Goal: Task Accomplishment & Management: Use online tool/utility

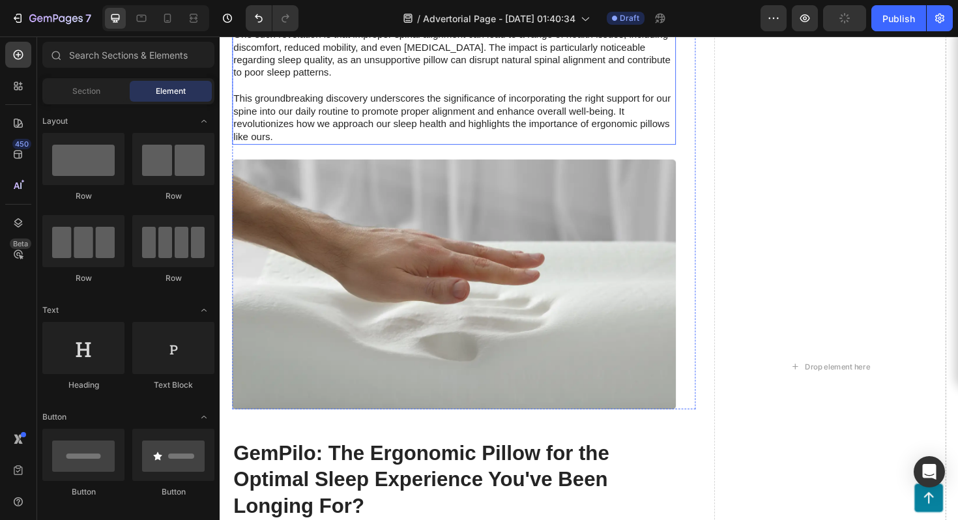
scroll to position [2514, 0]
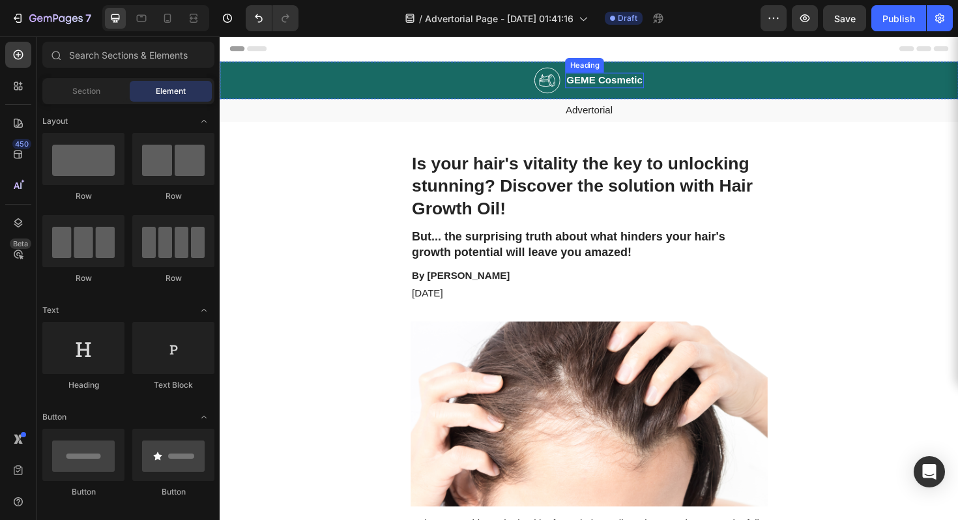
click at [624, 83] on h2 "GEME Cosmetic" at bounding box center [626, 83] width 83 height 16
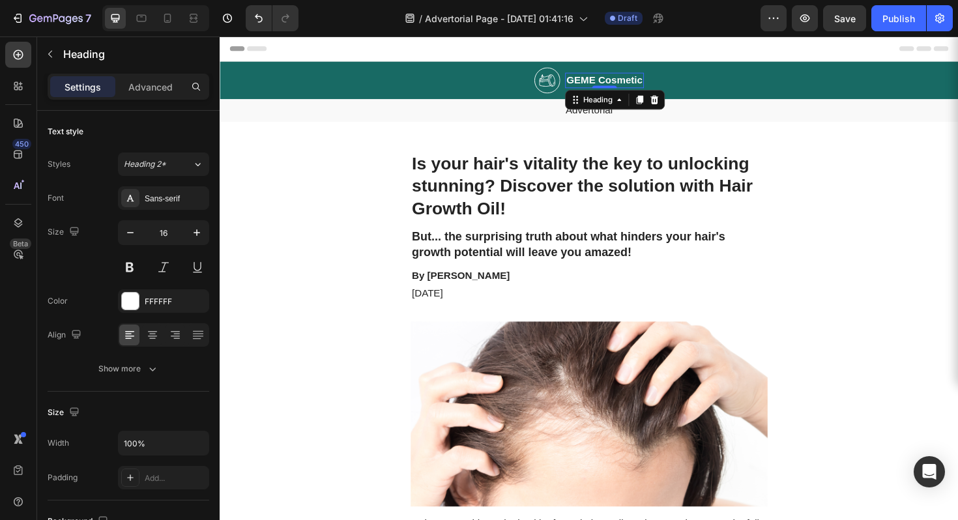
click at [624, 83] on h2 "GEME Cosmetic" at bounding box center [626, 83] width 83 height 16
click at [624, 83] on p "GEME Cosmetic" at bounding box center [627, 83] width 81 height 14
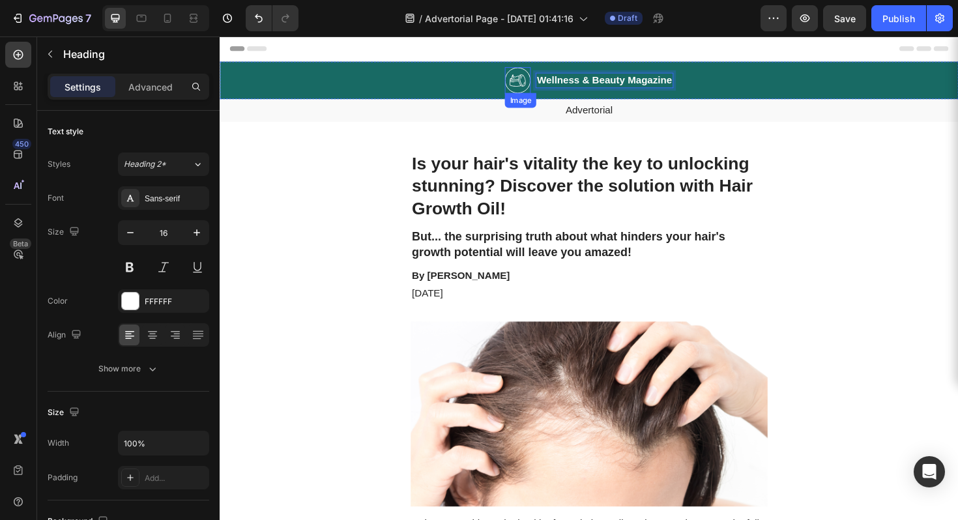
click at [531, 80] on img at bounding box center [534, 83] width 27 height 28
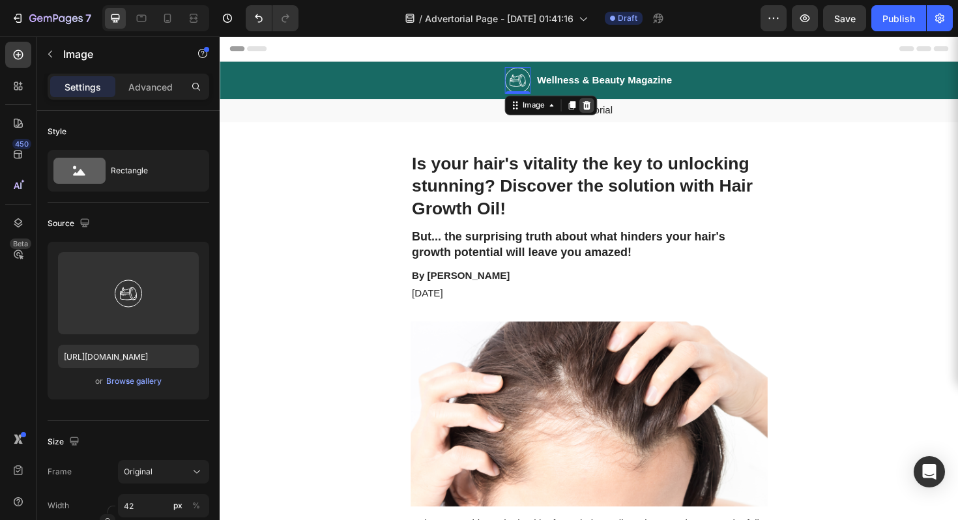
click at [603, 109] on icon at bounding box center [608, 109] width 10 height 10
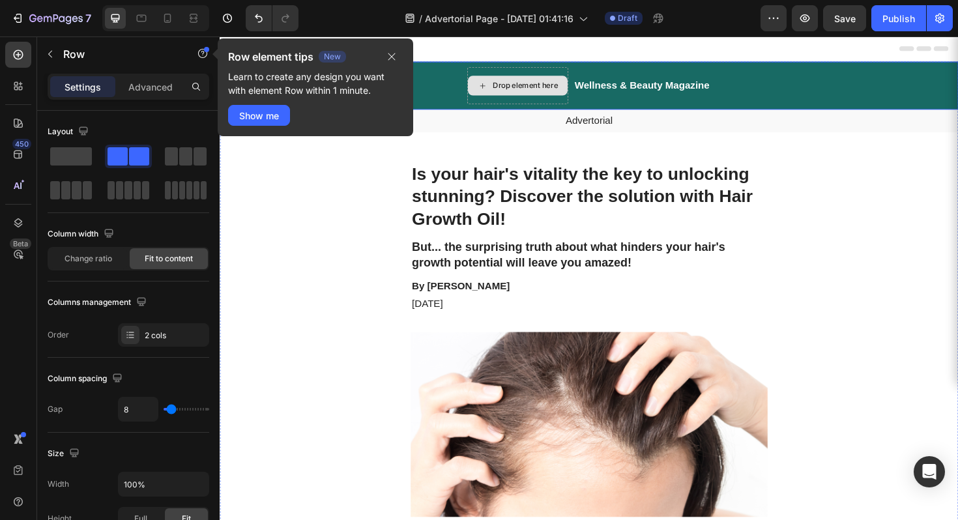
click at [572, 75] on div "Drop element here" at bounding box center [535, 88] width 107 height 39
drag, startPoint x: 388, startPoint y: 59, endPoint x: 291, endPoint y: 24, distance: 103.3
click at [388, 59] on icon "button" at bounding box center [391, 56] width 7 height 7
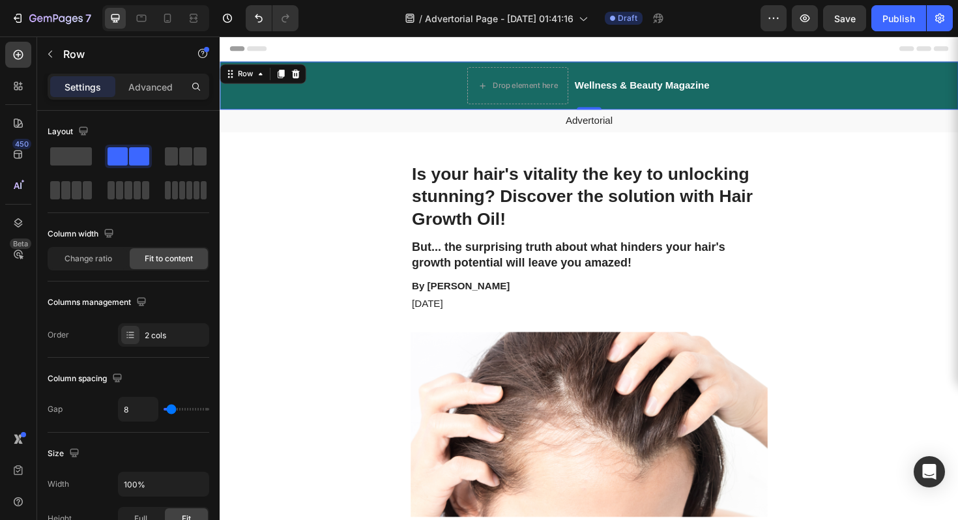
click at [792, 88] on div "Drop element here Wellness & Beauty Magazine Heading Row 0" at bounding box center [611, 88] width 782 height 51
click at [674, 90] on p "Wellness & Beauty Magazine" at bounding box center [666, 89] width 143 height 14
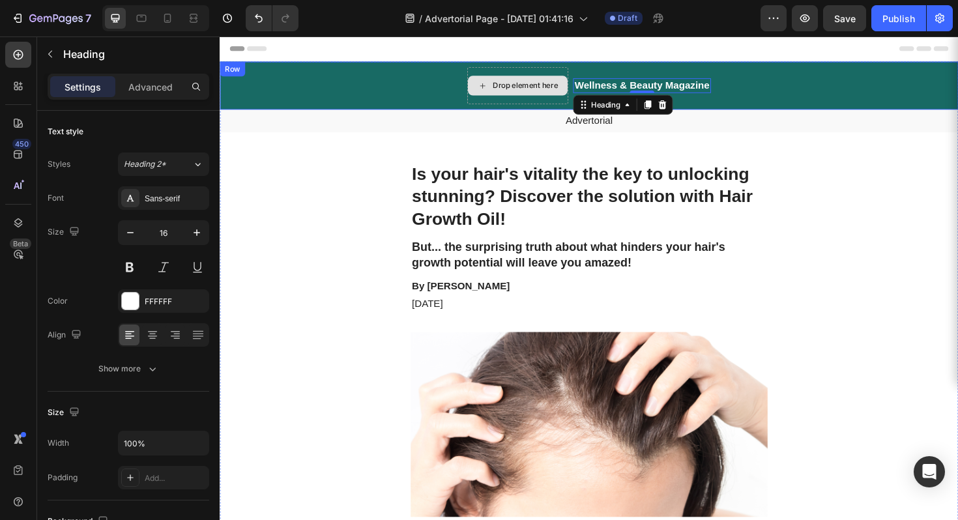
click at [563, 95] on div "Drop element here" at bounding box center [535, 88] width 106 height 21
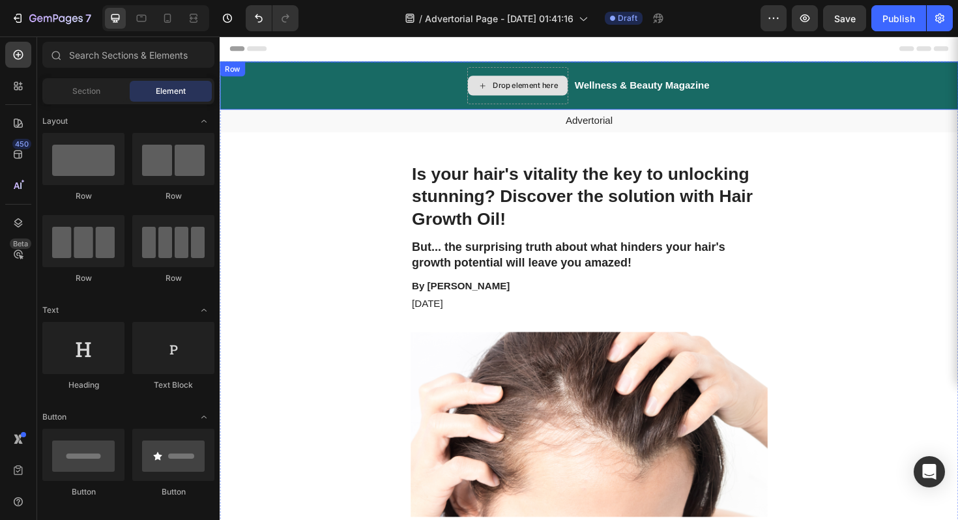
click at [555, 104] on div "Drop element here" at bounding box center [535, 88] width 107 height 39
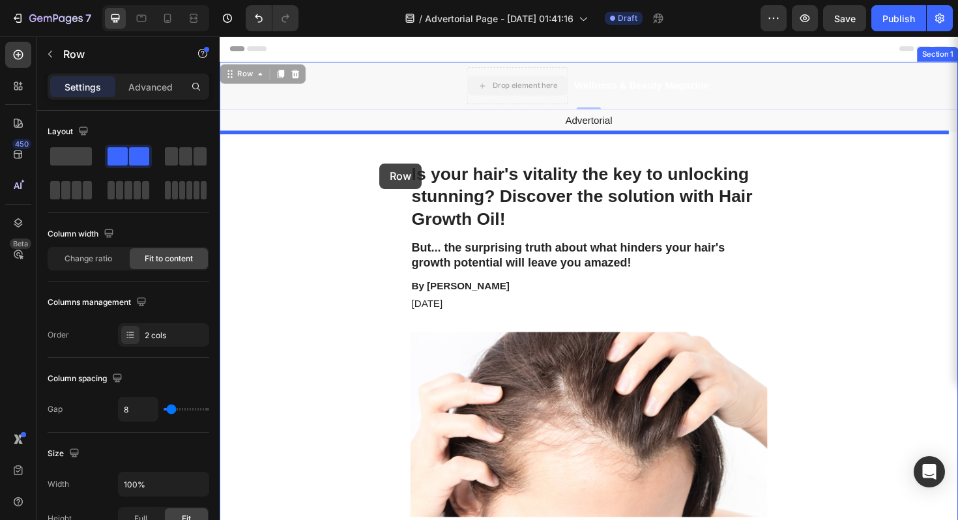
drag, startPoint x: 516, startPoint y: 76, endPoint x: 389, endPoint y: 171, distance: 158.4
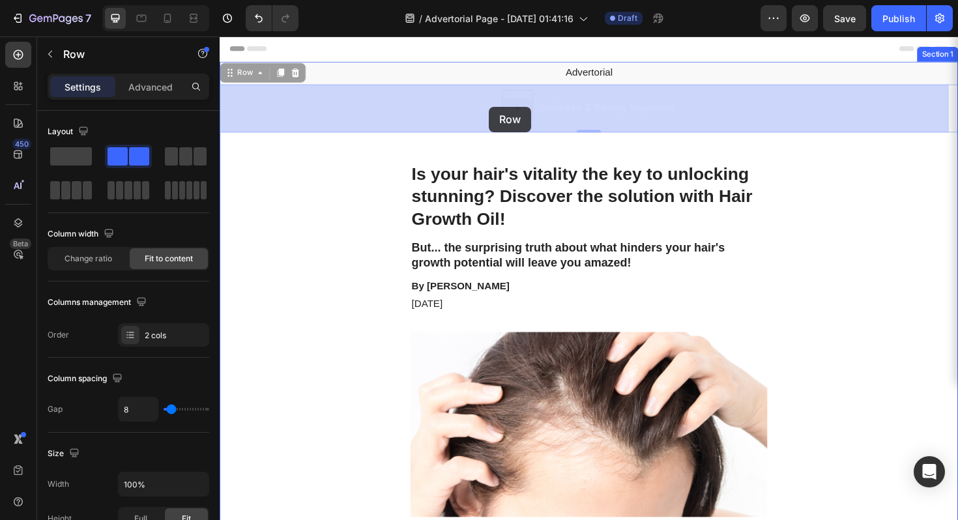
drag, startPoint x: 536, startPoint y: 126, endPoint x: 504, endPoint y: 111, distance: 35.3
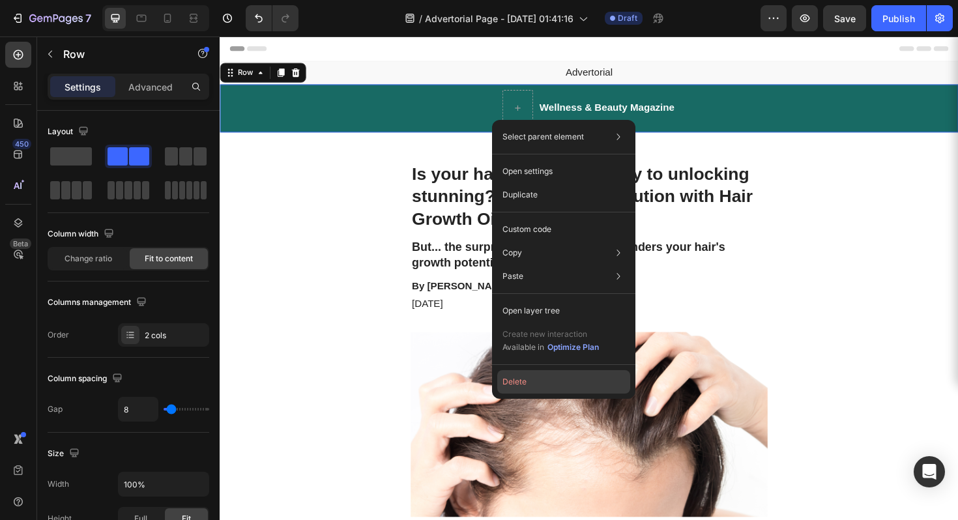
click at [547, 376] on button "Delete" at bounding box center [563, 381] width 133 height 23
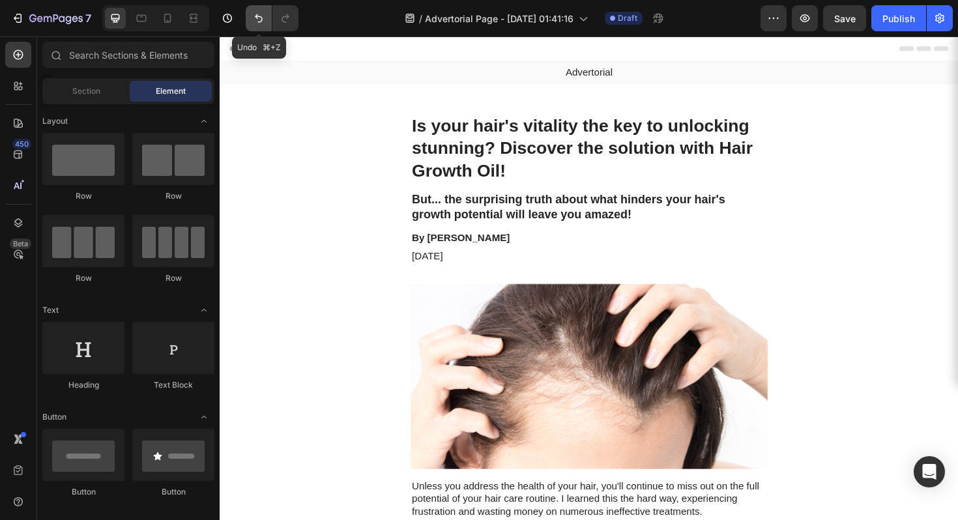
click at [251, 18] on button "Undo/Redo" at bounding box center [259, 18] width 26 height 26
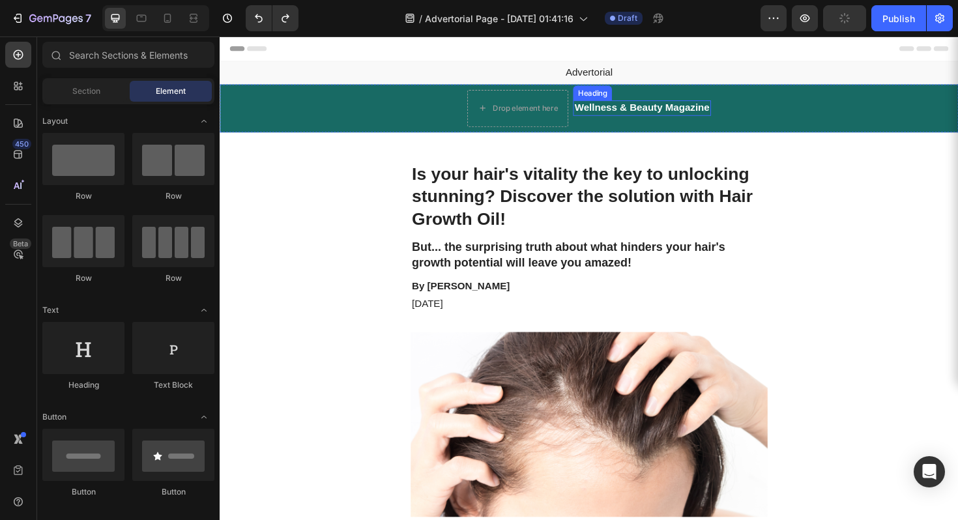
click at [635, 111] on h2 "Wellness & Beauty Magazine" at bounding box center [666, 112] width 145 height 16
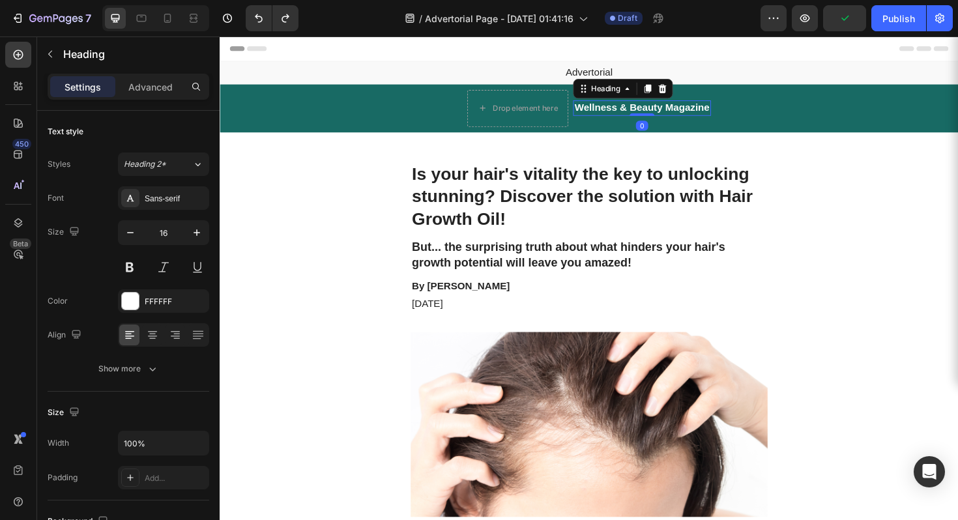
click at [640, 115] on h2 "Wellness & Beauty Magazine" at bounding box center [666, 112] width 145 height 16
click at [640, 115] on p "Wellness & Beauty Magazine" at bounding box center [666, 113] width 143 height 14
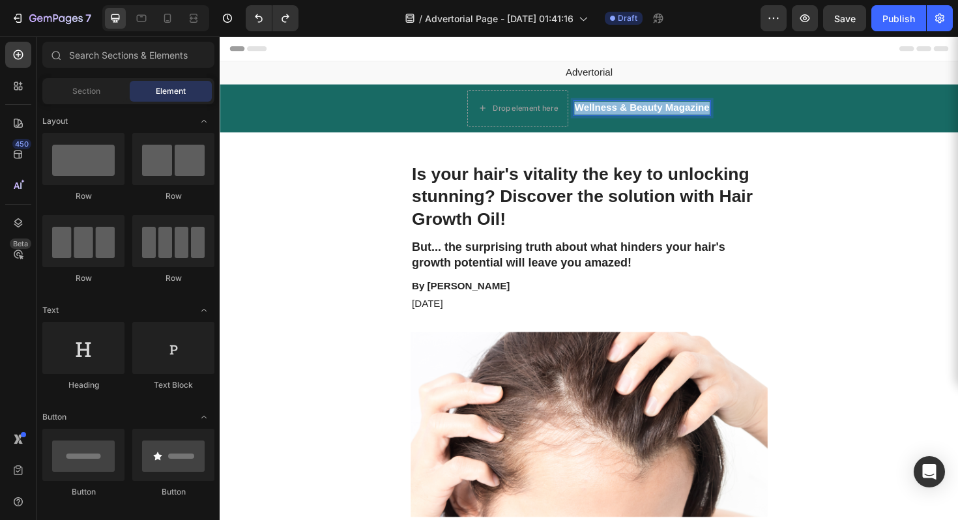
click at [622, 57] on div "Header" at bounding box center [610, 49] width 761 height 26
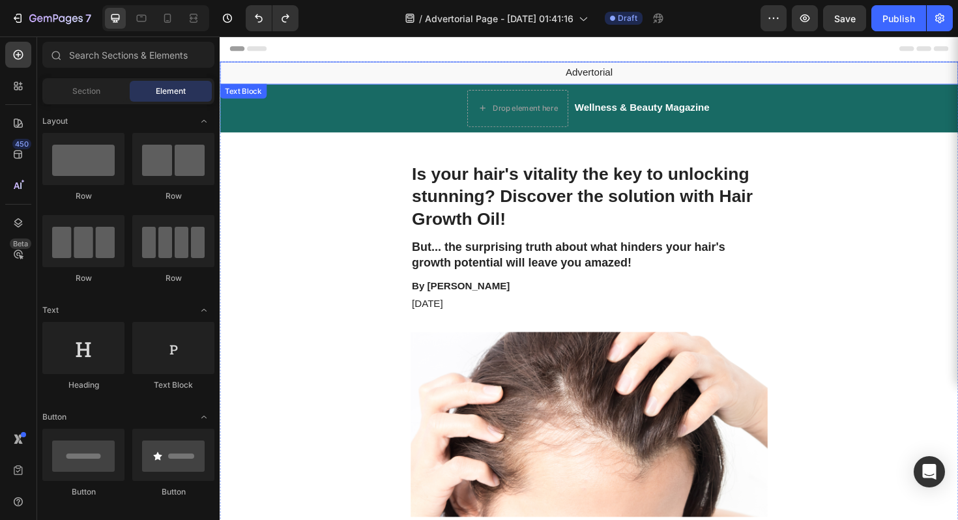
click at [607, 75] on p "Advertorial" at bounding box center [611, 75] width 780 height 14
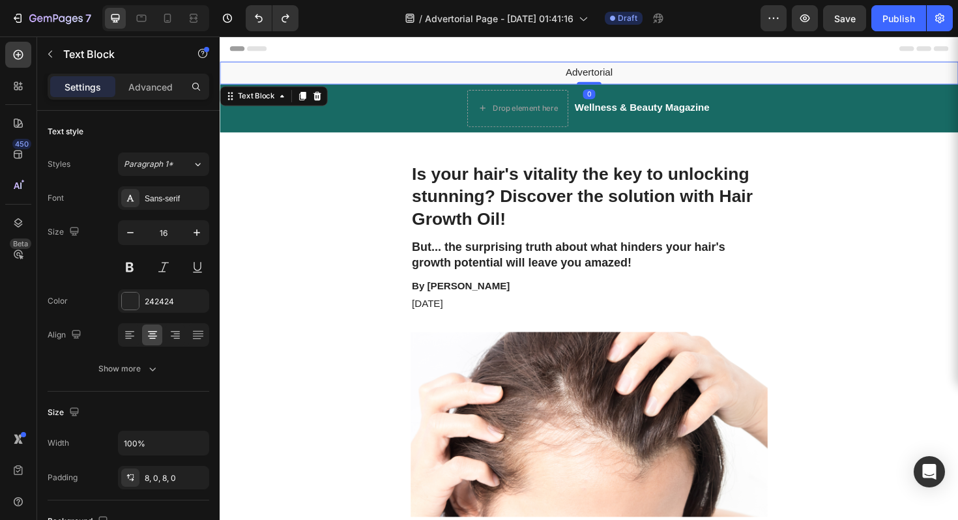
click at [607, 75] on p "Advertorial" at bounding box center [611, 75] width 780 height 14
click at [478, 75] on p "Wellness & Beauty Magazine" at bounding box center [611, 75] width 780 height 14
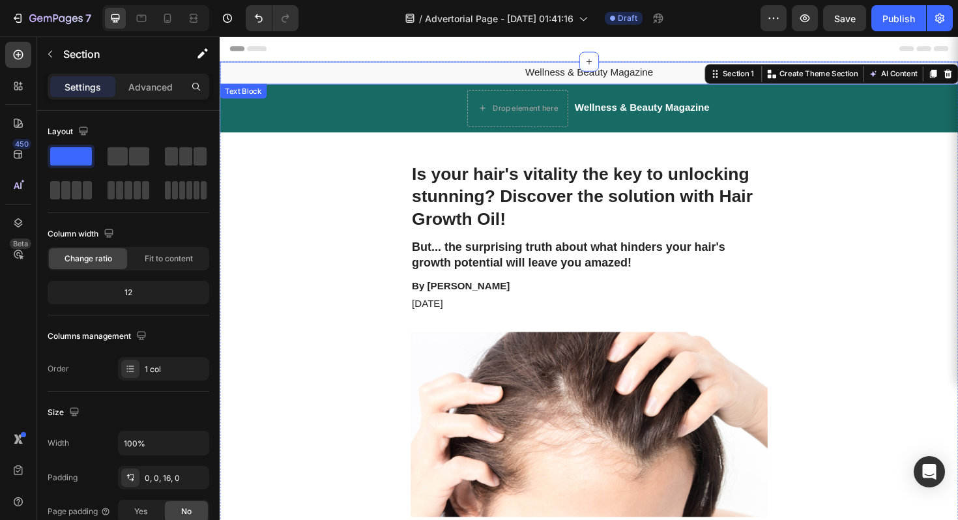
click at [278, 70] on p "Wellness & Beauty Magazine" at bounding box center [611, 75] width 780 height 14
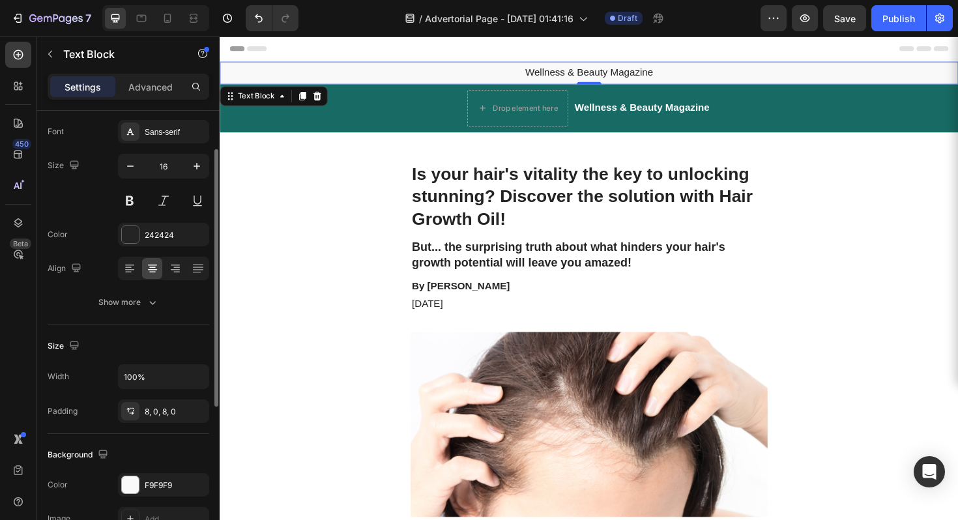
scroll to position [179, 0]
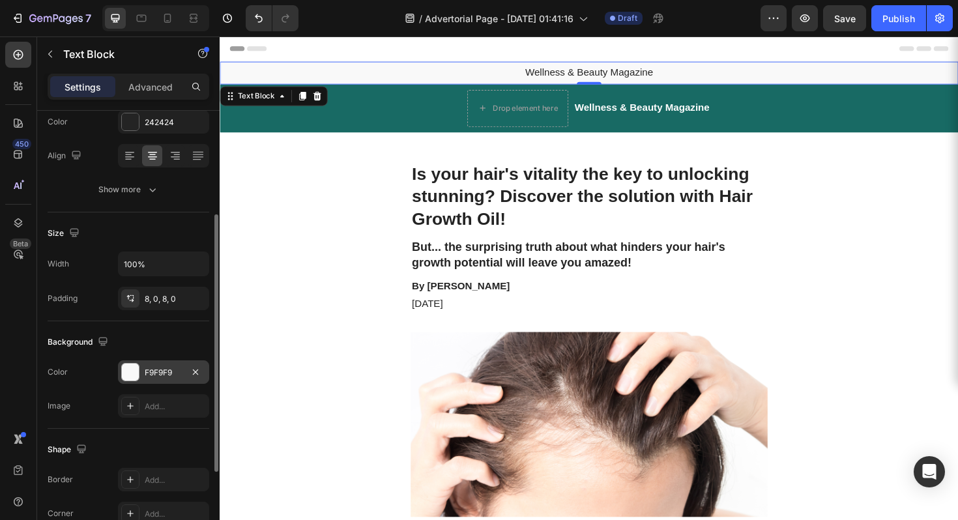
click at [139, 373] on div at bounding box center [130, 372] width 18 height 18
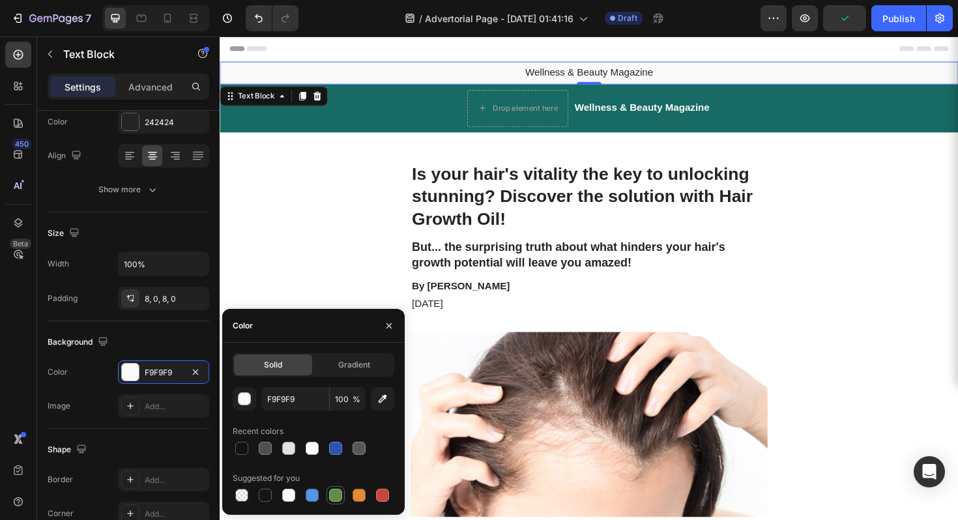
click at [336, 501] on div at bounding box center [335, 495] width 13 height 13
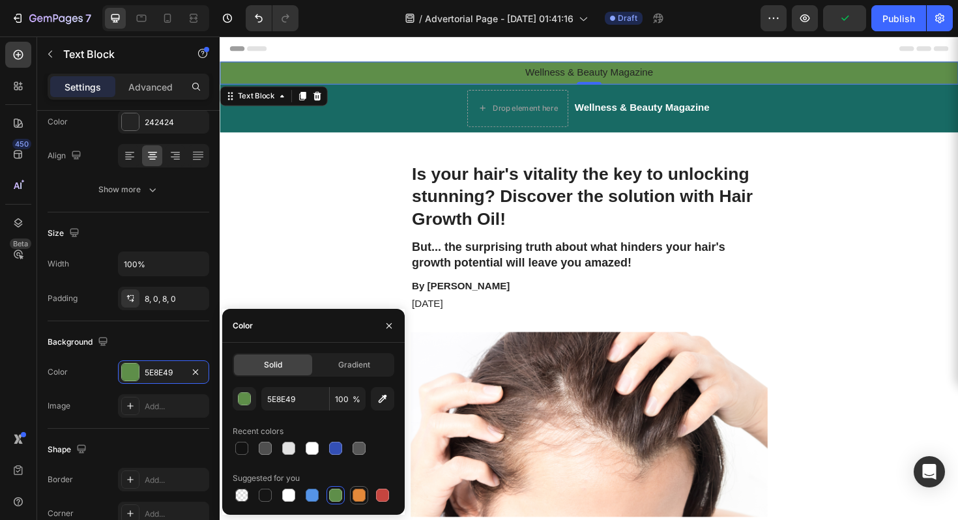
click at [366, 495] on div at bounding box center [359, 496] width 16 height 16
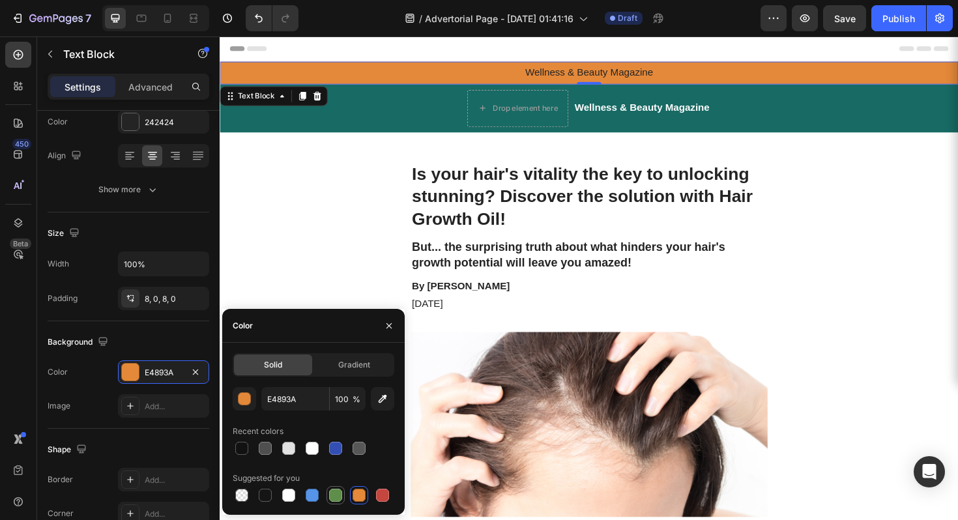
click at [338, 495] on div at bounding box center [335, 495] width 13 height 13
type input "5E8E49"
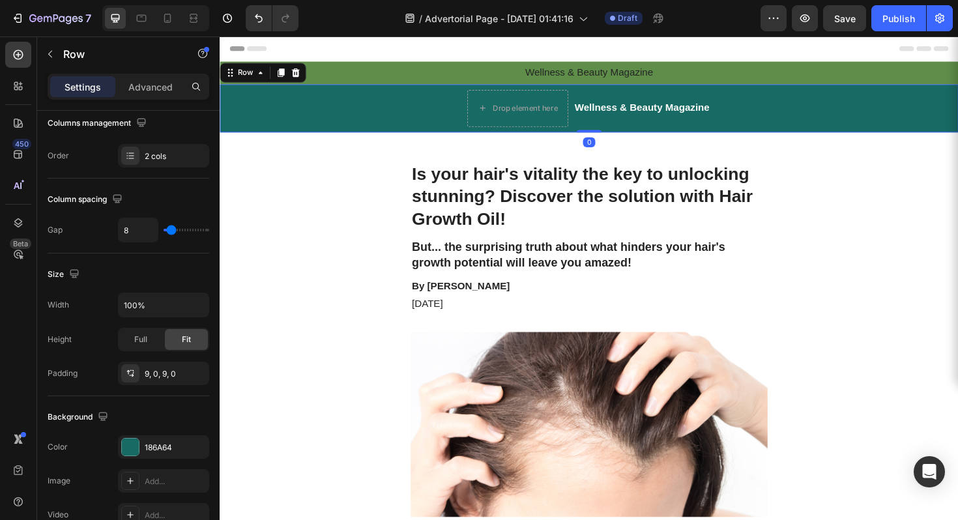
click at [386, 108] on div "Drop element here Wellness & Beauty Magazine Heading Row 0" at bounding box center [611, 112] width 782 height 51
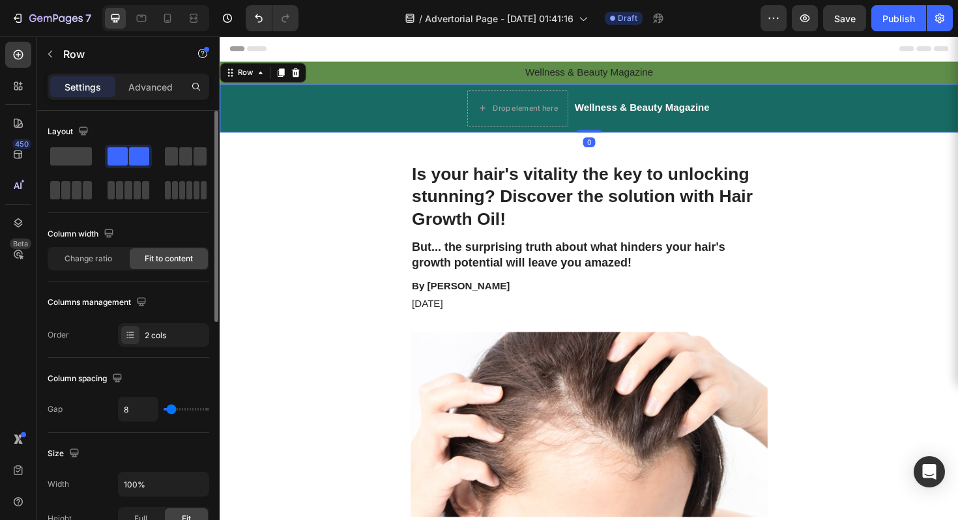
scroll to position [427, 0]
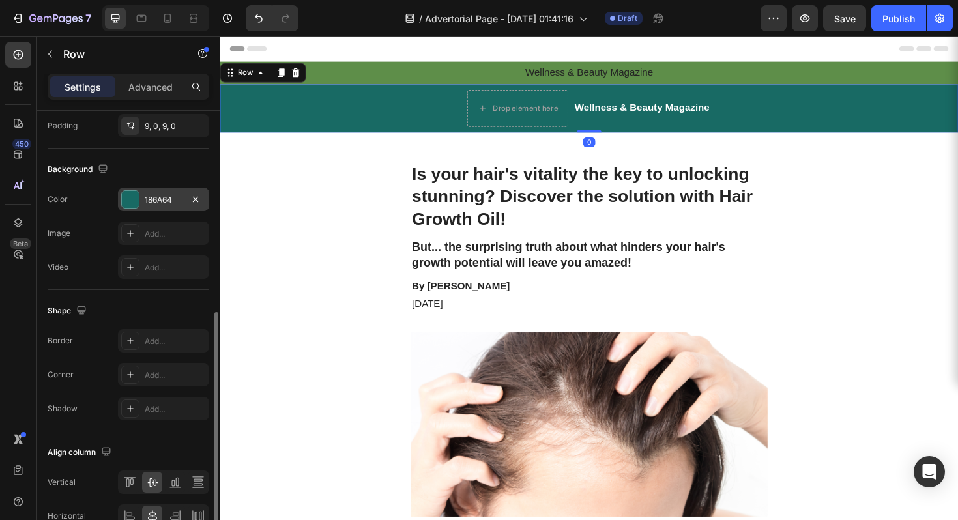
click at [143, 197] on div "186A64" at bounding box center [163, 199] width 91 height 23
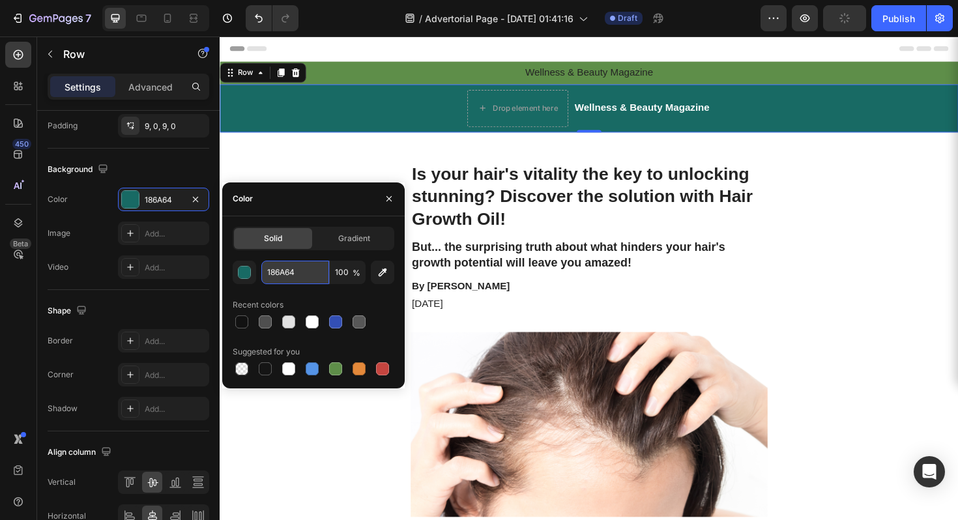
click at [285, 271] on input "186A64" at bounding box center [295, 272] width 68 height 23
click at [389, 68] on p "Wellness & Beauty Magazine" at bounding box center [611, 75] width 780 height 14
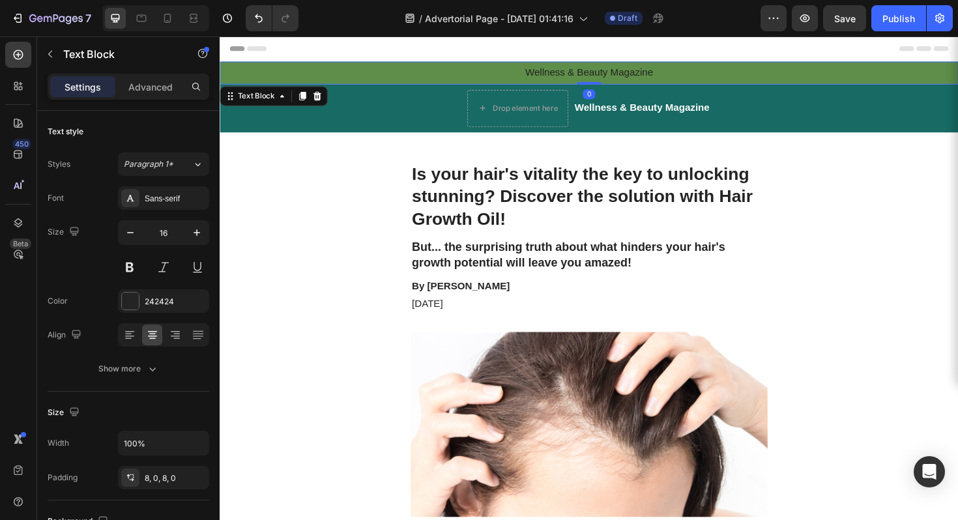
scroll to position [326, 0]
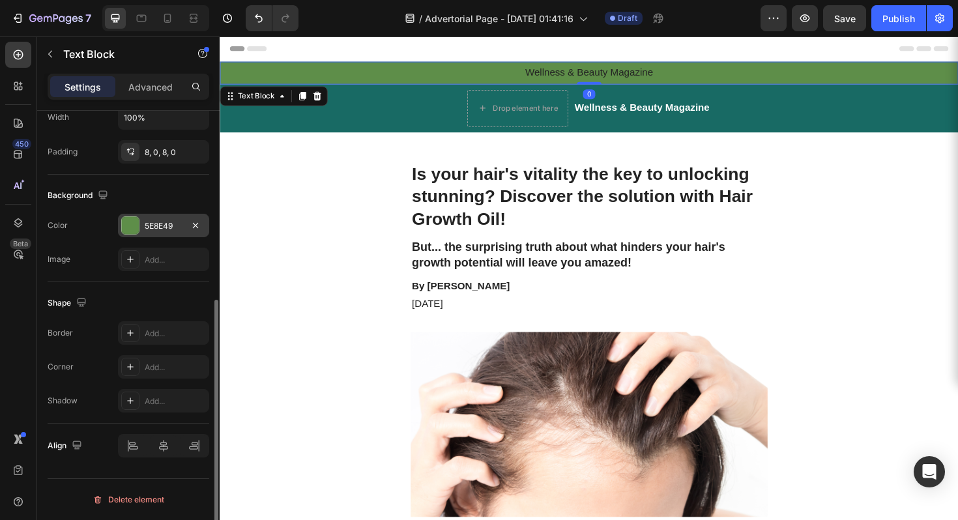
click at [163, 217] on div "5E8E49" at bounding box center [163, 225] width 91 height 23
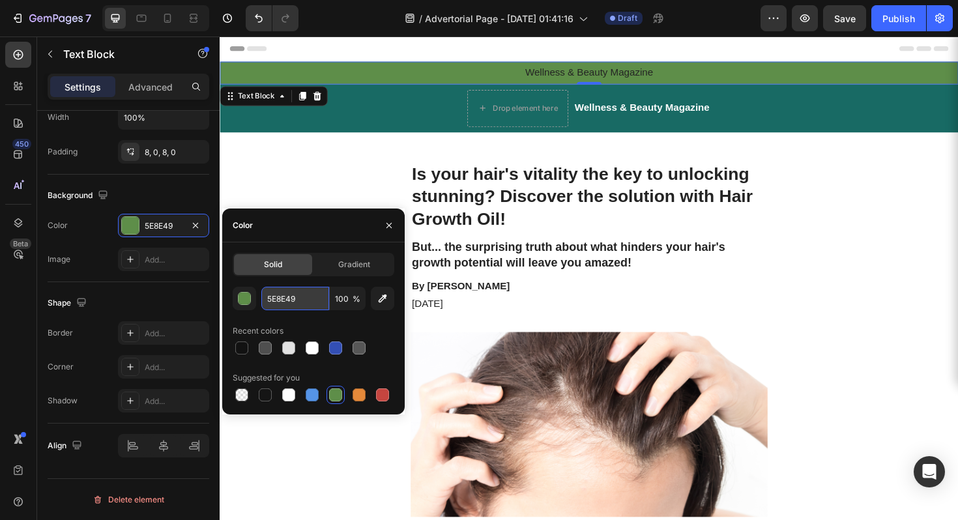
click at [271, 294] on input "5E8E49" at bounding box center [295, 298] width 68 height 23
click at [272, 294] on input "5E8E49" at bounding box center [295, 298] width 68 height 23
click at [272, 293] on input "5E8E49" at bounding box center [295, 298] width 68 height 23
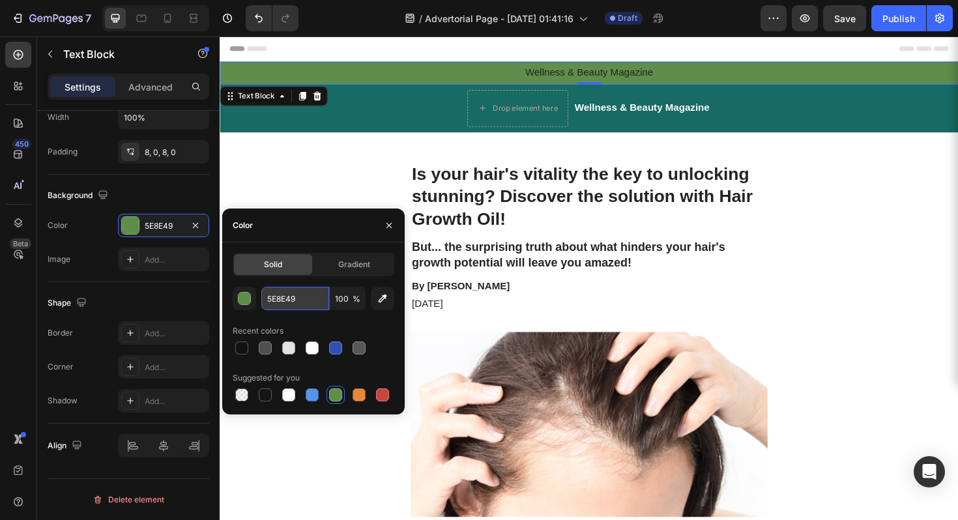
paste input "186A64"
type input "186A64"
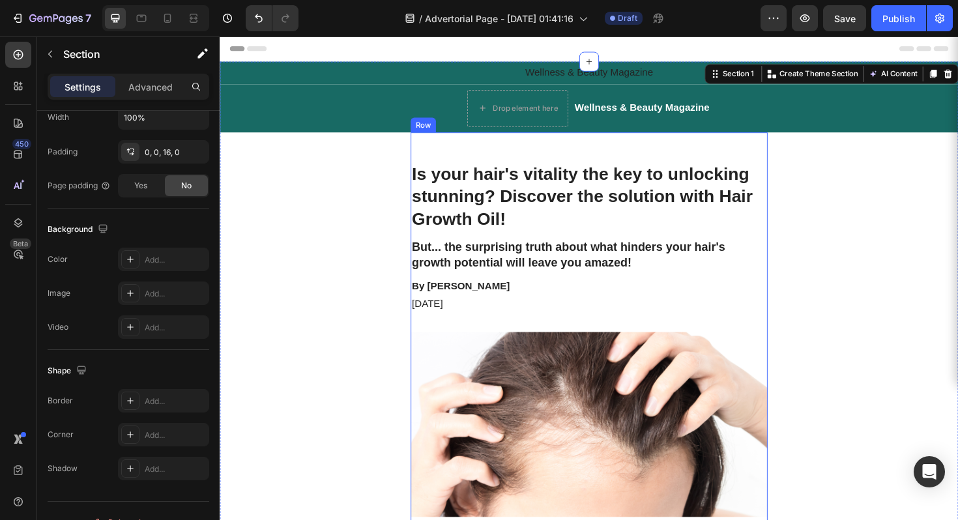
scroll to position [0, 0]
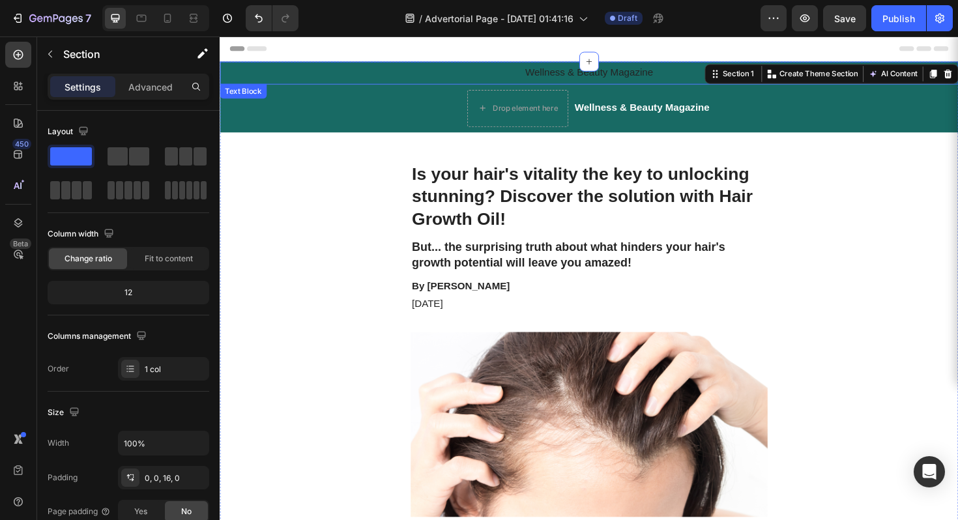
click at [572, 67] on div "Wellness & Beauty Magazine" at bounding box center [611, 75] width 782 height 24
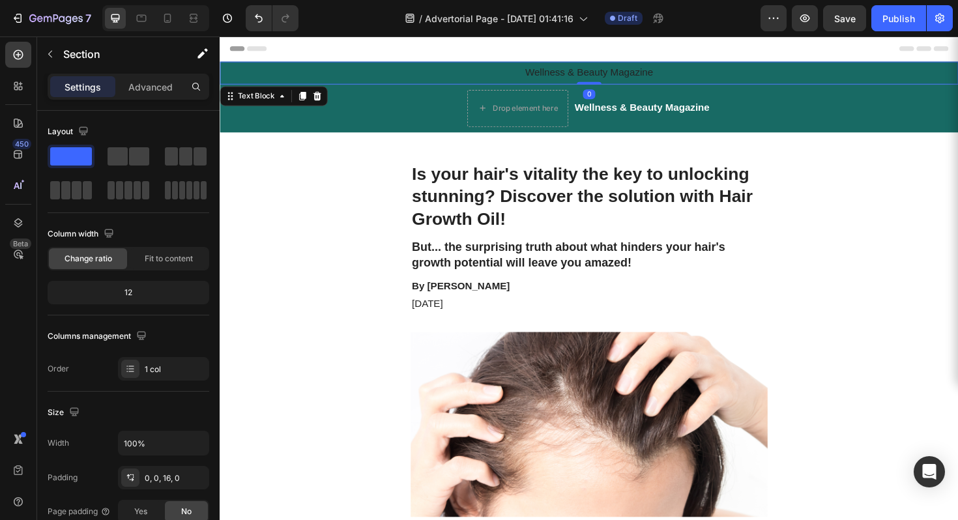
click at [623, 73] on p "Wellness & Beauty Magazine" at bounding box center [611, 75] width 780 height 14
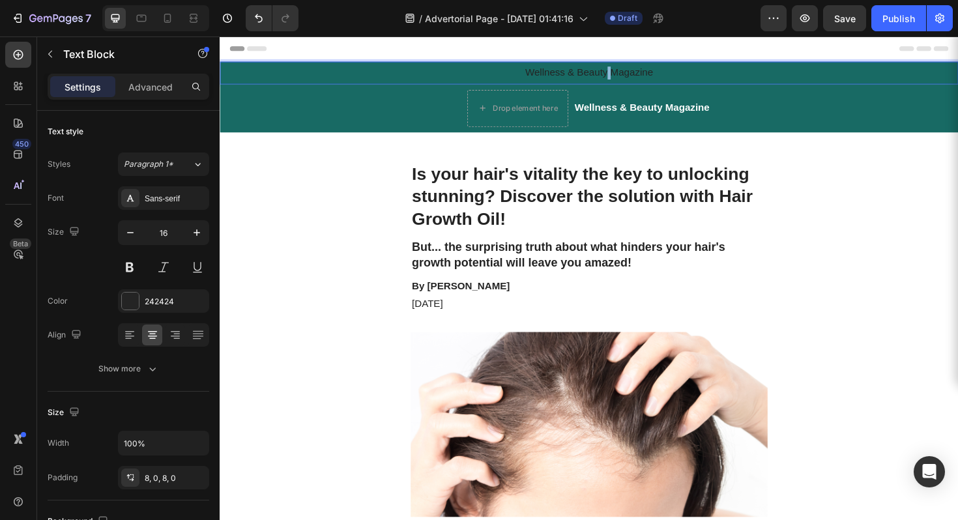
click at [626, 76] on p "Wellness & Beauty Magazine" at bounding box center [611, 75] width 780 height 14
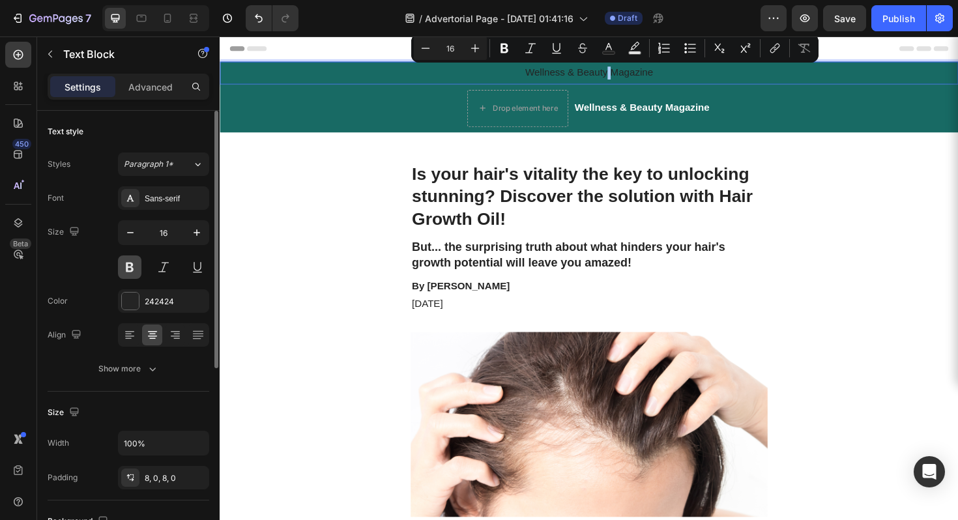
click at [132, 269] on button at bounding box center [129, 266] width 23 height 23
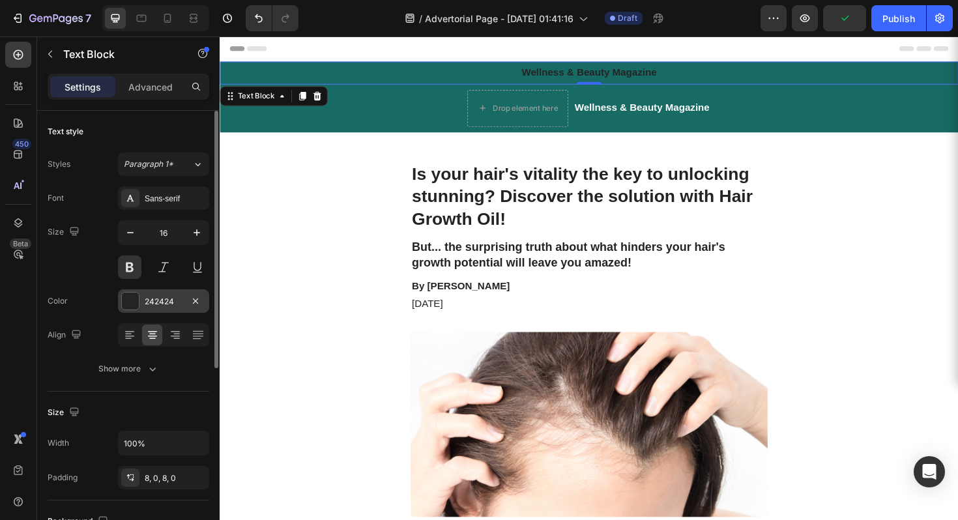
click at [129, 301] on div at bounding box center [130, 301] width 17 height 17
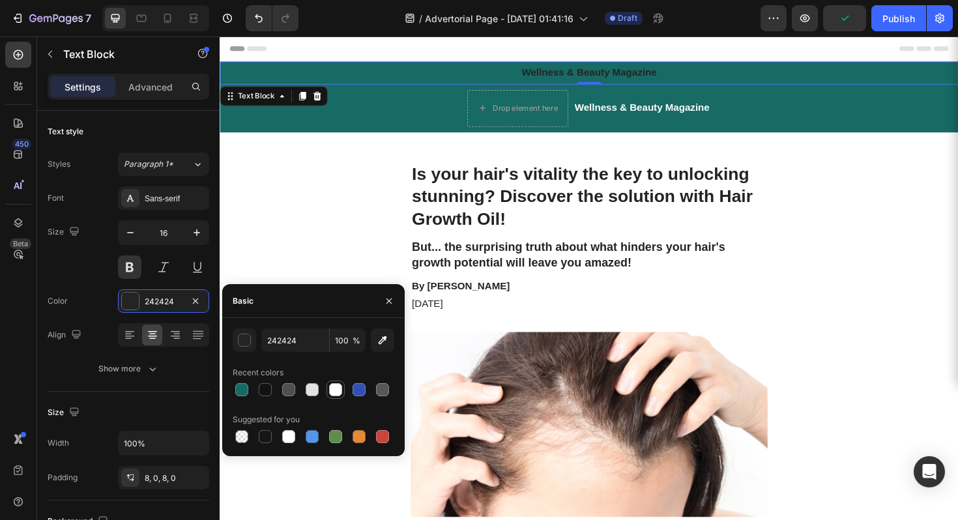
click at [332, 390] on div at bounding box center [335, 389] width 13 height 13
type input "FFFFFF"
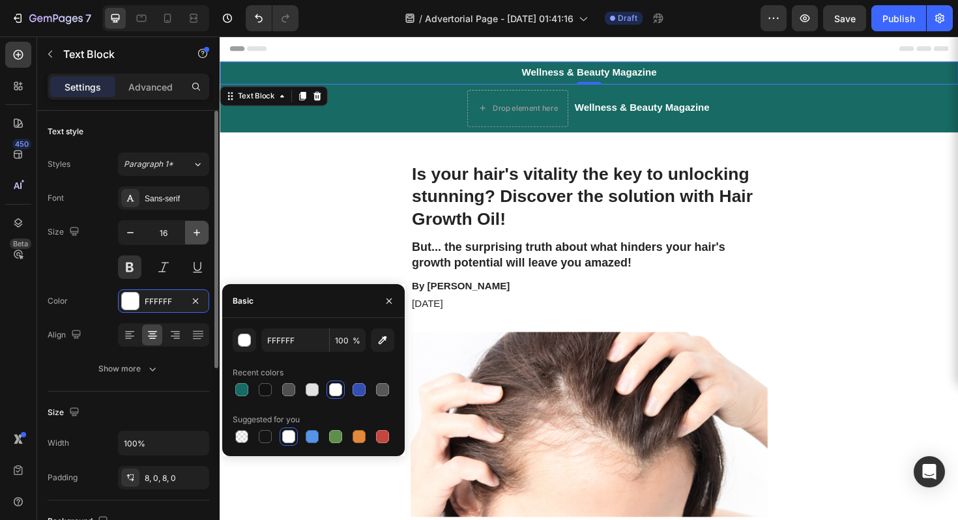
click at [192, 233] on icon "button" at bounding box center [196, 232] width 13 height 13
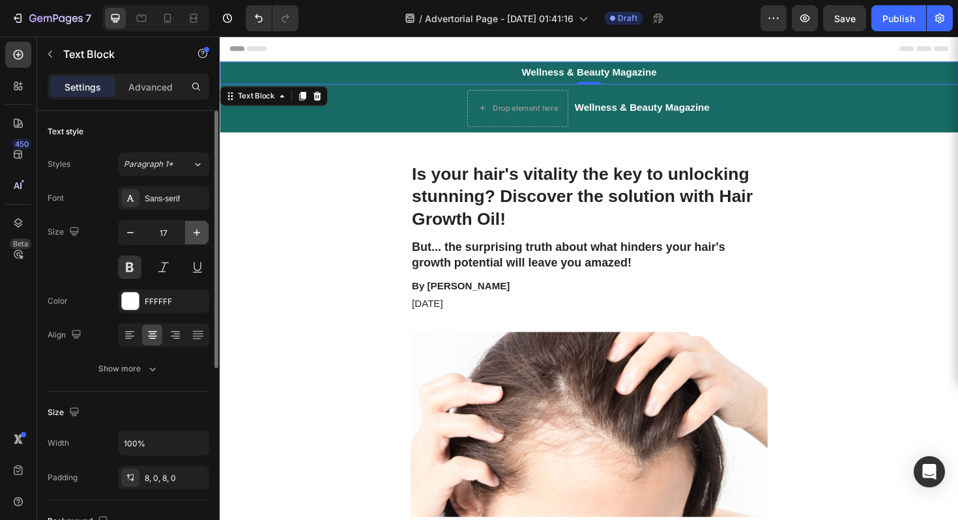
click at [192, 233] on icon "button" at bounding box center [196, 232] width 13 height 13
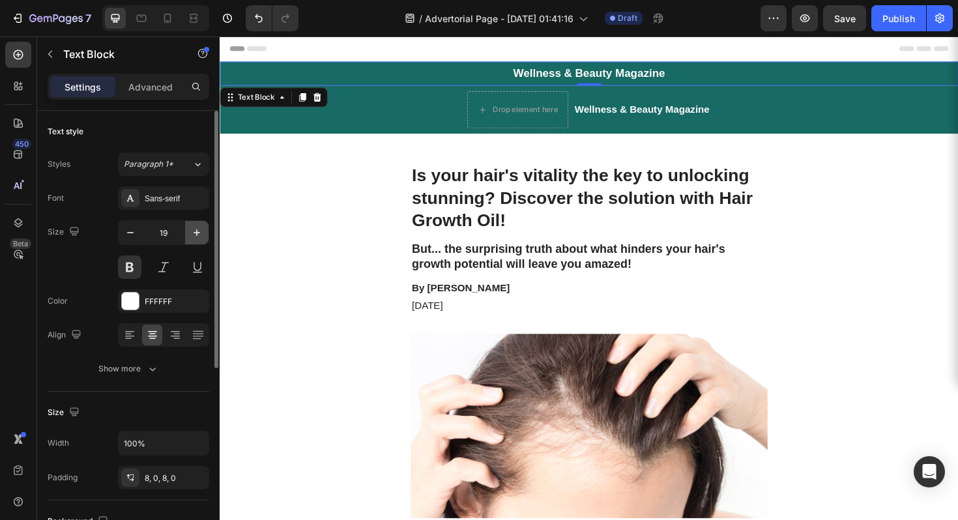
click at [192, 233] on icon "button" at bounding box center [196, 232] width 13 height 13
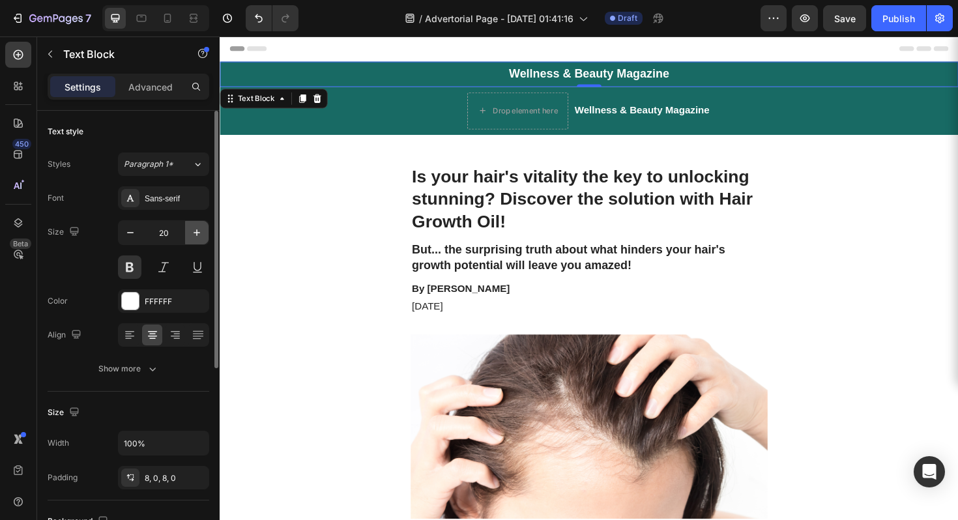
click at [192, 233] on icon "button" at bounding box center [196, 232] width 13 height 13
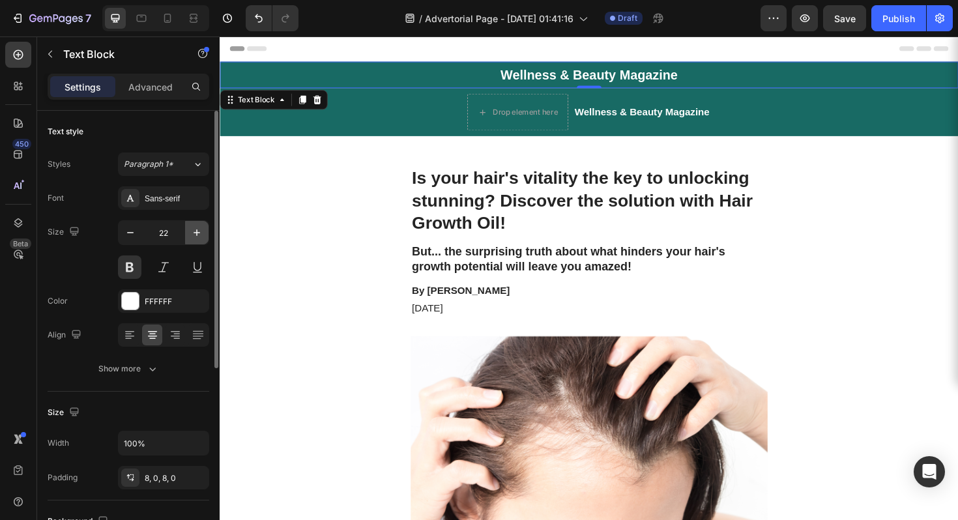
click at [192, 233] on icon "button" at bounding box center [196, 232] width 13 height 13
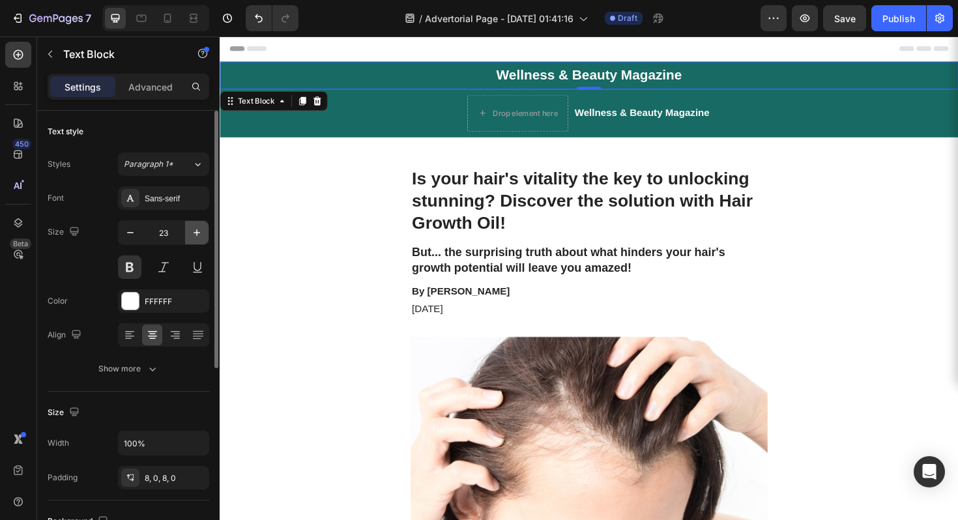
click at [192, 233] on icon "button" at bounding box center [196, 232] width 13 height 13
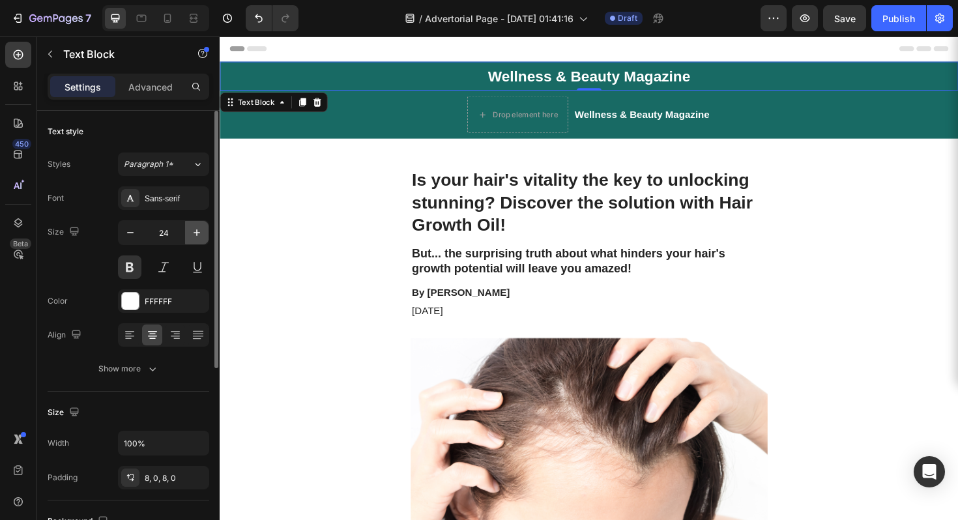
click at [192, 233] on icon "button" at bounding box center [196, 232] width 13 height 13
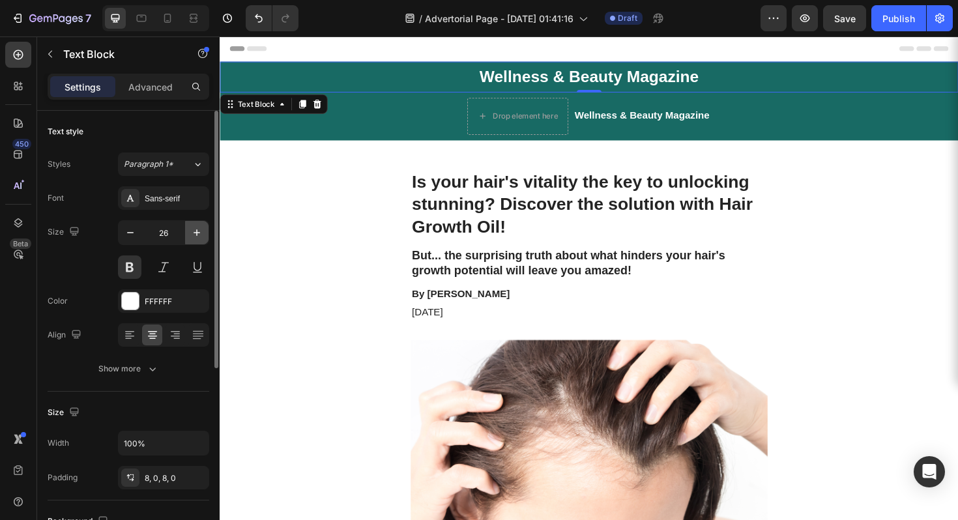
click at [192, 233] on icon "button" at bounding box center [196, 232] width 13 height 13
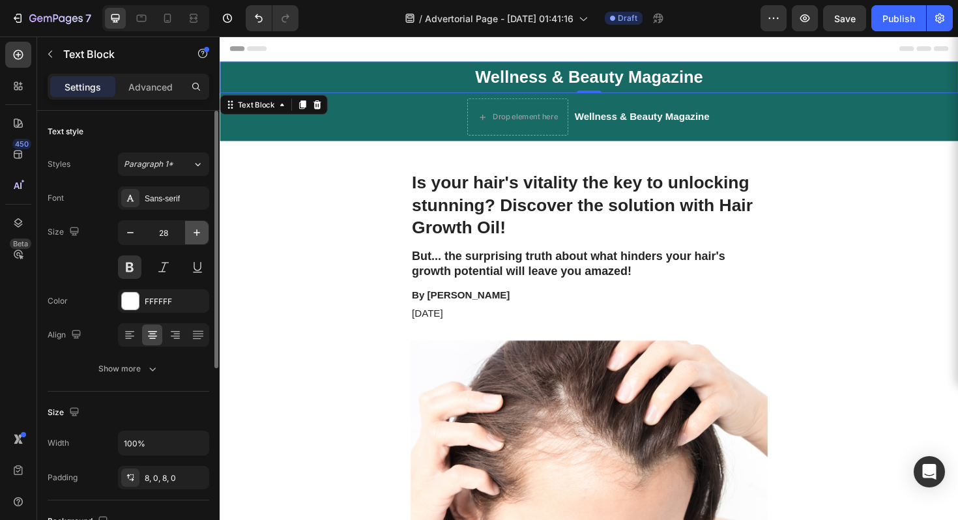
click at [193, 232] on icon "button" at bounding box center [196, 232] width 13 height 13
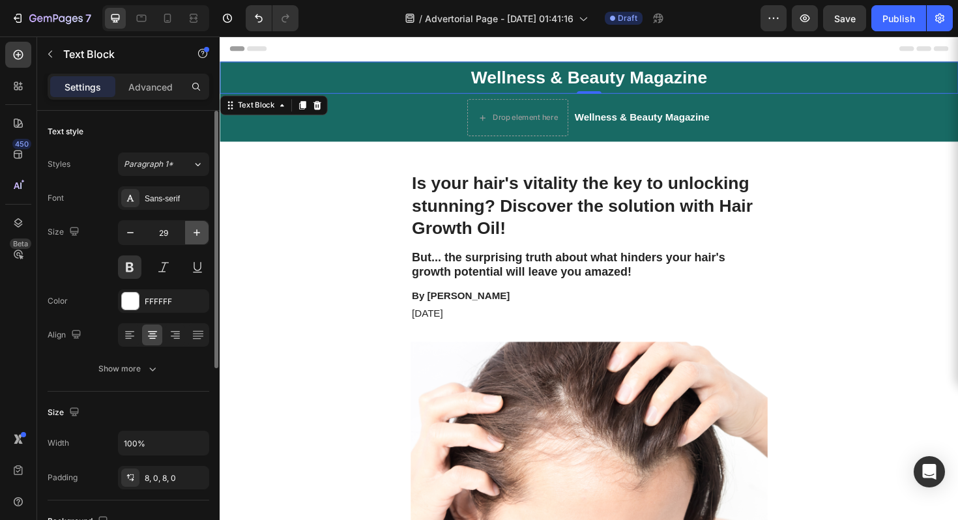
click at [193, 232] on icon "button" at bounding box center [196, 232] width 13 height 13
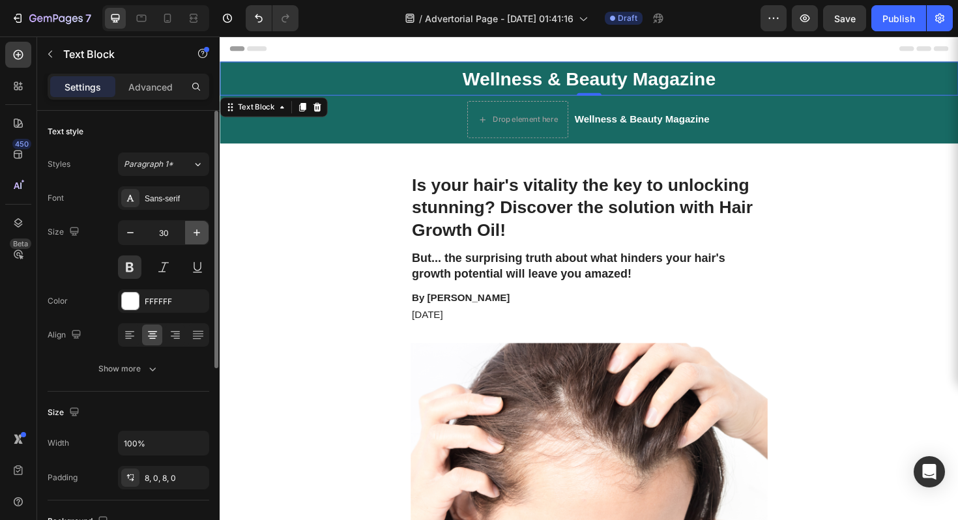
click at [193, 232] on icon "button" at bounding box center [196, 232] width 13 height 13
click at [193, 231] on icon "button" at bounding box center [196, 232] width 13 height 13
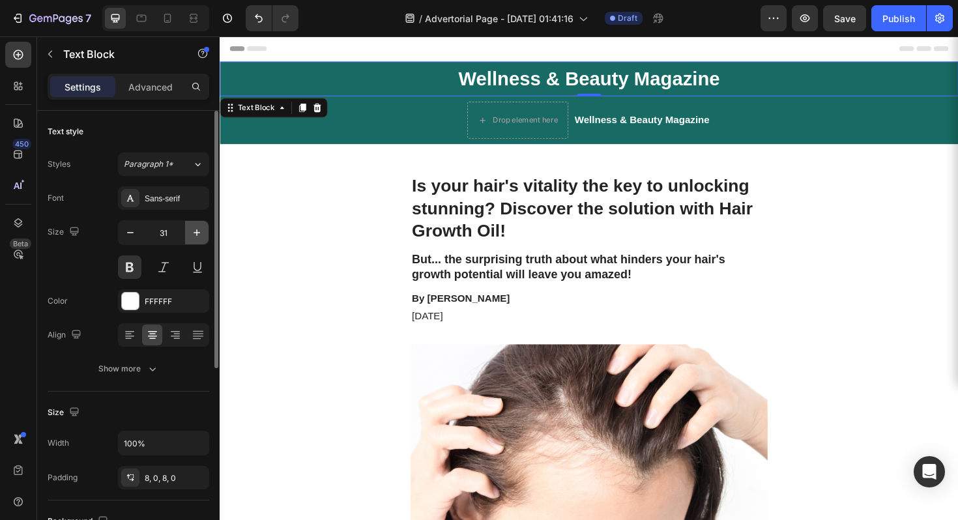
type input "32"
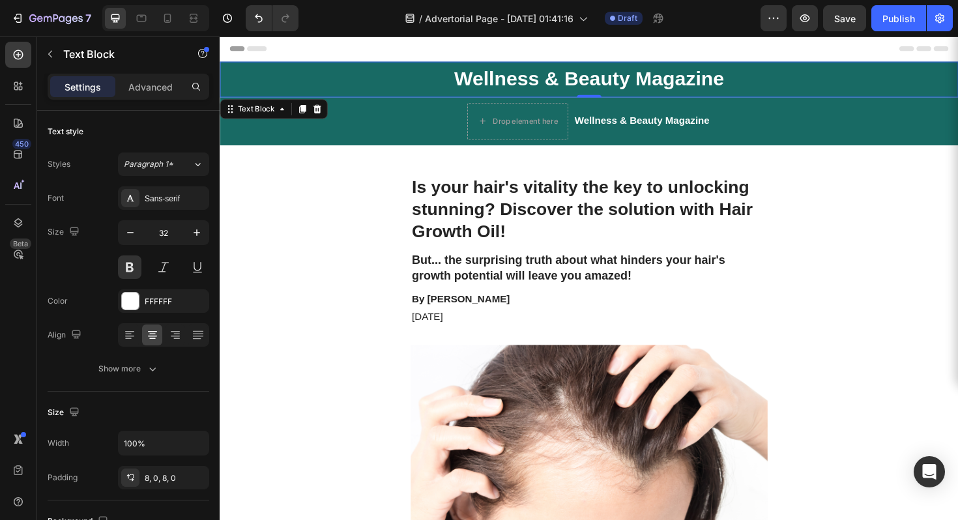
click at [663, 45] on div "Header" at bounding box center [610, 49] width 761 height 26
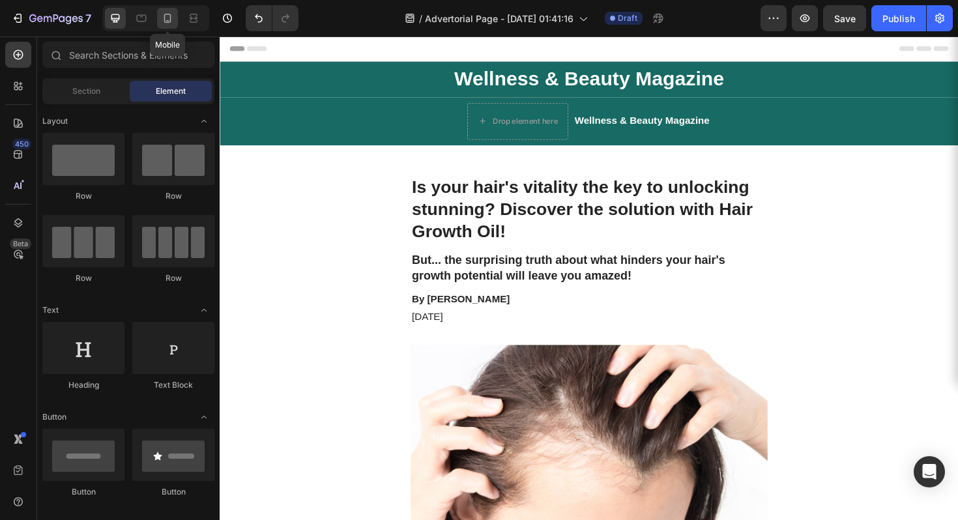
click at [171, 14] on icon at bounding box center [167, 18] width 13 height 13
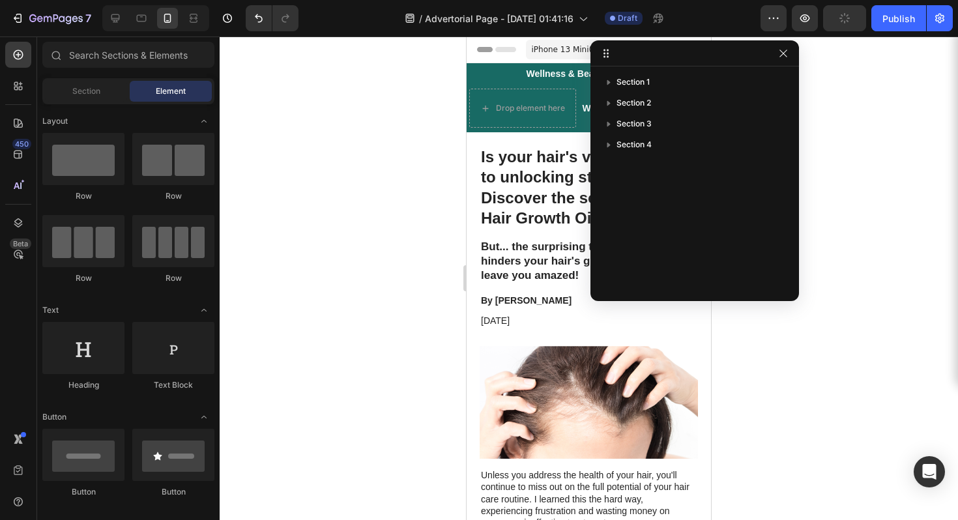
click at [791, 58] on div at bounding box center [694, 53] width 209 height 26
click at [784, 54] on icon "button" at bounding box center [783, 53] width 7 height 7
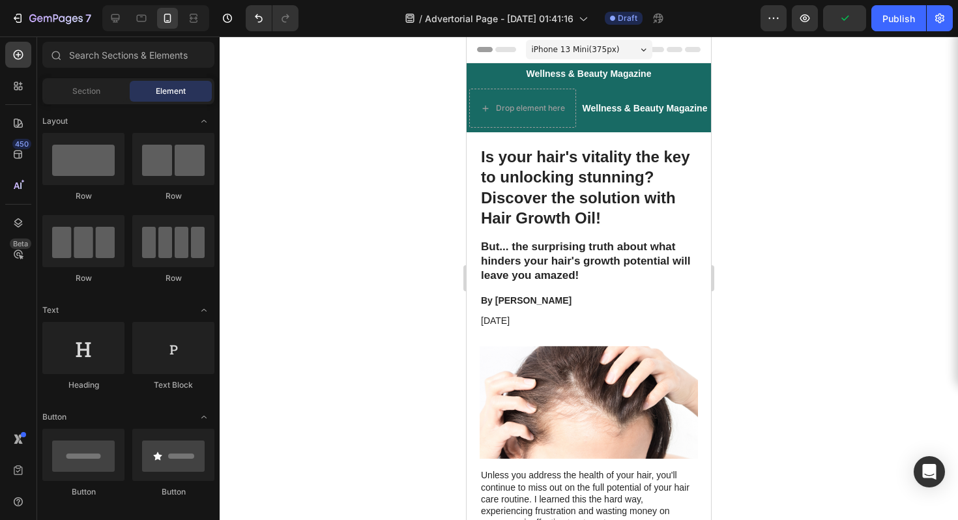
click at [762, 94] on div at bounding box center [589, 278] width 738 height 484
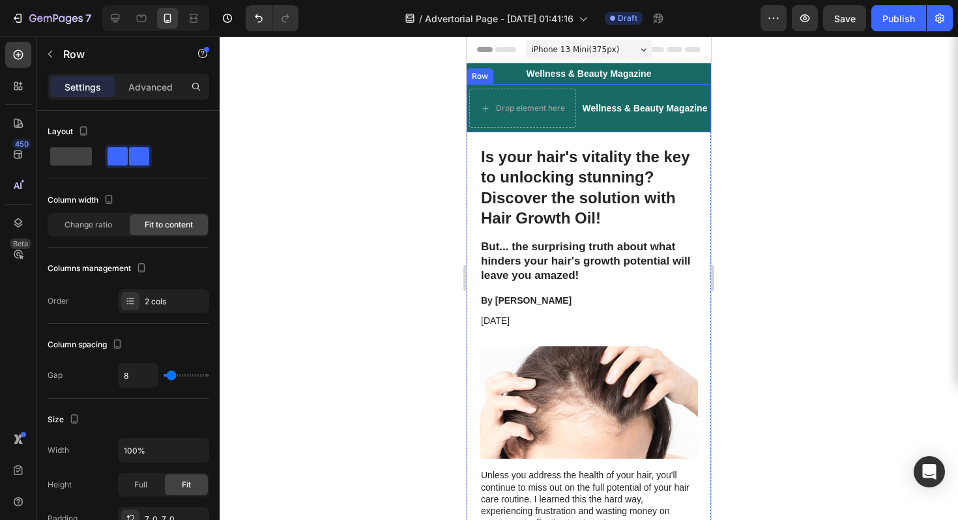
click at [650, 125] on div "Wellness & Beauty Magazine Heading" at bounding box center [645, 108] width 128 height 39
click at [546, 73] on icon at bounding box center [547, 71] width 8 height 9
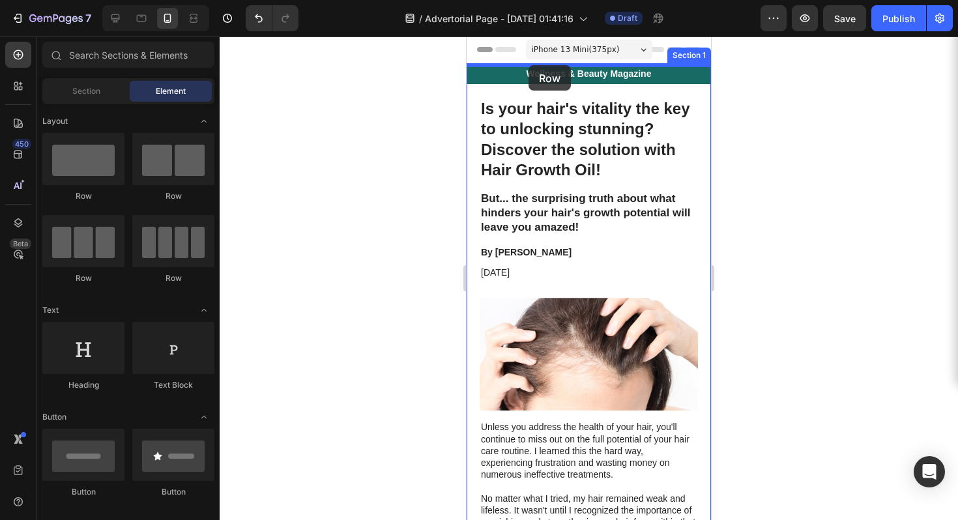
drag, startPoint x: 561, startPoint y: 203, endPoint x: 528, endPoint y: 67, distance: 139.4
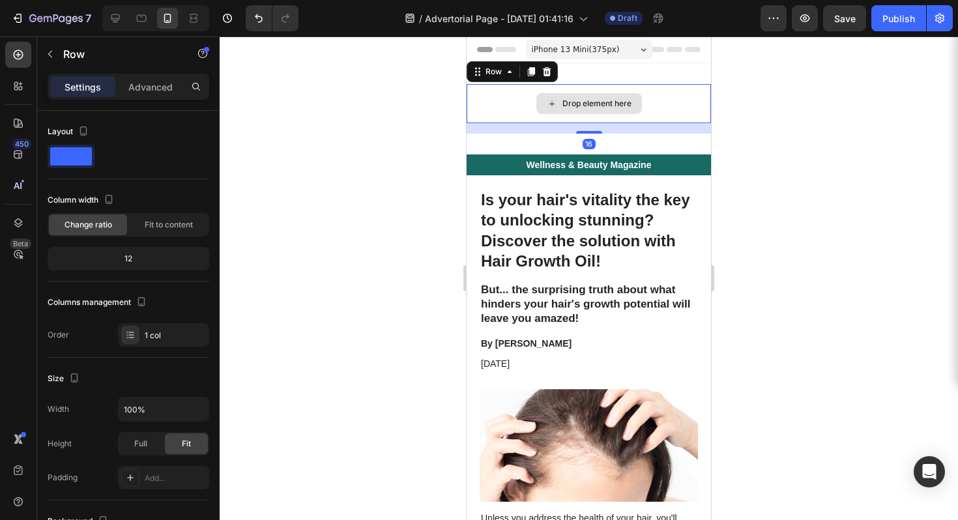
click at [654, 99] on div "Drop element here" at bounding box center [589, 103] width 244 height 39
click at [574, 106] on div "Drop element here" at bounding box center [596, 103] width 69 height 10
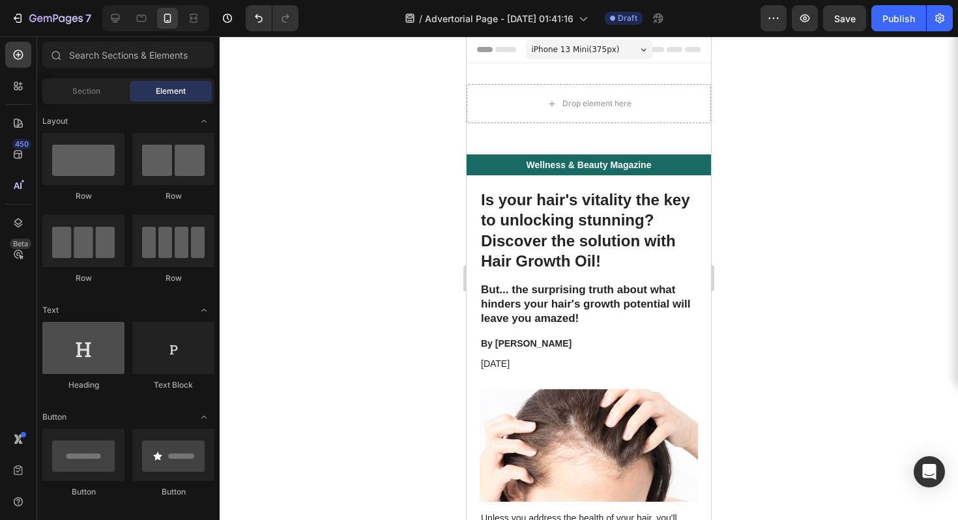
click at [107, 343] on div at bounding box center [83, 348] width 82 height 52
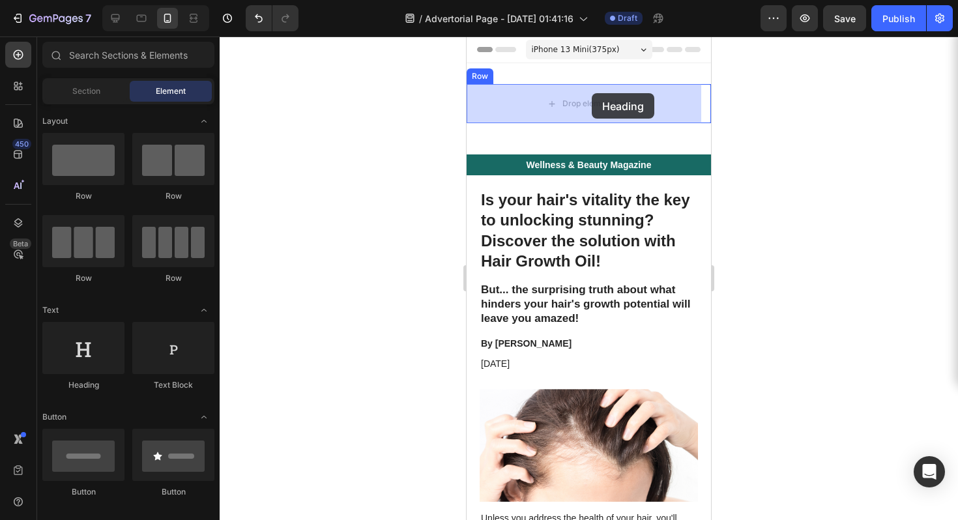
drag, startPoint x: 574, startPoint y: 380, endPoint x: 592, endPoint y: 93, distance: 287.4
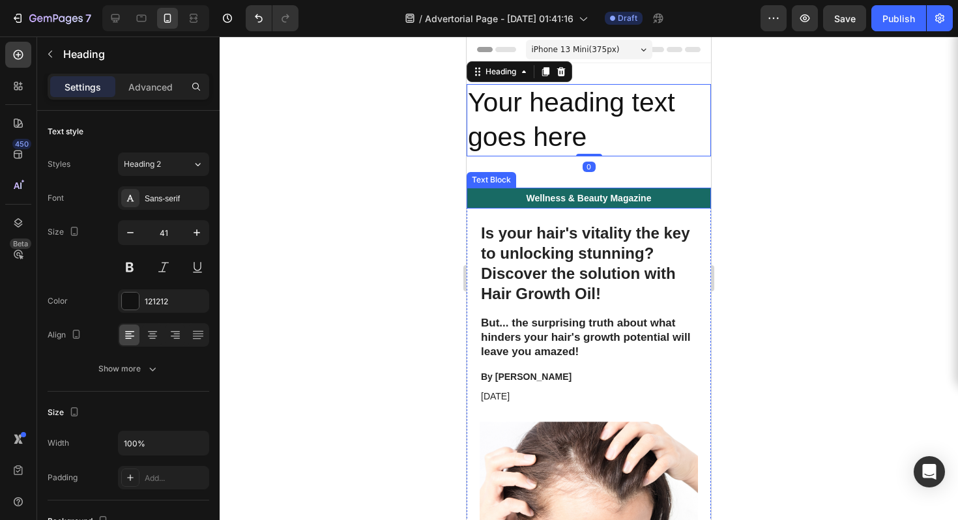
click at [592, 199] on p "Wellness & Beauty Magazine" at bounding box center [589, 198] width 242 height 12
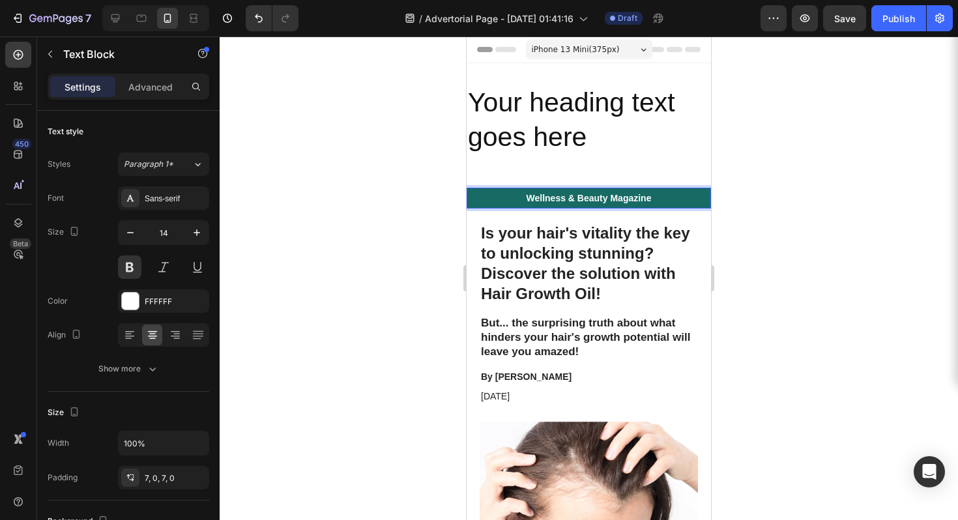
click at [592, 194] on p "Wellness & Beauty Magazine" at bounding box center [589, 198] width 242 height 12
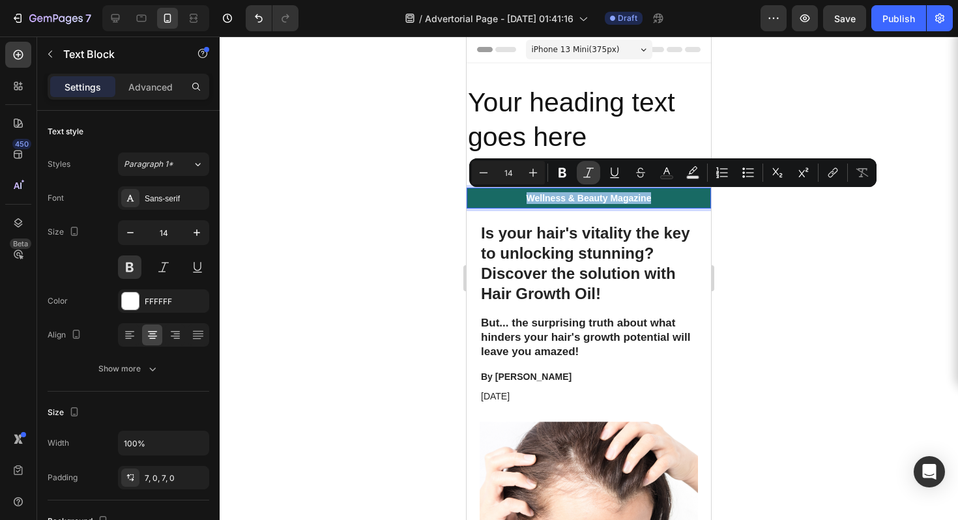
copy p "Wellness & Beauty Magazine"
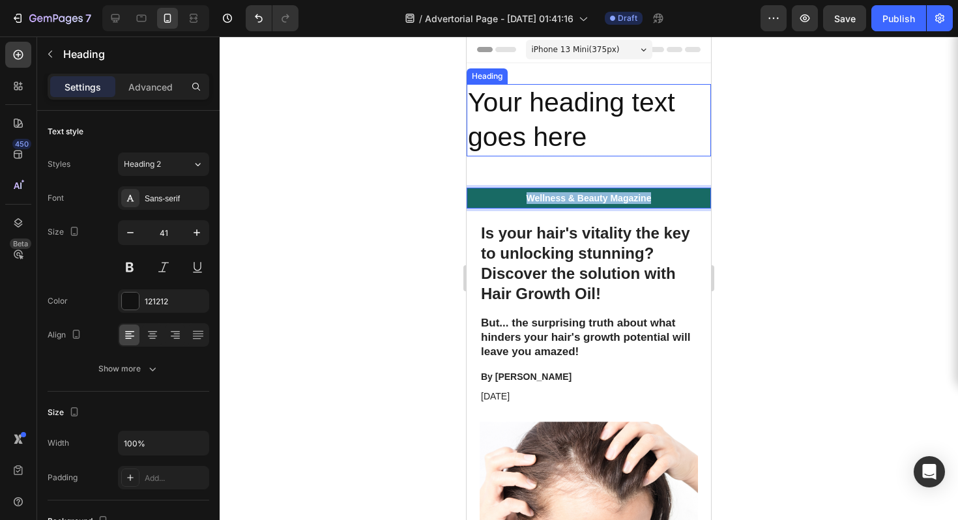
click at [551, 110] on h2 "Your heading text goes here" at bounding box center [589, 120] width 244 height 72
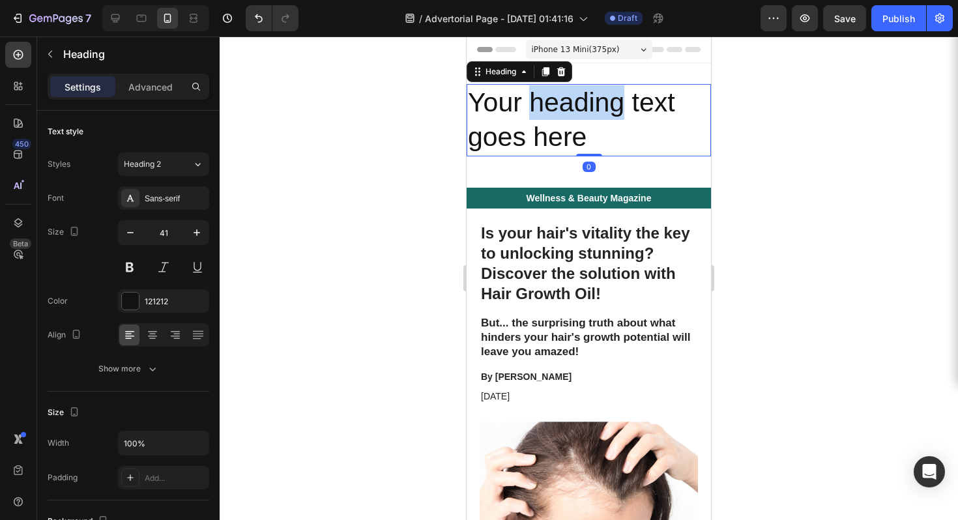
click at [551, 110] on h2 "Your heading text goes here" at bounding box center [589, 120] width 244 height 72
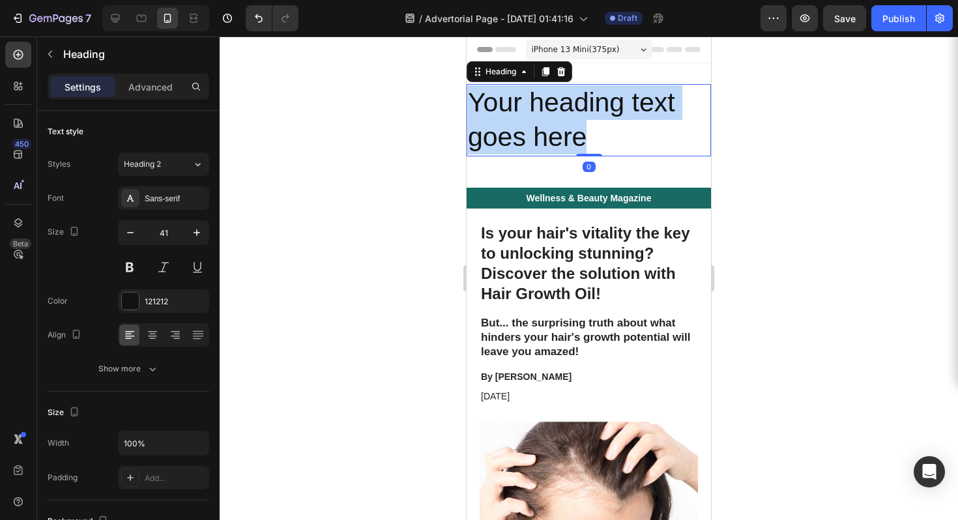
click at [551, 110] on p "Your heading text goes here" at bounding box center [589, 120] width 242 height 70
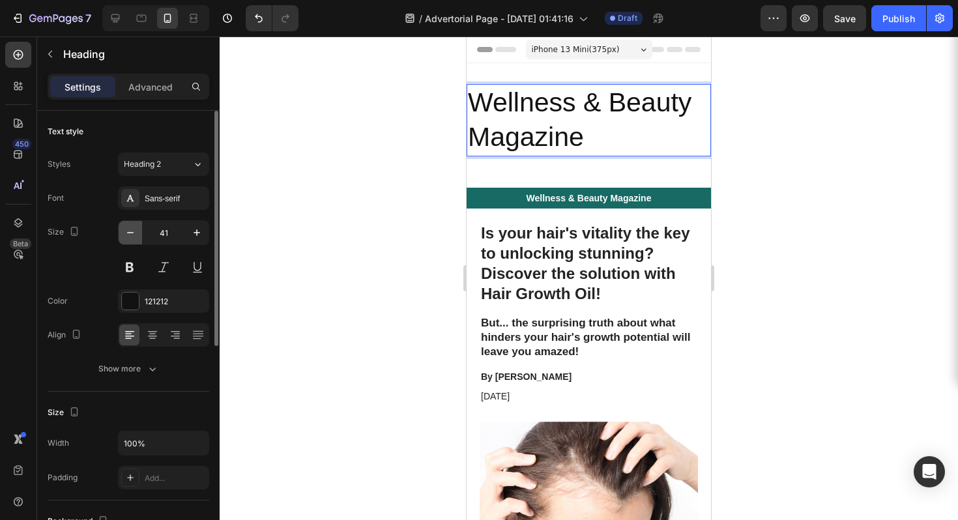
click at [128, 239] on button "button" at bounding box center [130, 232] width 23 height 23
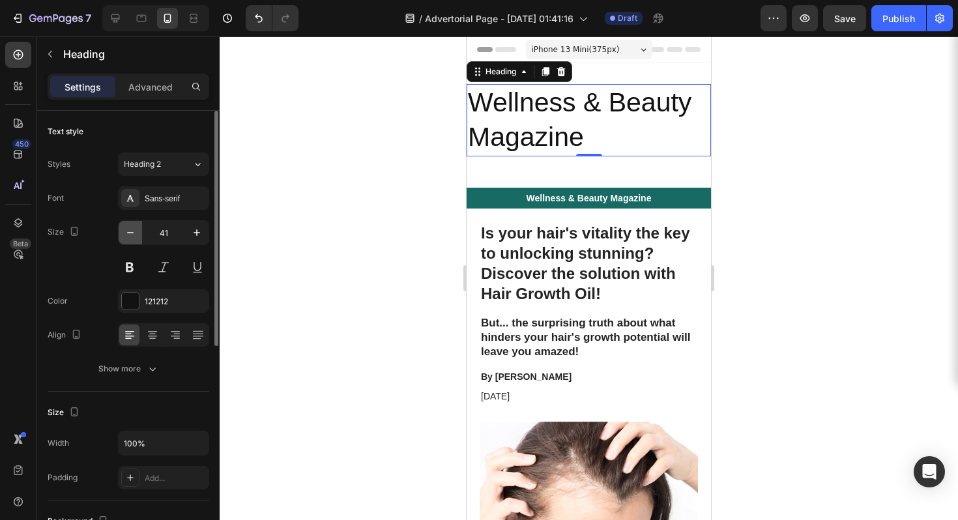
click at [128, 239] on button "button" at bounding box center [130, 232] width 23 height 23
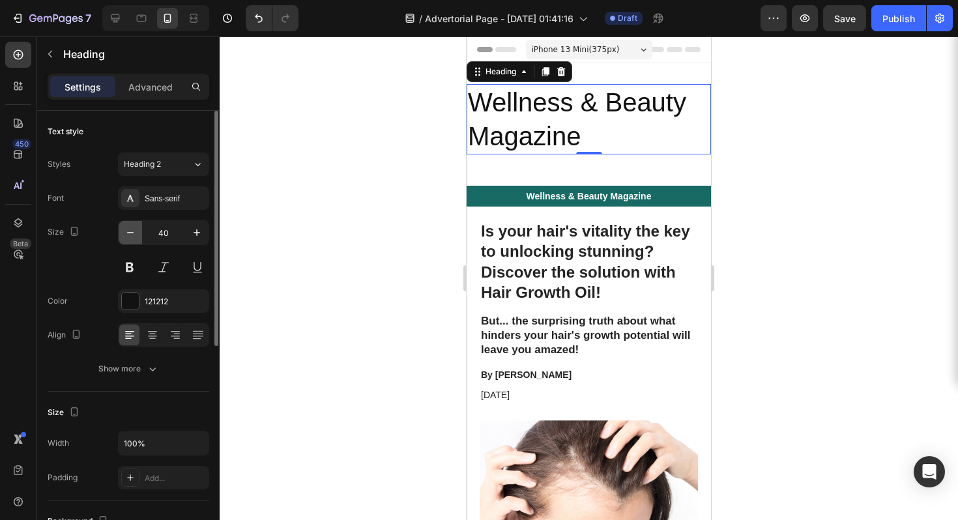
click at [129, 239] on button "button" at bounding box center [130, 232] width 23 height 23
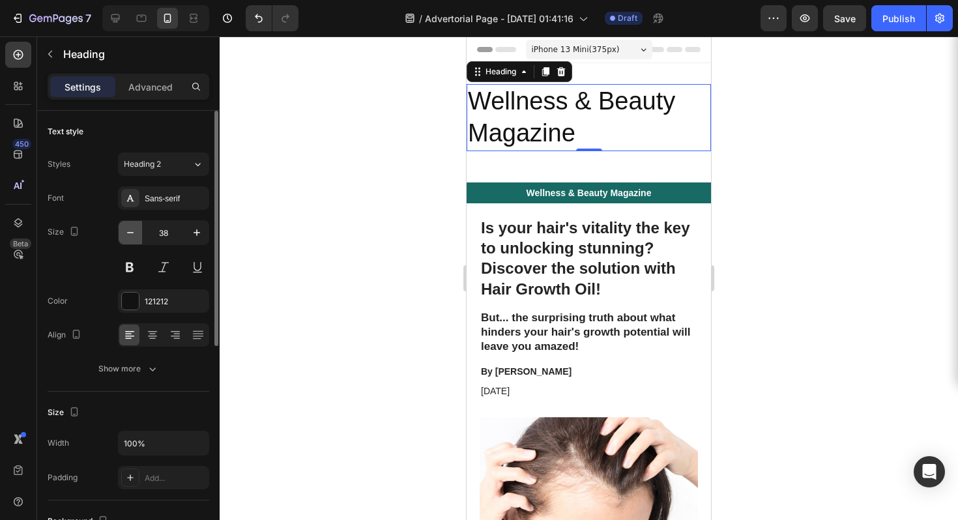
click at [130, 239] on button "button" at bounding box center [130, 232] width 23 height 23
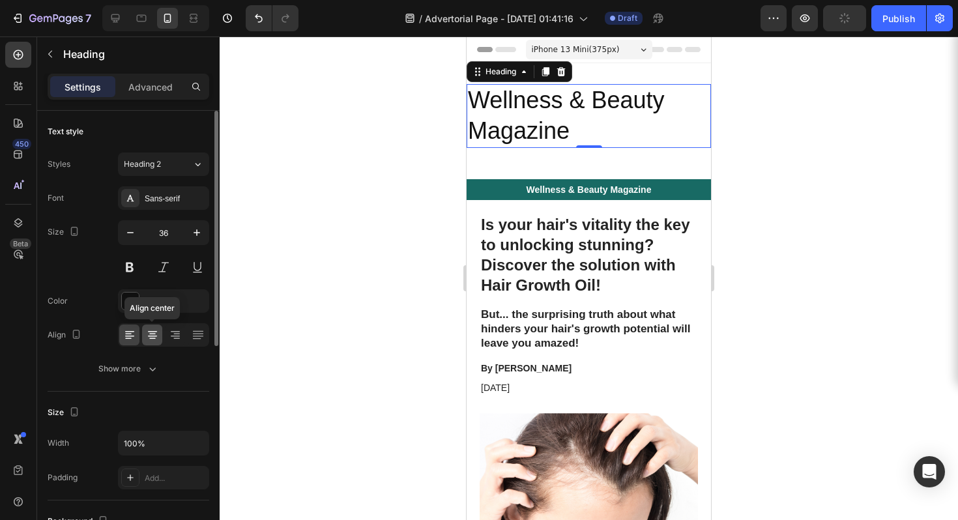
click at [154, 332] on icon at bounding box center [152, 334] width 13 height 13
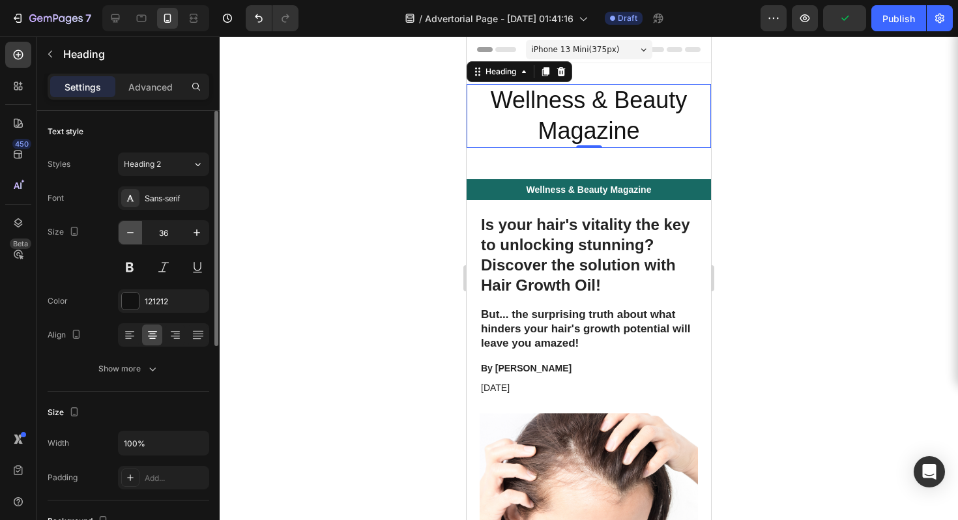
click at [133, 237] on icon "button" at bounding box center [130, 232] width 13 height 13
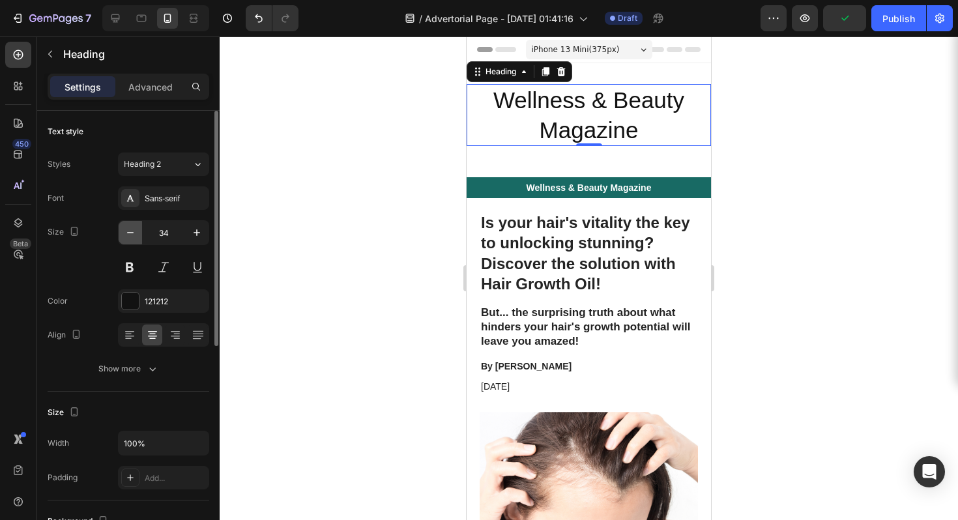
click at [133, 237] on icon "button" at bounding box center [130, 232] width 13 height 13
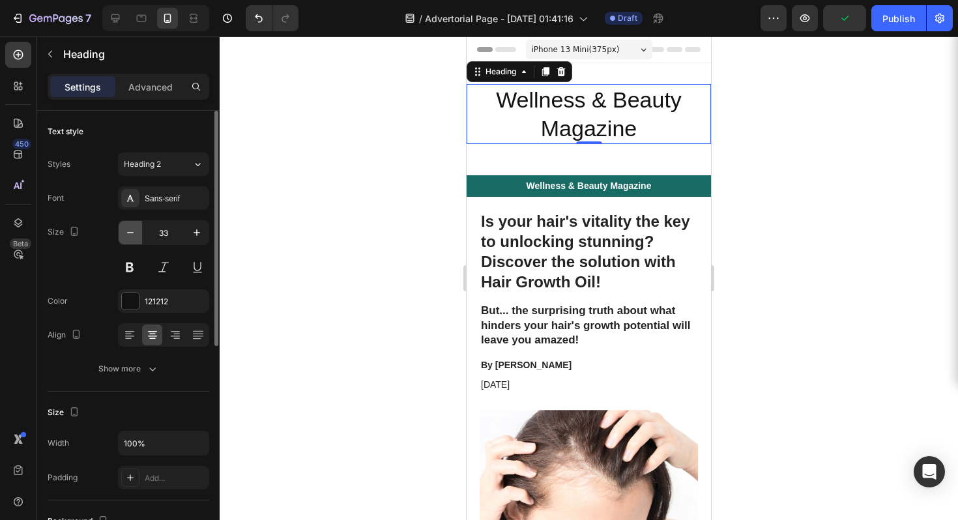
click at [132, 236] on icon "button" at bounding box center [130, 232] width 13 height 13
click at [132, 235] on icon "button" at bounding box center [130, 232] width 13 height 13
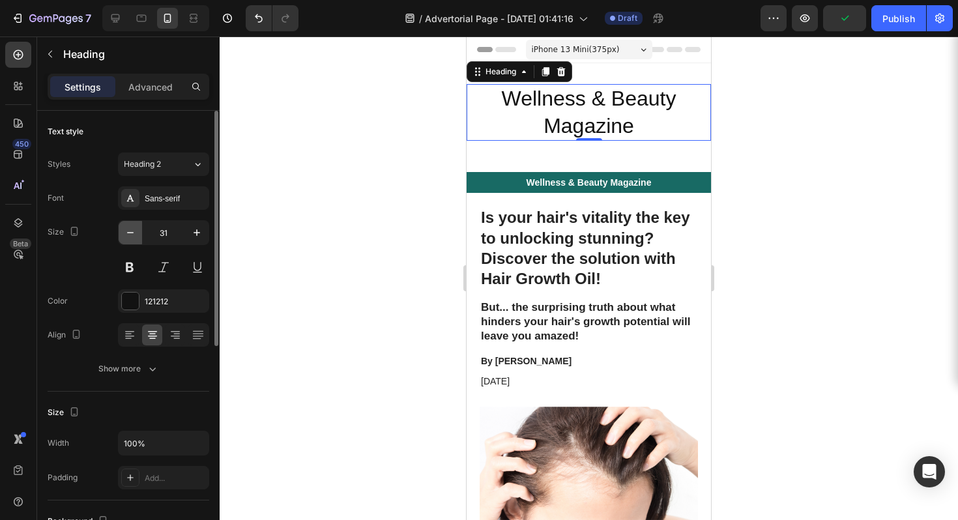
click at [132, 235] on icon "button" at bounding box center [130, 232] width 13 height 13
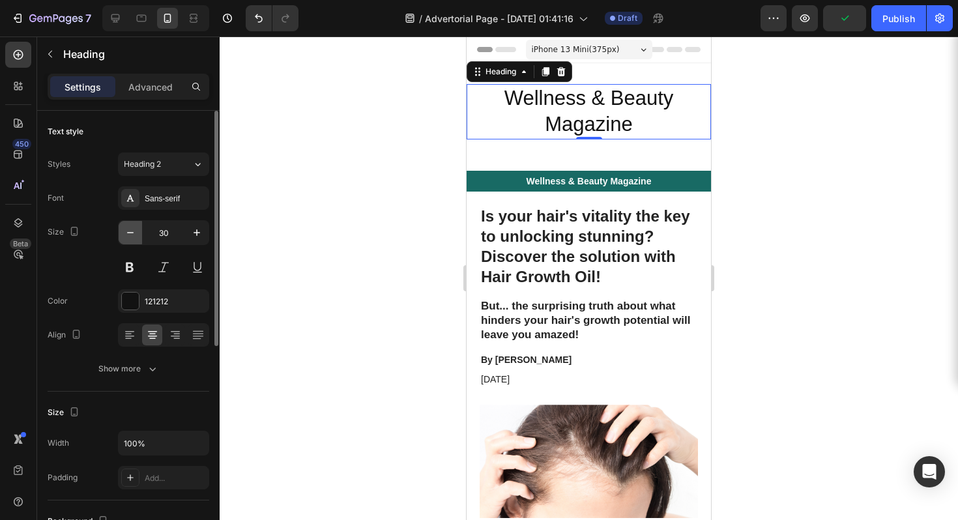
click at [132, 235] on icon "button" at bounding box center [130, 232] width 13 height 13
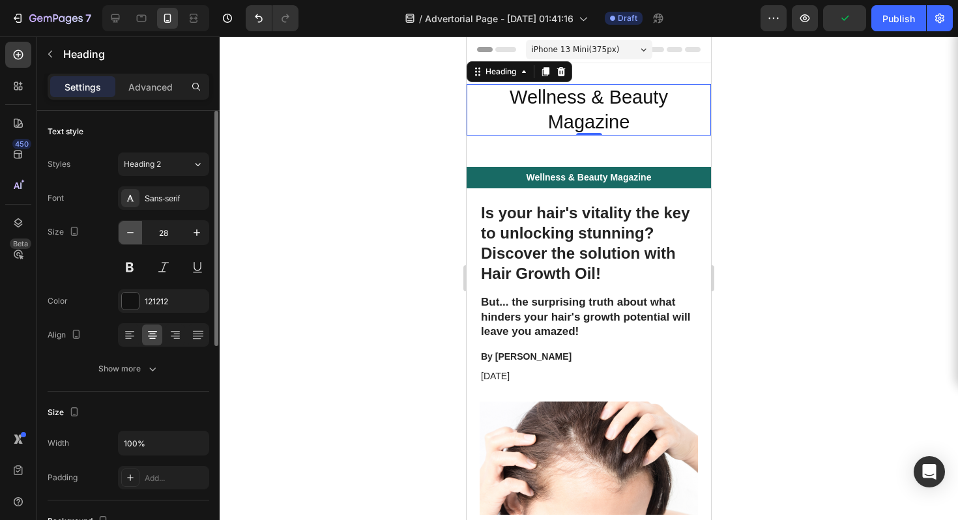
click at [132, 235] on icon "button" at bounding box center [130, 232] width 13 height 13
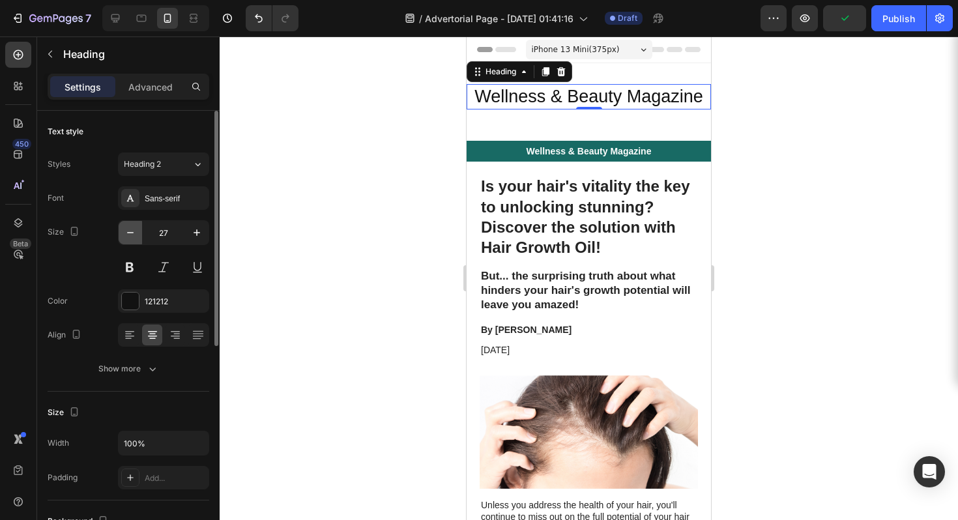
click at [132, 235] on icon "button" at bounding box center [130, 232] width 13 height 13
click at [132, 234] on icon "button" at bounding box center [130, 232] width 13 height 13
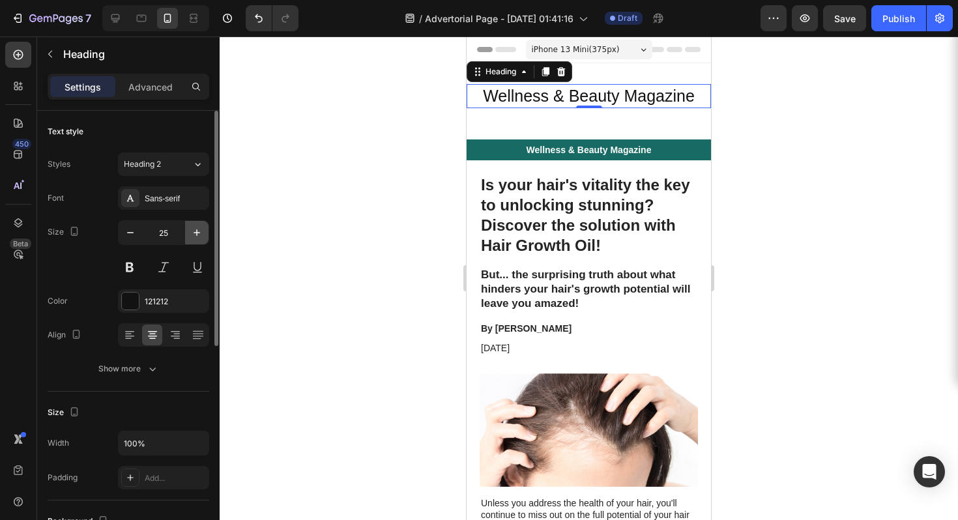
click at [194, 231] on icon "button" at bounding box center [196, 232] width 13 height 13
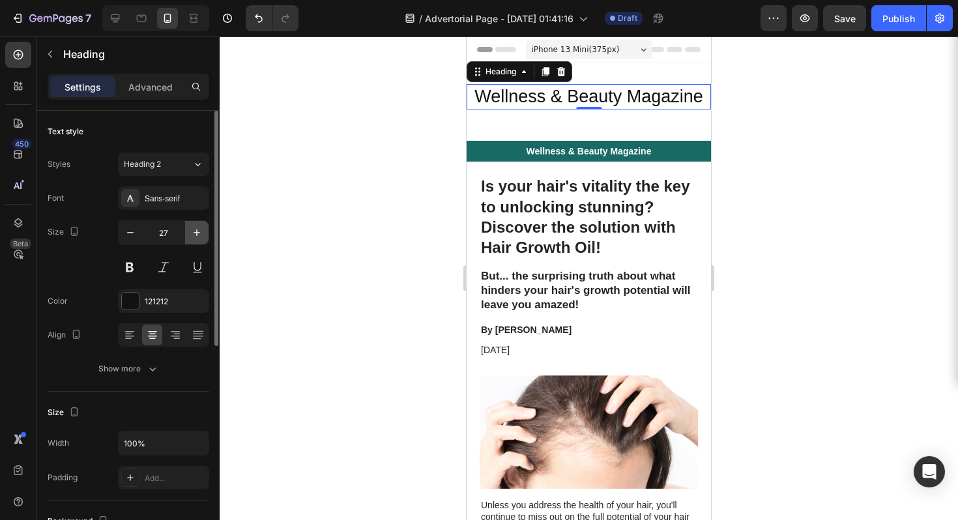
click at [194, 231] on icon "button" at bounding box center [196, 232] width 13 height 13
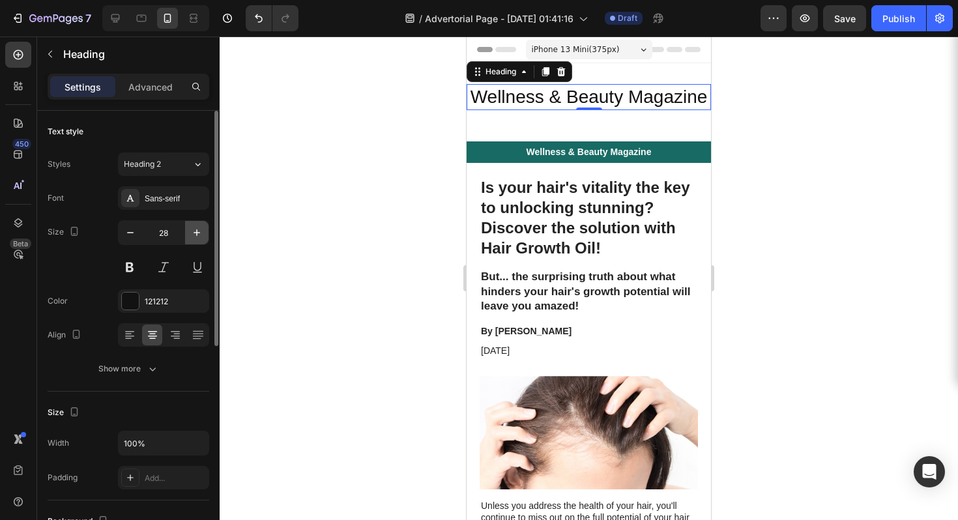
type input "29"
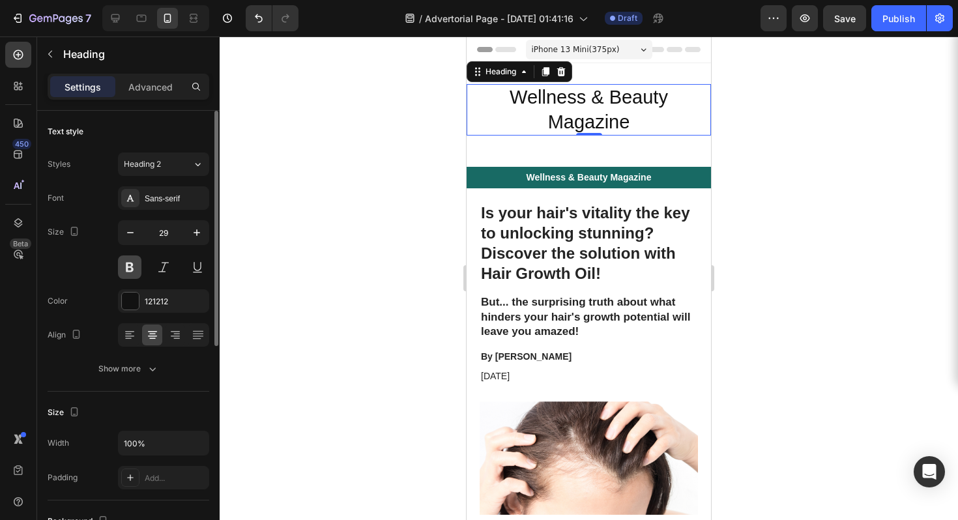
click at [137, 272] on button at bounding box center [129, 266] width 23 height 23
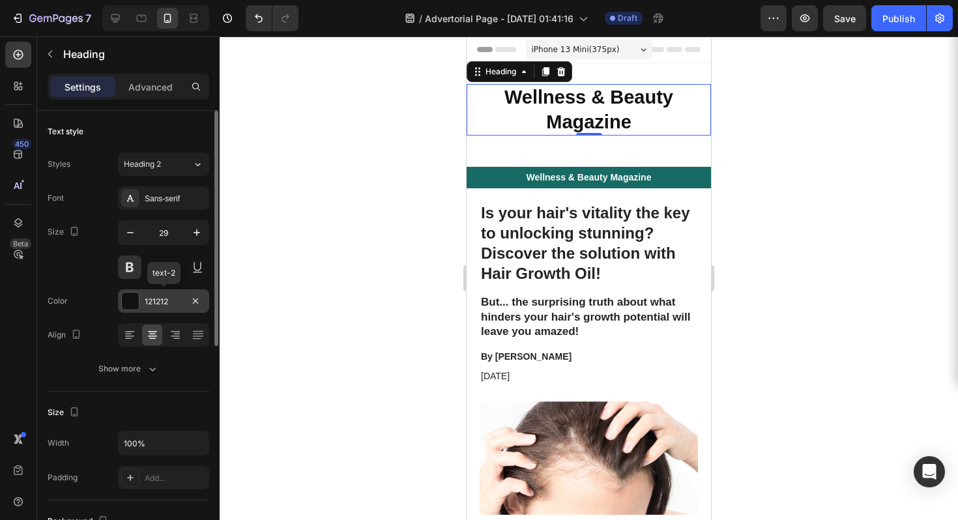
click at [153, 299] on div "121212" at bounding box center [164, 302] width 38 height 12
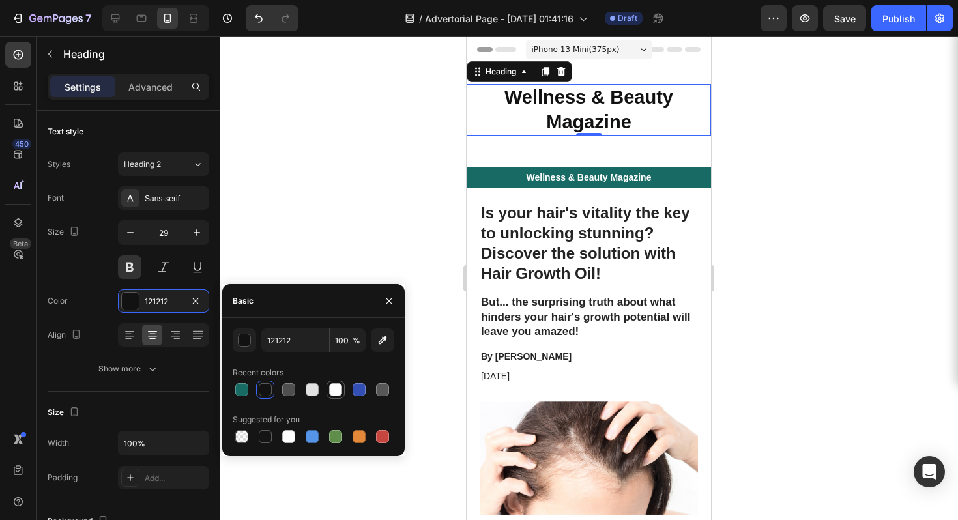
click at [337, 389] on div at bounding box center [335, 389] width 13 height 13
type input "FFFFFF"
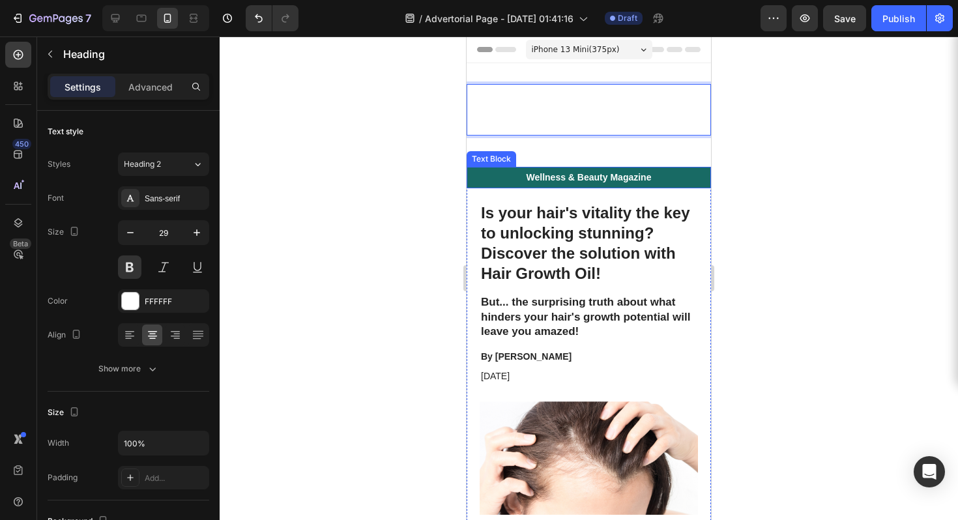
click at [662, 172] on p "Wellness & Beauty Magazine" at bounding box center [589, 177] width 242 height 12
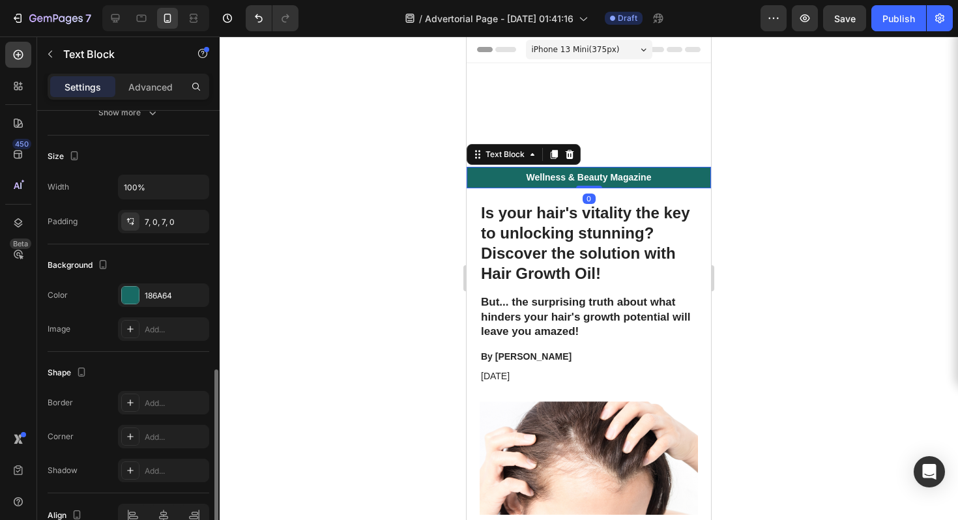
scroll to position [326, 0]
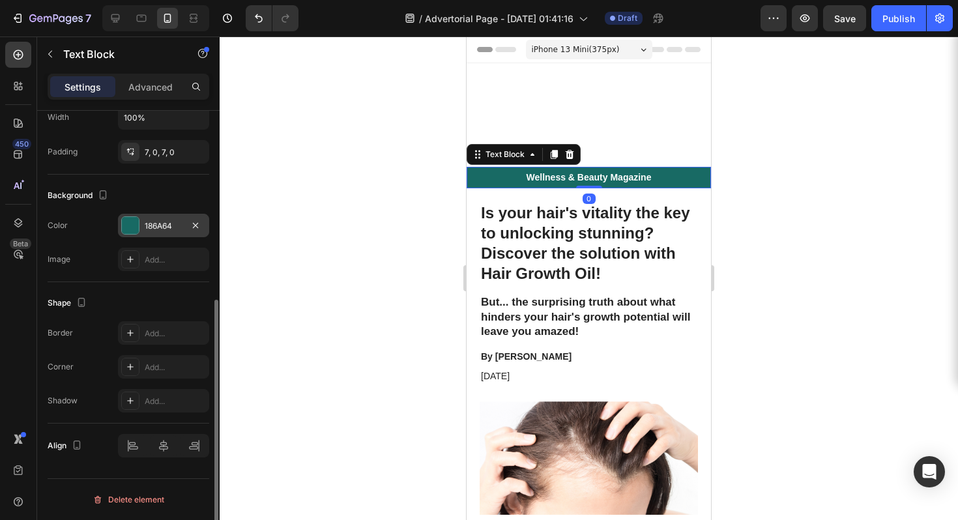
click at [169, 224] on div "186A64" at bounding box center [164, 226] width 38 height 12
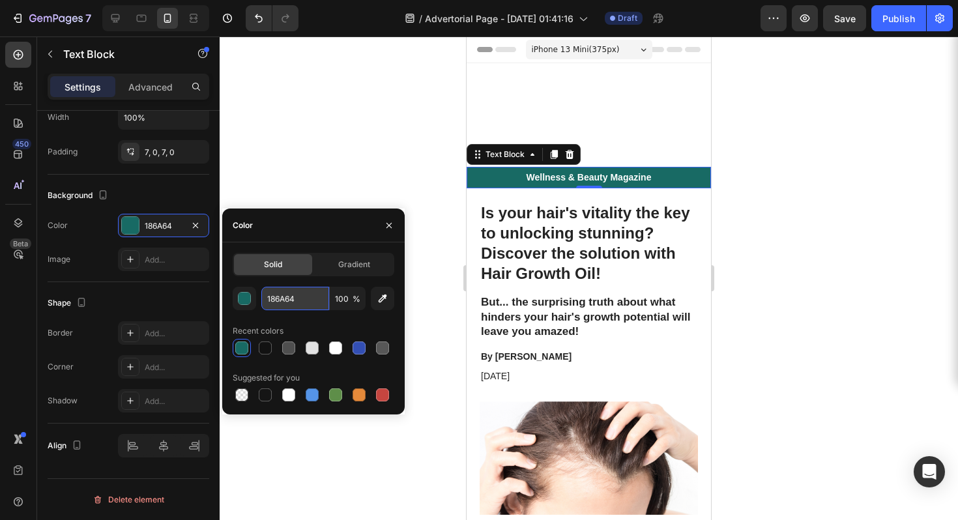
click at [270, 304] on input "186A64" at bounding box center [295, 298] width 68 height 23
click at [271, 303] on input "186A64" at bounding box center [295, 298] width 68 height 23
click at [272, 302] on input "186A64" at bounding box center [295, 298] width 68 height 23
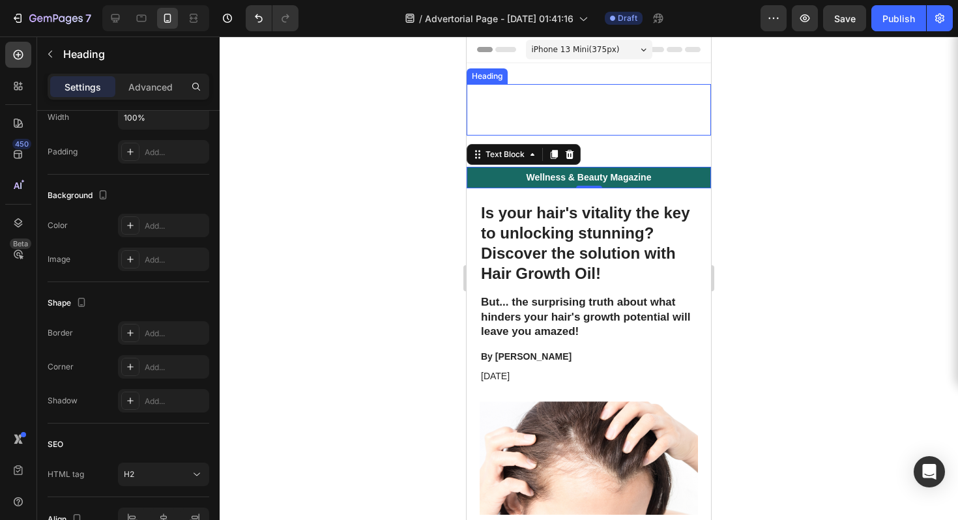
click at [575, 98] on p "Wellness & Beauty Magazine" at bounding box center [589, 109] width 242 height 49
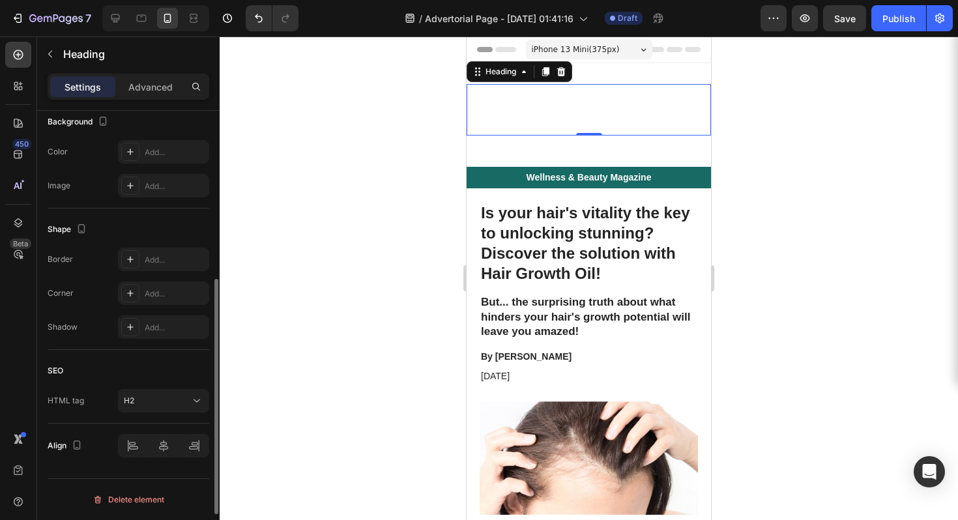
scroll to position [0, 0]
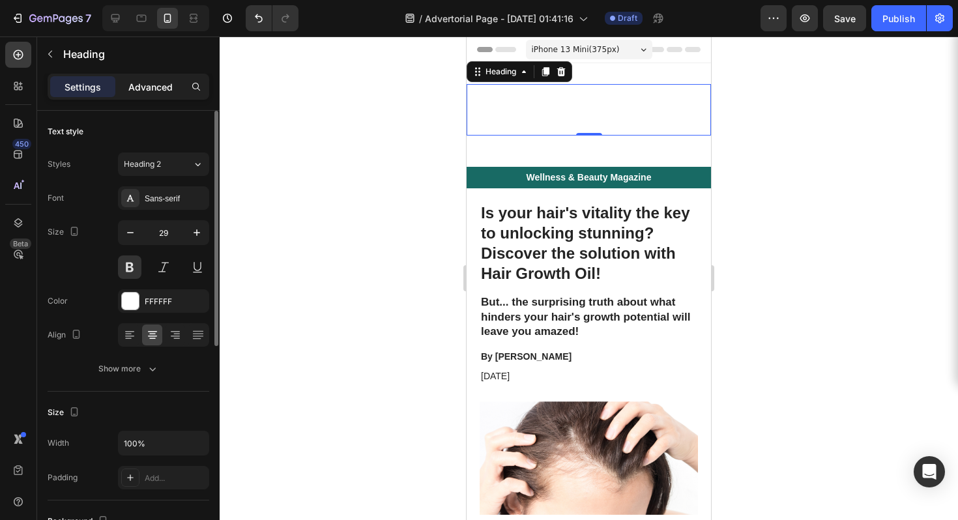
click at [165, 87] on p "Advanced" at bounding box center [150, 87] width 44 height 14
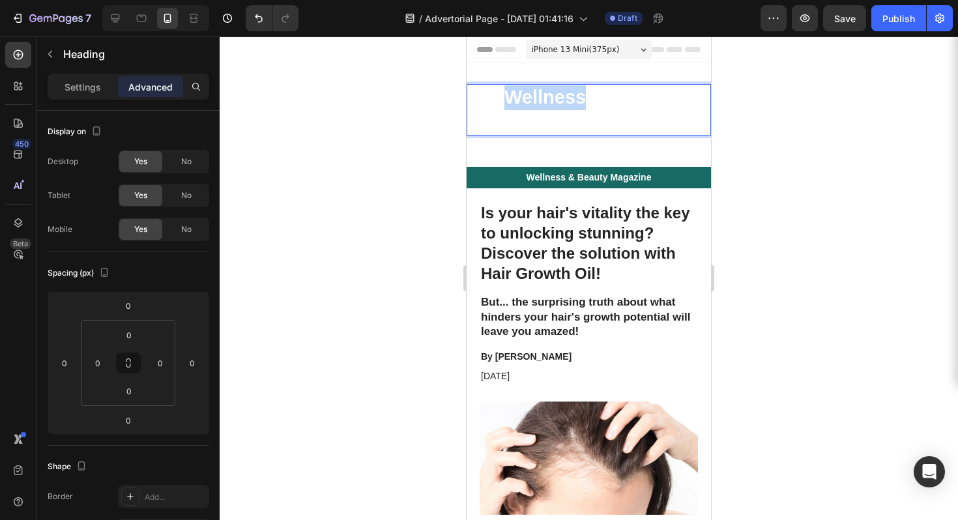
click at [496, 95] on p "Wellness & Beauty Magazine" at bounding box center [589, 109] width 242 height 49
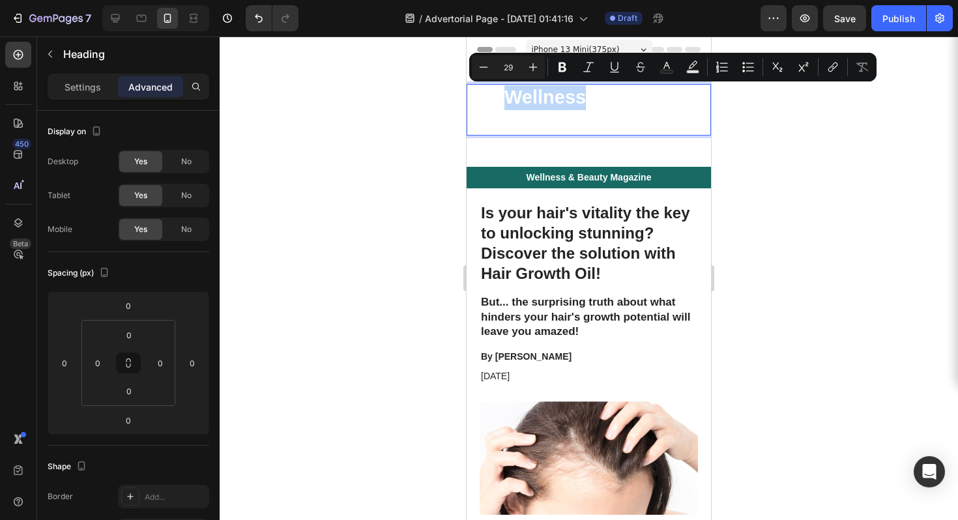
click at [473, 102] on p "Wellness & Beauty Magazine" at bounding box center [589, 109] width 242 height 49
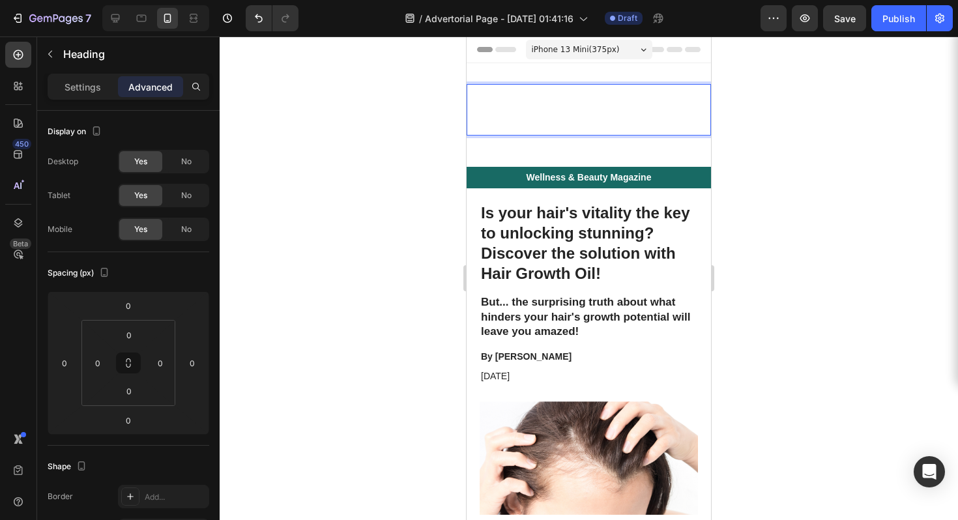
click at [472, 102] on p "Wellness & Beauty Magazine" at bounding box center [589, 109] width 242 height 49
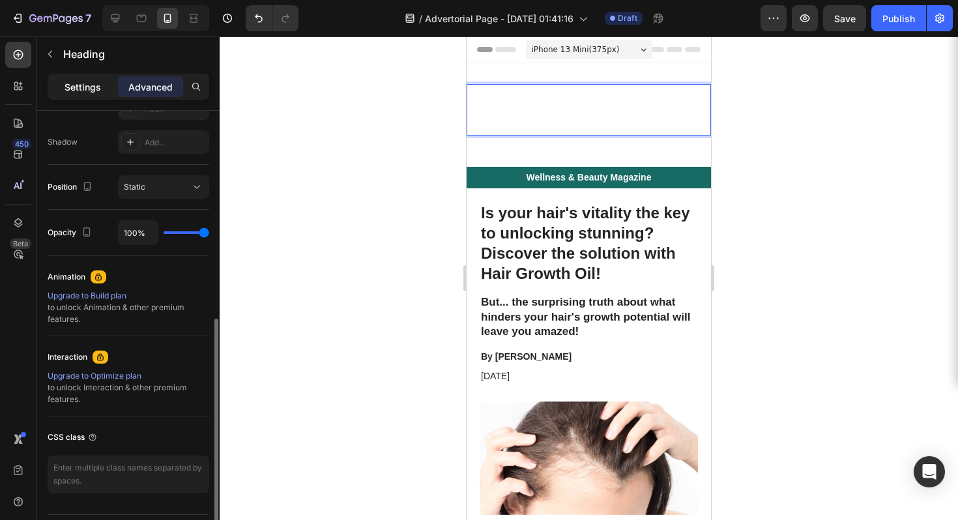
click at [91, 91] on p "Settings" at bounding box center [83, 87] width 36 height 14
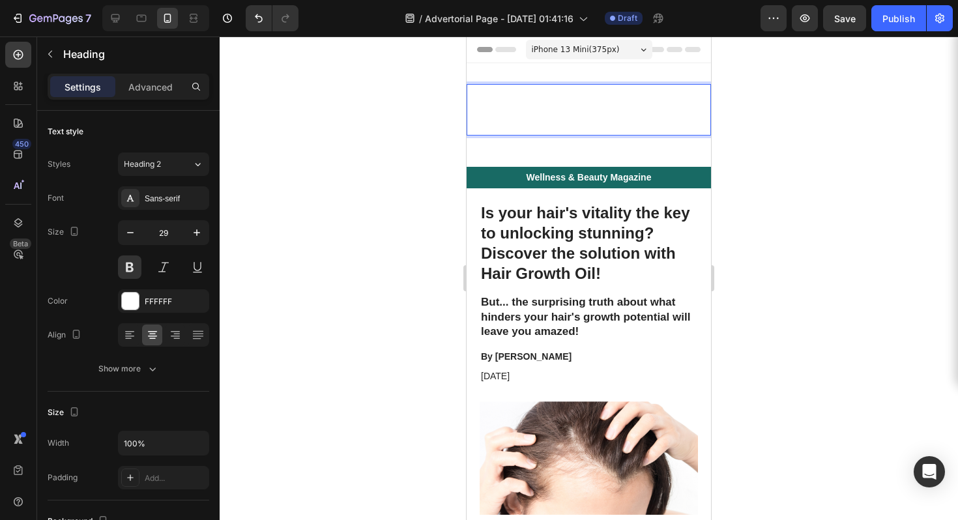
click at [576, 108] on p "Wellness & Beauty Magazine" at bounding box center [589, 109] width 242 height 49
click at [566, 106] on p "Wellness & Beauty Magazine" at bounding box center [589, 109] width 242 height 49
click at [566, 105] on p "Wellness & Beauty Magazine" at bounding box center [589, 109] width 242 height 49
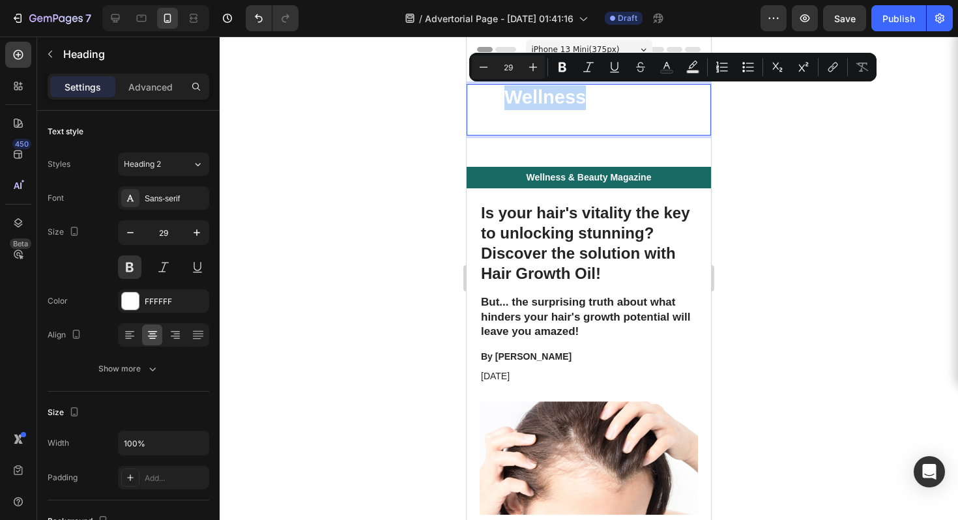
click at [572, 106] on p "Wellness & Beauty Magazine" at bounding box center [589, 109] width 242 height 49
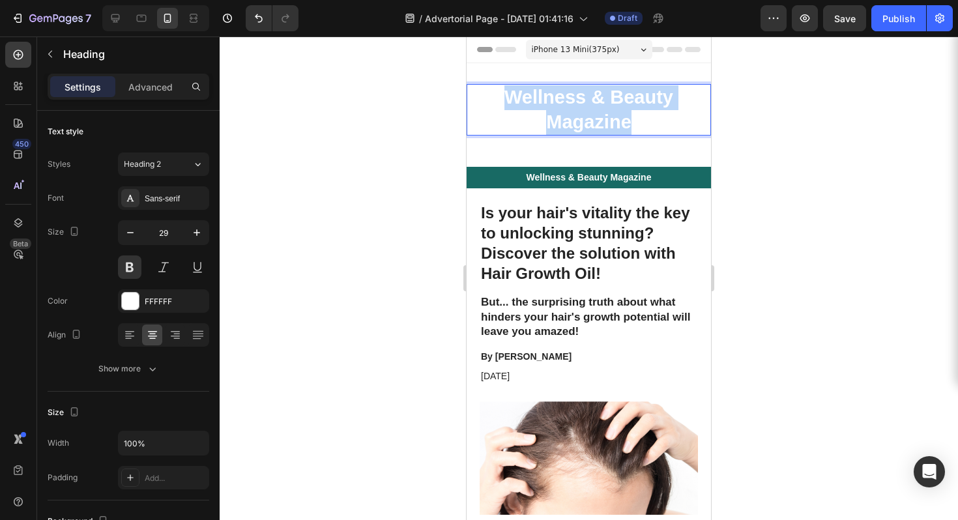
click at [576, 104] on p "Wellness & Beauty Magazine" at bounding box center [589, 109] width 242 height 49
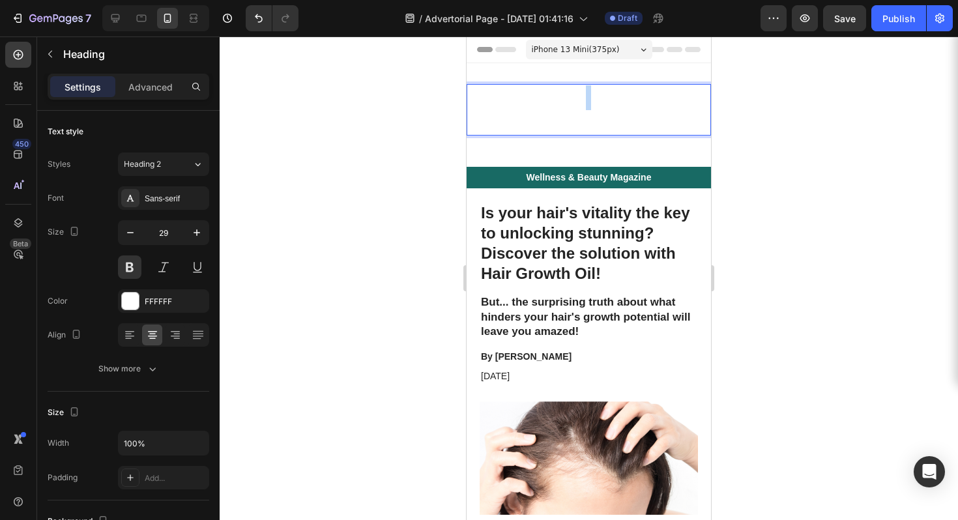
click at [576, 104] on p "Wellness & Beauty Magazine" at bounding box center [589, 109] width 242 height 49
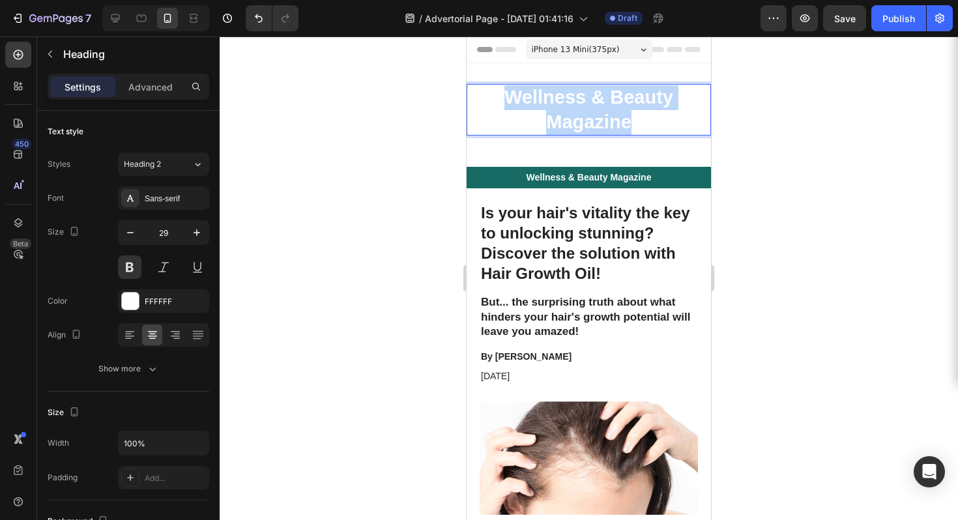
click at [576, 104] on p "Wellness & Beauty Magazine" at bounding box center [589, 109] width 242 height 49
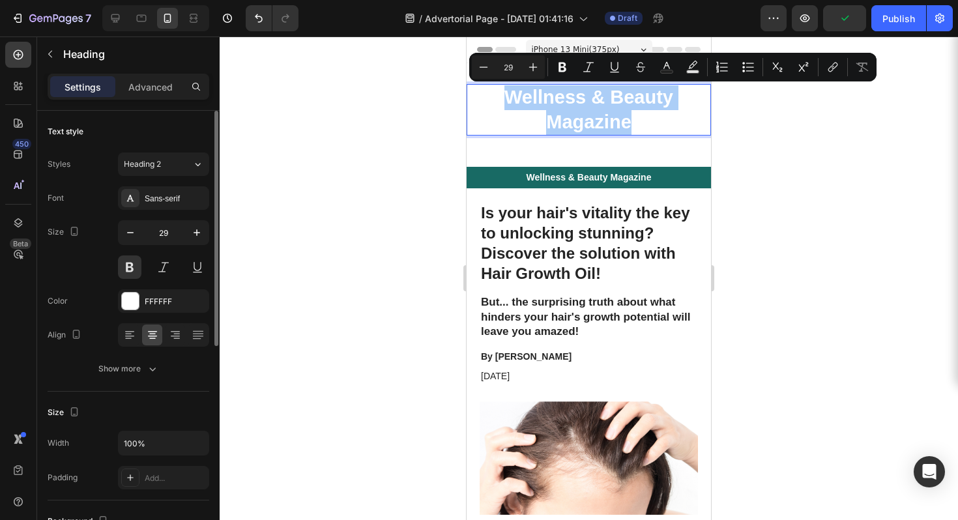
click at [132, 315] on div "Font Sans-serif Size 29 Color FFFFFF Align Show more" at bounding box center [129, 283] width 162 height 194
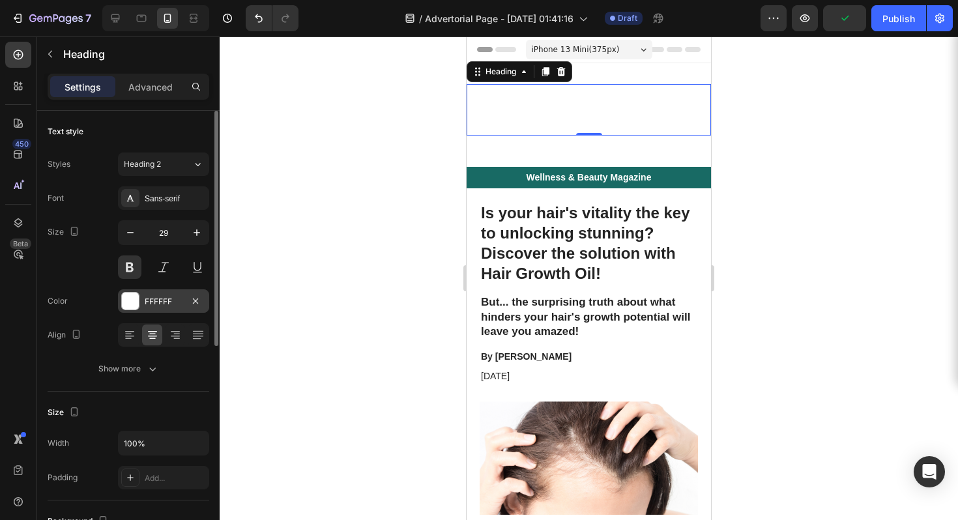
click at [141, 302] on div "FFFFFF" at bounding box center [163, 300] width 91 height 23
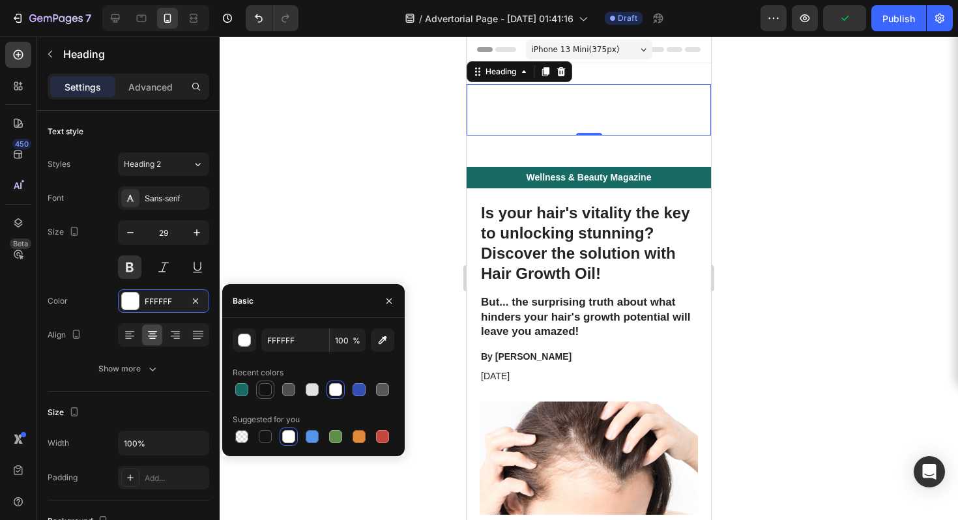
click at [265, 388] on div at bounding box center [265, 389] width 13 height 13
type input "121212"
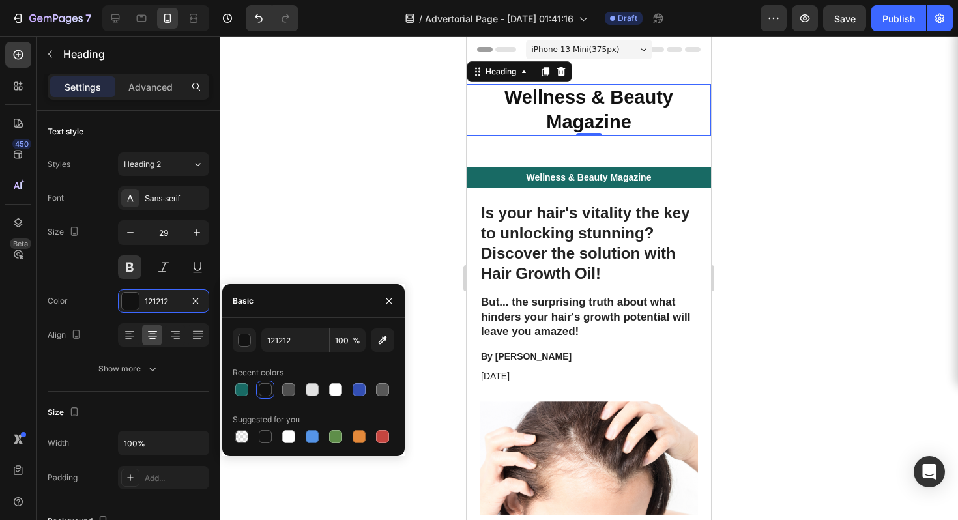
click at [729, 168] on div at bounding box center [589, 278] width 738 height 484
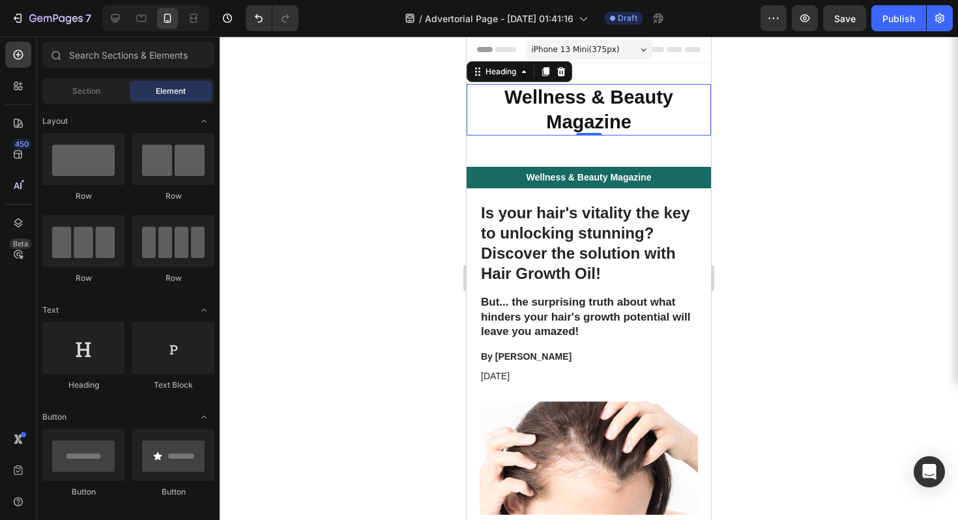
click at [731, 167] on div at bounding box center [589, 278] width 738 height 484
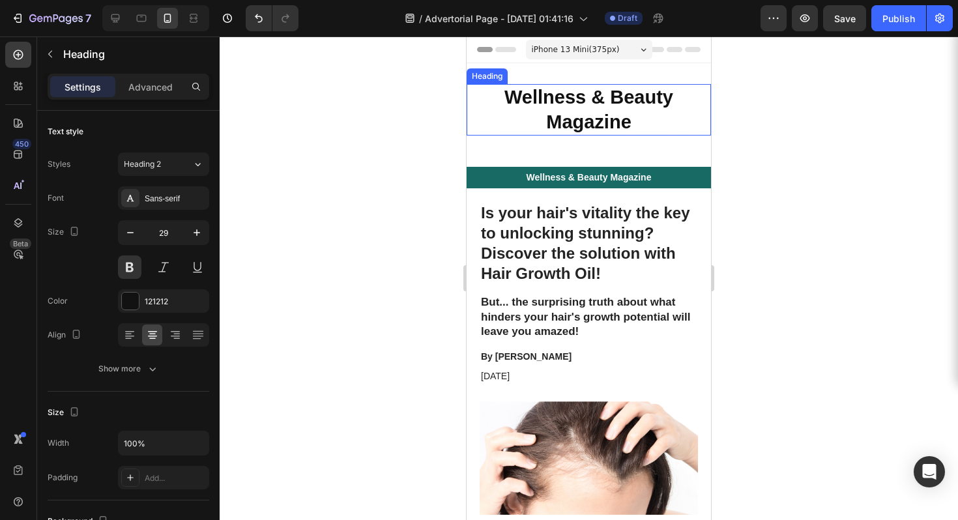
click at [675, 121] on p "Wellness & Beauty Magazine" at bounding box center [589, 109] width 242 height 49
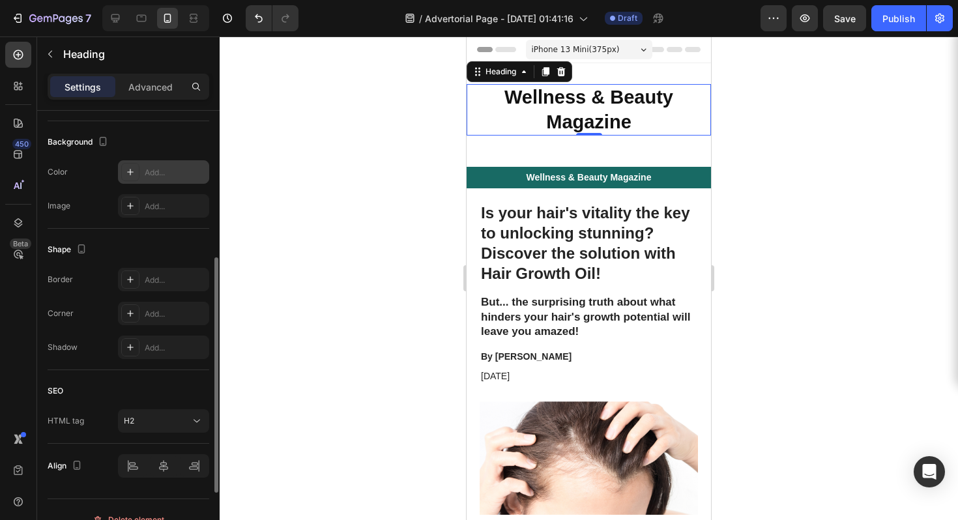
scroll to position [344, 0]
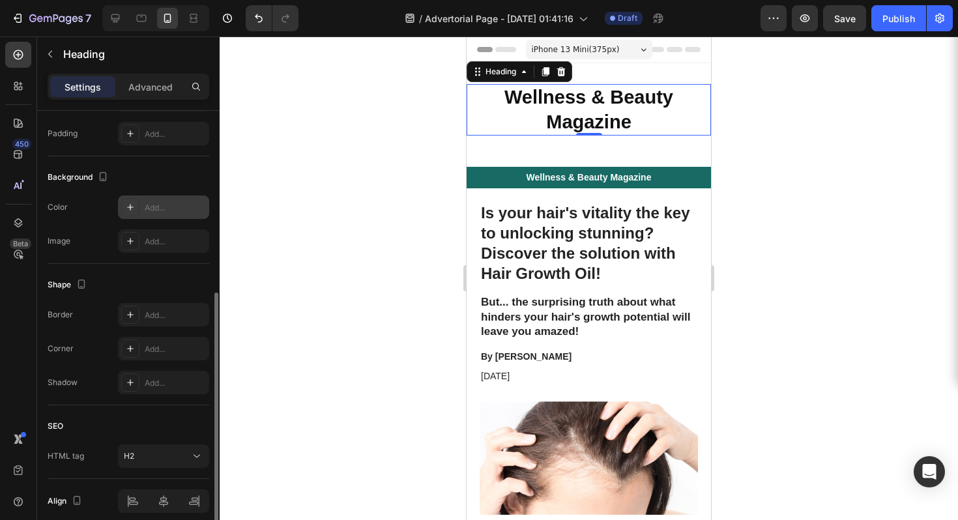
click at [147, 208] on div "Add..." at bounding box center [175, 208] width 61 height 12
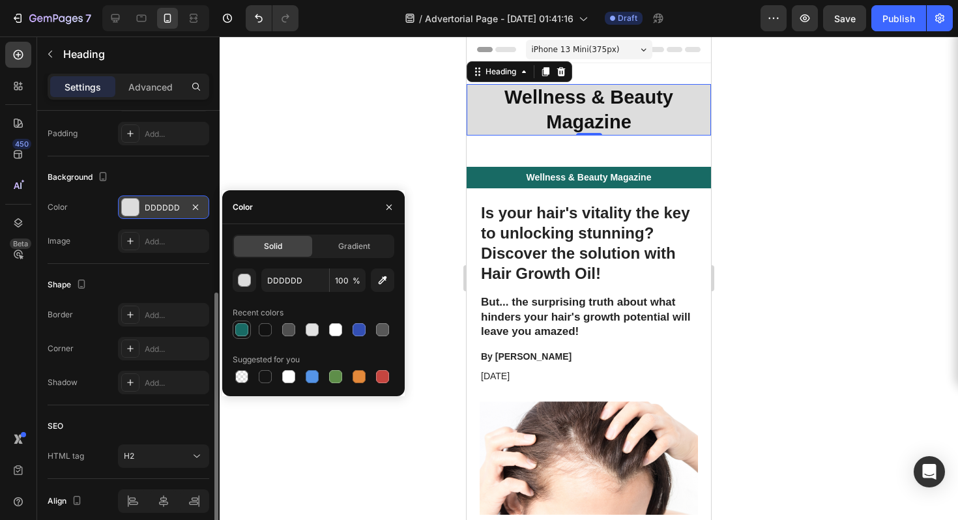
click at [237, 329] on div at bounding box center [241, 329] width 13 height 13
type input "186A64"
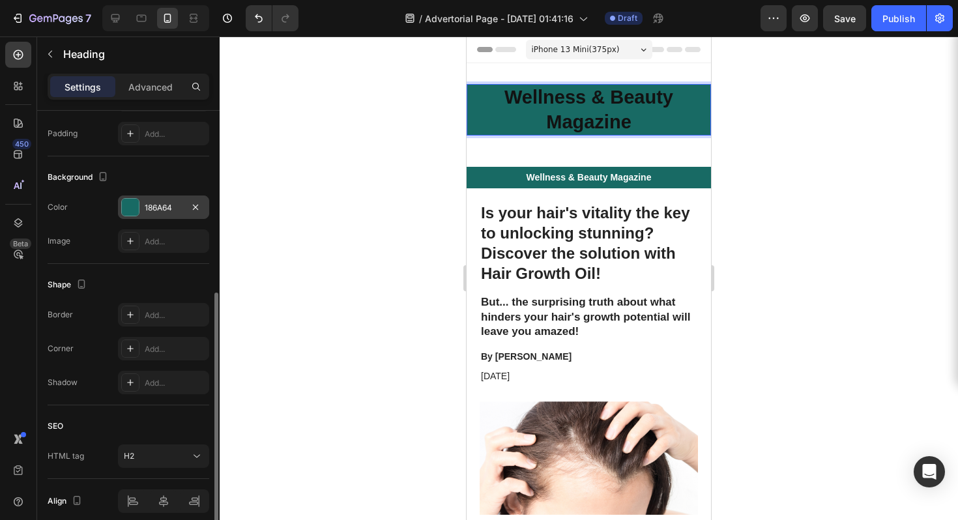
click at [571, 114] on p "Wellness & Beauty Magazine" at bounding box center [589, 109] width 242 height 49
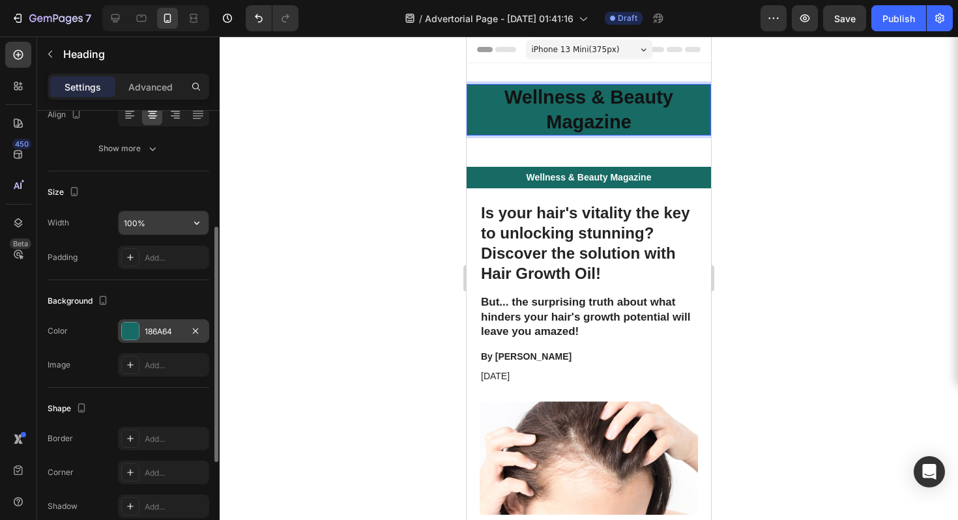
scroll to position [0, 0]
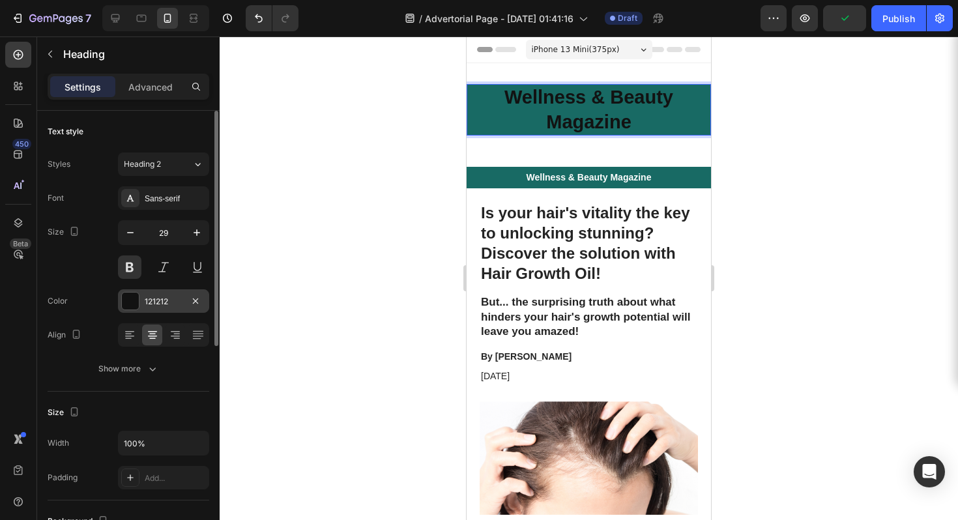
click at [134, 295] on div at bounding box center [130, 301] width 17 height 17
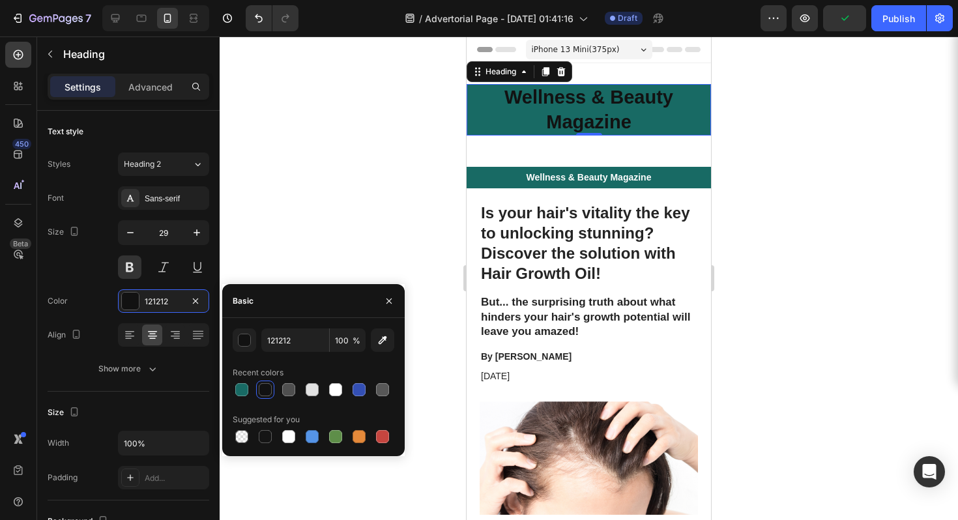
click at [326, 390] on div at bounding box center [314, 390] width 162 height 18
click at [335, 391] on div at bounding box center [335, 389] width 13 height 13
type input "FFFFFF"
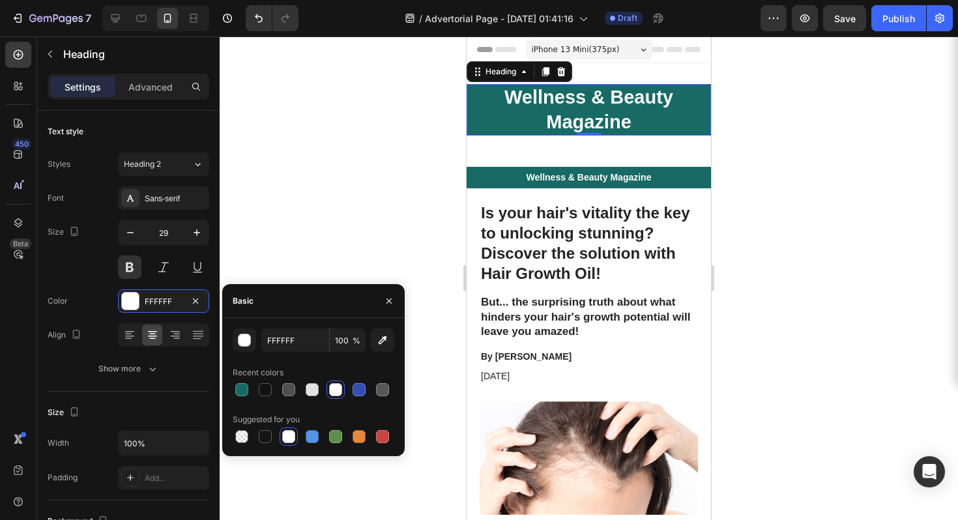
click at [776, 182] on div at bounding box center [589, 278] width 738 height 484
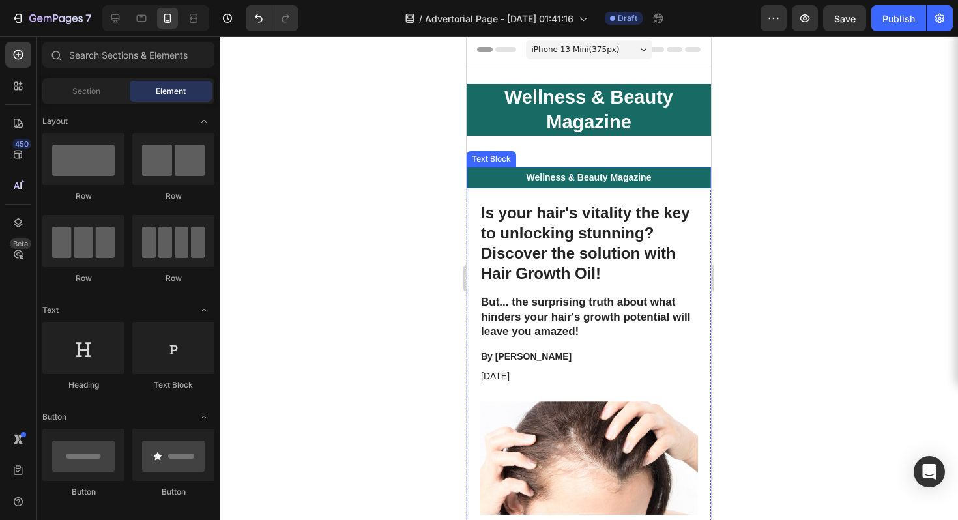
click at [622, 173] on p "Wellness & Beauty Magazine" at bounding box center [589, 177] width 242 height 12
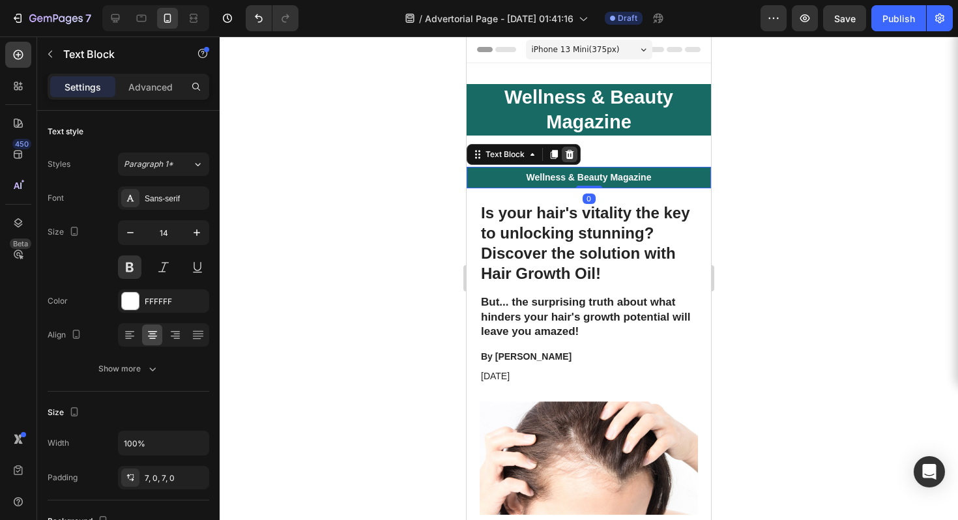
click at [568, 159] on icon at bounding box center [569, 154] width 10 height 10
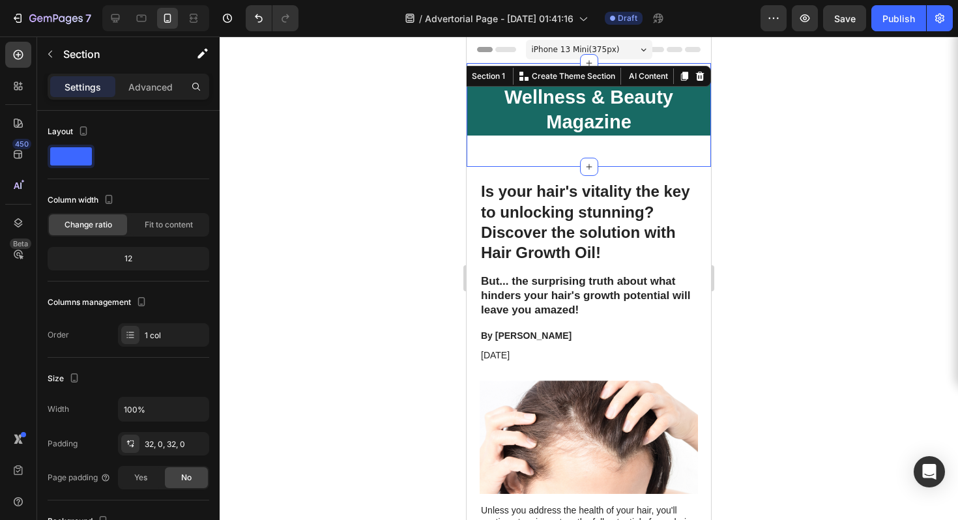
click at [587, 156] on div "Wellness & Beauty Magazine Heading Row Section 1 You can create reusable sectio…" at bounding box center [589, 115] width 244 height 104
drag, startPoint x: 584, startPoint y: 169, endPoint x: 581, endPoint y: 126, distance: 43.1
click at [581, 126] on div "Wellness & Beauty Magazine Heading Row Section 1 You can create reusable sectio…" at bounding box center [589, 115] width 244 height 104
click at [696, 74] on icon at bounding box center [700, 76] width 8 height 9
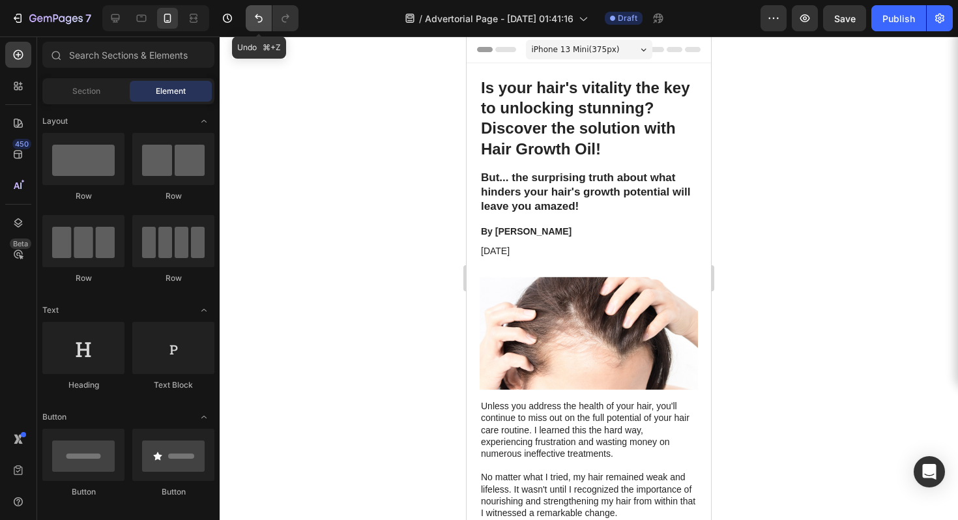
click at [252, 13] on icon "Undo/Redo" at bounding box center [258, 18] width 13 height 13
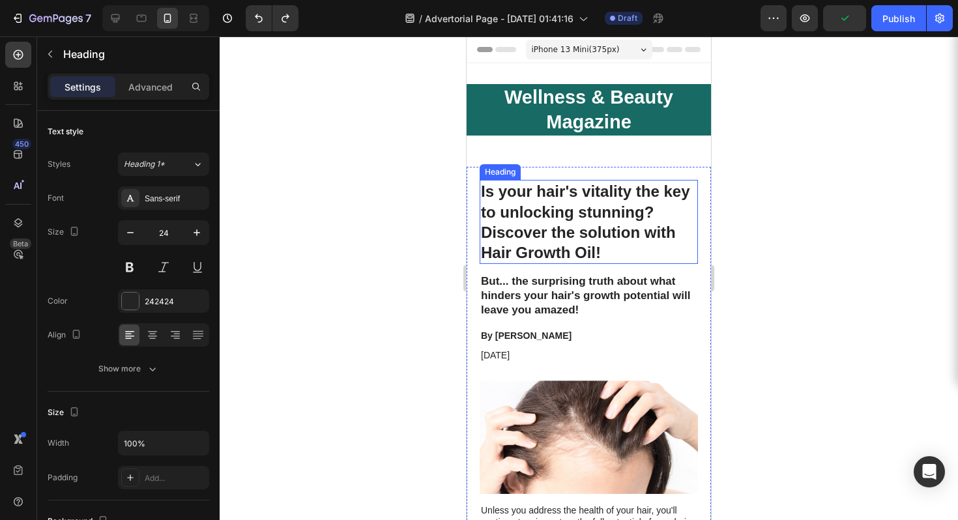
click at [624, 202] on h1 "Is your hair's vitality the key to unlocking stunning? Discover the solution wi…" at bounding box center [589, 222] width 218 height 84
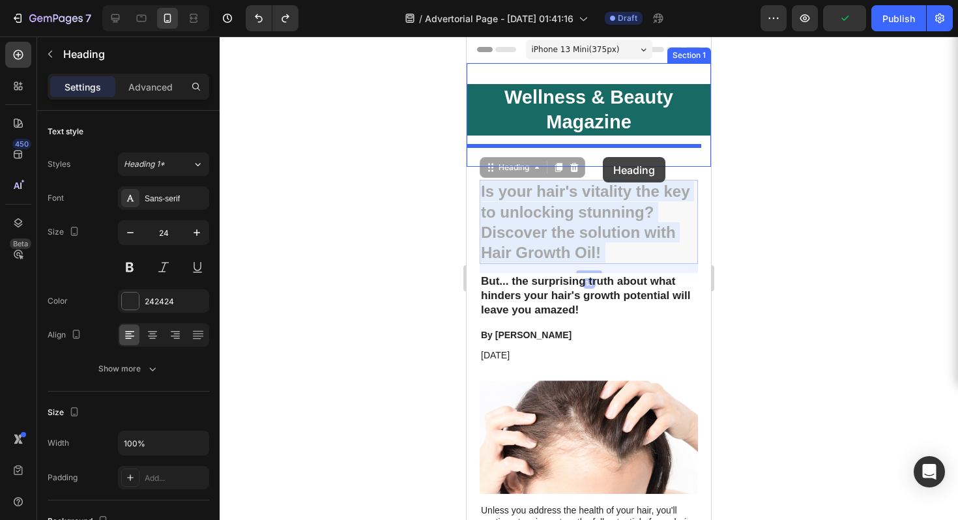
drag, startPoint x: 608, startPoint y: 210, endPoint x: 603, endPoint y: 157, distance: 53.0
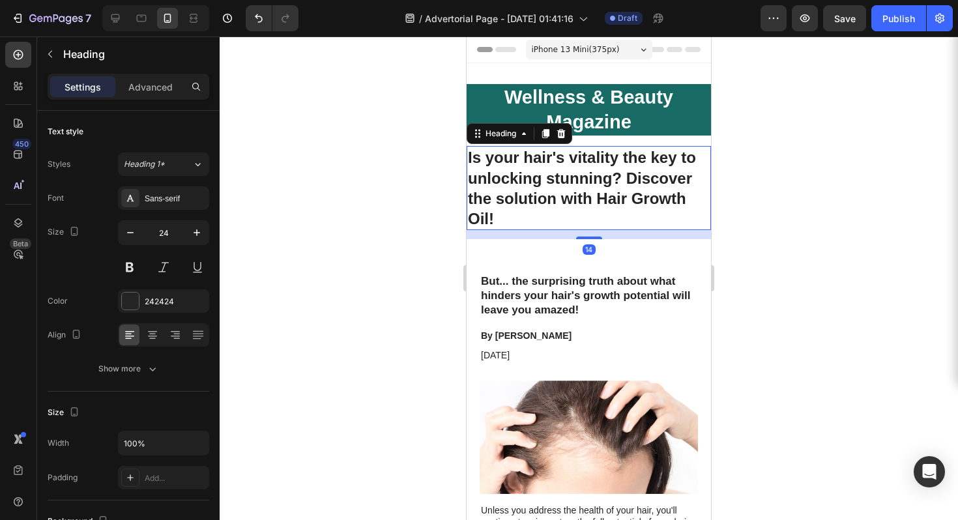
click at [806, 153] on div at bounding box center [589, 278] width 738 height 484
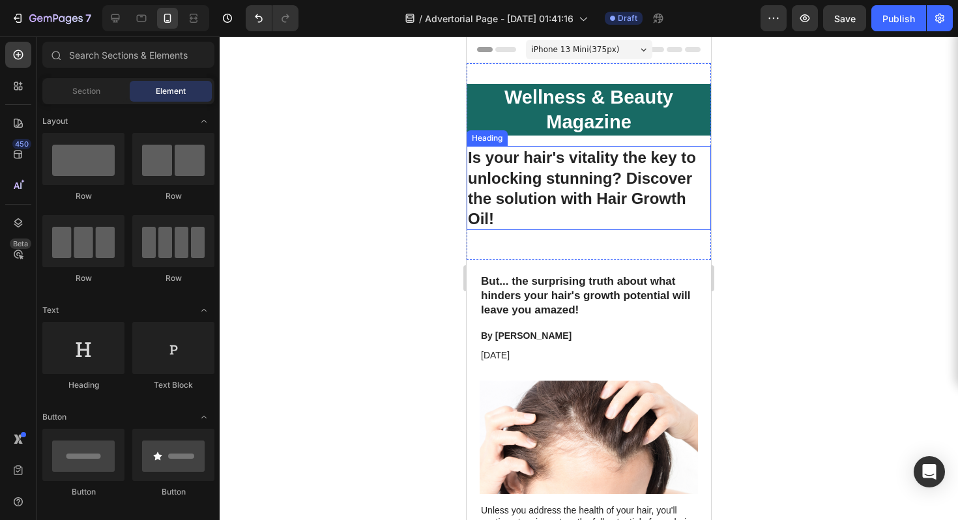
click at [518, 196] on h1 "Is your hair's vitality the key to unlocking stunning? Discover the solution wi…" at bounding box center [589, 188] width 244 height 84
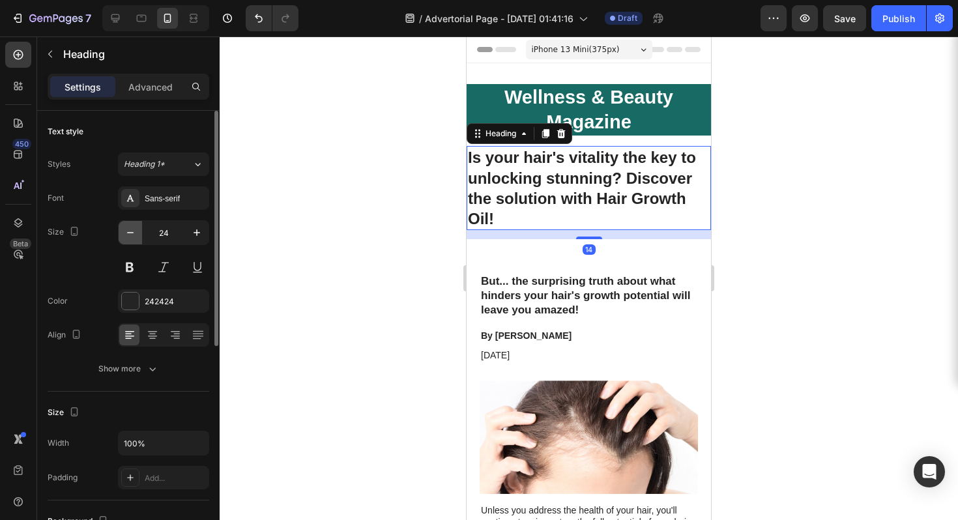
click at [138, 236] on button "button" at bounding box center [130, 232] width 23 height 23
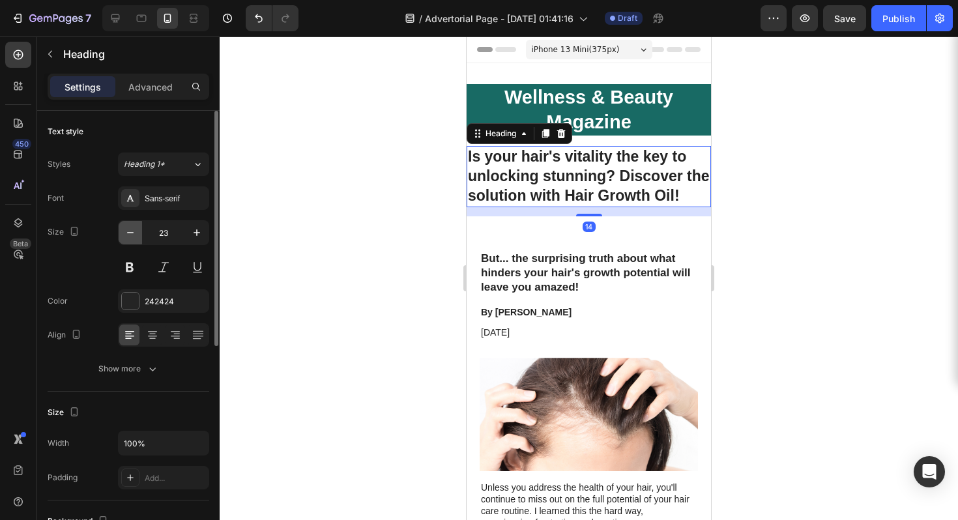
click at [138, 236] on button "button" at bounding box center [130, 232] width 23 height 23
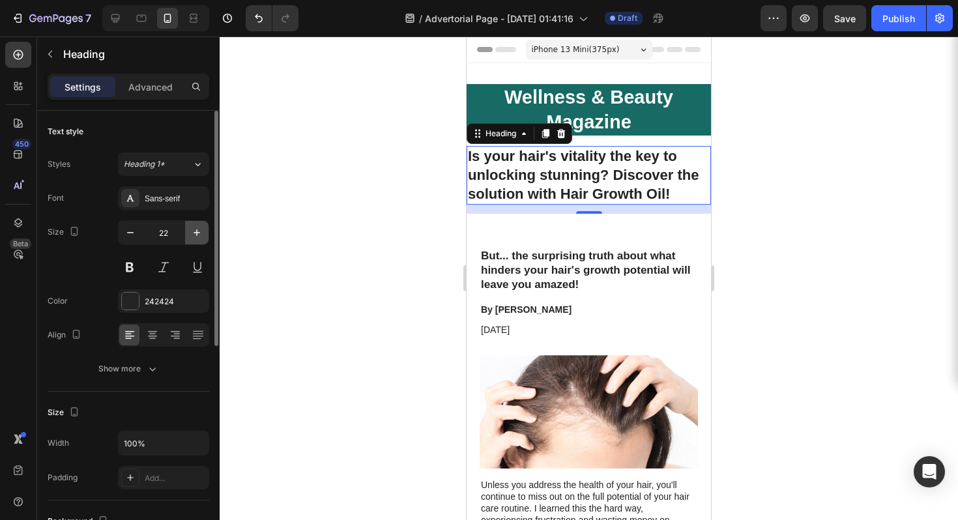
click at [201, 240] on button "button" at bounding box center [196, 232] width 23 height 23
type input "23"
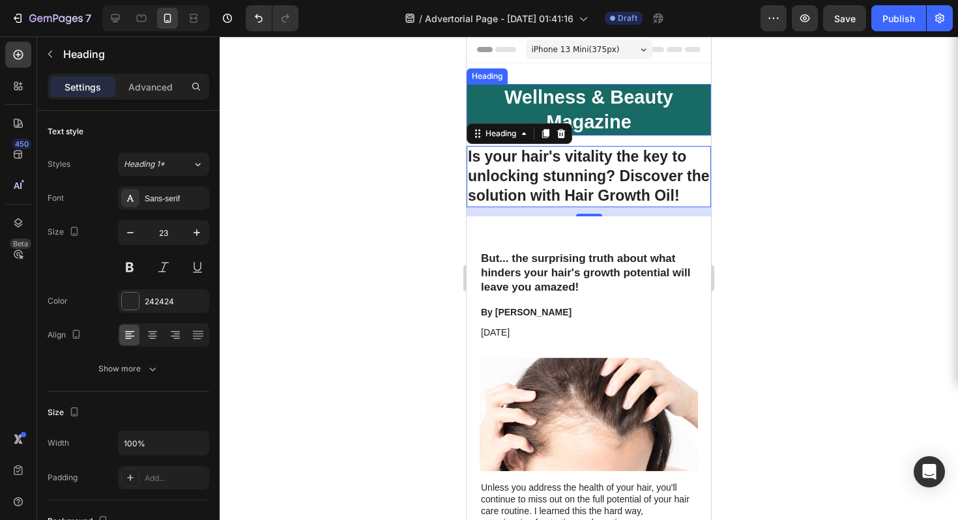
click at [592, 113] on h2 "Wellness & Beauty Magazine" at bounding box center [589, 109] width 244 height 51
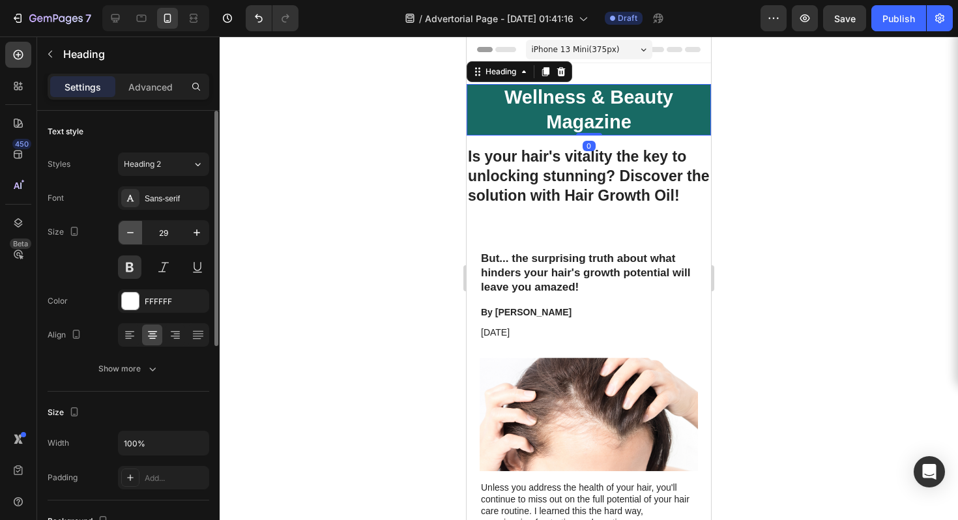
click at [136, 229] on icon "button" at bounding box center [130, 232] width 13 height 13
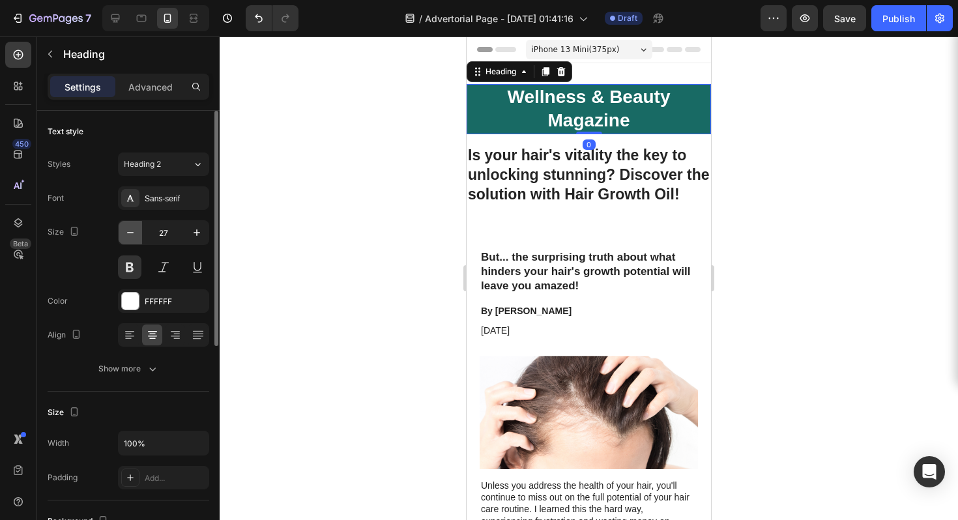
click at [136, 229] on icon "button" at bounding box center [130, 232] width 13 height 13
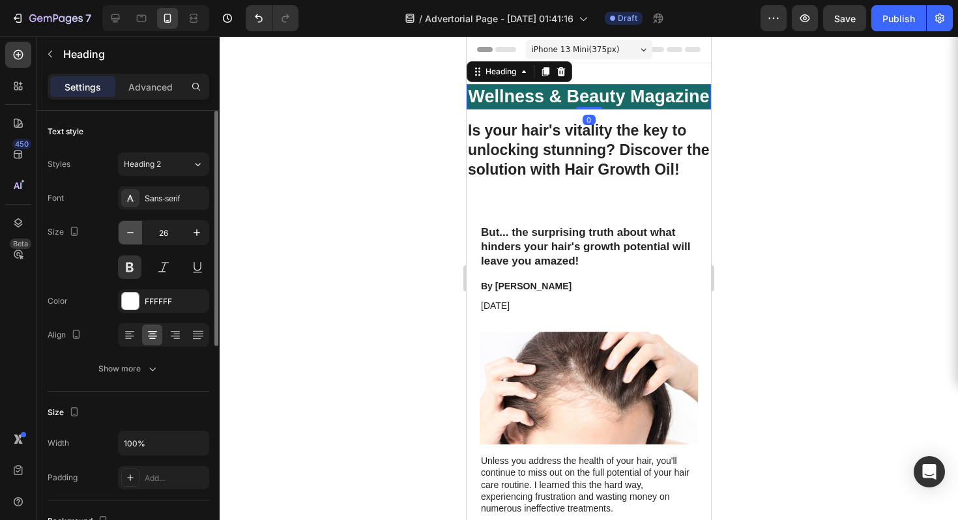
click at [136, 229] on icon "button" at bounding box center [130, 232] width 13 height 13
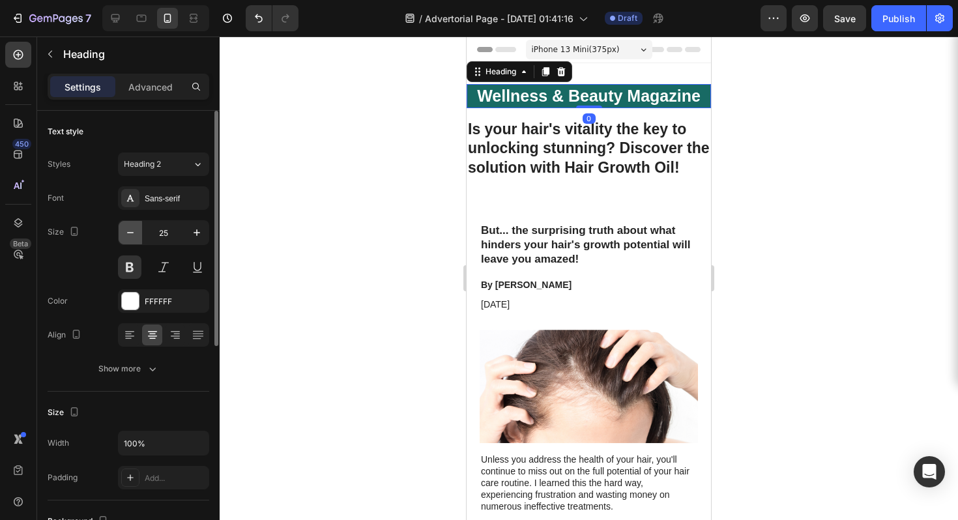
click at [136, 229] on icon "button" at bounding box center [130, 232] width 13 height 13
click at [135, 229] on icon "button" at bounding box center [130, 232] width 13 height 13
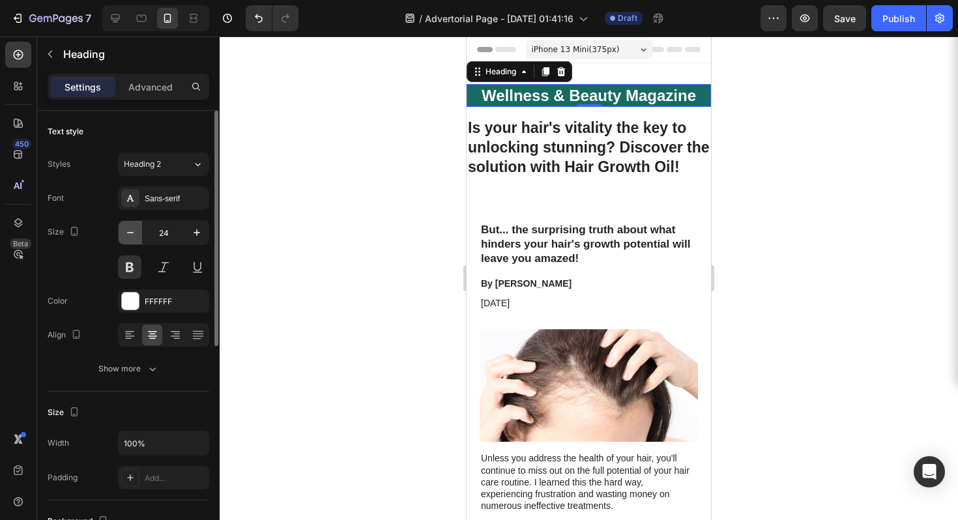
type input "23"
click at [729, 111] on div at bounding box center [589, 278] width 738 height 484
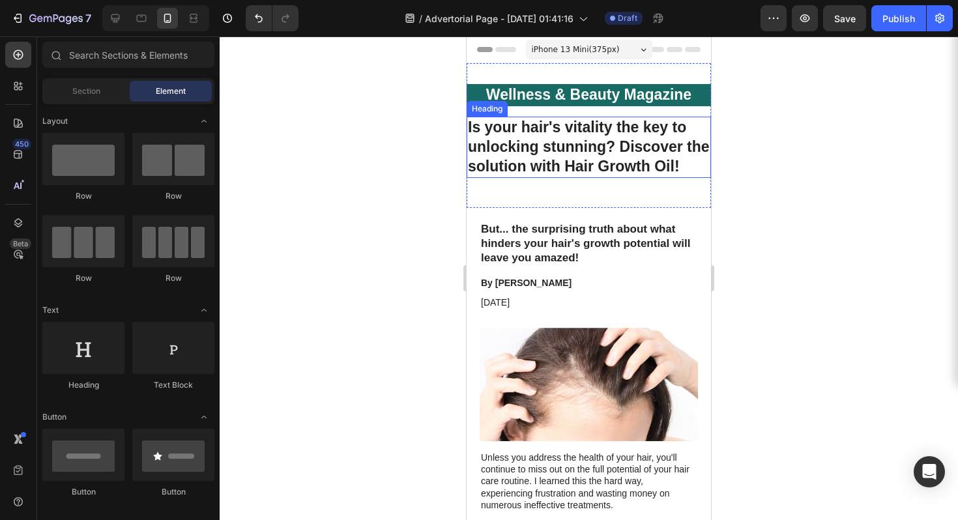
click at [544, 163] on h1 "Is your hair's vitality the key to unlocking stunning? Discover the solution wi…" at bounding box center [589, 147] width 244 height 61
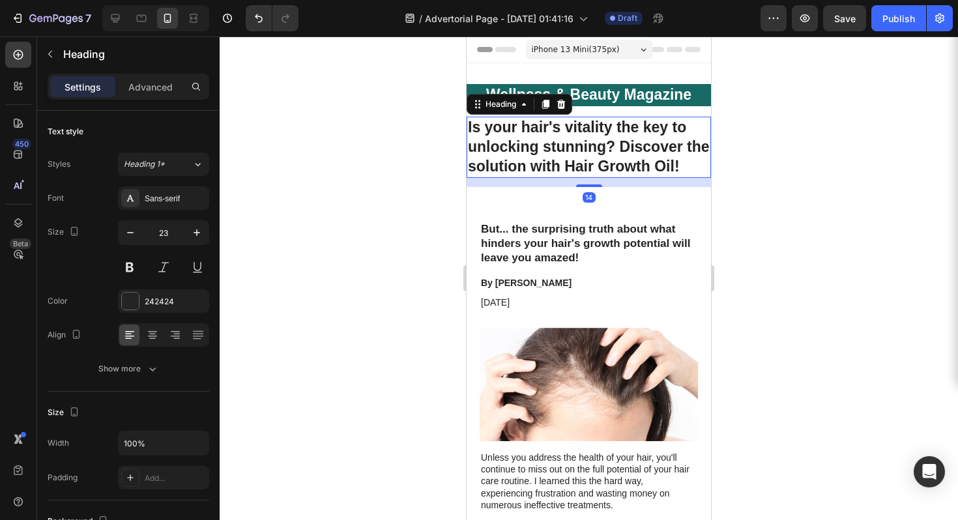
click at [544, 163] on h1 "Is your hair's vitality the key to unlocking stunning? Discover the solution wi…" at bounding box center [589, 147] width 244 height 61
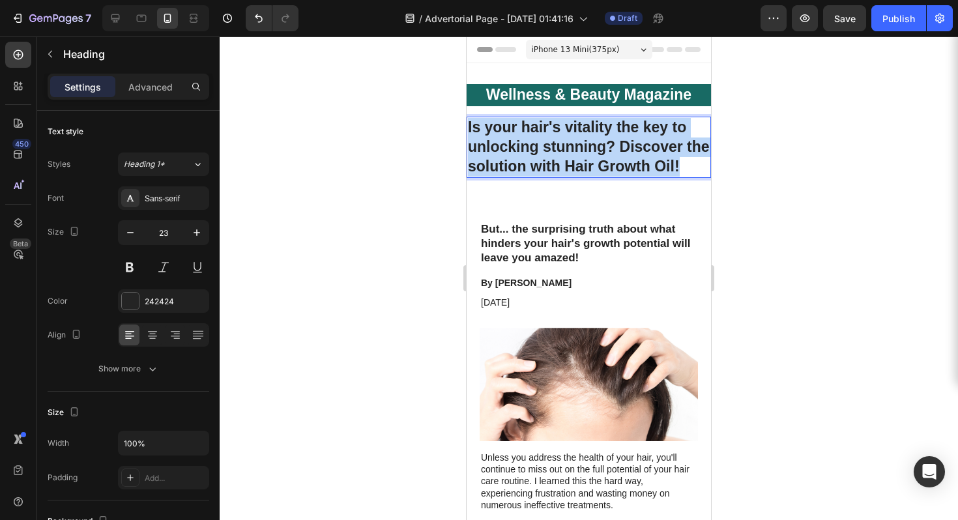
click at [544, 163] on p "Is your hair's vitality the key to unlocking stunning? Discover the solution wi…" at bounding box center [589, 147] width 242 height 59
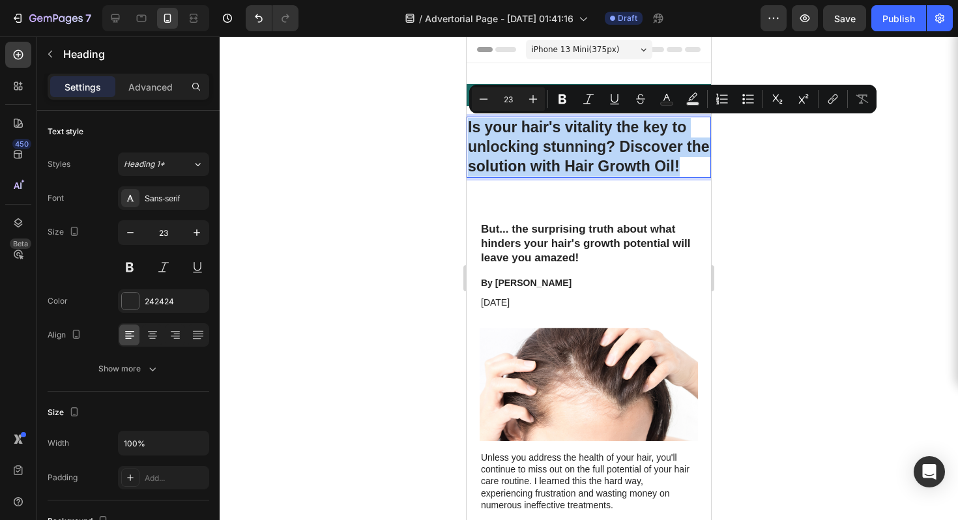
click at [522, 162] on p "Is your hair's vitality the key to unlocking stunning? Discover the solution wi…" at bounding box center [589, 147] width 242 height 59
click at [529, 177] on p "Is your hair's vitality the key to unlocking stunning? Discover the solution wi…" at bounding box center [589, 147] width 242 height 59
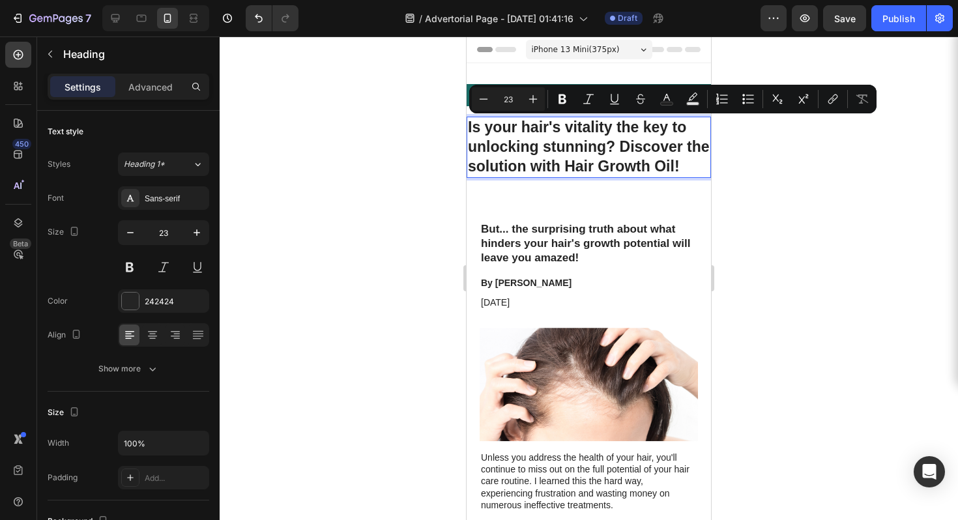
click at [534, 177] on p "Is your hair's vitality the key to unlocking stunning? Discover the solution wi…" at bounding box center [589, 147] width 242 height 59
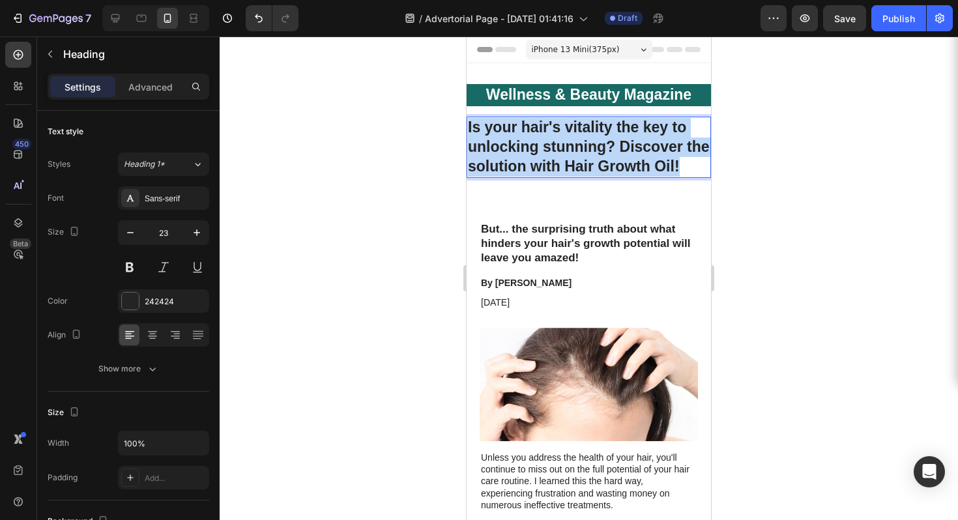
drag, startPoint x: 523, startPoint y: 181, endPoint x: 469, endPoint y: 124, distance: 78.4
click at [469, 124] on p "Is your hair's vitality the key to unlocking stunning? Discover the solution wi…" at bounding box center [589, 147] width 242 height 59
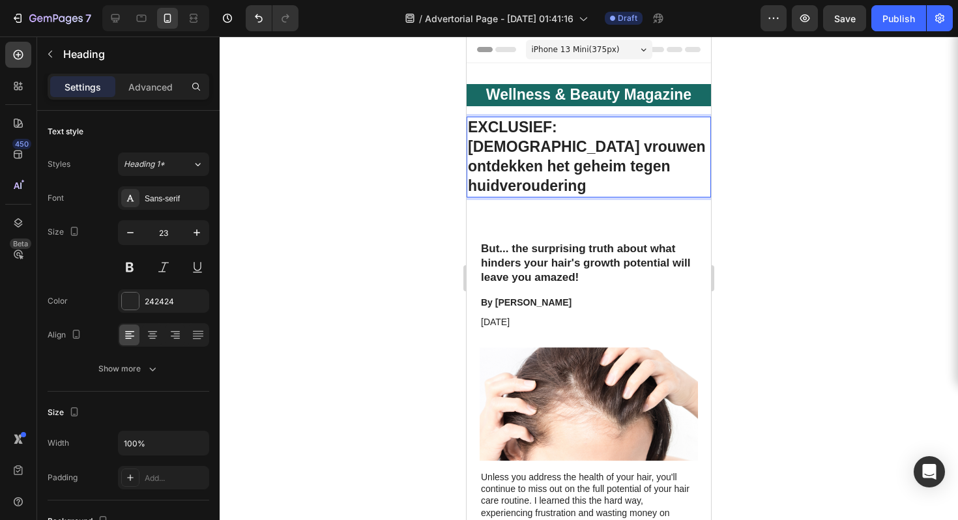
click at [512, 127] on p "EXCLUSIEF: Nederlandse vrouwen ontdekken het geheim tegen huidveroudering" at bounding box center [589, 157] width 242 height 78
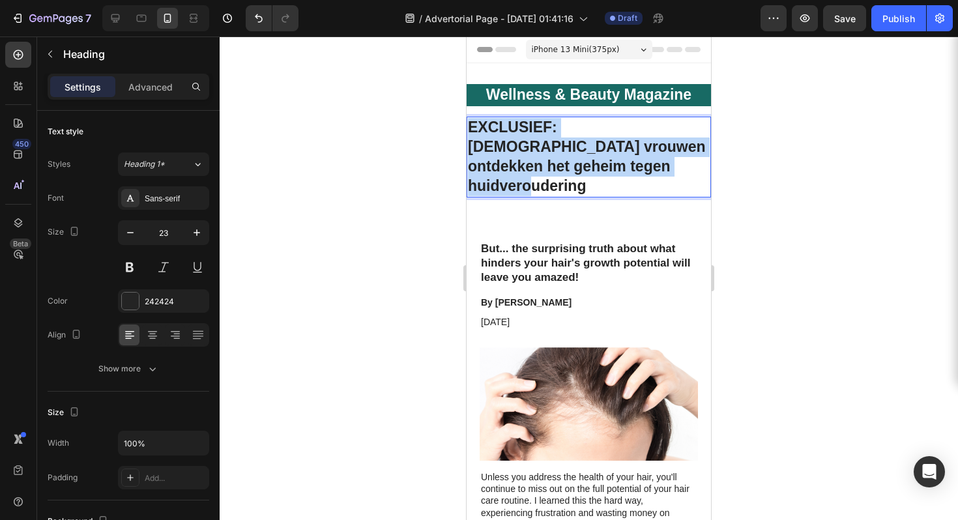
click at [512, 127] on p "EXCLUSIEF: Nederlandse vrouwen ontdekken het geheim tegen huidveroudering" at bounding box center [589, 157] width 242 height 78
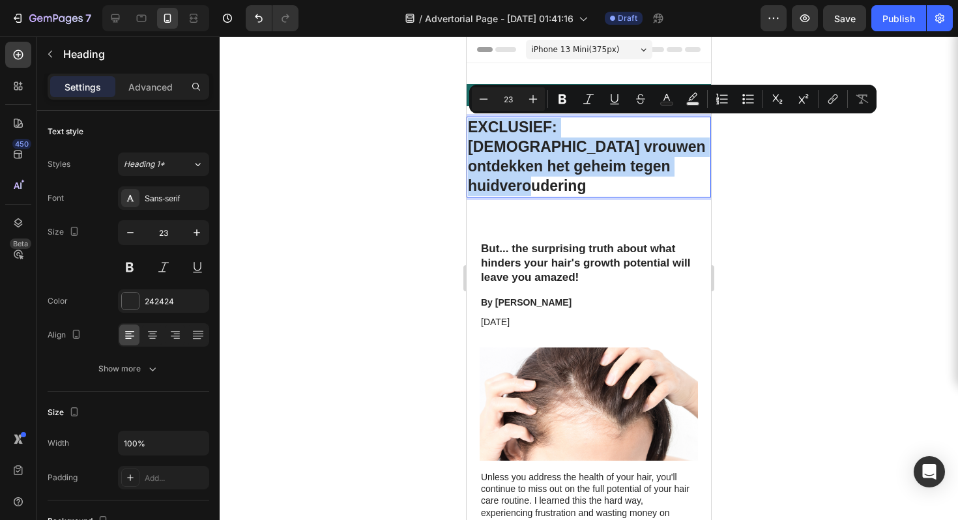
click at [516, 125] on p "EXCLUSIEF: Nederlandse vrouwen ontdekken het geheim tegen huidveroudering" at bounding box center [589, 157] width 242 height 78
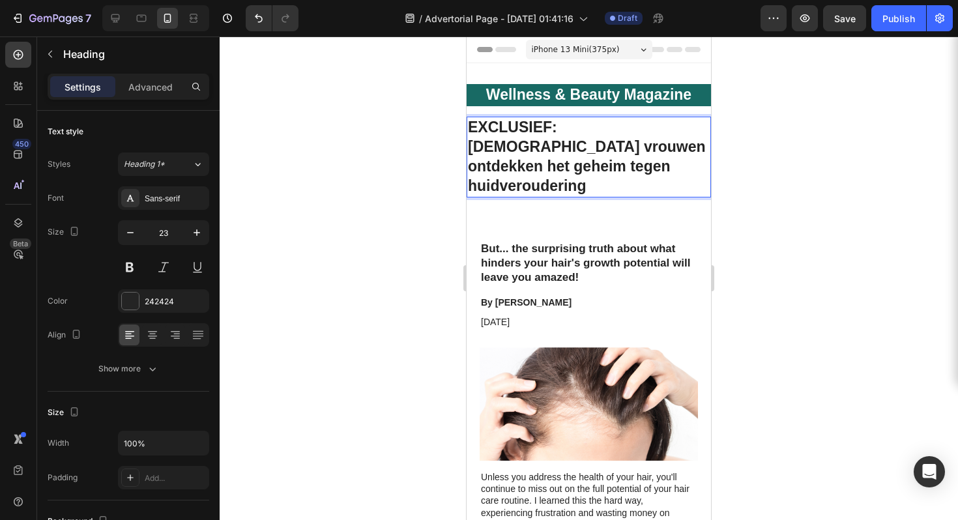
click at [523, 130] on p "EXCLUSIEF: Nederlandse vrouwen ontdekken het geheim tegen huidveroudering" at bounding box center [589, 157] width 242 height 78
click at [521, 130] on p "EXCLUSIEF: Nederlandse vrouwen ontdekken het geheim tegen huidveroudering" at bounding box center [589, 157] width 242 height 78
click at [532, 126] on p "EXCLUSIEF: Nederlandse vrouwen ontdekken het geheim tegen huidveroudering" at bounding box center [589, 157] width 242 height 78
click at [557, 126] on p "EXCLUSIEF: Nederlandse vrouwen ontdekken het geheim tegen huidveroudering" at bounding box center [589, 157] width 242 height 78
click at [570, 111] on div "Wellness & Beauty Magazine Heading Row EXCLUSIEF: Nederlandse vrouwen ontdekken…" at bounding box center [589, 145] width 244 height 123
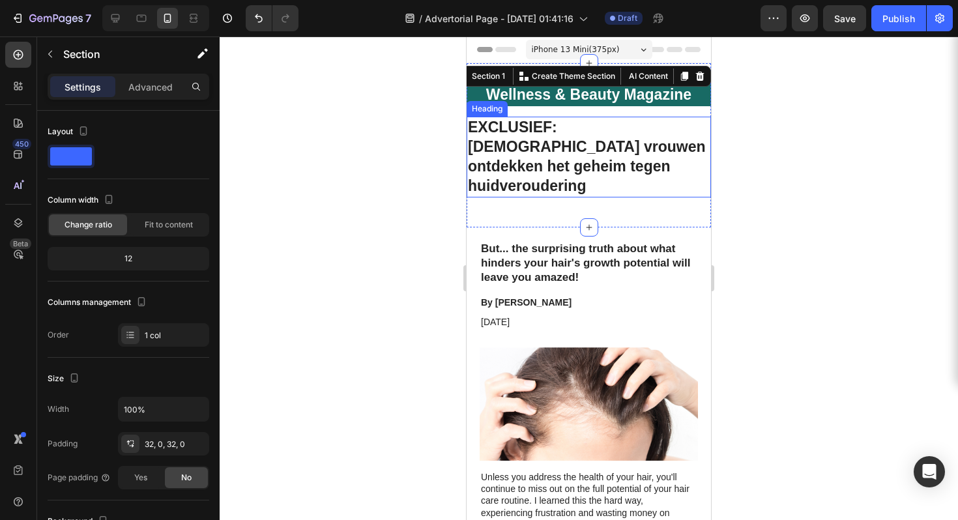
click at [529, 143] on p "EXCLUSIEF: Nederlandse vrouwen ontdekken het geheim tegen huidveroudering" at bounding box center [589, 157] width 242 height 78
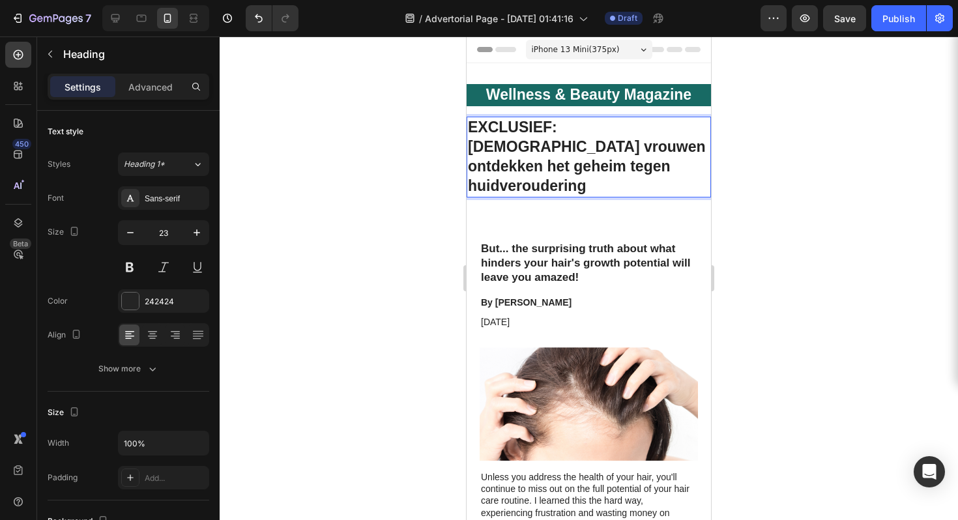
click at [519, 126] on p "EXCLUSIEF: Nederlandse vrouwen ontdekken het geheim tegen huidveroudering" at bounding box center [589, 157] width 242 height 78
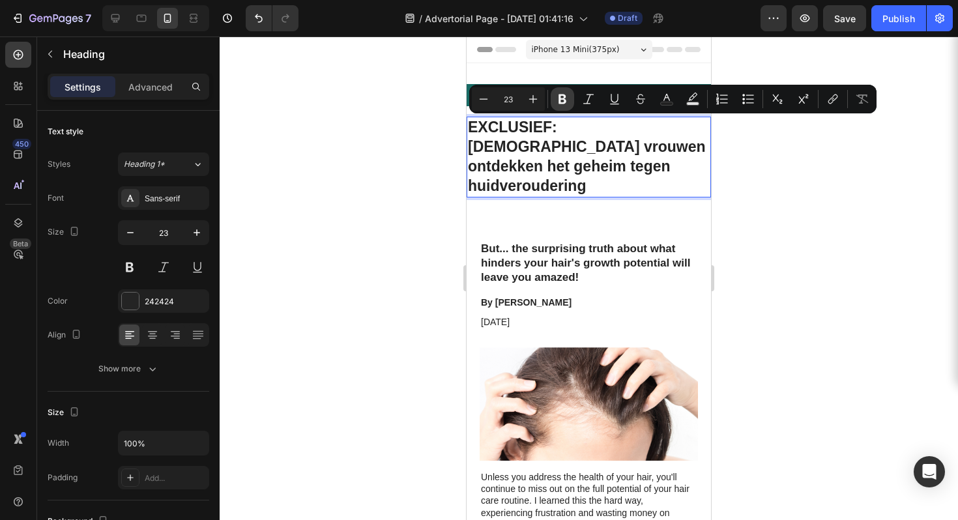
click at [558, 104] on icon "Editor contextual toolbar" at bounding box center [562, 99] width 13 height 13
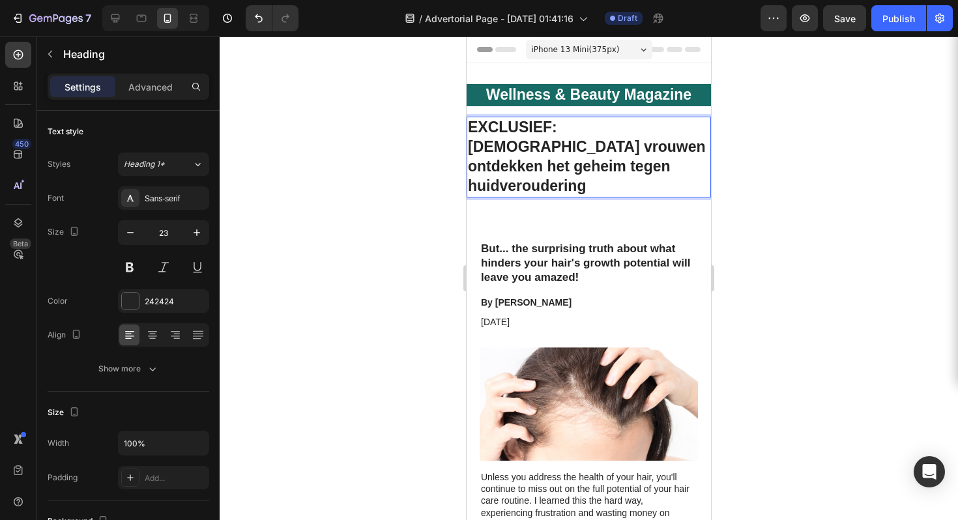
click at [533, 130] on strong "EXCLUSIEF" at bounding box center [510, 127] width 84 height 17
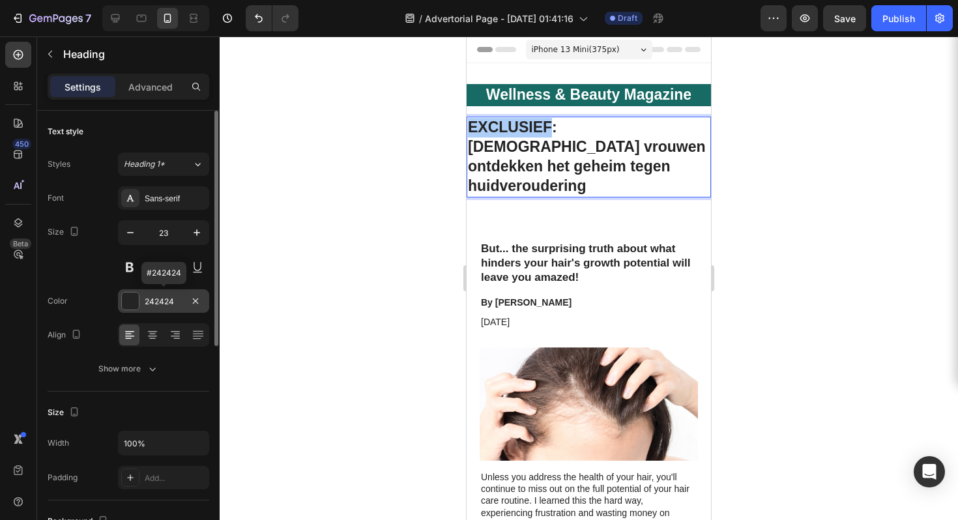
click at [156, 307] on div "242424" at bounding box center [163, 300] width 91 height 23
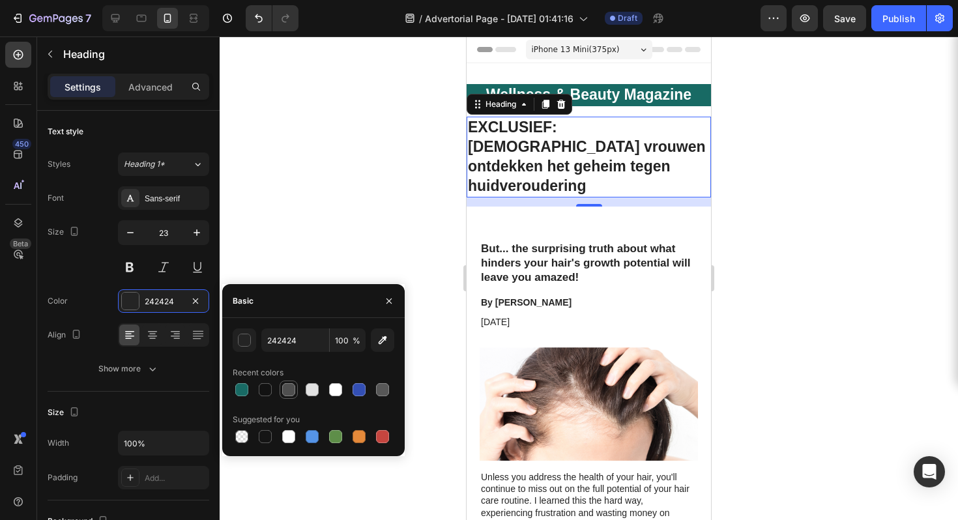
click at [296, 393] on div at bounding box center [289, 390] width 16 height 16
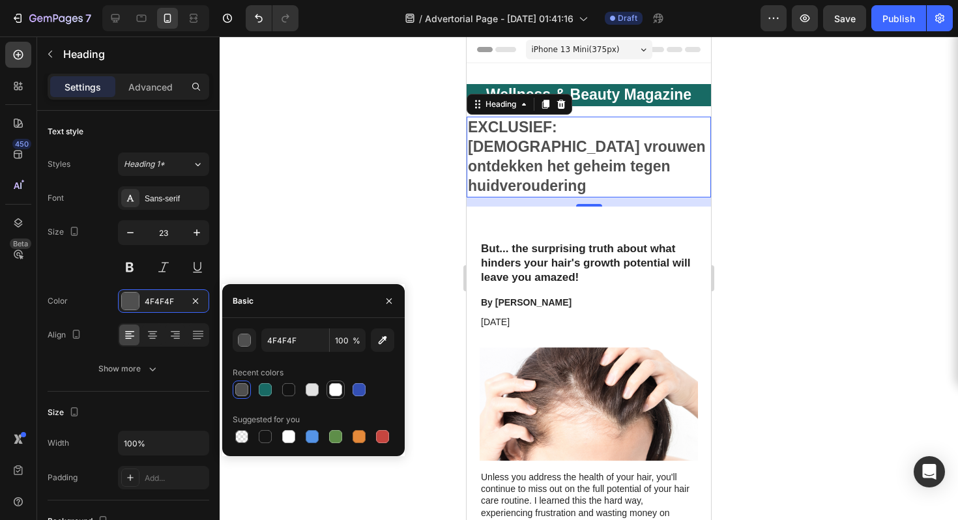
click at [336, 392] on div at bounding box center [335, 389] width 13 height 13
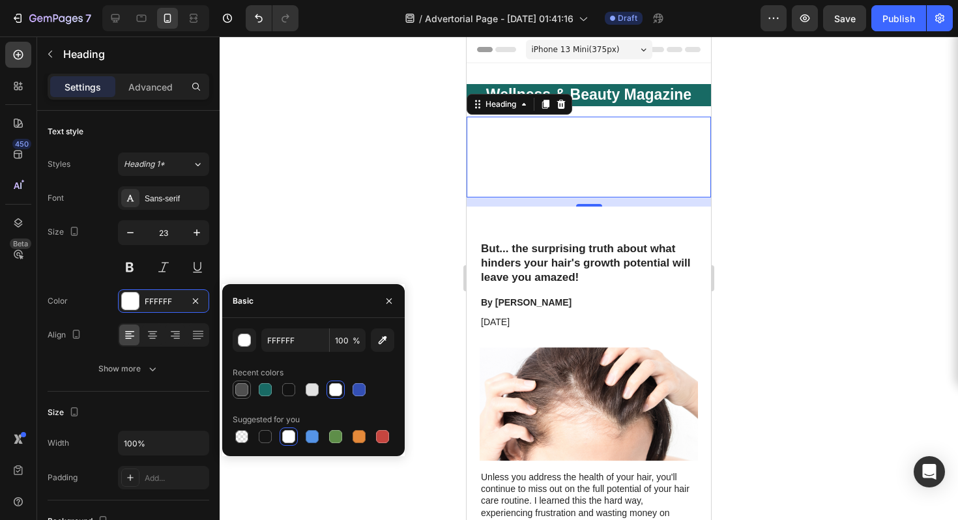
click at [236, 387] on div at bounding box center [241, 389] width 13 height 13
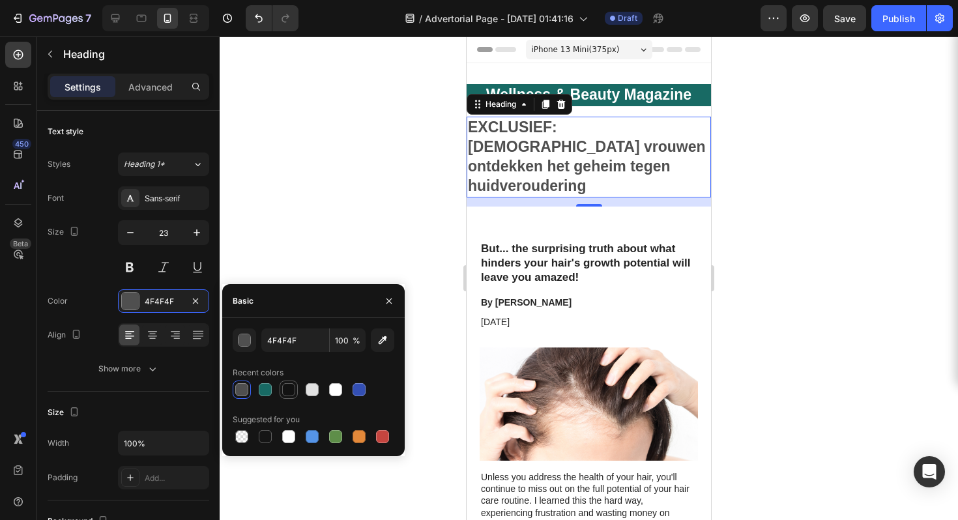
click at [291, 392] on div at bounding box center [288, 389] width 13 height 13
type input "121212"
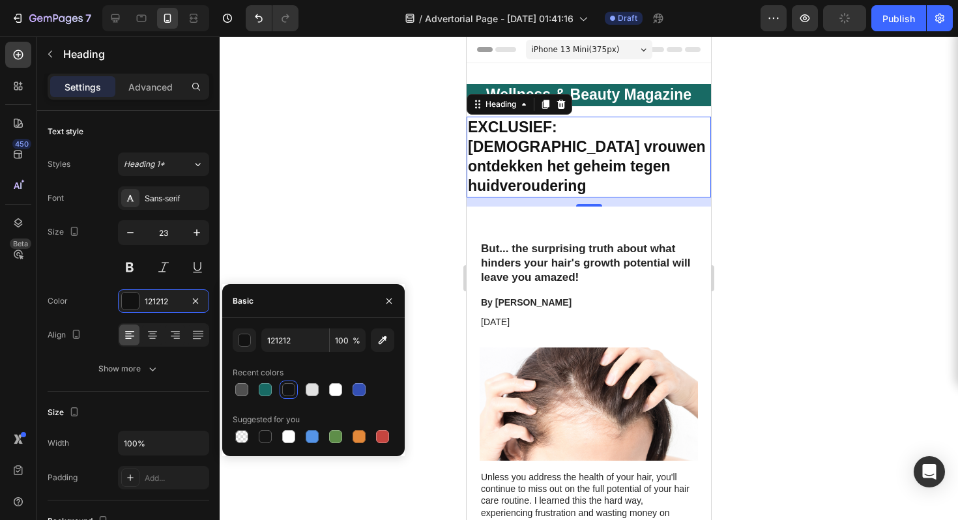
click at [766, 221] on div at bounding box center [589, 278] width 738 height 484
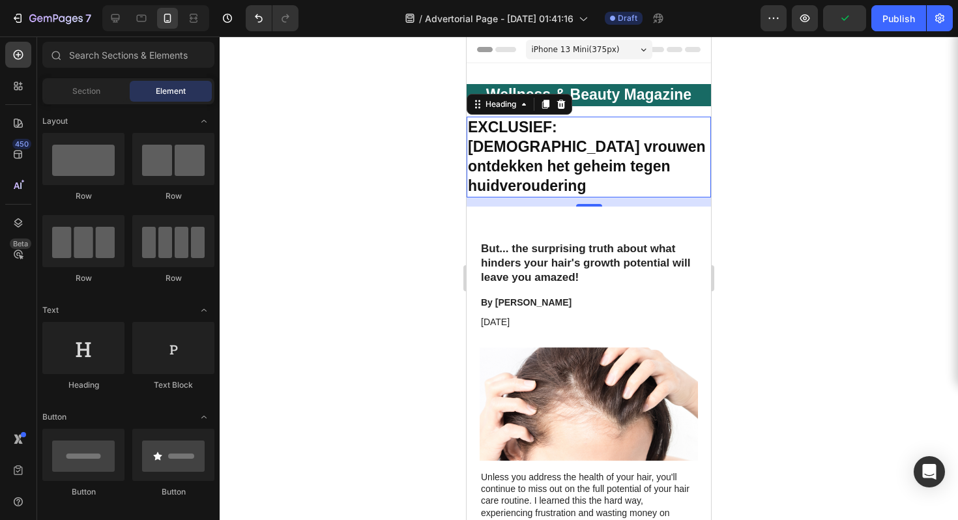
click at [766, 221] on div at bounding box center [589, 278] width 738 height 484
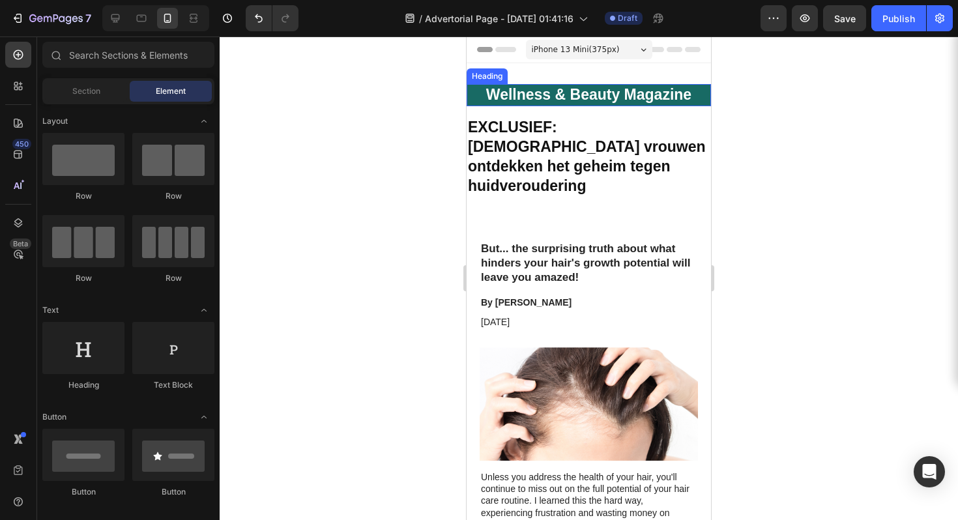
click at [538, 101] on h2 "Wellness & Beauty Magazine" at bounding box center [589, 95] width 244 height 22
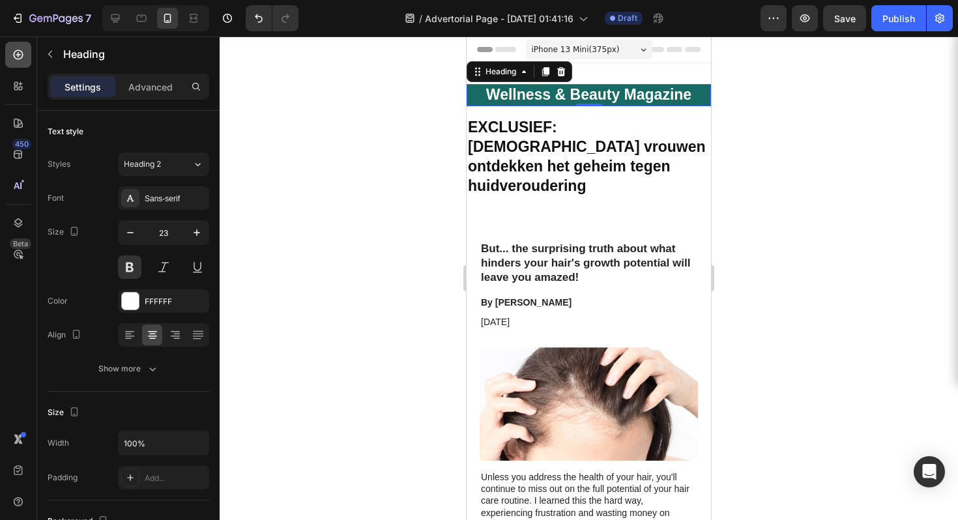
click at [10, 57] on div at bounding box center [18, 55] width 26 height 26
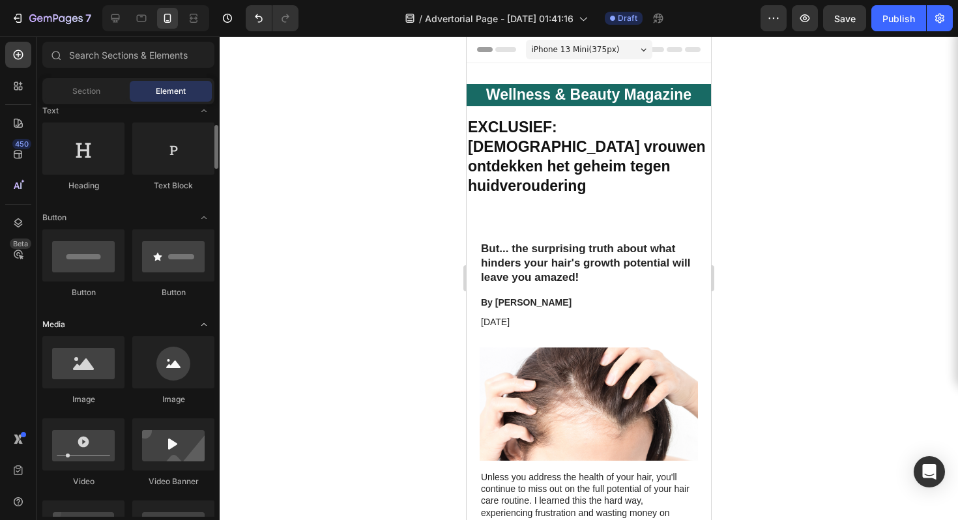
scroll to position [313, 0]
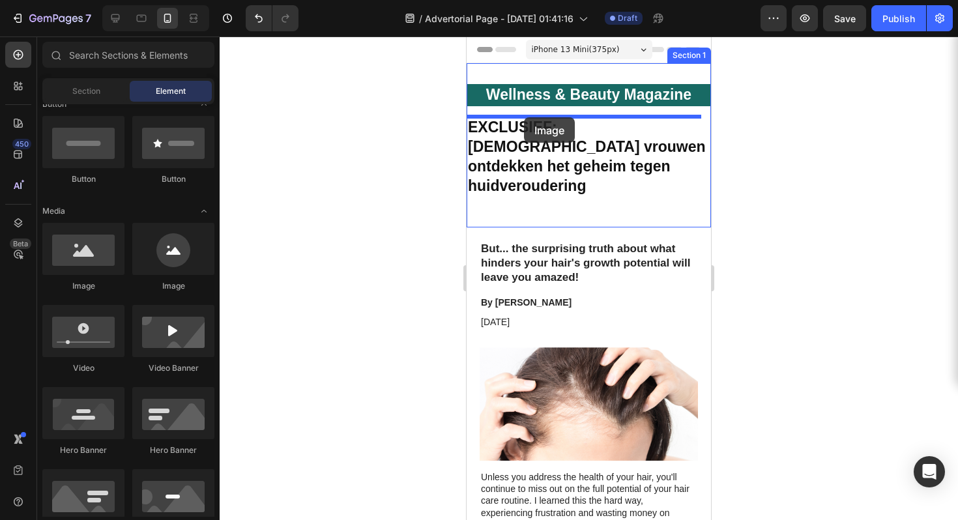
drag, startPoint x: 589, startPoint y: 303, endPoint x: 524, endPoint y: 117, distance: 196.9
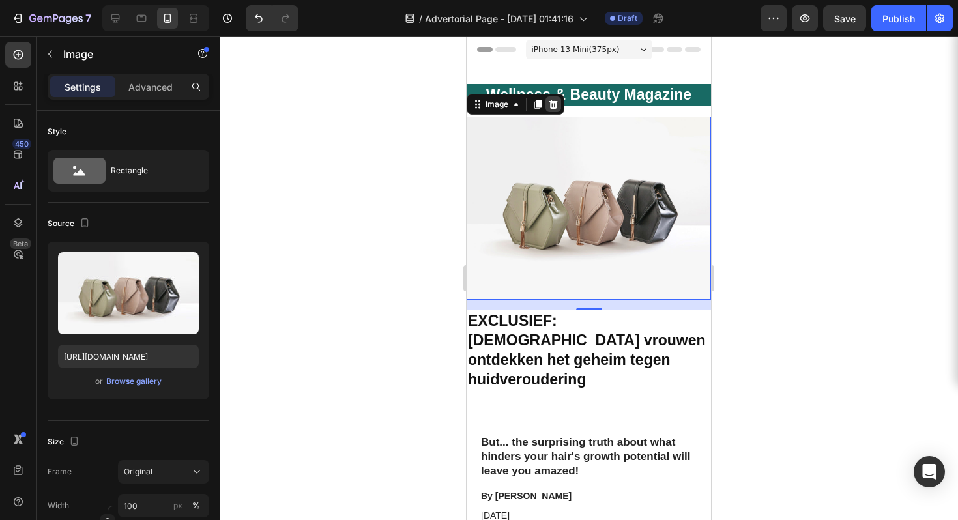
click at [551, 103] on icon at bounding box center [553, 104] width 8 height 9
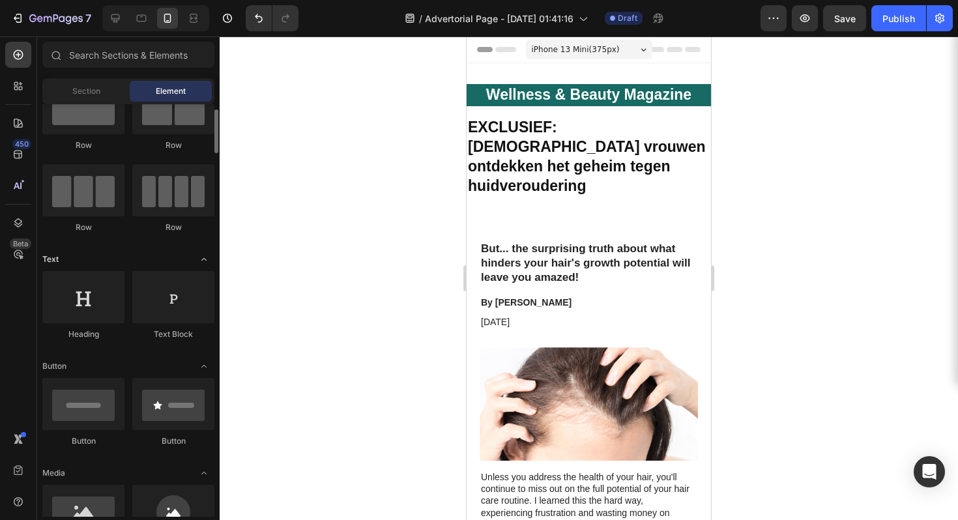
scroll to position [0, 0]
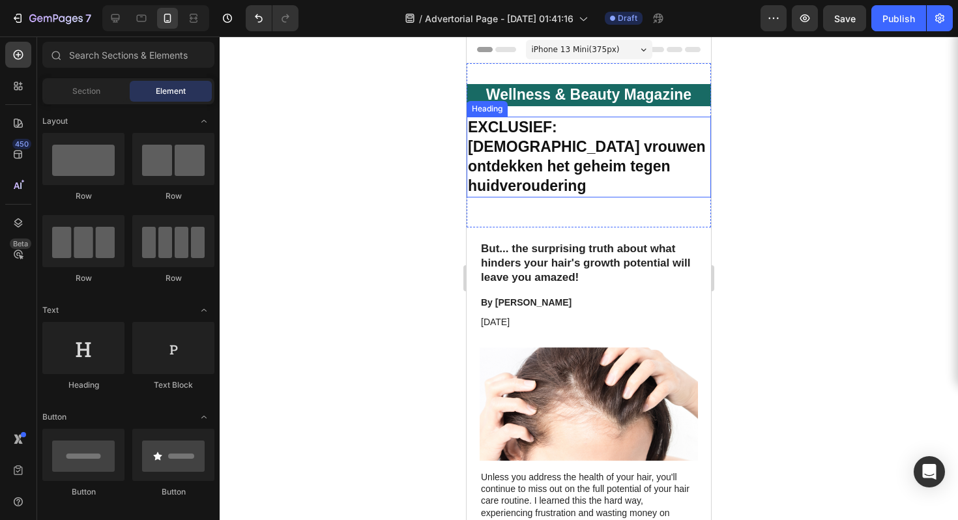
click at [531, 138] on p "⁠⁠⁠⁠⁠⁠⁠ EXCLUSIEF : Nederlandse vrouwen ontdekken het geheim tegen huidverouder…" at bounding box center [589, 157] width 242 height 78
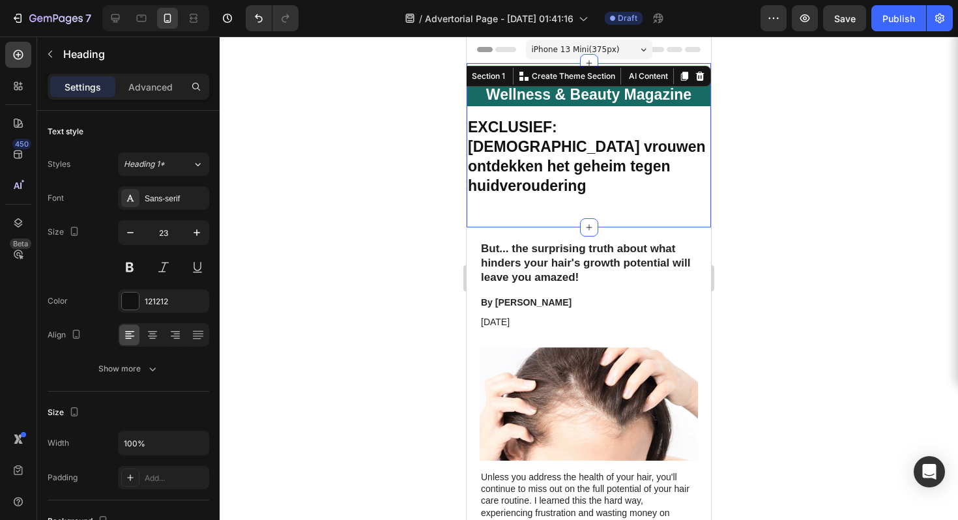
click at [632, 115] on div "Wellness & Beauty Magazine Heading Row ⁠⁠⁠⁠⁠⁠⁠ EXCLUSIEF : Nederlandse vrouwen …" at bounding box center [589, 145] width 244 height 123
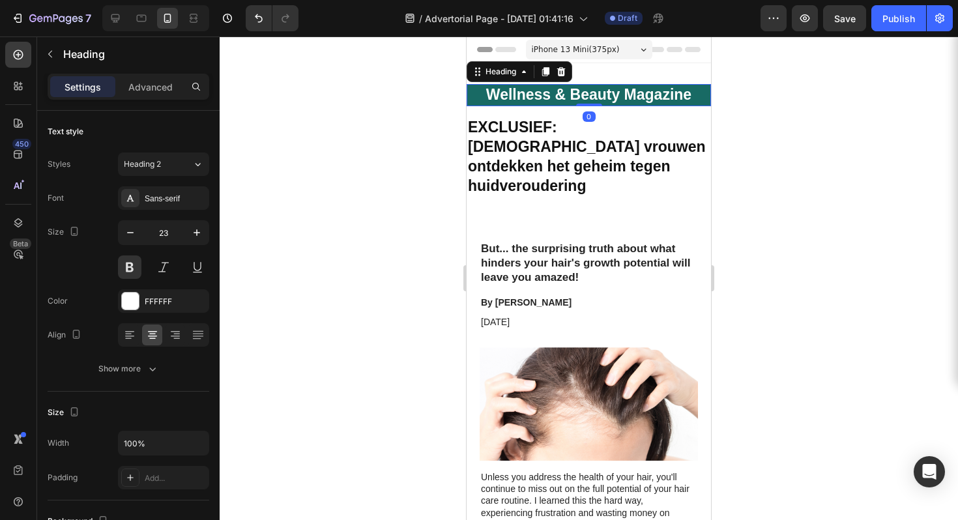
click at [632, 96] on h2 "Wellness & Beauty Magazine" at bounding box center [589, 95] width 244 height 22
click at [605, 121] on p "⁠⁠⁠⁠⁠⁠⁠ EXCLUSIEF : Nederlandse vrouwen ontdekken het geheim tegen huidverouder…" at bounding box center [589, 157] width 242 height 78
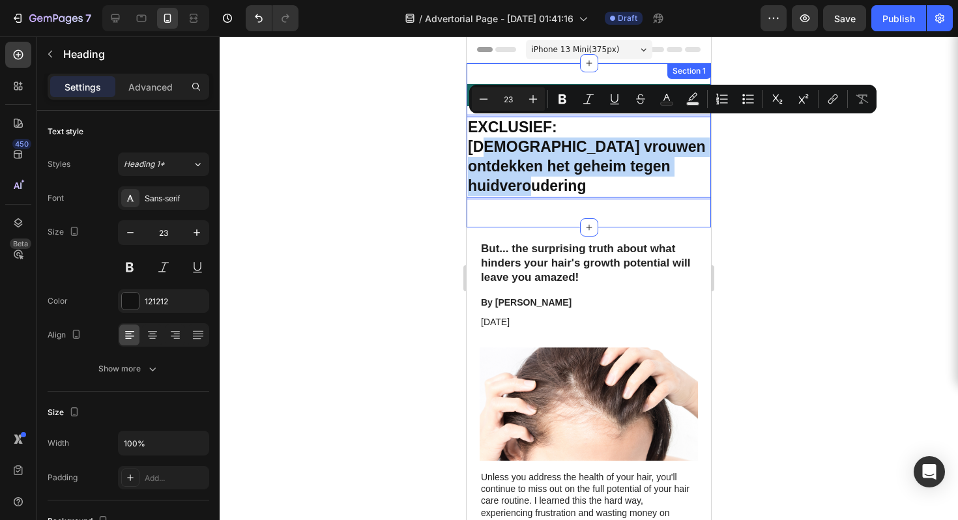
drag, startPoint x: 585, startPoint y: 127, endPoint x: 589, endPoint y: 187, distance: 60.1
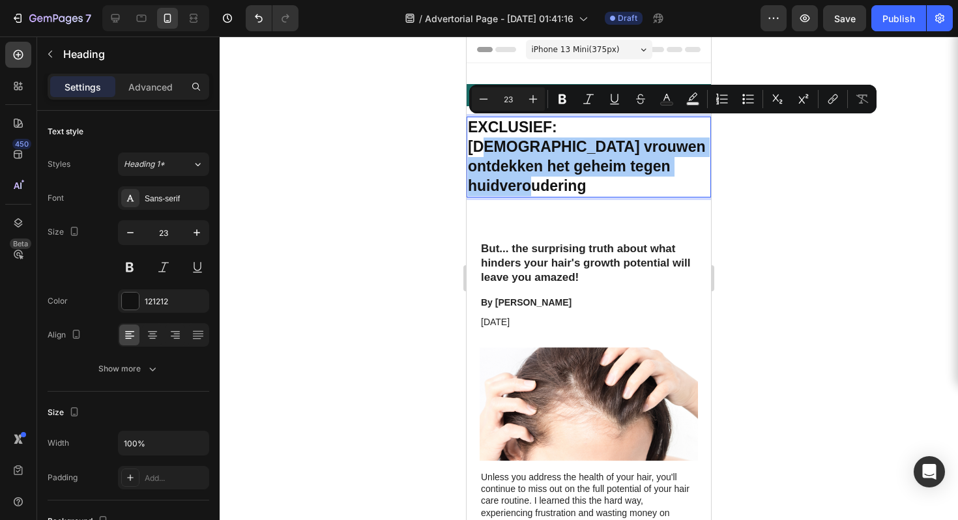
click at [737, 156] on div at bounding box center [589, 278] width 738 height 484
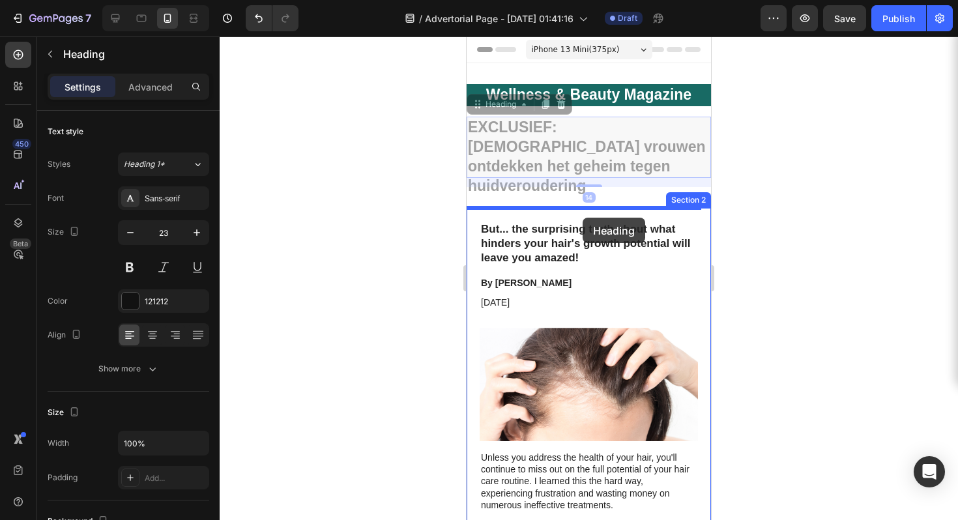
drag, startPoint x: 590, startPoint y: 134, endPoint x: 583, endPoint y: 218, distance: 83.8
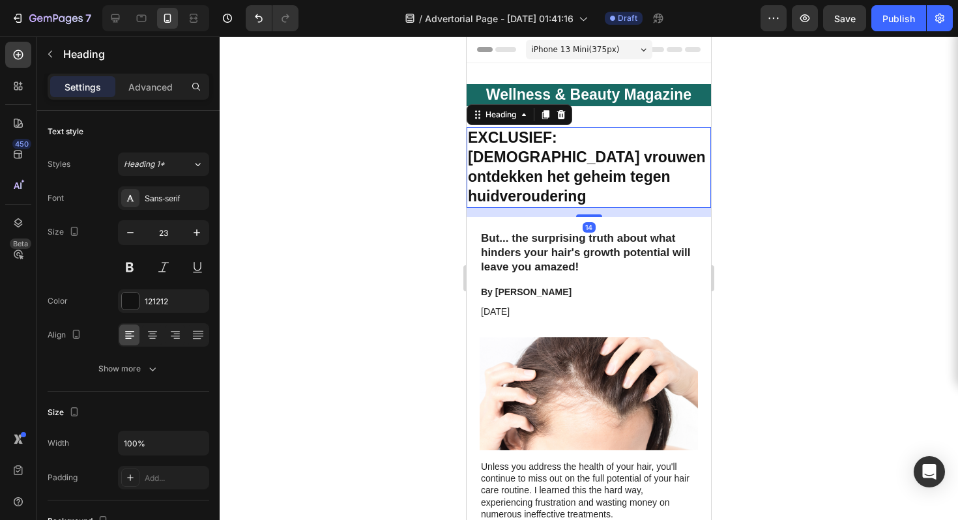
click at [745, 162] on div at bounding box center [589, 278] width 738 height 484
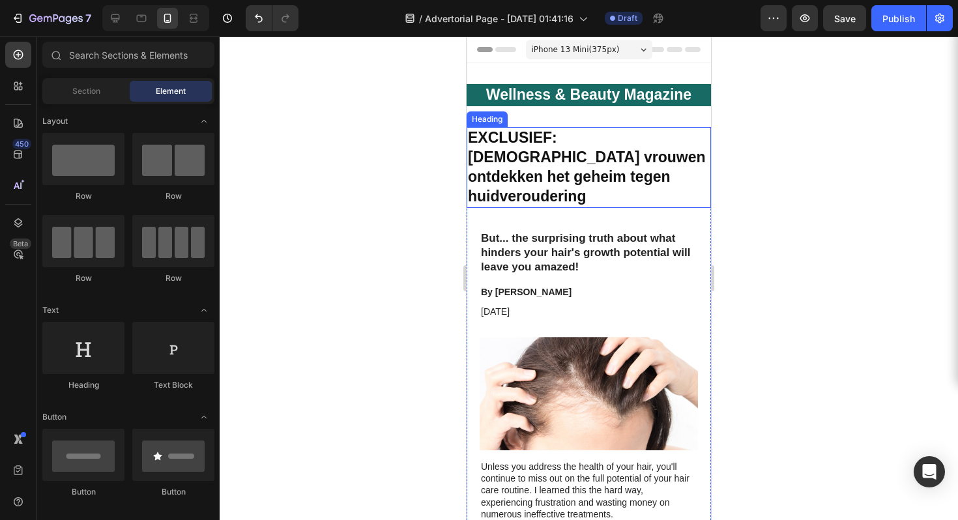
click at [556, 154] on h1 "EXCLUSIEF : Nederlandse vrouwen ontdekken het geheim tegen huidveroudering" at bounding box center [589, 167] width 244 height 81
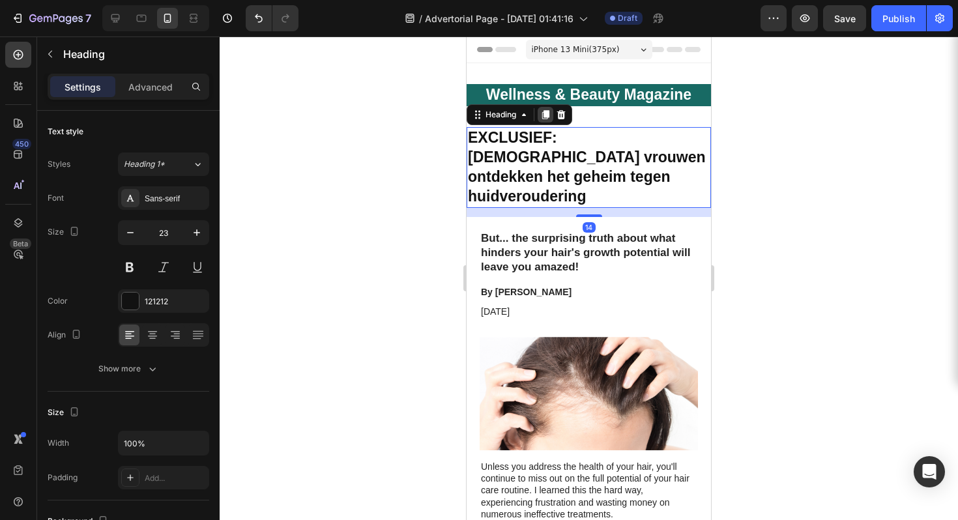
click at [550, 120] on div at bounding box center [546, 115] width 16 height 16
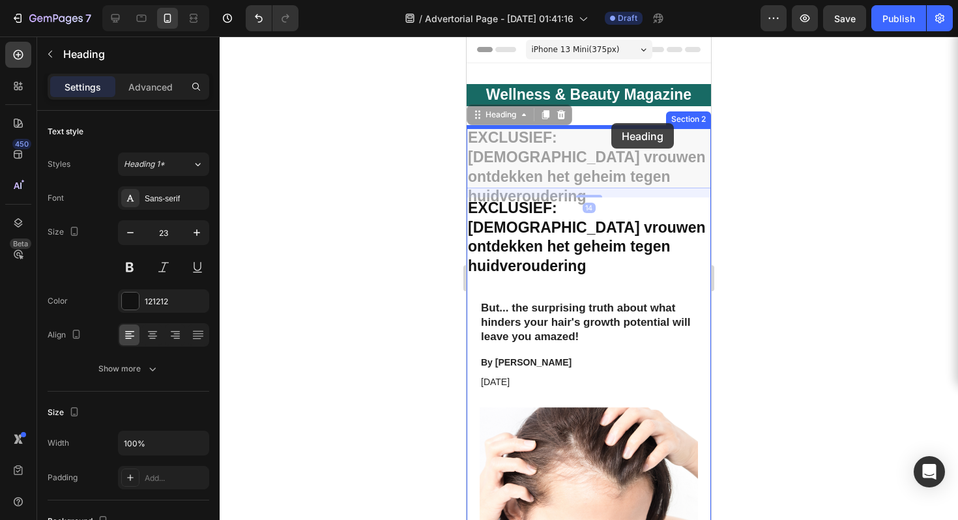
drag, startPoint x: 621, startPoint y: 163, endPoint x: 611, endPoint y: 123, distance: 40.9
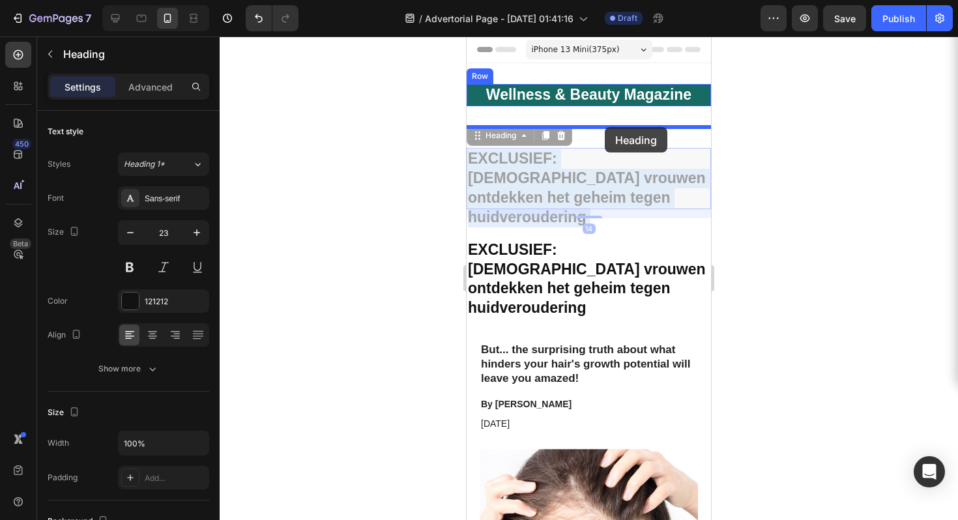
drag, startPoint x: 630, startPoint y: 184, endPoint x: 605, endPoint y: 127, distance: 62.1
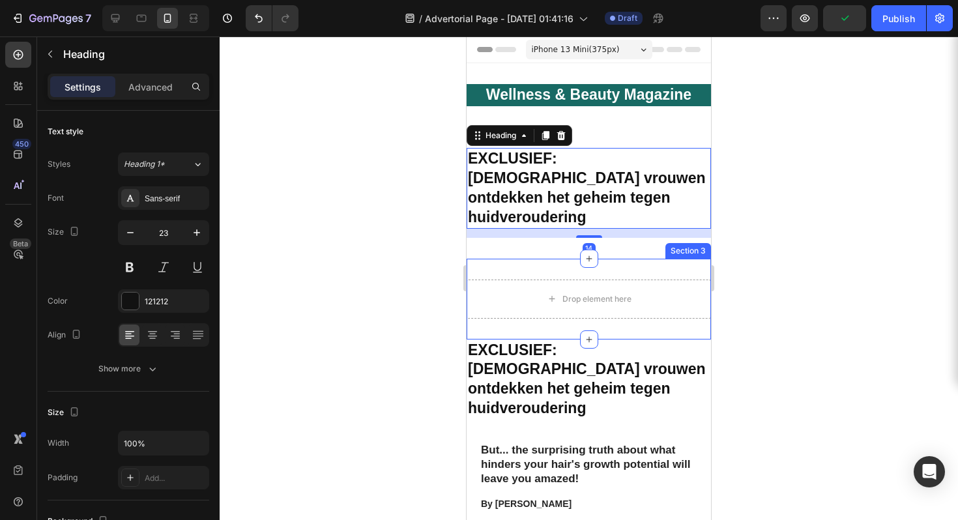
click at [631, 259] on div "Drop element here Section 3" at bounding box center [589, 299] width 244 height 81
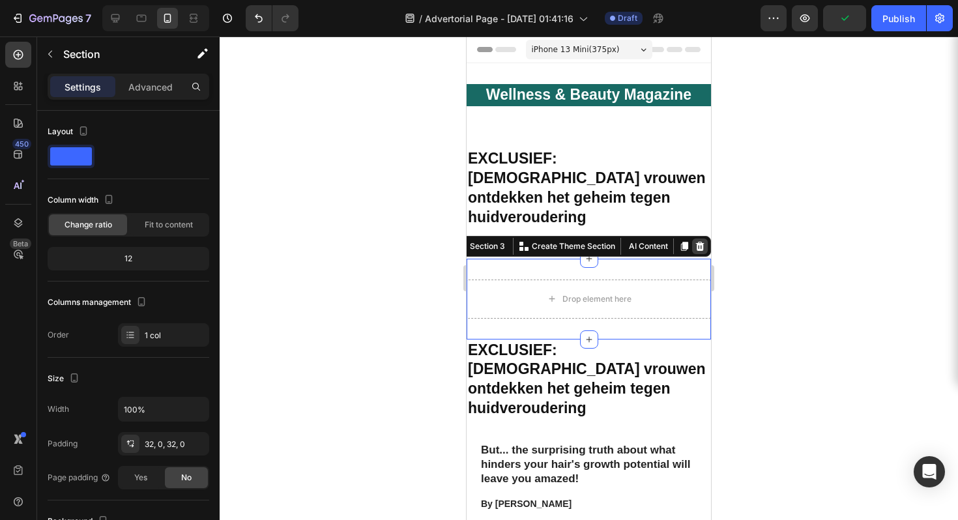
click at [695, 241] on icon at bounding box center [700, 246] width 10 height 10
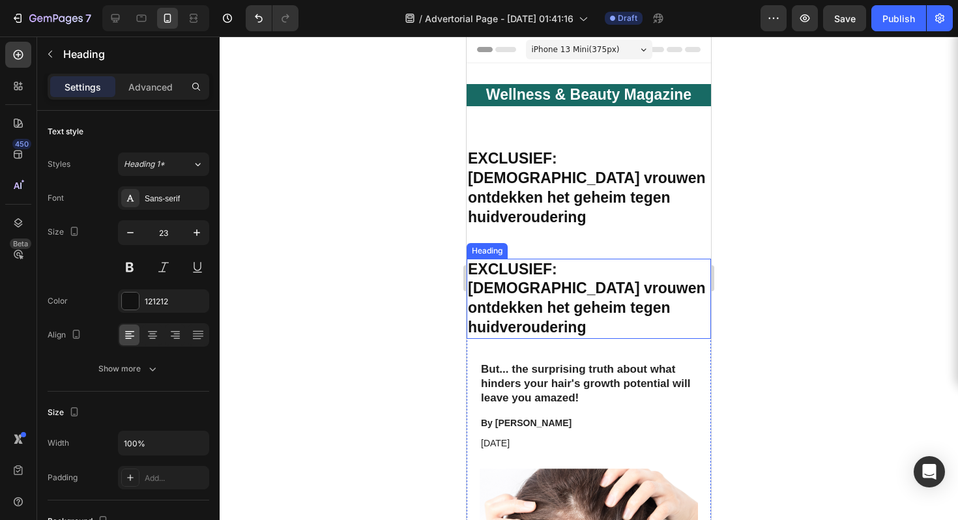
click at [606, 270] on h1 "EXCLUSIEF : Nederlandse vrouwen ontdekken het geheim tegen huidveroudering" at bounding box center [589, 299] width 244 height 81
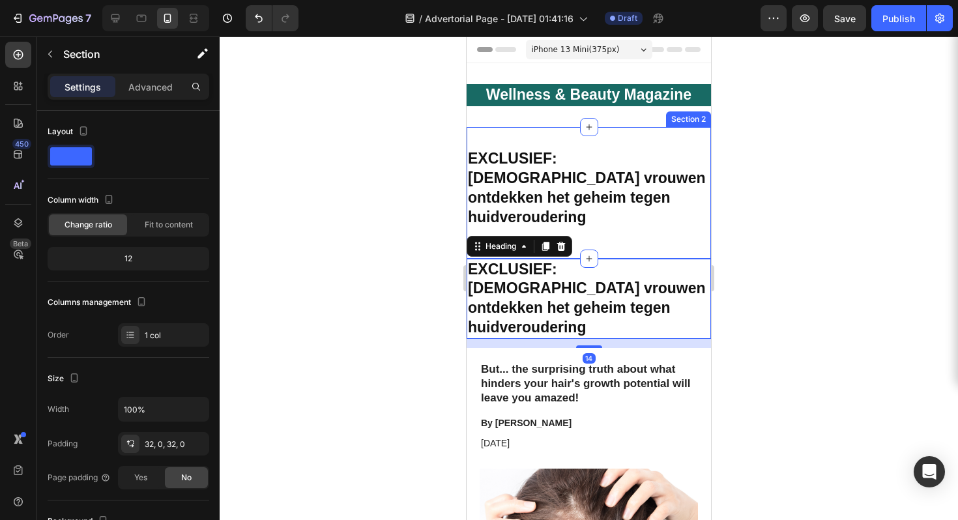
click at [611, 214] on div "EXCLUSIEF : Nederlandse vrouwen ontdekken het geheim tegen huidveroudering Head…" at bounding box center [589, 193] width 244 height 90
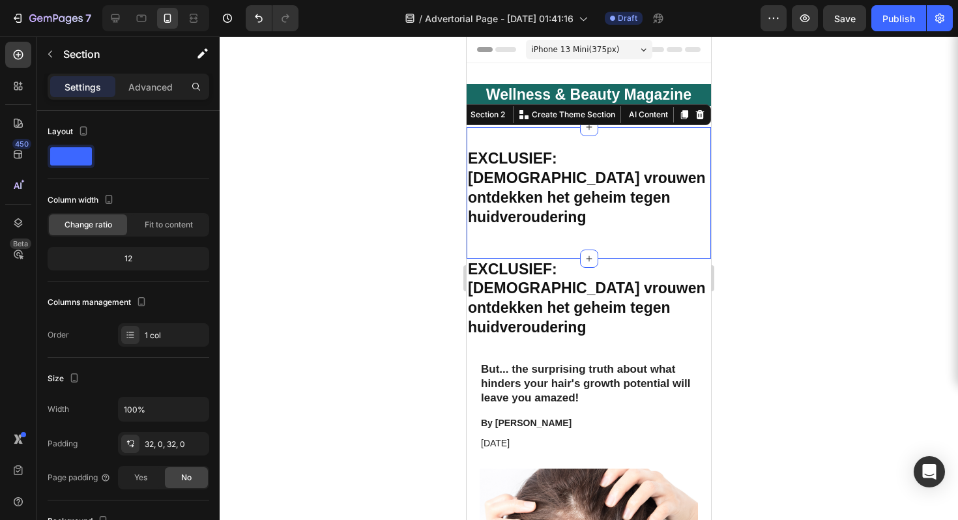
drag, startPoint x: 589, startPoint y: 237, endPoint x: 583, endPoint y: 210, distance: 27.4
click at [583, 210] on div "EXCLUSIEF : Nederlandse vrouwen ontdekken het geheim tegen huidveroudering Head…" at bounding box center [589, 193] width 244 height 132
click at [615, 139] on div "EXCLUSIEF : Nederlandse vrouwen ontdekken het geheim tegen huidveroudering Head…" at bounding box center [589, 193] width 244 height 132
drag, startPoint x: 585, startPoint y: 130, endPoint x: 590, endPoint y: 163, distance: 33.6
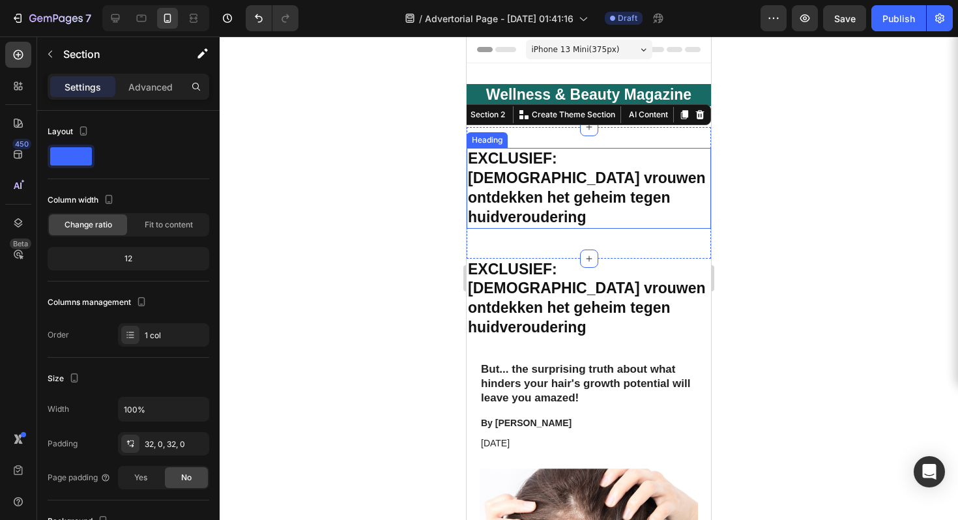
click at [590, 160] on div "EXCLUSIEF : Nederlandse vrouwen ontdekken het geheim tegen huidveroudering Head…" at bounding box center [589, 193] width 244 height 132
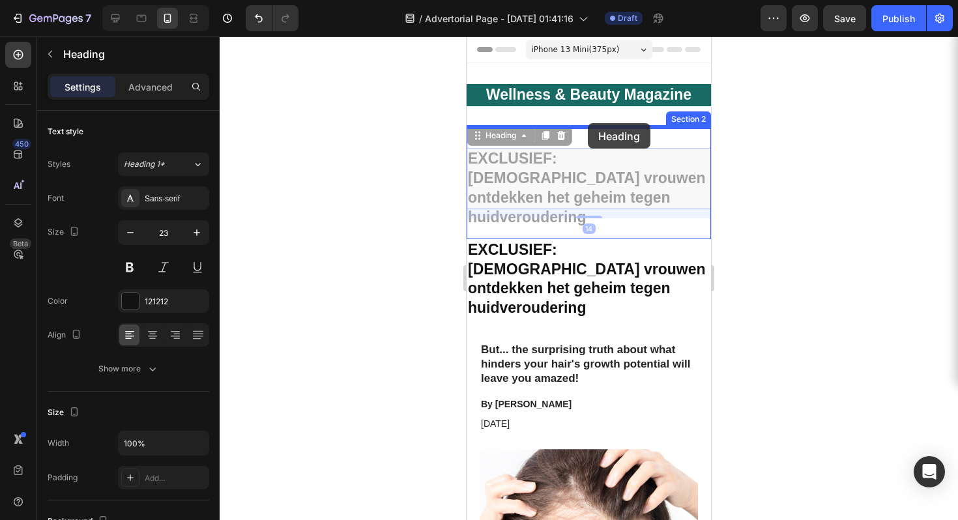
drag, startPoint x: 590, startPoint y: 168, endPoint x: 588, endPoint y: 123, distance: 44.4
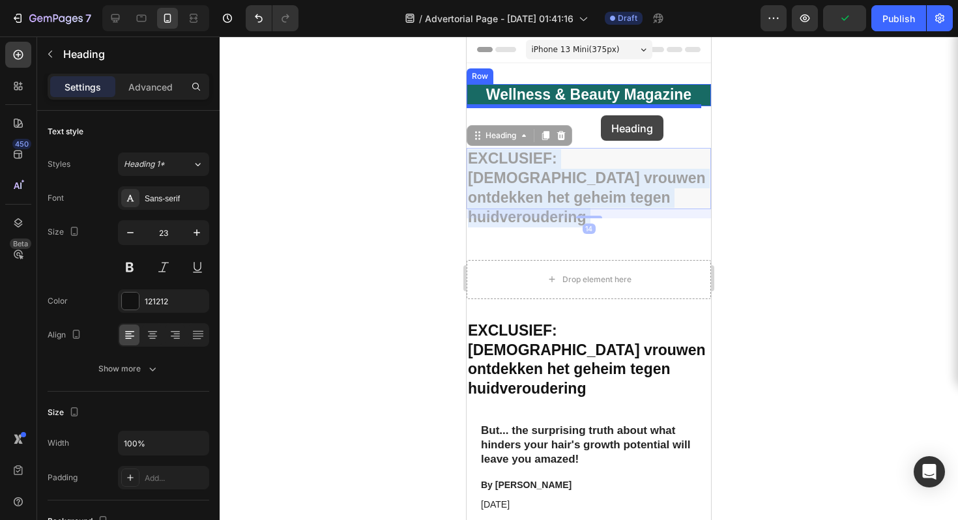
drag, startPoint x: 601, startPoint y: 177, endPoint x: 601, endPoint y: 115, distance: 61.3
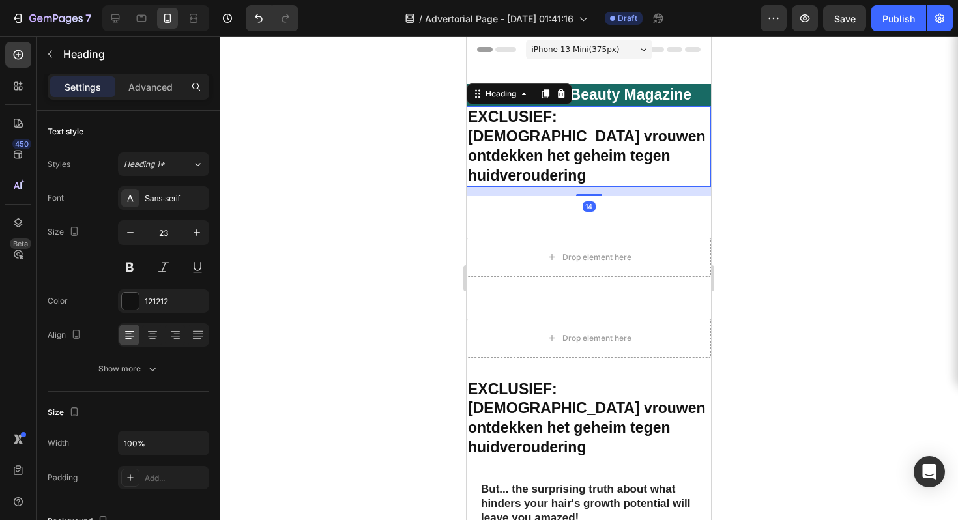
click at [594, 136] on h1 "EXCLUSIEF : Nederlandse vrouwen ontdekken het geheim tegen huidveroudering" at bounding box center [589, 146] width 244 height 81
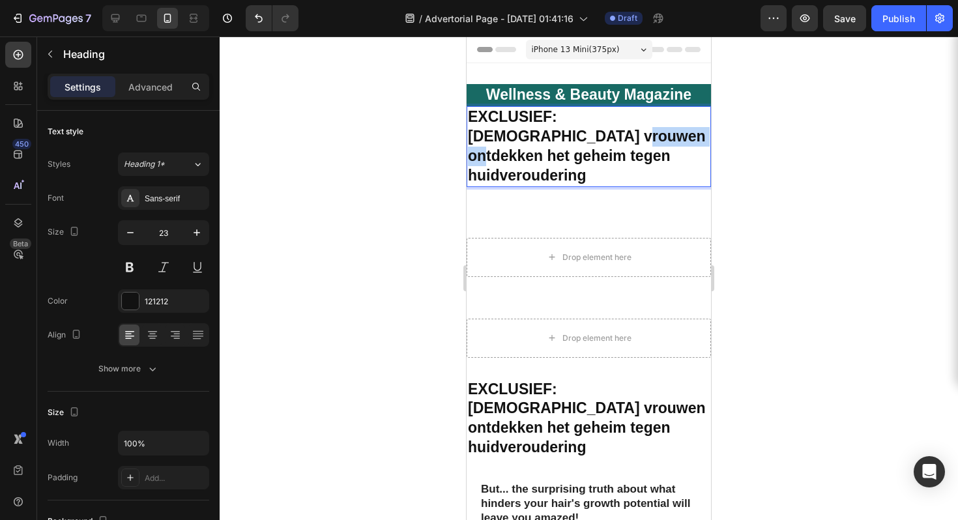
click at [594, 136] on p "EXCLUSIEF : Nederlandse vrouwen ontdekken het geheim tegen huidveroudering" at bounding box center [589, 147] width 242 height 78
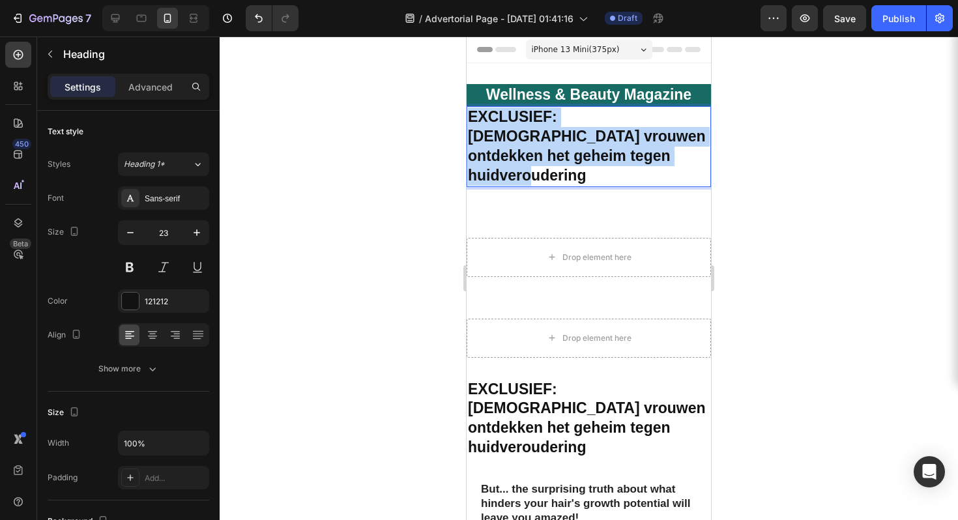
click at [594, 136] on p "EXCLUSIEF : Nederlandse vrouwen ontdekken het geheim tegen huidveroudering" at bounding box center [589, 147] width 242 height 78
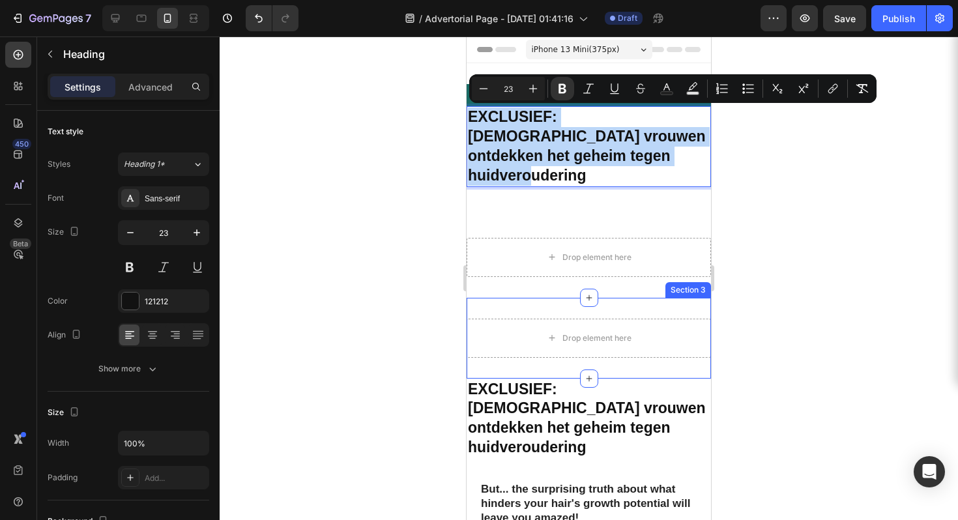
click at [605, 298] on div "Drop element here Section 3" at bounding box center [589, 338] width 244 height 81
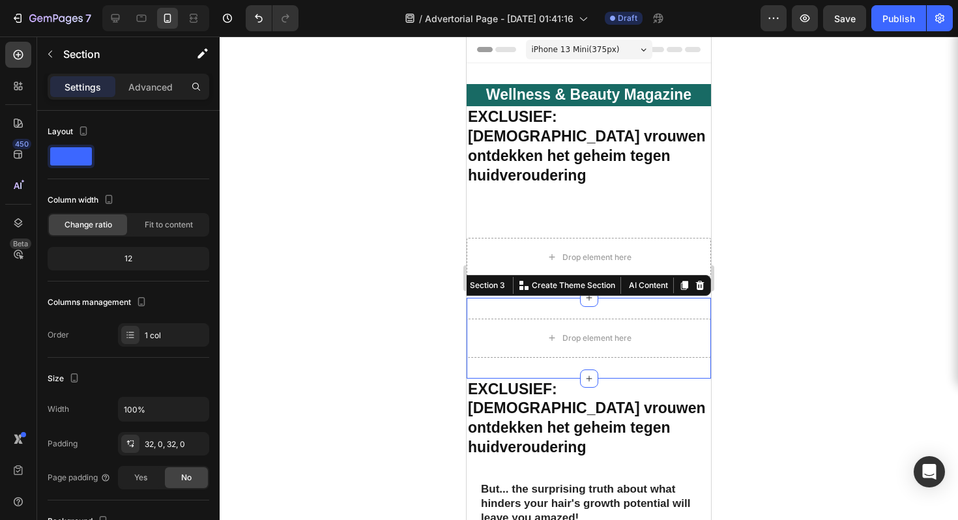
click at [695, 280] on icon at bounding box center [700, 285] width 10 height 10
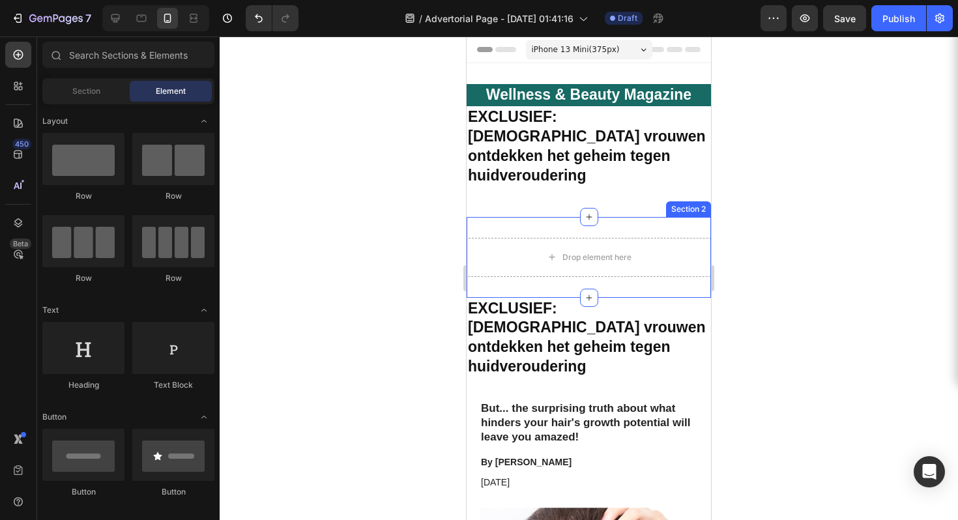
click at [642, 217] on div "Drop element here Section 2" at bounding box center [589, 257] width 244 height 81
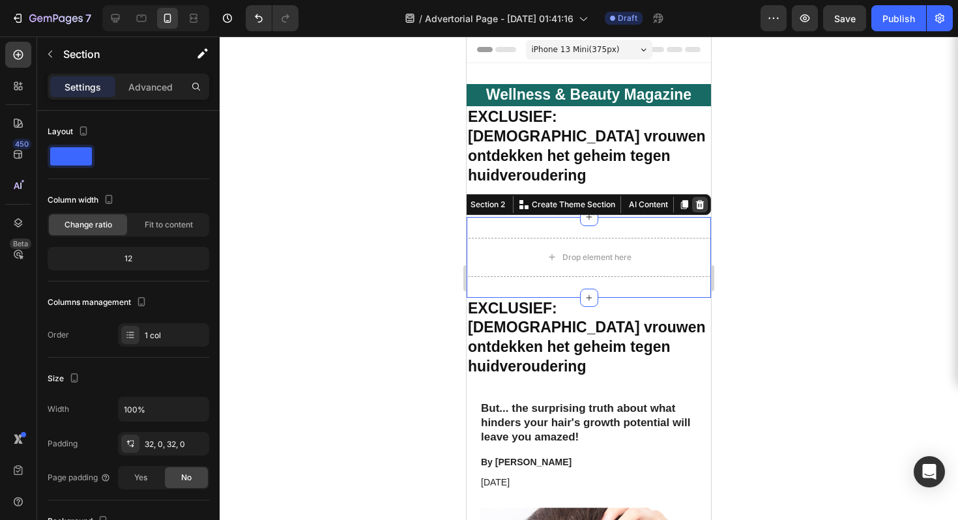
click at [695, 199] on icon at bounding box center [700, 204] width 10 height 10
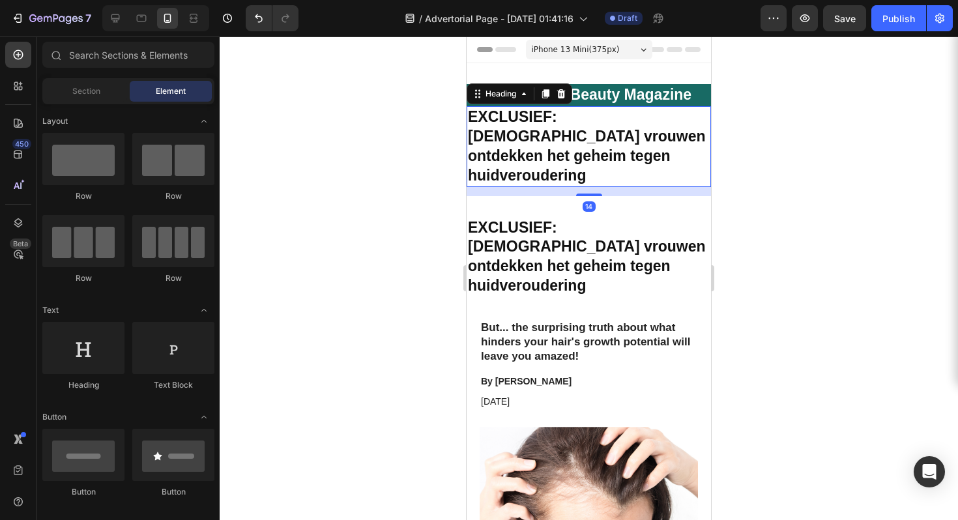
click at [581, 145] on p "⁠⁠⁠⁠⁠⁠⁠ EXCLUSIEF : Nederlandse vrouwen ontdekken het geheim tegen huidverouder…" at bounding box center [589, 147] width 242 height 78
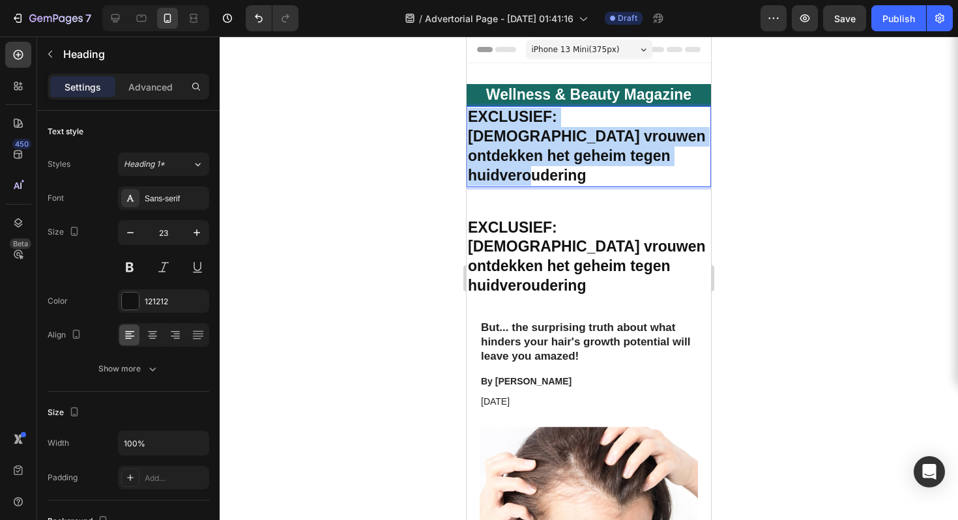
click at [581, 145] on p "EXCLUSIEF : Nederlandse vrouwen ontdekken het geheim tegen huidveroudering" at bounding box center [589, 147] width 242 height 78
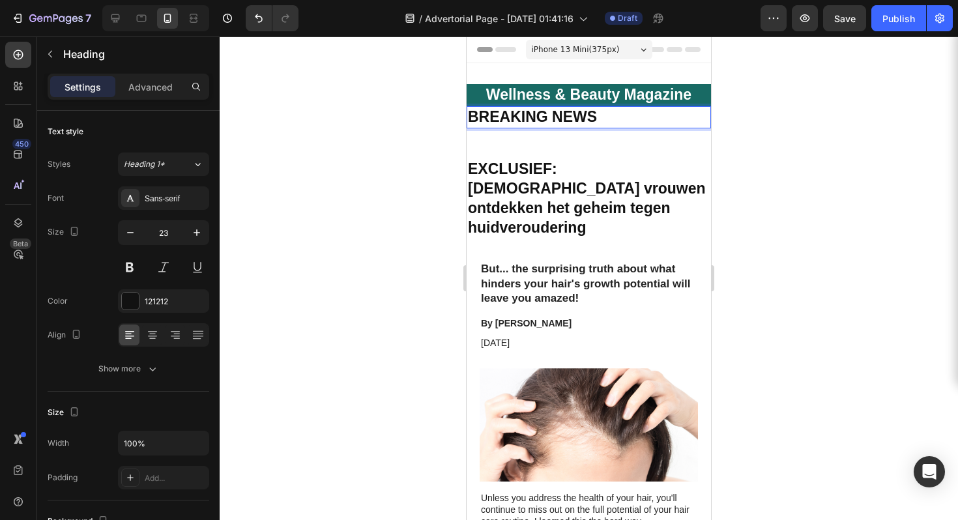
click at [566, 117] on strong "BREAKING NEWS" at bounding box center [532, 116] width 129 height 17
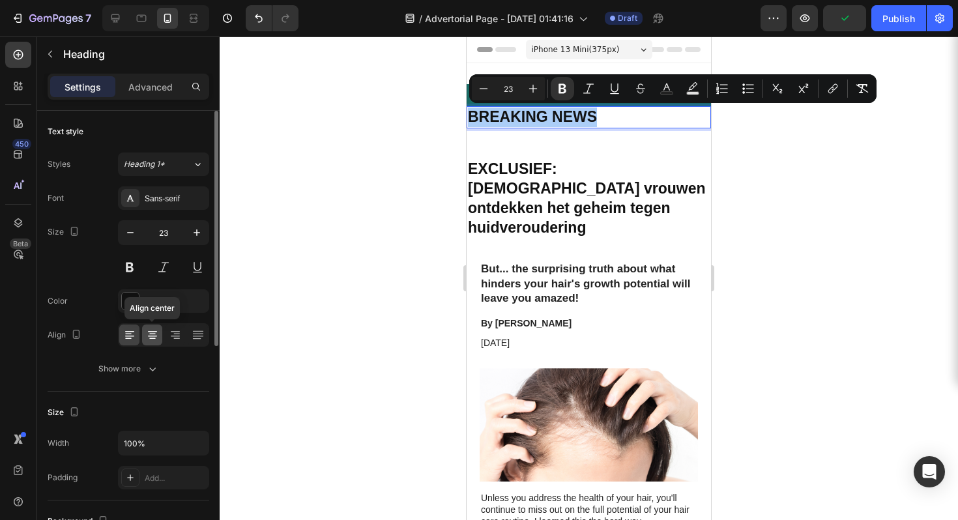
click at [156, 341] on icon at bounding box center [152, 334] width 13 height 13
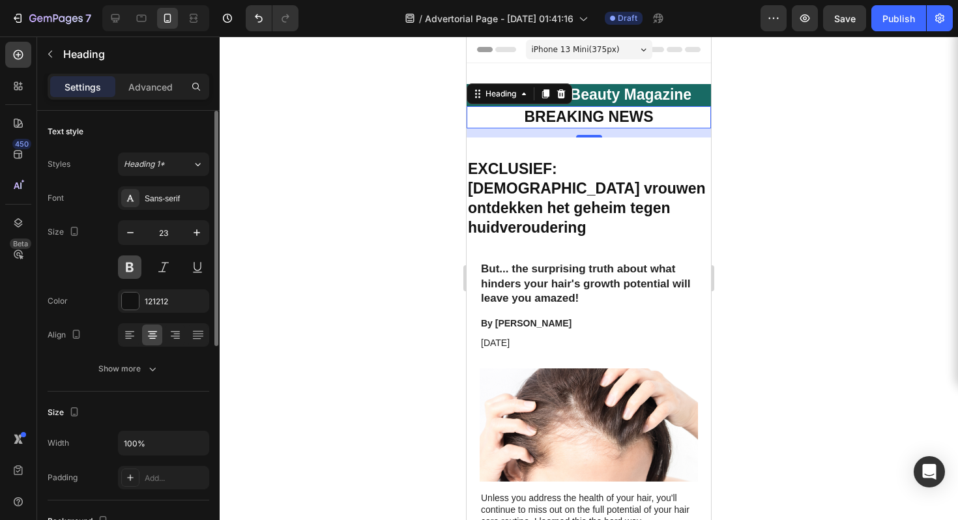
scroll to position [108, 0]
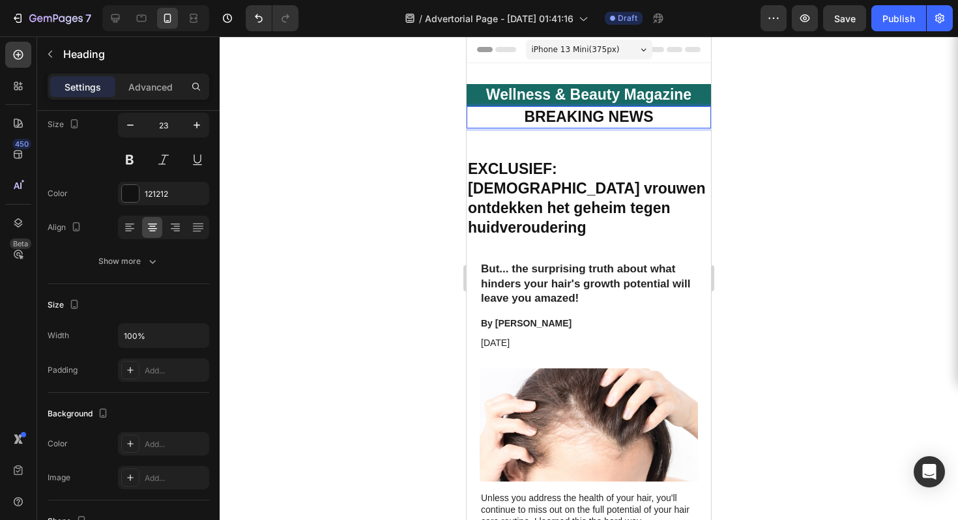
click at [581, 116] on strong "BREAKING NEWS" at bounding box center [588, 116] width 129 height 17
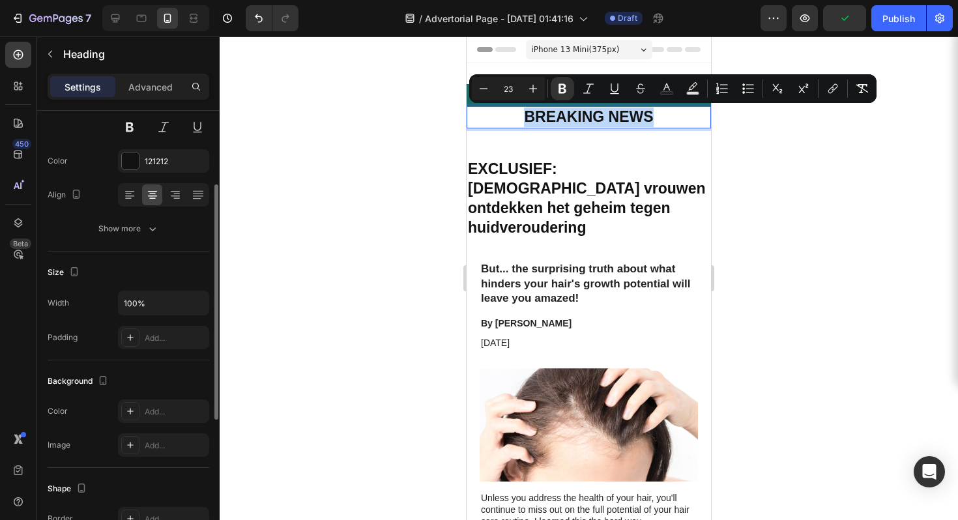
scroll to position [0, 0]
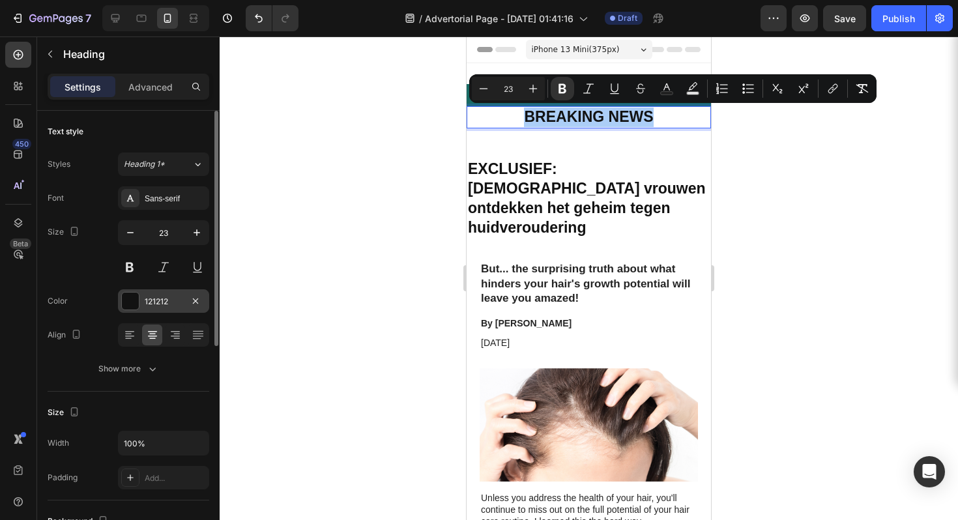
click at [129, 299] on div at bounding box center [130, 301] width 17 height 17
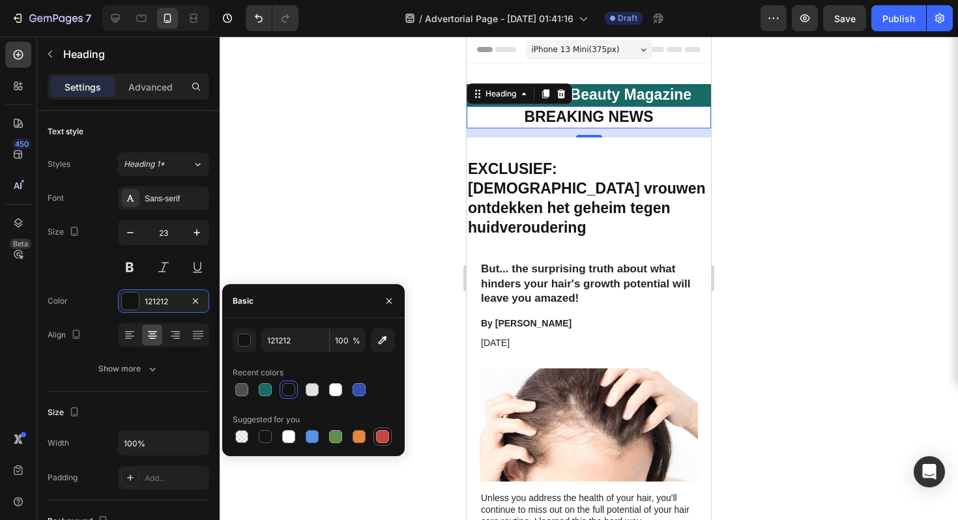
click at [379, 441] on div at bounding box center [382, 436] width 13 height 13
type input "C5453F"
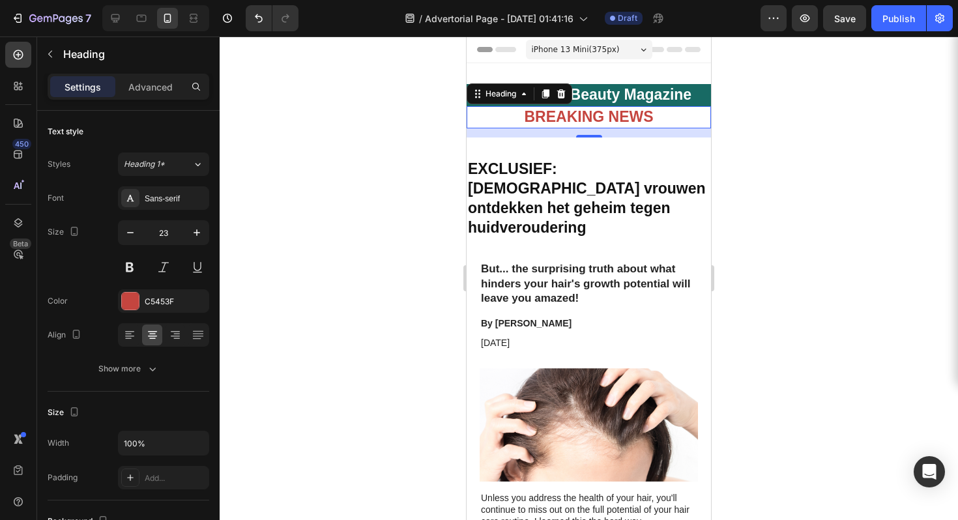
click at [823, 153] on div at bounding box center [589, 278] width 738 height 484
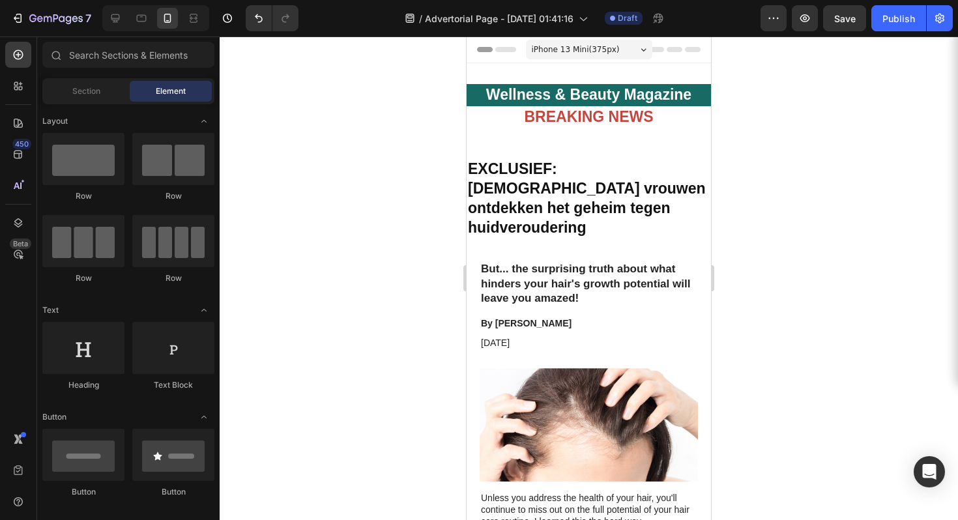
drag, startPoint x: 823, startPoint y: 153, endPoint x: 828, endPoint y: 147, distance: 8.3
click at [826, 150] on div at bounding box center [589, 278] width 738 height 484
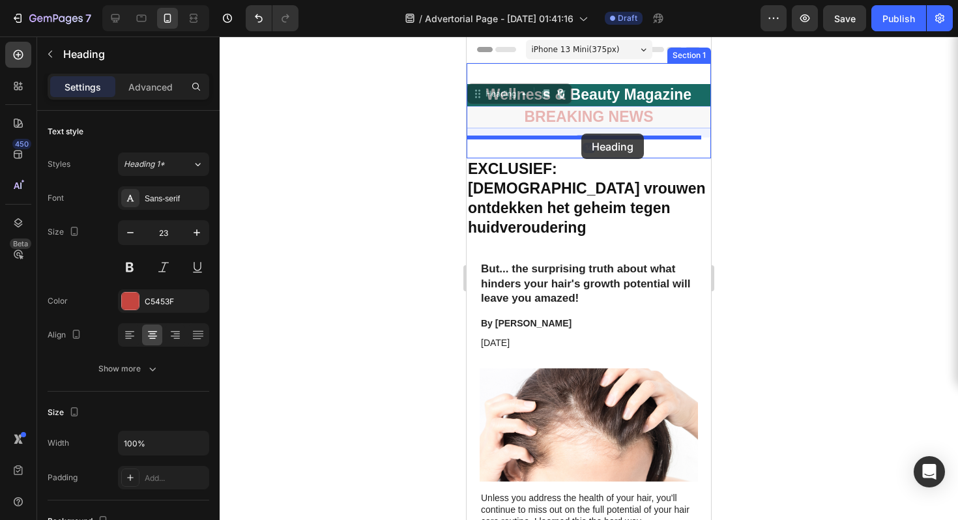
drag, startPoint x: 578, startPoint y: 119, endPoint x: 581, endPoint y: 134, distance: 14.7
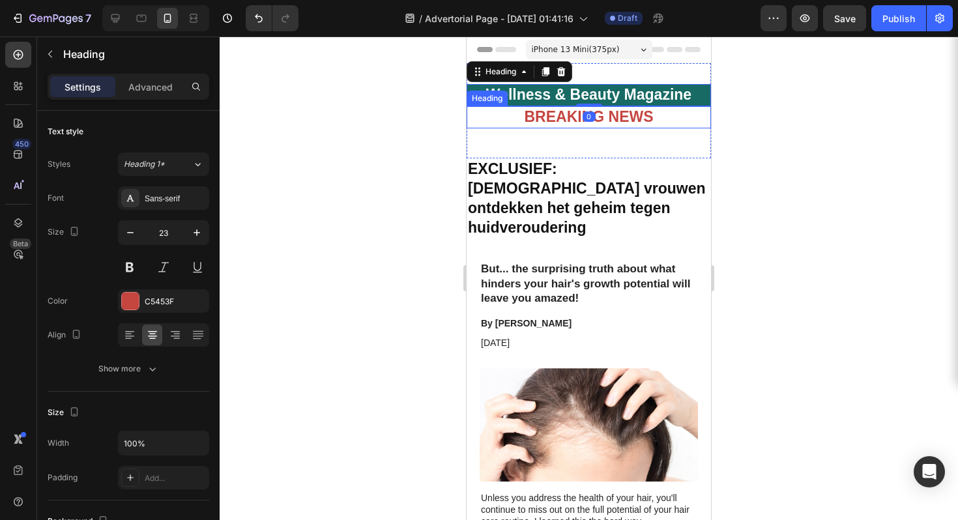
click at [607, 117] on strong "BREAKING NEWS" at bounding box center [588, 116] width 129 height 17
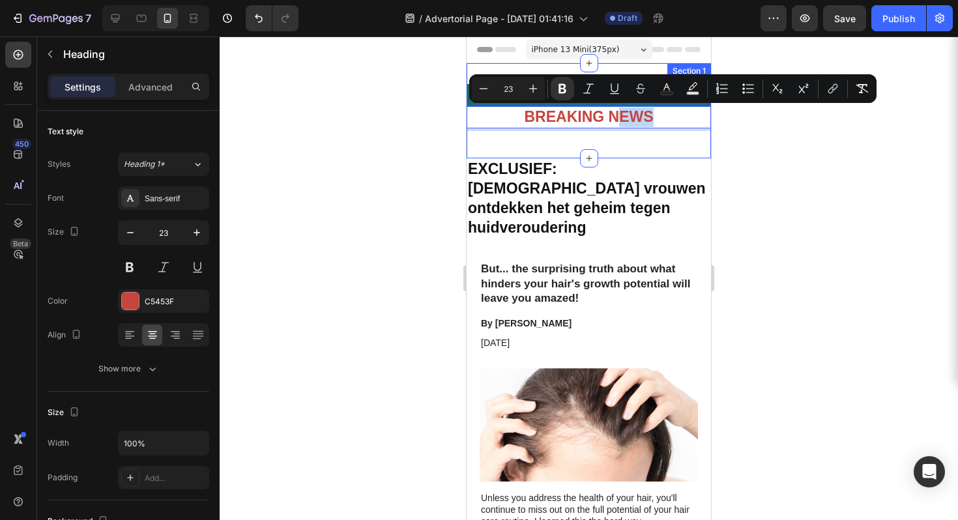
drag, startPoint x: 613, startPoint y: 114, endPoint x: 616, endPoint y: 135, distance: 21.0
click at [731, 112] on div at bounding box center [589, 278] width 738 height 484
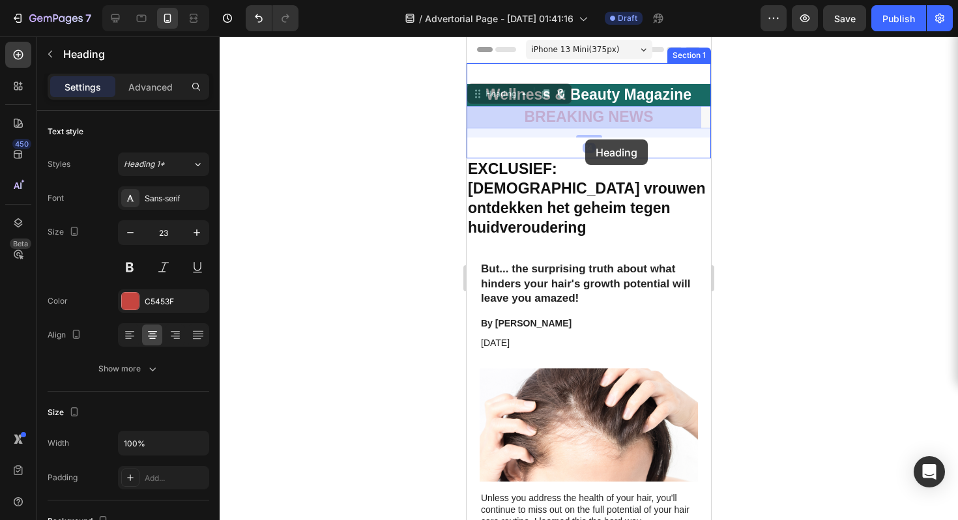
drag, startPoint x: 595, startPoint y: 116, endPoint x: 585, endPoint y: 139, distance: 25.4
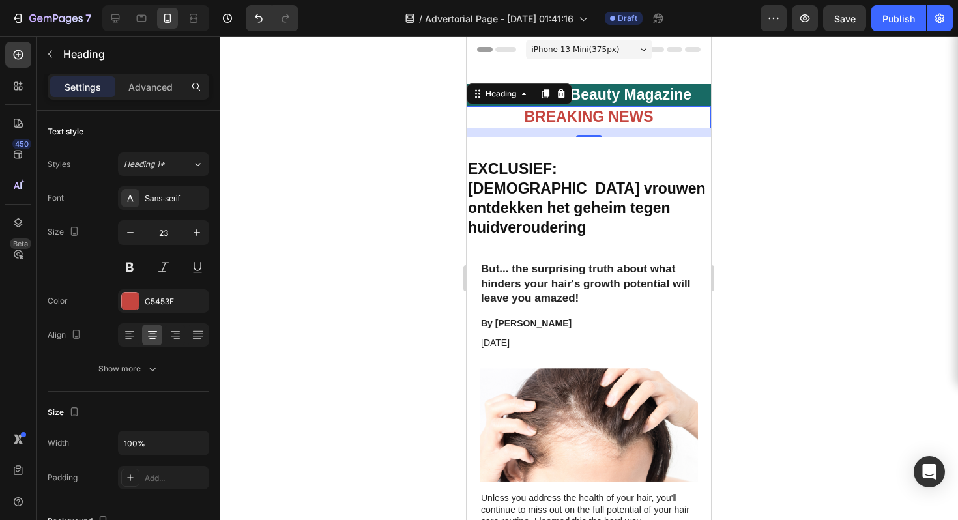
click at [812, 119] on div at bounding box center [589, 278] width 738 height 484
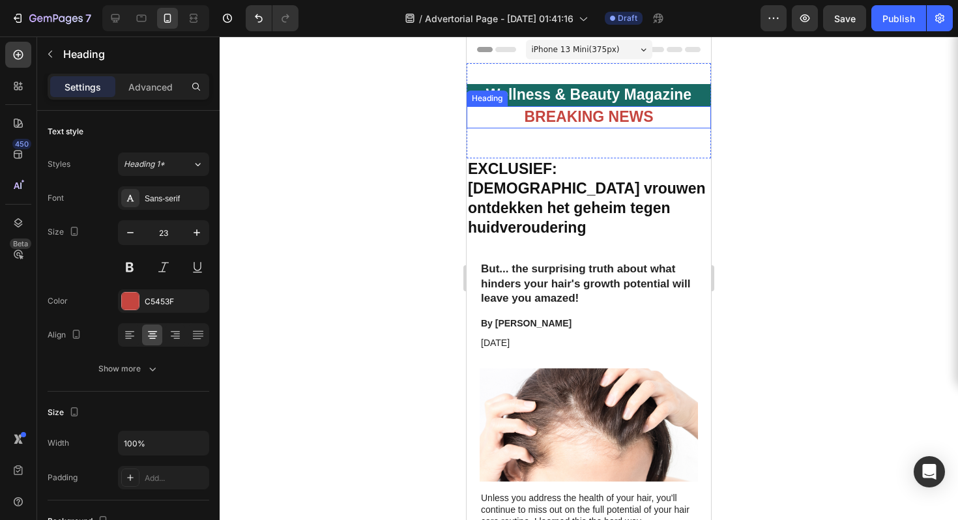
click at [605, 116] on strong "BREAKING NEWS" at bounding box center [588, 116] width 129 height 17
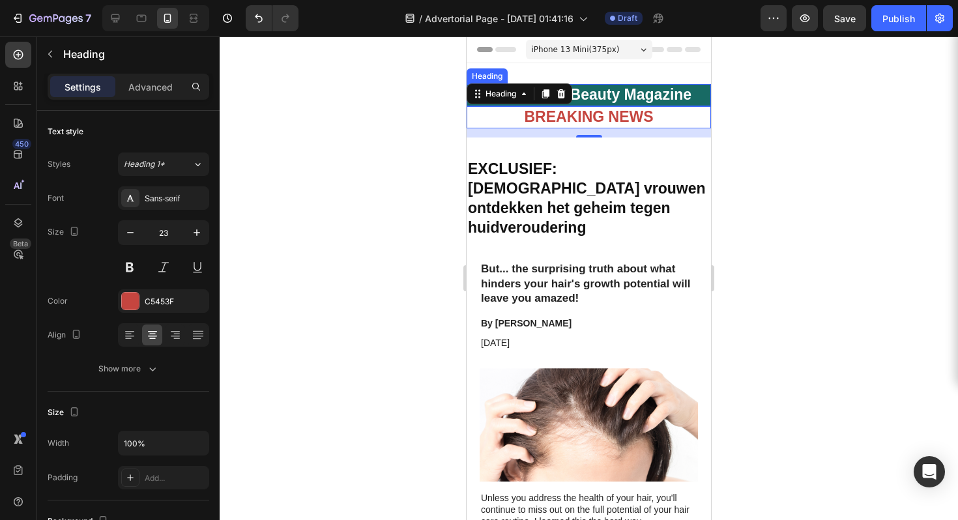
click at [651, 95] on h2 "Wellness & Beauty Magazine" at bounding box center [589, 95] width 244 height 22
click at [573, 120] on strong "BREAKING NEWS" at bounding box center [588, 116] width 129 height 17
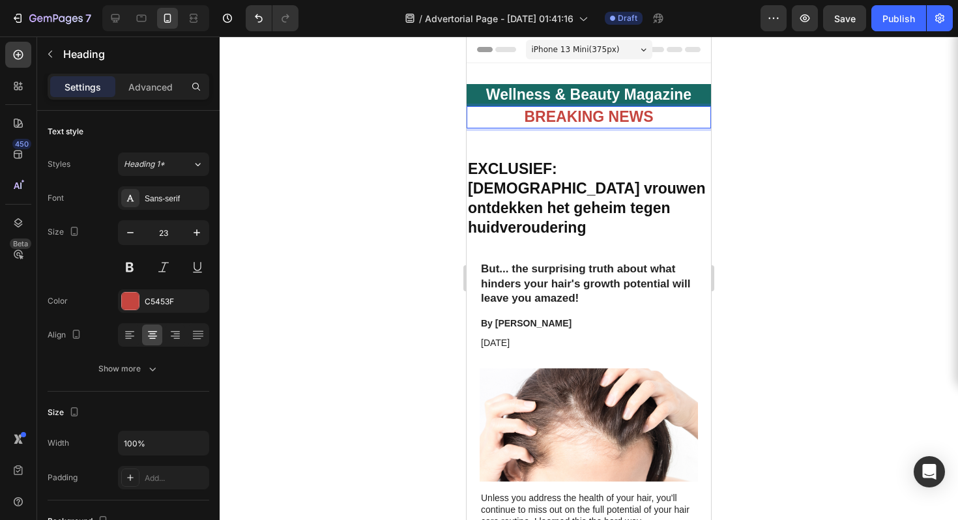
click at [572, 114] on strong "BREAKING NEWS" at bounding box center [588, 116] width 129 height 17
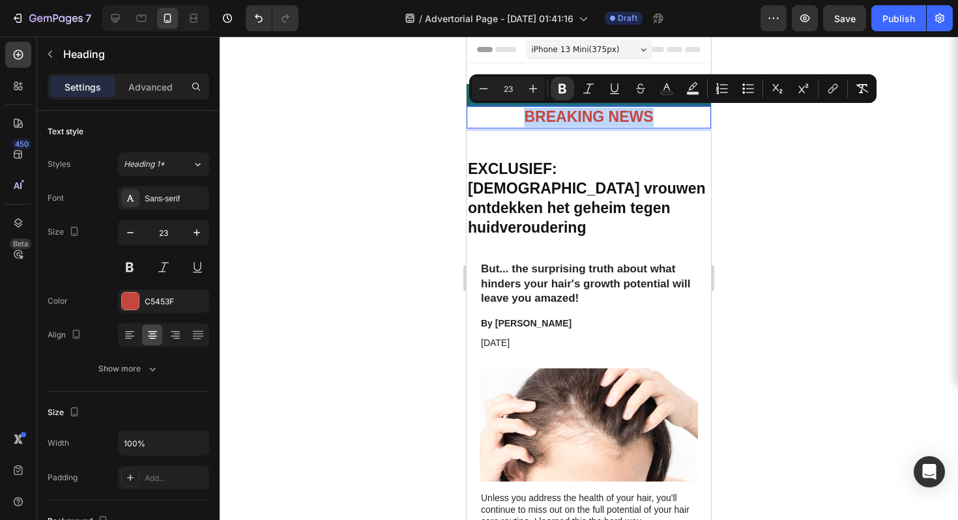
click at [620, 117] on strong "BREAKING NEWS" at bounding box center [588, 116] width 129 height 17
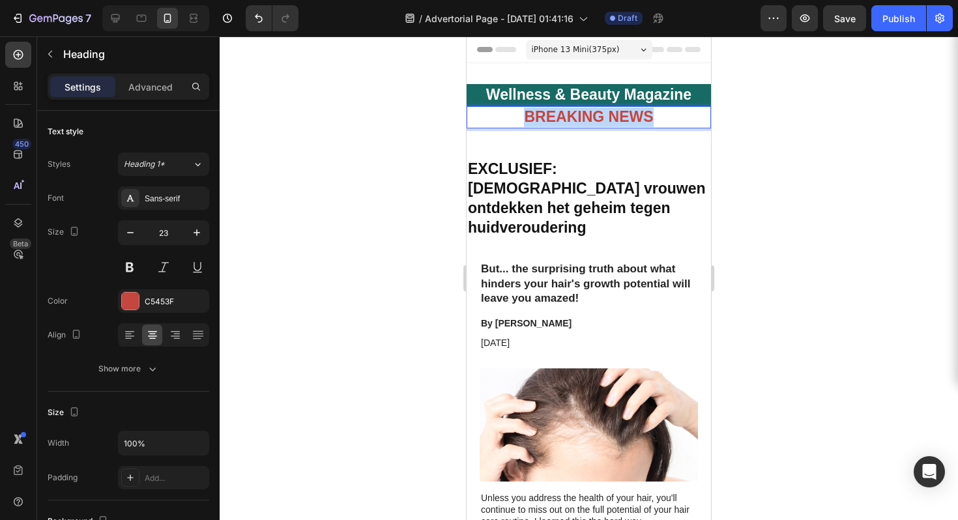
click at [620, 117] on strong "BREAKING NEWS" at bounding box center [588, 116] width 129 height 17
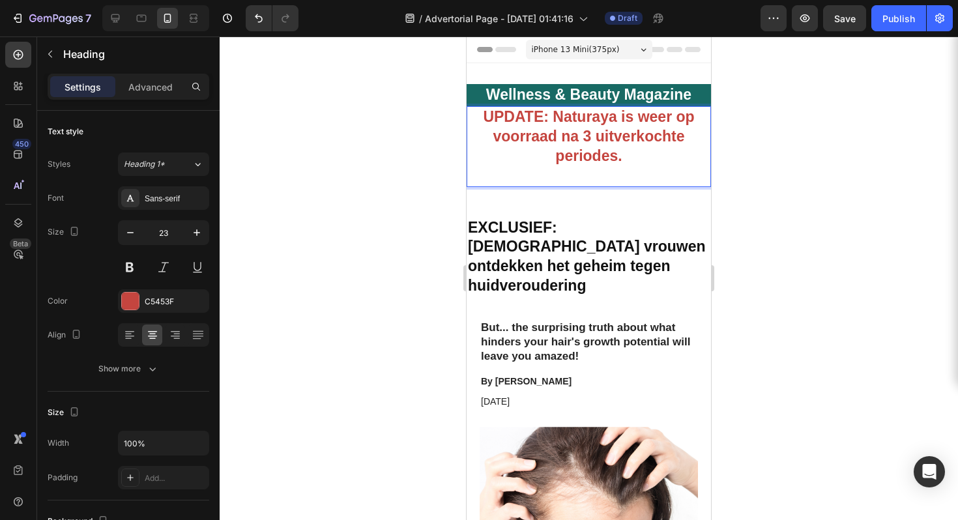
click at [620, 159] on p "UPDATE: Naturaya is weer op voorraad na 3 uitverkochte periodes." at bounding box center [589, 137] width 242 height 59
click at [624, 155] on p "UPDATE: Naturaya is weer op voorraad na 3 uitverkochte periodes." at bounding box center [589, 137] width 242 height 59
click at [624, 154] on p "UPDATE: Naturaya is weer op voorraad na 3 uitverkochte periodes." at bounding box center [589, 137] width 242 height 59
click at [622, 154] on p "UPDATE: Naturaya is weer op voorraad na 3 uitverkochte periodes." at bounding box center [589, 137] width 242 height 59
click at [620, 154] on p "UPDATE: Naturaya is weer op voorraad na 3 uitverkochte periodes." at bounding box center [589, 137] width 242 height 59
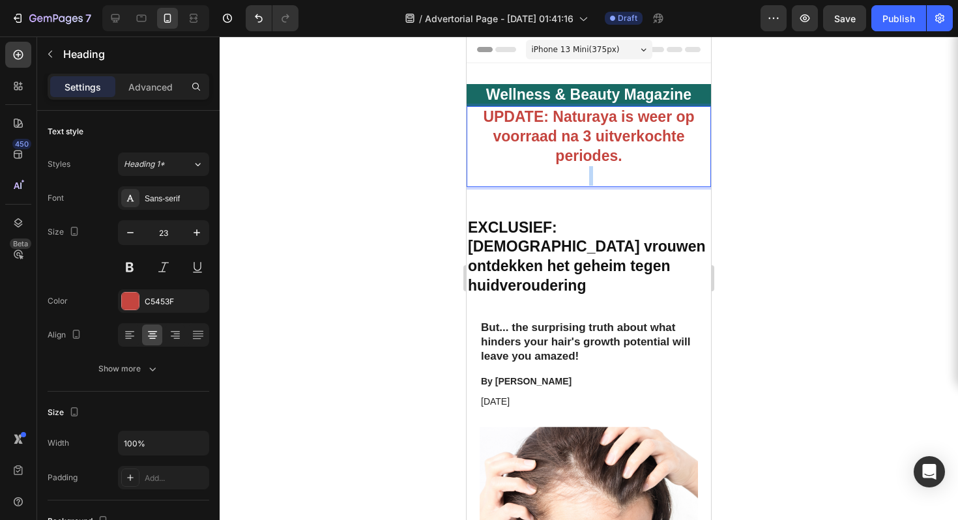
click at [620, 154] on p "UPDATE: Naturaya is weer op voorraad na 3 uitverkochte periodes." at bounding box center [589, 137] width 242 height 59
drag, startPoint x: 592, startPoint y: 158, endPoint x: 524, endPoint y: 135, distance: 72.1
click at [524, 135] on strong "UPDATE: Naturaya is weer op voorraad na 3 uitverkochte periodes." at bounding box center [588, 136] width 211 height 56
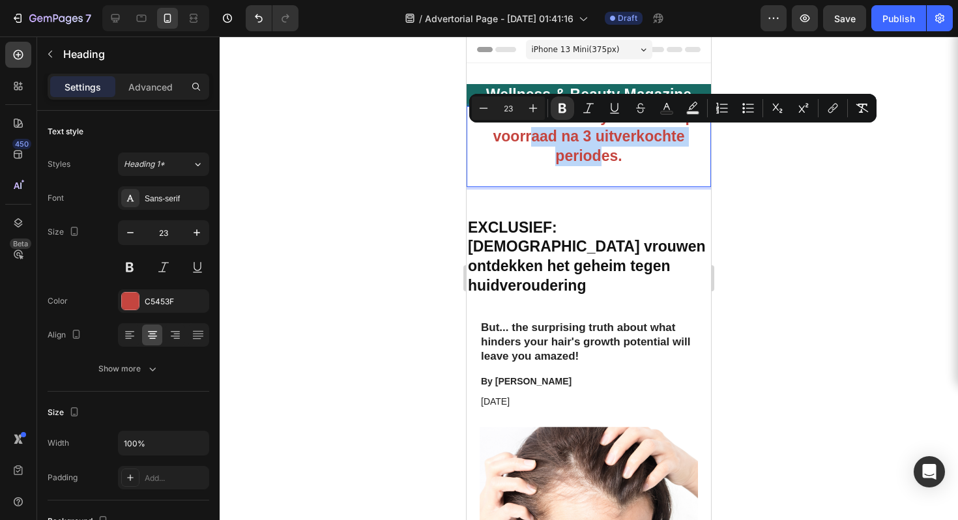
click at [549, 139] on strong "UPDATE: Naturaya is weer op voorraad na 3 uitverkochte periodes." at bounding box center [588, 136] width 211 height 56
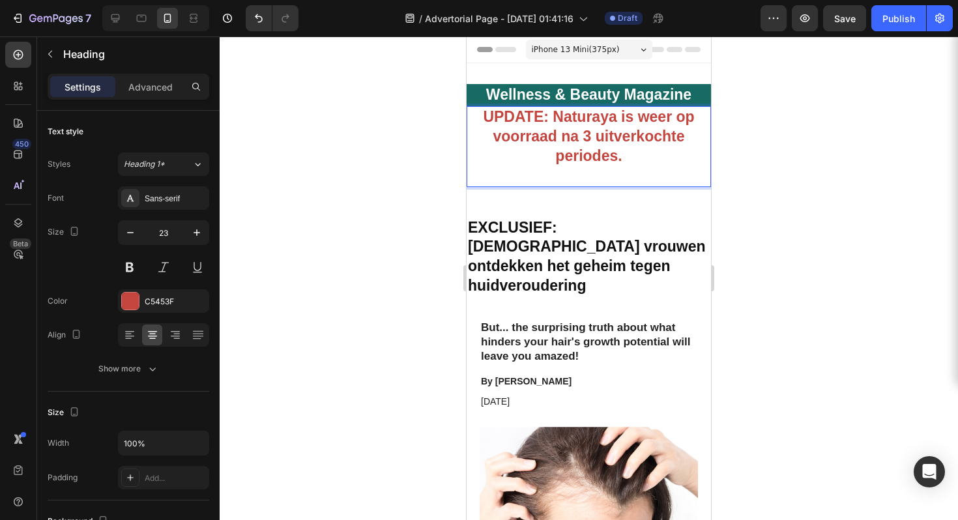
click at [581, 147] on p "UPDATE: Naturaya is weer op voorraad na 3 uitverkochte periodes." at bounding box center [589, 137] width 242 height 59
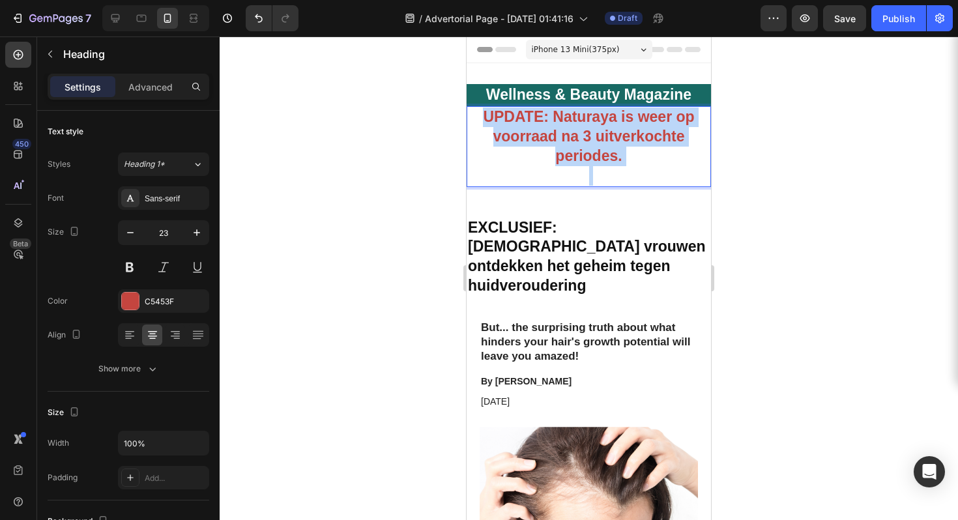
click at [582, 147] on p "UPDATE: Naturaya is weer op voorraad na 3 uitverkochte periodes." at bounding box center [589, 137] width 242 height 59
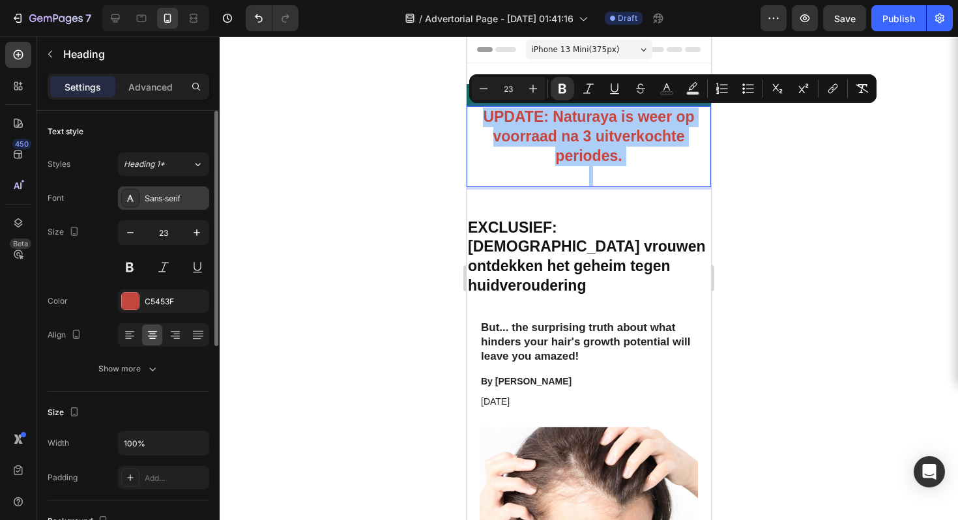
click at [127, 203] on icon at bounding box center [130, 198] width 10 height 10
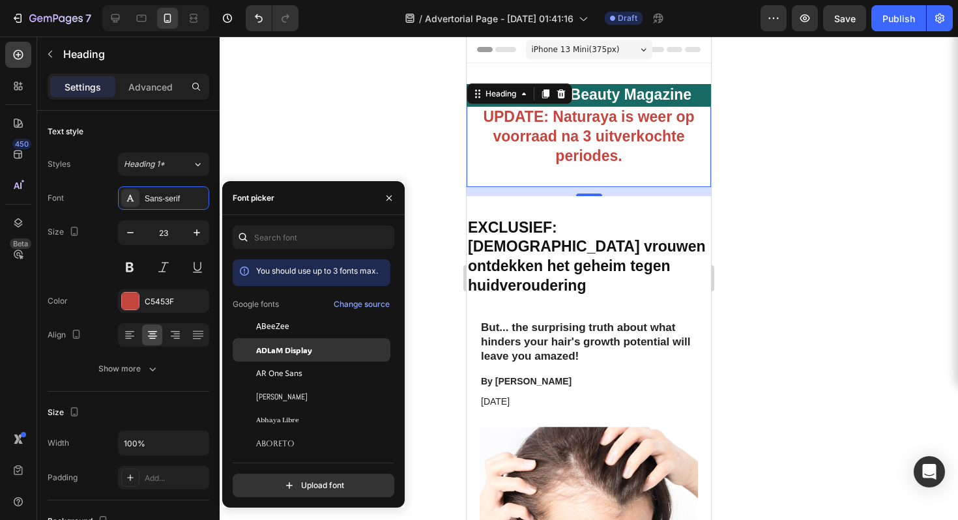
click at [295, 479] on div "ADLaM Display" at bounding box center [312, 490] width 158 height 23
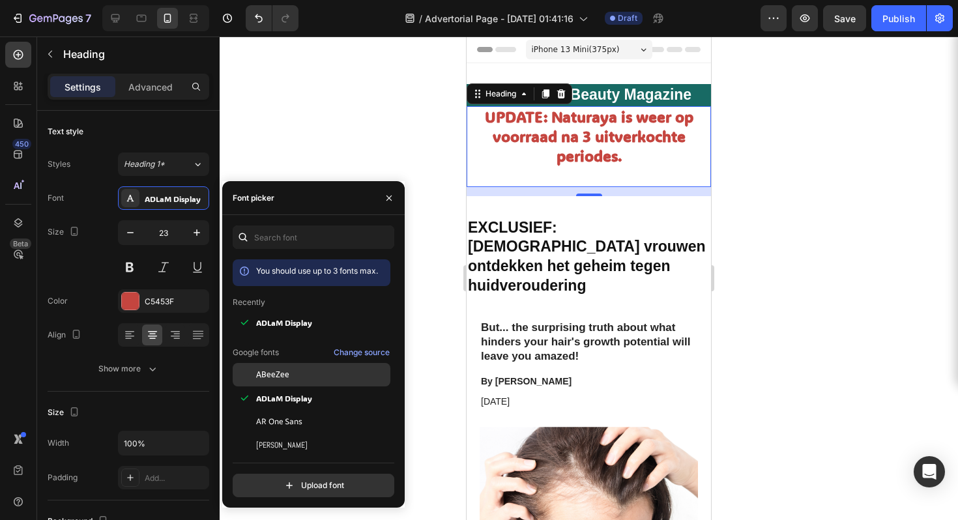
click at [311, 375] on div "ABeeZee" at bounding box center [322, 375] width 132 height 12
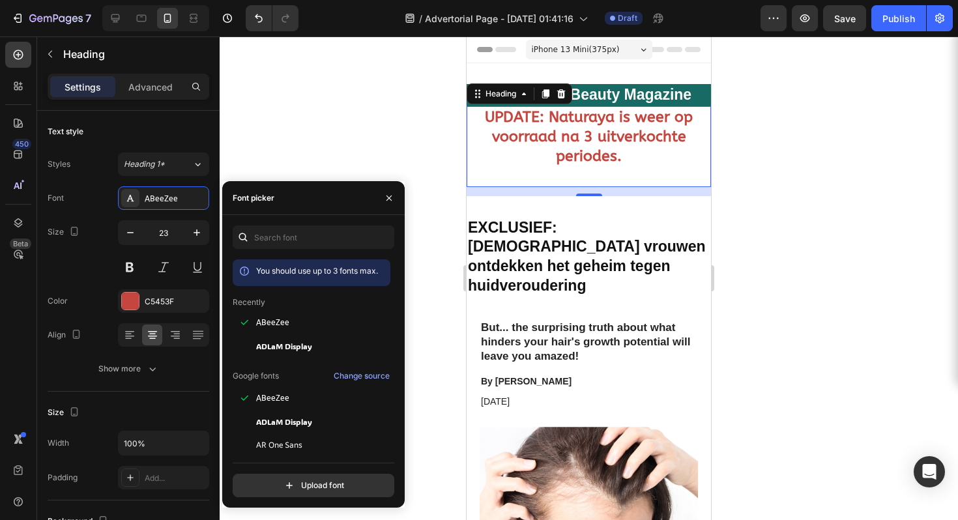
click at [338, 148] on div at bounding box center [589, 278] width 738 height 484
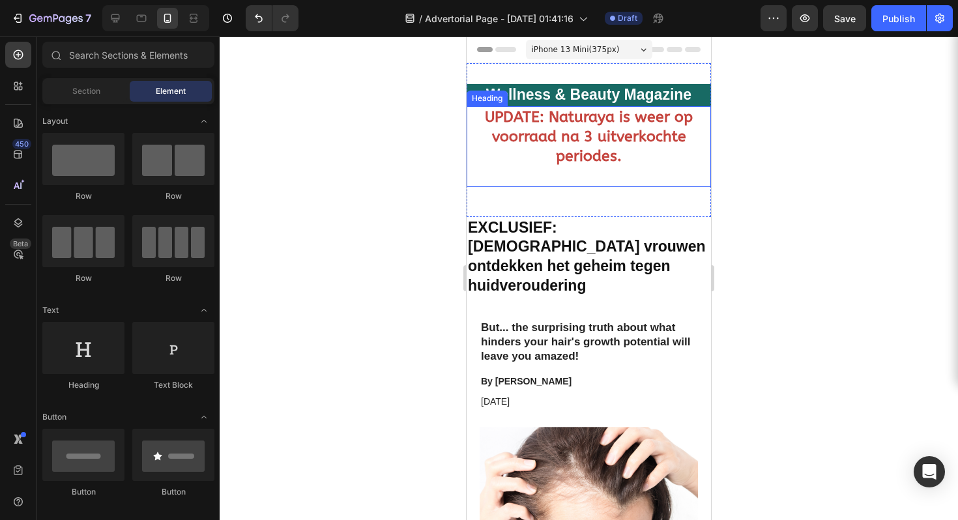
click at [571, 144] on strong "UPDATE: Naturaya is weer op voorraad na 3 uitverkochte periodes." at bounding box center [589, 136] width 208 height 57
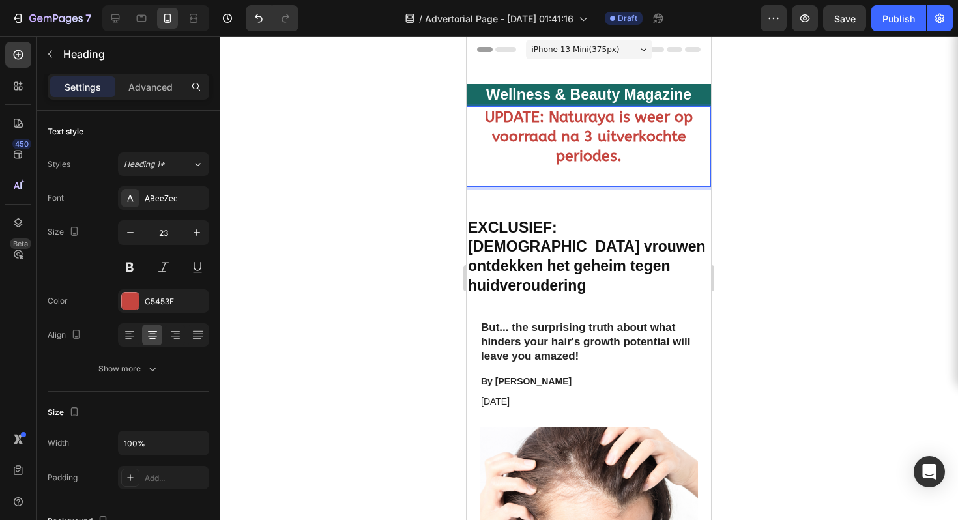
click at [813, 172] on div at bounding box center [589, 278] width 738 height 484
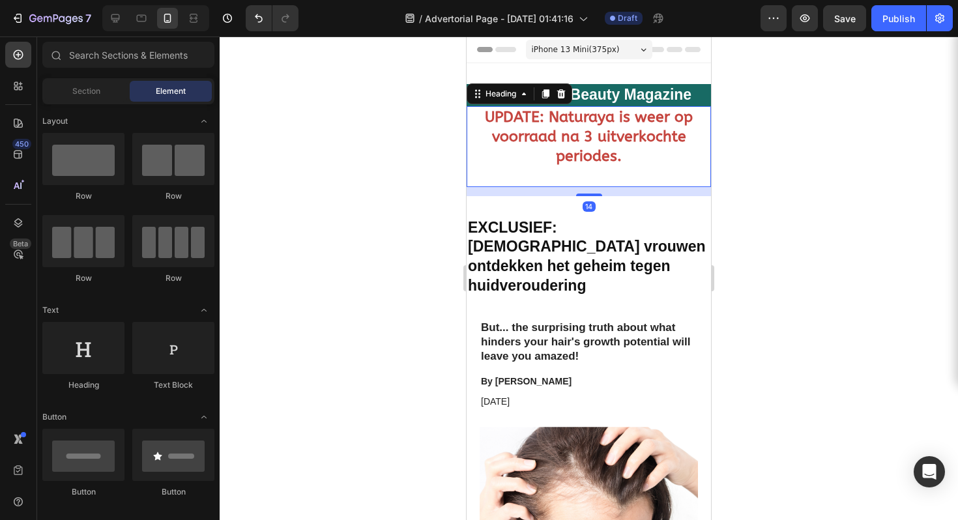
click at [590, 153] on strong "UPDATE: Naturaya is weer op voorraad na 3 uitverkochte periodes." at bounding box center [589, 136] width 208 height 57
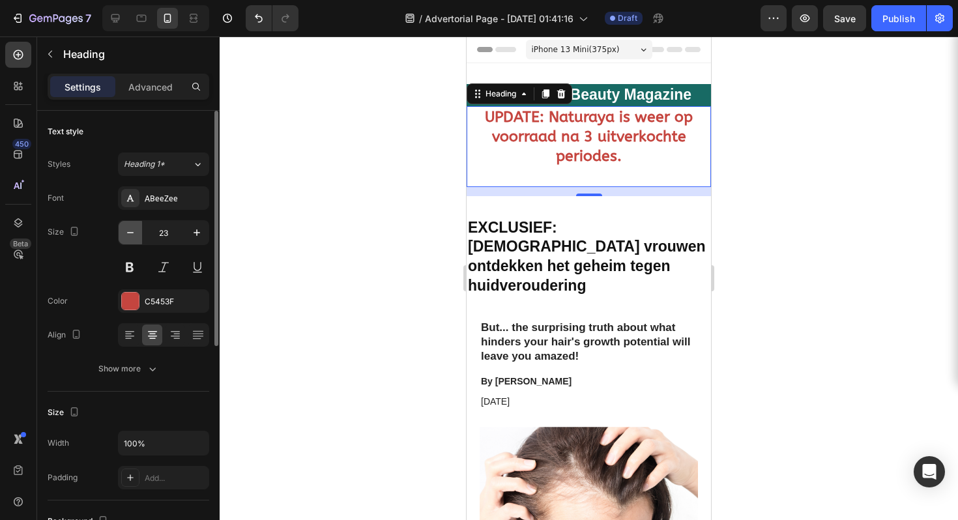
click at [138, 233] on button "button" at bounding box center [130, 232] width 23 height 23
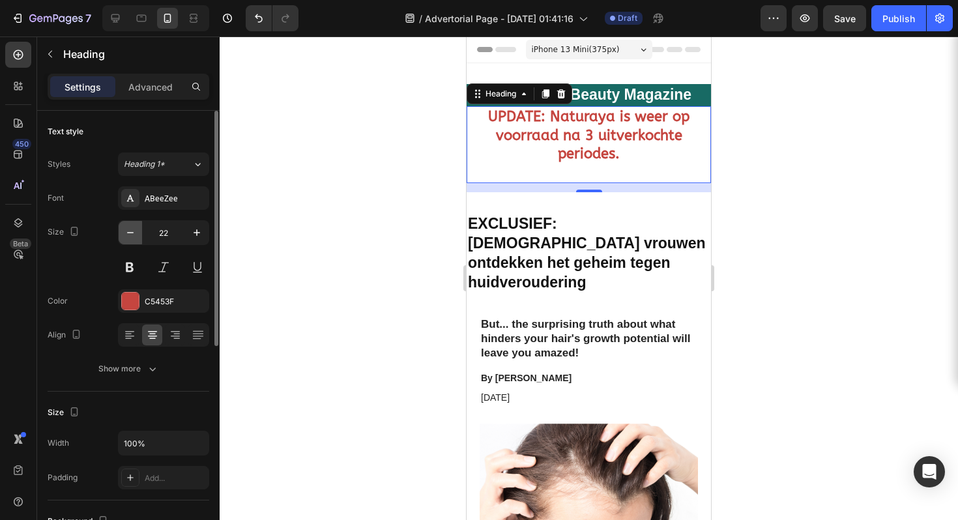
click at [126, 237] on icon "button" at bounding box center [130, 232] width 13 height 13
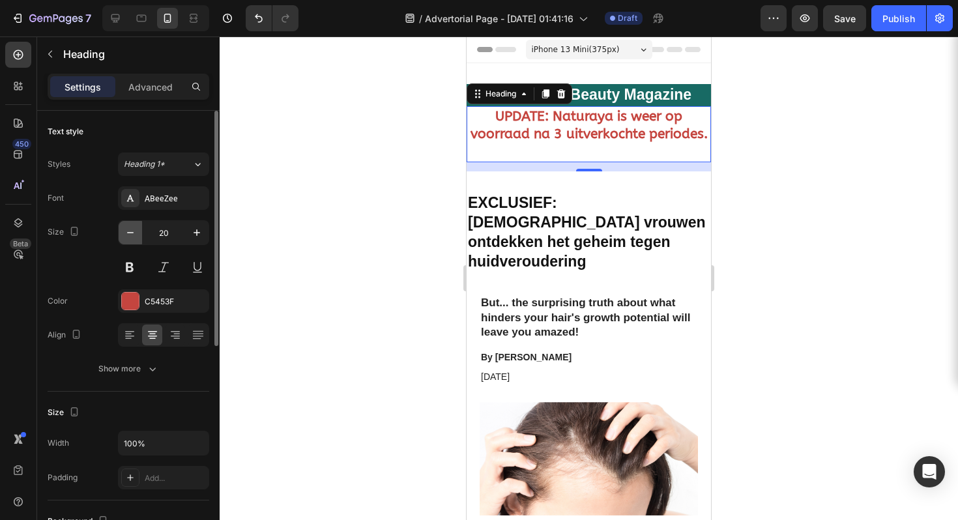
click at [126, 237] on icon "button" at bounding box center [130, 232] width 13 height 13
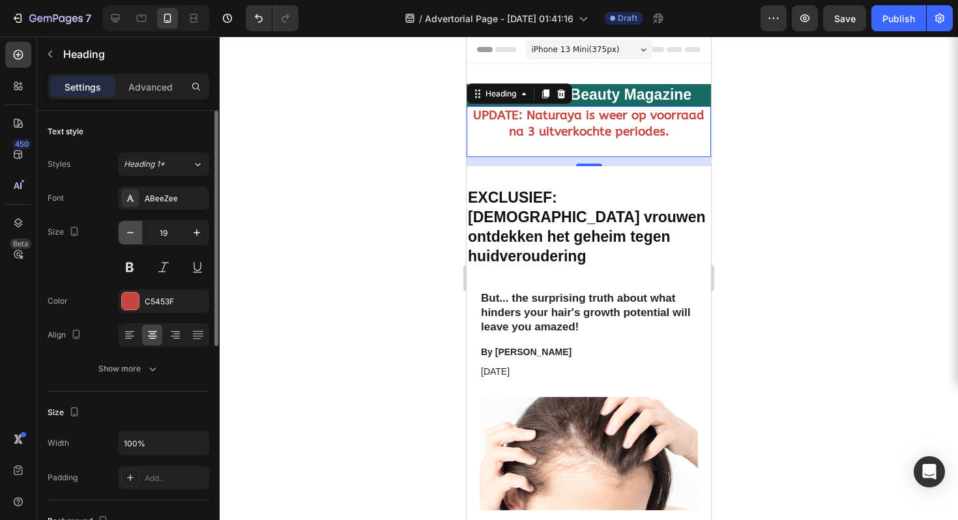
click at [126, 237] on icon "button" at bounding box center [130, 232] width 13 height 13
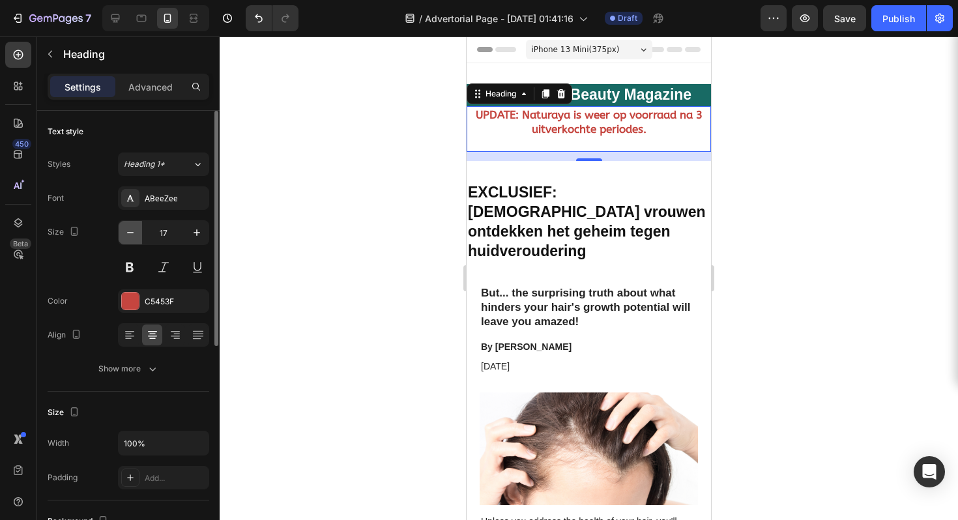
click at [126, 236] on icon "button" at bounding box center [130, 232] width 13 height 13
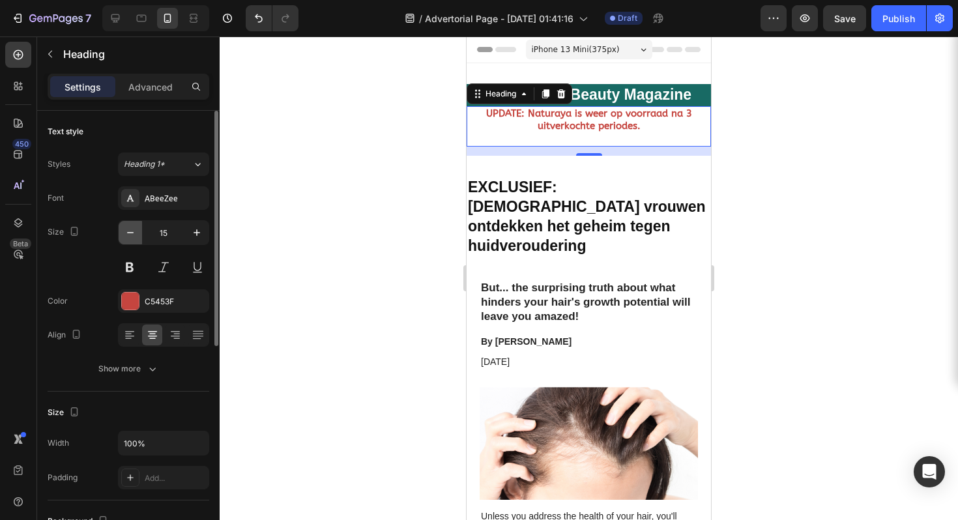
click at [126, 236] on icon "button" at bounding box center [130, 232] width 13 height 13
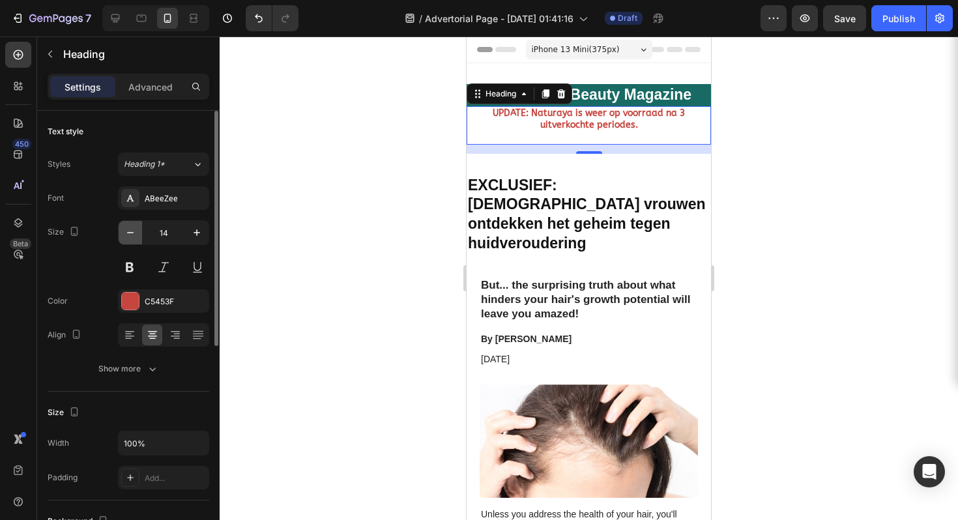
click at [125, 234] on icon "button" at bounding box center [130, 232] width 13 height 13
type input "13"
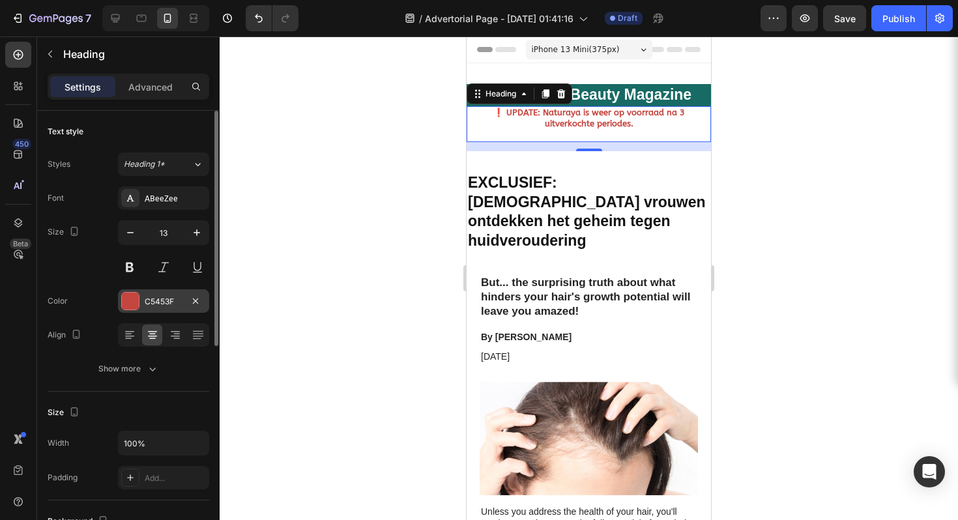
click at [144, 302] on div "C5453F" at bounding box center [163, 300] width 91 height 23
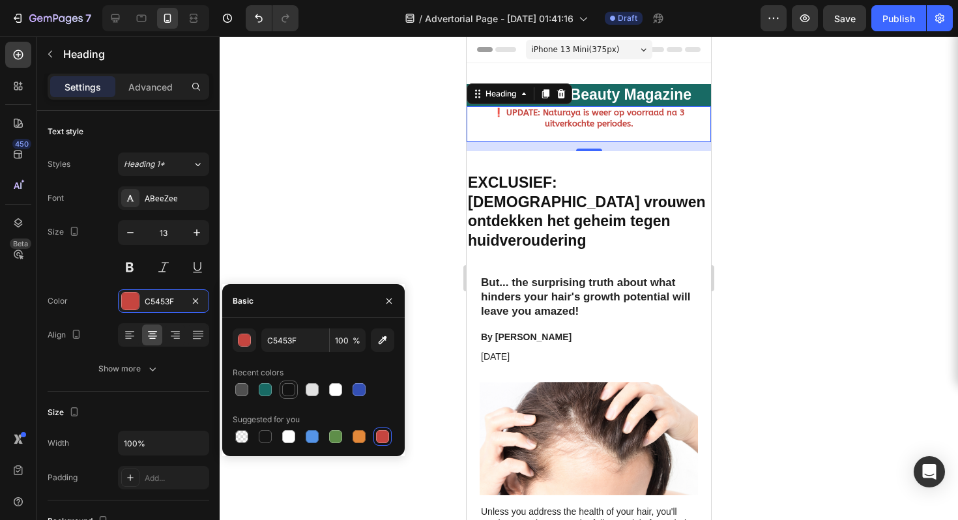
click at [293, 393] on div at bounding box center [288, 389] width 13 height 13
type input "121212"
click at [735, 146] on div at bounding box center [589, 278] width 738 height 484
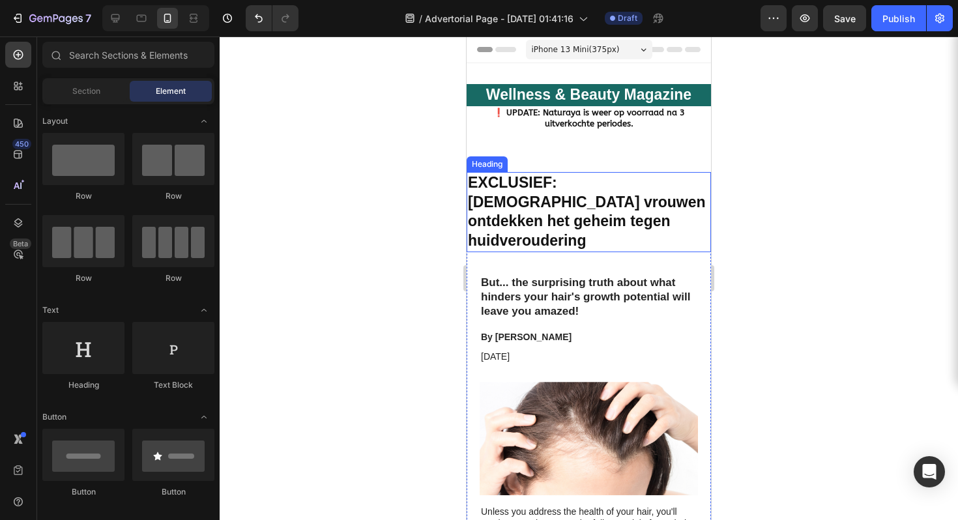
click at [585, 201] on h1 "EXCLUSIEF : Nederlandse vrouwen ontdekken het geheim tegen huidveroudering" at bounding box center [589, 212] width 244 height 81
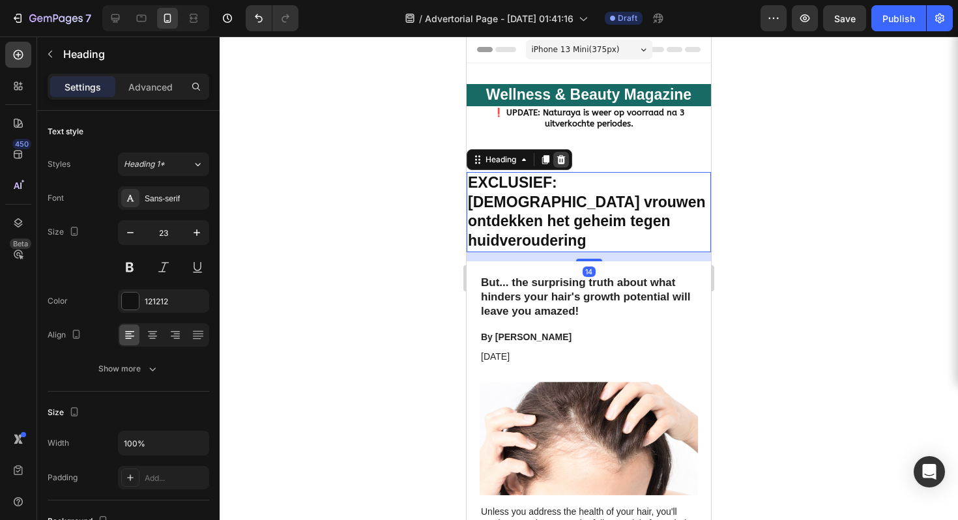
click at [560, 160] on icon at bounding box center [561, 159] width 10 height 10
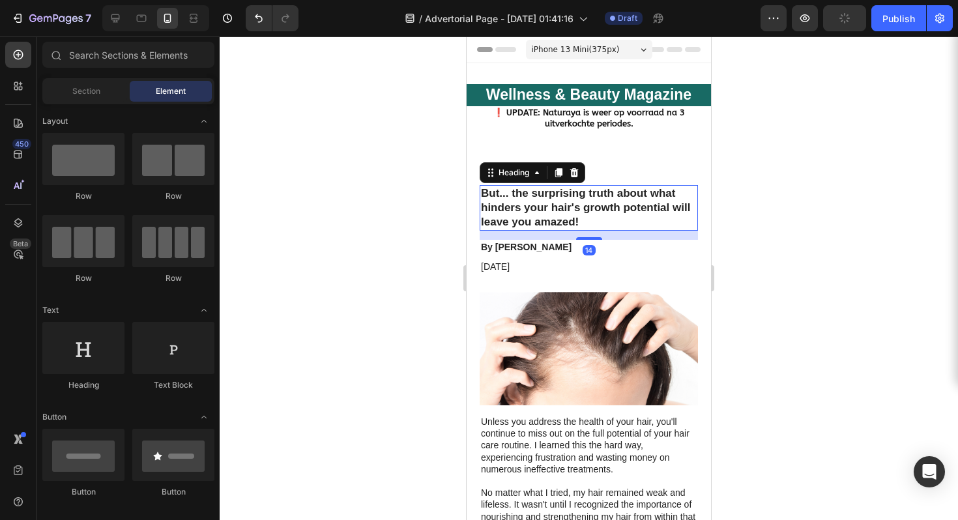
click at [572, 199] on h2 "But... the surprising truth about what hinders your hair's growth potential wil…" at bounding box center [589, 208] width 218 height 46
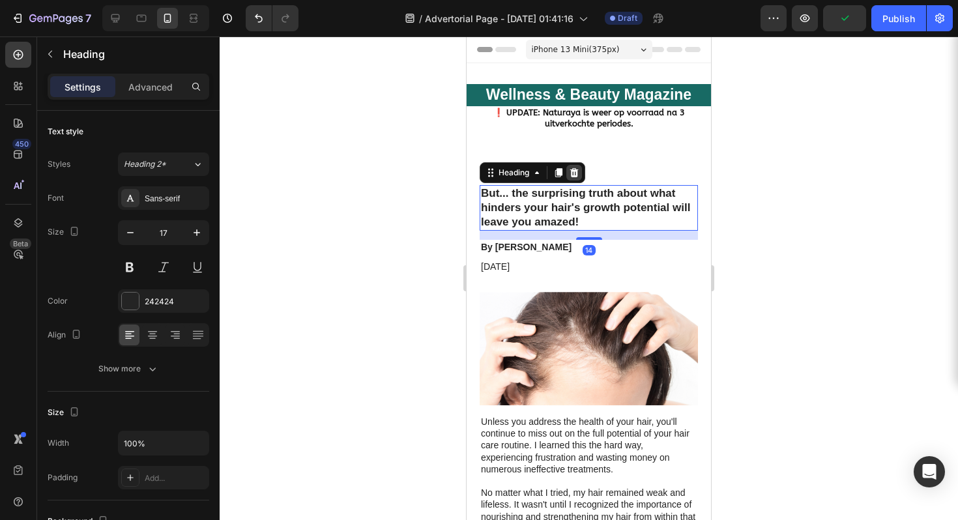
click at [573, 168] on icon at bounding box center [574, 173] width 10 height 10
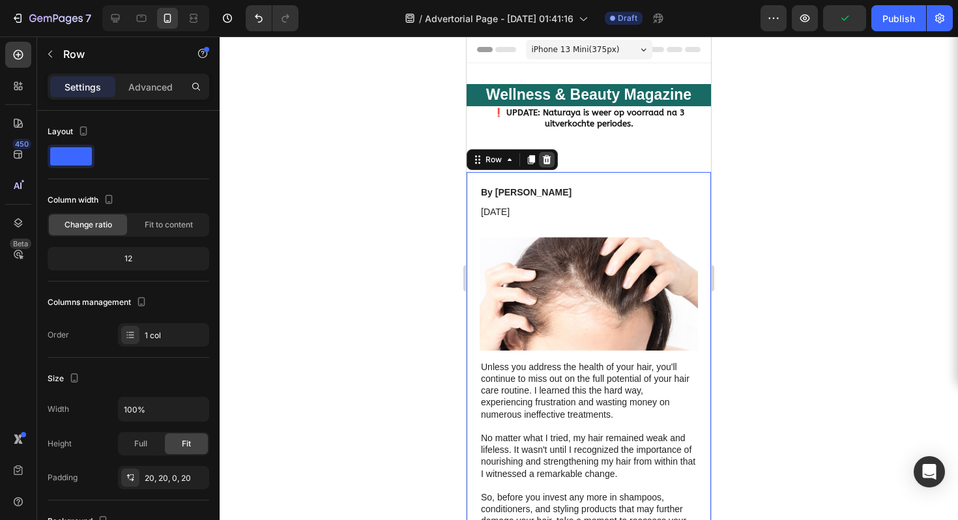
click at [547, 163] on icon at bounding box center [547, 159] width 8 height 9
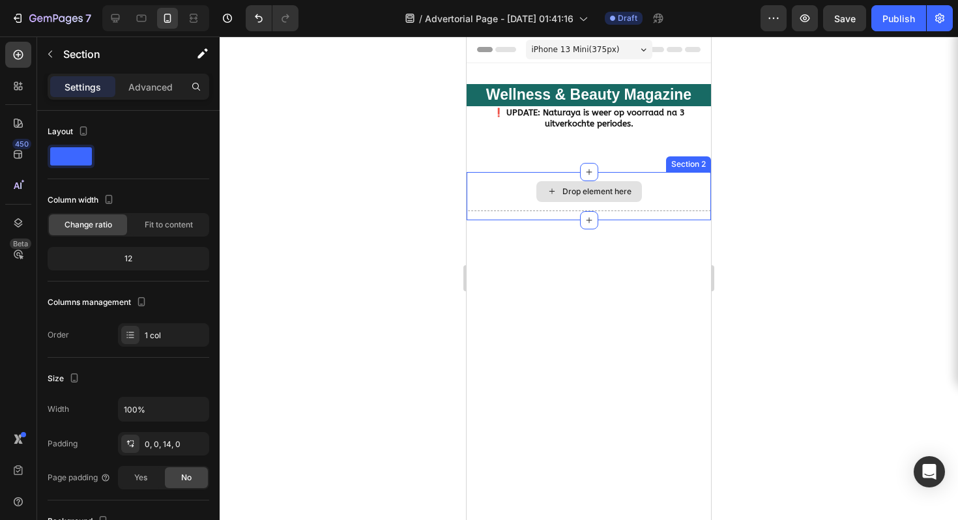
click at [503, 202] on div "Drop element here" at bounding box center [589, 191] width 244 height 39
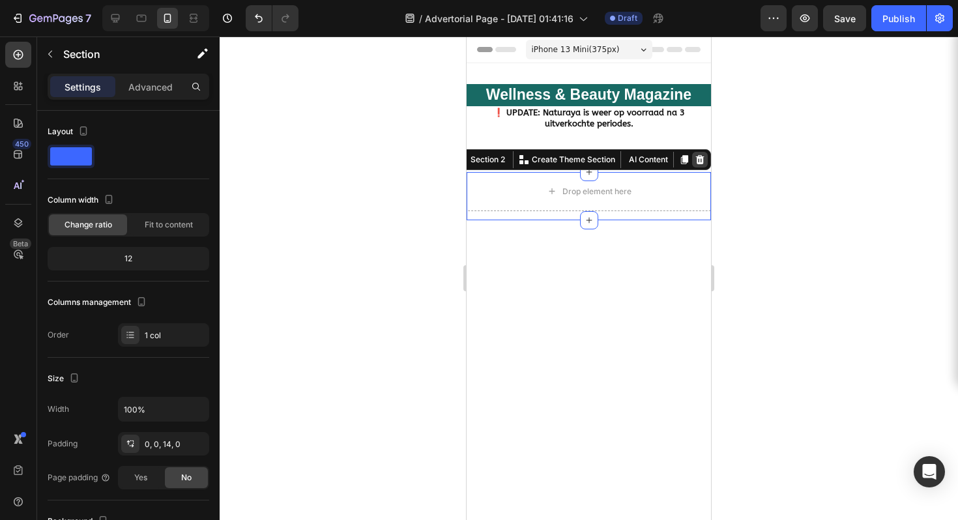
click at [696, 157] on icon at bounding box center [700, 159] width 8 height 9
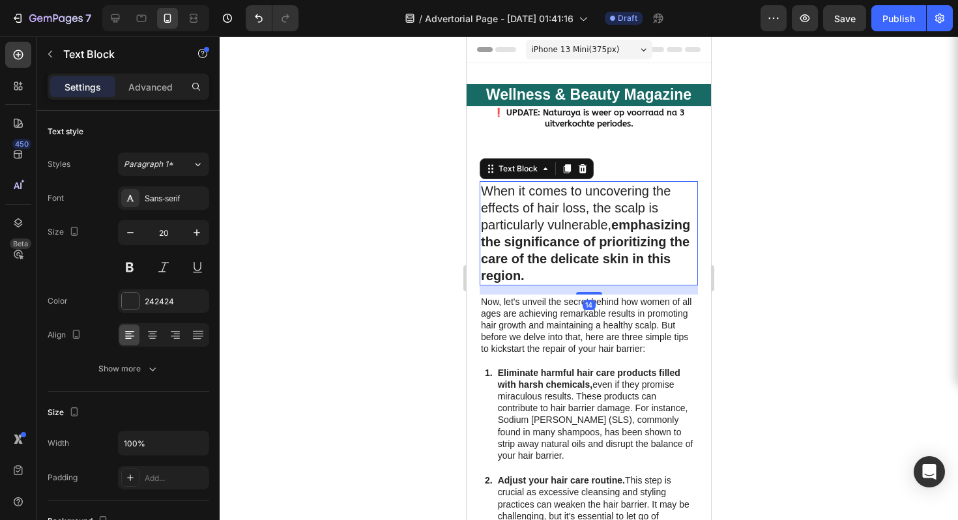
click at [581, 274] on strong "emphasizing the significance of prioritizing the care of the delicate skin in t…" at bounding box center [585, 250] width 209 height 65
click at [543, 317] on p "Now, let's unveil the secret behind how women of all ages are achieving remarka…" at bounding box center [589, 325] width 216 height 59
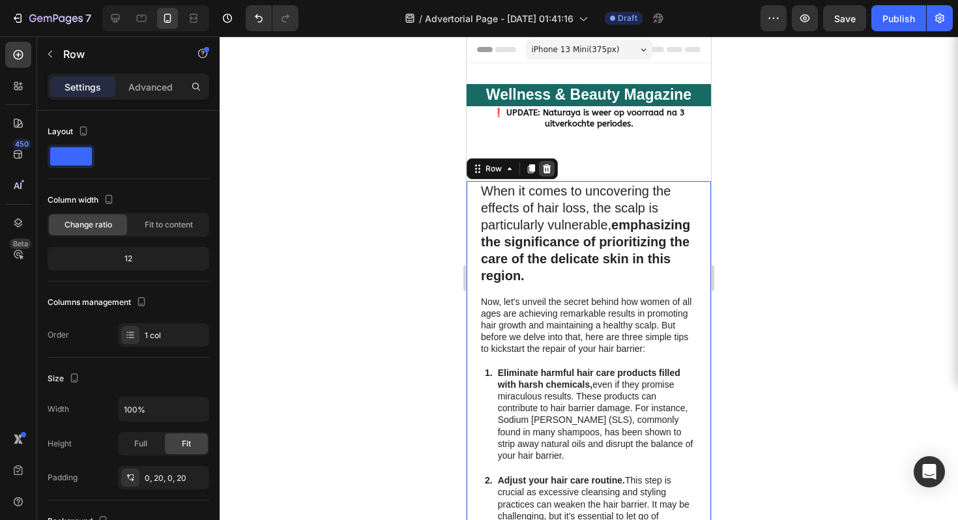
click at [548, 168] on icon at bounding box center [547, 168] width 8 height 9
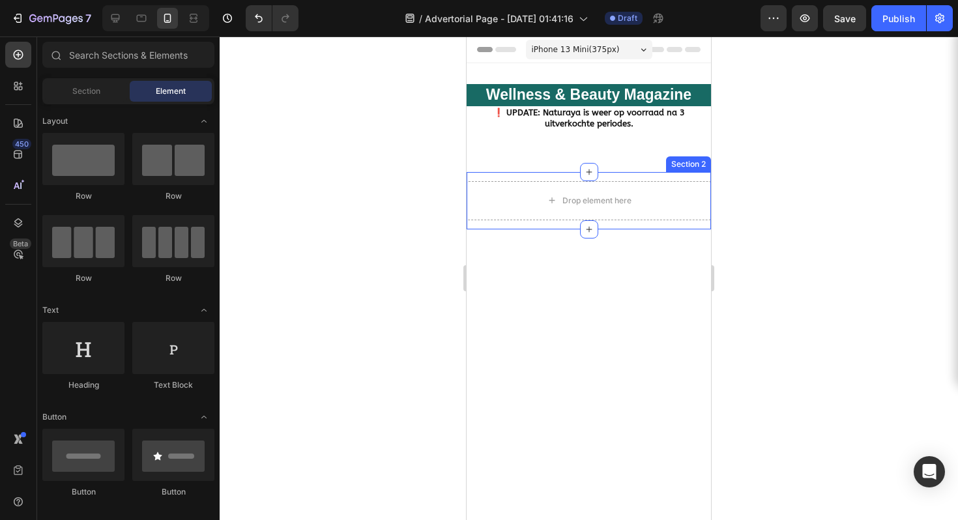
click at [495, 175] on div "Drop element here Section 2" at bounding box center [589, 200] width 244 height 57
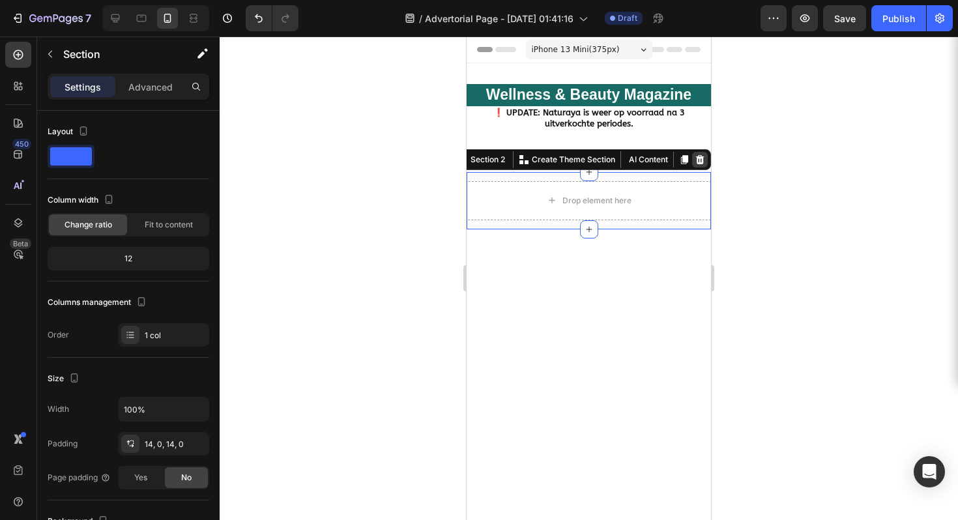
click at [696, 157] on icon at bounding box center [700, 159] width 8 height 9
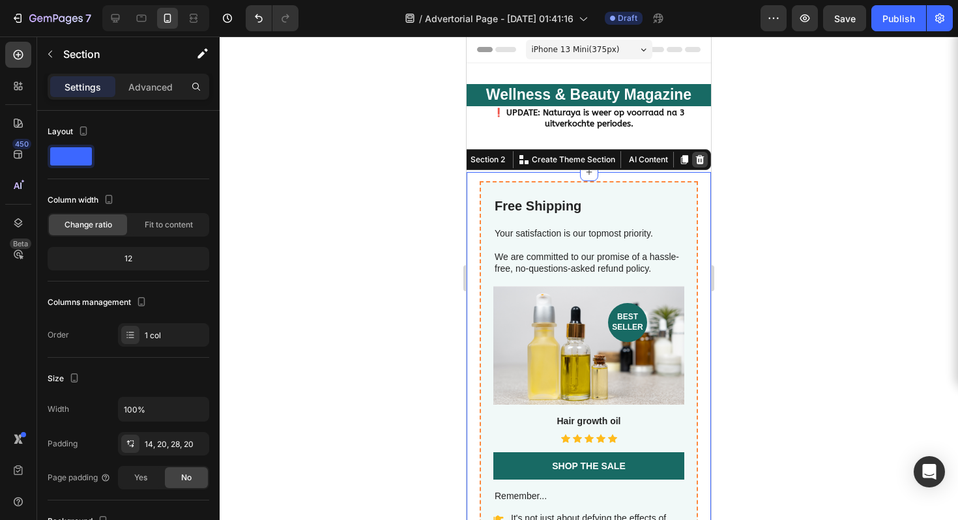
click at [696, 160] on icon at bounding box center [700, 159] width 8 height 9
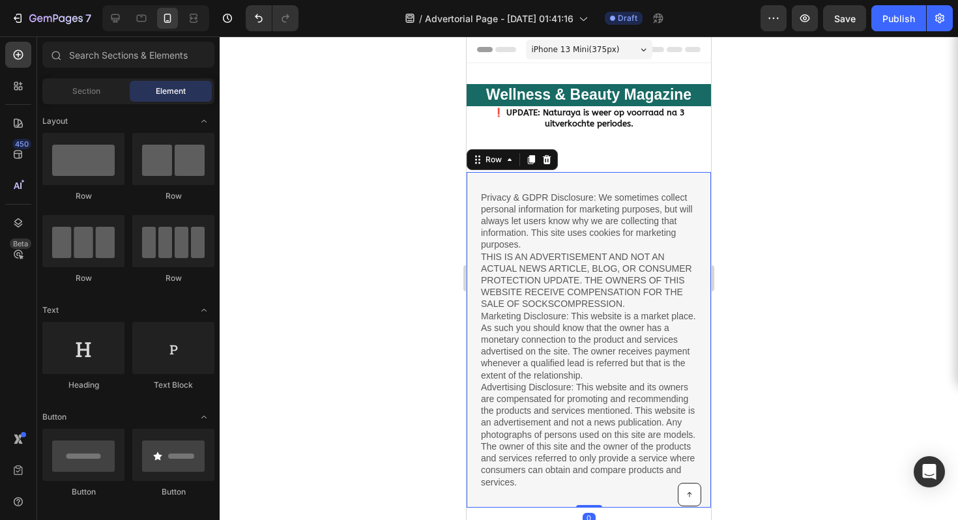
click at [474, 188] on div "Privacy & GDPR Disclosure: We sometimes collect personal information for market…" at bounding box center [589, 340] width 244 height 336
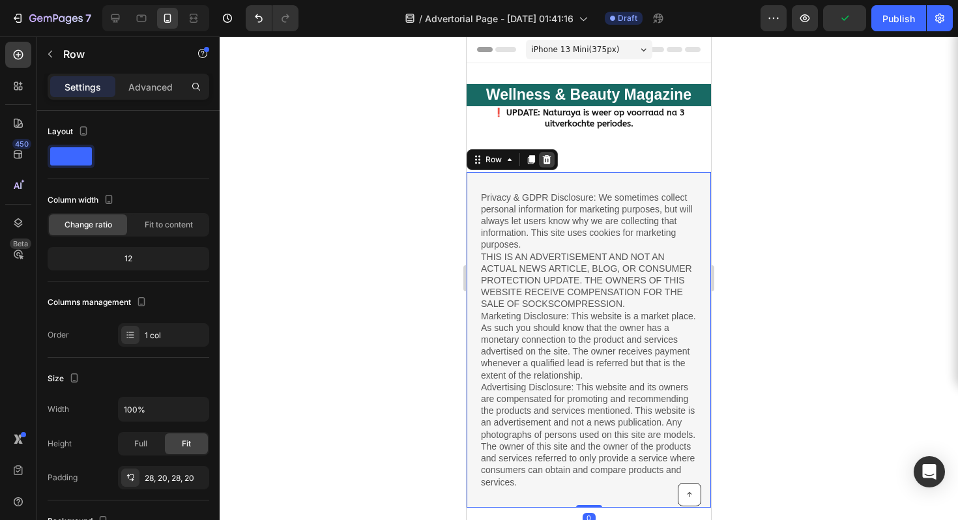
click at [540, 157] on div at bounding box center [547, 160] width 16 height 16
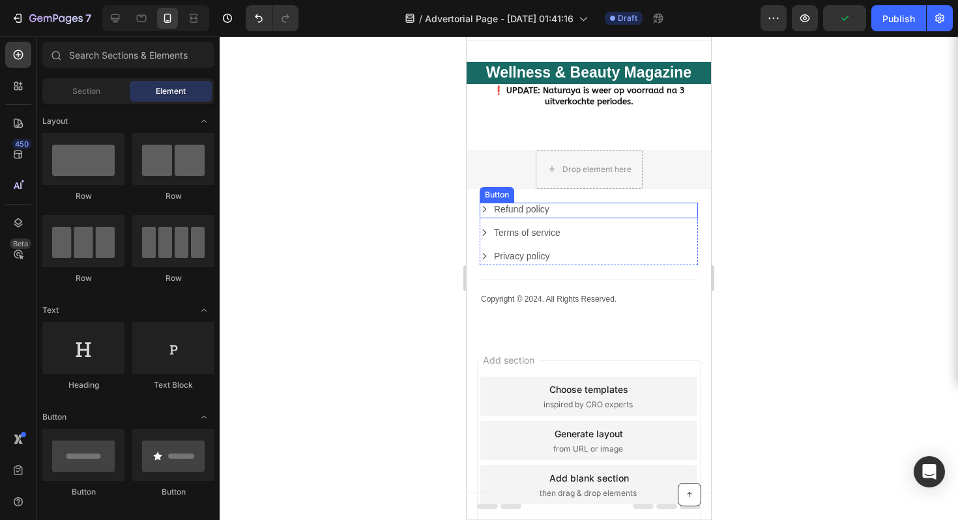
scroll to position [85, 0]
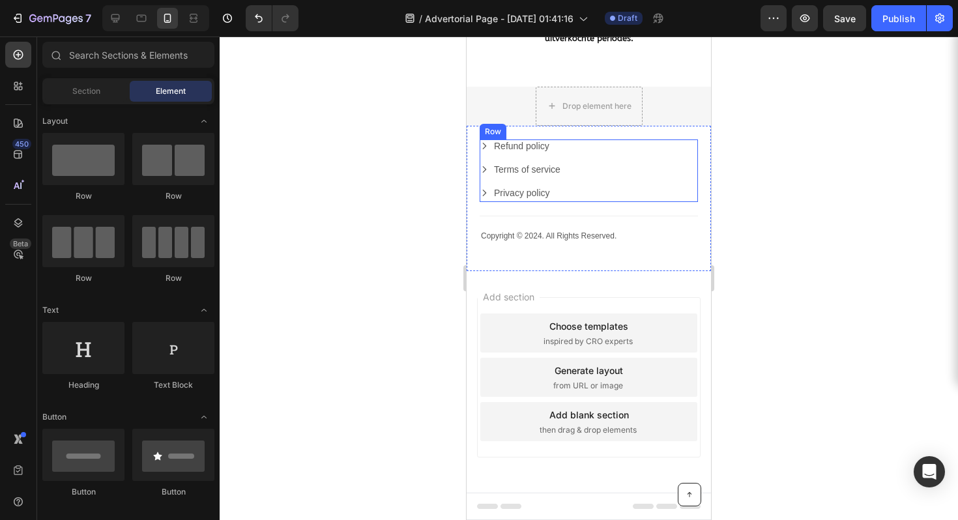
click at [649, 155] on div "Refund policy Button" at bounding box center [589, 150] width 218 height 23
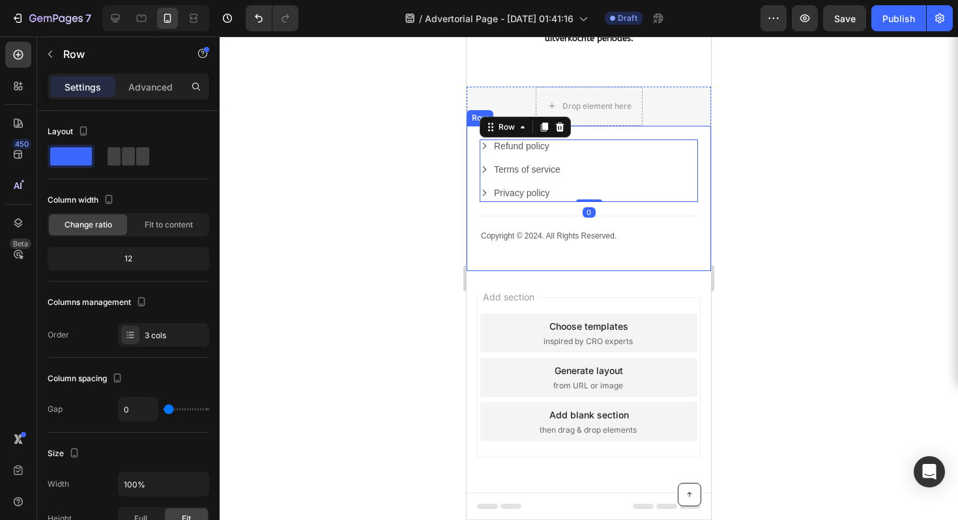
click at [682, 127] on div "Copyright © 2024. All Rights Reserved. Text Block Refund policy Button Terms of…" at bounding box center [589, 199] width 244 height 146
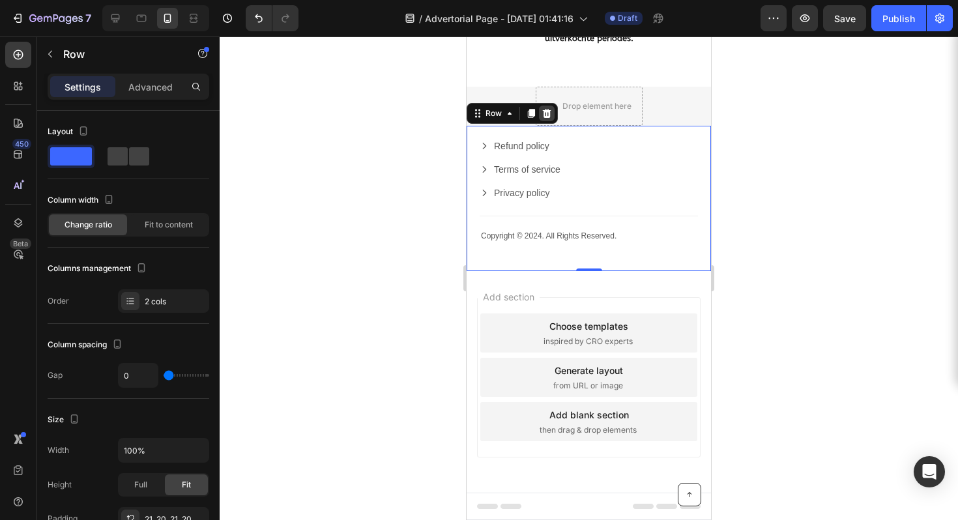
click at [545, 115] on icon at bounding box center [547, 113] width 10 height 10
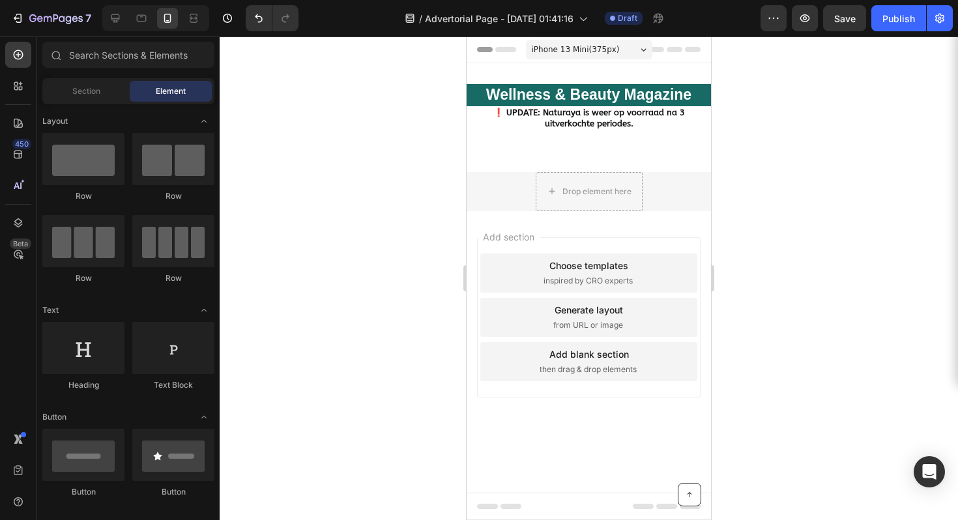
click at [663, 248] on div "Add section Choose templates inspired by CRO experts Generate layout from URL o…" at bounding box center [589, 317] width 224 height 160
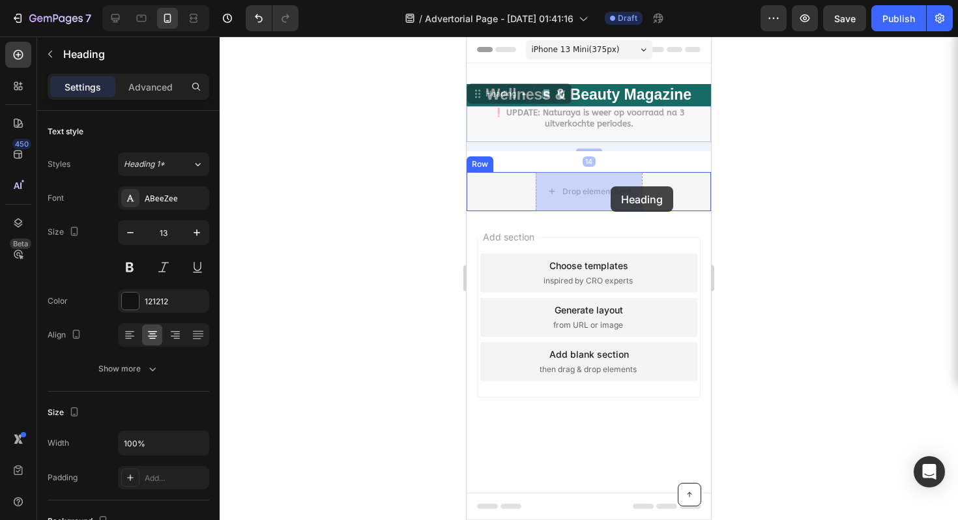
drag, startPoint x: 598, startPoint y: 127, endPoint x: 611, endPoint y: 186, distance: 60.6
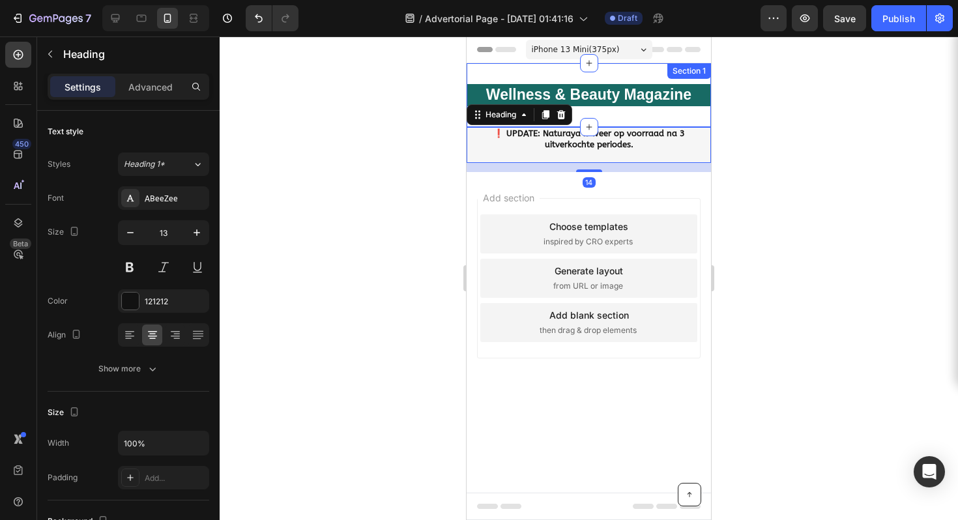
click at [757, 111] on div at bounding box center [589, 278] width 738 height 484
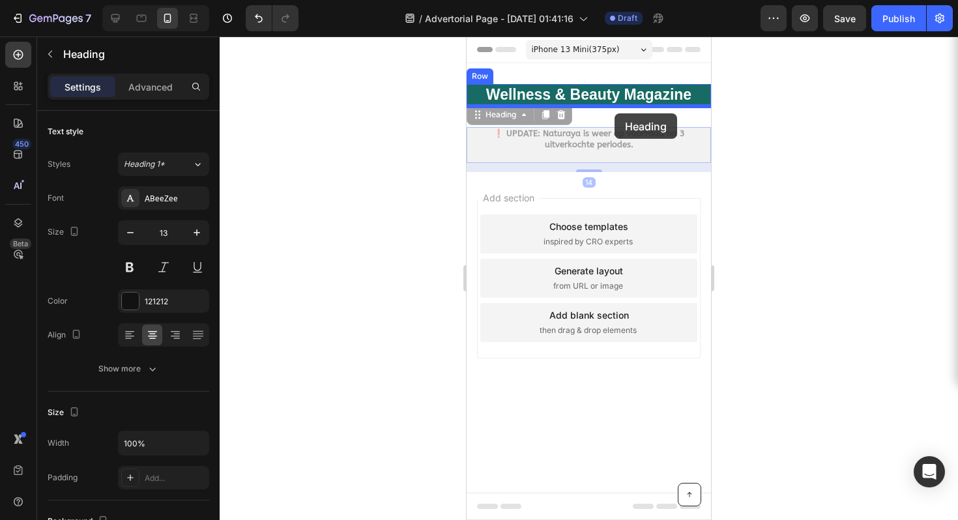
drag, startPoint x: 621, startPoint y: 142, endPoint x: 615, endPoint y: 113, distance: 29.4
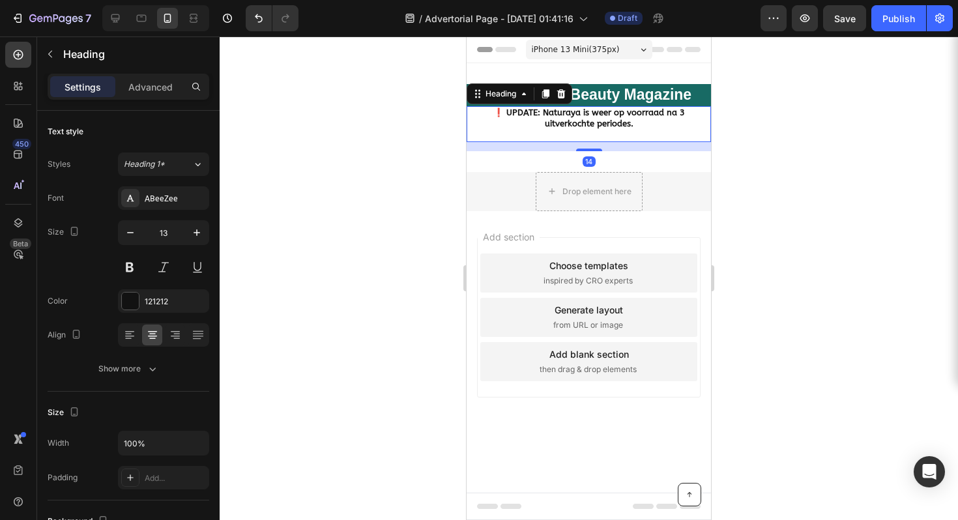
click at [805, 169] on div at bounding box center [589, 278] width 738 height 484
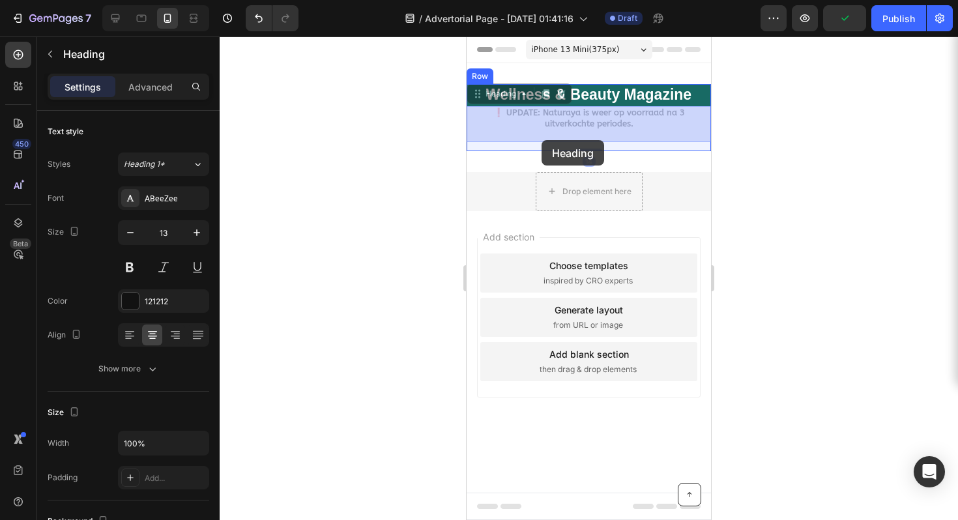
drag, startPoint x: 541, startPoint y: 121, endPoint x: 542, endPoint y: 136, distance: 15.0
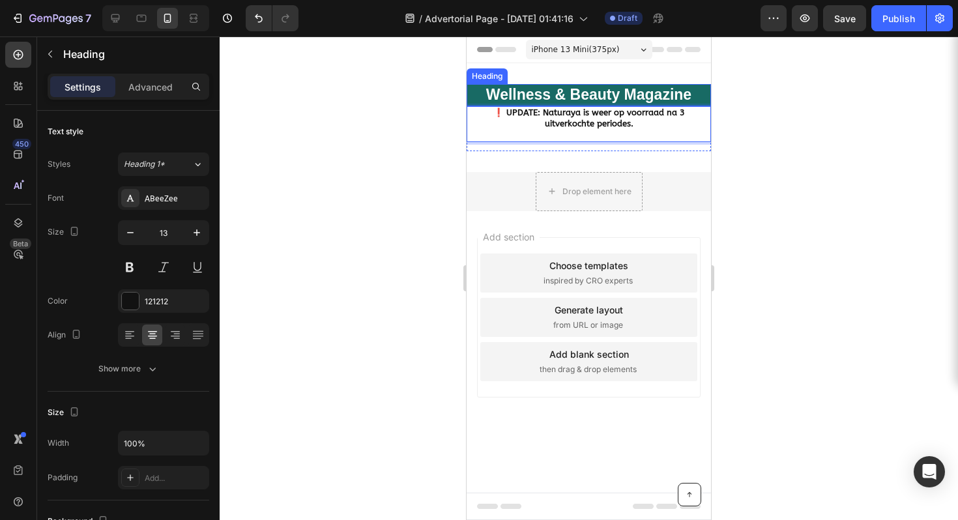
click at [787, 153] on div at bounding box center [589, 278] width 738 height 484
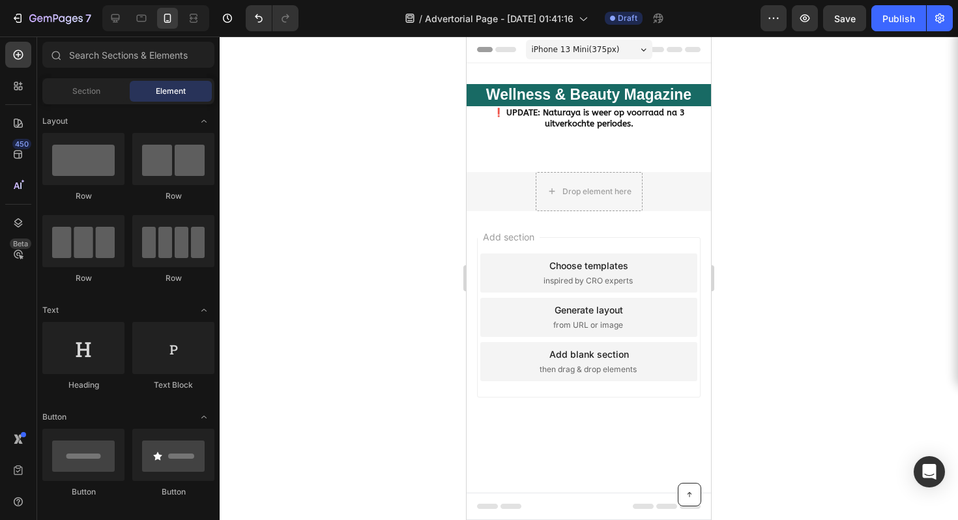
click at [787, 153] on div at bounding box center [589, 278] width 738 height 484
click at [604, 202] on div "Drop element here" at bounding box center [589, 191] width 106 height 21
click at [599, 197] on div "Drop element here" at bounding box center [596, 191] width 69 height 10
drag, startPoint x: 85, startPoint y: 355, endPoint x: 94, endPoint y: 351, distance: 9.3
click at [94, 351] on div at bounding box center [83, 348] width 82 height 52
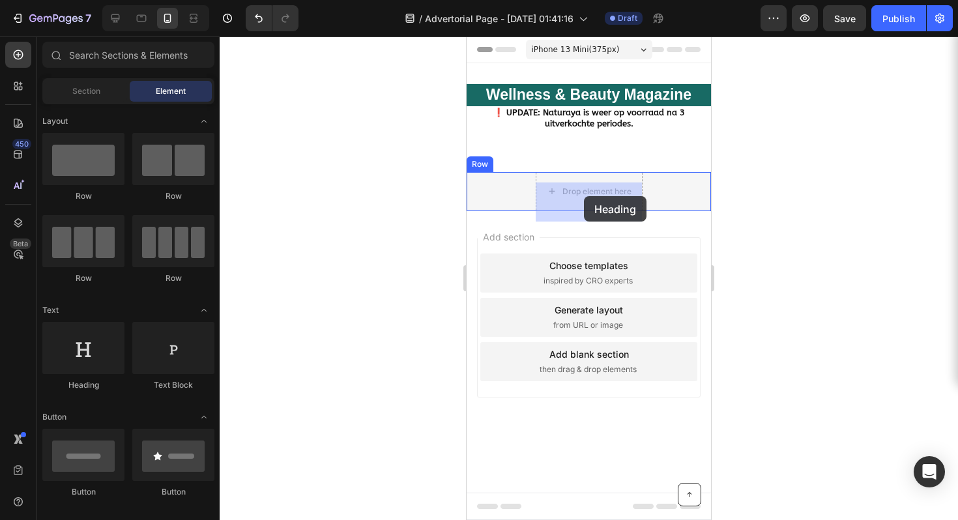
drag, startPoint x: 552, startPoint y: 381, endPoint x: 584, endPoint y: 196, distance: 187.8
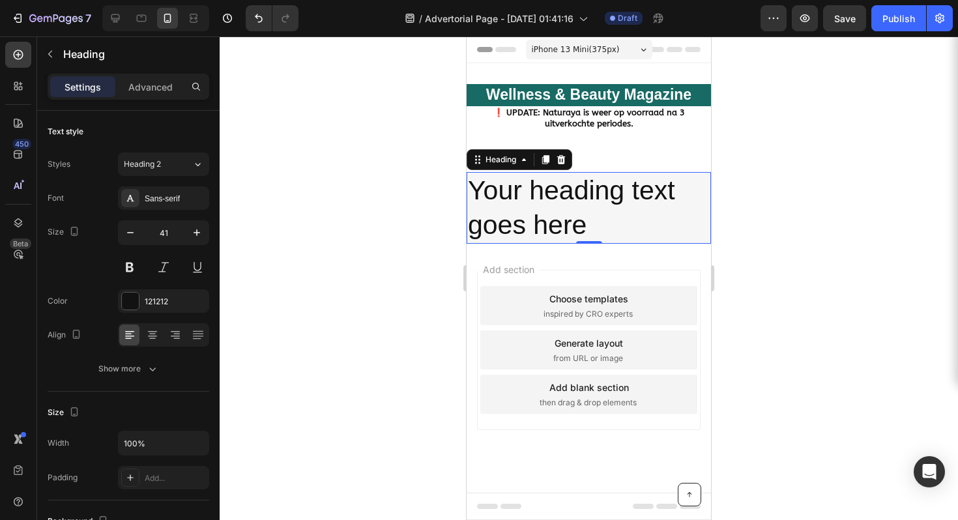
click at [614, 227] on h2 "Your heading text goes here" at bounding box center [589, 208] width 244 height 72
click at [613, 227] on p "Your heading text goes here" at bounding box center [589, 208] width 242 height 70
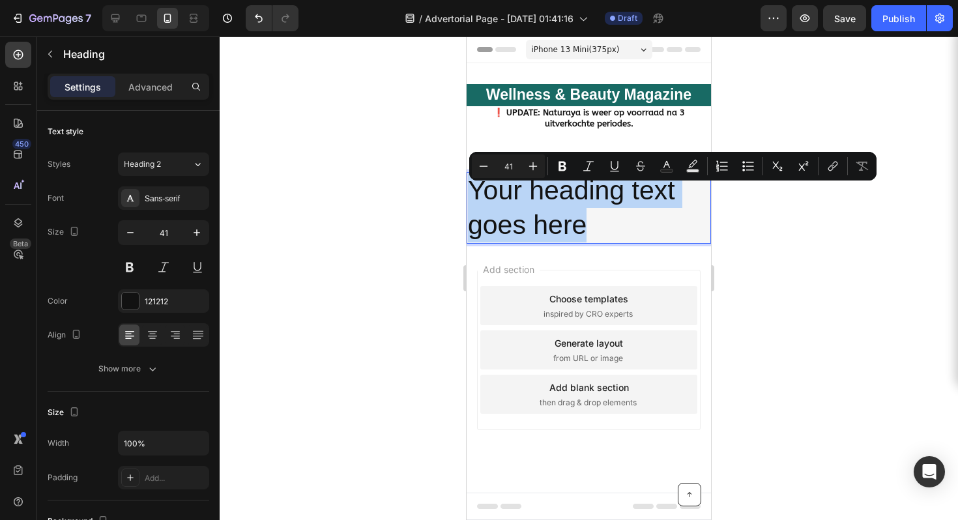
drag, startPoint x: 610, startPoint y: 227, endPoint x: 470, endPoint y: 192, distance: 144.6
click at [470, 192] on p "Your heading text goes here" at bounding box center [589, 208] width 242 height 70
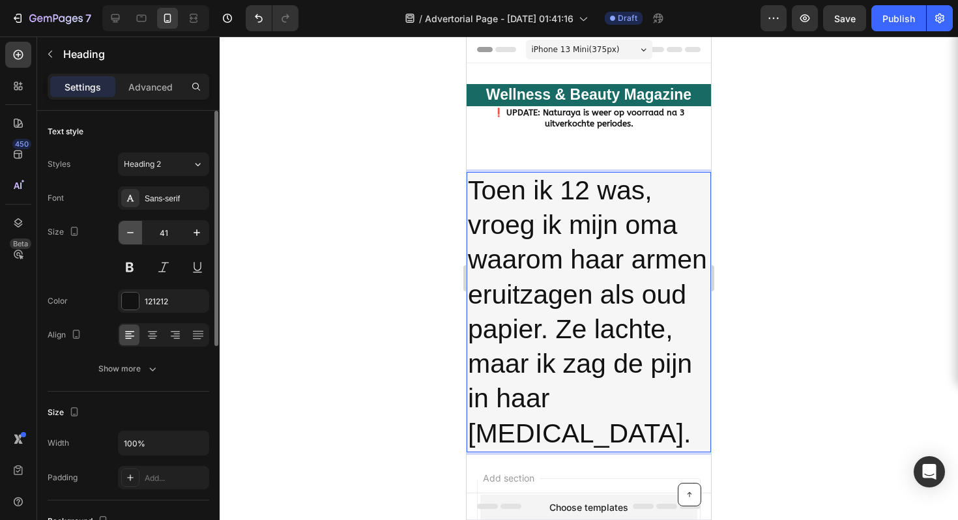
click at [126, 232] on icon "button" at bounding box center [130, 232] width 13 height 13
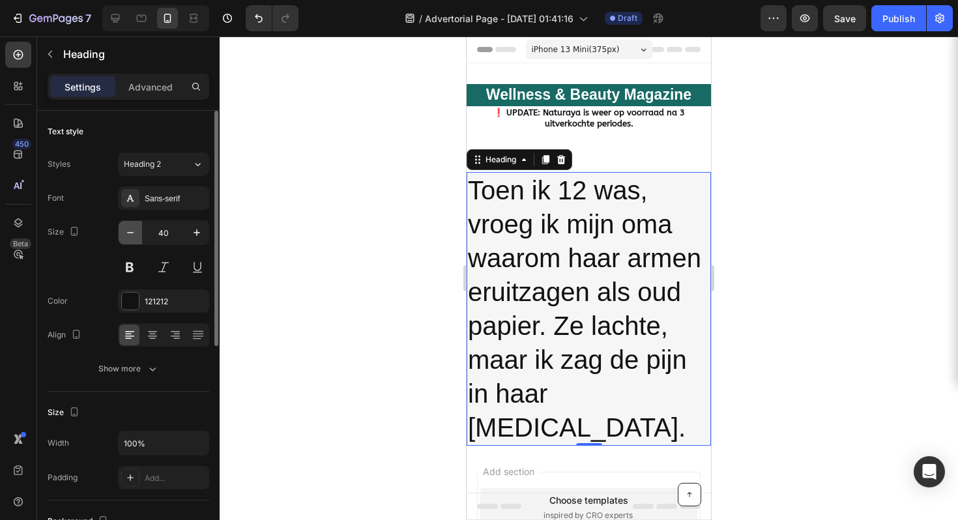
click at [128, 231] on icon "button" at bounding box center [130, 232] width 13 height 13
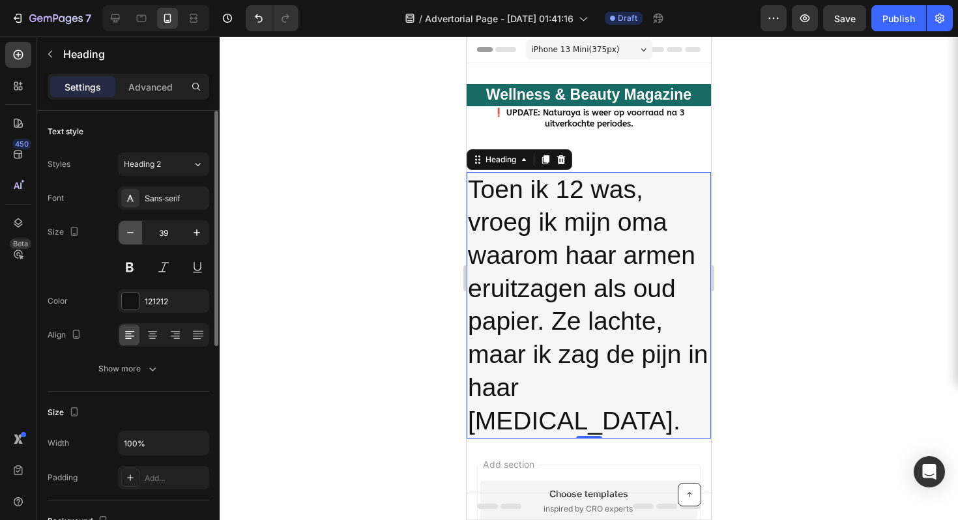
click at [128, 231] on icon "button" at bounding box center [130, 232] width 13 height 13
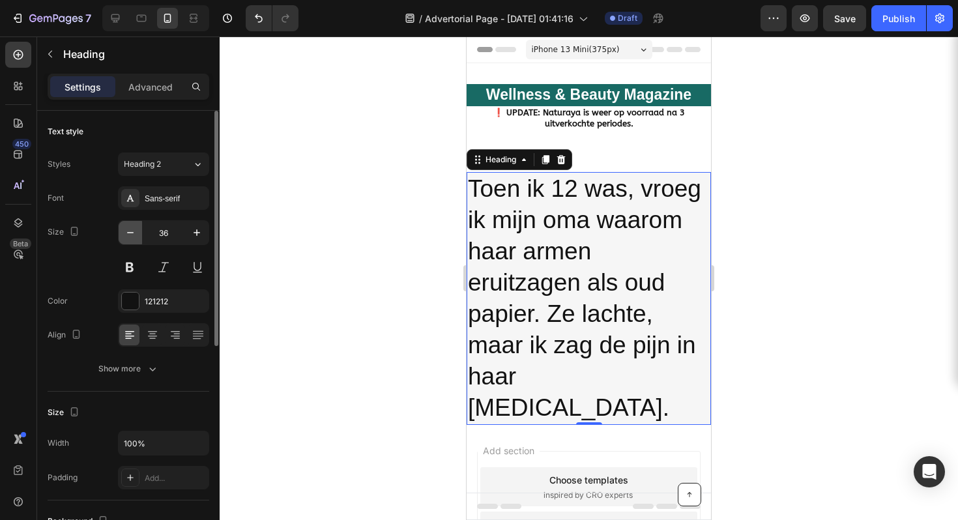
click at [128, 231] on icon "button" at bounding box center [130, 232] width 13 height 13
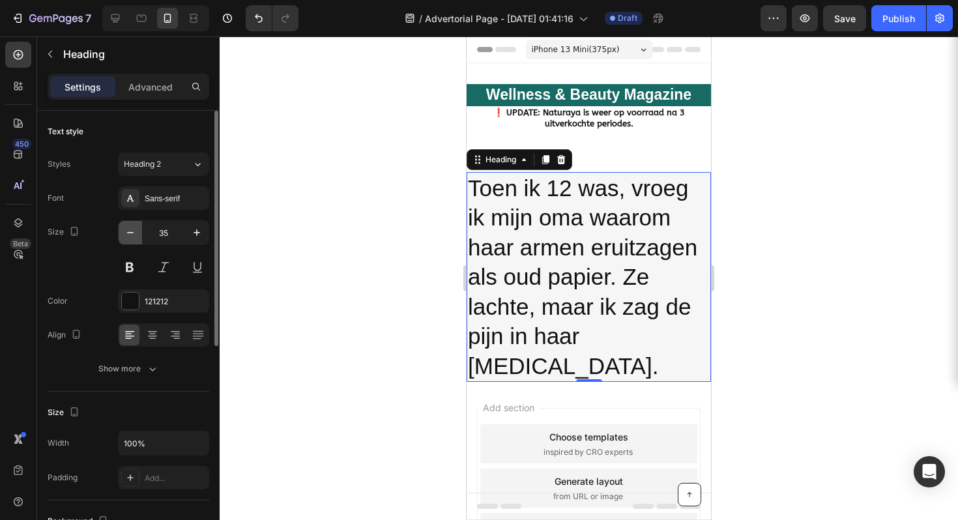
click at [128, 231] on icon "button" at bounding box center [130, 232] width 13 height 13
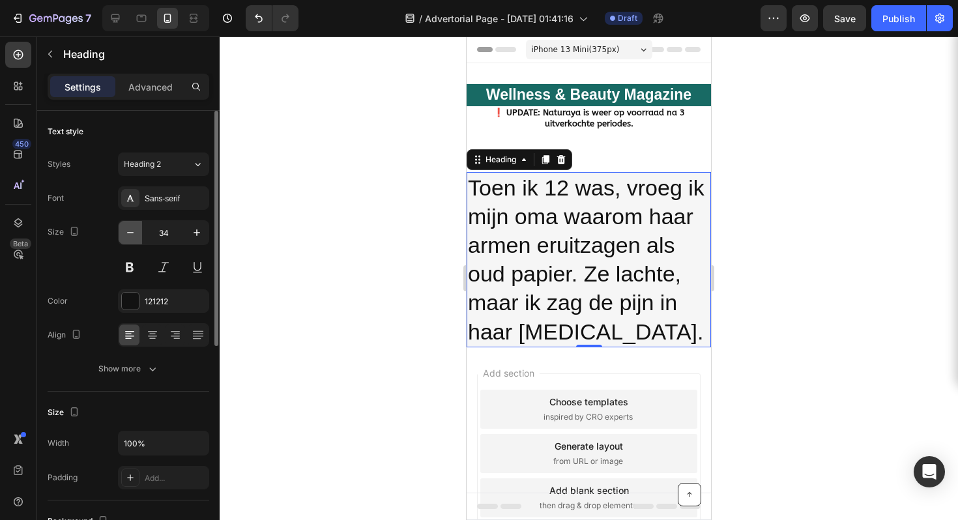
click at [128, 231] on icon "button" at bounding box center [130, 232] width 13 height 13
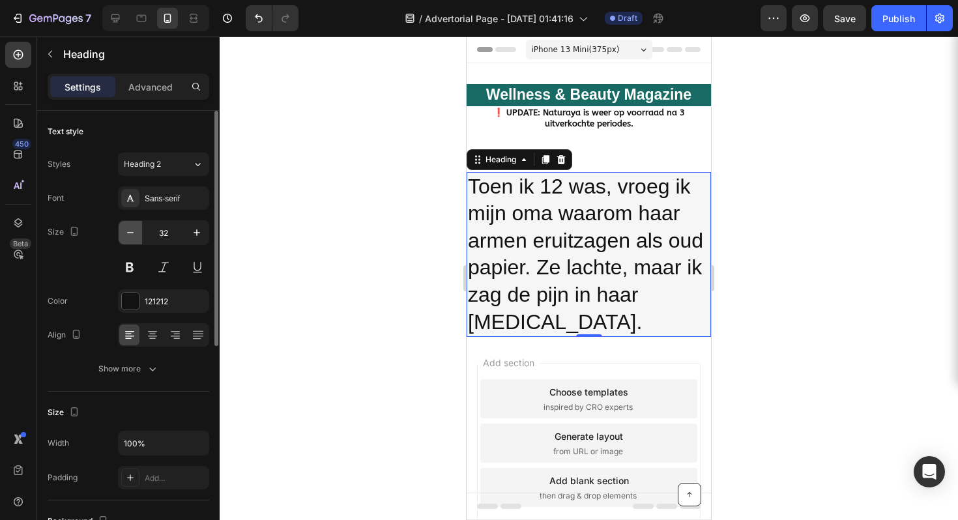
click at [128, 231] on icon "button" at bounding box center [130, 232] width 13 height 13
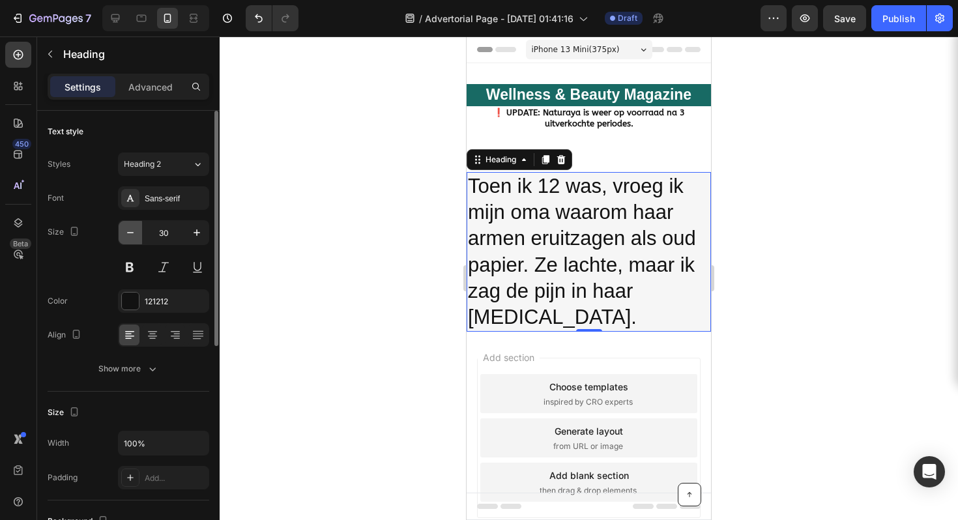
click at [128, 231] on icon "button" at bounding box center [130, 232] width 13 height 13
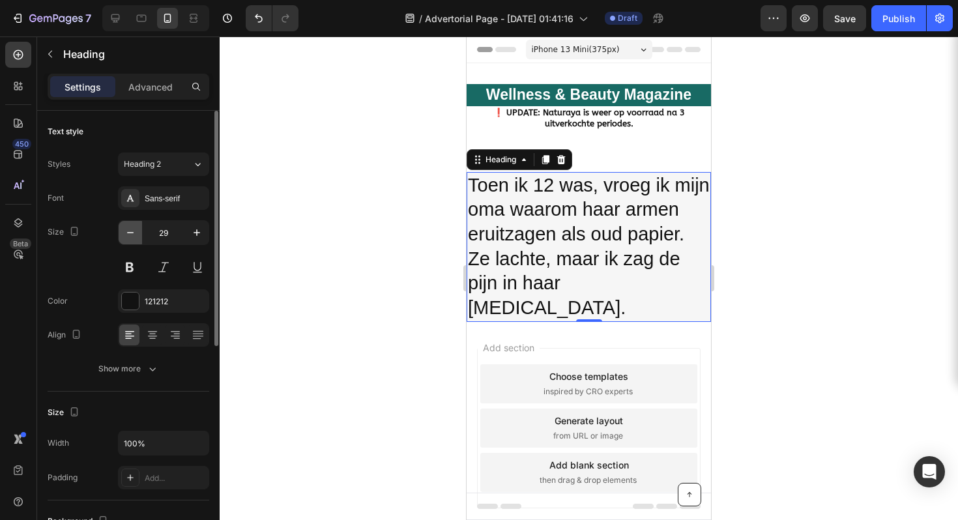
click at [128, 231] on icon "button" at bounding box center [130, 232] width 13 height 13
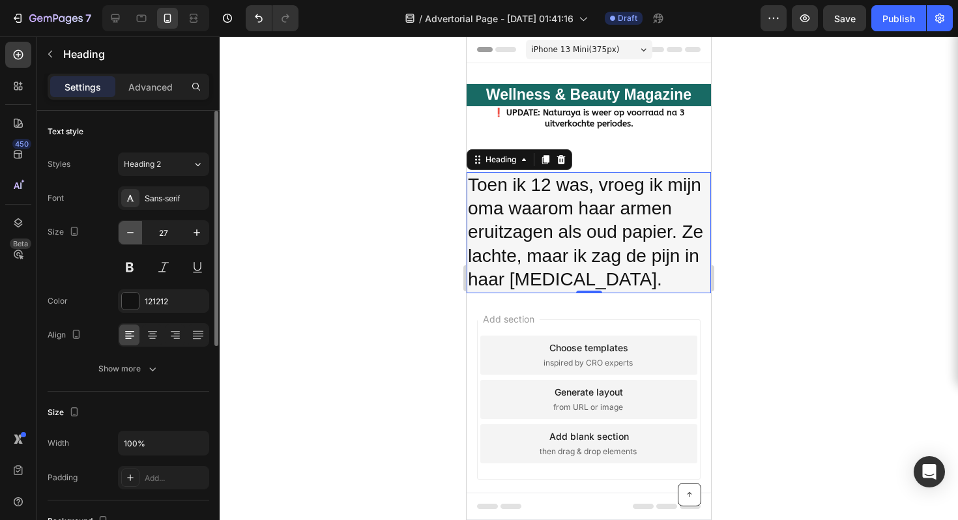
click at [128, 231] on icon "button" at bounding box center [130, 232] width 13 height 13
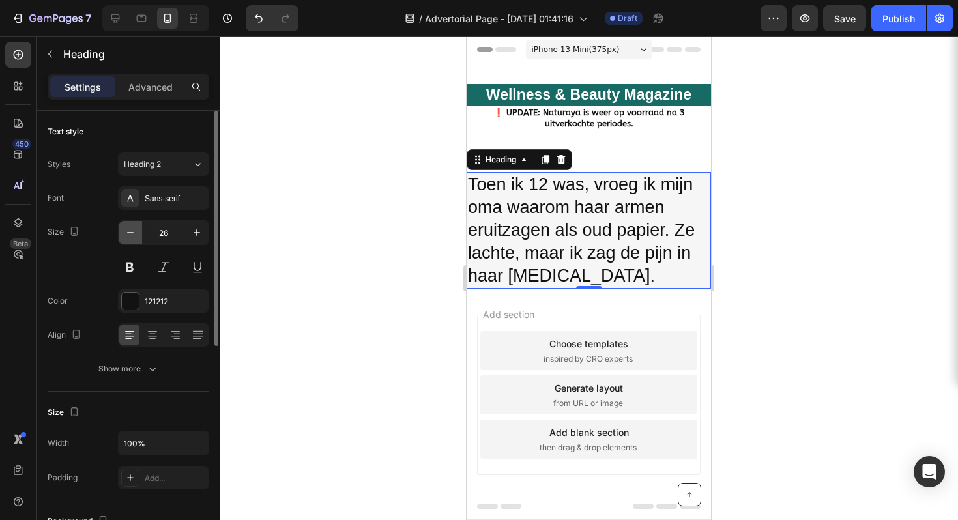
click at [128, 231] on icon "button" at bounding box center [130, 232] width 13 height 13
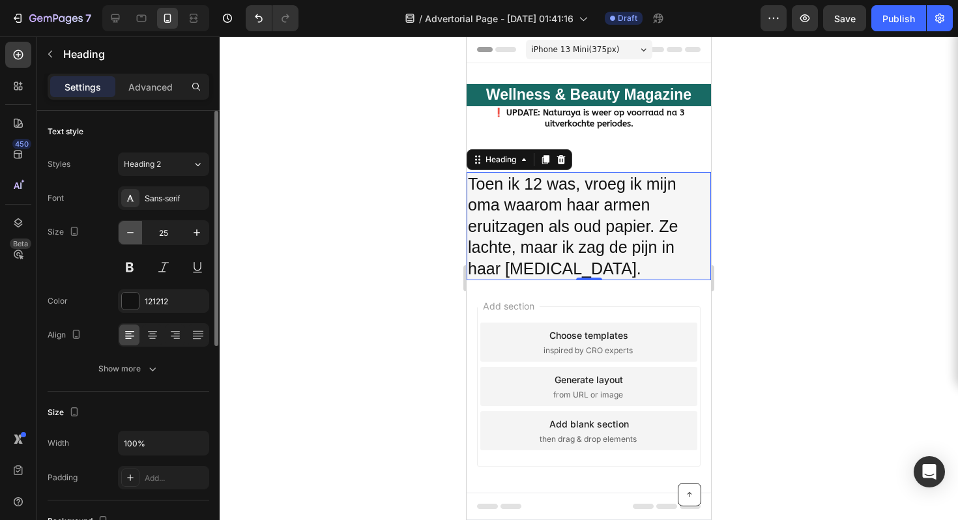
click at [128, 231] on icon "button" at bounding box center [130, 232] width 13 height 13
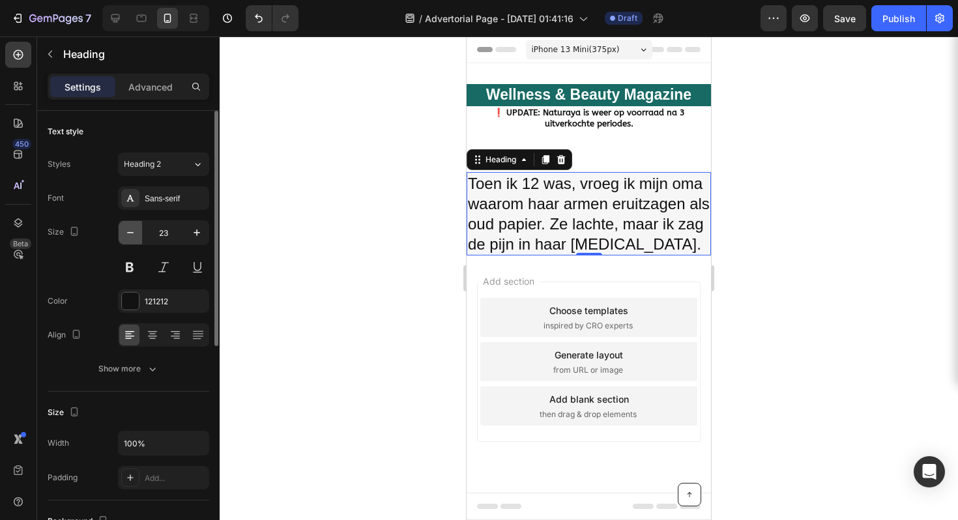
click at [128, 231] on icon "button" at bounding box center [130, 232] width 13 height 13
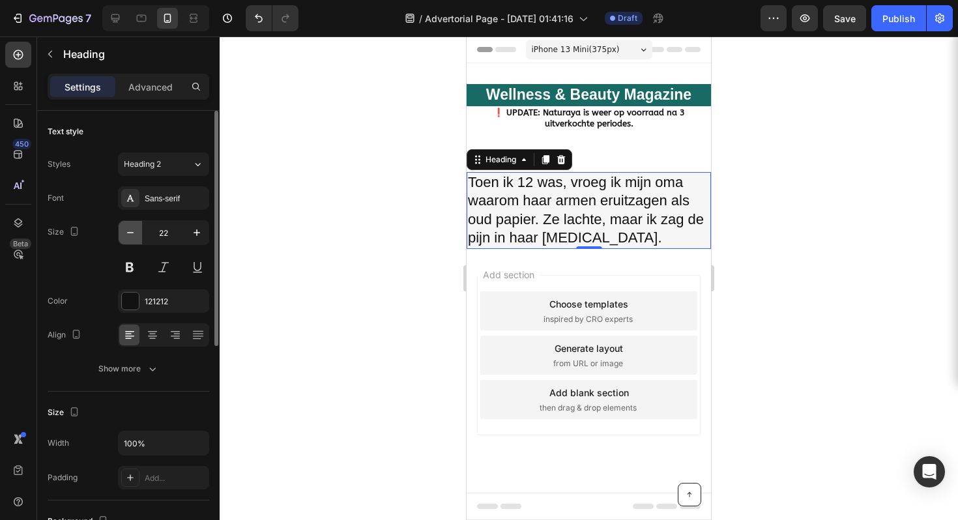
click at [128, 231] on icon "button" at bounding box center [130, 232] width 13 height 13
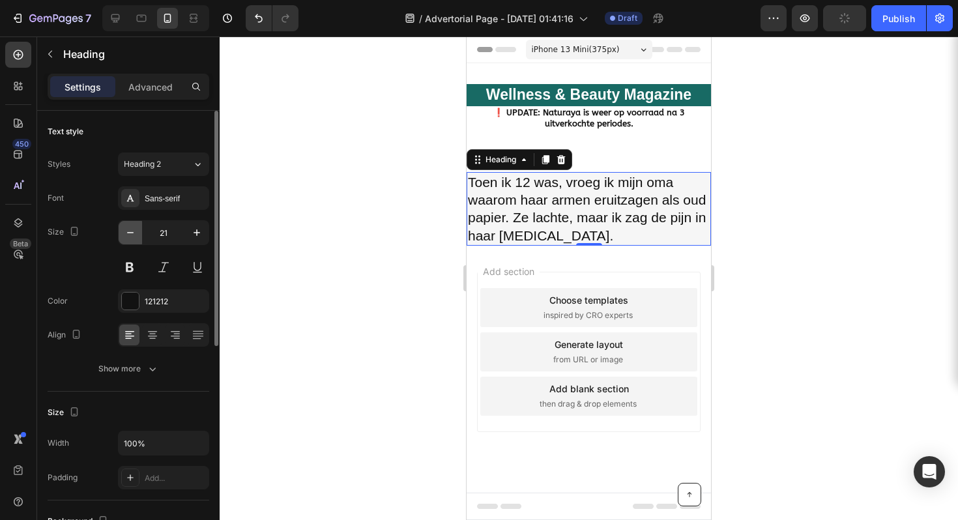
type input "20"
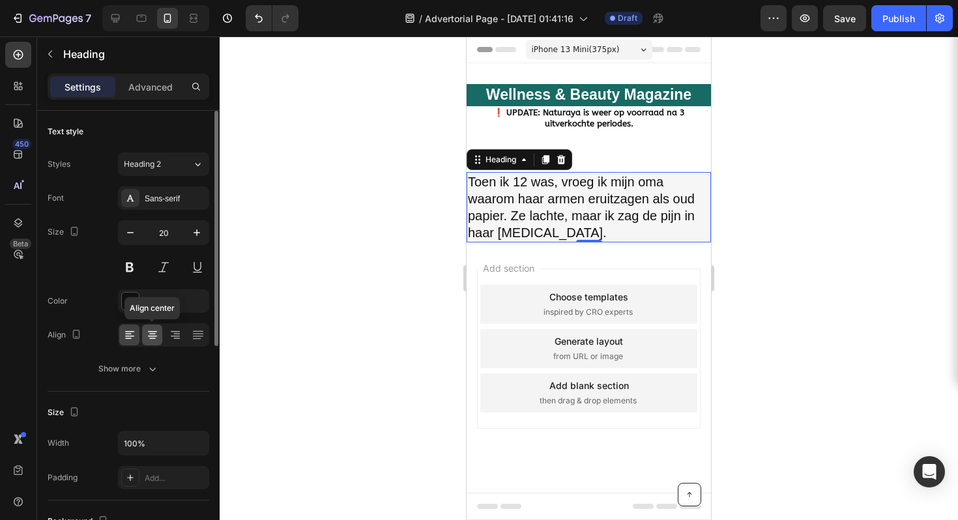
click at [158, 332] on icon at bounding box center [152, 334] width 13 height 13
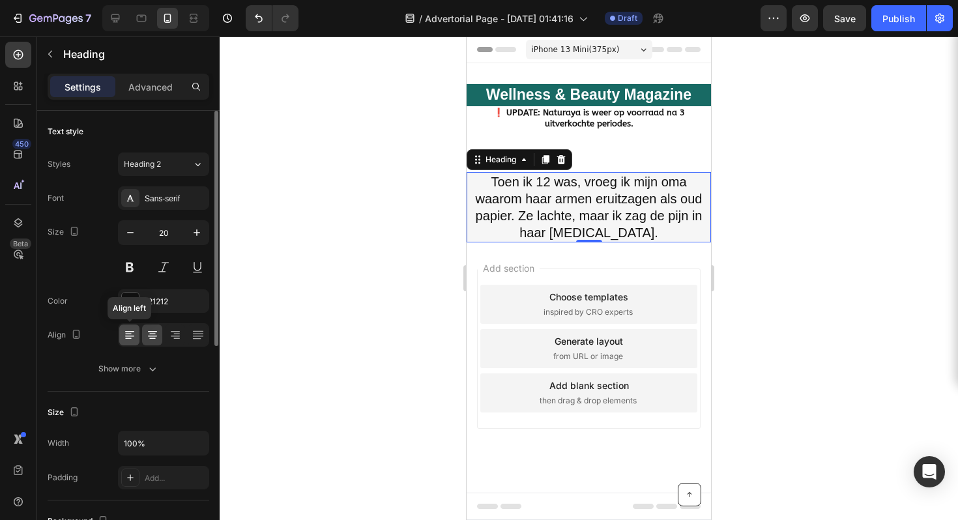
click at [132, 332] on icon at bounding box center [129, 334] width 13 height 13
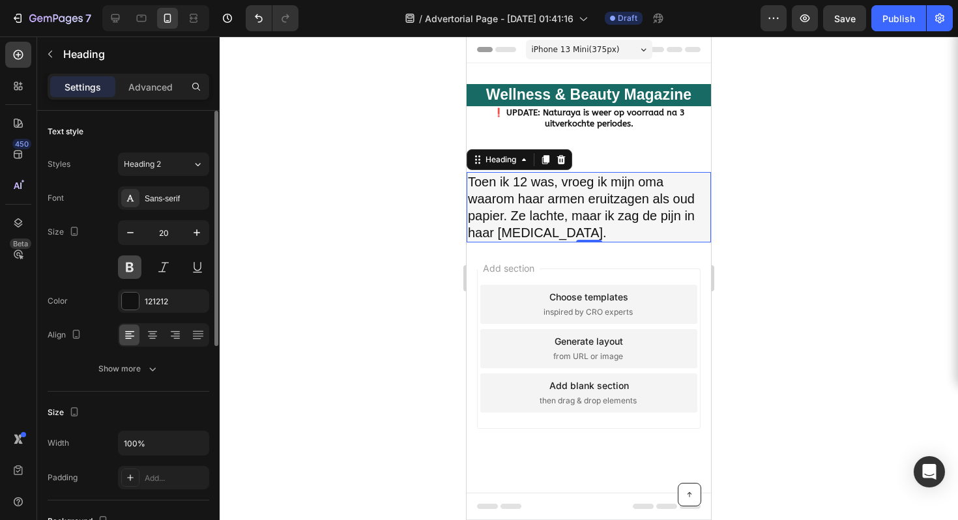
click at [127, 274] on button at bounding box center [129, 266] width 23 height 23
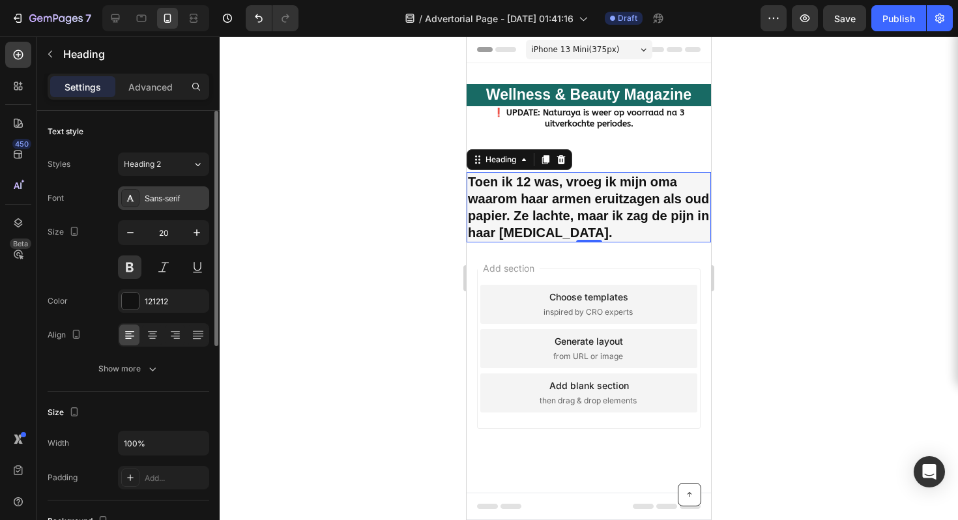
click at [166, 194] on div "Sans-serif" at bounding box center [175, 199] width 61 height 12
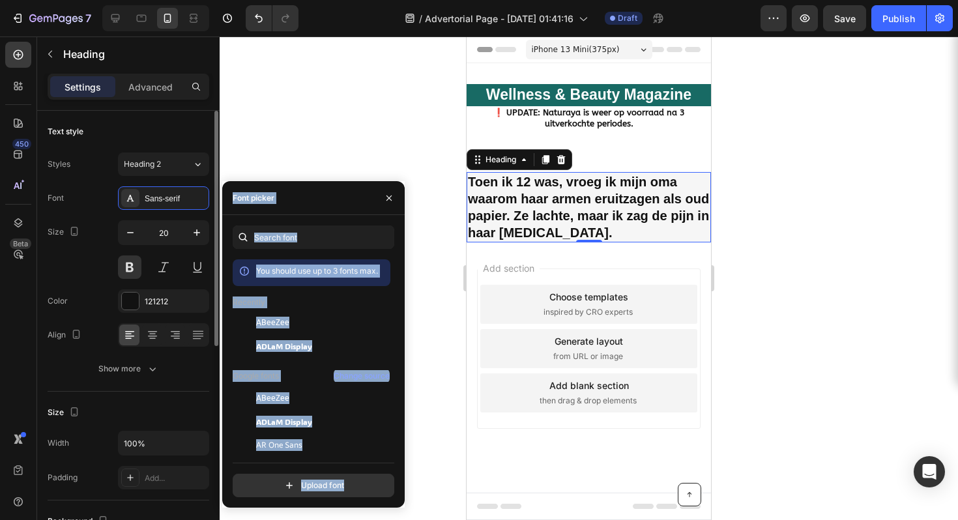
click at [109, 181] on div "Styles Heading 2 Font Sans-serif Size 20 Color 121212 Align Show more" at bounding box center [129, 267] width 162 height 228
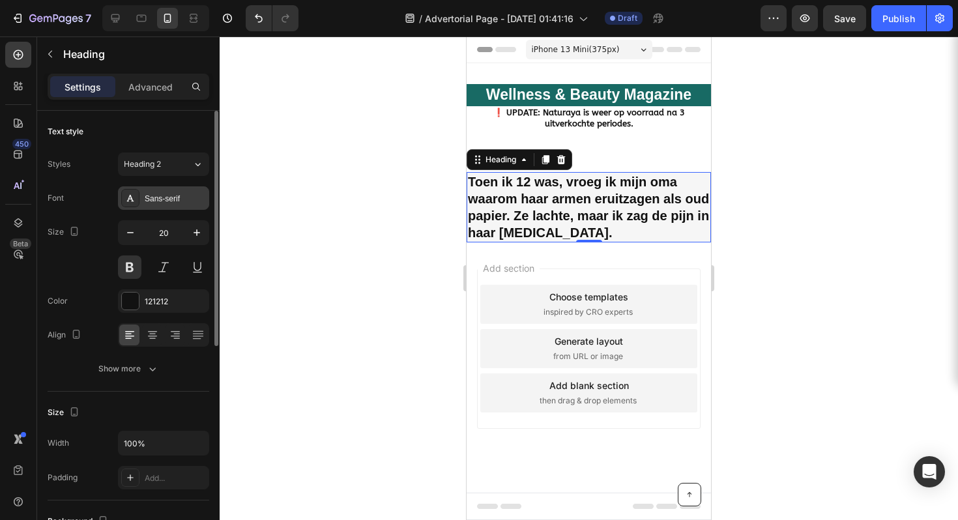
click at [136, 206] on div at bounding box center [130, 198] width 18 height 18
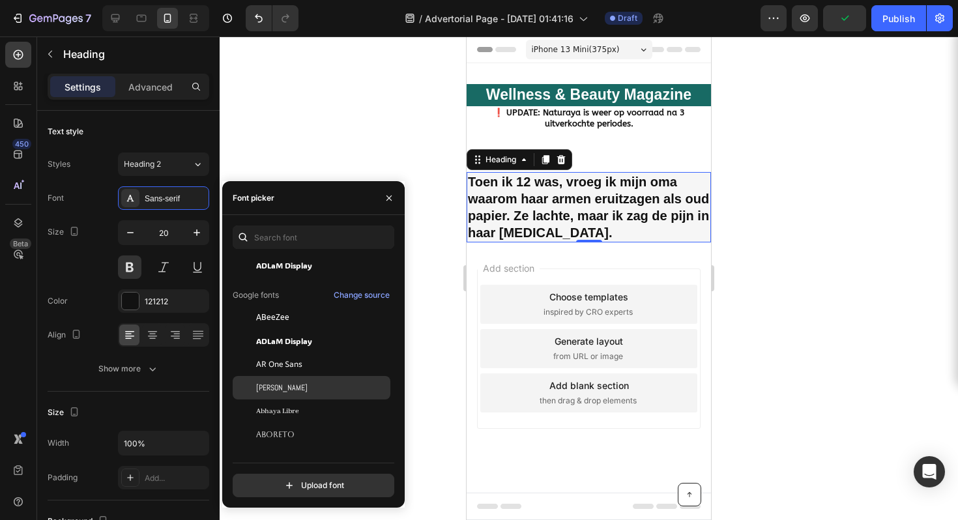
scroll to position [115, 0]
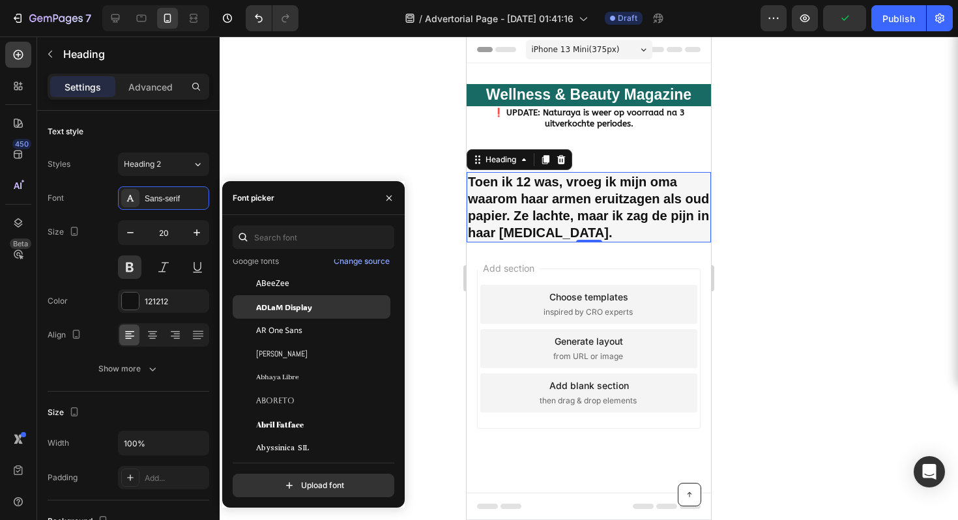
click at [308, 310] on span "ADLaM Display" at bounding box center [284, 307] width 56 height 12
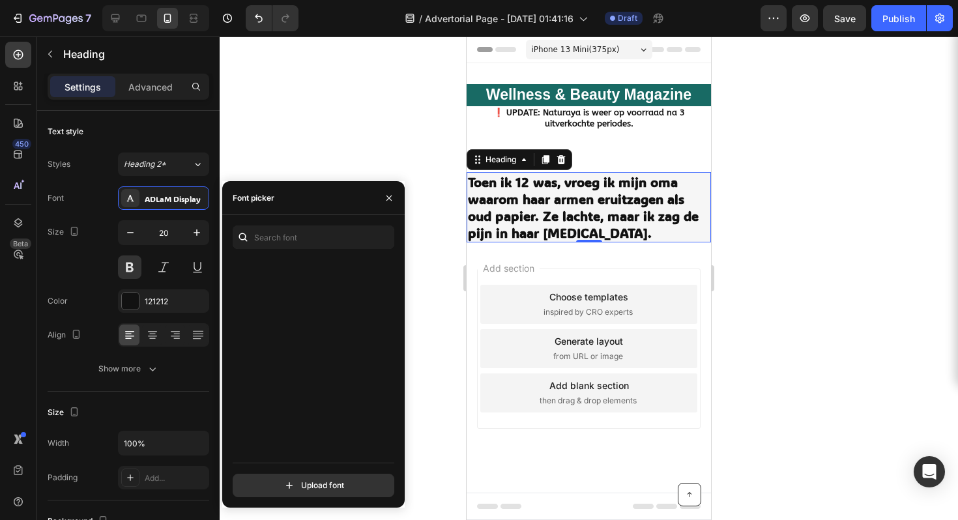
scroll to position [4093, 0]
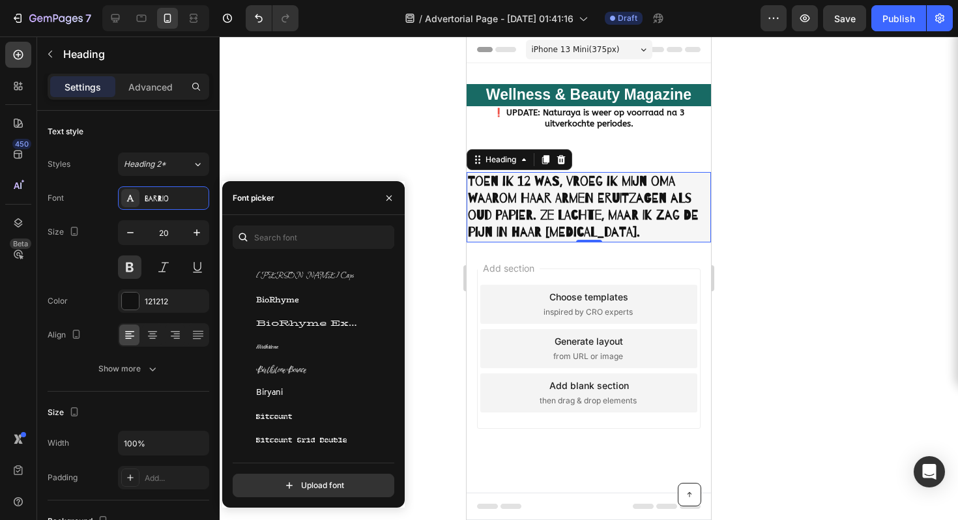
scroll to position [4959, 0]
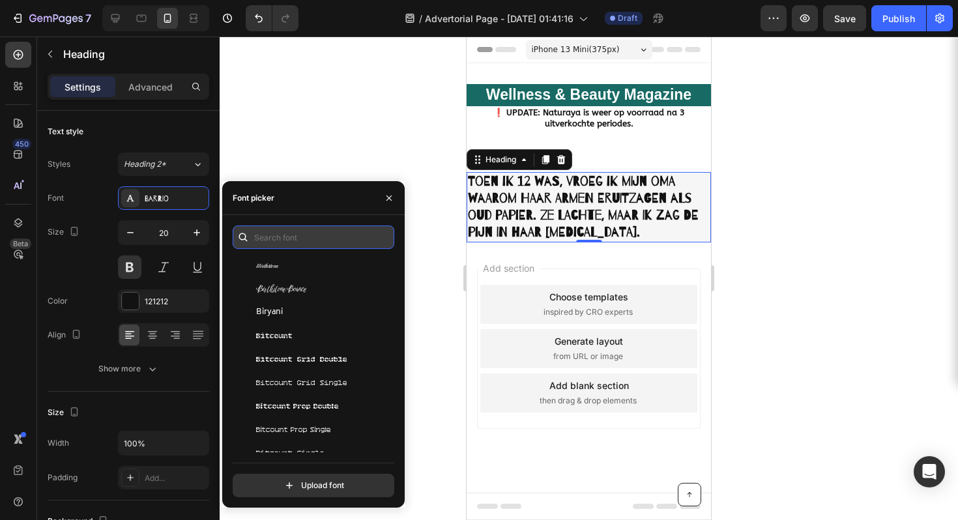
click at [287, 237] on input "text" at bounding box center [314, 237] width 162 height 23
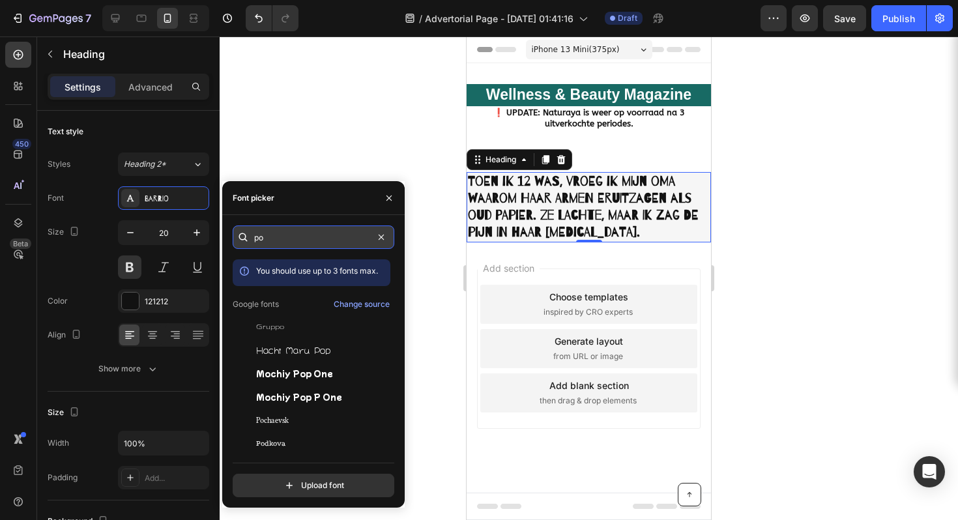
type input "p"
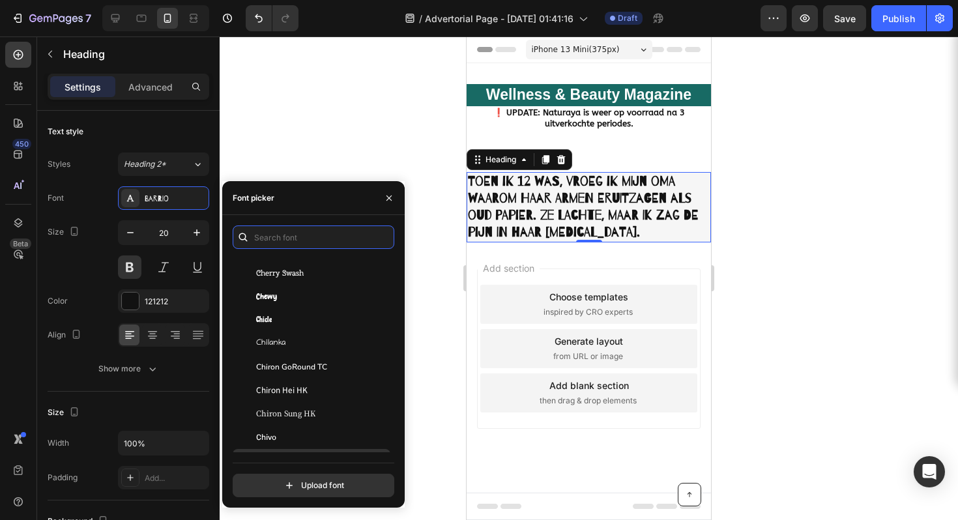
scroll to position [7942, 0]
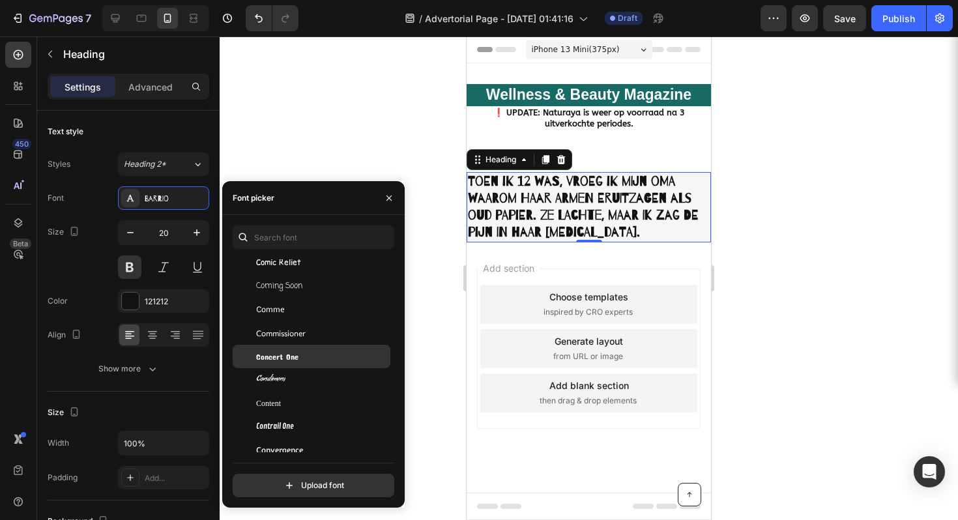
click at [326, 356] on div "Concert One" at bounding box center [322, 357] width 132 height 12
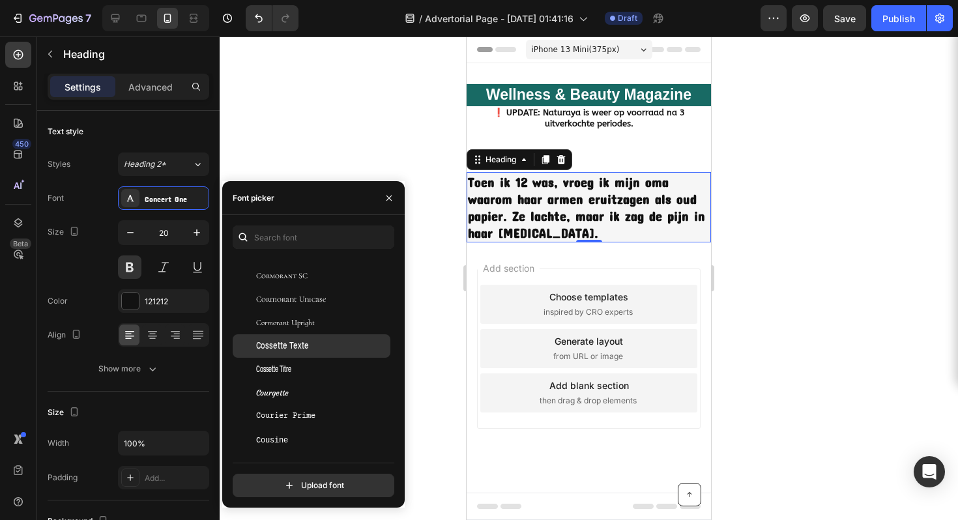
scroll to position [8337, 0]
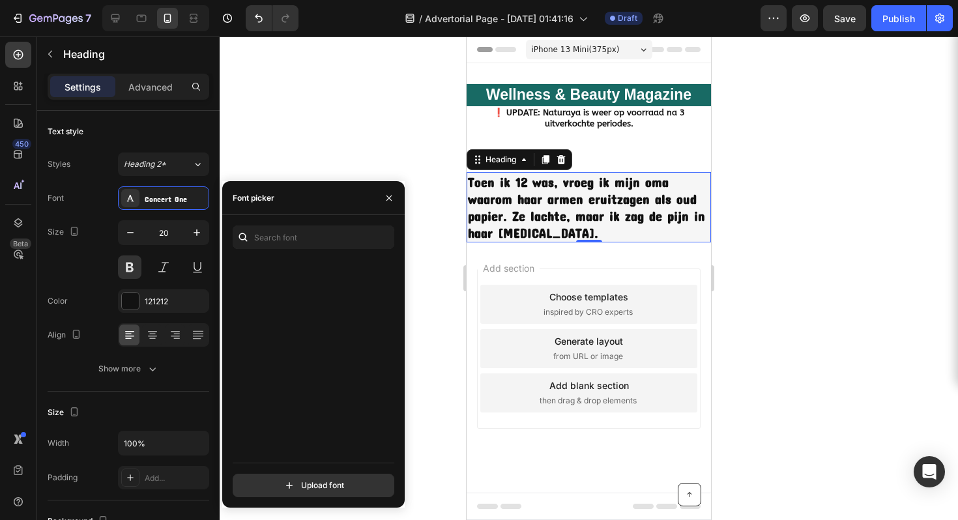
scroll to position [22890, 0]
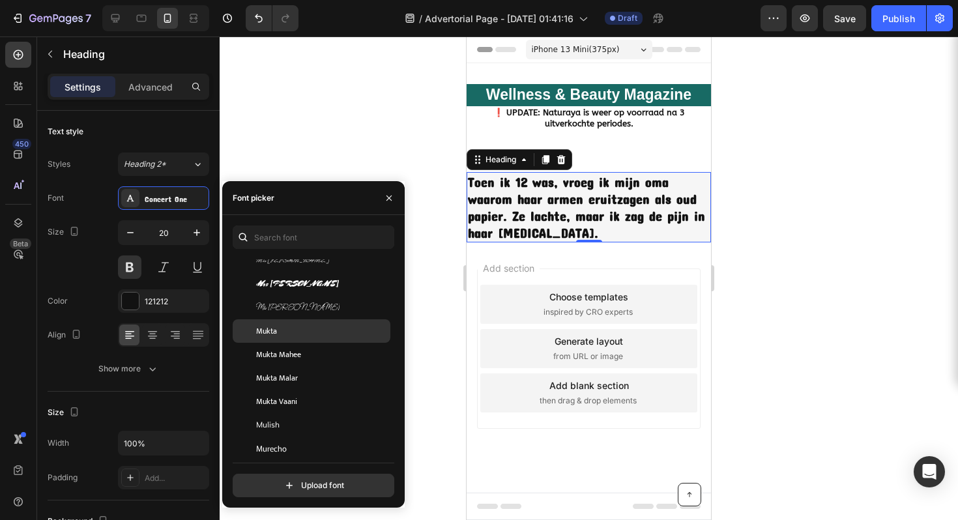
click at [343, 336] on div "Mukta" at bounding box center [322, 331] width 132 height 12
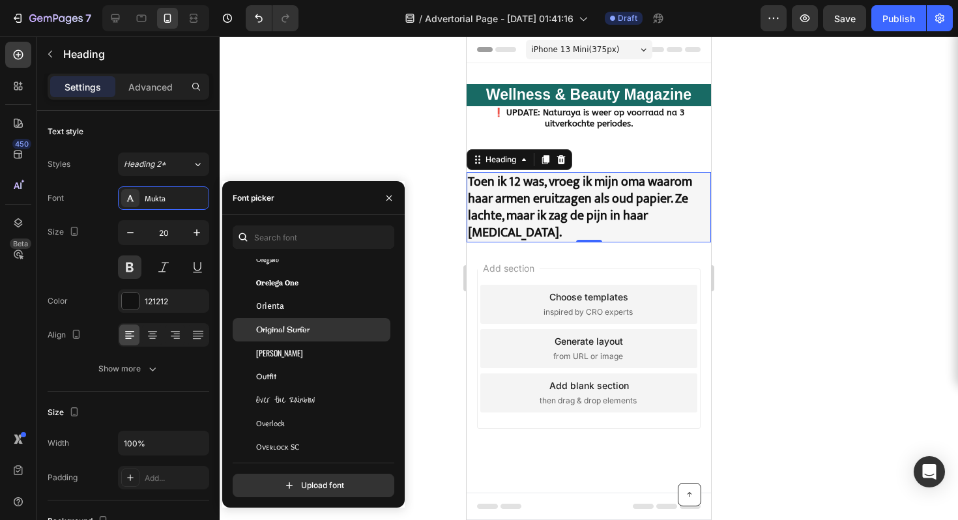
scroll to position [29426, 0]
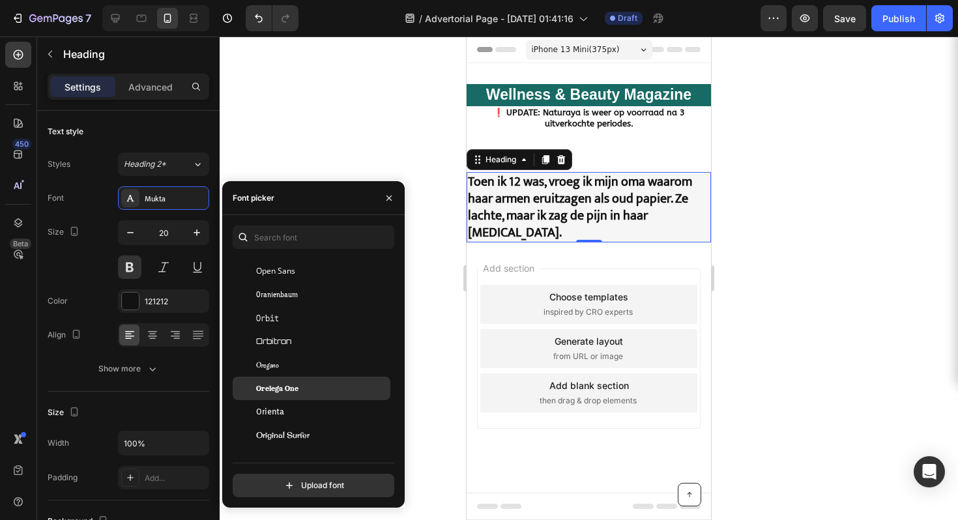
click at [342, 378] on div "Orelega One" at bounding box center [312, 388] width 158 height 23
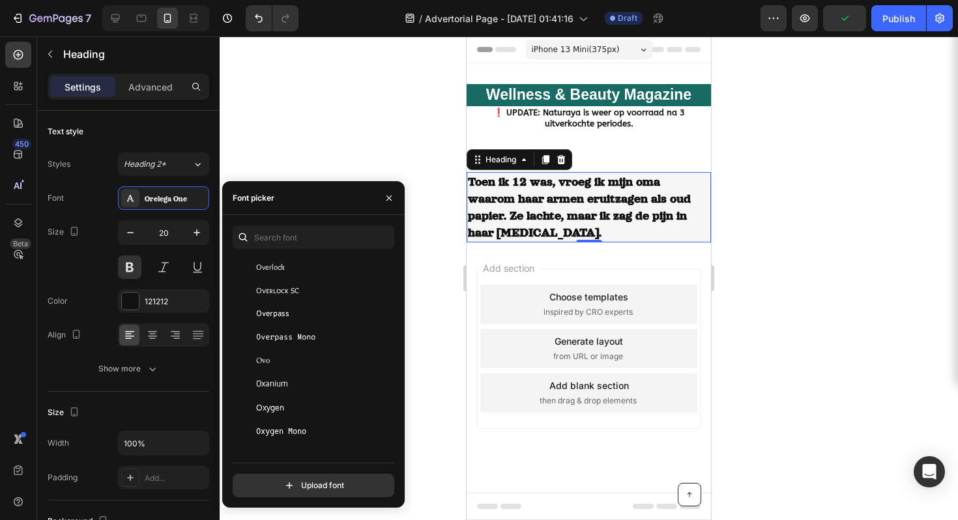
scroll to position [30107, 0]
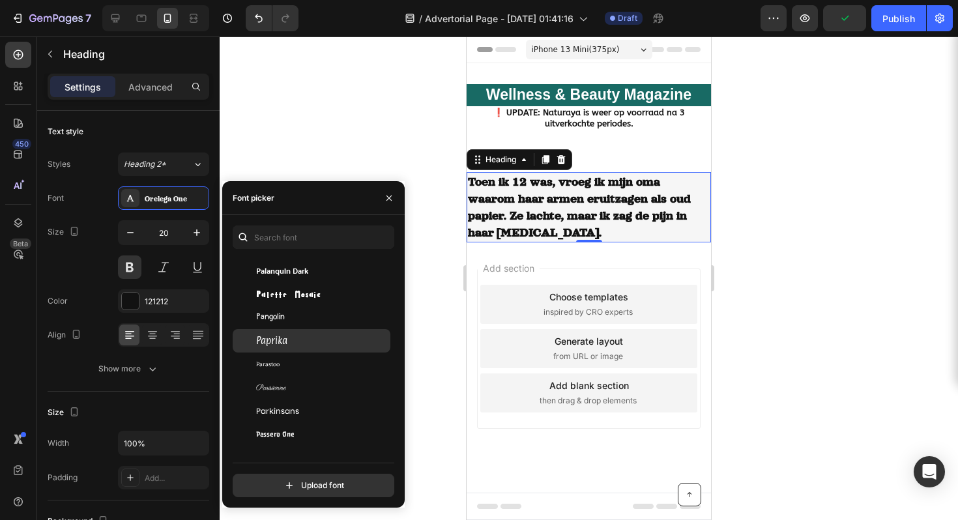
click at [321, 347] on div "Paprika" at bounding box center [312, 340] width 158 height 23
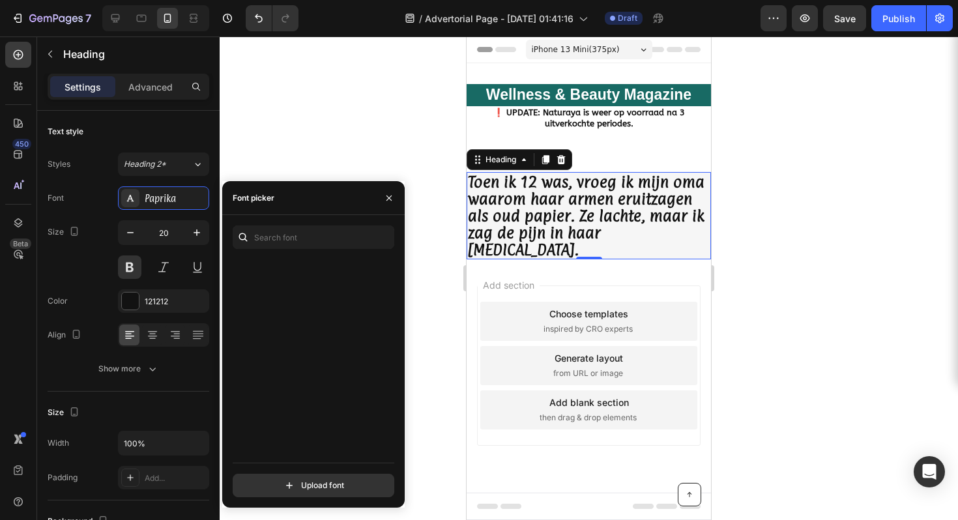
scroll to position [30747, 0]
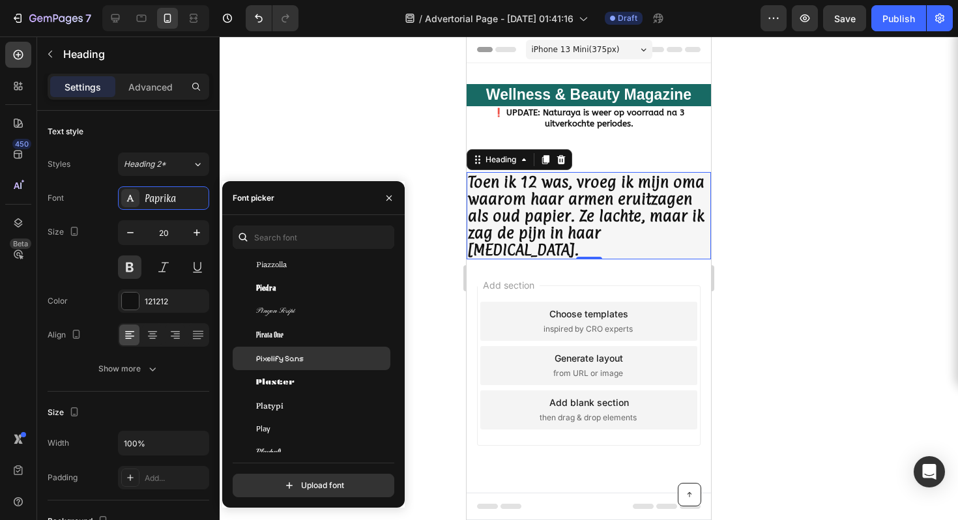
click at [331, 350] on div "Pixelify Sans" at bounding box center [312, 358] width 158 height 23
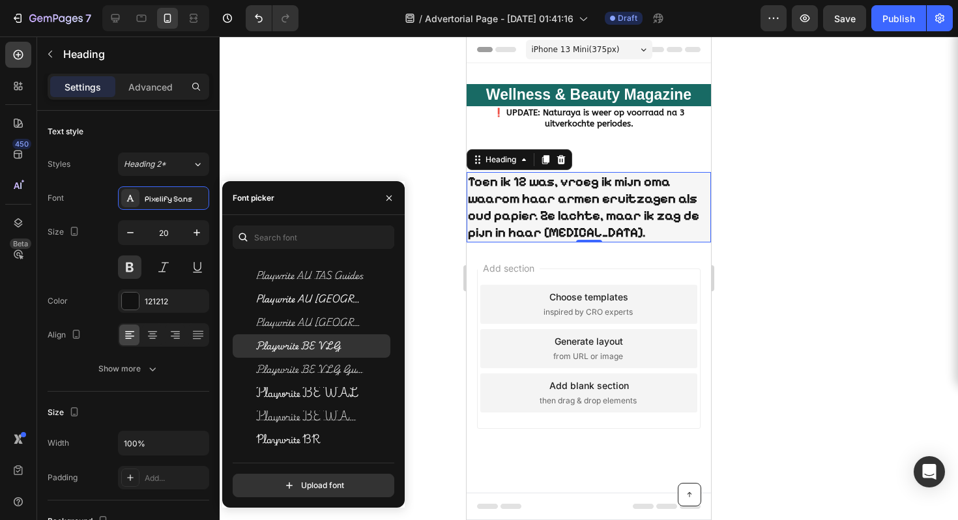
click at [327, 345] on span "Playwrite BE VLG" at bounding box center [298, 346] width 85 height 12
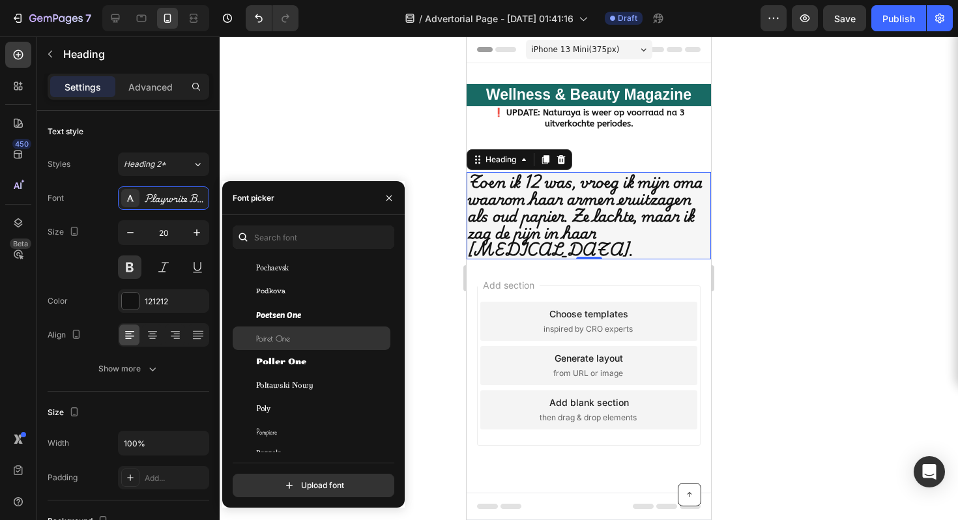
scroll to position [33562, 0]
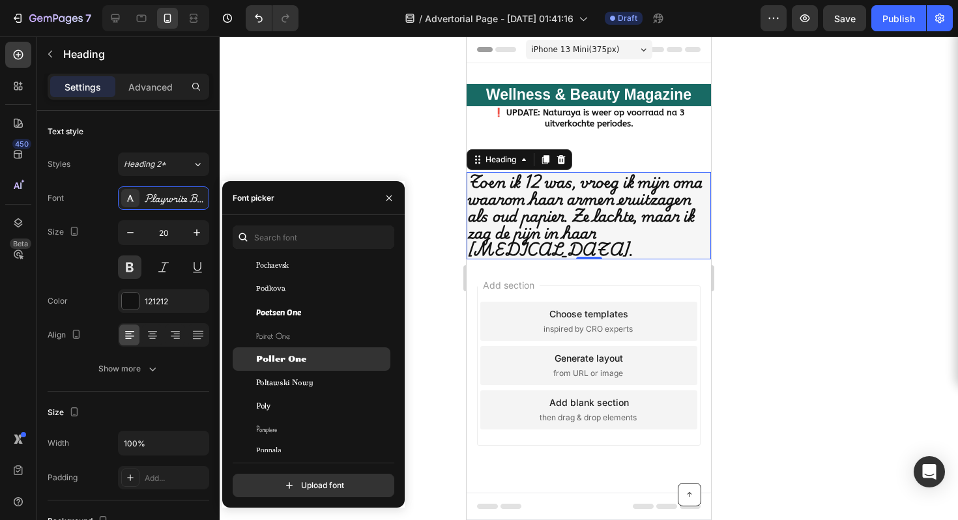
click at [322, 358] on div "Poller One" at bounding box center [322, 359] width 132 height 12
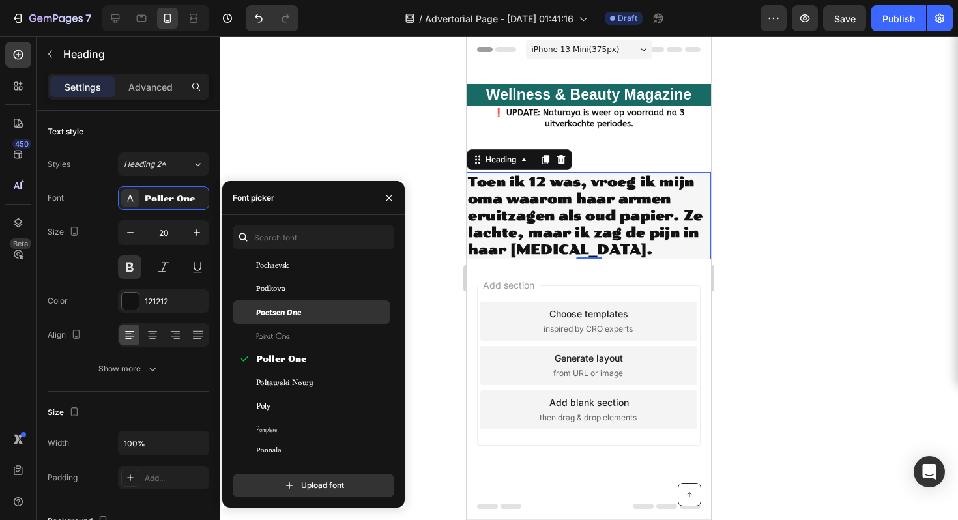
click at [325, 313] on div "Poetsen One" at bounding box center [322, 312] width 132 height 12
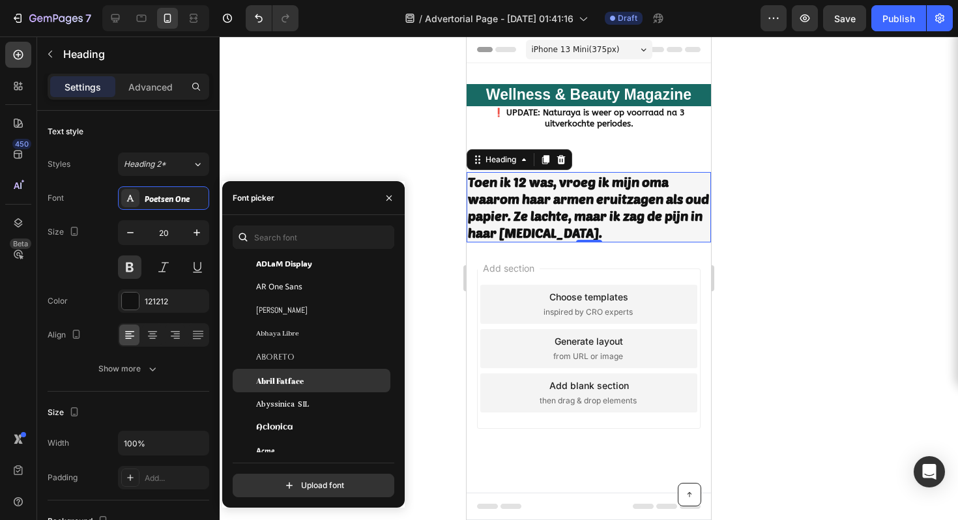
scroll to position [214, 0]
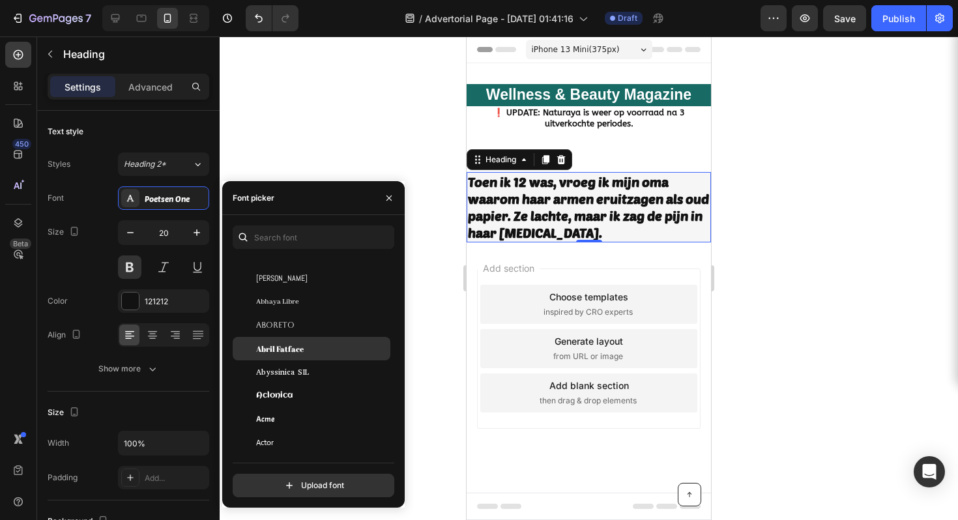
click at [315, 355] on div "Abril Fatface" at bounding box center [312, 348] width 158 height 23
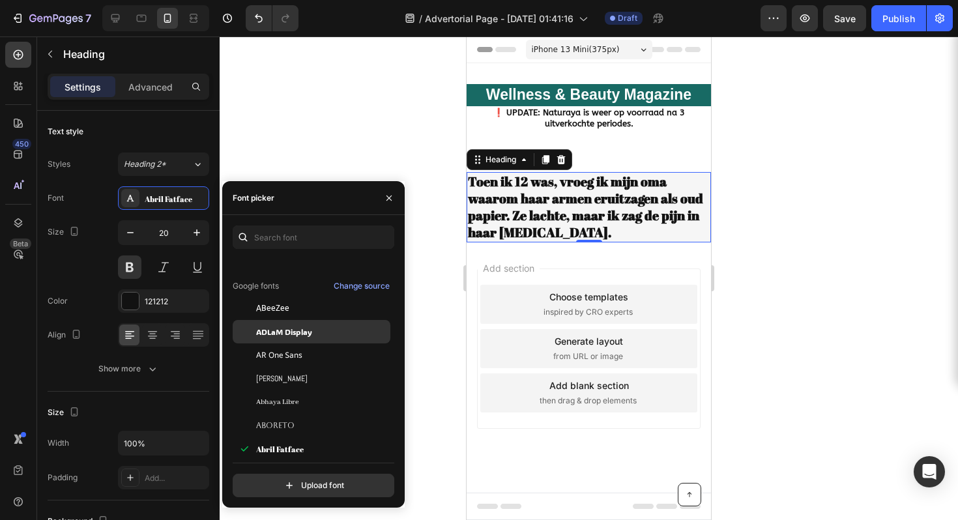
click at [319, 334] on div "ADLaM Display" at bounding box center [322, 332] width 132 height 12
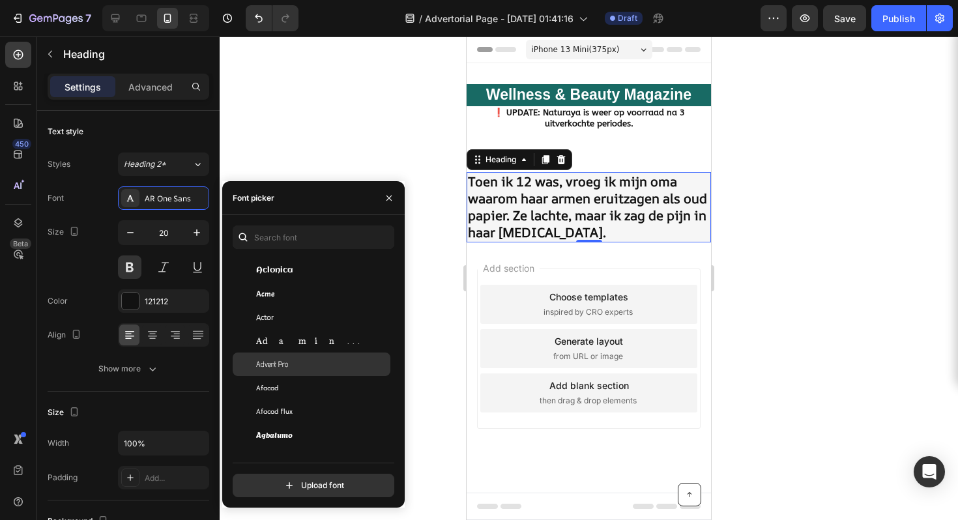
scroll to position [375, 0]
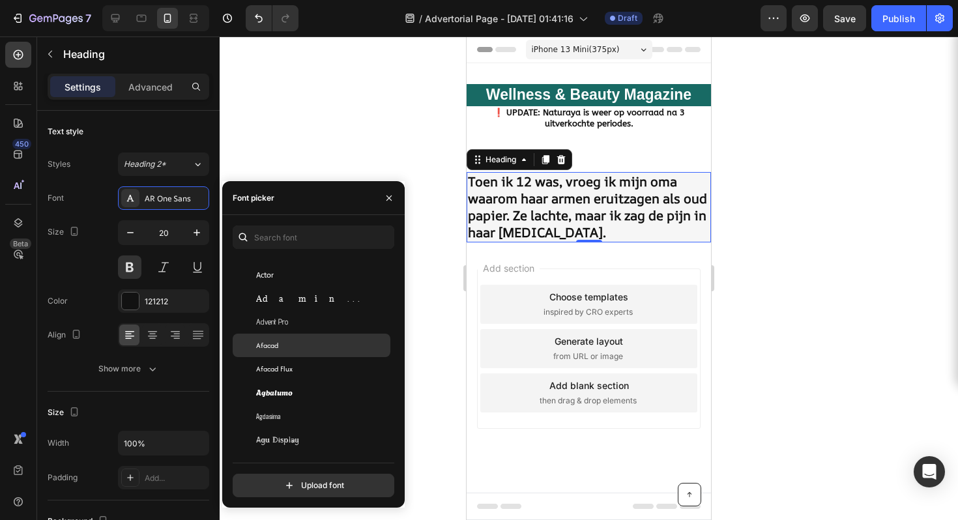
click at [330, 345] on div "Afacad" at bounding box center [322, 346] width 132 height 12
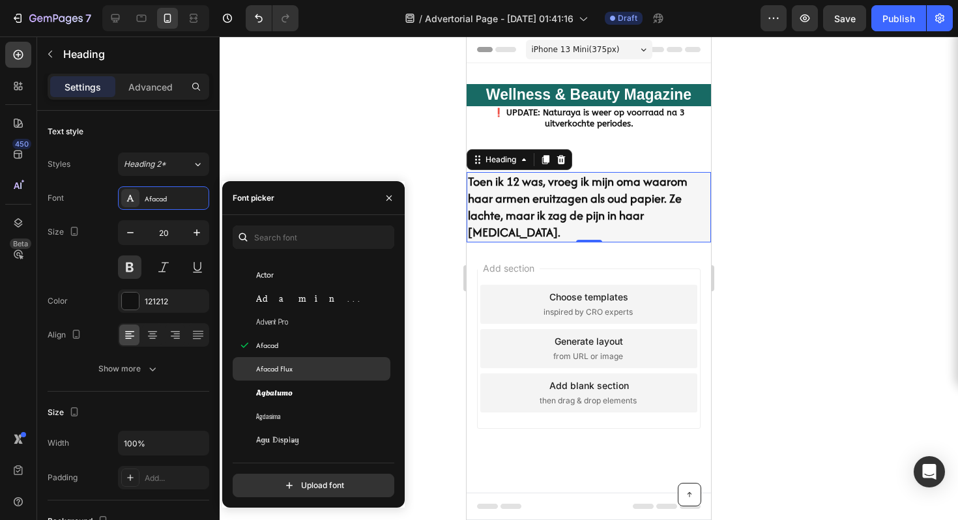
click at [329, 372] on div "Afacad Flux" at bounding box center [322, 369] width 132 height 12
click at [327, 375] on div "Afacad Flux" at bounding box center [312, 368] width 158 height 23
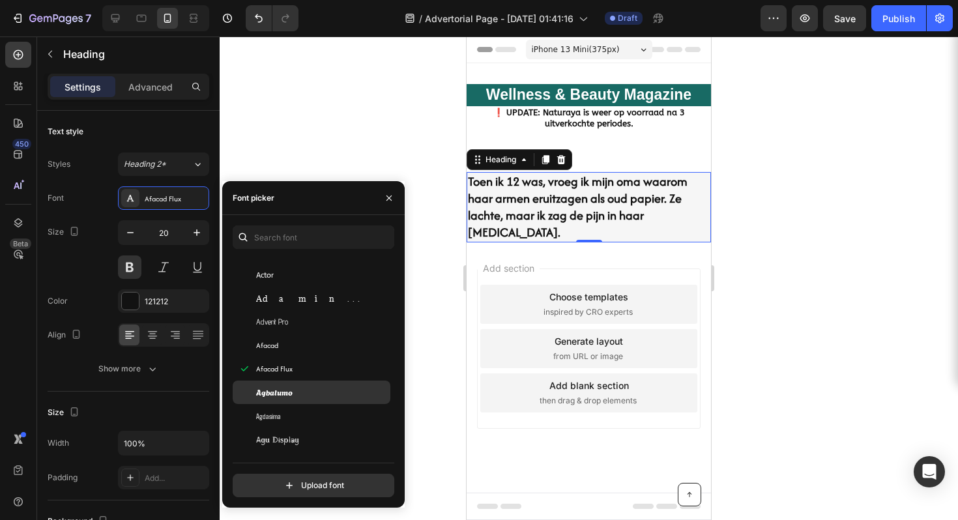
click at [328, 403] on div "Agbalumo" at bounding box center [312, 392] width 158 height 23
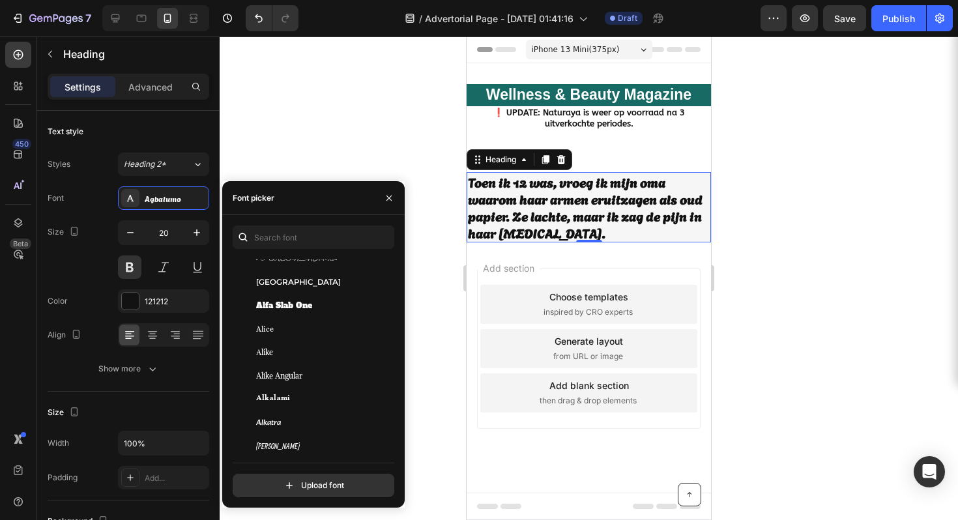
scroll to position [1013, 0]
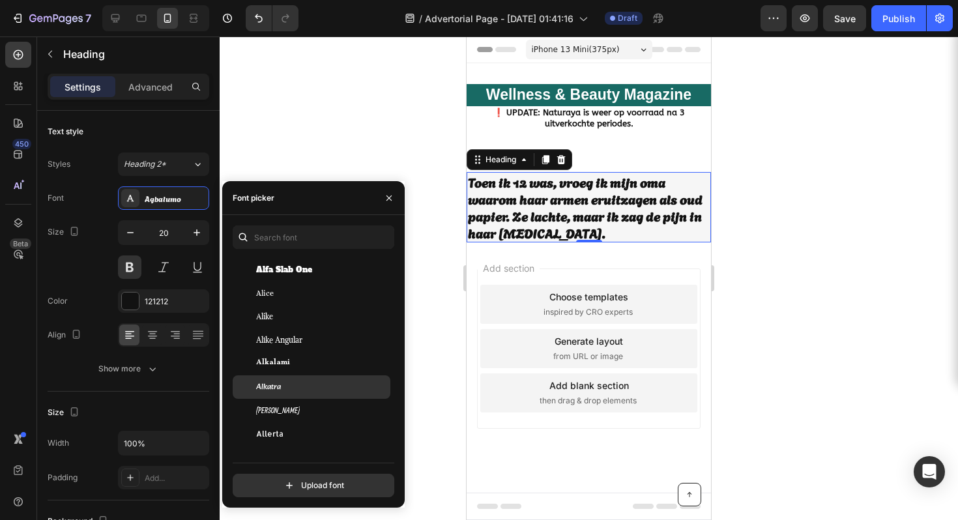
click at [324, 380] on div "Alkatra" at bounding box center [312, 386] width 158 height 23
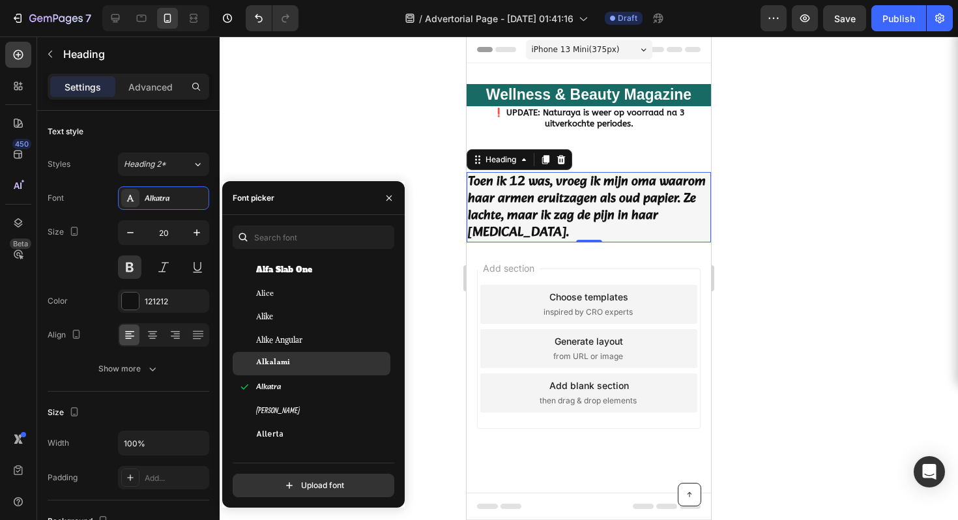
click at [323, 368] on div "Alkalami" at bounding box center [322, 364] width 132 height 12
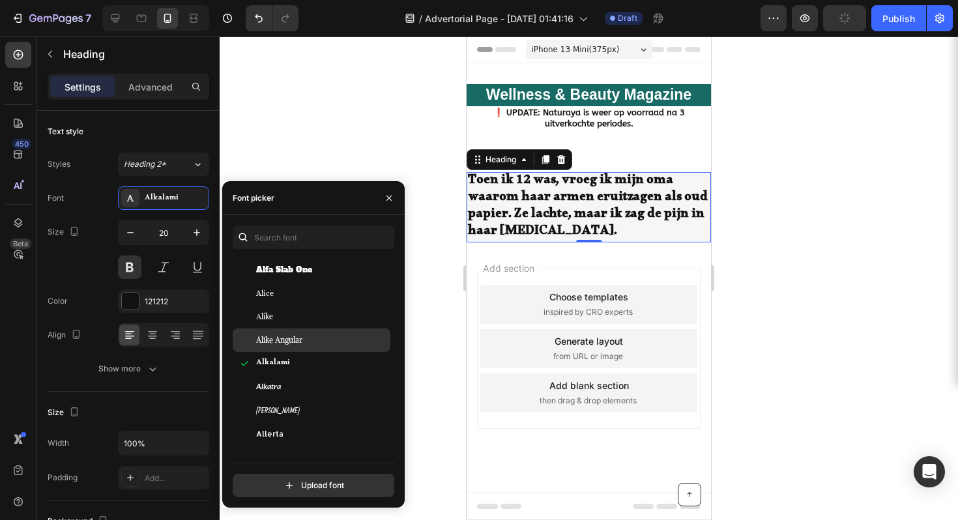
click at [321, 334] on div "Alike Angular" at bounding box center [322, 340] width 132 height 12
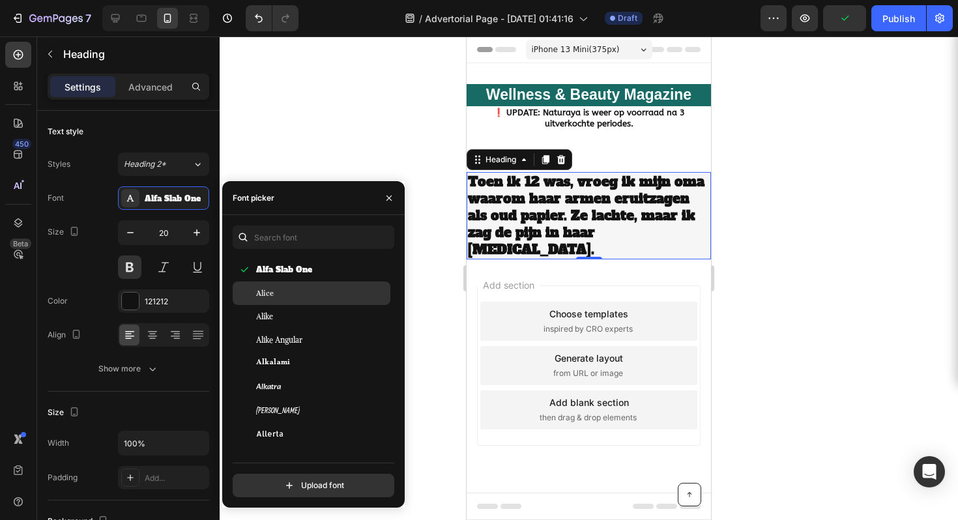
click at [319, 289] on div "Alice" at bounding box center [322, 293] width 132 height 12
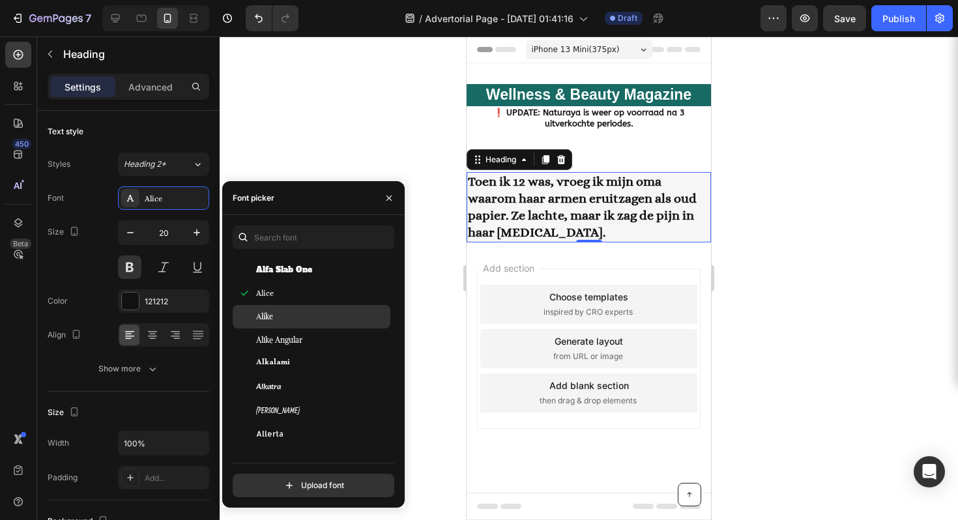
click at [326, 321] on div "Alike" at bounding box center [322, 317] width 132 height 12
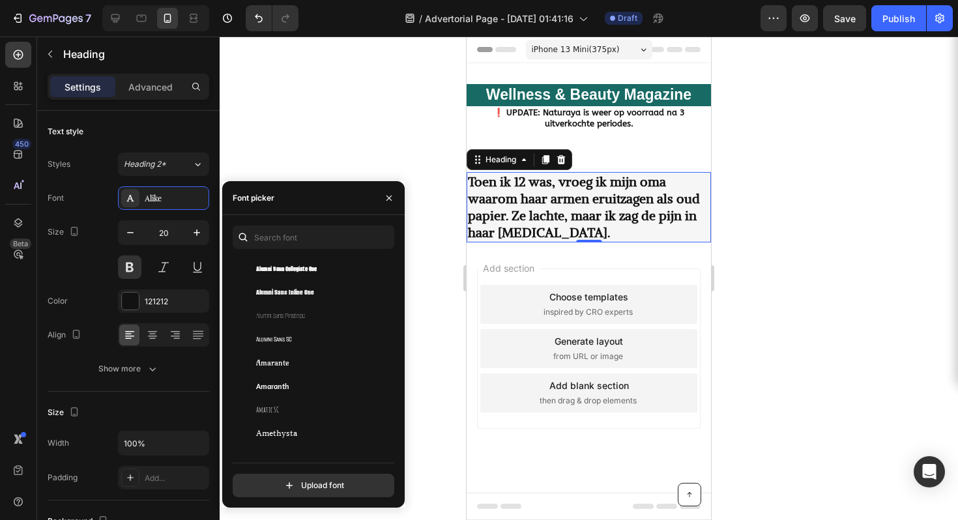
scroll to position [1433, 0]
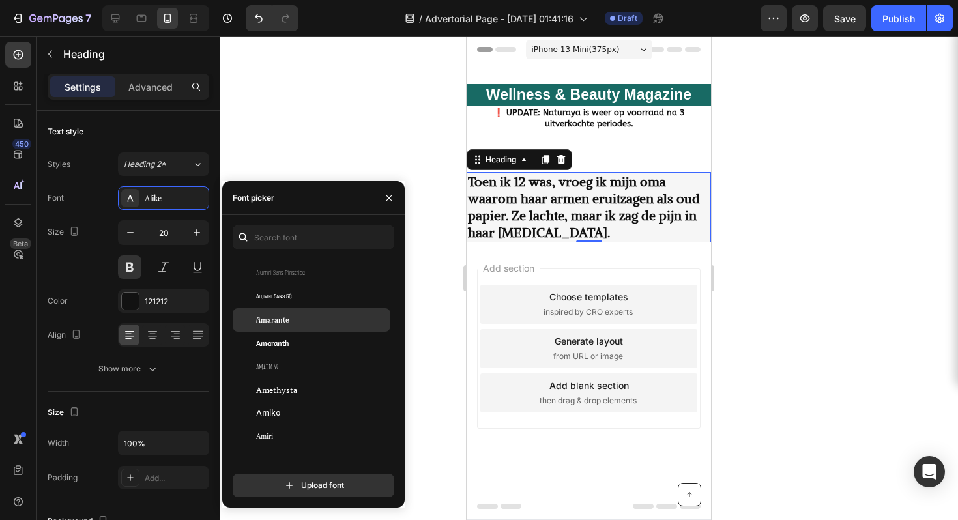
click at [334, 315] on div "Amarante" at bounding box center [322, 320] width 132 height 12
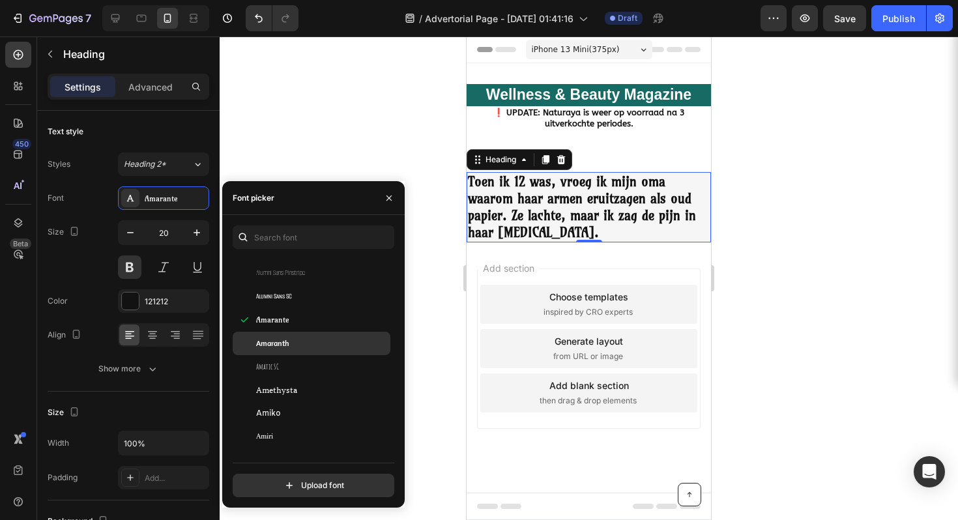
click at [334, 347] on div "Amaranth" at bounding box center [322, 344] width 132 height 12
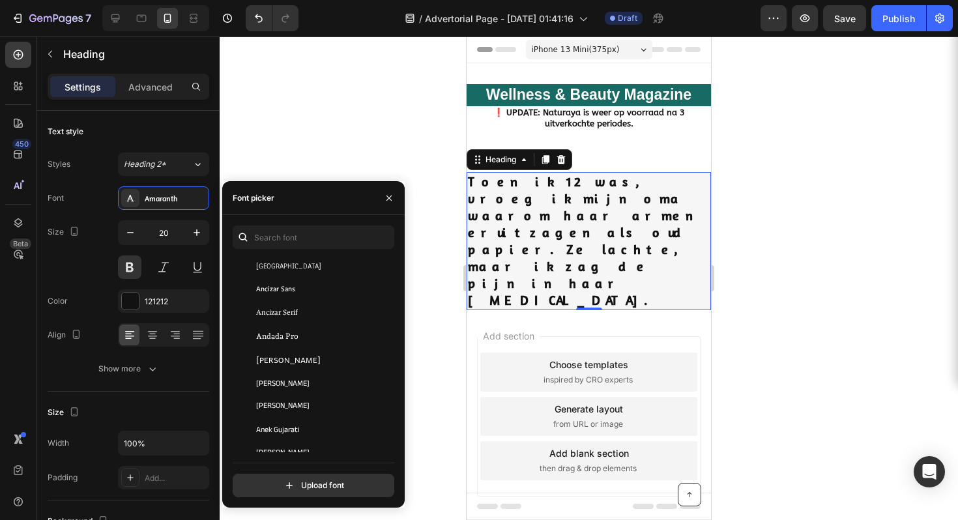
scroll to position [1697, 0]
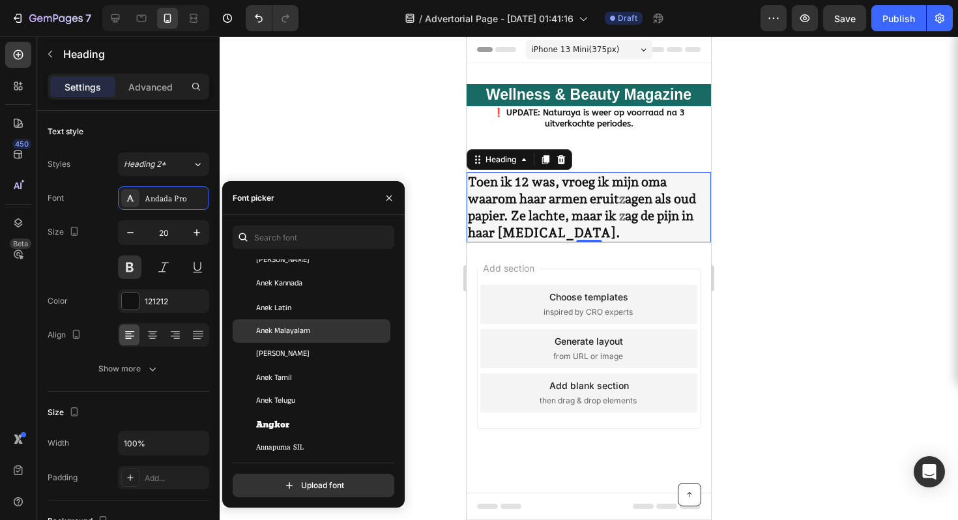
click at [330, 325] on div "Anek Malayalam" at bounding box center [322, 331] width 132 height 12
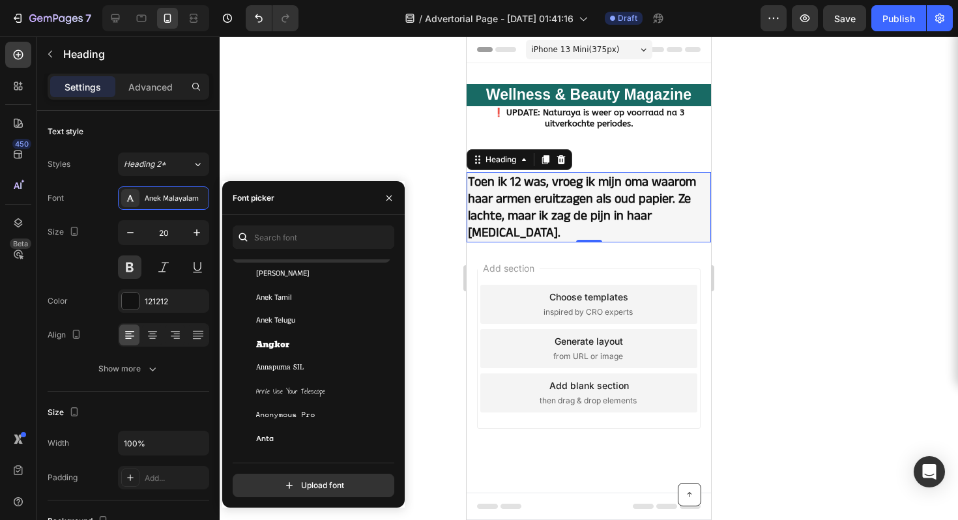
scroll to position [1968, 0]
click at [330, 325] on div "Angkor" at bounding box center [322, 324] width 132 height 12
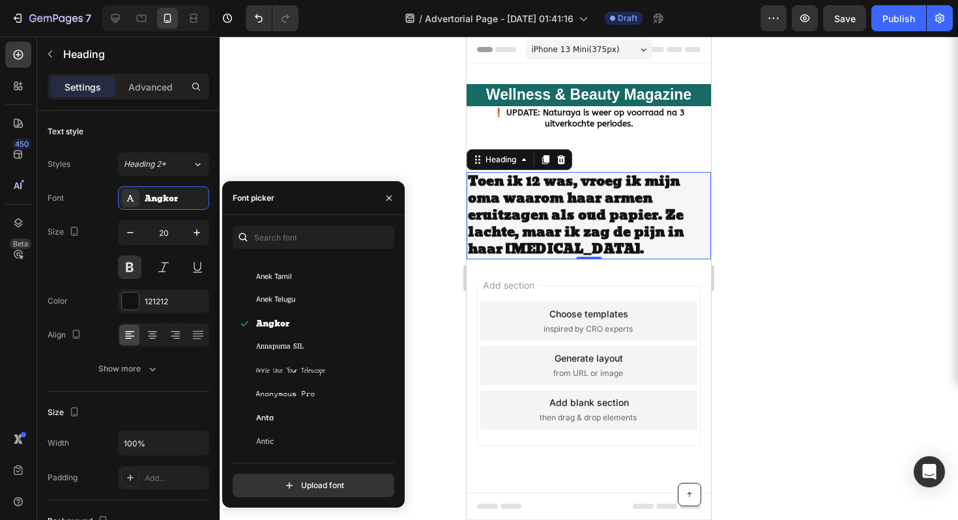
scroll to position [2241, 0]
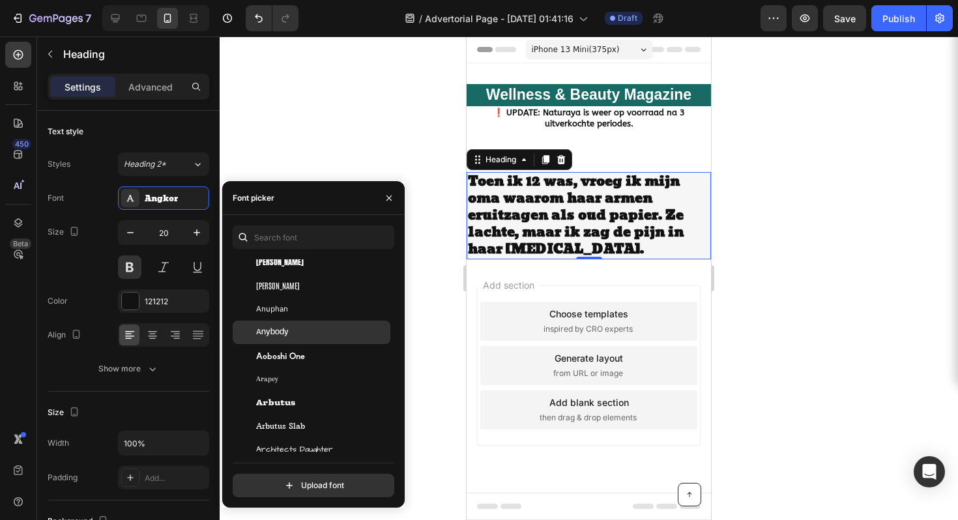
click at [330, 325] on div "Anybody" at bounding box center [312, 332] width 158 height 23
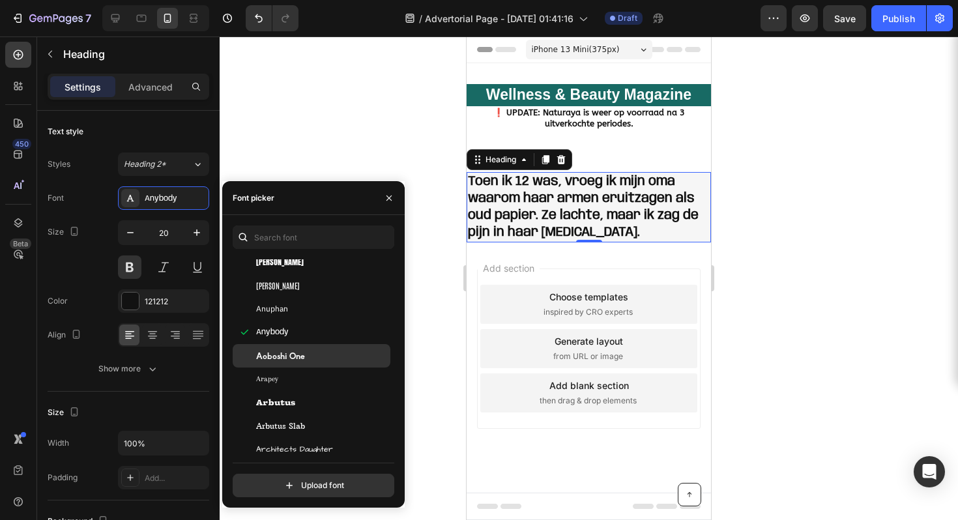
click at [338, 360] on div "Aoboshi One" at bounding box center [322, 356] width 132 height 12
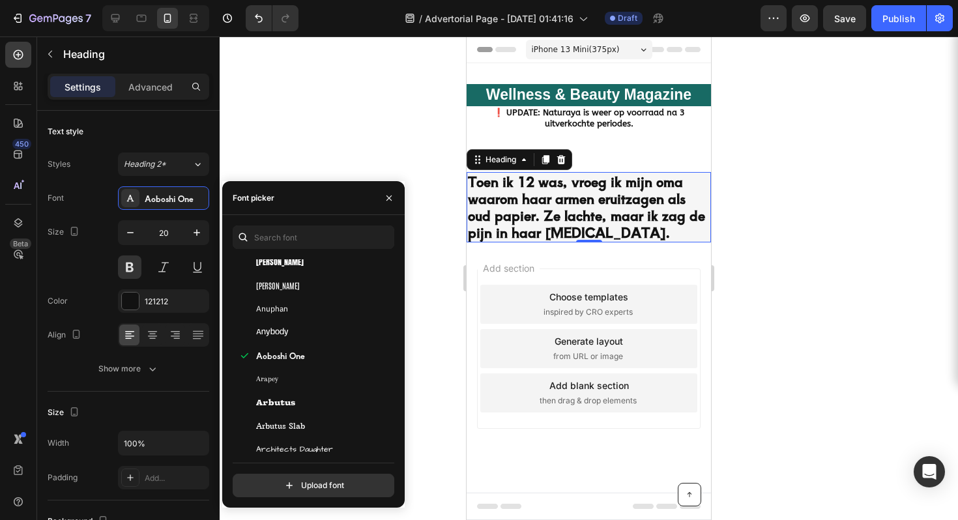
click at [433, 262] on div at bounding box center [589, 278] width 738 height 484
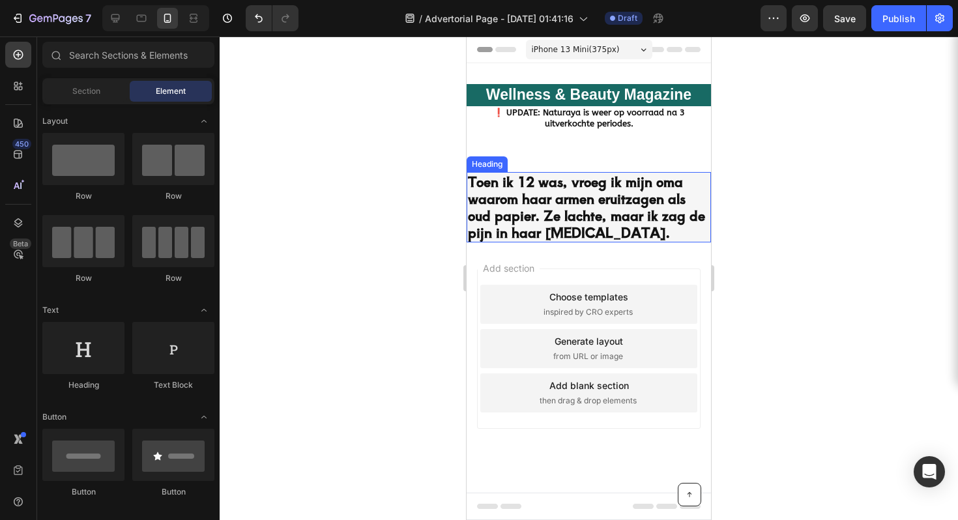
click at [601, 224] on p "Toen ik 12 was, vroeg ik mijn oma waarom haar armen eruitzagen als oud papier. …" at bounding box center [589, 207] width 242 height 68
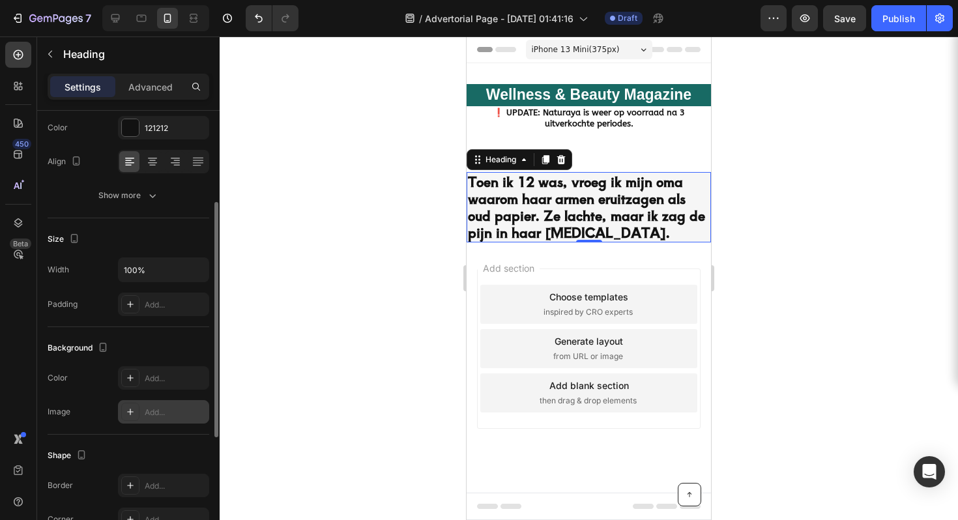
scroll to position [184, 0]
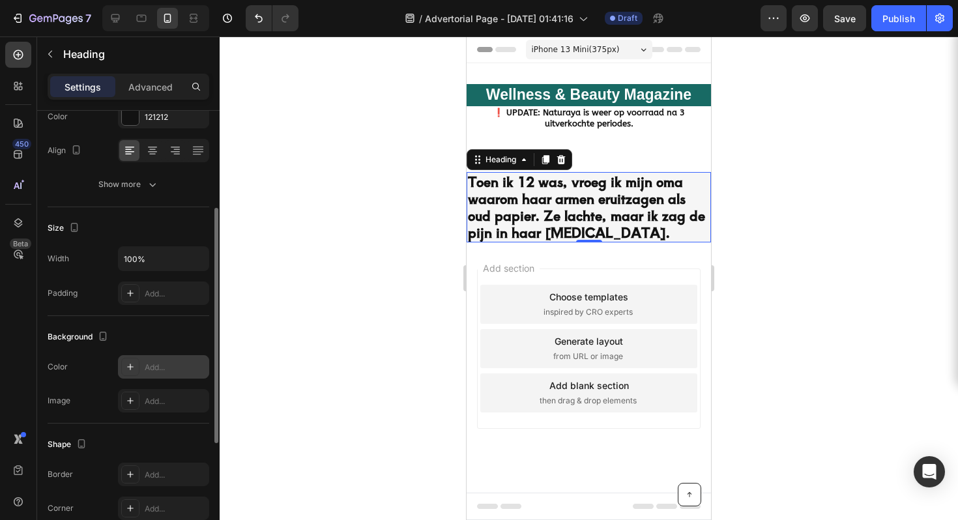
click at [162, 370] on div "Add..." at bounding box center [175, 368] width 61 height 12
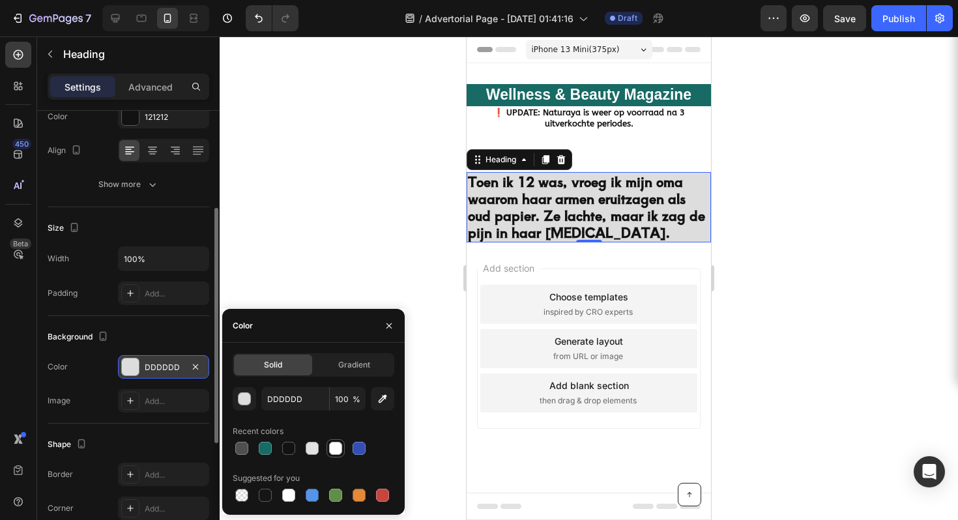
click at [335, 450] on div at bounding box center [335, 448] width 13 height 13
type input "FFFFFF"
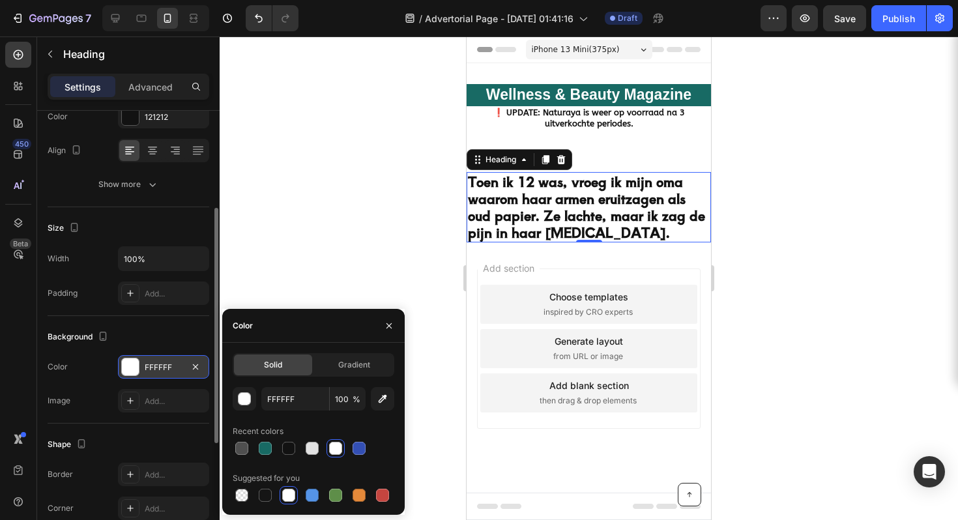
click at [772, 269] on div at bounding box center [589, 278] width 738 height 484
click at [812, 249] on div at bounding box center [589, 278] width 738 height 484
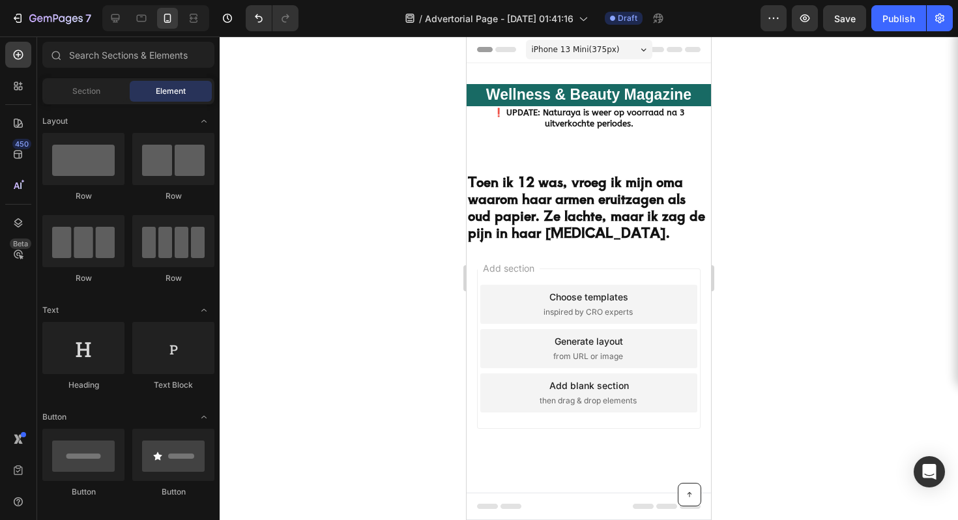
click at [552, 268] on div "Add section Choose templates inspired by CRO experts Generate layout from URL o…" at bounding box center [589, 366] width 244 height 249
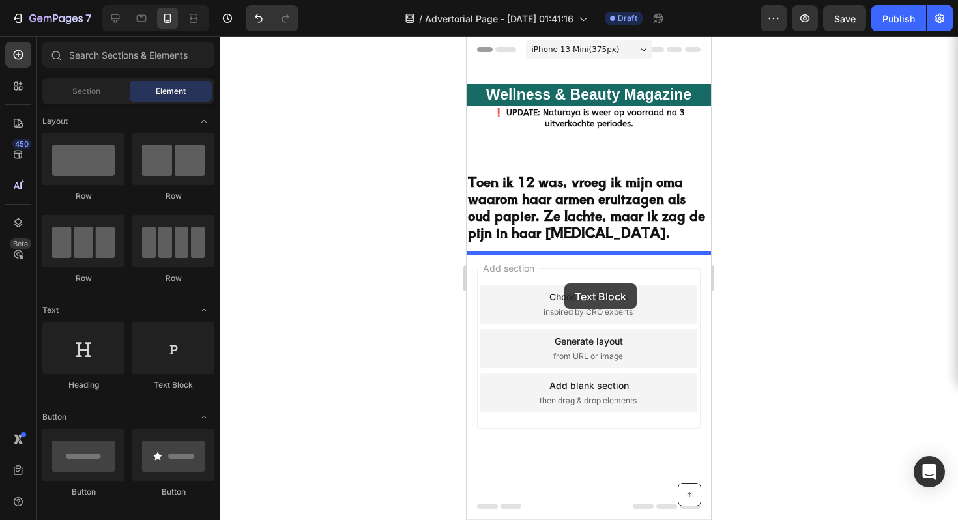
drag, startPoint x: 626, startPoint y: 394, endPoint x: 564, endPoint y: 284, distance: 126.6
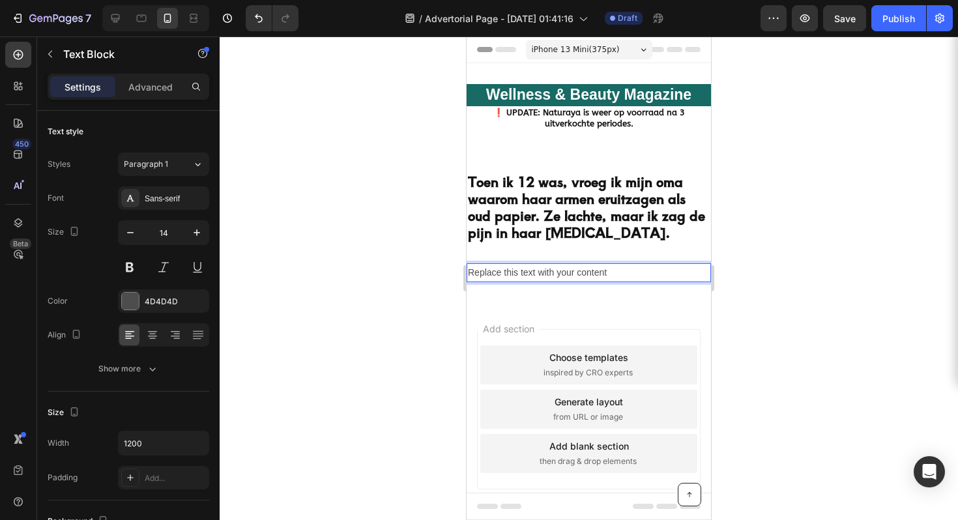
click at [605, 280] on div "Replace this text with your content" at bounding box center [589, 272] width 244 height 19
click at [600, 281] on p "Replace this text with your content" at bounding box center [589, 273] width 242 height 16
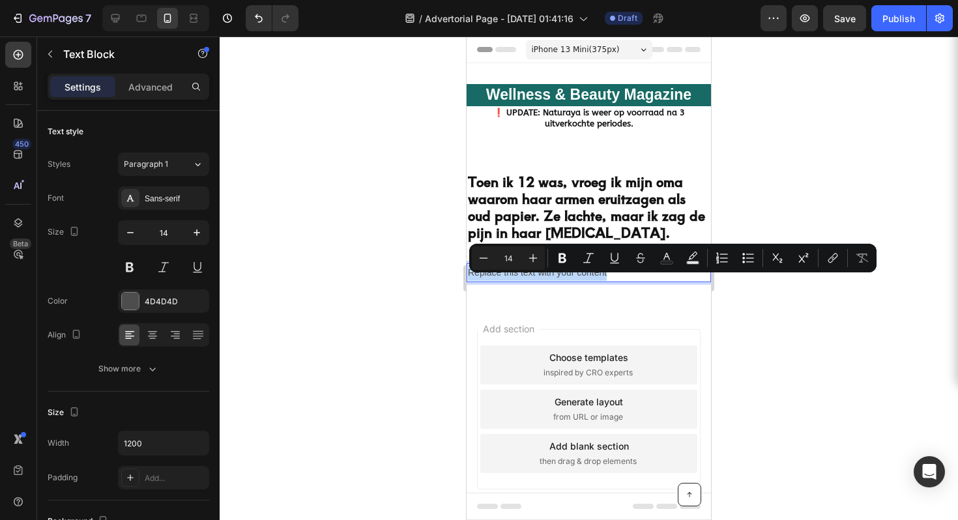
click at [600, 281] on p "Replace this text with your content" at bounding box center [589, 273] width 242 height 16
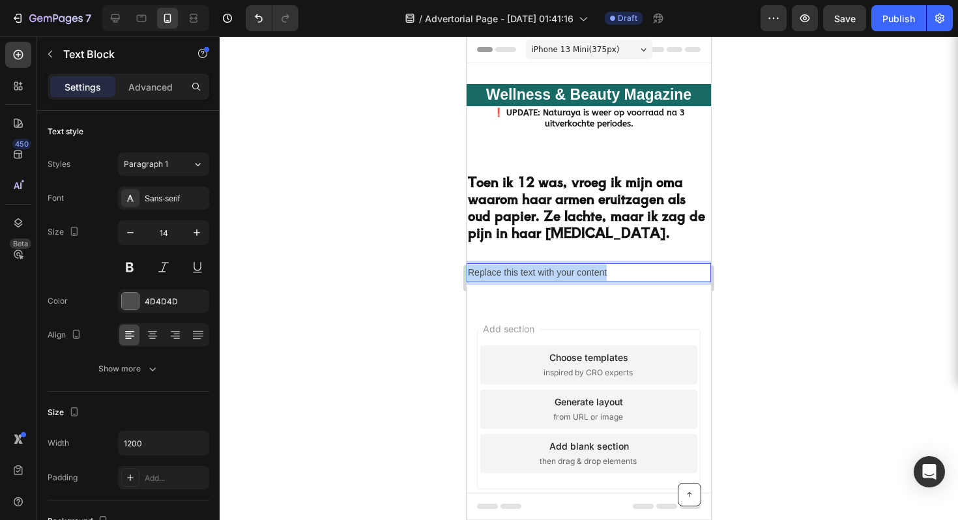
click at [600, 281] on p "Replace this text with your content" at bounding box center [589, 273] width 242 height 16
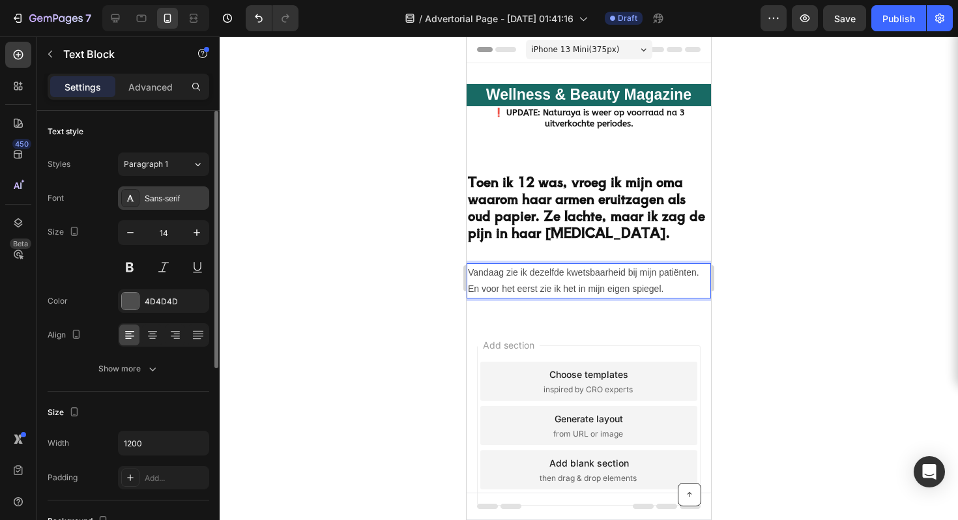
click at [138, 194] on div at bounding box center [130, 198] width 18 height 18
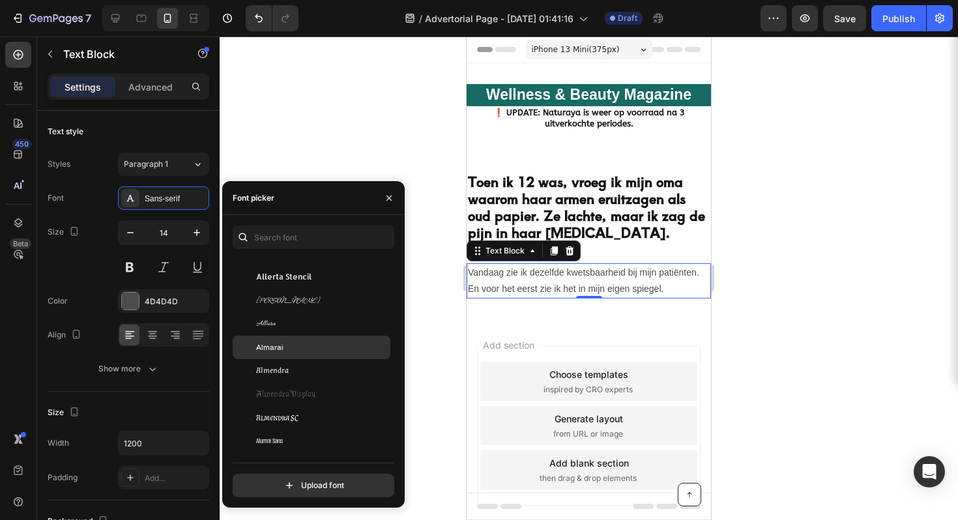
scroll to position [1206, 0]
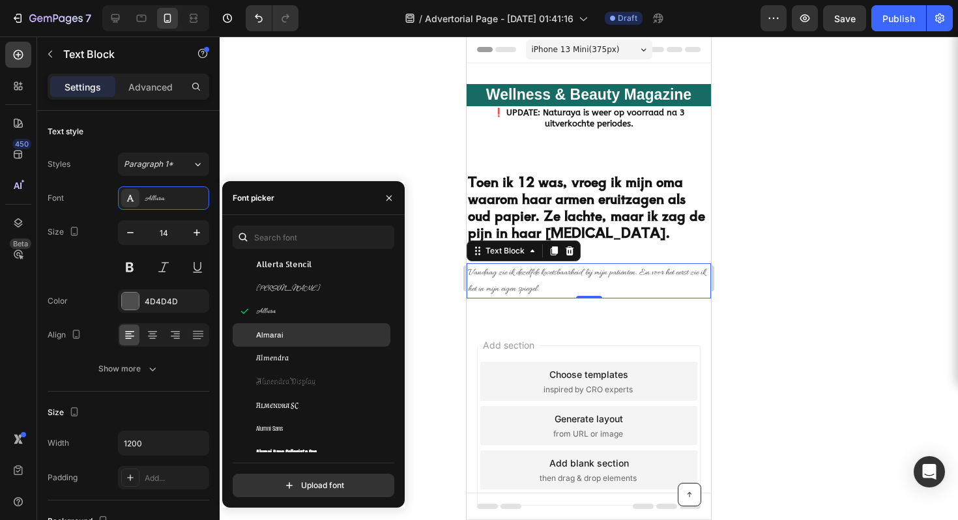
scroll to position [1440, 0]
click at [289, 325] on div "Amaranth" at bounding box center [312, 335] width 158 height 23
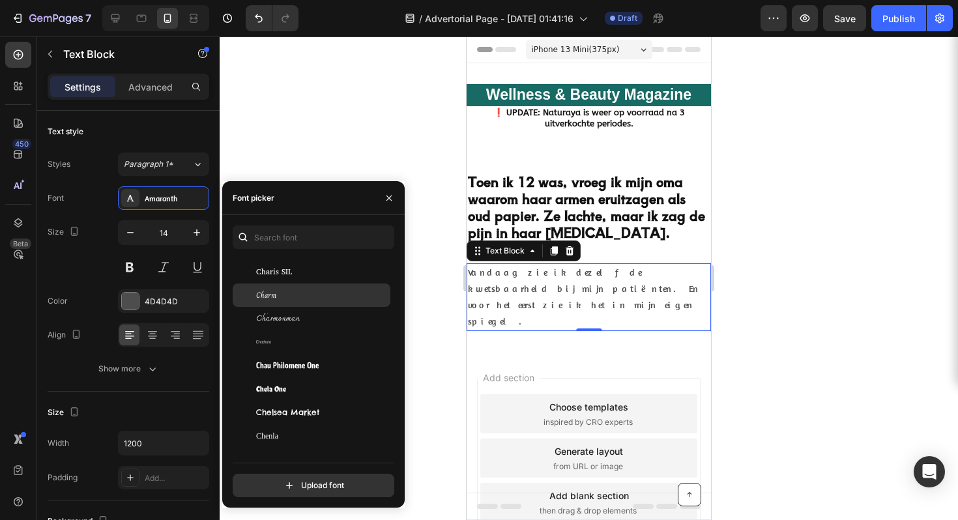
scroll to position [7092, 0]
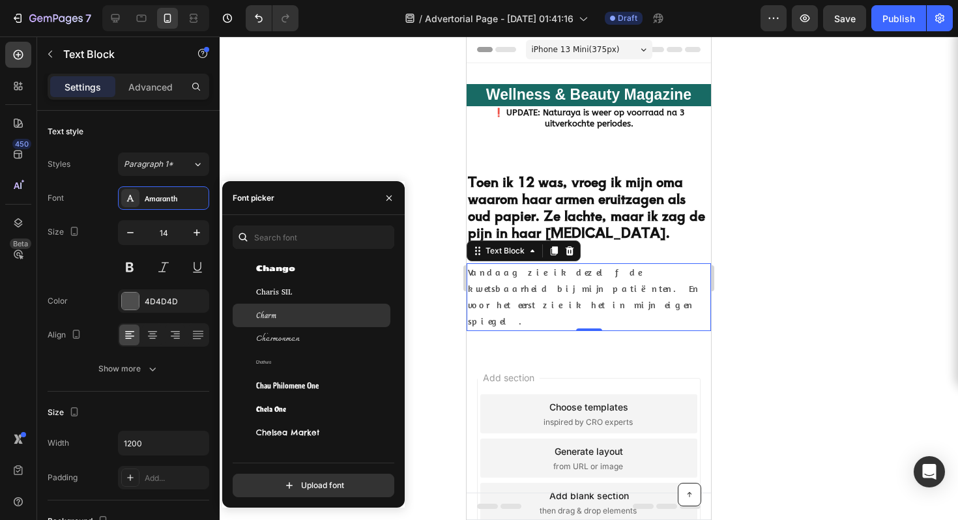
click at [293, 317] on div "Charm" at bounding box center [322, 316] width 132 height 12
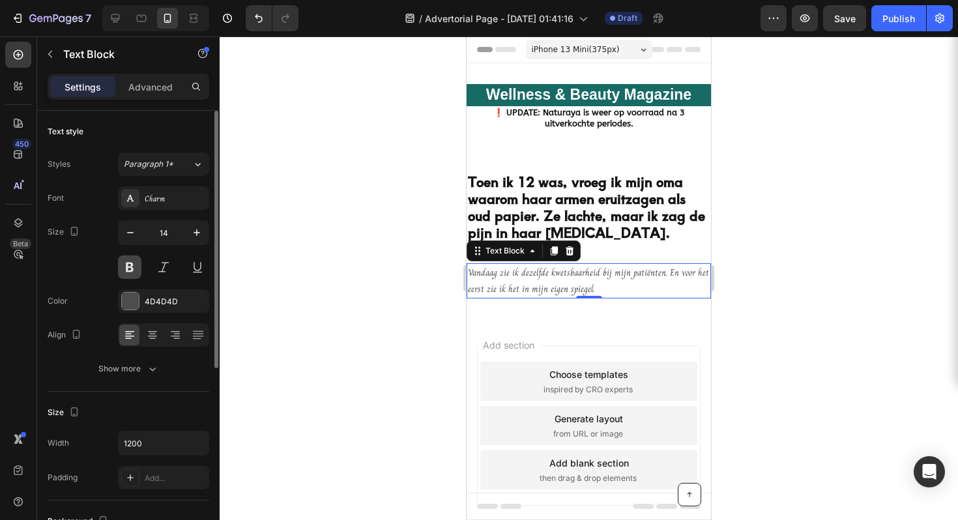
click at [132, 266] on button at bounding box center [129, 266] width 23 height 23
click at [152, 160] on span "Paragraph 1*" at bounding box center [149, 164] width 50 height 12
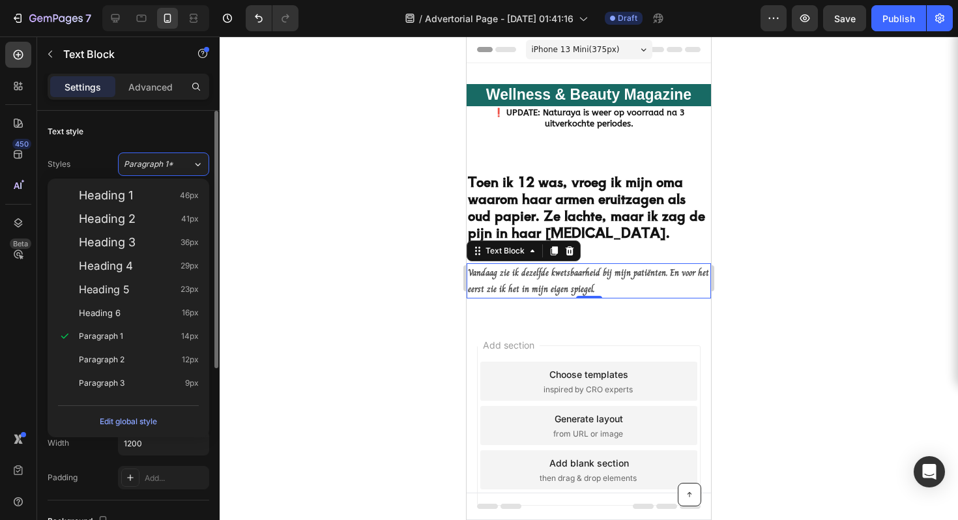
click at [145, 136] on div "Text style" at bounding box center [129, 131] width 162 height 21
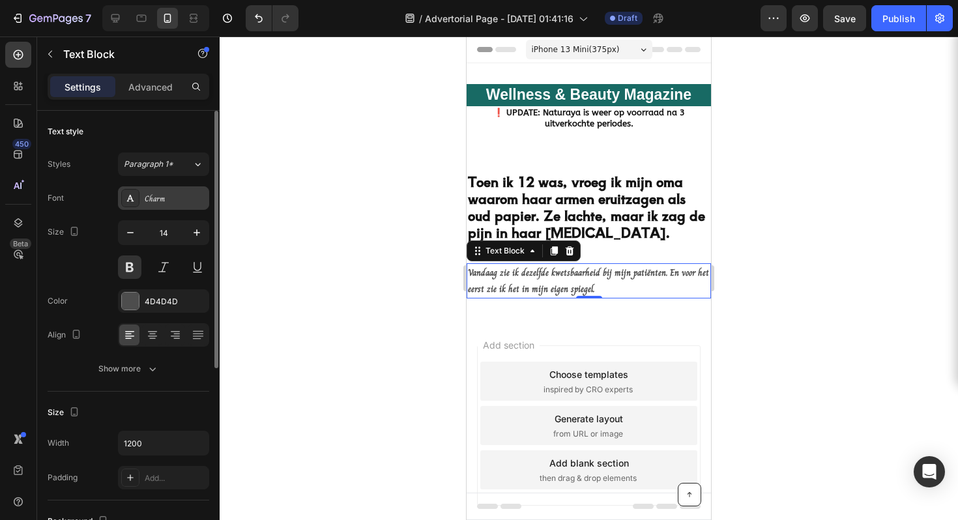
click at [142, 199] on div "Charm" at bounding box center [163, 197] width 91 height 23
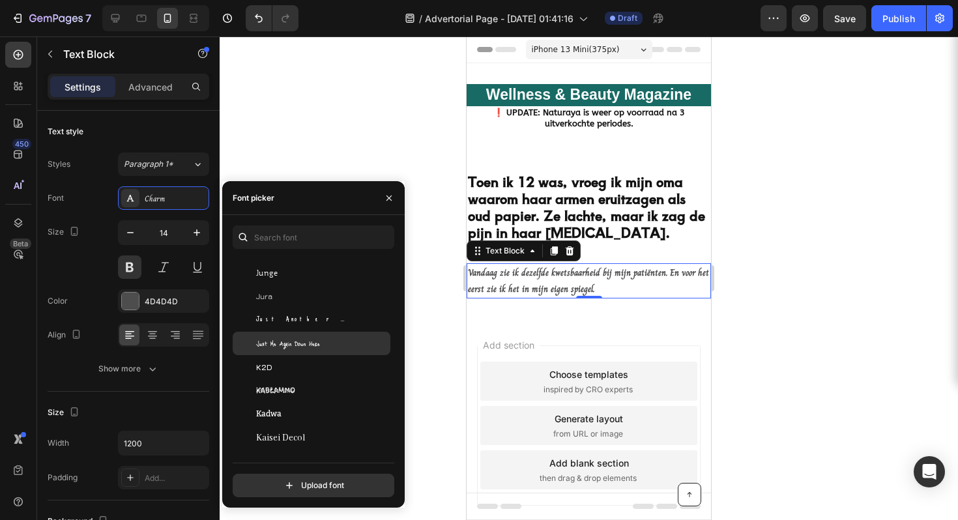
scroll to position [16775, 0]
click at [327, 340] on div "Just Me Again Down Here" at bounding box center [322, 346] width 132 height 12
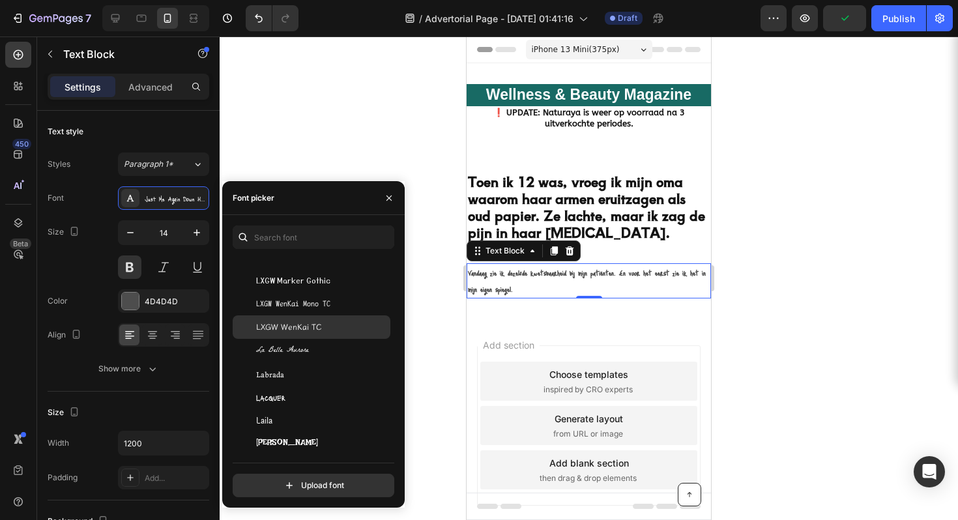
scroll to position [18305, 0]
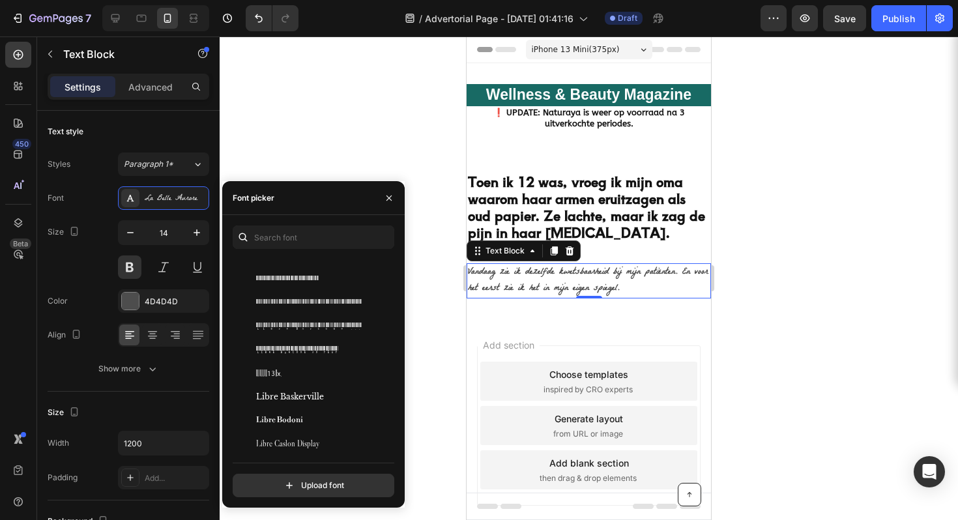
scroll to position [19081, 0]
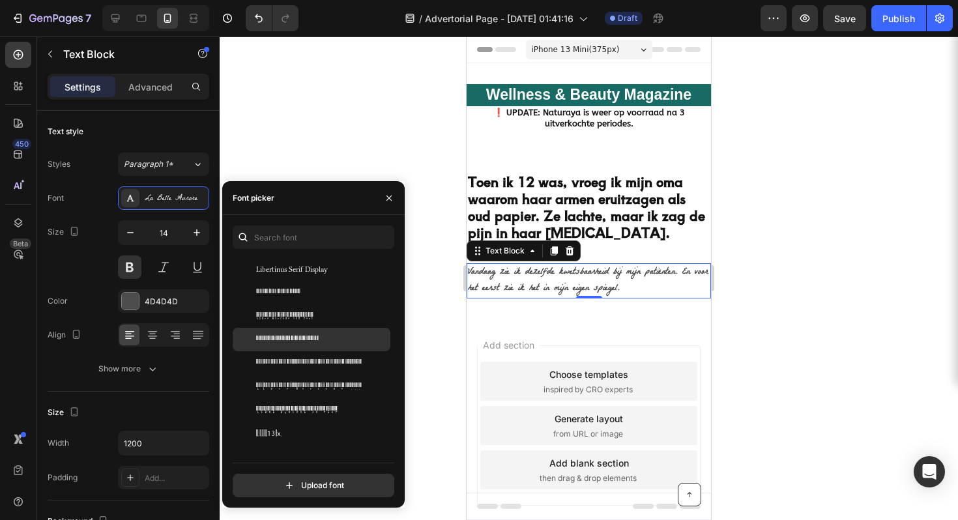
click at [305, 328] on div "Libre Barcode 39" at bounding box center [312, 339] width 158 height 23
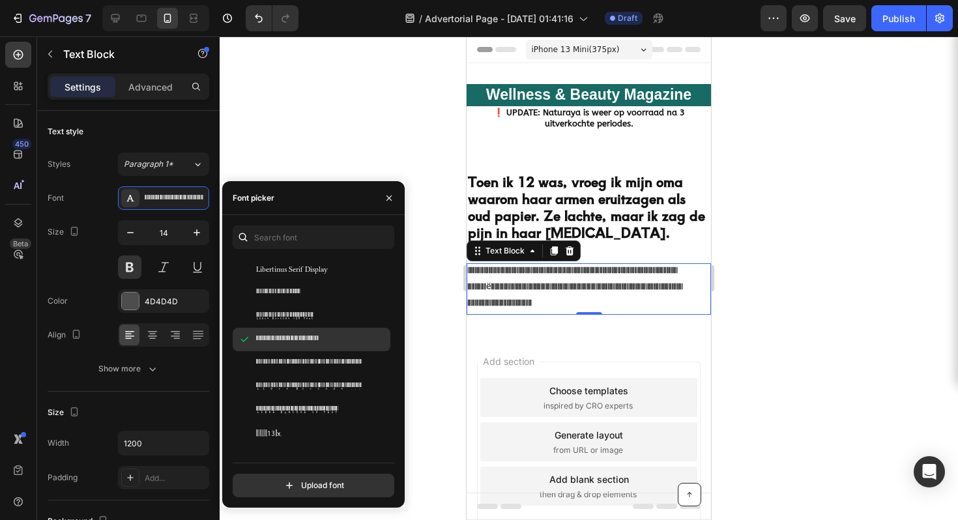
scroll to position [19315, 0]
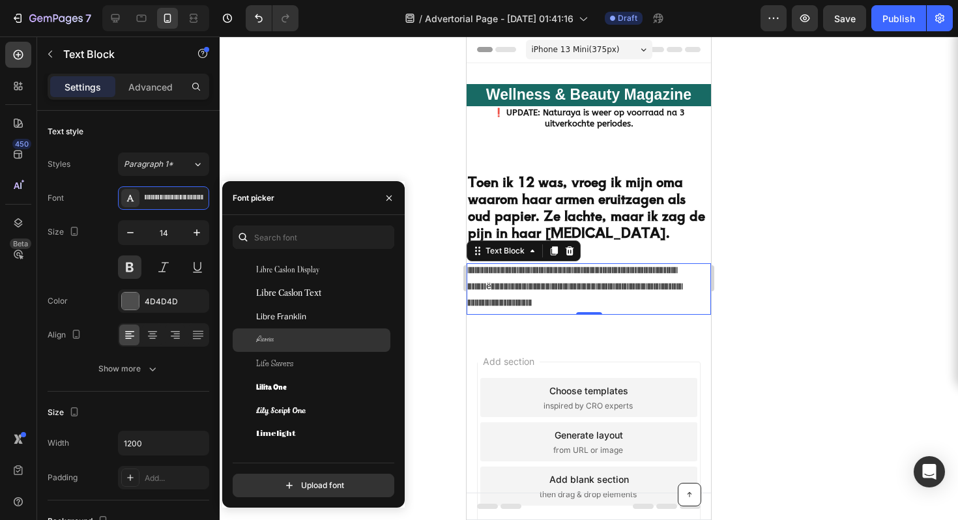
click at [306, 336] on div "Licorice" at bounding box center [322, 340] width 132 height 12
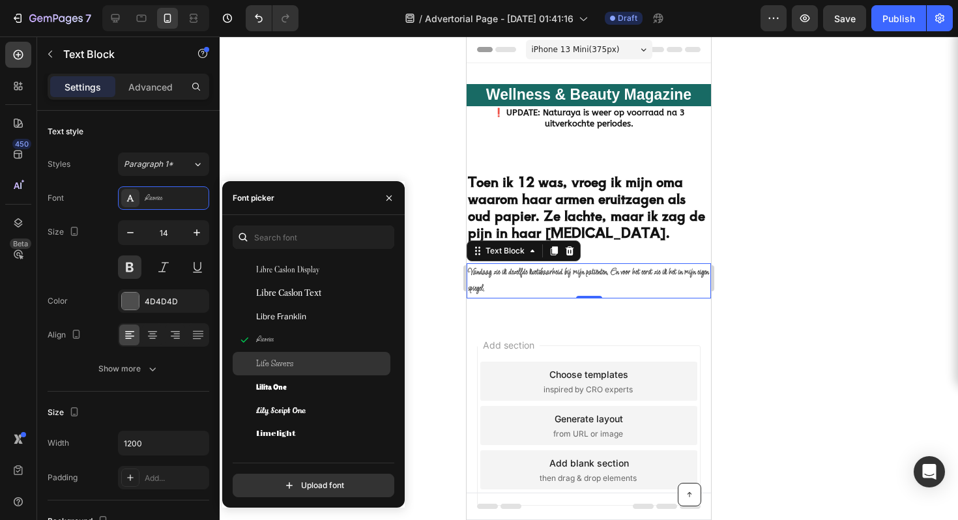
click at [310, 353] on div "Life Savers" at bounding box center [312, 363] width 158 height 23
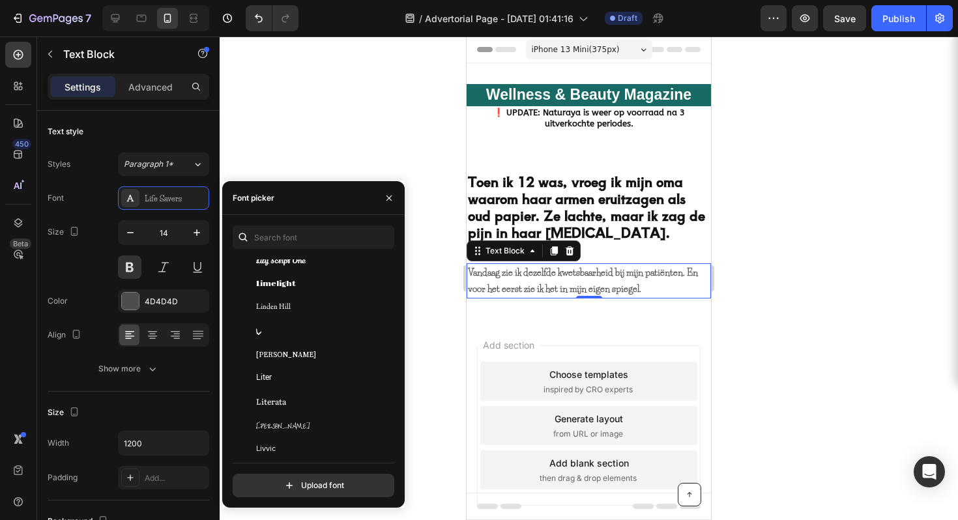
scroll to position [19688, 0]
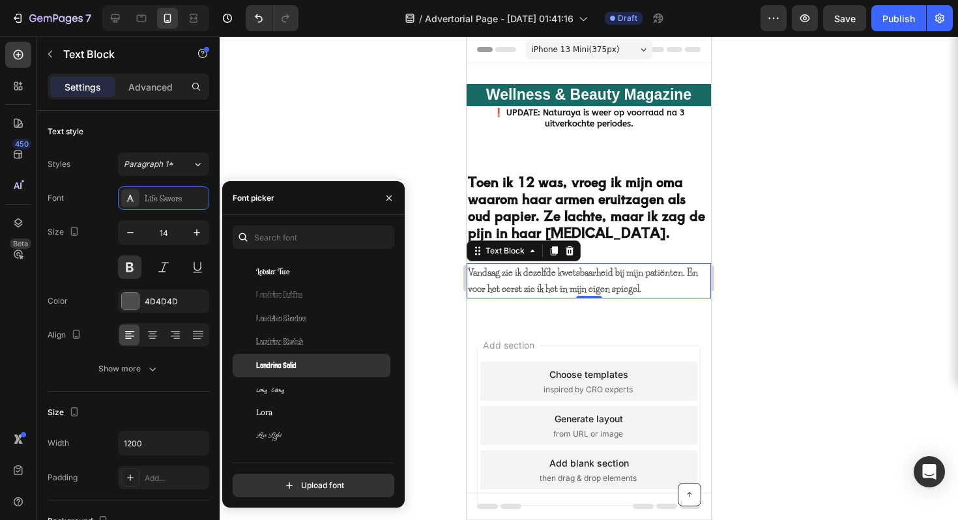
click at [313, 354] on div "Londrina Solid" at bounding box center [312, 365] width 158 height 23
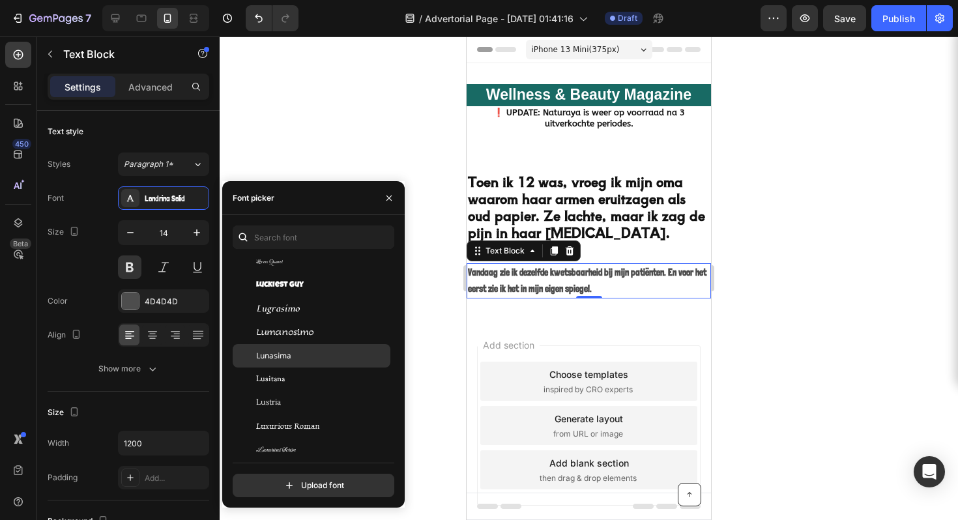
scroll to position [19944, 0]
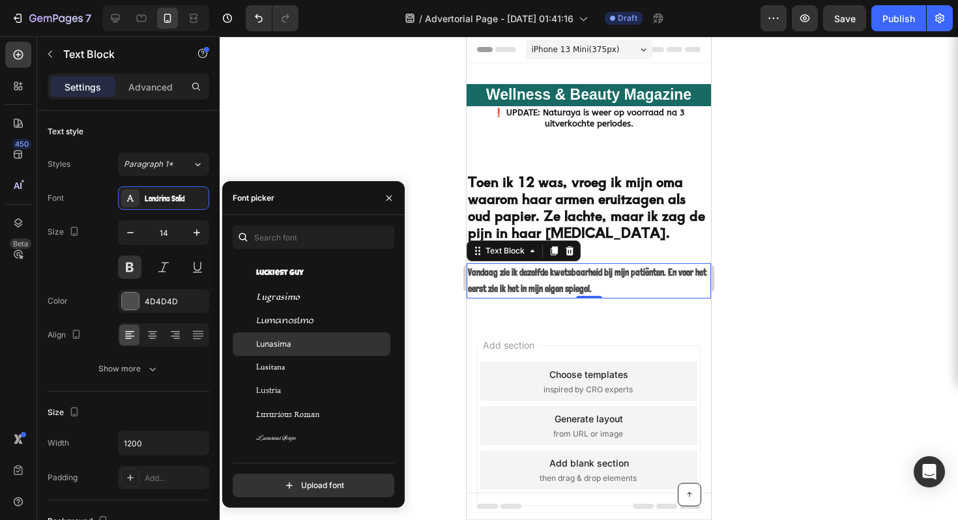
click at [312, 349] on div "Lunasima" at bounding box center [322, 344] width 132 height 12
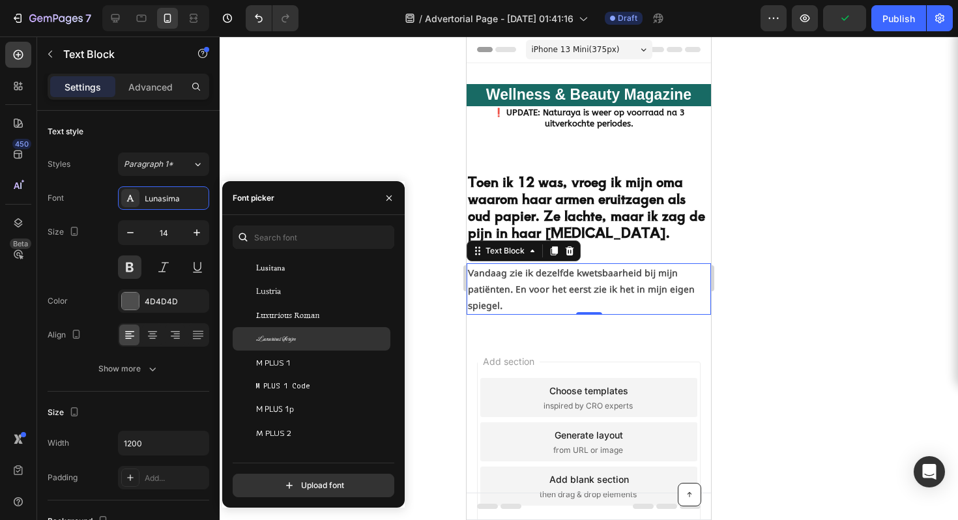
click at [311, 348] on div "Luxurious Script" at bounding box center [312, 338] width 158 height 23
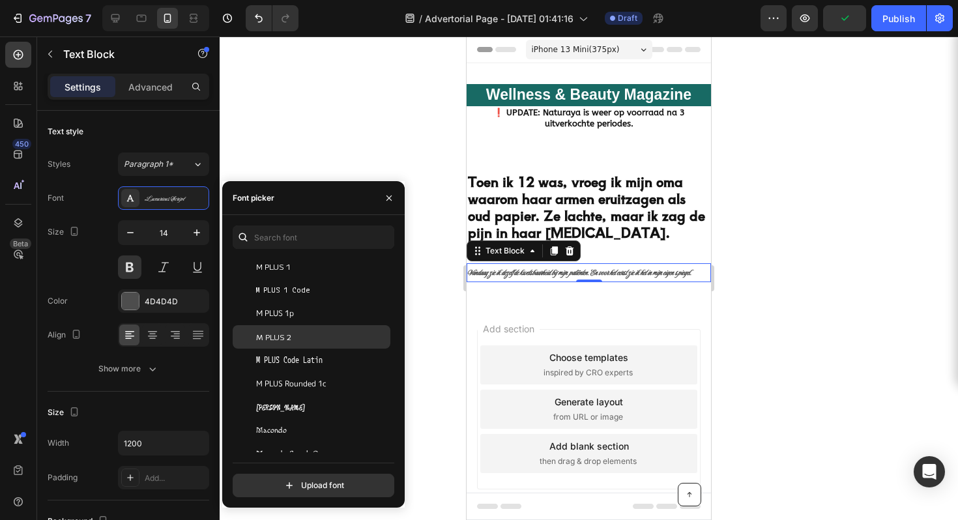
click at [313, 346] on div "M PLUS 2" at bounding box center [312, 336] width 158 height 23
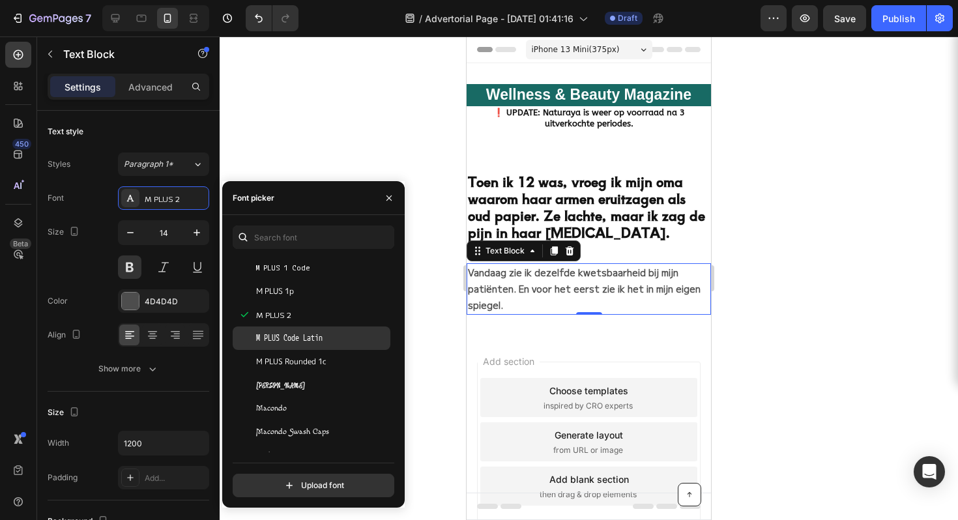
click at [312, 344] on div "M PLUS Code Latin" at bounding box center [312, 338] width 158 height 23
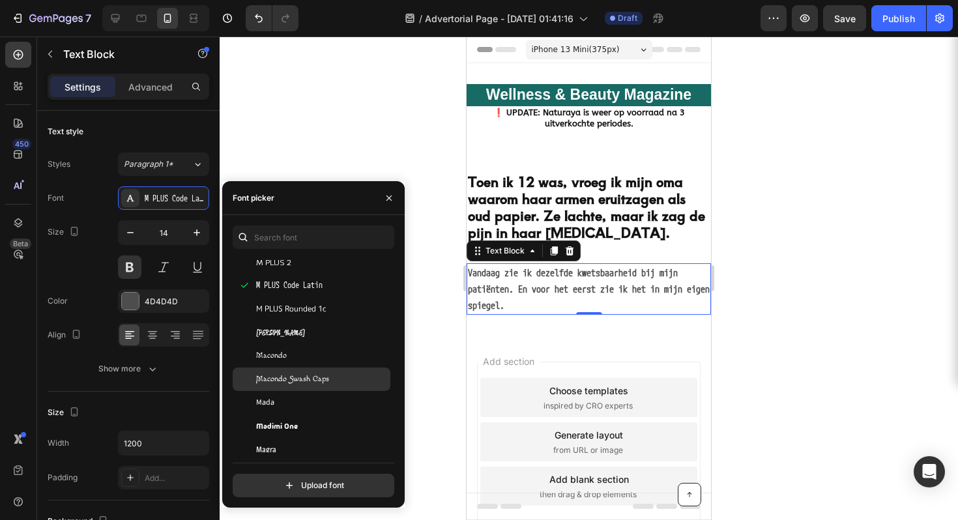
scroll to position [20251, 0]
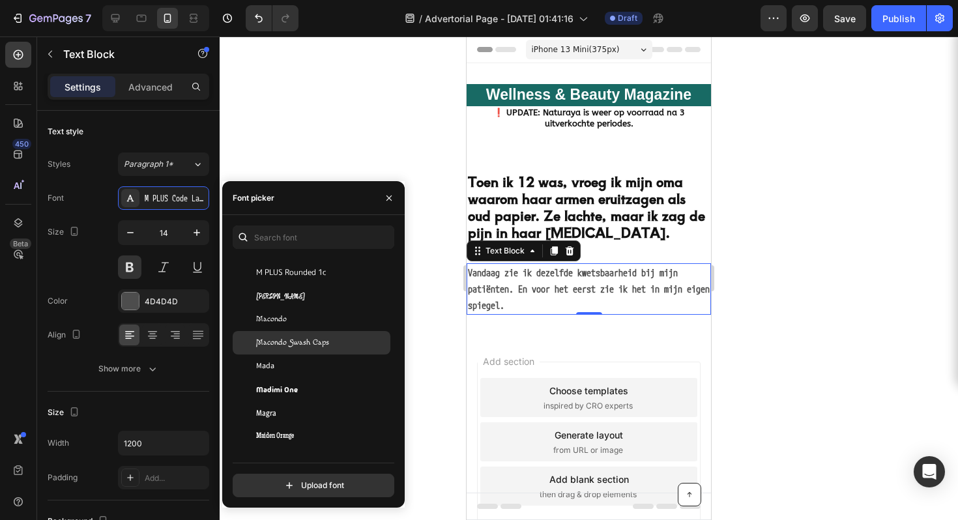
click at [311, 343] on span "Macondo Swash Caps" at bounding box center [292, 343] width 73 height 12
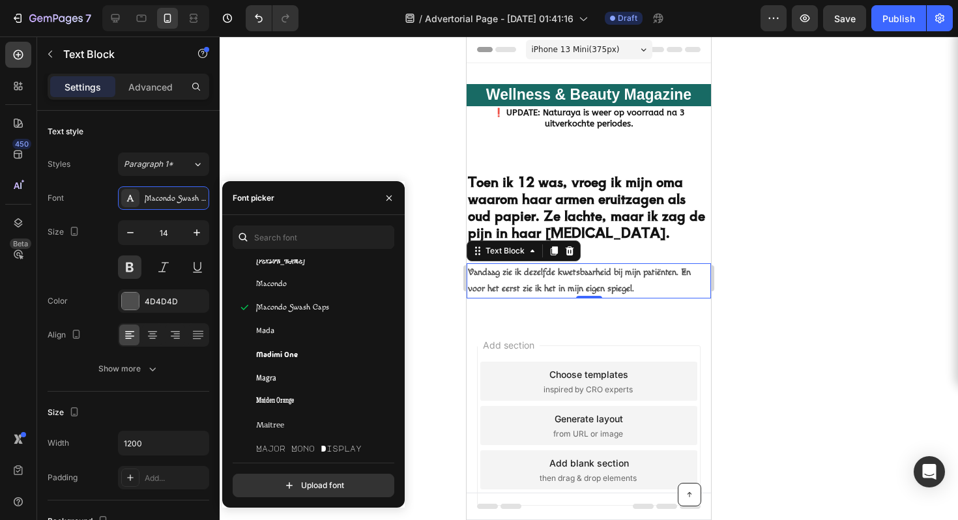
scroll to position [20808, 0]
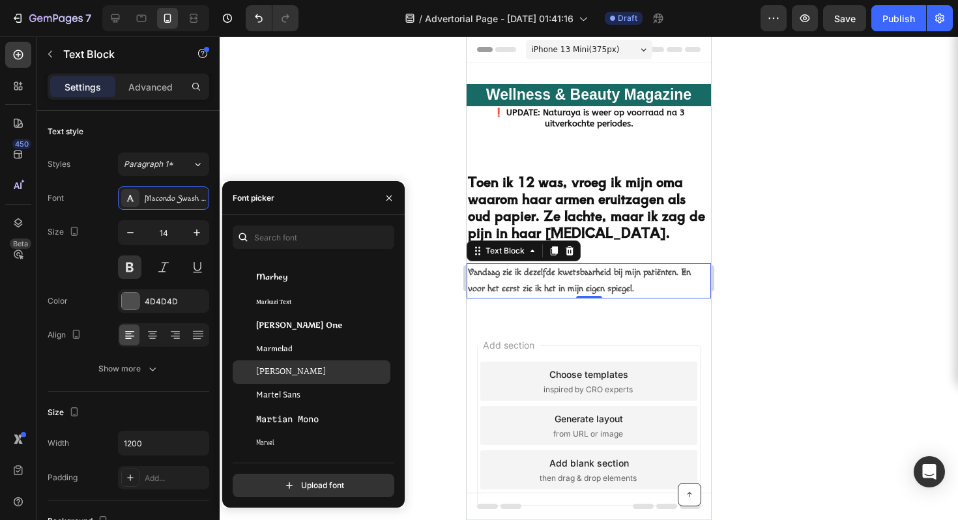
click at [308, 361] on div "[PERSON_NAME]" at bounding box center [312, 371] width 158 height 23
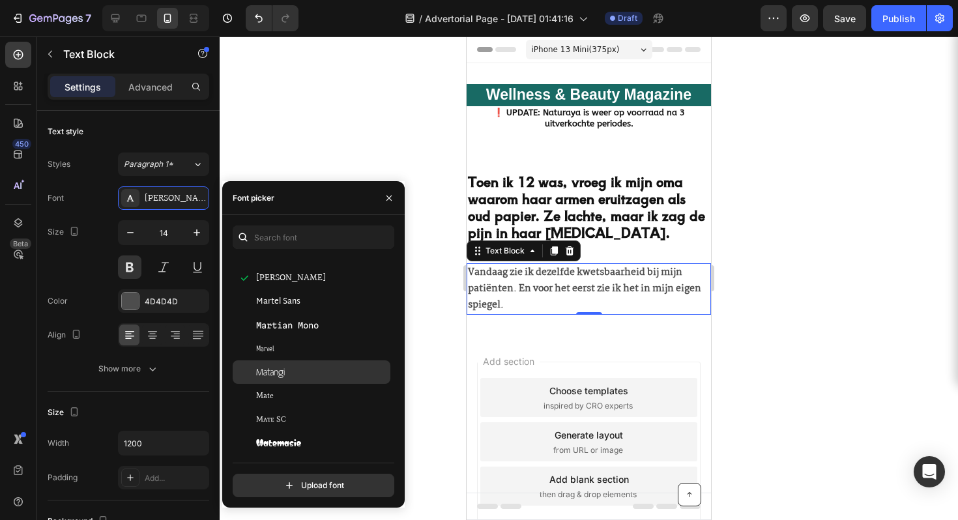
scroll to position [20919, 0]
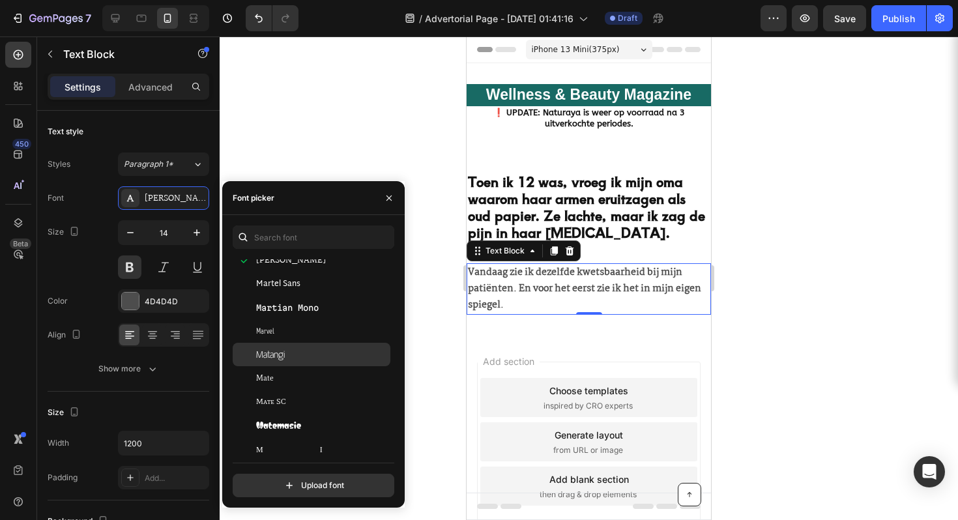
click at [308, 360] on div "Matangi" at bounding box center [312, 354] width 158 height 23
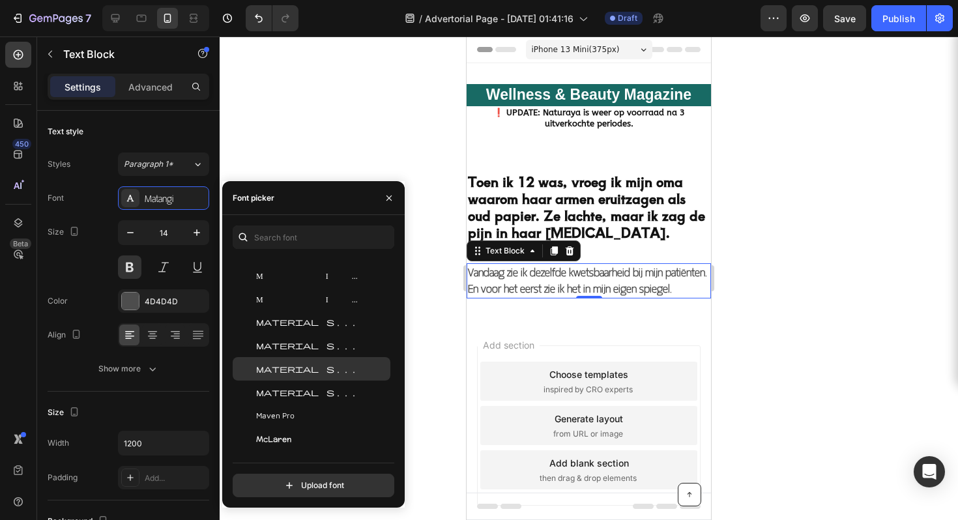
click at [308, 360] on div "Material Symbols Rounded" at bounding box center [312, 368] width 158 height 23
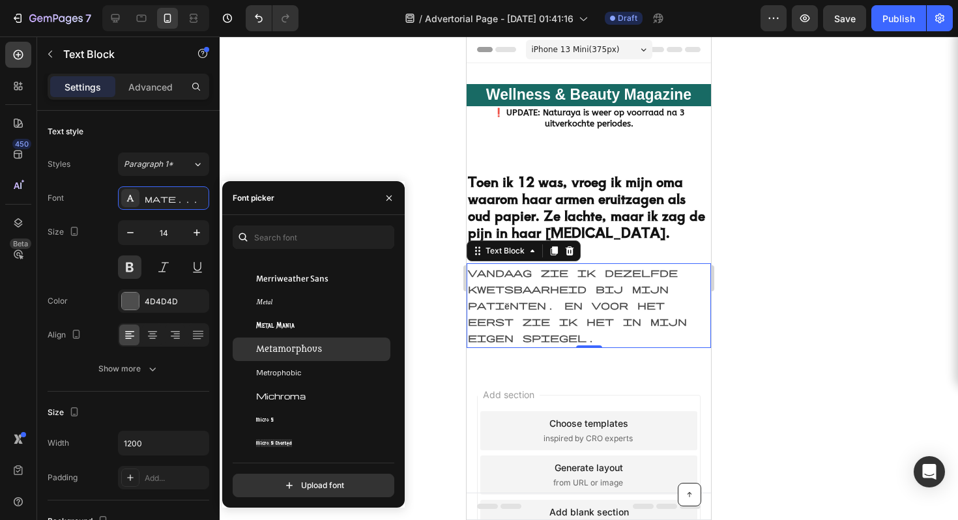
click at [306, 358] on div "Metamorphous" at bounding box center [312, 349] width 158 height 23
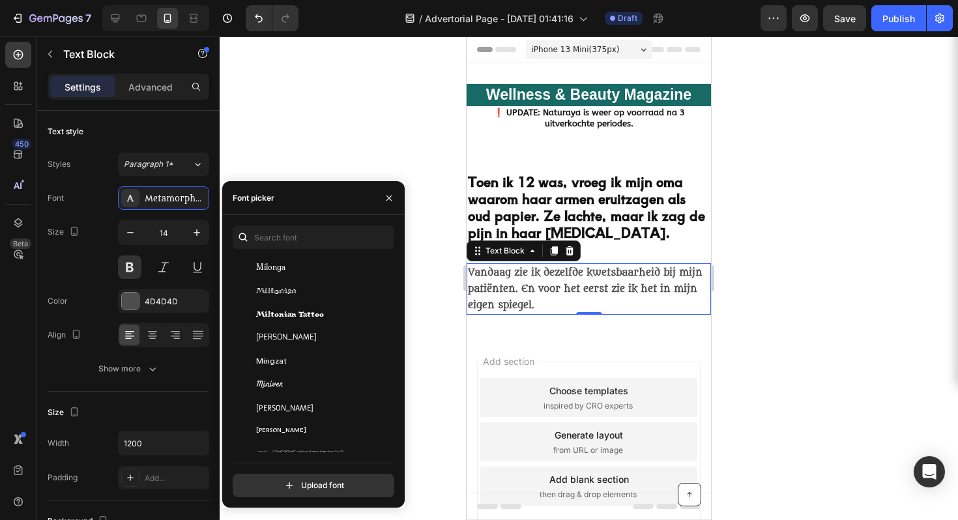
click at [306, 357] on div "Mingzat" at bounding box center [322, 361] width 132 height 12
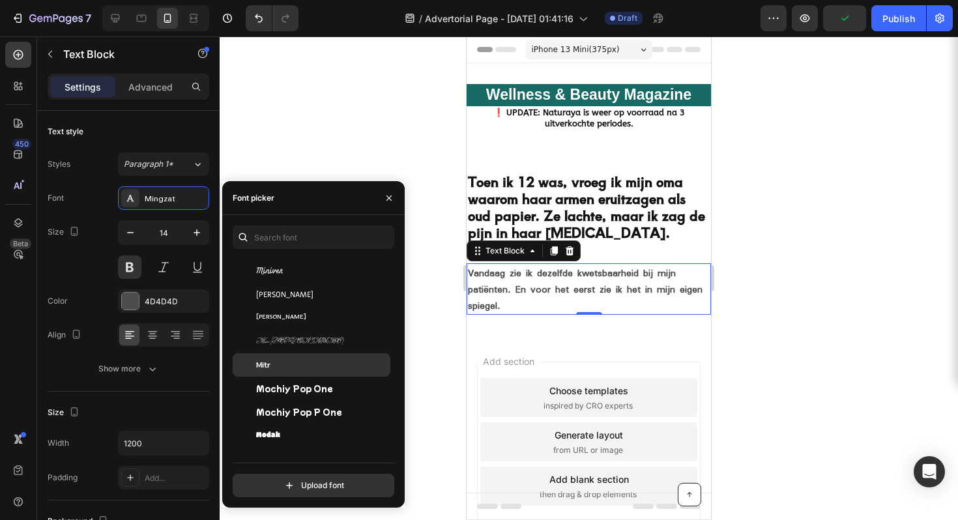
click at [305, 357] on div "Mitr" at bounding box center [312, 364] width 158 height 23
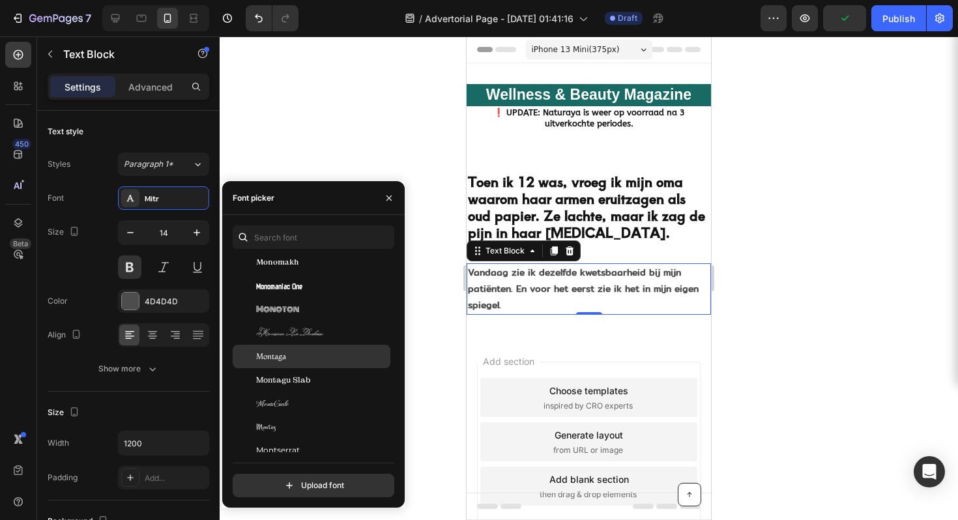
click at [306, 355] on div "Montaga" at bounding box center [322, 357] width 132 height 12
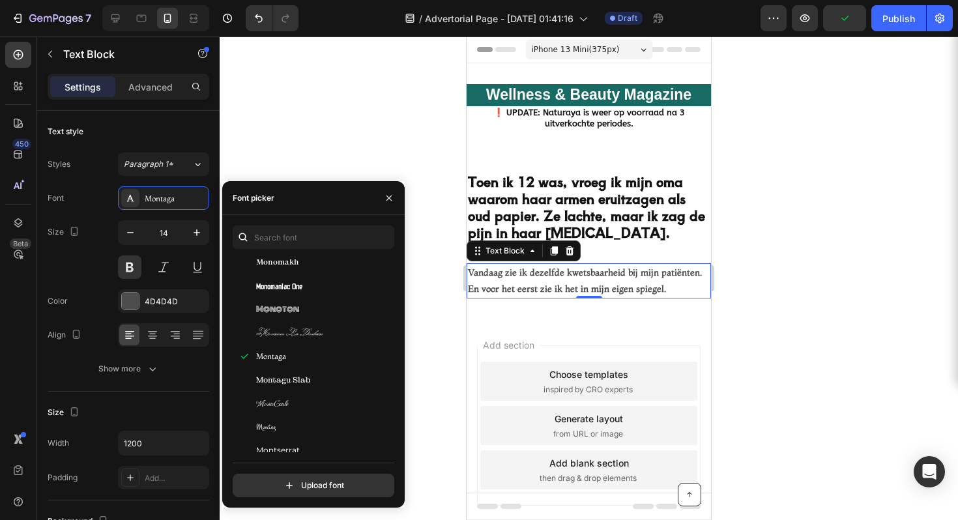
scroll to position [22802, 0]
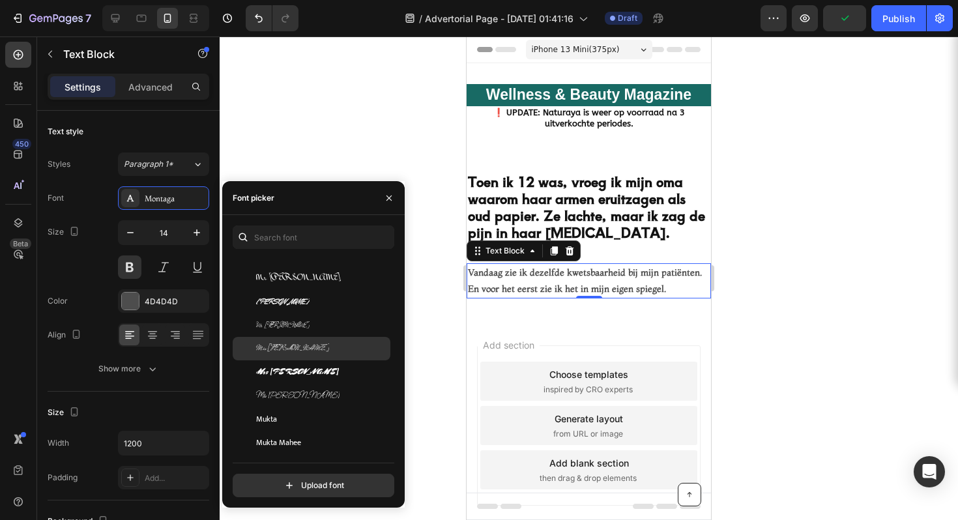
click at [304, 355] on div "Mrs [PERSON_NAME]" at bounding box center [312, 348] width 158 height 23
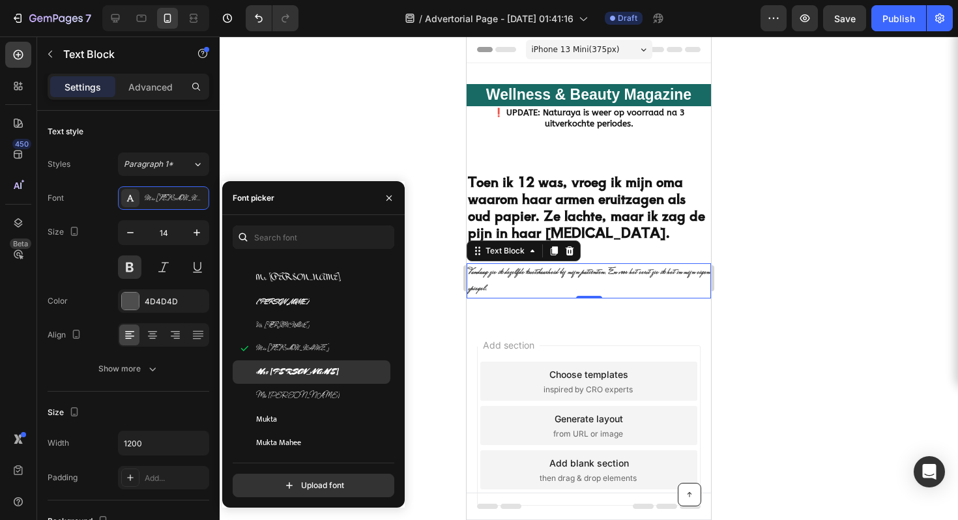
click at [308, 368] on div "Mrs [PERSON_NAME]" at bounding box center [322, 372] width 132 height 12
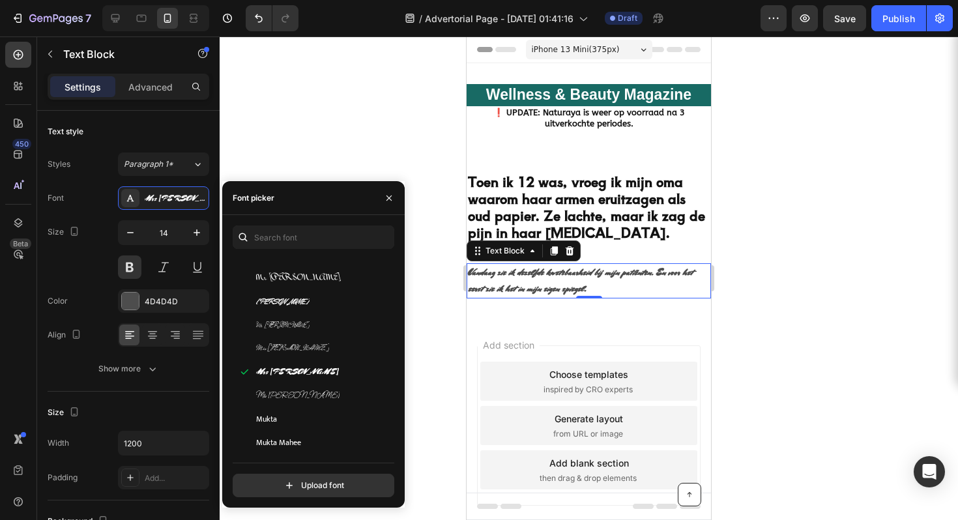
scroll to position [22971, 0]
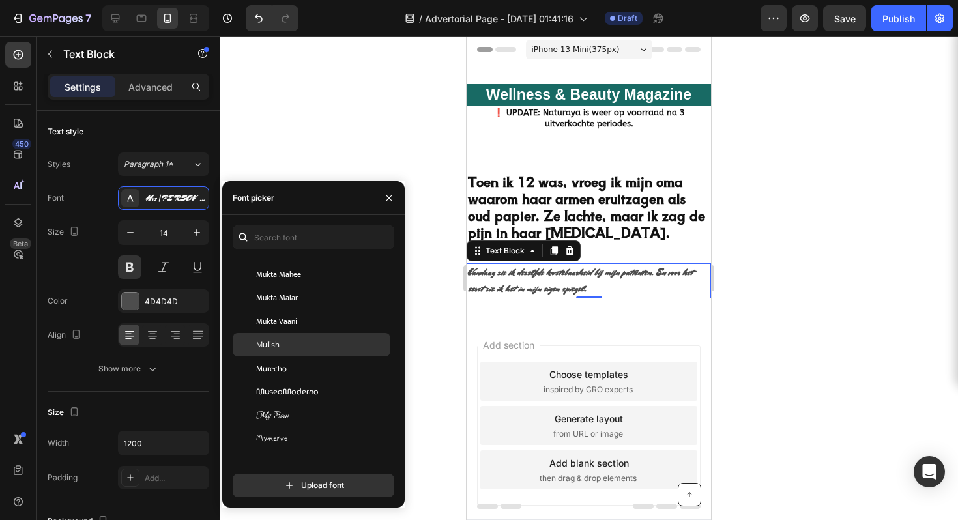
click at [305, 345] on div "Mulish" at bounding box center [322, 345] width 132 height 12
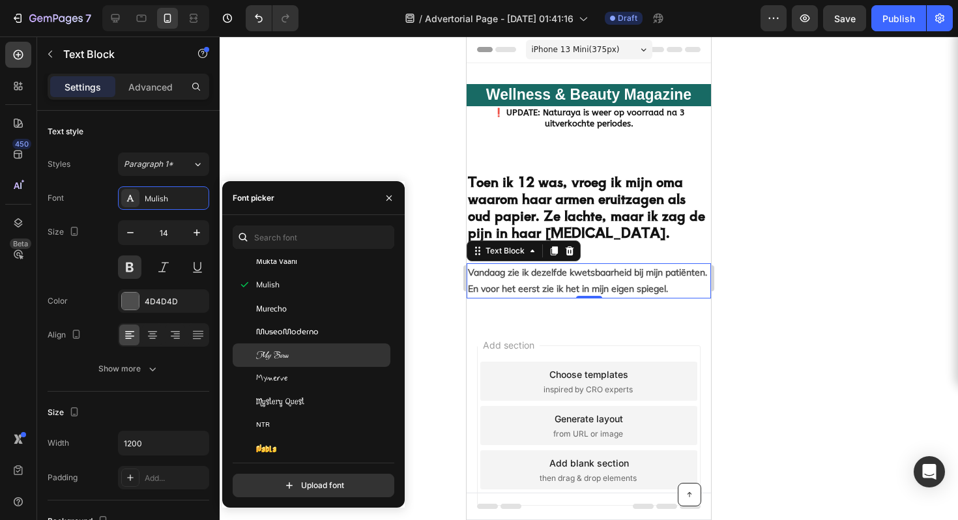
click at [308, 345] on div "My Soul" at bounding box center [312, 354] width 158 height 23
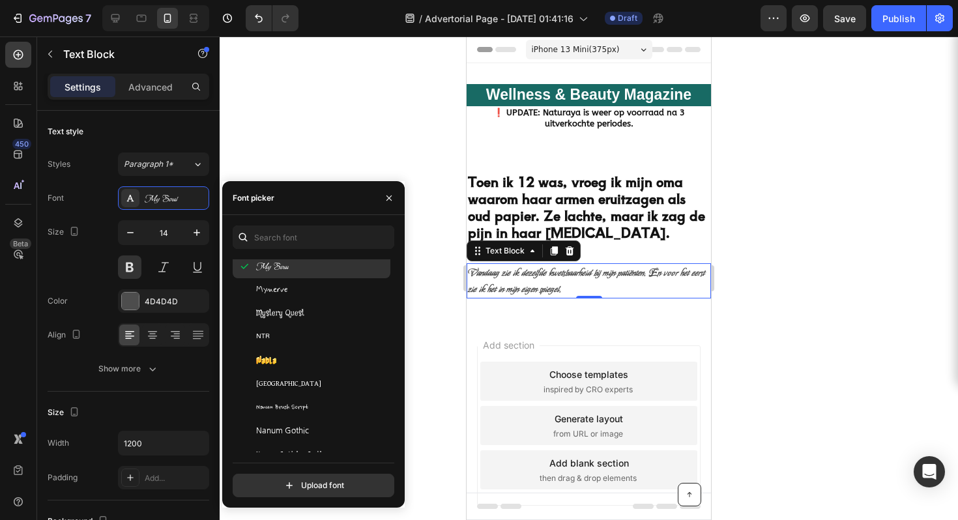
click at [308, 346] on div "NTR" at bounding box center [312, 336] width 158 height 23
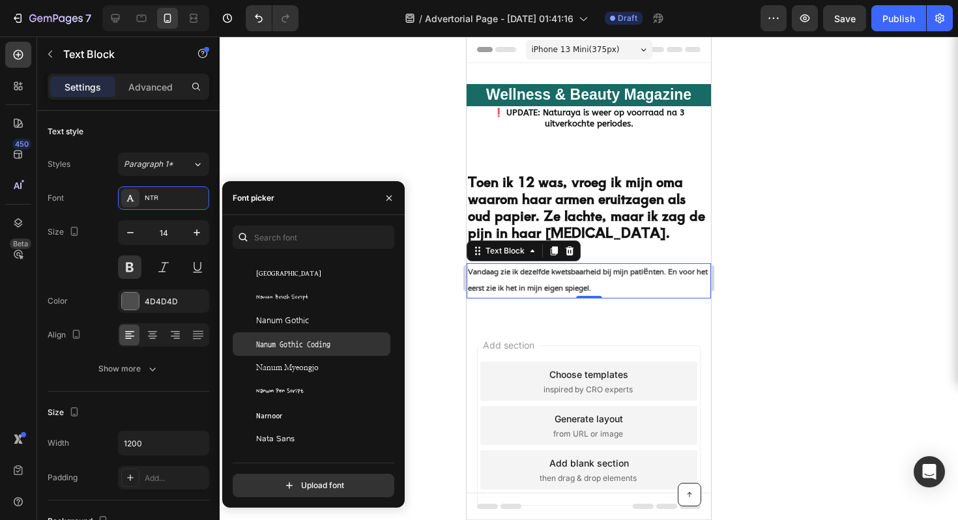
click at [336, 345] on div "Nanum Gothic Coding" at bounding box center [322, 344] width 132 height 12
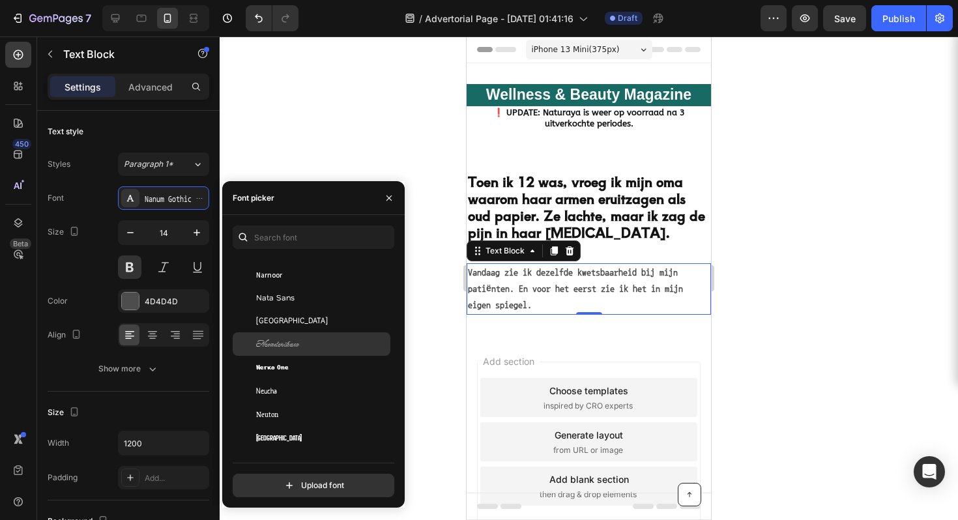
click at [337, 347] on div "Neonderthaw" at bounding box center [322, 344] width 132 height 12
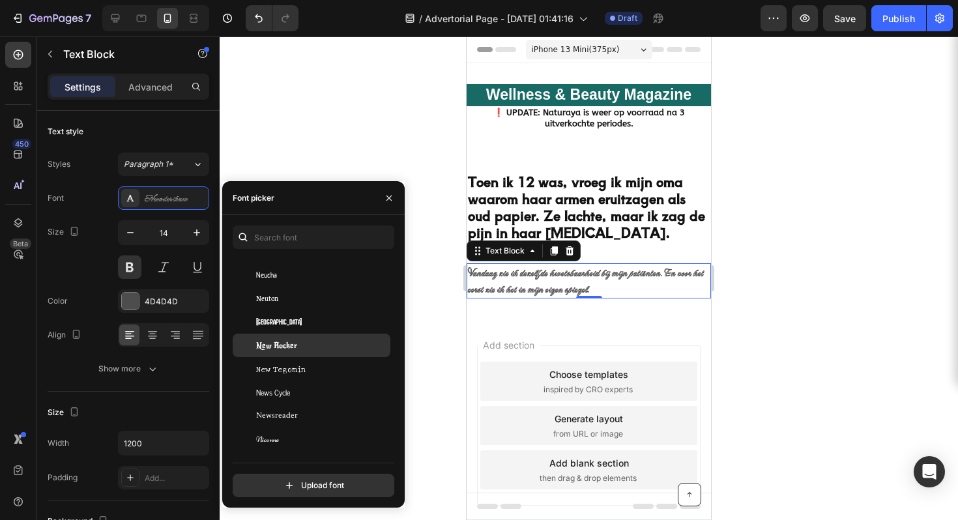
click at [337, 346] on div "New Rocker" at bounding box center [322, 346] width 132 height 12
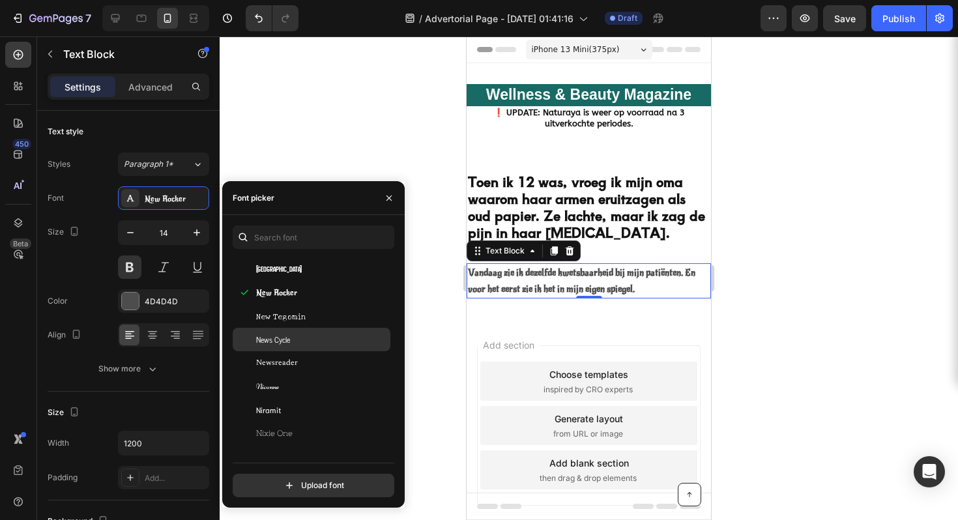
click at [336, 345] on div "News Cycle" at bounding box center [312, 339] width 158 height 23
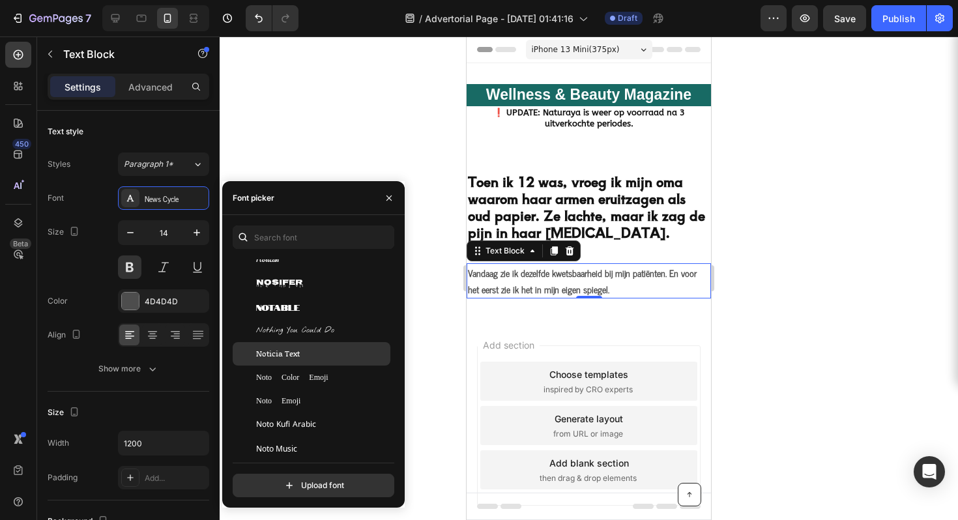
click at [336, 345] on div "Noticia Text" at bounding box center [312, 353] width 158 height 23
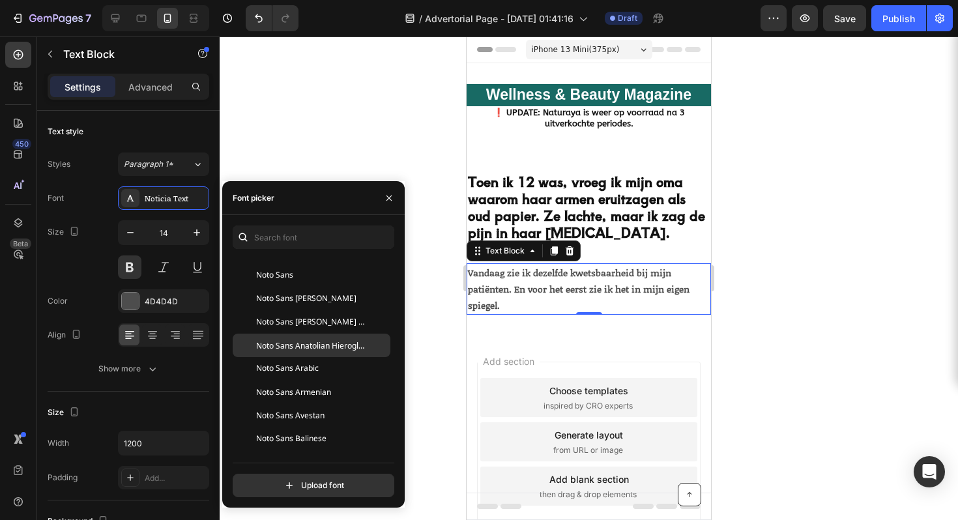
click at [336, 344] on span "Noto Sans Anatolian Hieroglyphs" at bounding box center [310, 346] width 108 height 12
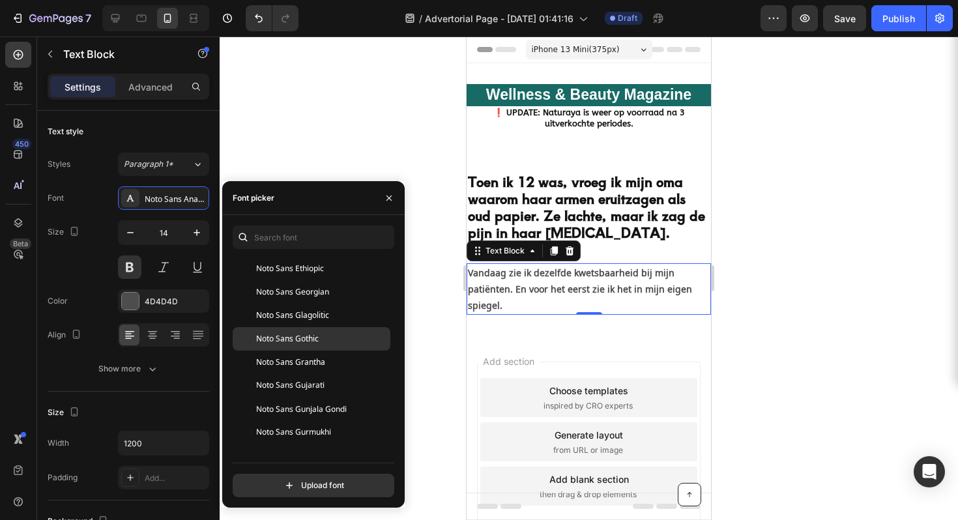
click at [336, 342] on div "Noto Sans Gothic" at bounding box center [322, 339] width 132 height 12
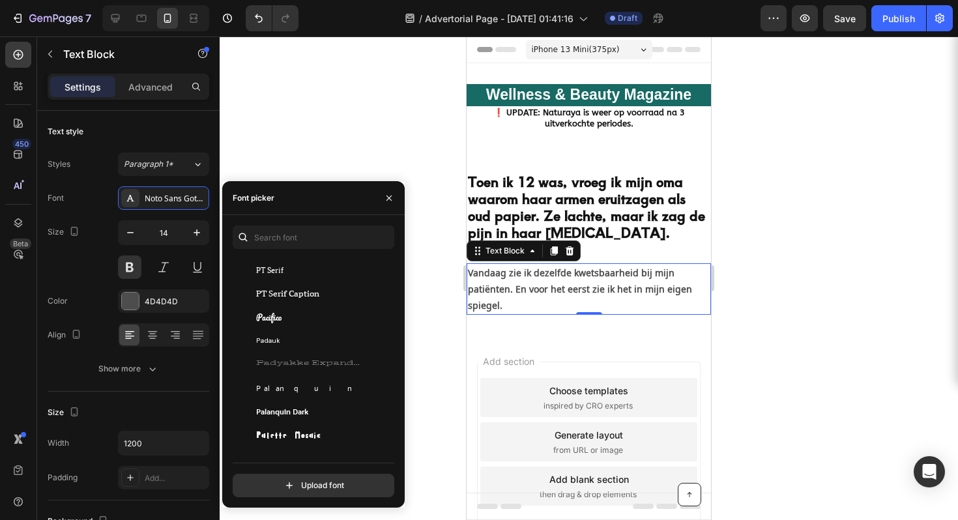
scroll to position [29867, 0]
click at [332, 343] on div "PT Sans Narrow" at bounding box center [322, 347] width 132 height 12
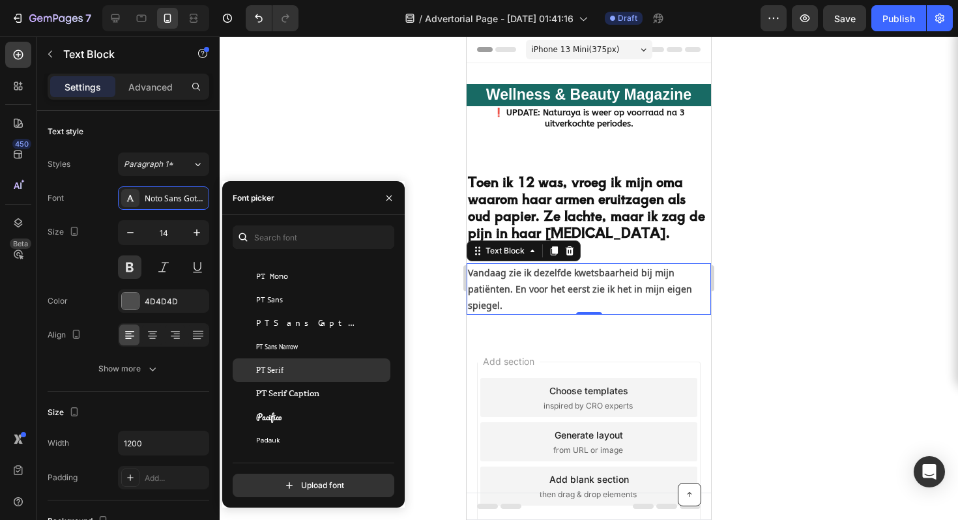
click at [331, 368] on div "PT Serif" at bounding box center [322, 370] width 132 height 12
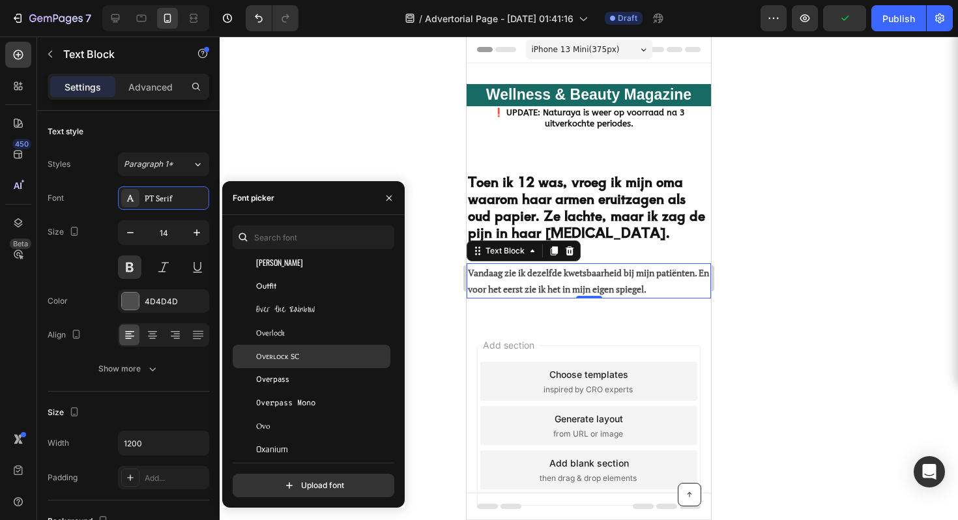
click at [313, 357] on div "Overlock SC" at bounding box center [322, 357] width 132 height 12
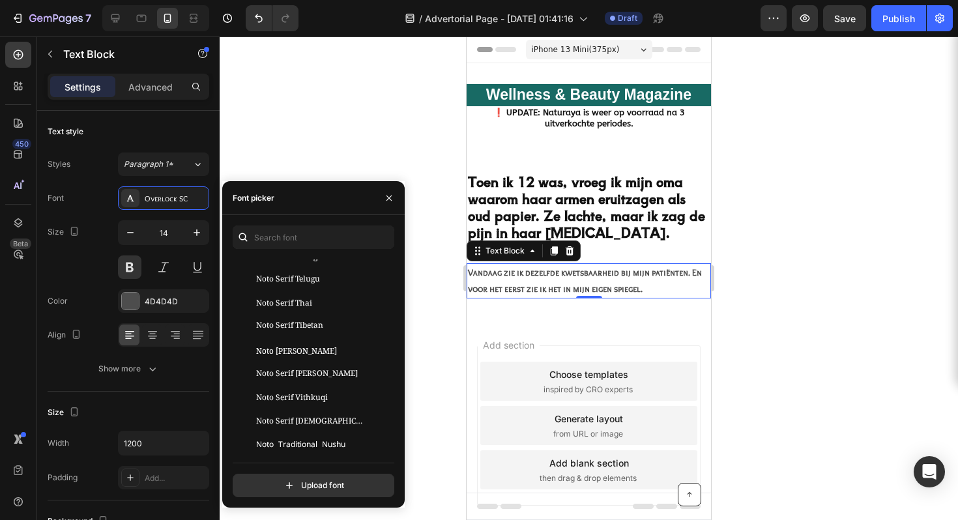
scroll to position [28359, 0]
click at [389, 196] on icon "button" at bounding box center [389, 198] width 10 height 10
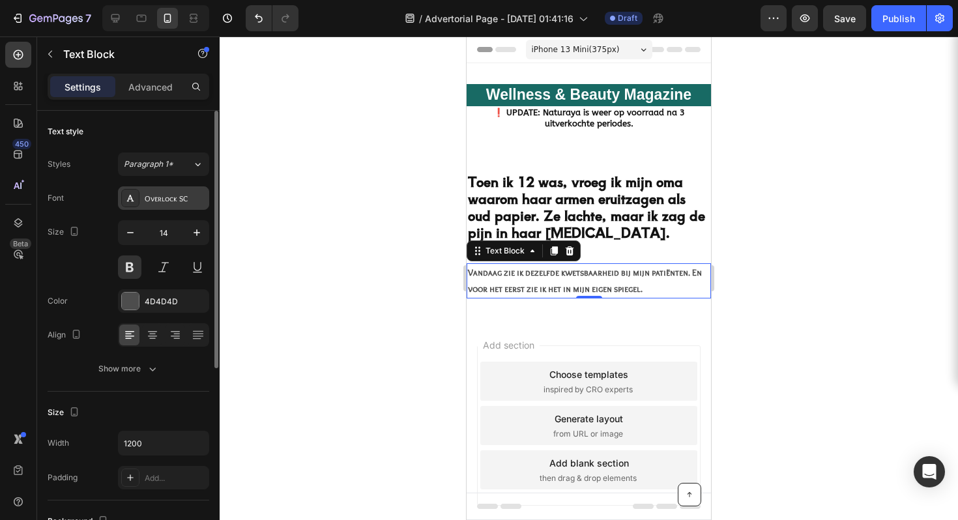
click at [171, 198] on div "Overlock SC" at bounding box center [175, 199] width 61 height 12
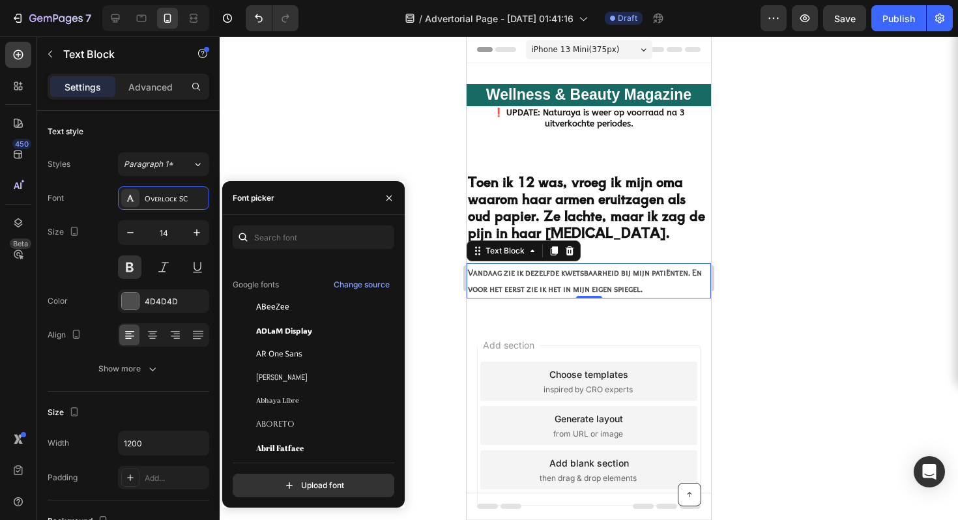
scroll to position [171, 0]
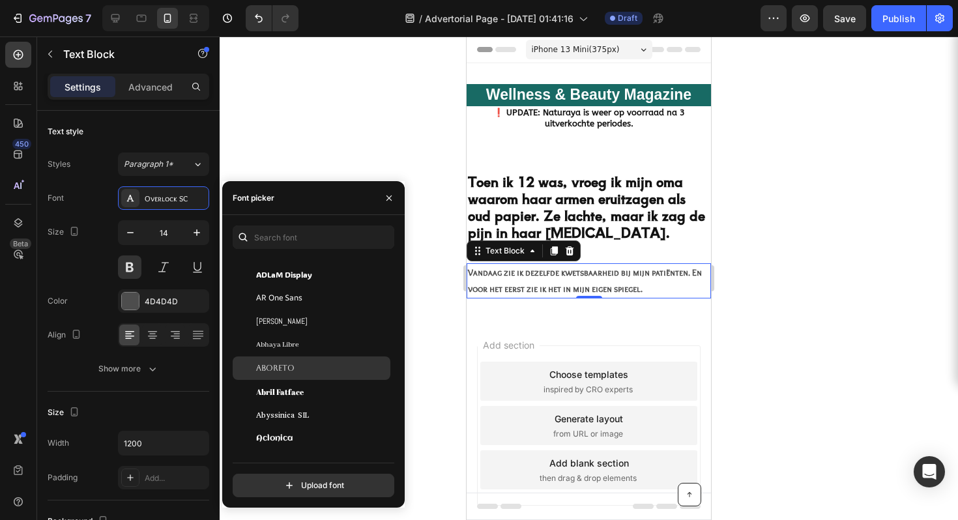
click at [306, 374] on div "Aboreto" at bounding box center [312, 368] width 158 height 23
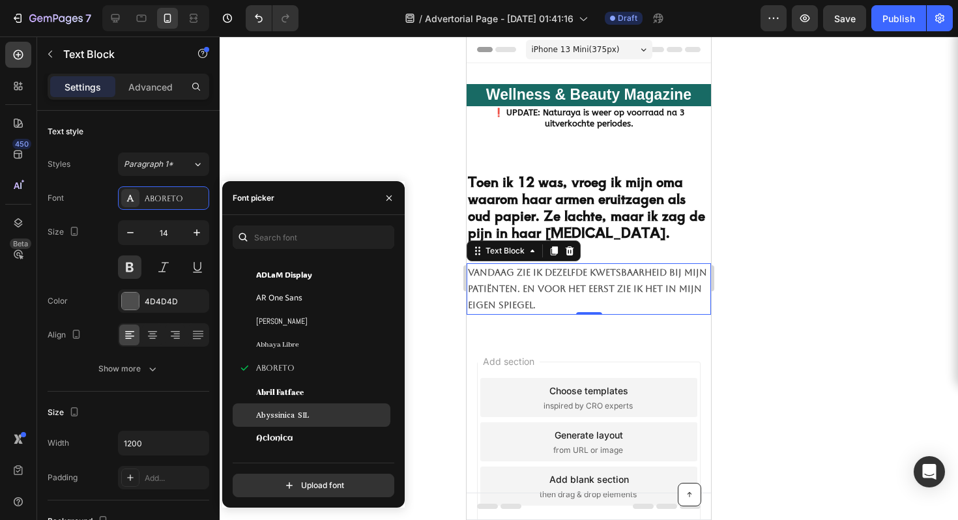
click at [326, 406] on div "Abyssinica SIL" at bounding box center [312, 414] width 158 height 23
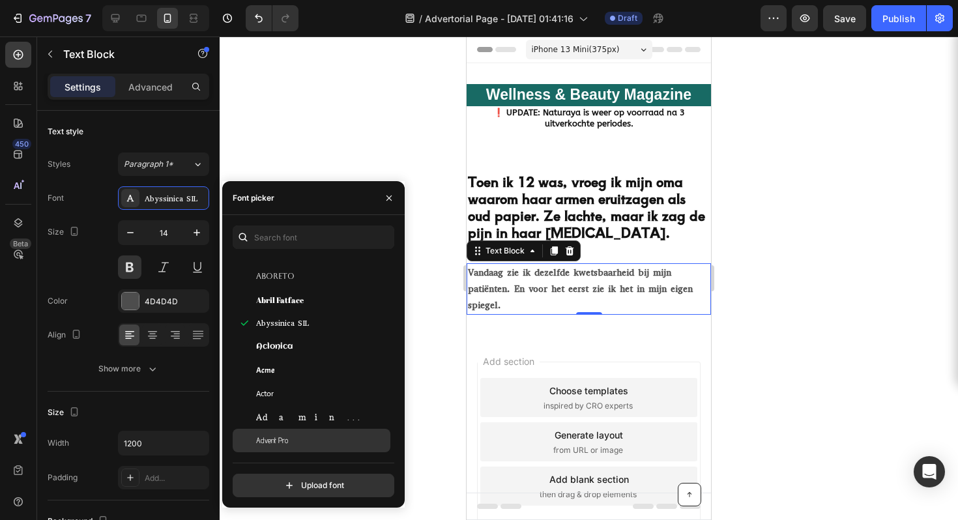
scroll to position [289, 0]
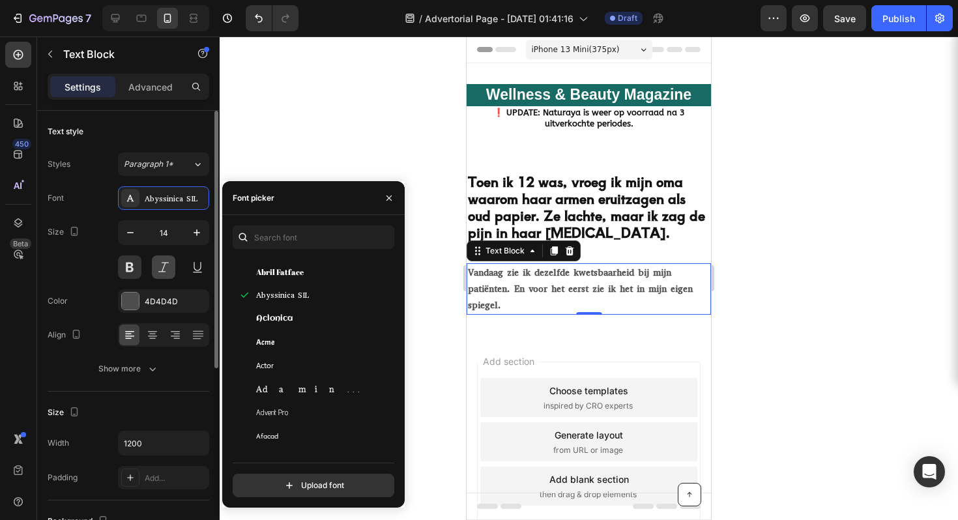
click at [161, 273] on button at bounding box center [163, 266] width 23 height 23
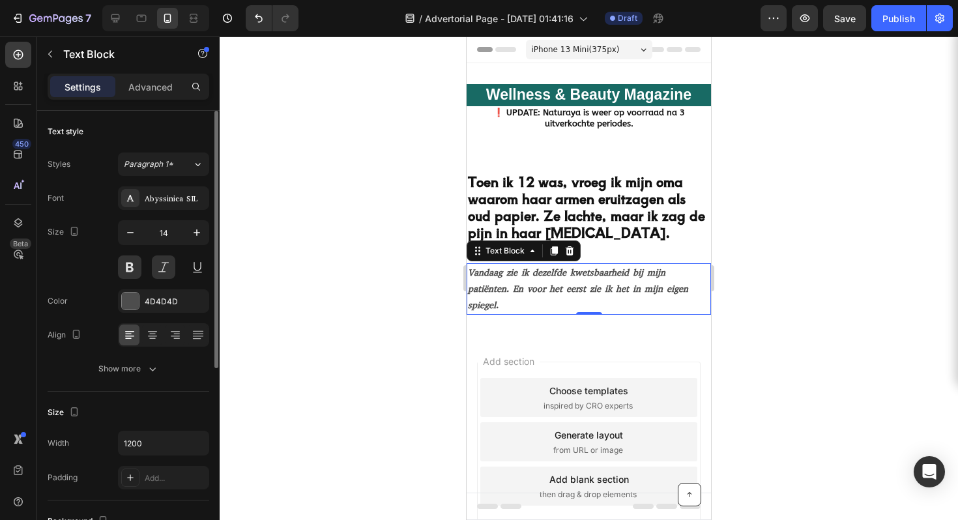
click at [158, 321] on div "Font Abyssinica SIL Size 14 Color 4D4D4D Align Show more" at bounding box center [129, 283] width 162 height 194
click at [357, 272] on div at bounding box center [589, 278] width 738 height 484
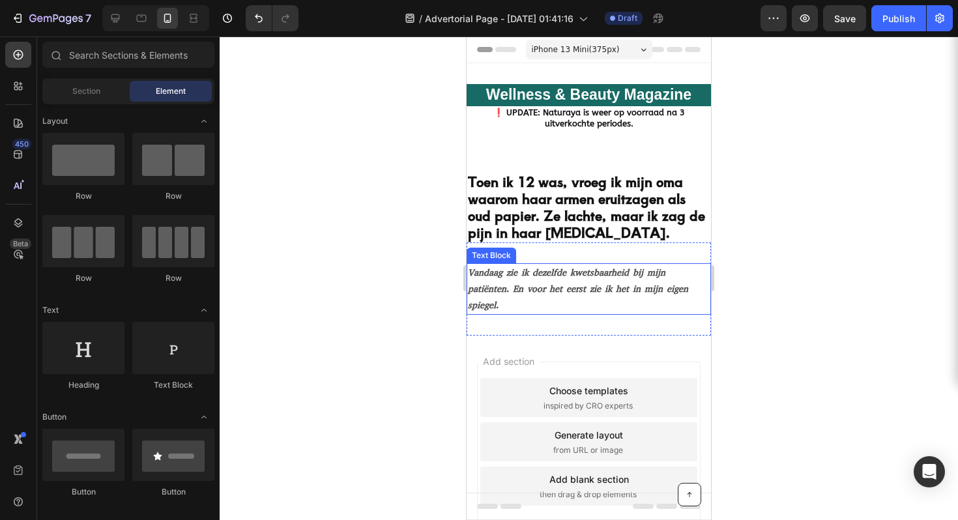
click at [554, 308] on p "Vandaag zie ik dezelfde kwetsbaarheid bij mijn patiënten. En voor het eerst zie…" at bounding box center [589, 290] width 242 height 50
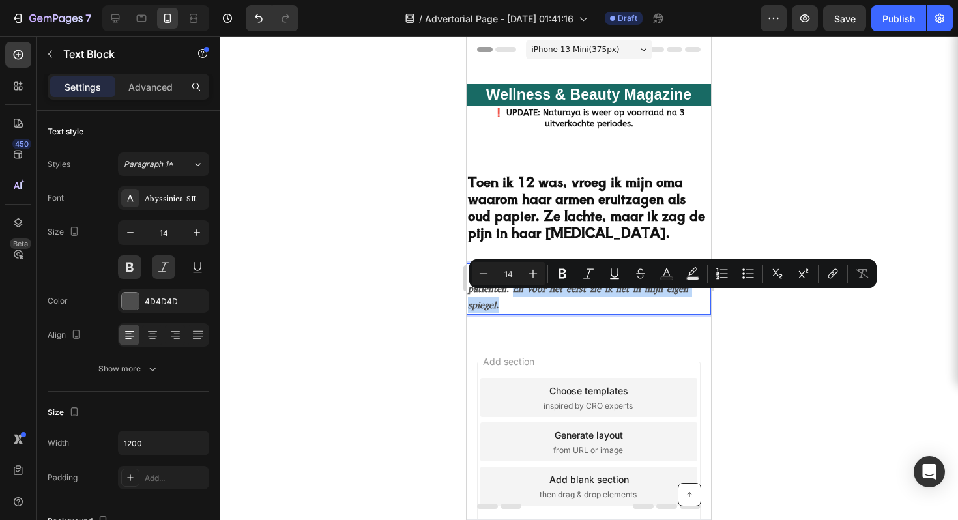
drag, startPoint x: 500, startPoint y: 313, endPoint x: 514, endPoint y: 302, distance: 17.2
click at [514, 302] on p "Vandaag zie ik dezelfde kwetsbaarheid bij mijn patiënten. En voor het eerst zie…" at bounding box center [589, 290] width 242 height 50
click at [691, 277] on rect "Editor contextual toolbar" at bounding box center [693, 278] width 12 height 3
type input "000000"
type input "77"
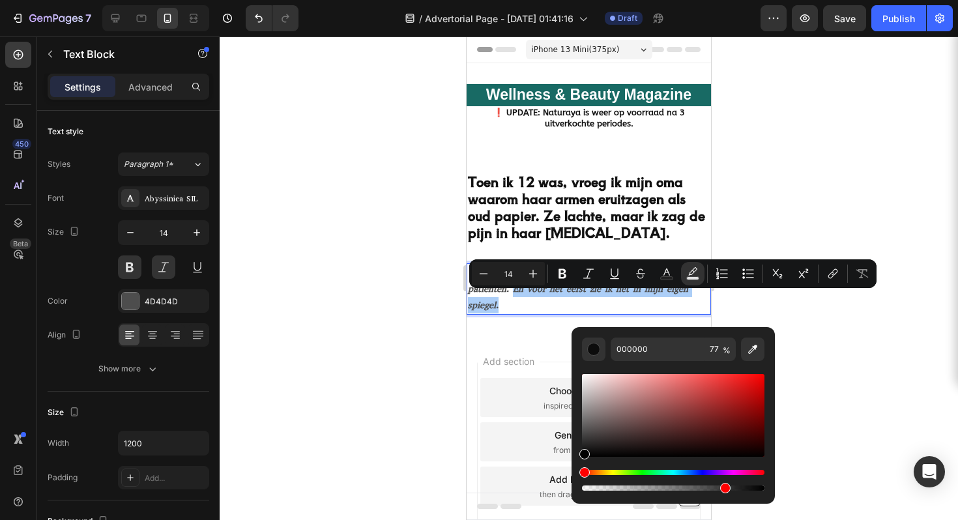
click at [677, 392] on div "Editor contextual toolbar" at bounding box center [673, 415] width 182 height 83
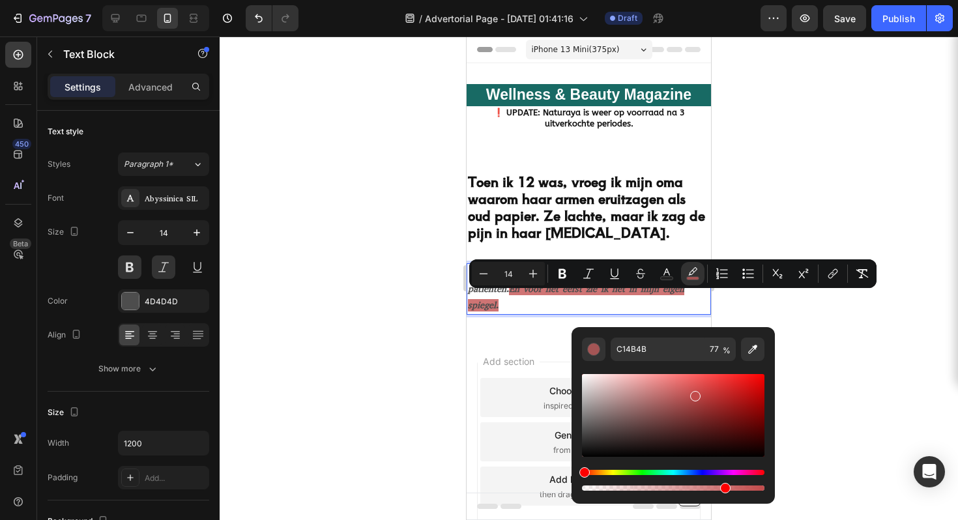
click at [695, 393] on div "Editor contextual toolbar" at bounding box center [673, 415] width 182 height 83
drag, startPoint x: 695, startPoint y: 393, endPoint x: 672, endPoint y: 386, distance: 23.9
click at [671, 386] on div "Editor contextual toolbar" at bounding box center [674, 390] width 10 height 10
drag, startPoint x: 675, startPoint y: 393, endPoint x: 689, endPoint y: 433, distance: 42.0
click at [689, 433] on div "Editor contextual toolbar" at bounding box center [690, 436] width 10 height 10
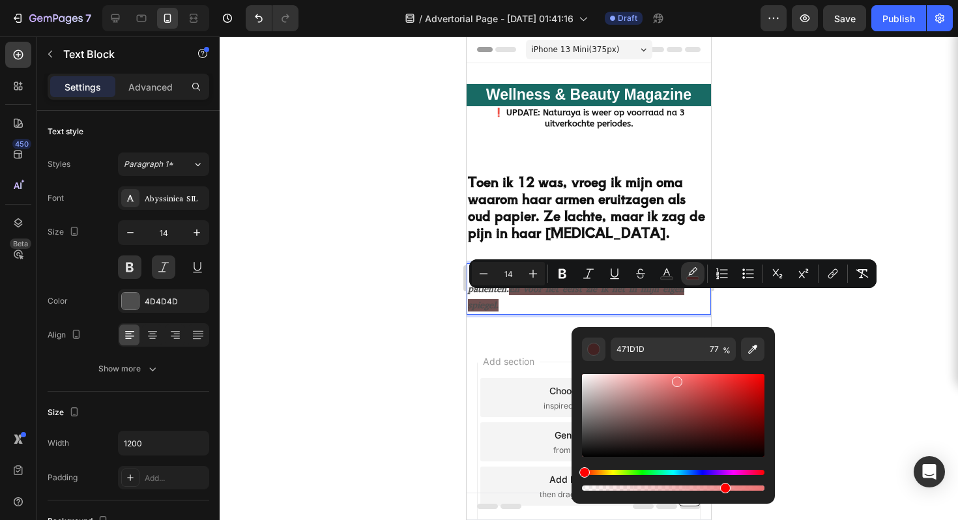
drag, startPoint x: 690, startPoint y: 433, endPoint x: 675, endPoint y: 379, distance: 55.5
click at [675, 379] on div "Editor contextual toolbar" at bounding box center [677, 382] width 10 height 10
drag, startPoint x: 671, startPoint y: 389, endPoint x: 635, endPoint y: 389, distance: 35.2
click at [635, 389] on div "Editor contextual toolbar" at bounding box center [673, 415] width 182 height 83
drag, startPoint x: 637, startPoint y: 389, endPoint x: 634, endPoint y: 379, distance: 10.7
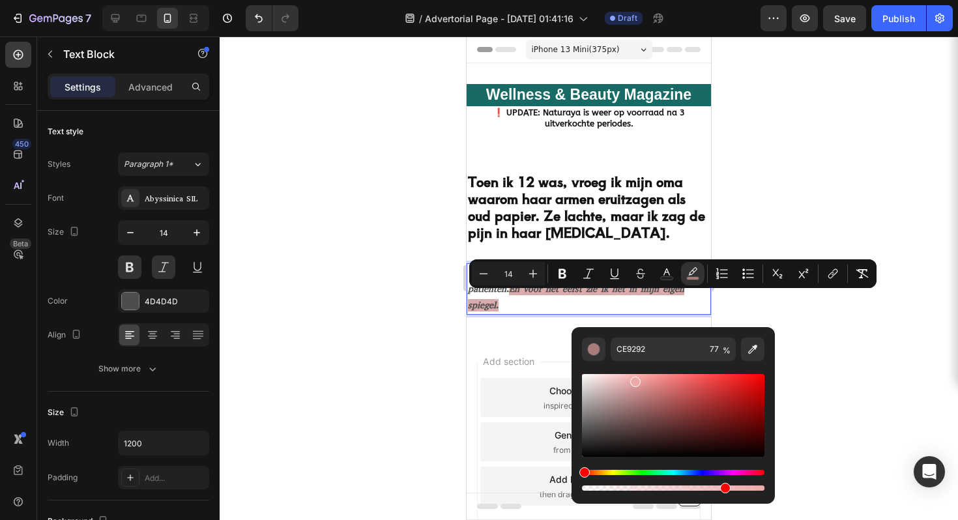
click at [634, 379] on div "Editor contextual toolbar" at bounding box center [635, 382] width 10 height 10
click at [647, 387] on div "Editor contextual toolbar" at bounding box center [673, 415] width 182 height 83
click at [643, 385] on div "Editor contextual toolbar" at bounding box center [648, 390] width 10 height 10
click at [654, 386] on div "Editor contextual toolbar" at bounding box center [673, 415] width 182 height 83
click at [613, 472] on div "Hue" at bounding box center [673, 472] width 182 height 5
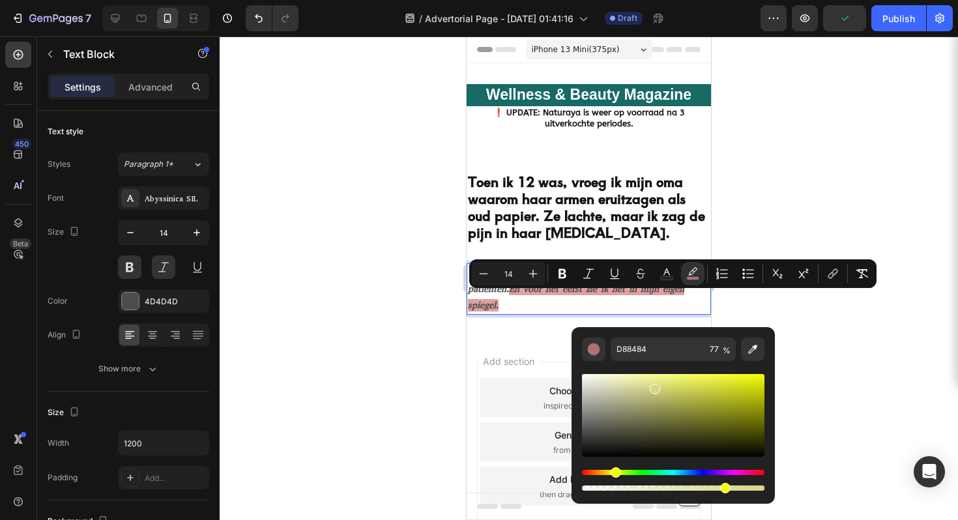
type input "D5D783"
click at [816, 336] on div at bounding box center [589, 278] width 738 height 484
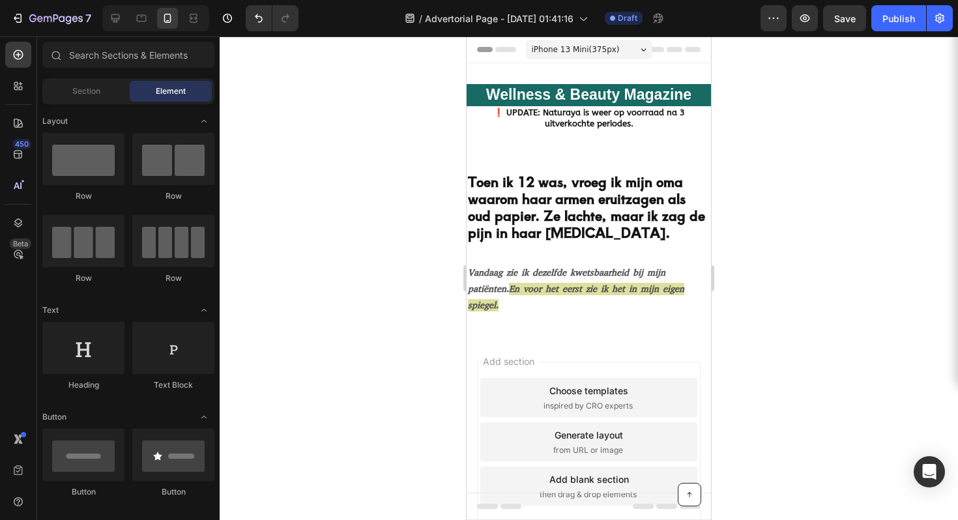
click at [815, 336] on div at bounding box center [589, 278] width 738 height 484
click at [559, 209] on p "Toen ik 12 was, vroeg ik mijn oma waarom haar armen eruitzagen als oud papier. …" at bounding box center [589, 207] width 242 height 68
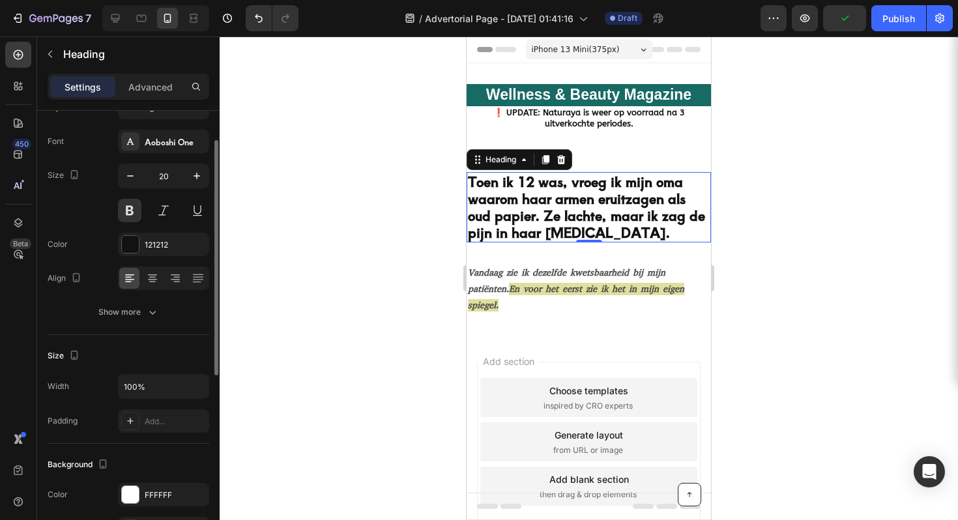
scroll to position [111, 0]
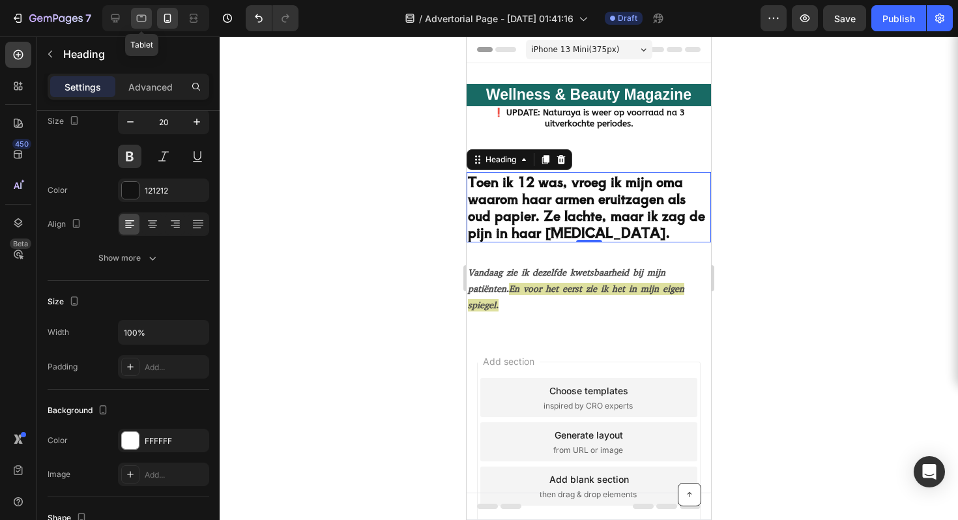
click at [137, 20] on icon at bounding box center [142, 18] width 10 height 7
type input "46"
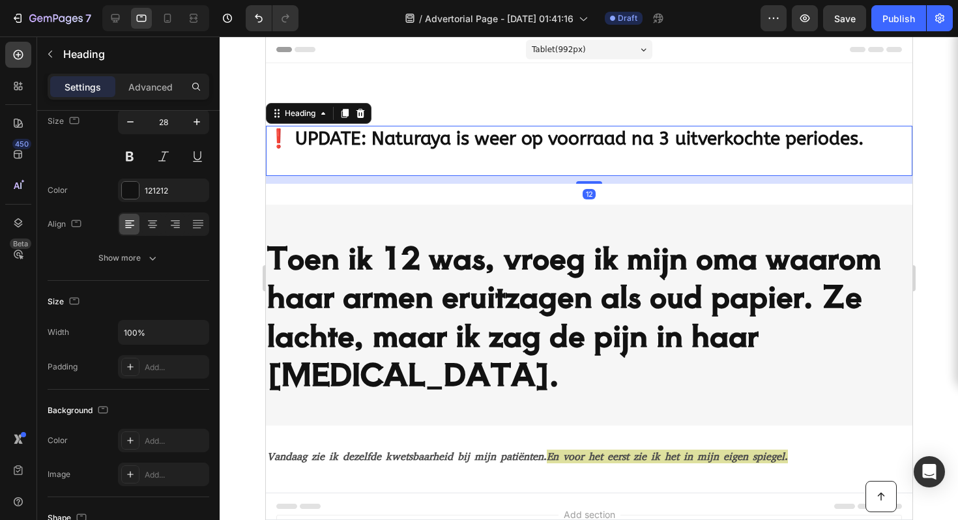
click at [803, 145] on strong "❗️ UPDATE: Naturaya is weer op voorraad na 3 uitverkochte periodes." at bounding box center [565, 139] width 596 height 22
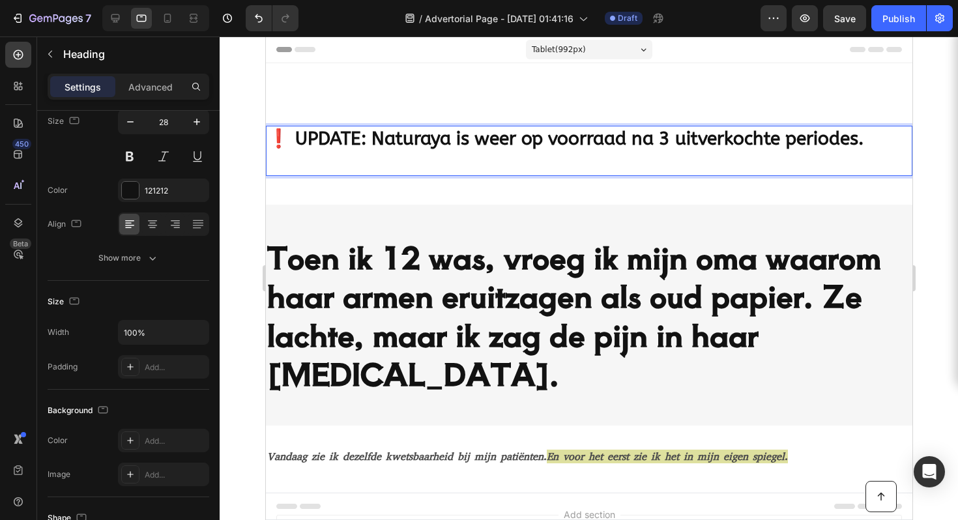
click at [811, 138] on strong "❗️ UPDATE: Naturaya is weer op voorraad na 3 uitverkochte periodes." at bounding box center [565, 139] width 596 height 22
click at [162, 16] on icon at bounding box center [167, 18] width 13 height 13
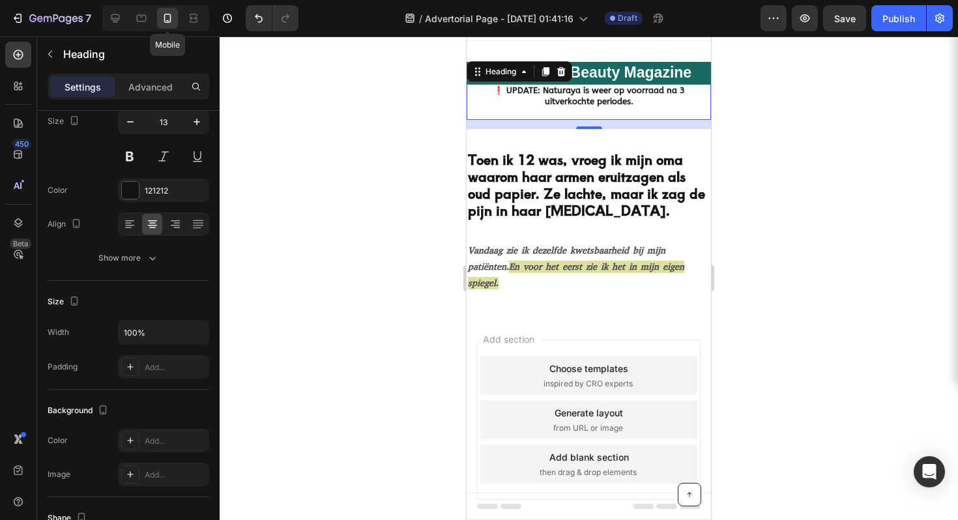
scroll to position [24, 0]
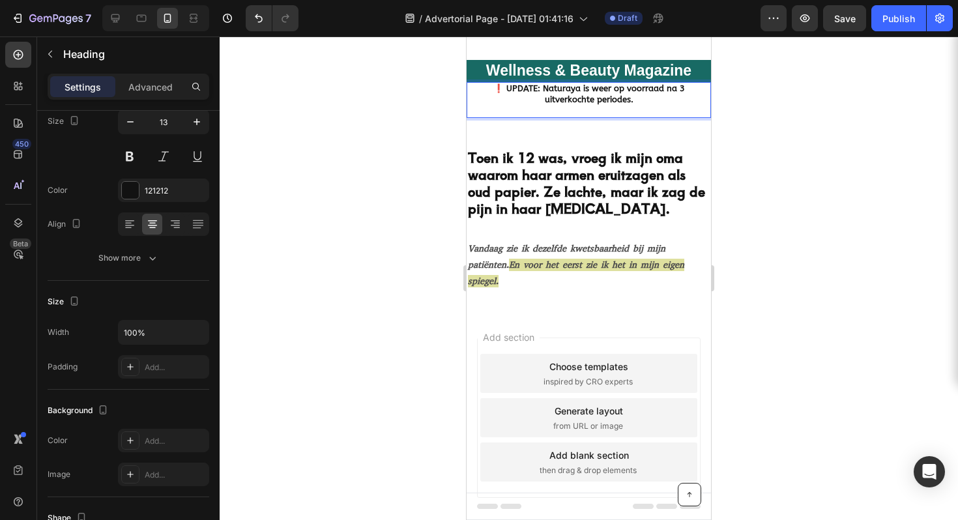
click at [593, 102] on strong "❗️ UPDATE: Naturaya is weer op voorraad na 3 uitverkochte periodes." at bounding box center [589, 93] width 192 height 21
click at [592, 102] on strong "❗️ UPDATE: Naturaya is weer op voorraad na 3 uitverkochte periodes." at bounding box center [589, 93] width 192 height 21
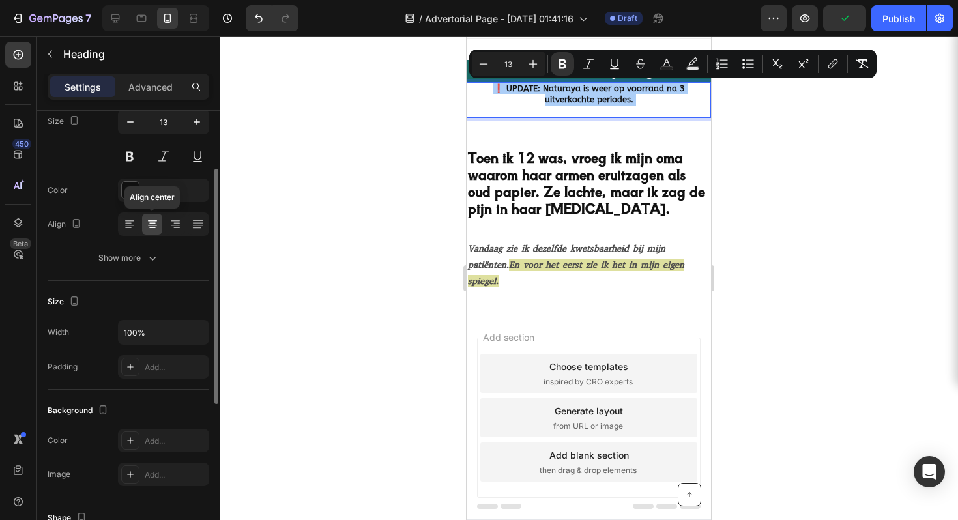
click at [154, 224] on icon at bounding box center [152, 224] width 13 height 13
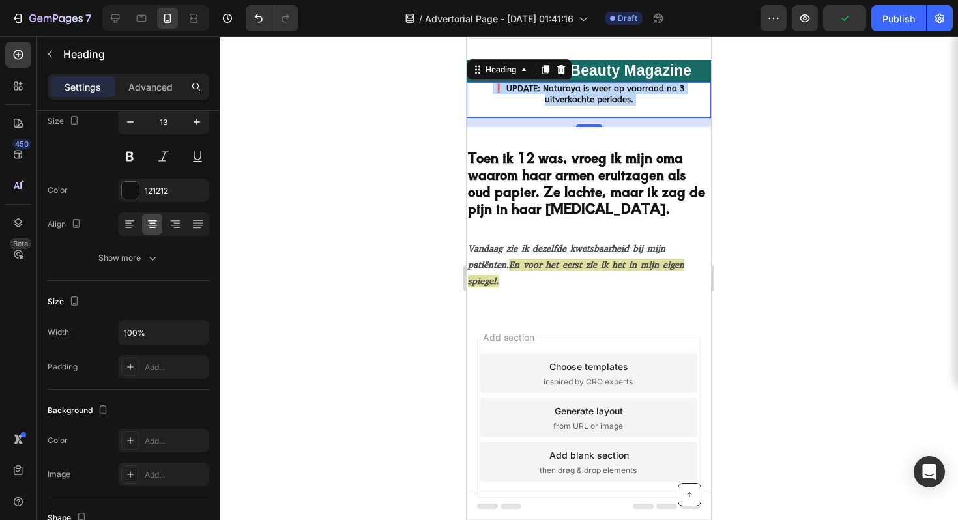
click at [629, 91] on strong "❗️ UPDATE: Naturaya is weer op voorraad na 3 uitverkochte periodes." at bounding box center [589, 93] width 192 height 21
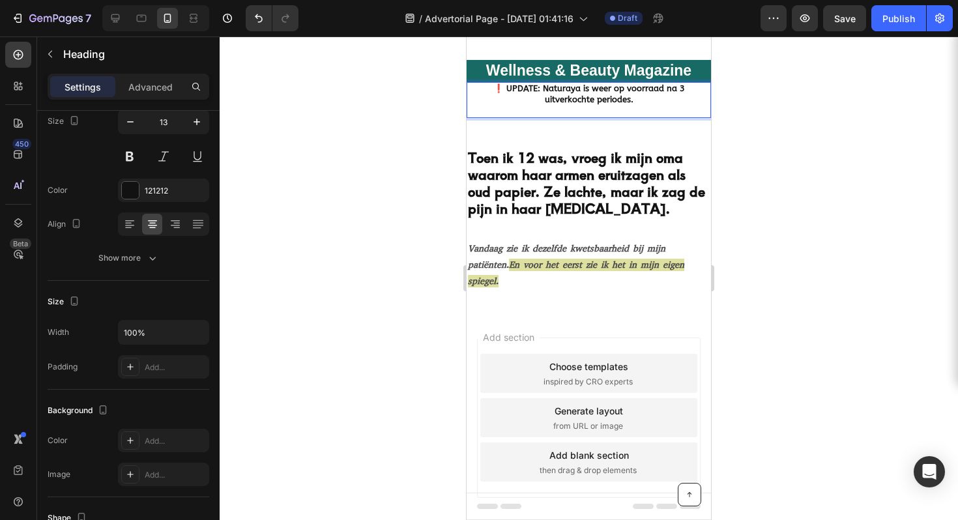
click at [524, 101] on strong "❗️ UPDATE: Naturaya is weer op voorraad na 3 uitverkochte periodes." at bounding box center [589, 93] width 192 height 21
drag, startPoint x: 532, startPoint y: 99, endPoint x: 475, endPoint y: 87, distance: 57.9
click at [493, 87] on strong "❗️ UPDATE: Naturaya is weer op voorraad na 3 uitverkochte periodes." at bounding box center [589, 93] width 192 height 21
click at [598, 100] on strong "❗️ UPDATE: Naturaya is weer op voorraad na 3 uitverkochte periodes." at bounding box center [589, 93] width 192 height 21
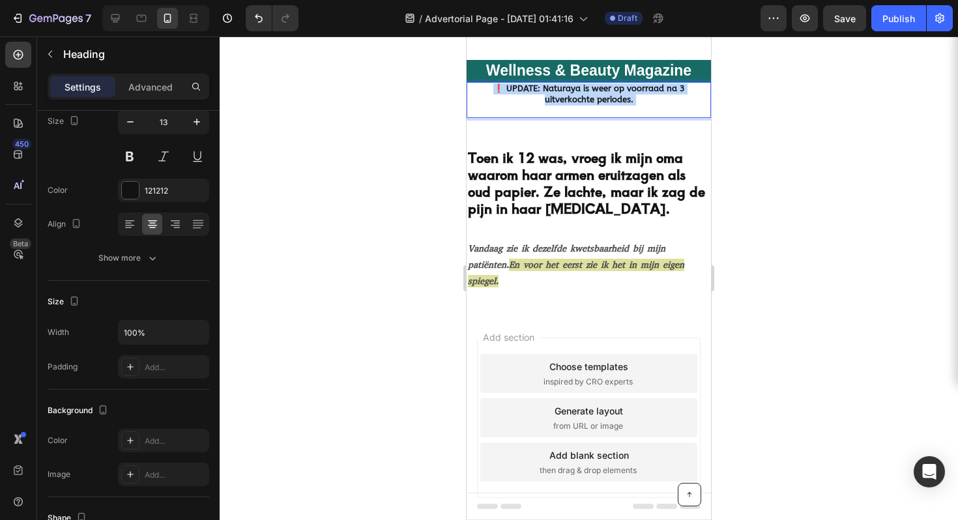
click at [598, 99] on strong "❗️ UPDATE: Naturaya is weer op voorraad na 3 uitverkochte periodes." at bounding box center [589, 93] width 192 height 21
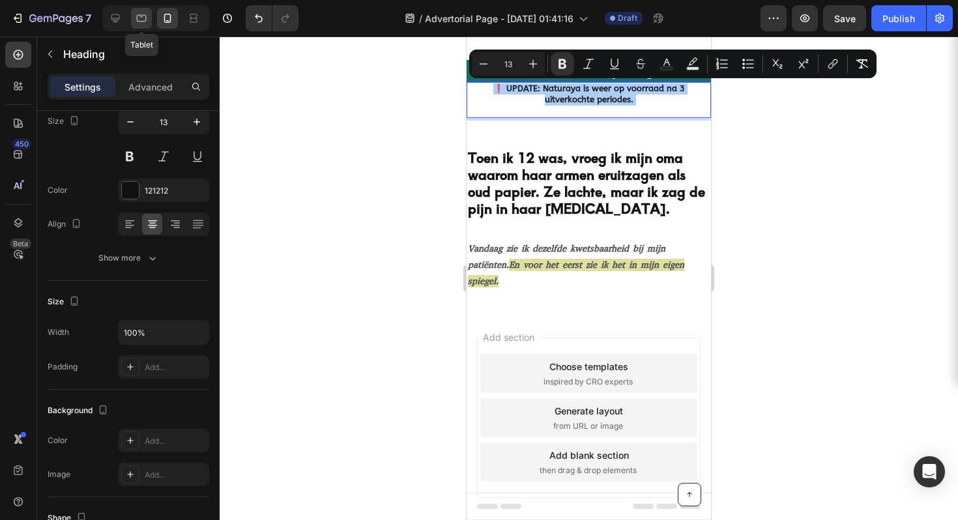
click at [148, 14] on icon at bounding box center [141, 18] width 13 height 13
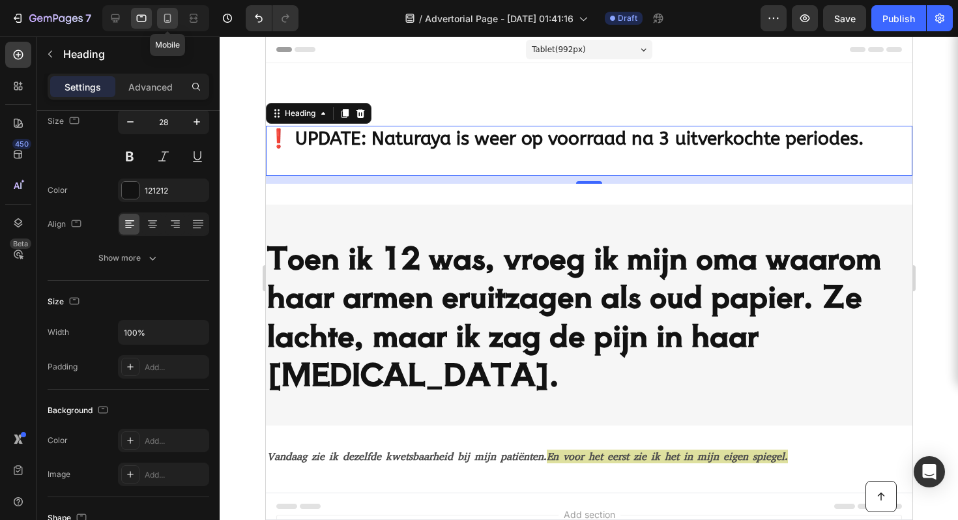
click at [158, 22] on div at bounding box center [167, 18] width 21 height 21
type input "13"
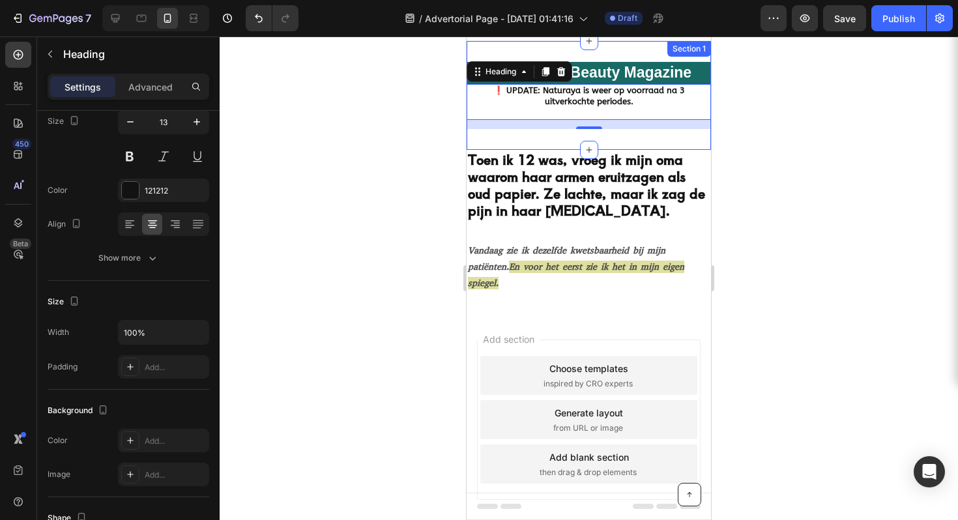
scroll to position [24, 0]
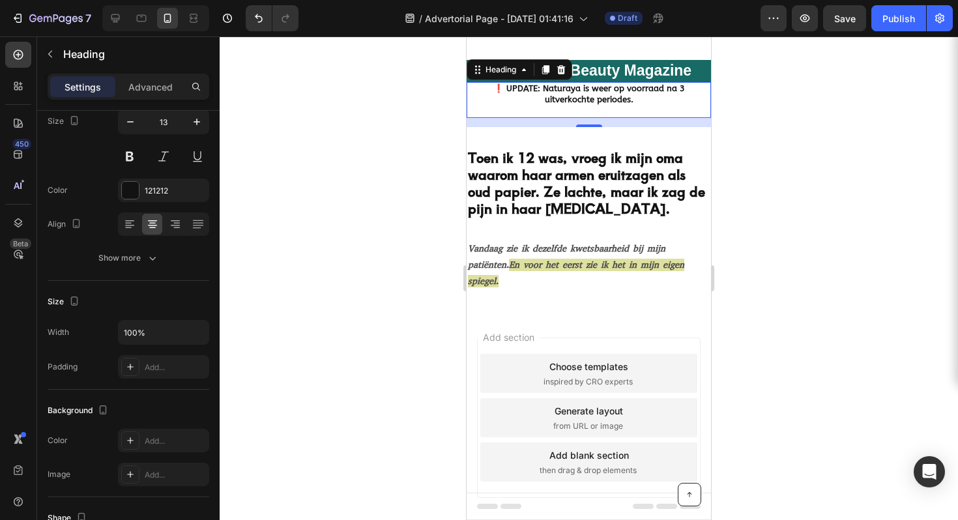
click at [586, 136] on div "12" at bounding box center [589, 137] width 13 height 10
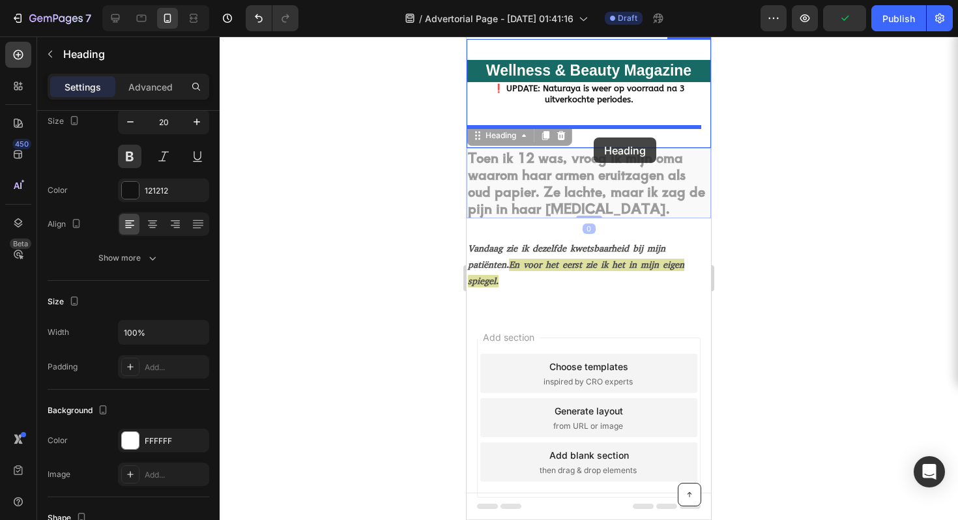
drag, startPoint x: 609, startPoint y: 172, endPoint x: 594, endPoint y: 138, distance: 37.9
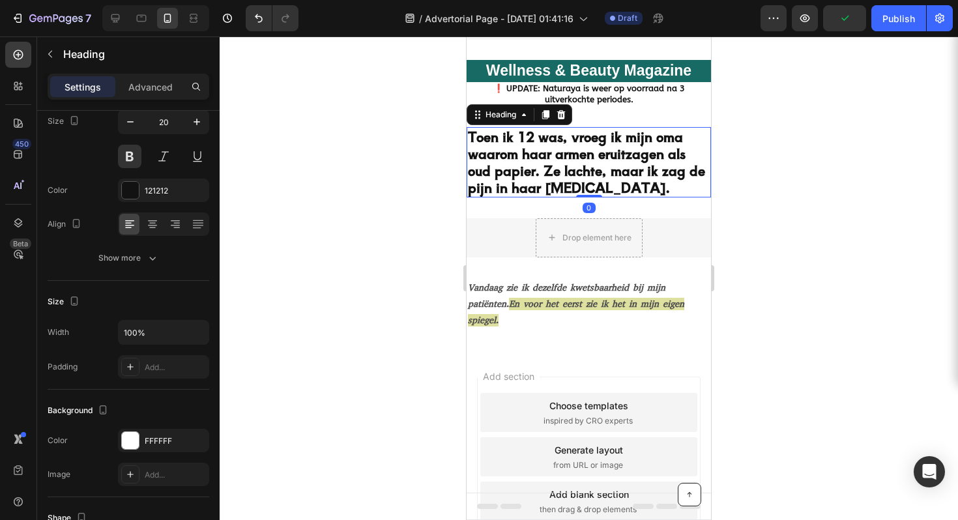
click at [830, 138] on div at bounding box center [589, 278] width 738 height 484
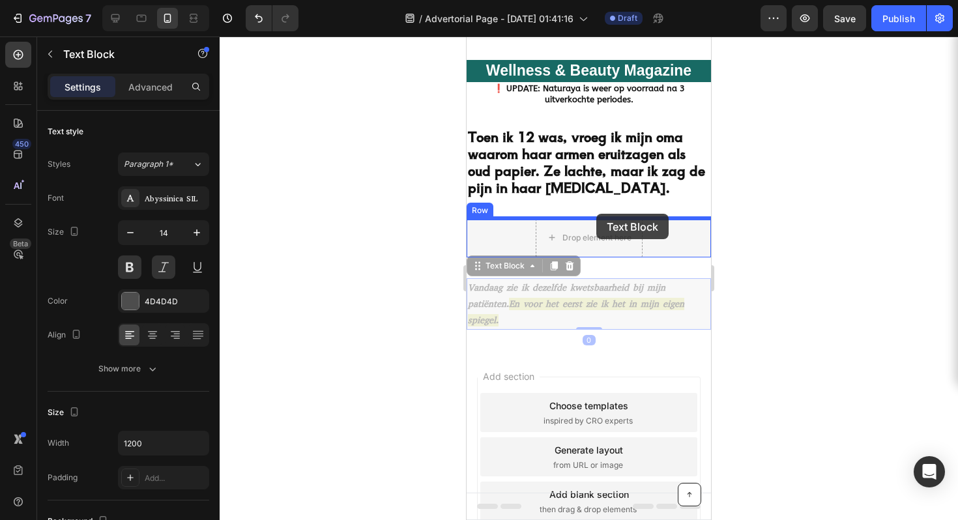
drag, startPoint x: 613, startPoint y: 292, endPoint x: 596, endPoint y: 214, distance: 80.0
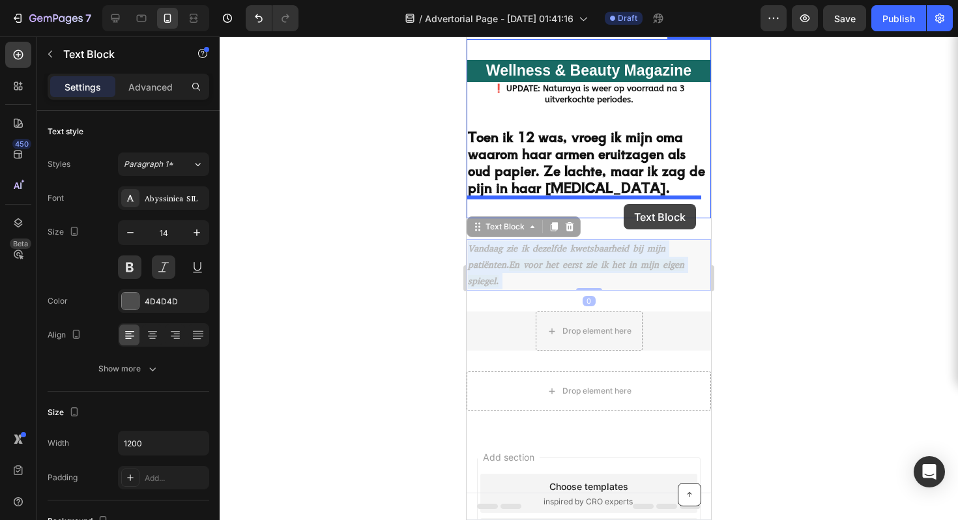
drag, startPoint x: 638, startPoint y: 263, endPoint x: 624, endPoint y: 204, distance: 61.0
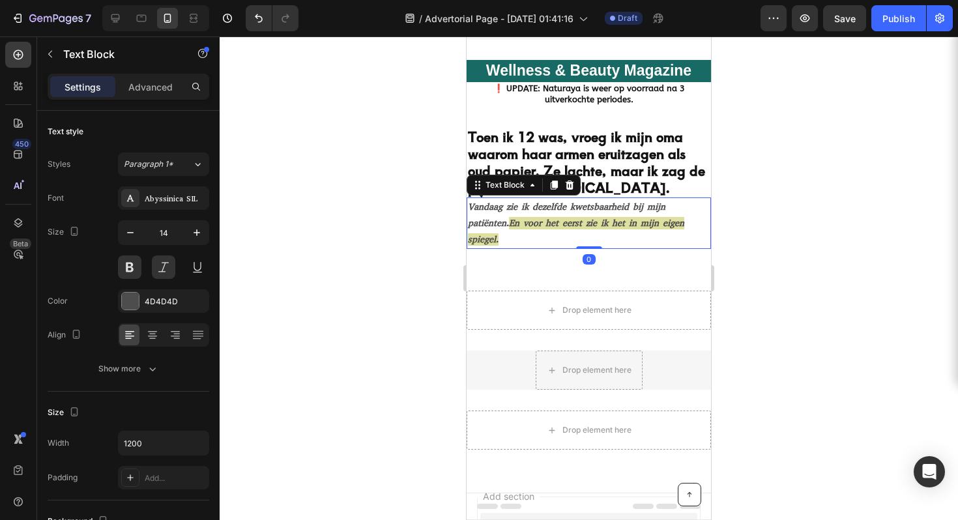
click at [811, 185] on div at bounding box center [589, 278] width 738 height 484
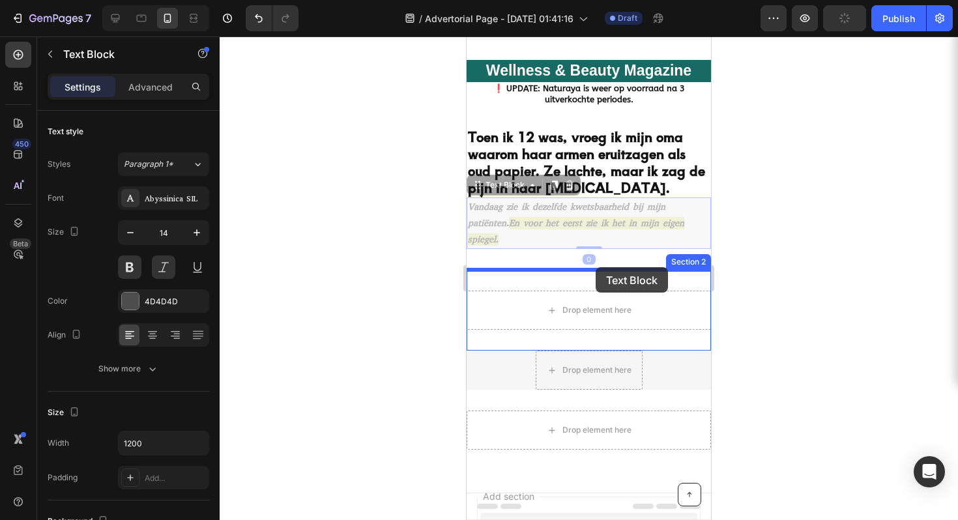
drag, startPoint x: 596, startPoint y: 220, endPoint x: 596, endPoint y: 267, distance: 47.6
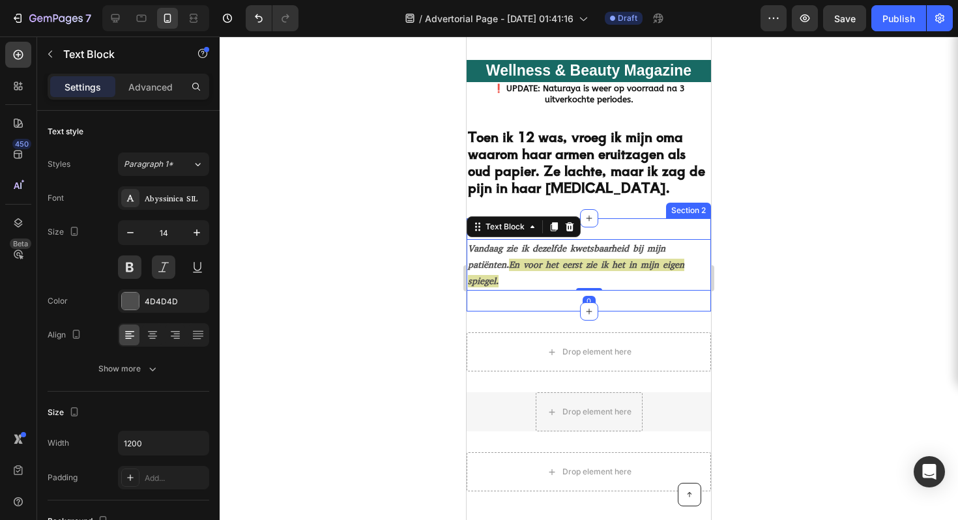
scroll to position [23, 0]
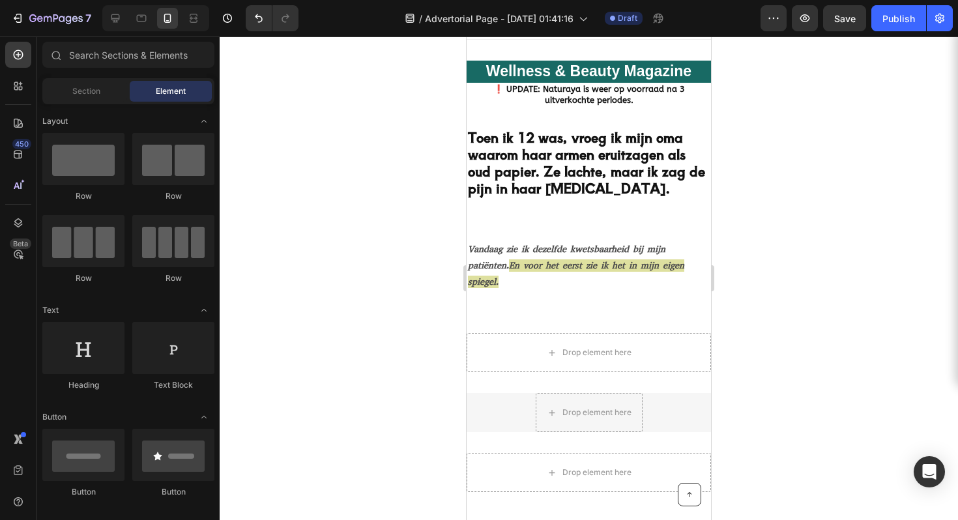
drag, startPoint x: 759, startPoint y: 204, endPoint x: 744, endPoint y: 211, distance: 16.6
click at [759, 204] on div at bounding box center [589, 278] width 738 height 484
click at [568, 270] on span "En voor het eerst zie ik het in mijn eigen spiegel." at bounding box center [576, 273] width 216 height 29
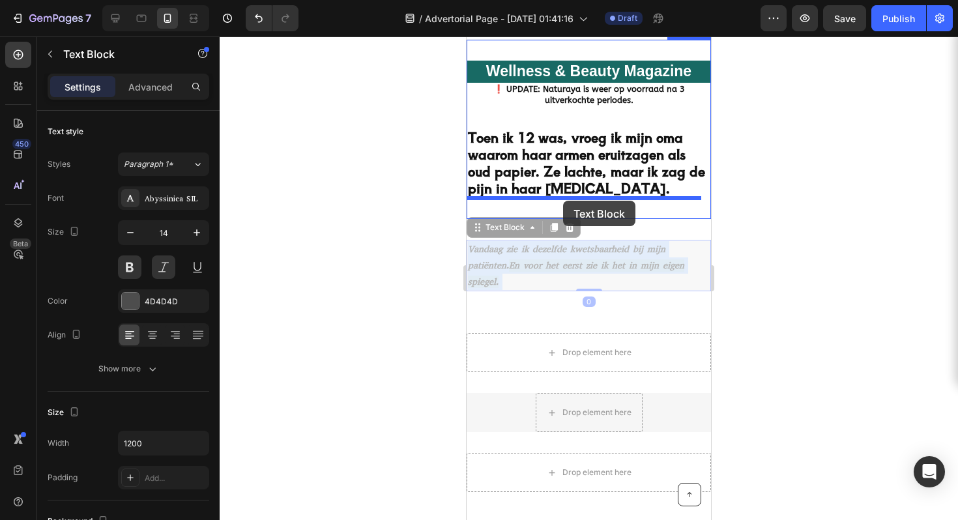
drag, startPoint x: 570, startPoint y: 267, endPoint x: 563, endPoint y: 201, distance: 66.1
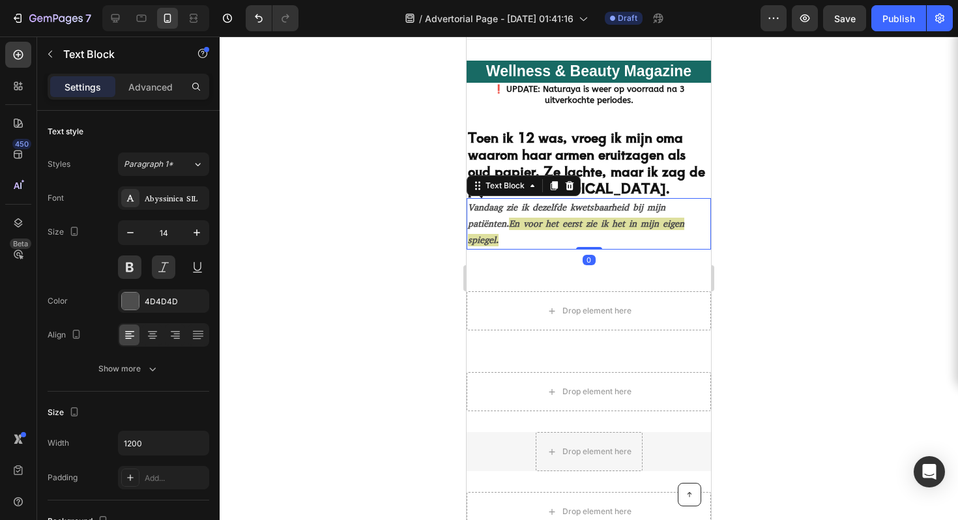
click at [745, 145] on div at bounding box center [589, 278] width 738 height 484
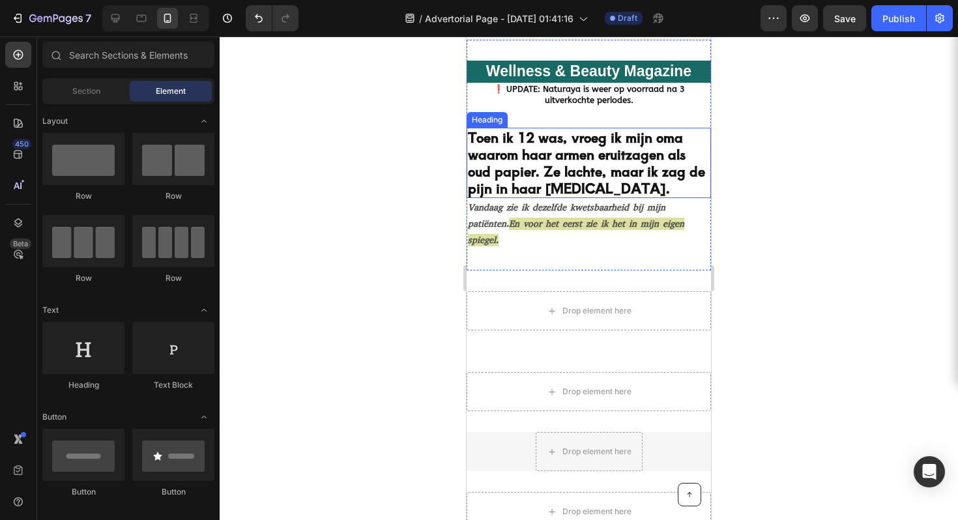
click at [576, 185] on h2 "Toen ik 12 was, vroeg ik mijn oma waarom haar armen eruitzagen als oud papier. …" at bounding box center [589, 163] width 244 height 70
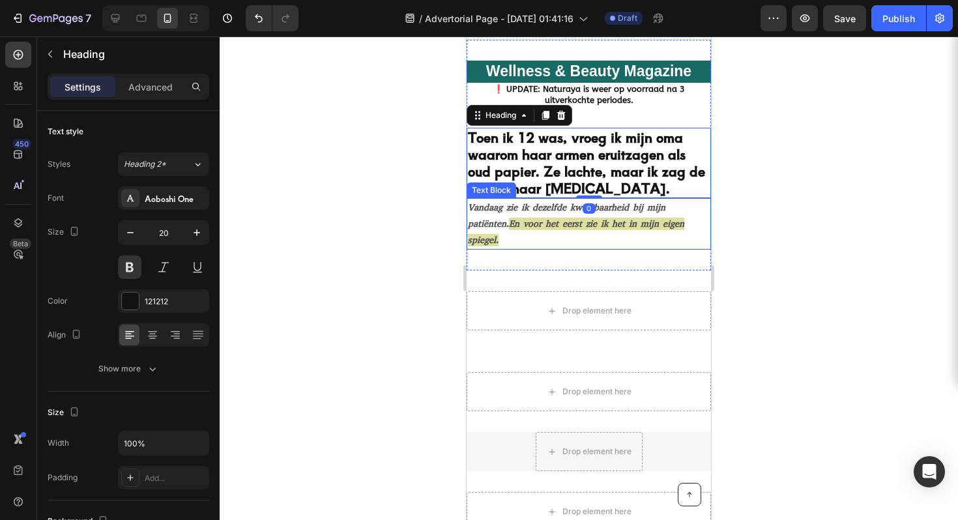
click at [624, 199] on p "Vandaag zie ik dezelfde kwetsbaarheid bij mijn patiënten. En voor het eerst zie…" at bounding box center [589, 224] width 242 height 50
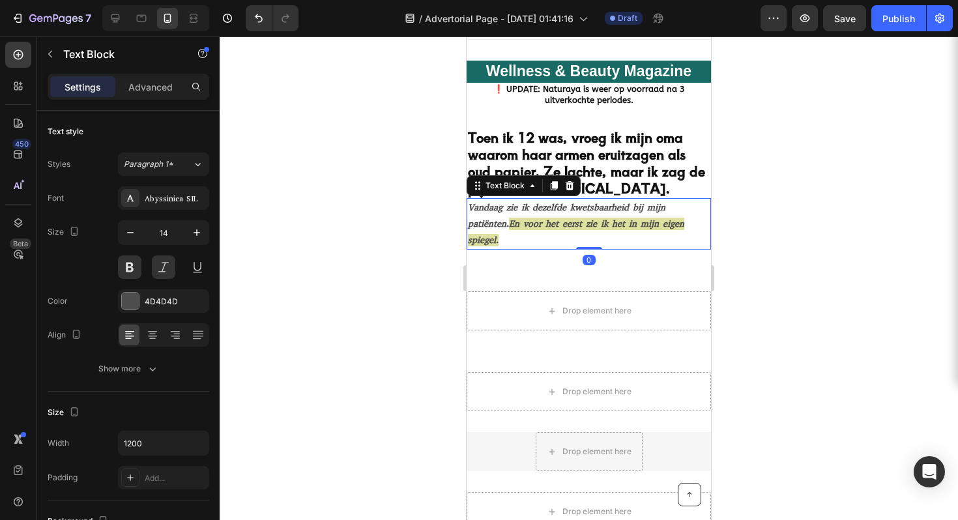
click at [552, 203] on p "Vandaag zie ik dezelfde kwetsbaarheid bij mijn patiënten. En voor het eerst zie…" at bounding box center [589, 224] width 242 height 50
click at [469, 204] on p "Vandaag zie ik dezelfde kwetsbaarheid bij mijn patiënten. En voor het eerst zie…" at bounding box center [589, 224] width 242 height 50
click at [809, 164] on div at bounding box center [589, 278] width 738 height 484
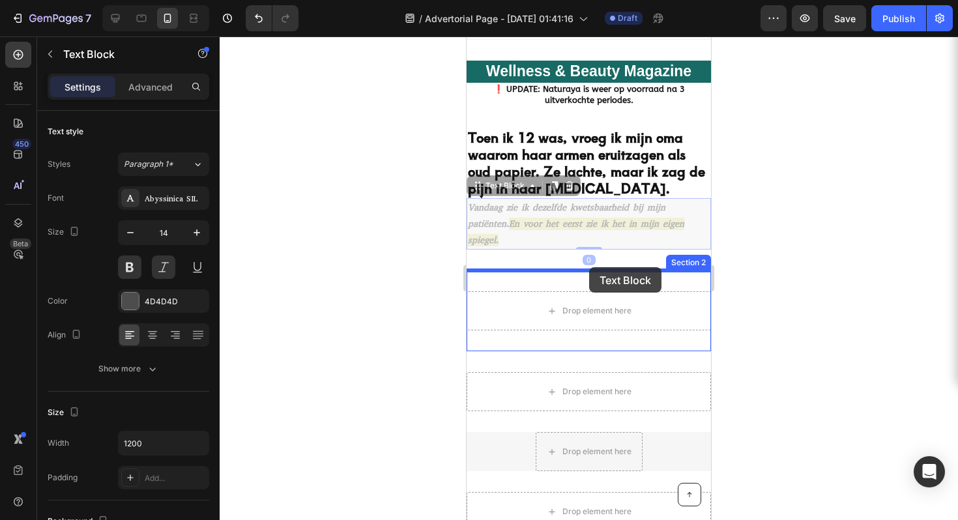
drag, startPoint x: 590, startPoint y: 221, endPoint x: 589, endPoint y: 267, distance: 46.3
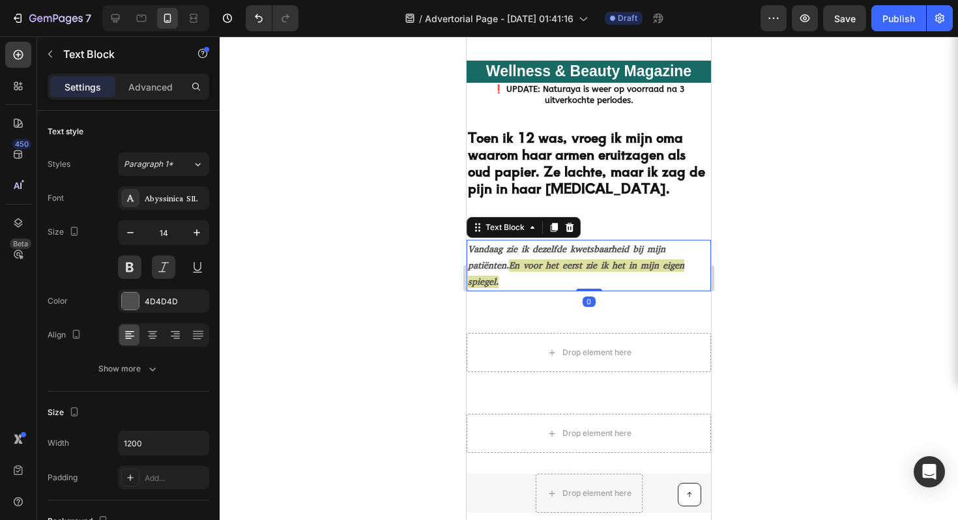
scroll to position [23, 0]
drag, startPoint x: 710, startPoint y: 175, endPoint x: 1178, endPoint y: 212, distance: 468.8
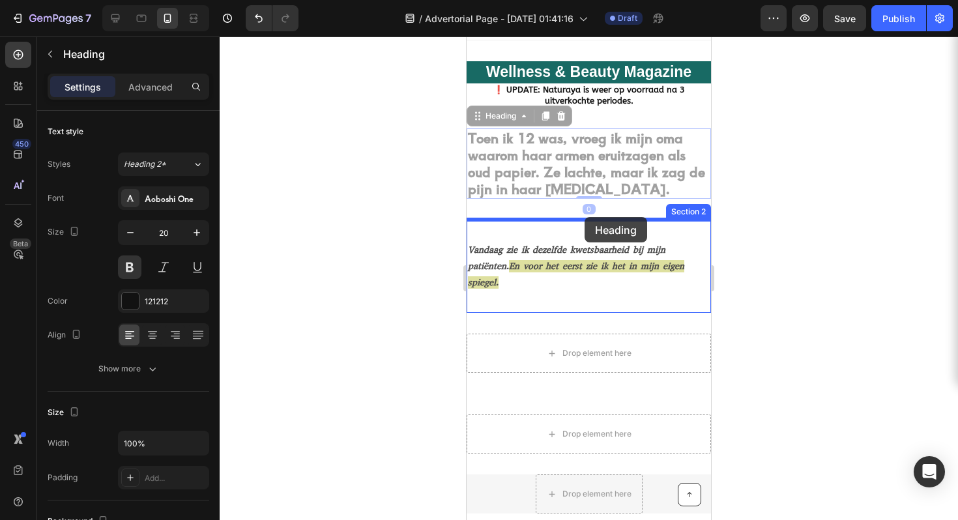
drag, startPoint x: 592, startPoint y: 173, endPoint x: 585, endPoint y: 217, distance: 45.0
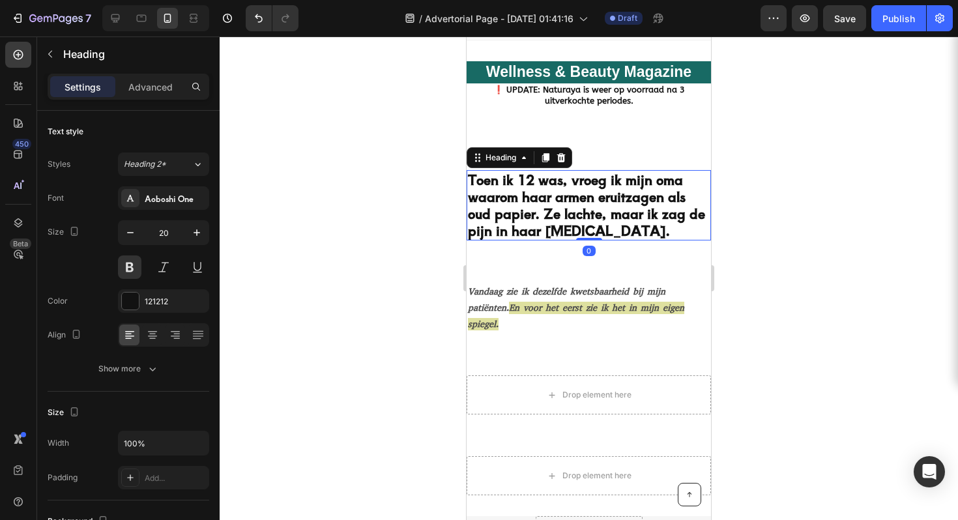
click at [764, 175] on div at bounding box center [589, 278] width 738 height 484
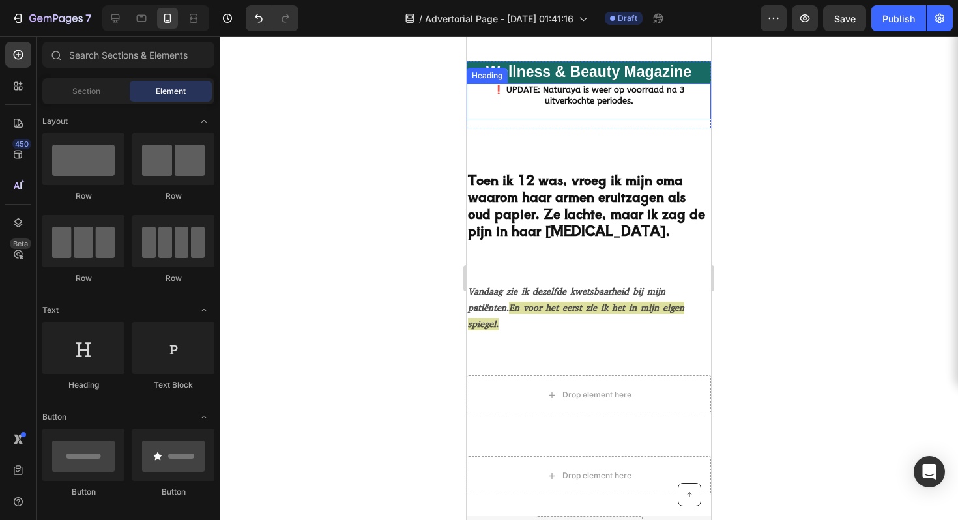
click at [578, 99] on strong "❗️ UPDATE: Naturaya is weer op voorraad na 3 uitverkochte periodes." at bounding box center [589, 95] width 192 height 21
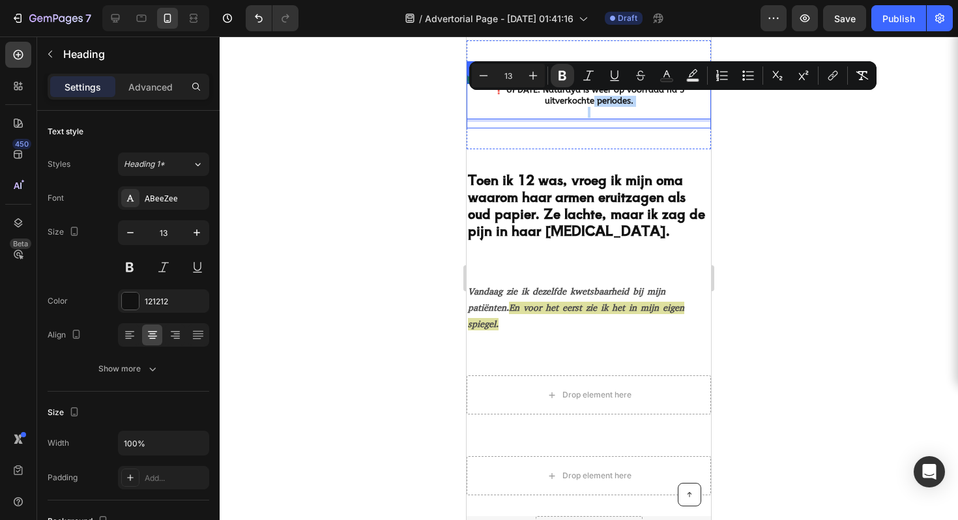
drag, startPoint x: 579, startPoint y: 96, endPoint x: 589, endPoint y: 122, distance: 27.6
click at [769, 124] on div at bounding box center [589, 278] width 738 height 484
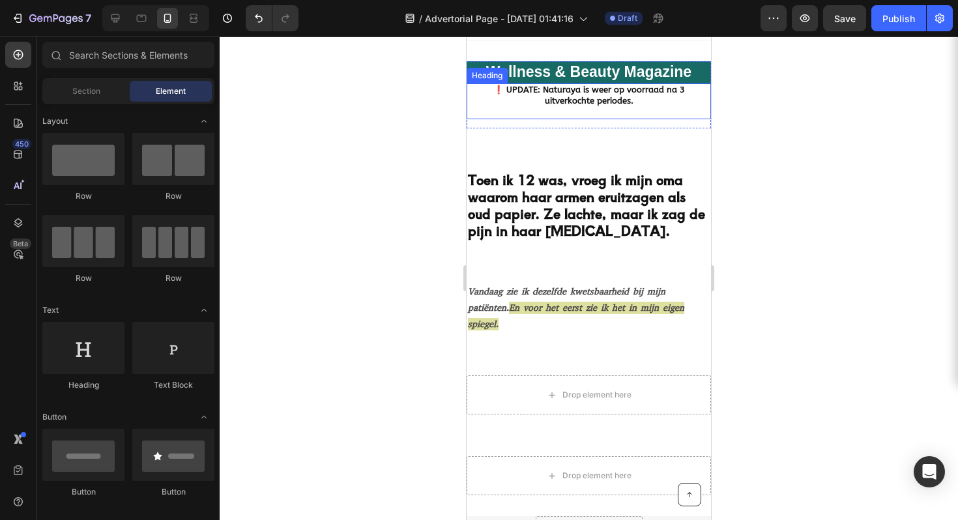
click at [587, 93] on strong "❗️ UPDATE: Naturaya is weer op voorraad na 3 uitverkochte periodes." at bounding box center [589, 95] width 192 height 21
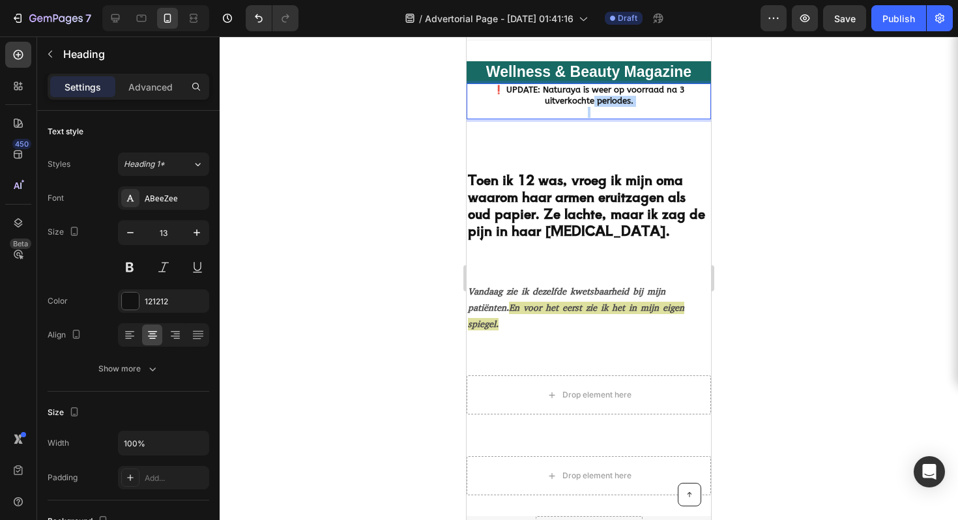
drag, startPoint x: 581, startPoint y: 96, endPoint x: 583, endPoint y: 120, distance: 23.5
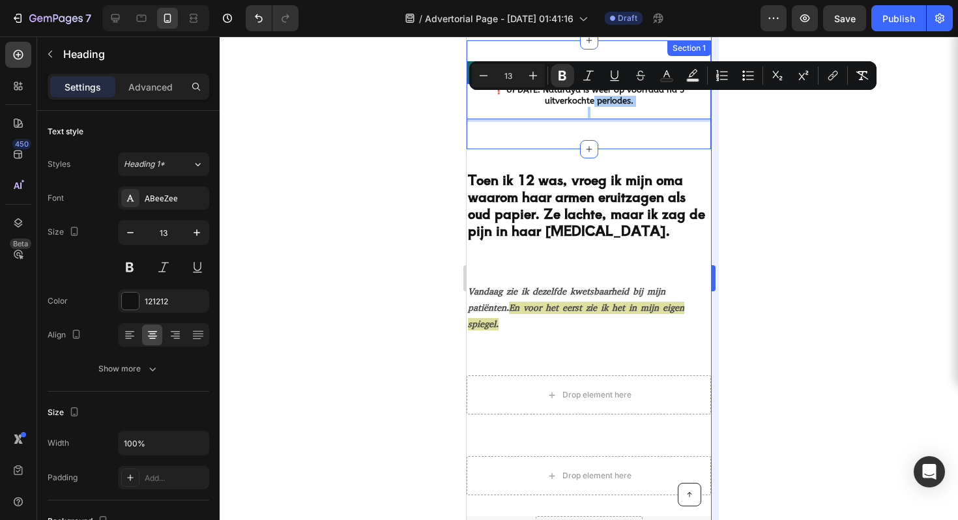
drag, startPoint x: 742, startPoint y: 139, endPoint x: 711, endPoint y: 141, distance: 31.3
click at [743, 139] on div at bounding box center [589, 278] width 738 height 484
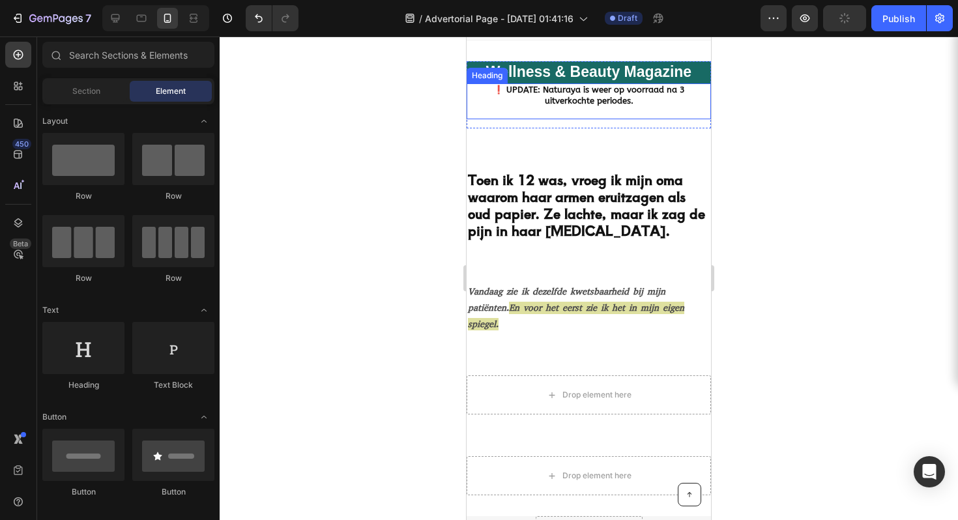
click at [573, 101] on strong "❗️ UPDATE: Naturaya is weer op voorraad na 3 uitverkochte periodes." at bounding box center [589, 95] width 192 height 21
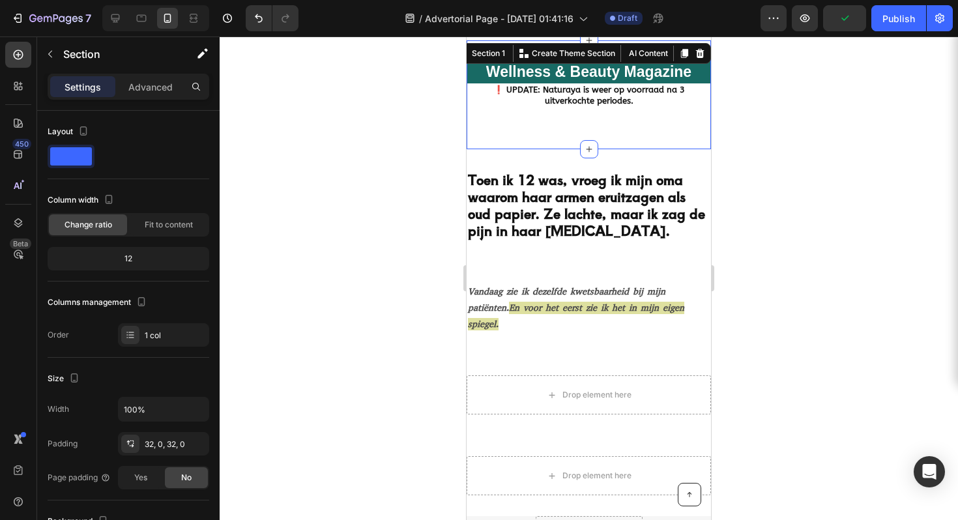
click at [578, 128] on div "Wellness & Beauty Magazine Heading ⁠⁠⁠⁠⁠⁠⁠ ❗️ UPDATE: Naturaya is weer op voorr…" at bounding box center [589, 94] width 244 height 109
click at [577, 99] on strong "❗️ UPDATE: Naturaya is weer op voorraad na 3 uitverkochte periodes." at bounding box center [589, 95] width 192 height 21
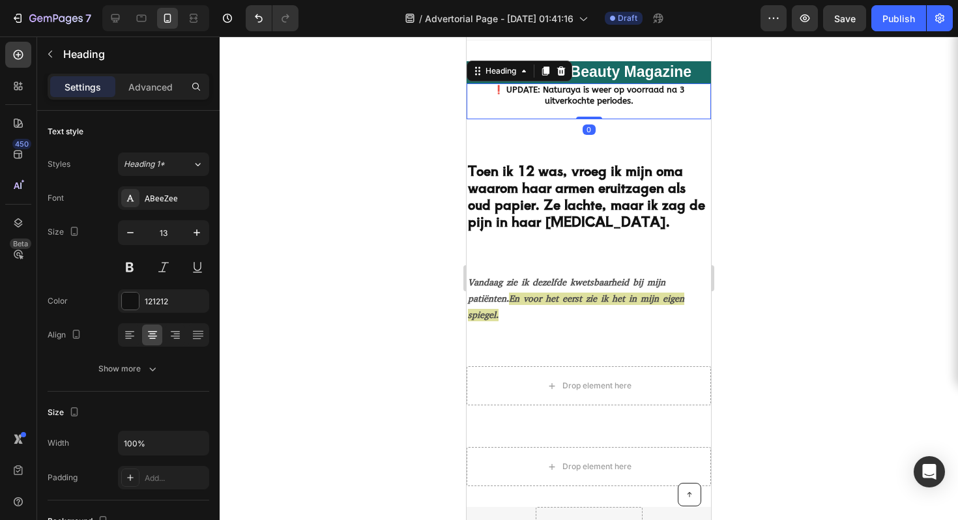
drag, startPoint x: 579, startPoint y: 126, endPoint x: 579, endPoint y: 113, distance: 13.0
click at [579, 113] on div "⁠⁠⁠⁠⁠⁠⁠ ❗️ UPDATE: Naturaya is weer op voorraad na 3 uitverkochte periodes. Hea…" at bounding box center [589, 101] width 244 height 36
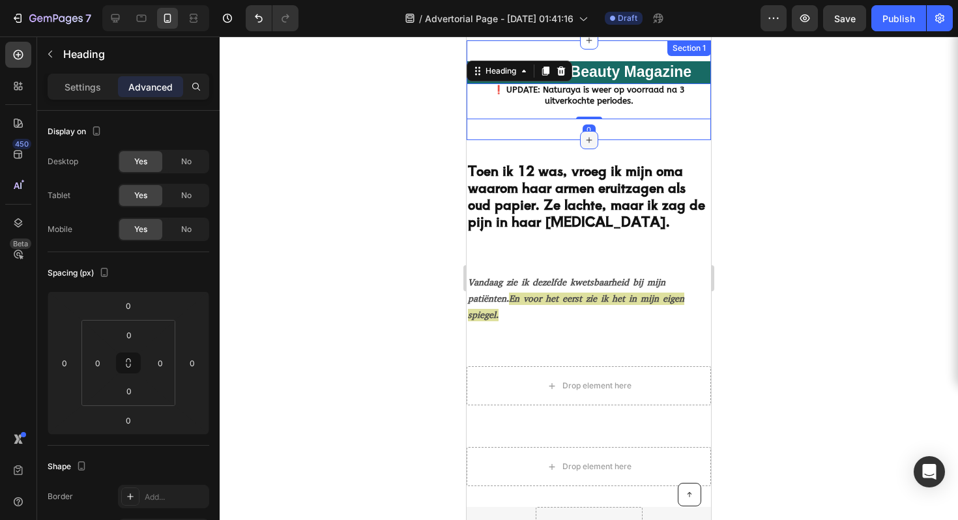
click at [584, 136] on icon at bounding box center [589, 140] width 10 height 10
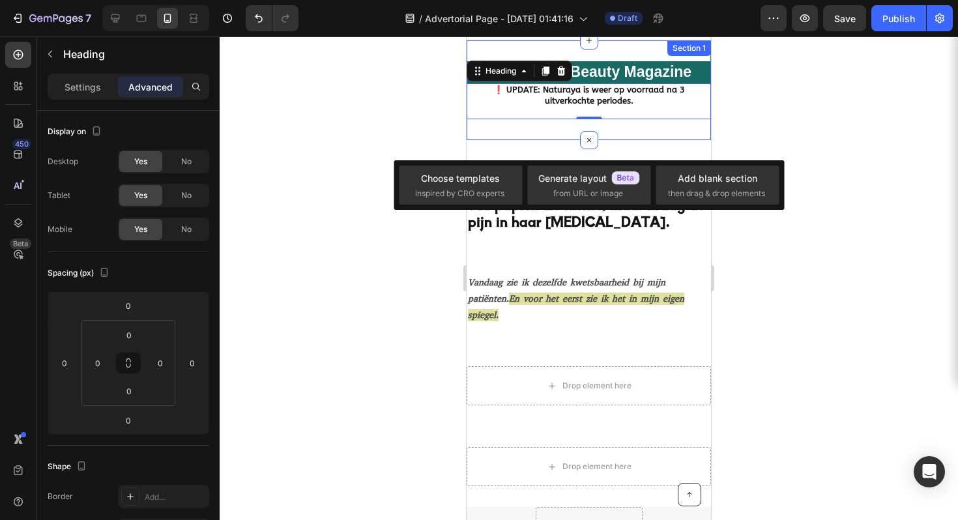
click at [562, 124] on div "Wellness & Beauty Magazine Heading ⁠⁠⁠⁠⁠⁠⁠ ❗️ UPDATE: Naturaya is weer op voorr…" at bounding box center [589, 90] width 244 height 100
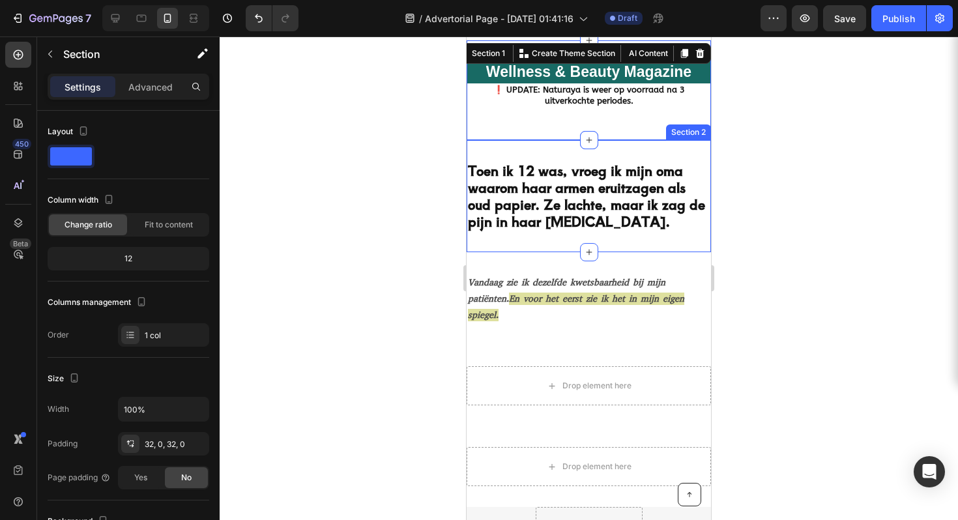
click at [597, 153] on div "Toen ik 12 was, vroeg ik mijn oma waarom haar armen eruitzagen als oud papier. …" at bounding box center [589, 196] width 244 height 112
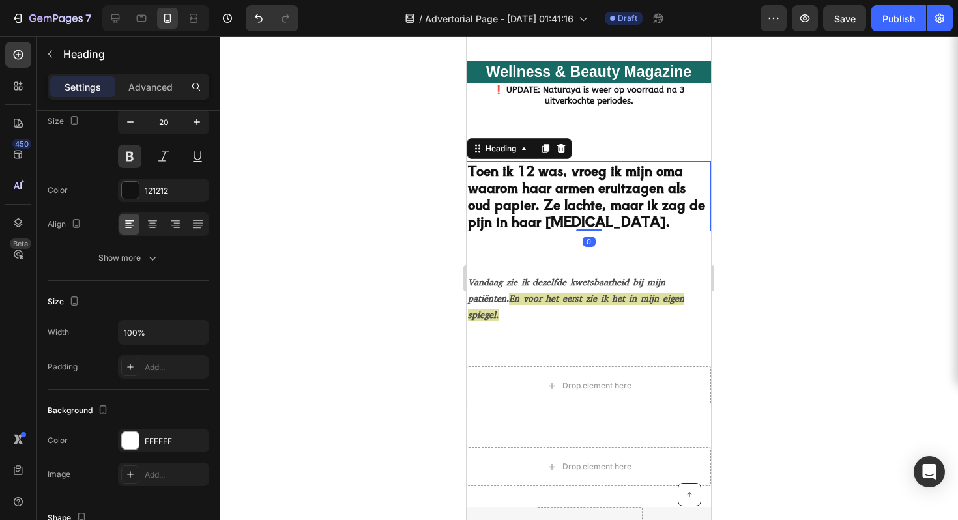
scroll to position [0, 0]
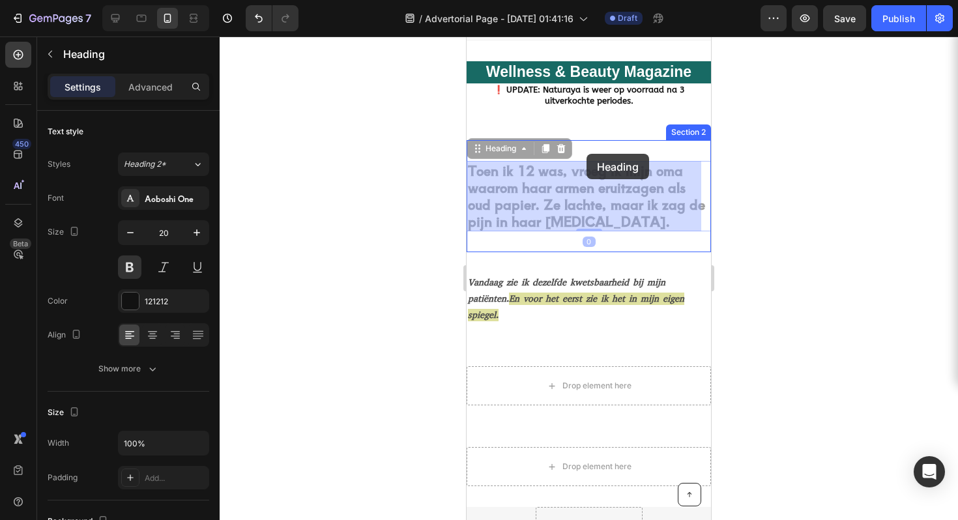
drag, startPoint x: 591, startPoint y: 211, endPoint x: 587, endPoint y: 154, distance: 56.9
click at [587, 154] on div "iPhone 13 Mini ( 375 px) iPhone 13 Mini iPhone 13 Pro iPhone 11 Pro Max iPhone …" at bounding box center [589, 459] width 244 height 890
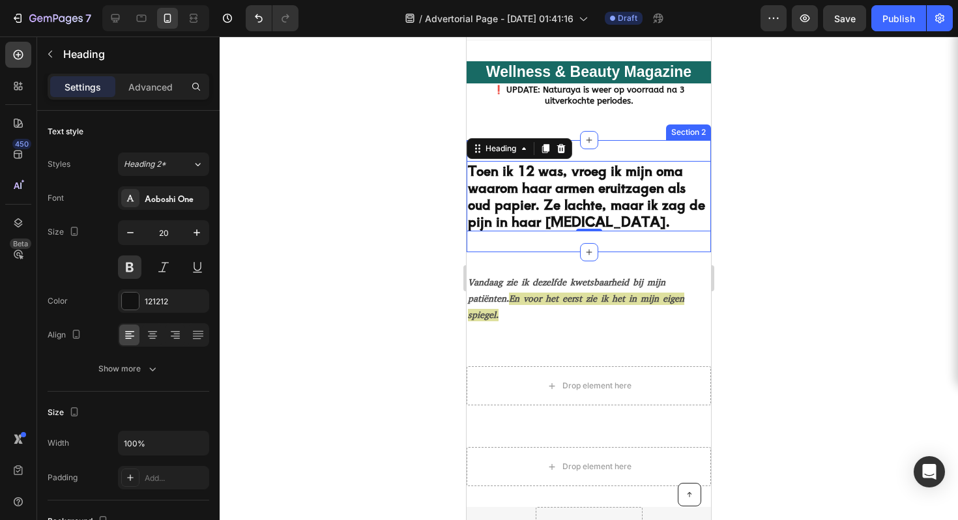
click at [607, 149] on div "Toen ik 12 was, vroeg ik mijn oma waarom haar armen eruitzagen als oud papier. …" at bounding box center [589, 196] width 244 height 112
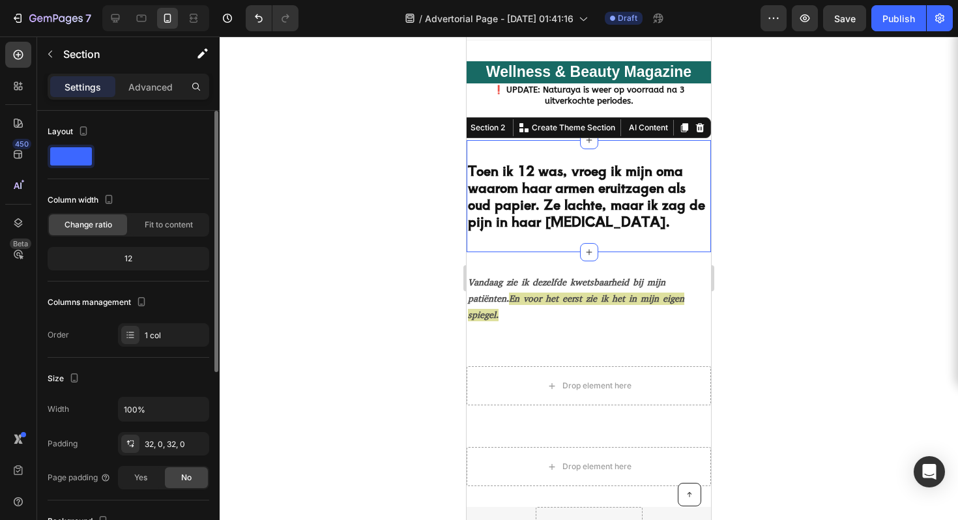
click at [147, 257] on div "12" at bounding box center [128, 259] width 156 height 18
click at [136, 264] on div "12" at bounding box center [128, 259] width 156 height 18
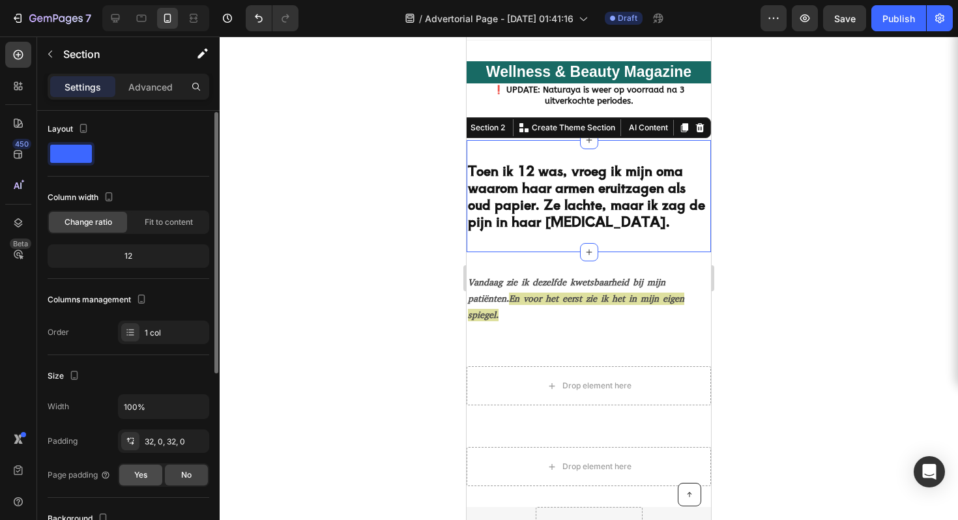
click at [149, 481] on div "Yes" at bounding box center [140, 475] width 43 height 21
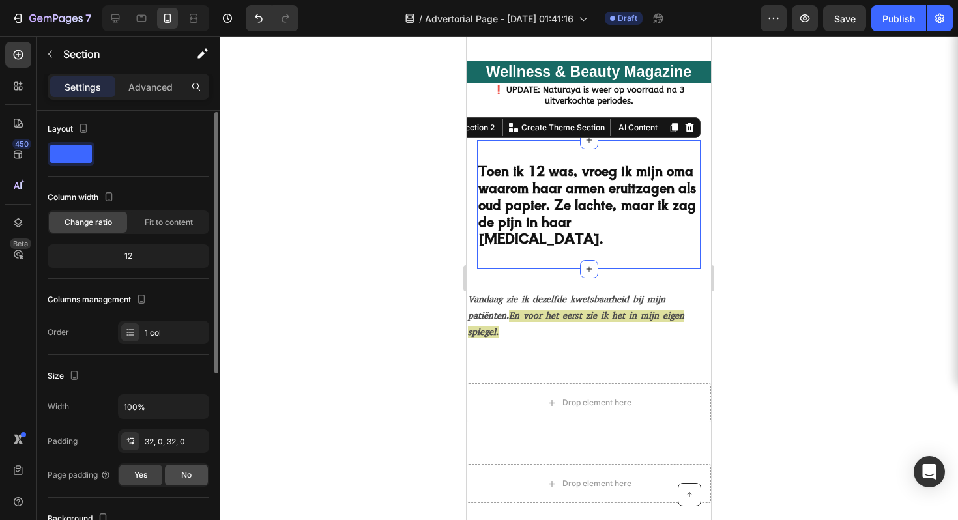
click at [174, 476] on div "No" at bounding box center [186, 475] width 43 height 21
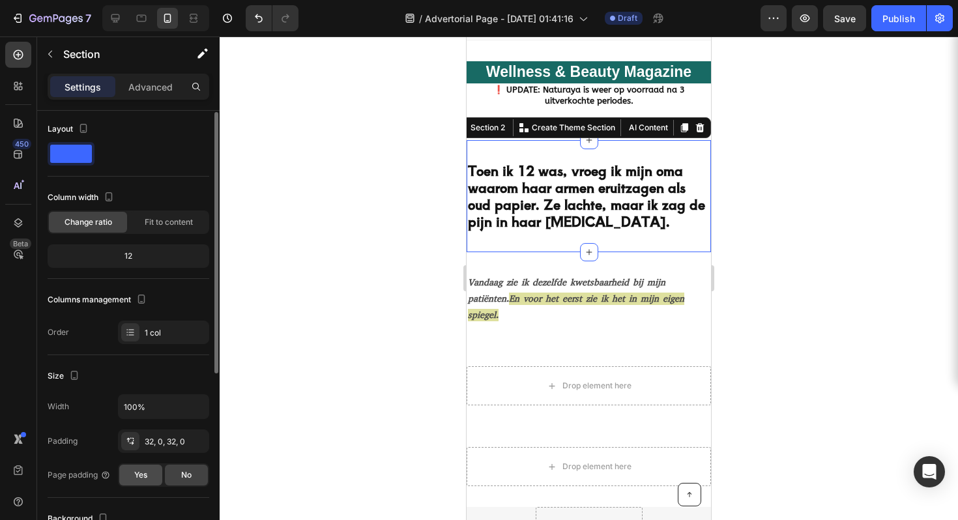
click at [145, 478] on span "Yes" at bounding box center [140, 475] width 13 height 12
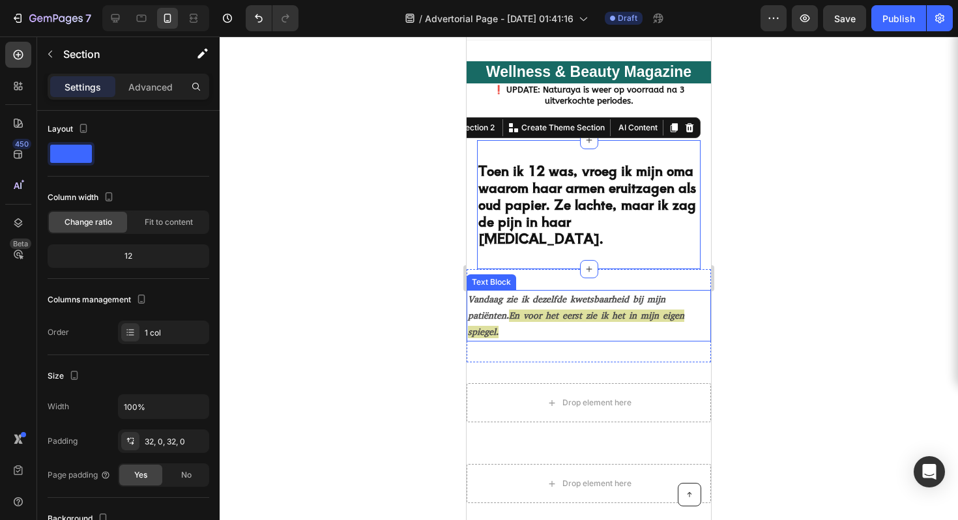
click at [544, 312] on span "En voor het eerst zie ik het in mijn eigen spiegel." at bounding box center [576, 324] width 216 height 29
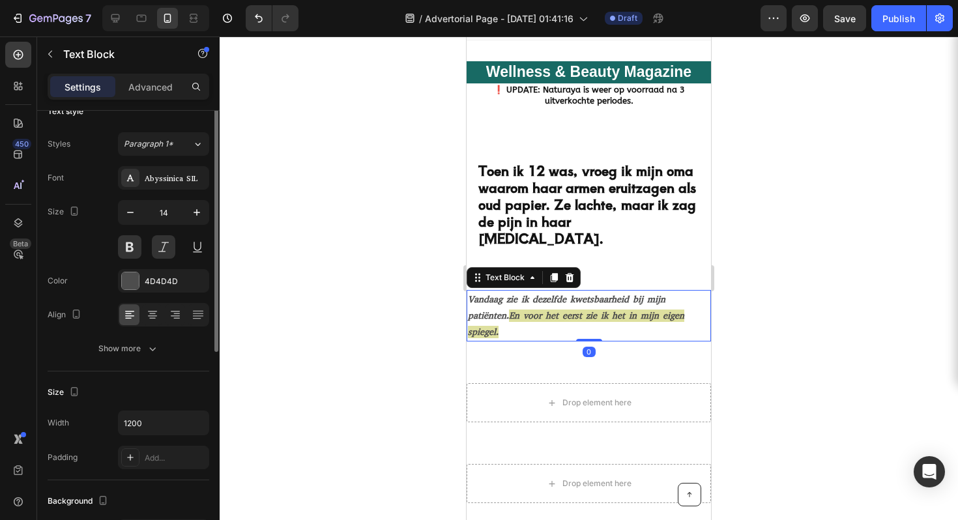
scroll to position [73, 0]
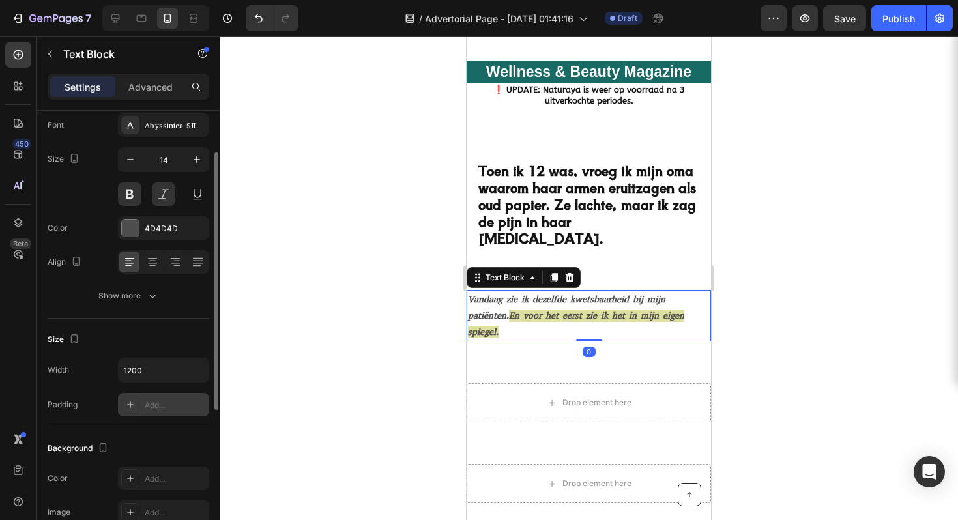
click at [153, 403] on div "Add..." at bounding box center [175, 406] width 61 height 12
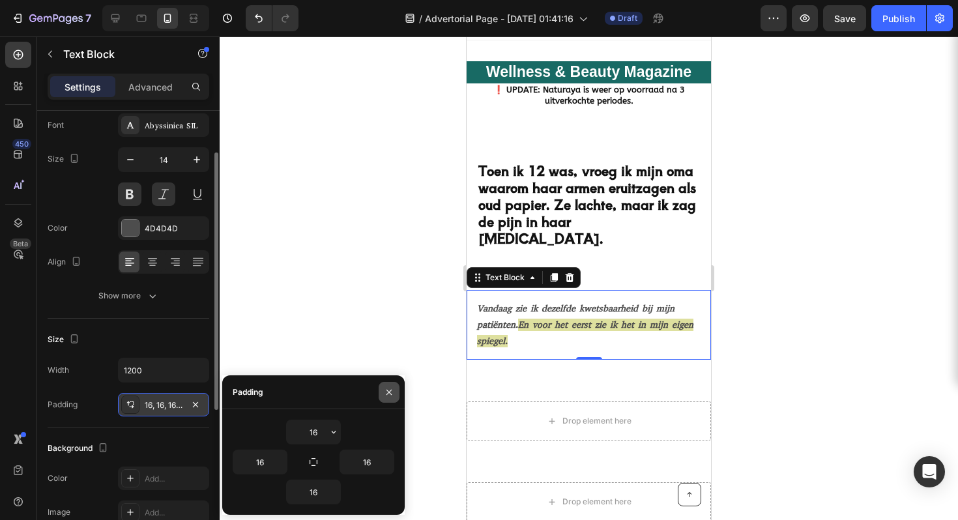
click at [382, 386] on button "button" at bounding box center [389, 392] width 21 height 21
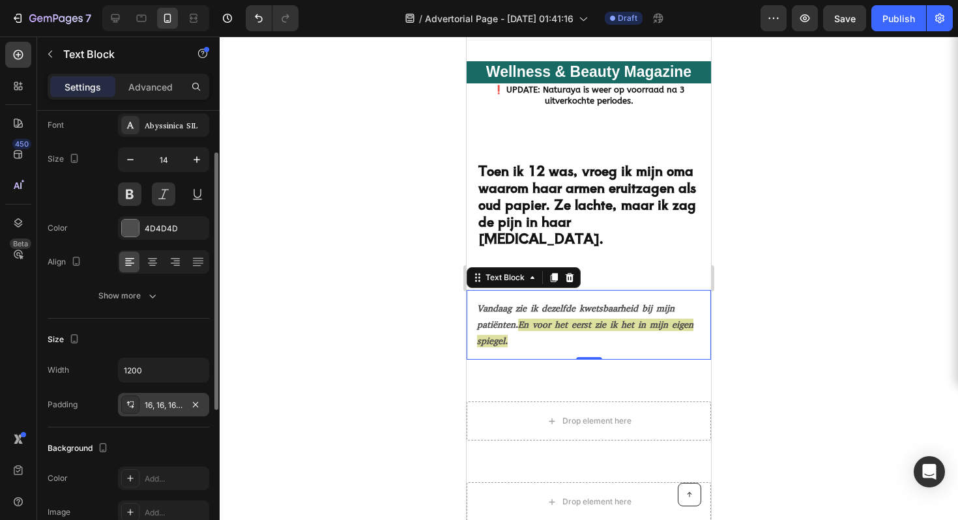
click at [141, 334] on div "Size" at bounding box center [129, 339] width 162 height 21
click at [769, 216] on div at bounding box center [589, 278] width 738 height 484
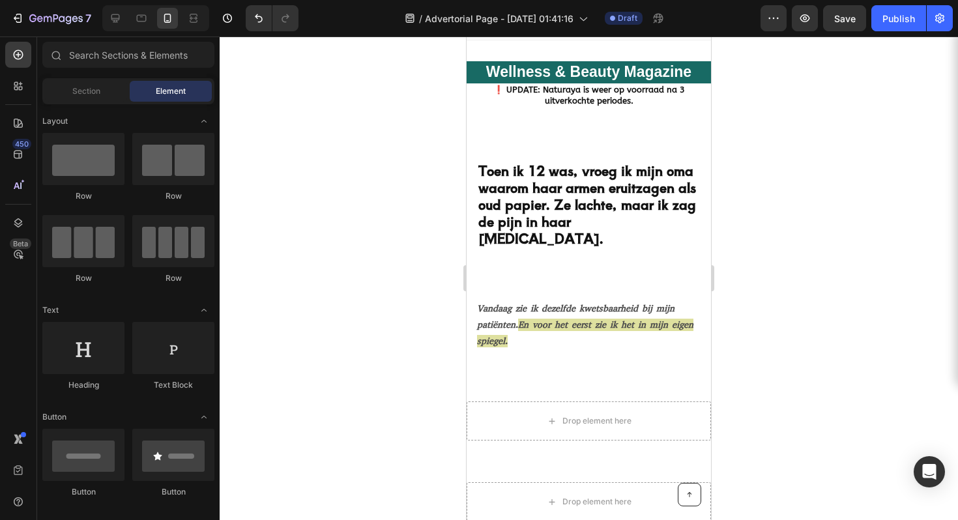
click at [769, 216] on div at bounding box center [589, 278] width 738 height 484
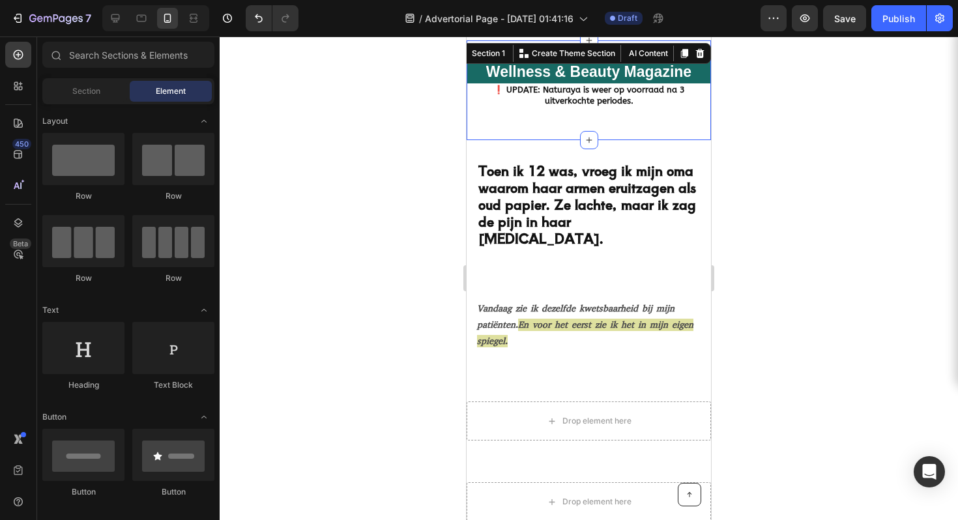
click at [564, 132] on div "Wellness & Beauty Magazine Heading ⁠⁠⁠⁠⁠⁠⁠ ❗️ UPDATE: Naturaya is weer op voorr…" at bounding box center [589, 90] width 244 height 100
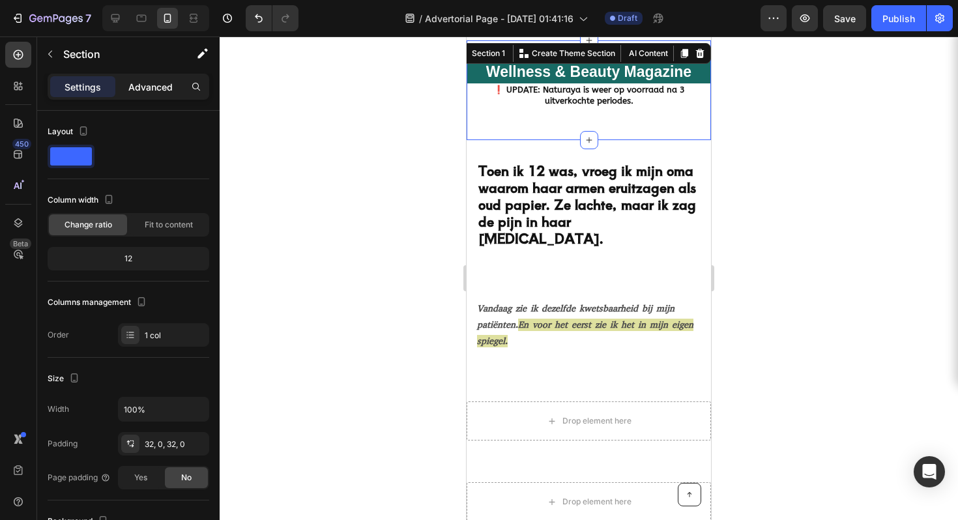
click at [144, 80] on p "Advanced" at bounding box center [150, 87] width 44 height 14
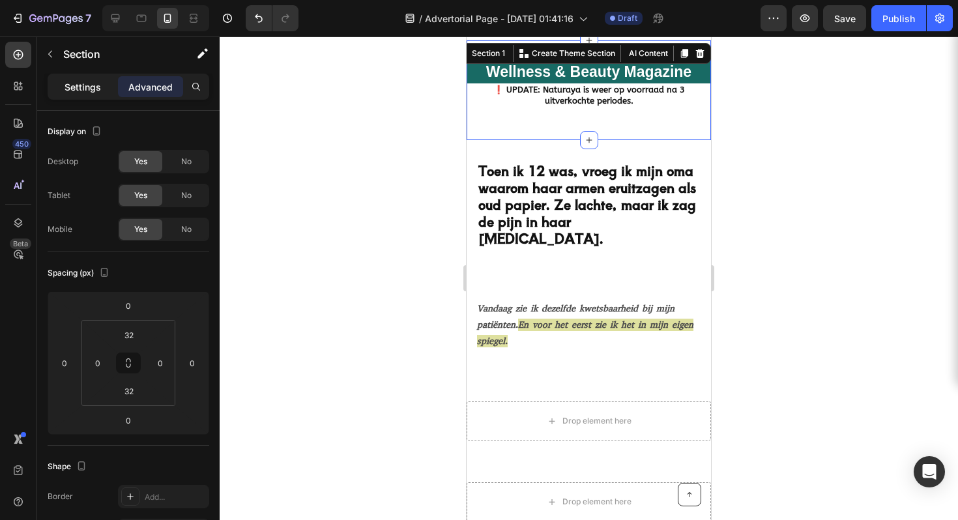
click at [95, 79] on div "Settings" at bounding box center [82, 86] width 65 height 21
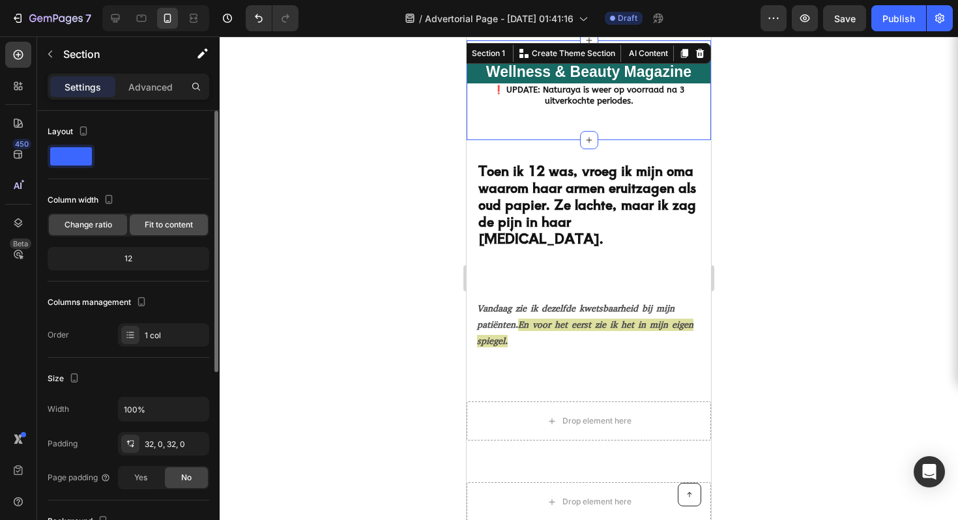
click at [136, 220] on div "Fit to content" at bounding box center [169, 224] width 78 height 21
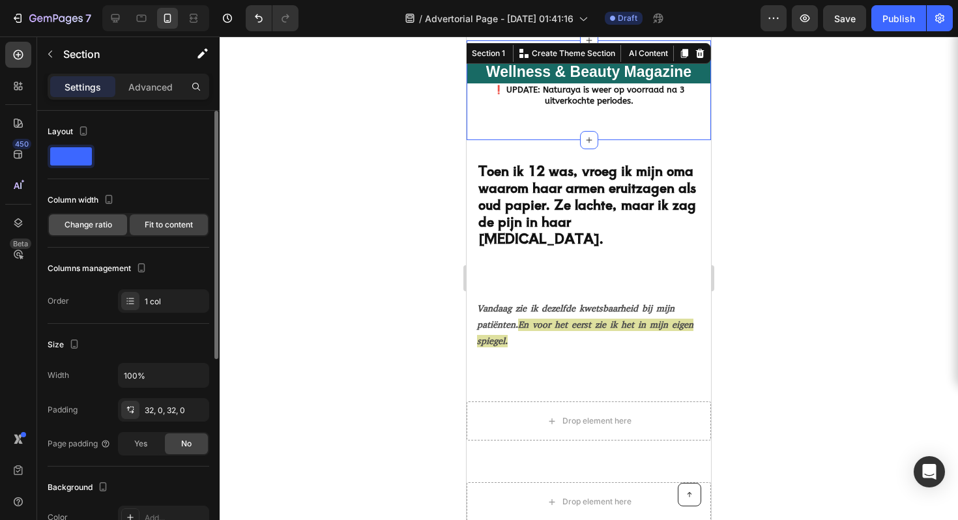
click at [100, 225] on span "Change ratio" at bounding box center [89, 225] width 48 height 12
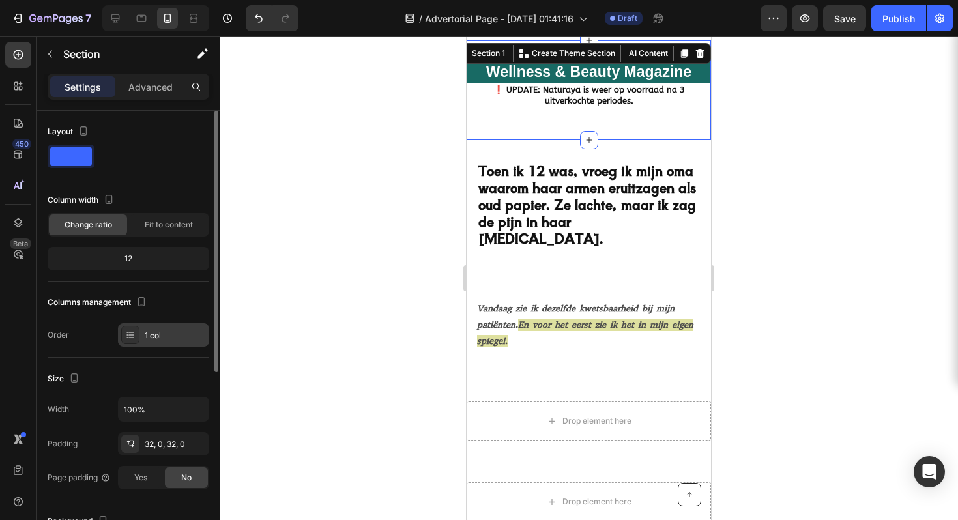
click at [141, 345] on div "1 col" at bounding box center [163, 334] width 91 height 23
click at [163, 315] on div "Columns management Order 1 col" at bounding box center [129, 319] width 162 height 55
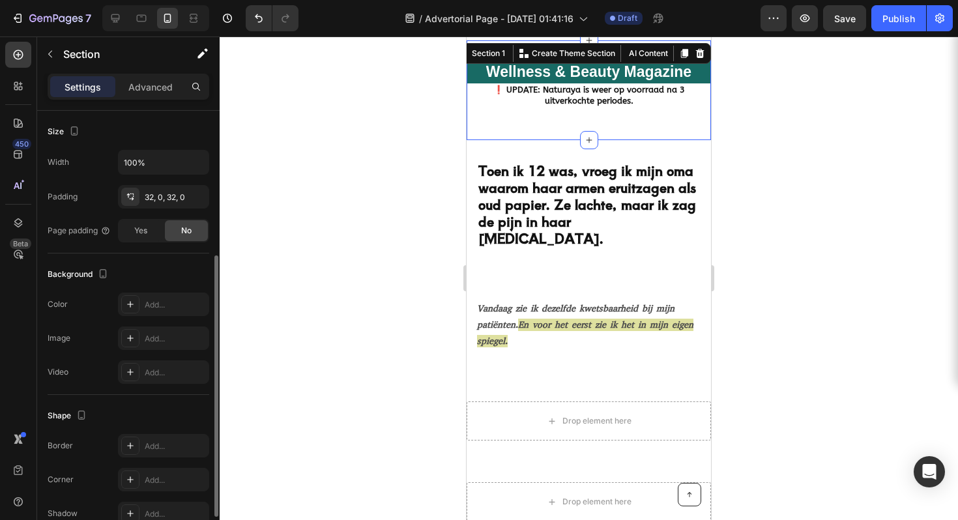
scroll to position [315, 0]
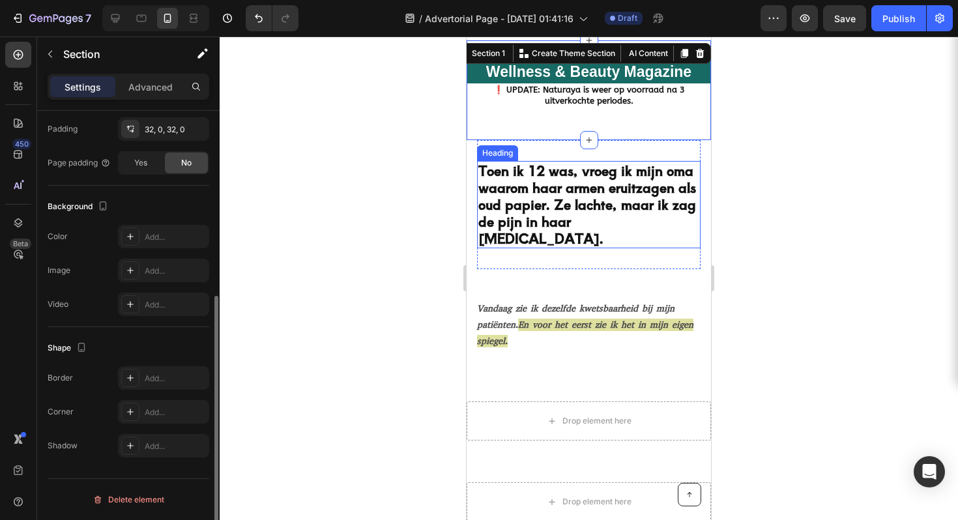
click at [620, 228] on h2 "Toen ik 12 was, vroeg ik mijn oma waarom haar armen eruitzagen als oud papier. …" at bounding box center [589, 204] width 224 height 87
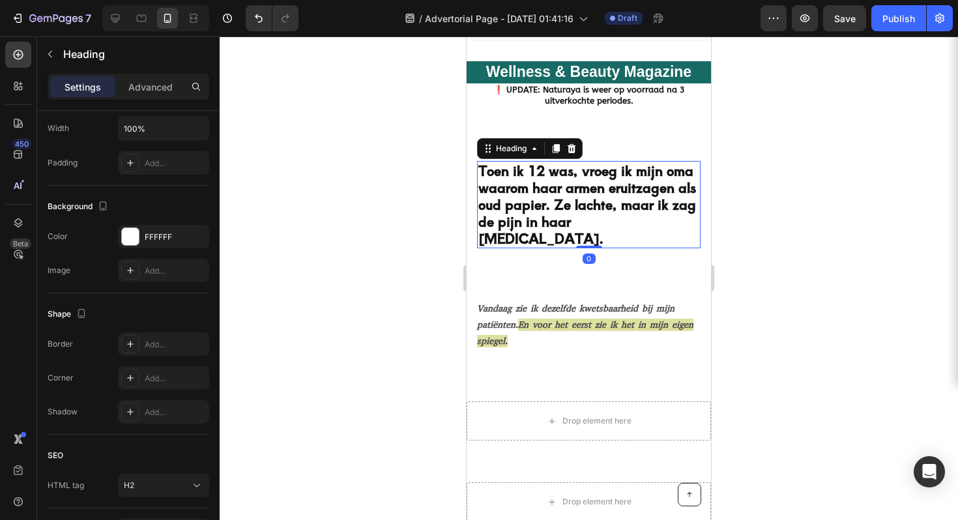
scroll to position [0, 0]
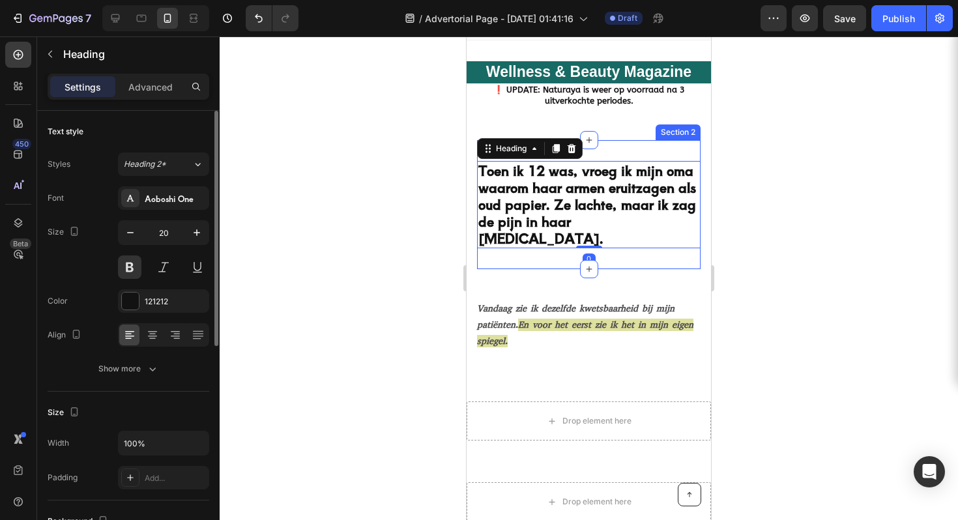
click at [617, 251] on div "Toen ik 12 was, vroeg ik mijn oma waarom haar armen eruitzagen als oud papier. …" at bounding box center [589, 204] width 224 height 129
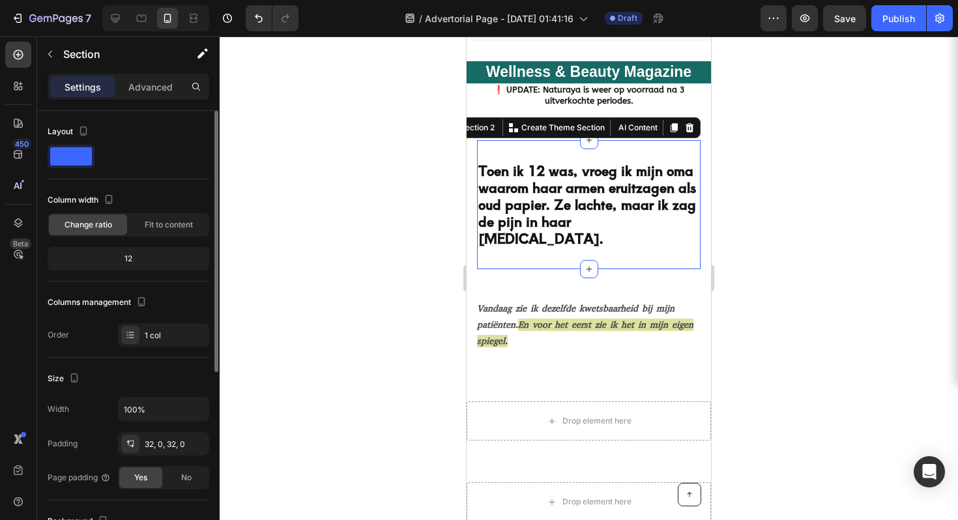
click at [617, 251] on div "Toen ik 12 was, vroeg ik mijn oma waarom haar armen eruitzagen als oud papier. …" at bounding box center [589, 204] width 224 height 129
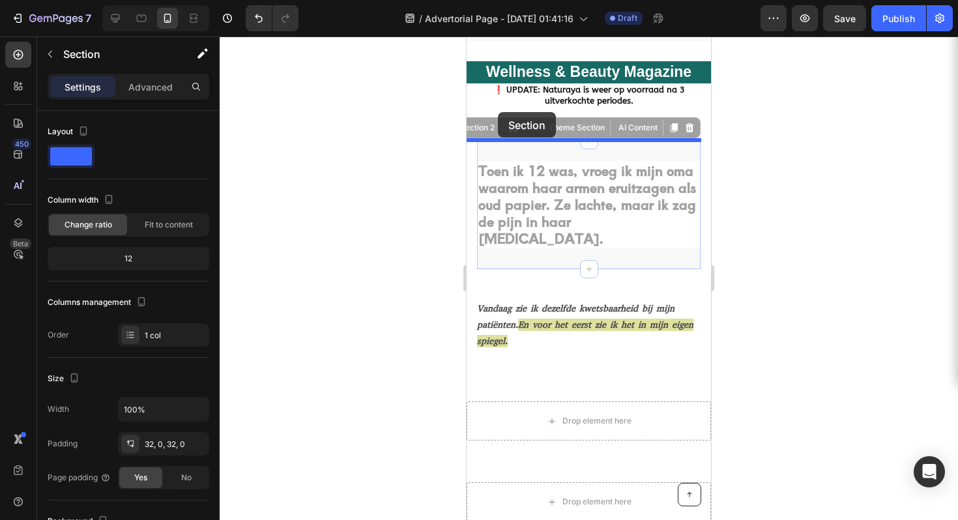
drag, startPoint x: 478, startPoint y: 121, endPoint x: 498, endPoint y: 112, distance: 22.2
click at [498, 112] on div "iPhone 13 Mini ( 375 px) iPhone 13 Mini iPhone 13 Pro iPhone 11 Pro Max iPhone …" at bounding box center [589, 476] width 244 height 925
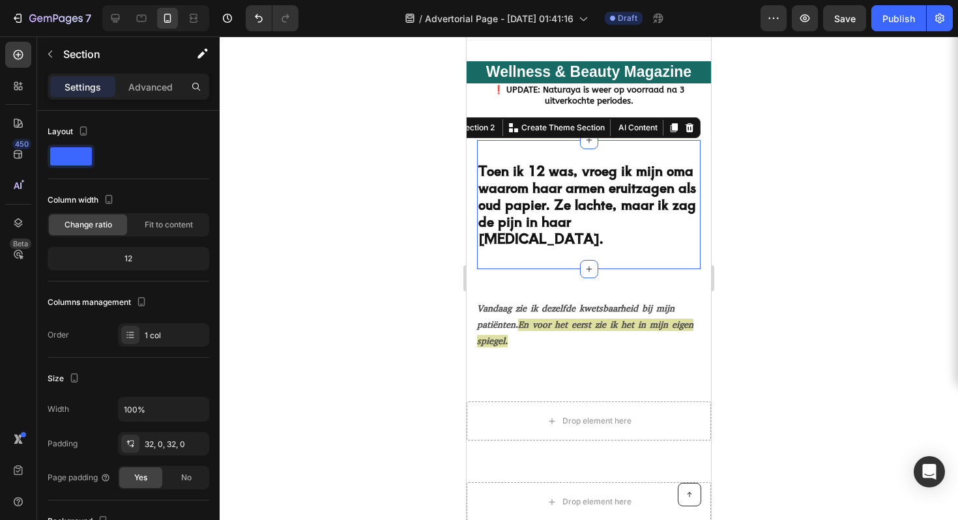
click at [478, 118] on div "Section 2 You can create reusable sections Create Theme Section AI Content Writ…" at bounding box center [570, 127] width 259 height 21
click at [481, 122] on div "Section 2" at bounding box center [478, 128] width 40 height 12
click at [550, 250] on div "Toen ik 12 was, vroeg ik mijn oma waarom haar armen eruitzagen als oud papier. …" at bounding box center [589, 204] width 224 height 129
click at [549, 264] on div "Toen ik 12 was, vroeg ik mijn oma waarom haar armen eruitzagen als oud papier. …" at bounding box center [589, 204] width 224 height 129
drag, startPoint x: 589, startPoint y: 268, endPoint x: 592, endPoint y: 222, distance: 45.7
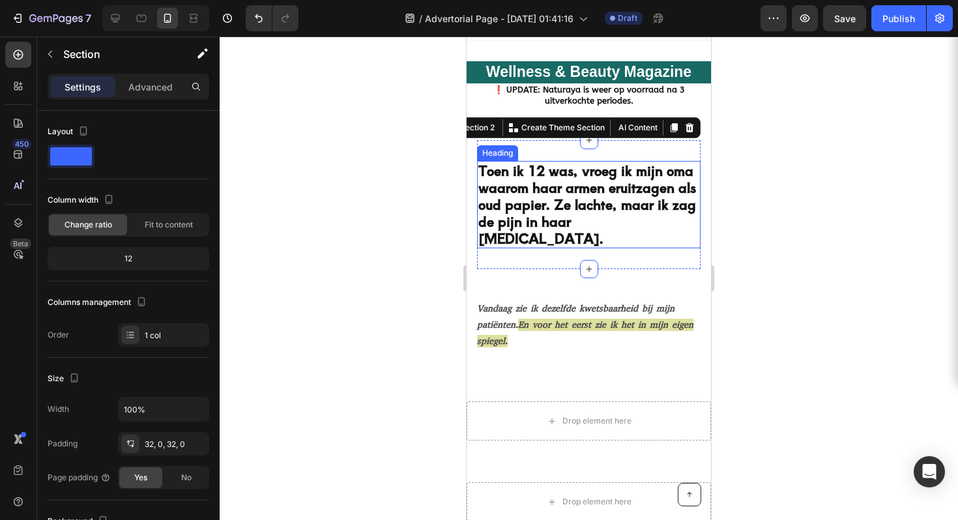
click at [592, 222] on div "Wellness & Beauty Magazine Heading ⁠⁠⁠⁠⁠⁠⁠ ❗️ UPDATE: Naturaya is weer op voorr…" at bounding box center [589, 351] width 244 height 622
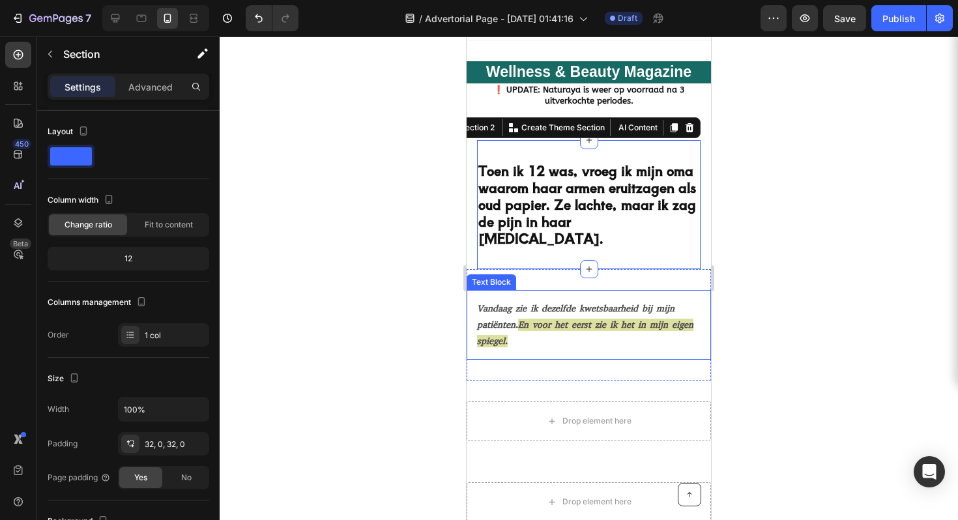
click at [572, 329] on span "En voor het eerst zie ik het in mijn eigen spiegel." at bounding box center [585, 333] width 216 height 29
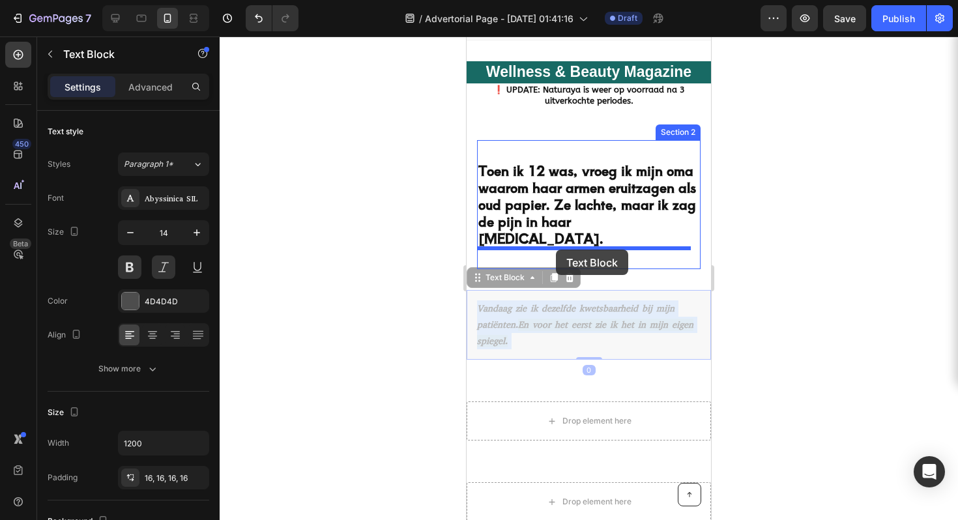
drag, startPoint x: 567, startPoint y: 330, endPoint x: 556, endPoint y: 250, distance: 80.9
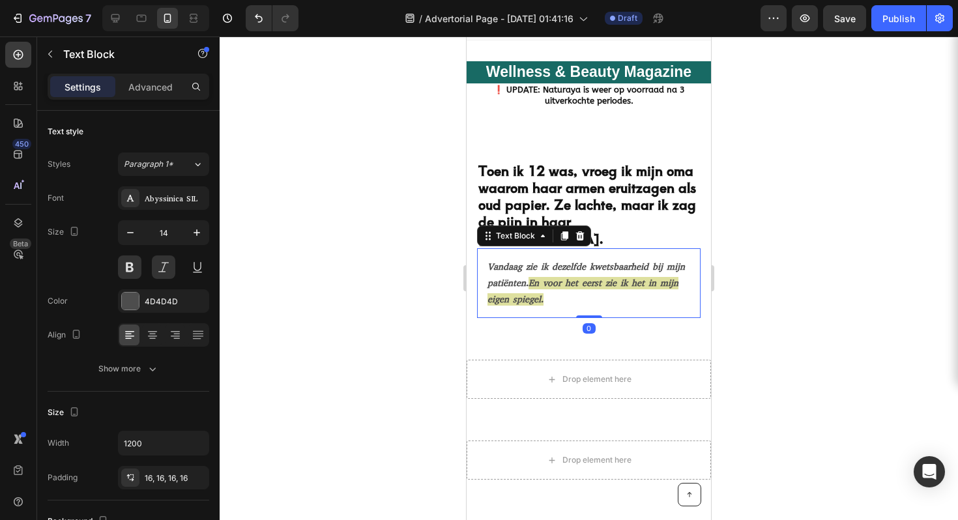
click at [760, 167] on div at bounding box center [589, 278] width 738 height 484
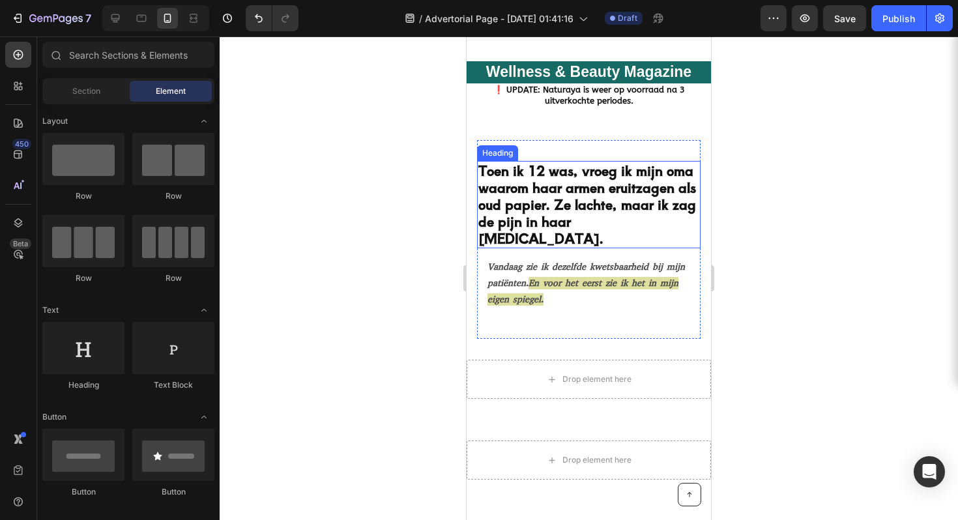
click at [592, 215] on h2 "Toen ik 12 was, vroeg ik mijn oma waarom haar armen eruitzagen als oud papier. …" at bounding box center [589, 204] width 224 height 87
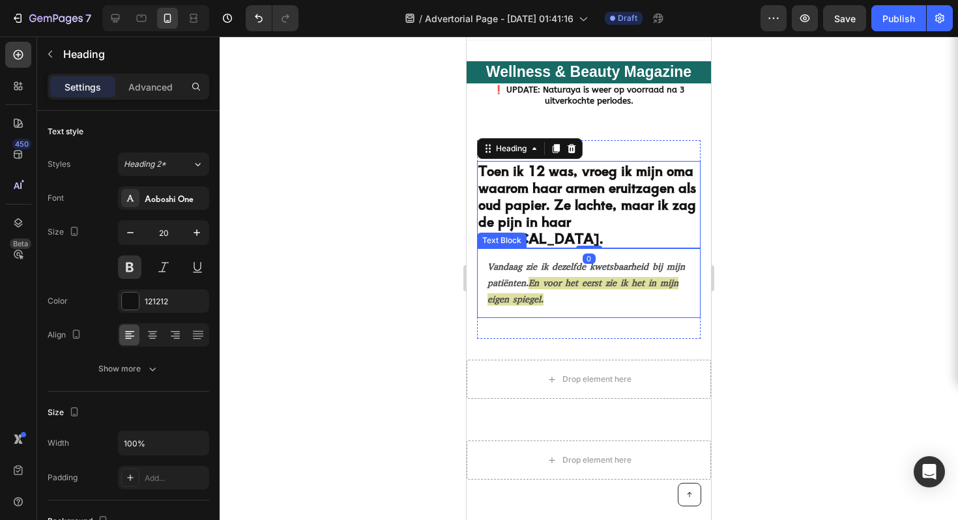
click at [549, 259] on p "Vandaag zie ik dezelfde kwetsbaarheid bij mijn patiënten. En voor het eerst zie…" at bounding box center [589, 284] width 203 height 50
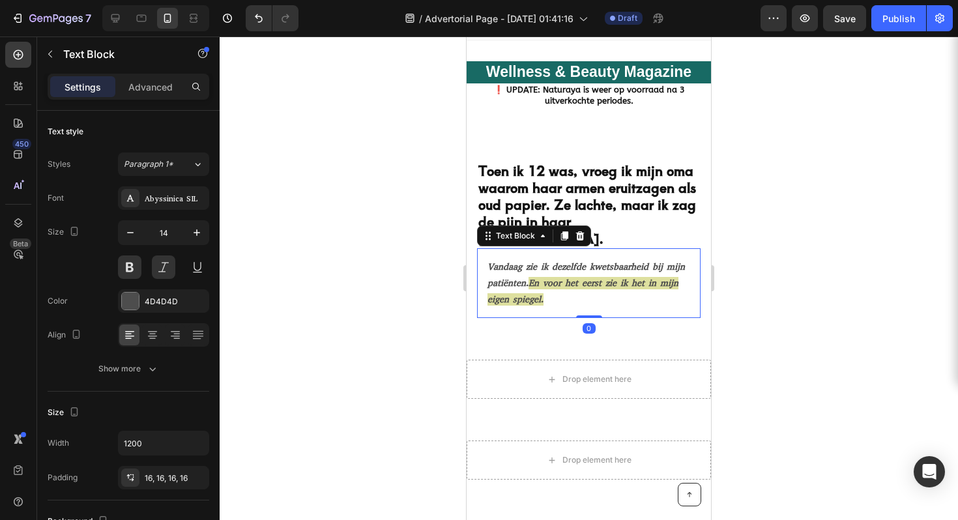
click at [500, 285] on p "Vandaag zie ik dezelfde kwetsbaarheid bij mijn patiënten. En voor het eerst zie…" at bounding box center [589, 284] width 203 height 50
click at [813, 163] on div at bounding box center [589, 278] width 738 height 484
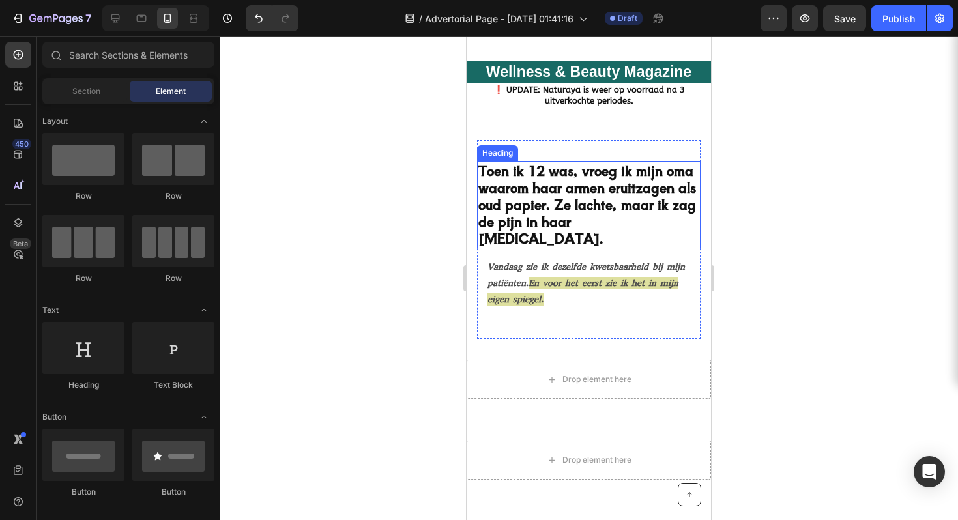
click at [542, 203] on h2 "Toen ik 12 was, vroeg ik mijn oma waarom haar armen eruitzagen als oud papier. …" at bounding box center [589, 204] width 224 height 87
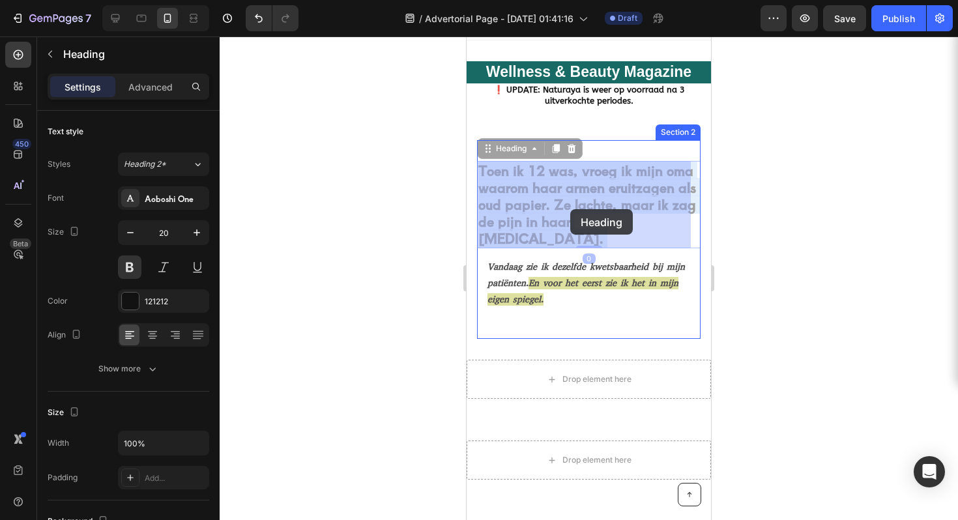
drag, startPoint x: 532, startPoint y: 203, endPoint x: 570, endPoint y: 209, distance: 38.9
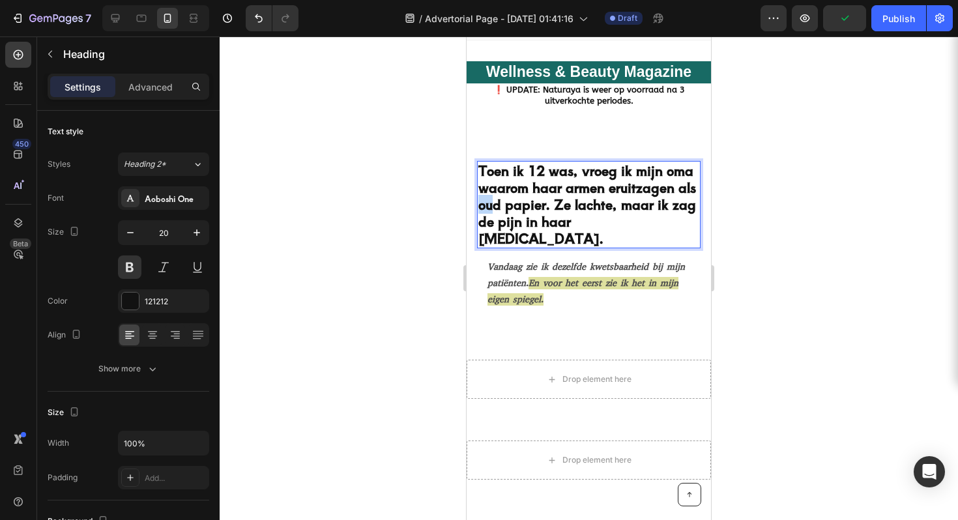
drag, startPoint x: 568, startPoint y: 210, endPoint x: 587, endPoint y: 211, distance: 18.9
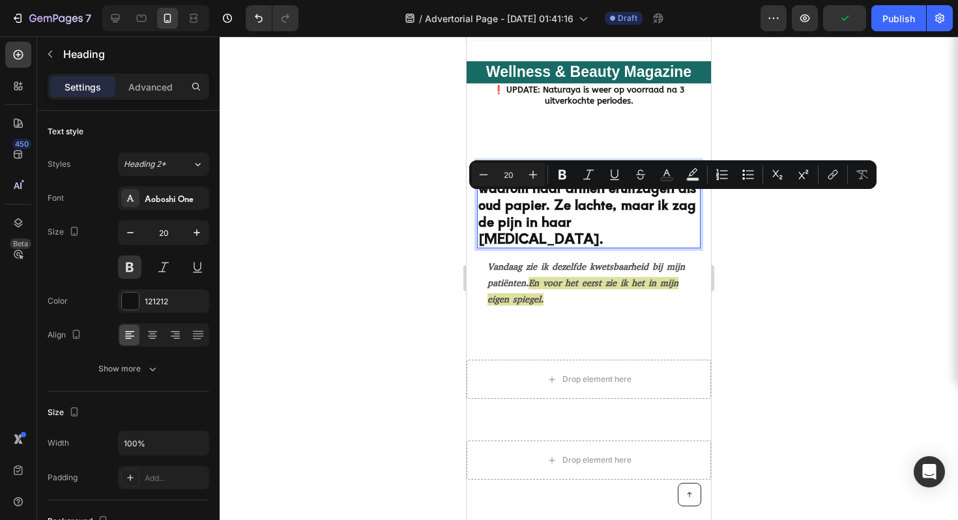
click at [582, 232] on p "Toen ik 12 was, vroeg ik mijn oma waarom haar armen eruitzagen als oud papier. …" at bounding box center [588, 204] width 221 height 85
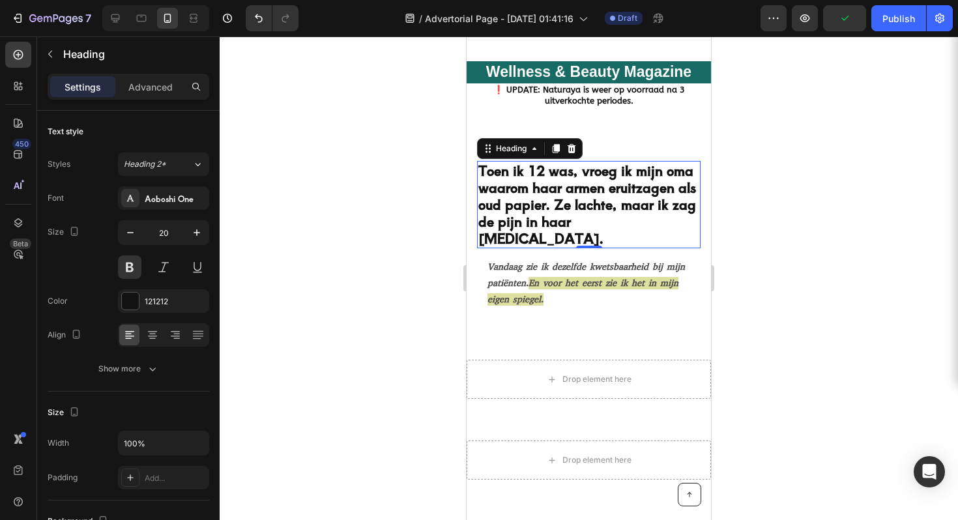
click at [784, 217] on div at bounding box center [589, 278] width 738 height 484
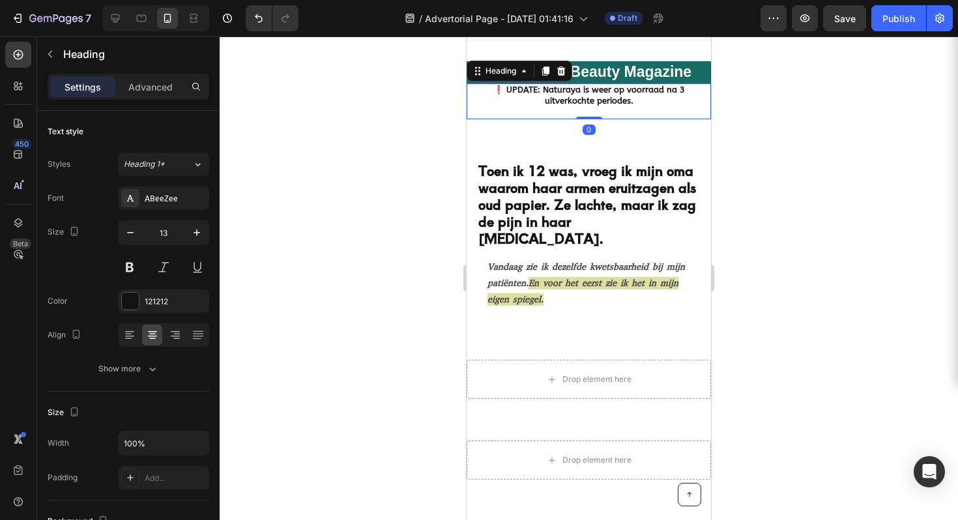
click at [588, 98] on strong "❗️ UPDATE: Naturaya is weer op voorraad na 3 uitverkochte periodes." at bounding box center [589, 95] width 192 height 21
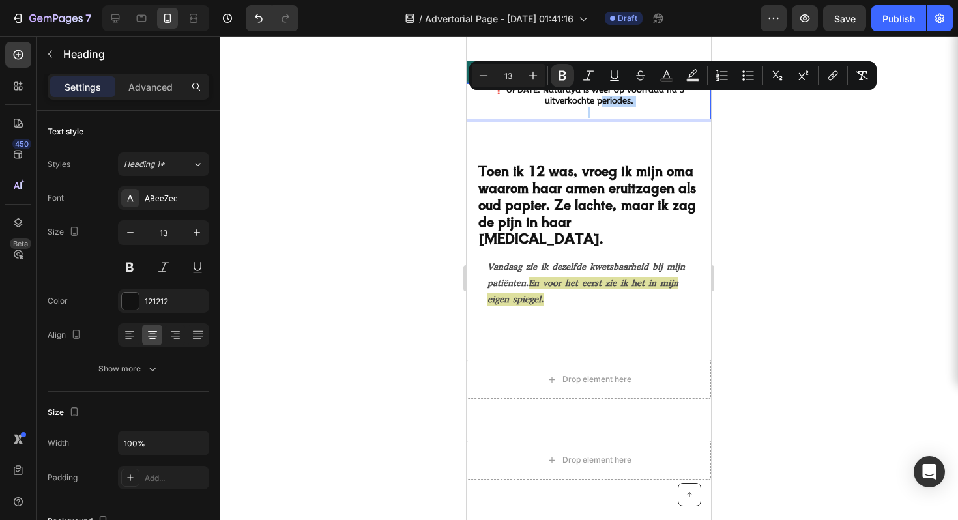
drag, startPoint x: 588, startPoint y: 100, endPoint x: 592, endPoint y: 115, distance: 16.3
click at [628, 138] on div "Wellness & Beauty Magazine Heading ❗️ UPDATE: Naturaya is weer op voorraad na 3…" at bounding box center [589, 90] width 244 height 100
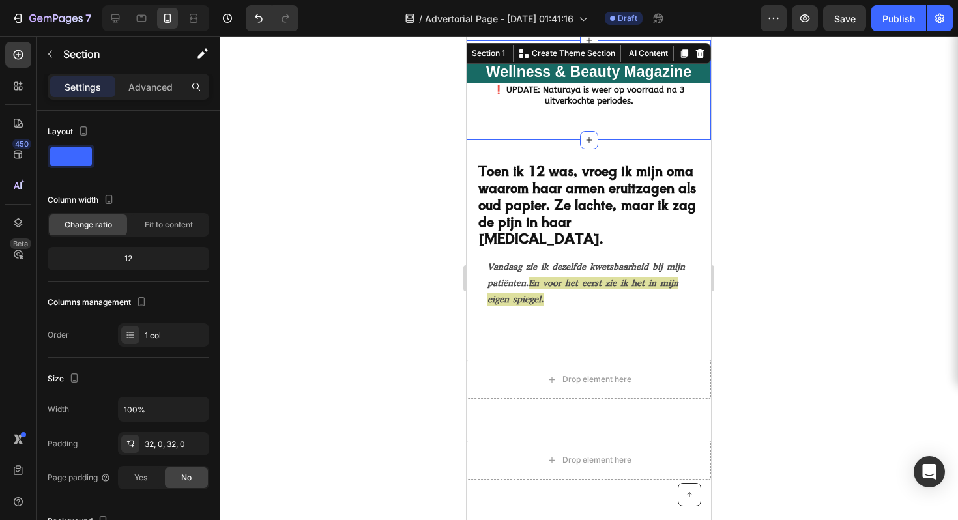
click at [772, 114] on div at bounding box center [589, 278] width 738 height 484
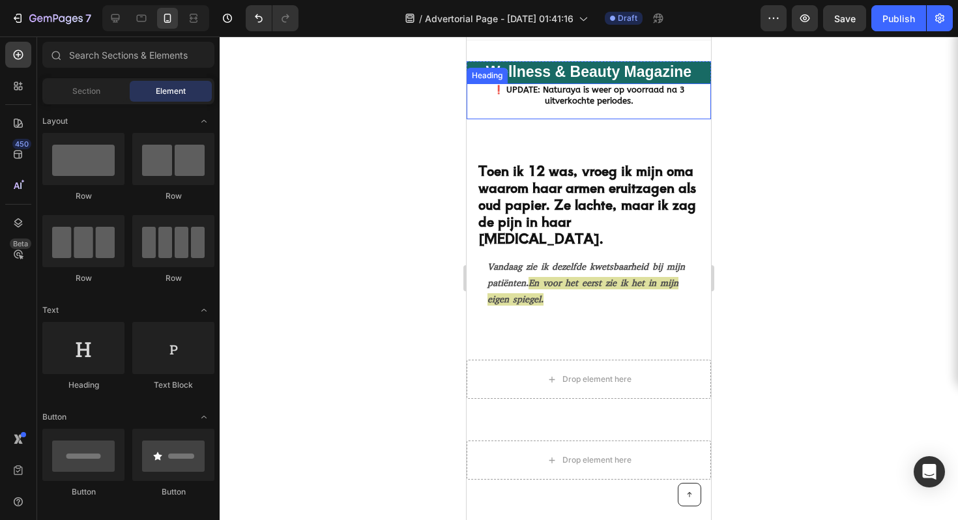
click at [581, 100] on strong "❗️ UPDATE: Naturaya is weer op voorraad na 3 uitverkochte periodes." at bounding box center [589, 95] width 192 height 21
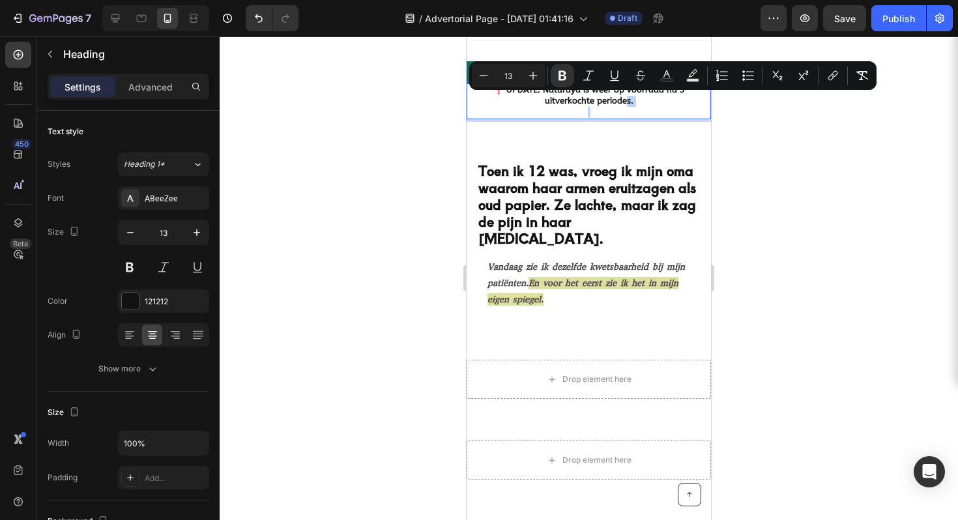
drag, startPoint x: 610, startPoint y: 100, endPoint x: 618, endPoint y: 121, distance: 22.9
click at [771, 147] on div at bounding box center [589, 278] width 738 height 484
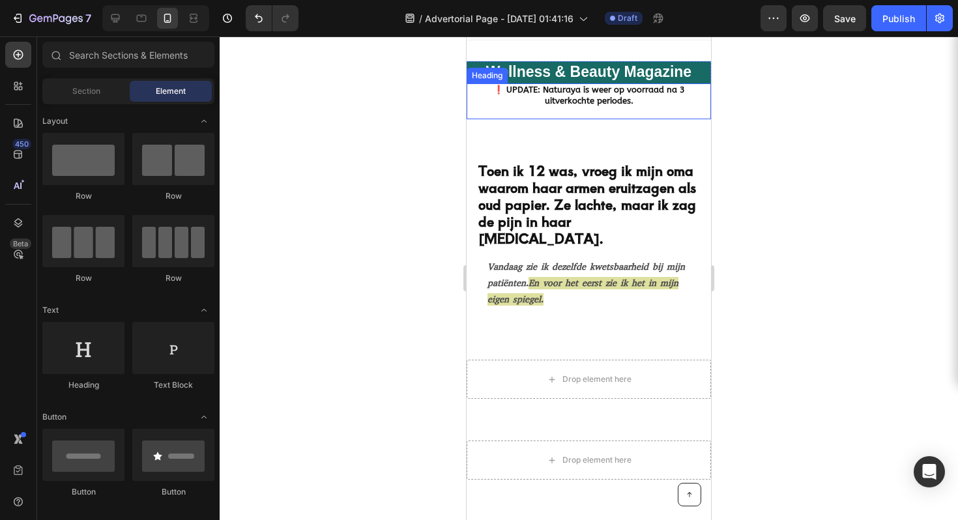
click at [626, 105] on strong "❗️ UPDATE: Naturaya is weer op voorraad na 3 uitverkochte periodes." at bounding box center [589, 95] width 192 height 21
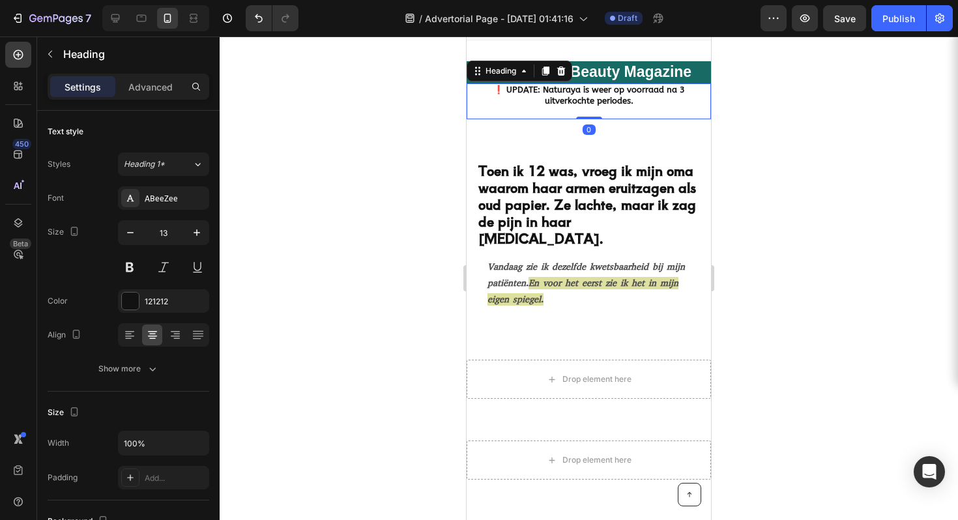
drag, startPoint x: 585, startPoint y: 118, endPoint x: 611, endPoint y: 50, distance: 72.6
click at [611, 50] on div "Wellness & Beauty Magazine Heading ⁠⁠⁠⁠⁠⁠⁠ ❗️ UPDATE: Naturaya is weer op voorr…" at bounding box center [589, 90] width 244 height 100
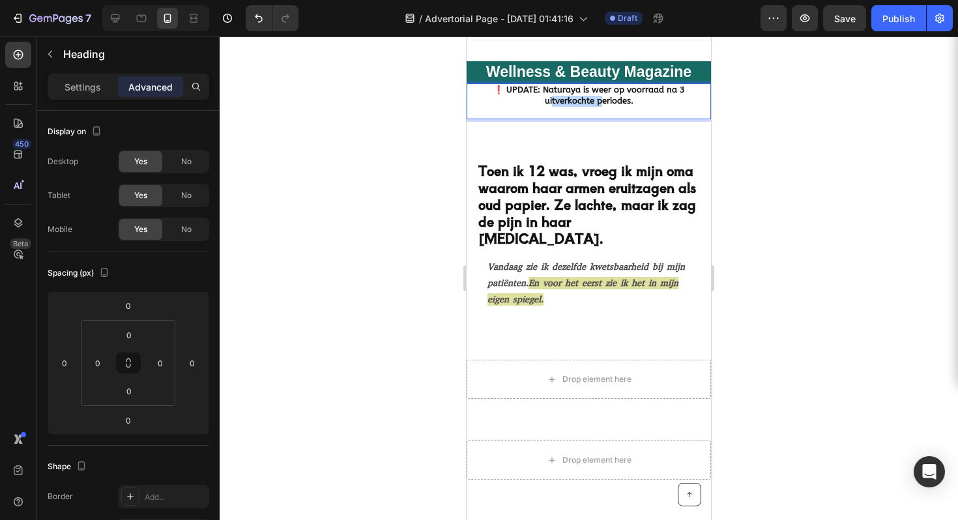
click at [536, 99] on p "❗️ UPDATE: Naturaya is weer op voorraad na 3 uitverkochte periodes." at bounding box center [589, 101] width 242 height 33
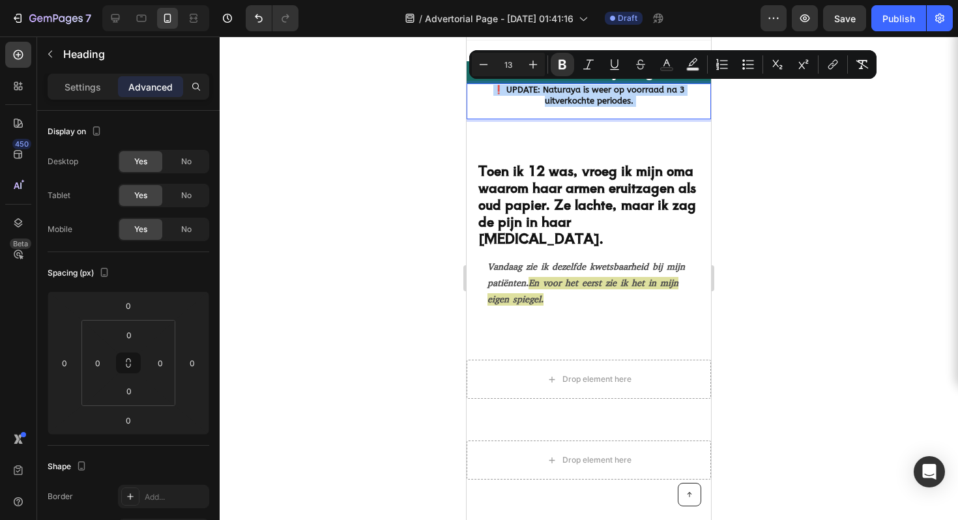
click at [488, 98] on p "❗️ UPDATE: Naturaya is weer op voorraad na 3 uitverkochte periodes." at bounding box center [589, 101] width 242 height 33
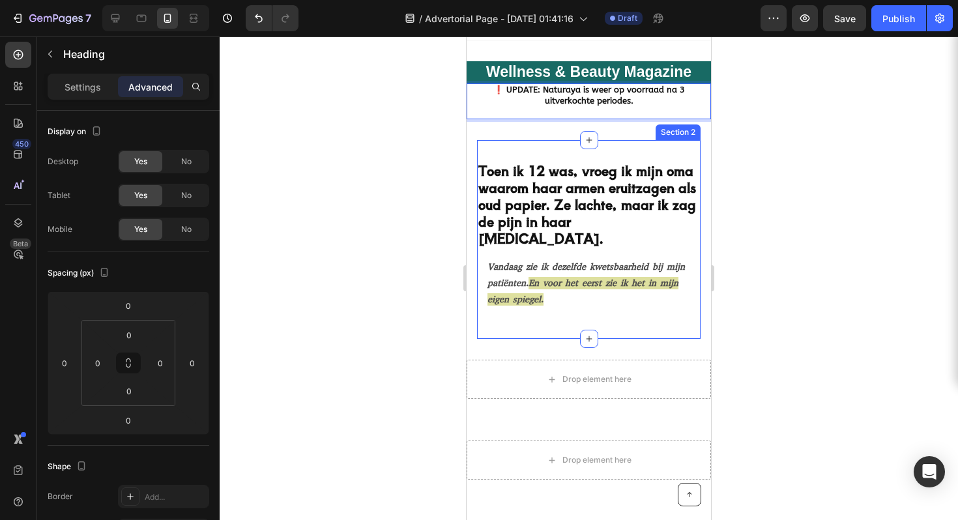
click at [509, 150] on div "Toen ik 12 was, vroeg ik mijn oma waarom haar armen eruitzagen als oud papier. …" at bounding box center [589, 239] width 224 height 199
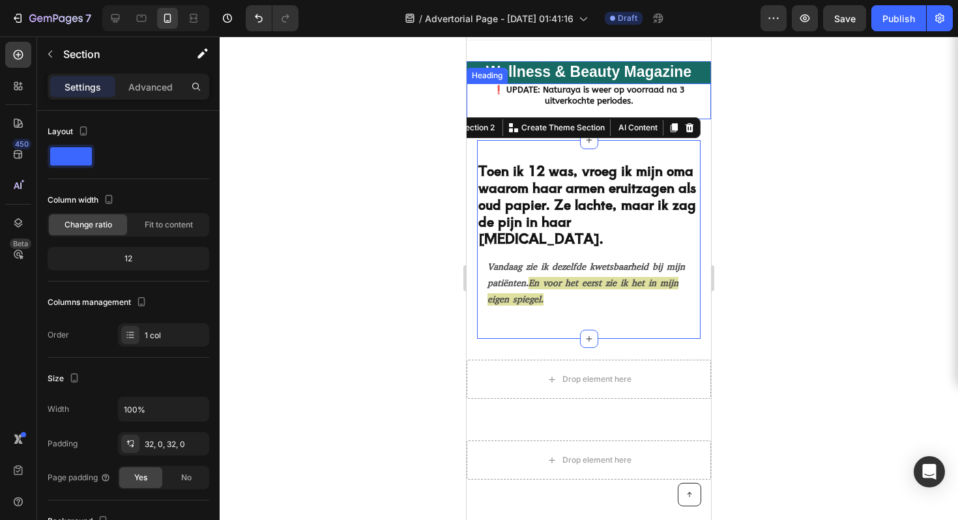
click at [492, 98] on p "⁠⁠⁠⁠⁠⁠⁠ ❗️ UPDATE: Naturaya is weer op voorraad na 3 uitverkochte periodes." at bounding box center [589, 101] width 242 height 33
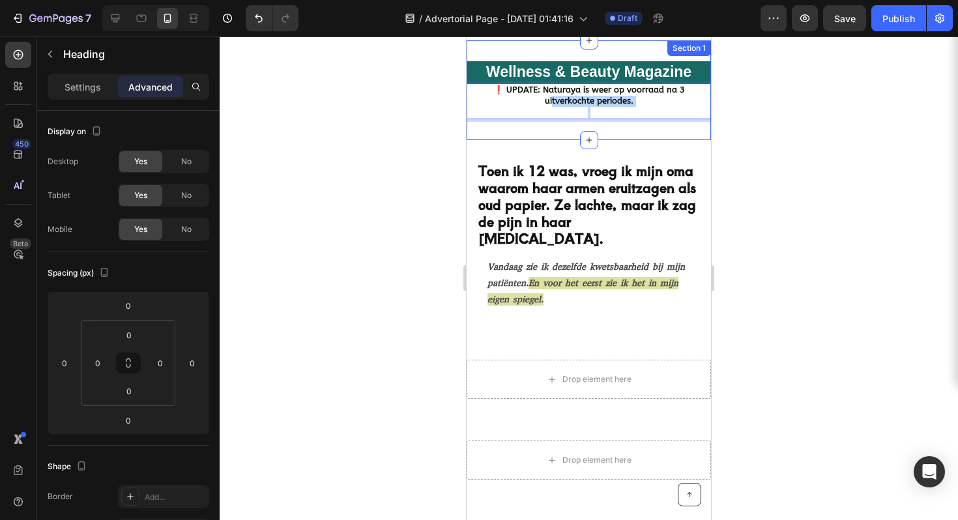
drag, startPoint x: 475, startPoint y: 100, endPoint x: 488, endPoint y: 126, distance: 29.5
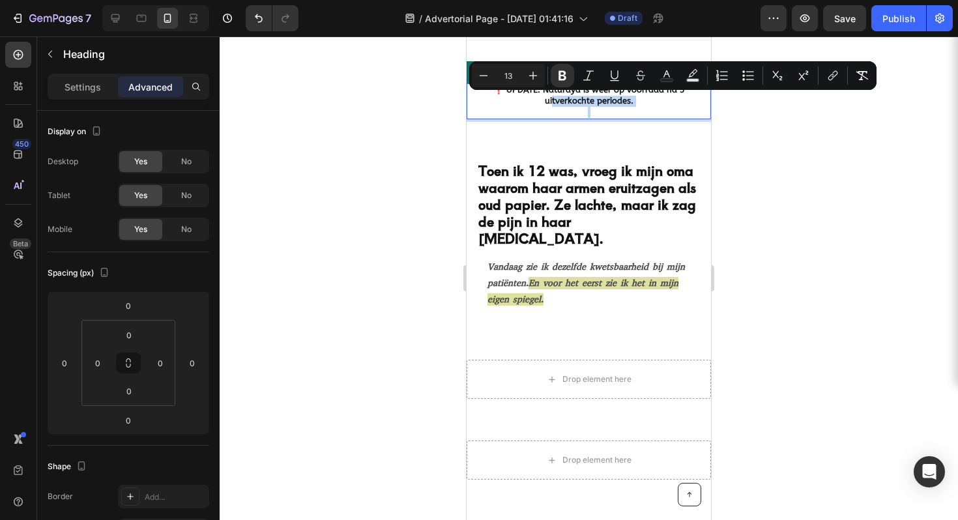
click at [594, 113] on p "❗️ UPDATE: Naturaya is weer op voorraad na 3 uitverkochte periodes." at bounding box center [589, 101] width 242 height 33
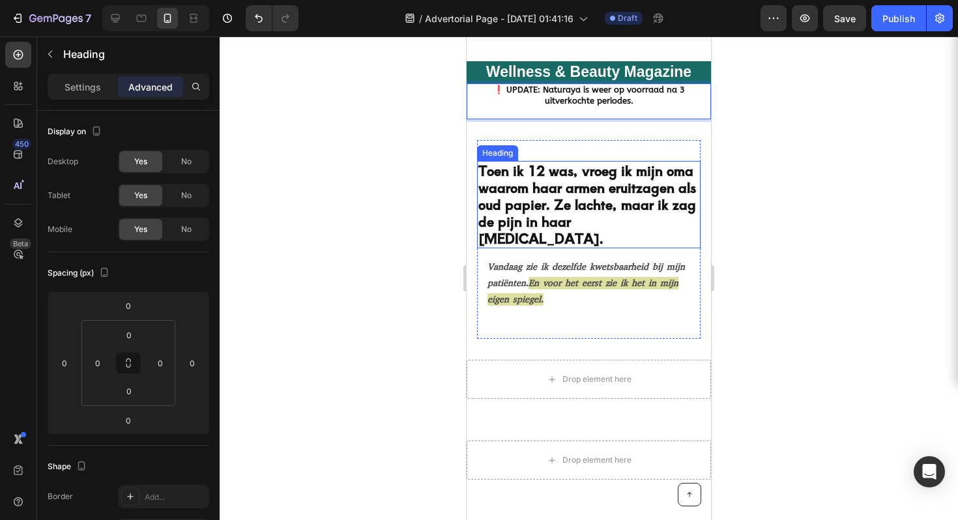
click at [578, 177] on p "Toen ik 12 was, vroeg ik mijn oma waarom haar armen eruitzagen als oud papier. …" at bounding box center [588, 204] width 221 height 85
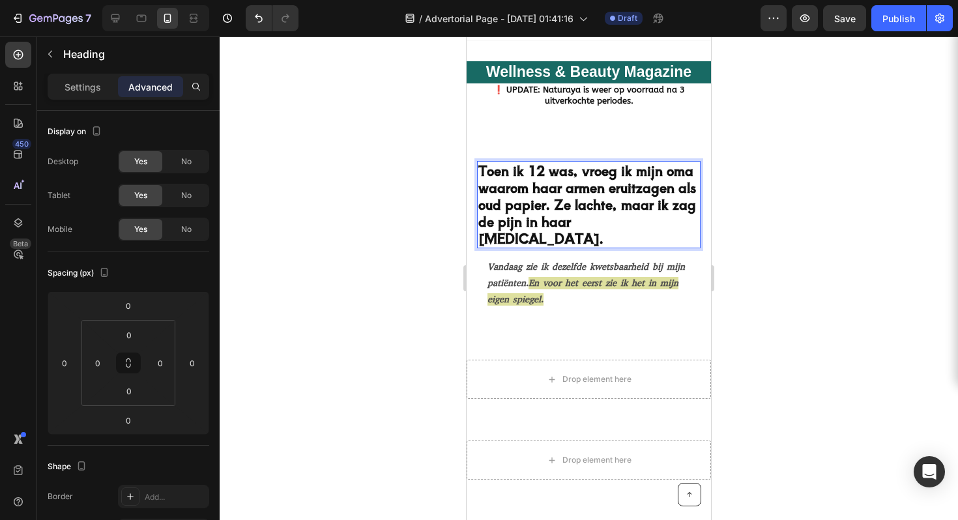
click at [751, 155] on div at bounding box center [589, 278] width 738 height 484
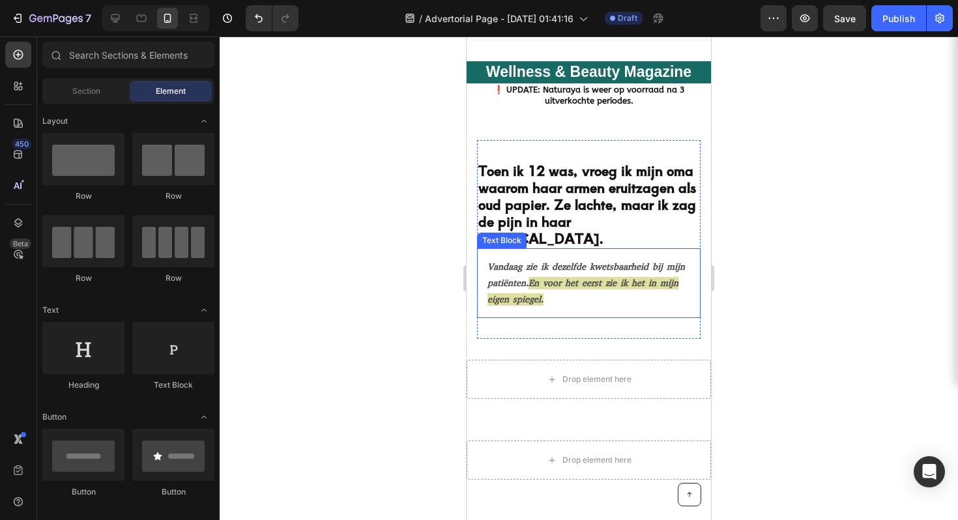
click at [586, 274] on p "Vandaag zie ik dezelfde kwetsbaarheid bij mijn patiënten. En voor het eerst zie…" at bounding box center [589, 284] width 203 height 50
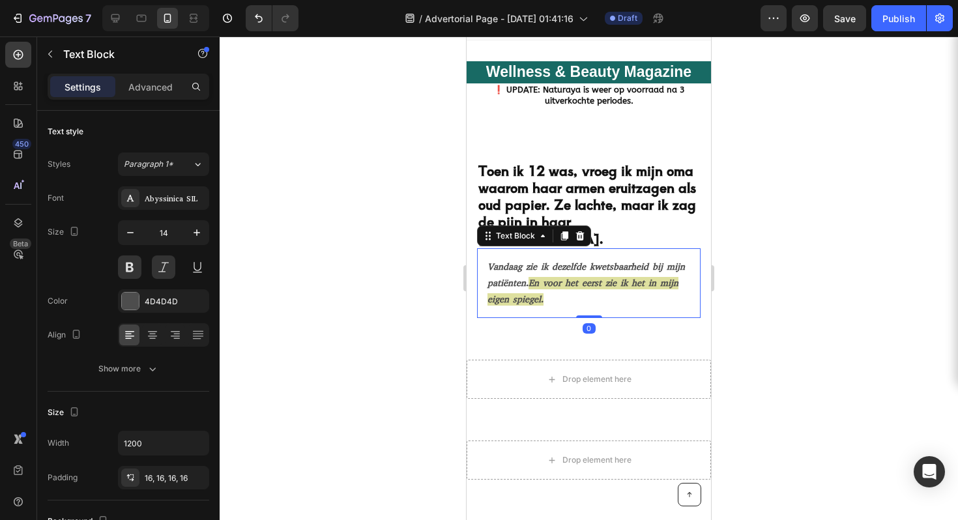
click at [484, 289] on div "Vandaag zie ik dezelfde kwetsbaarheid bij mijn patiënten. En voor het eerst zie…" at bounding box center [589, 283] width 224 height 70
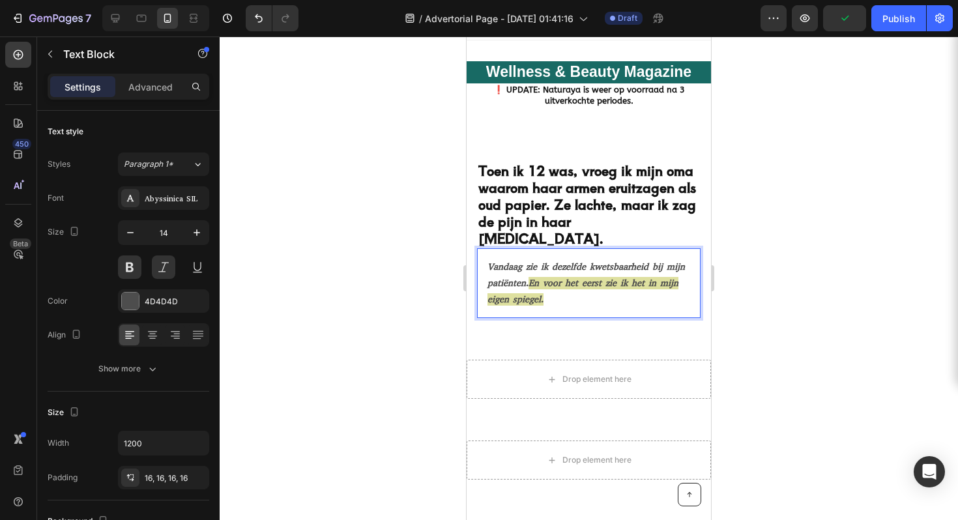
click at [818, 224] on div at bounding box center [589, 278] width 738 height 484
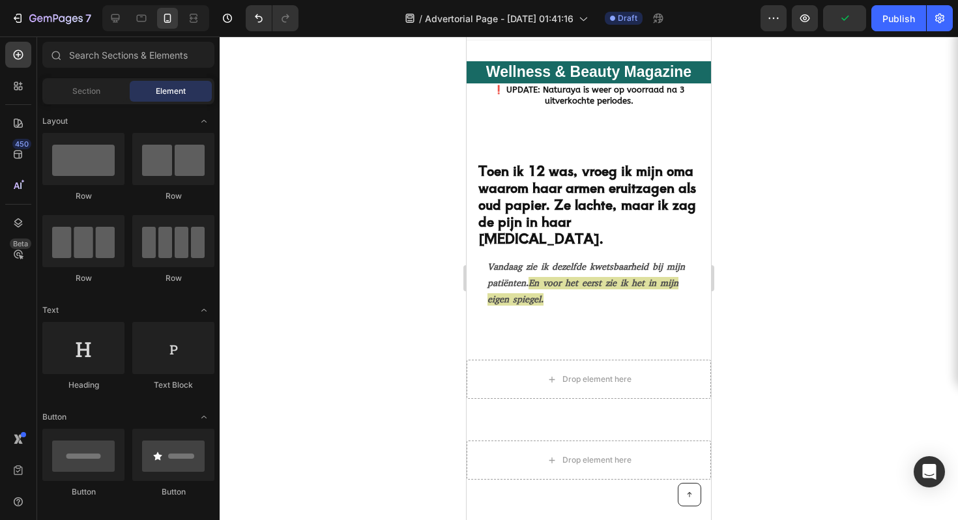
click at [523, 287] on p "Vandaag zie ik dezelfde kwetsbaarheid bij mijn patiënten. En voor het eerst zie…" at bounding box center [589, 284] width 203 height 50
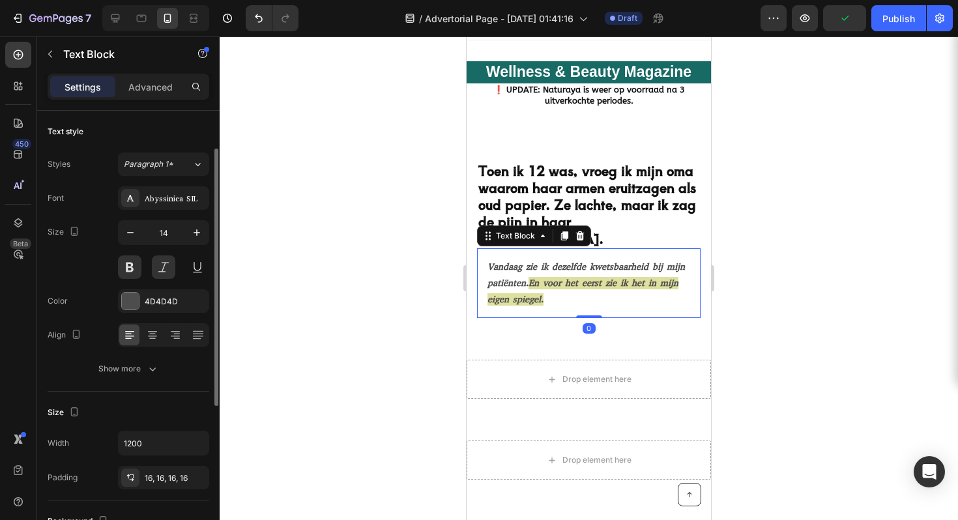
scroll to position [24, 0]
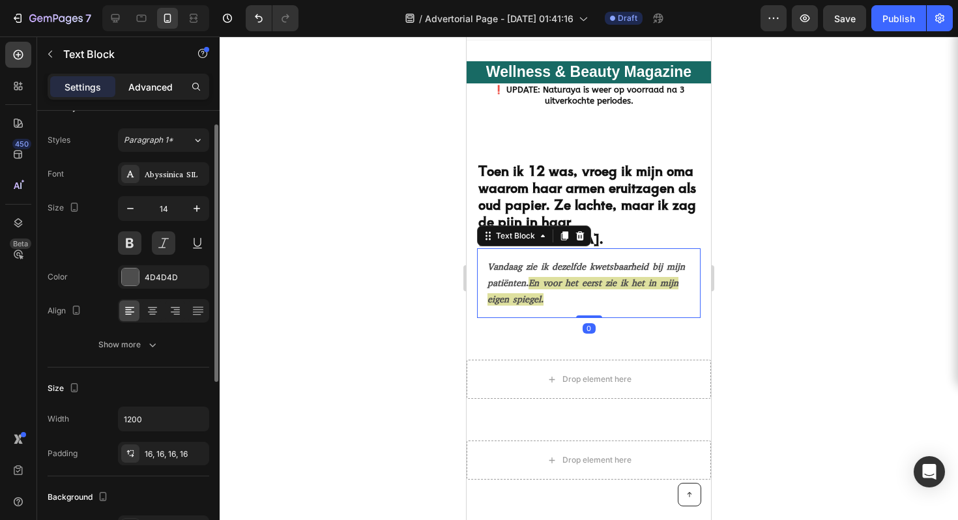
click at [154, 93] on p "Advanced" at bounding box center [150, 87] width 44 height 14
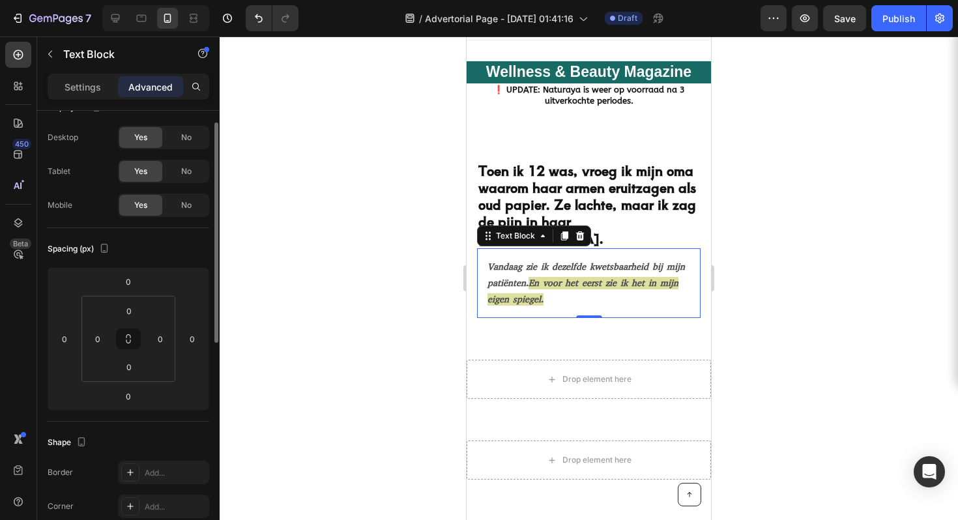
scroll to position [0, 0]
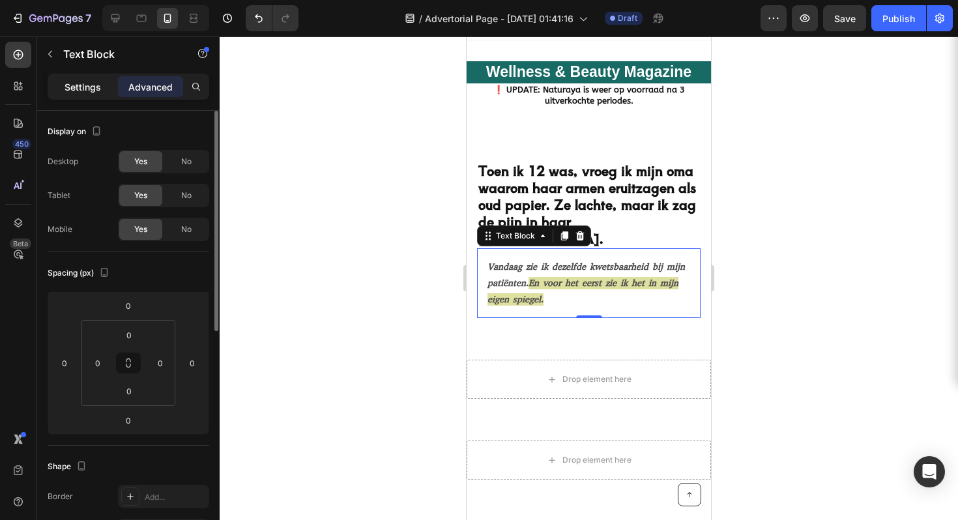
click at [98, 88] on p "Settings" at bounding box center [83, 87] width 36 height 14
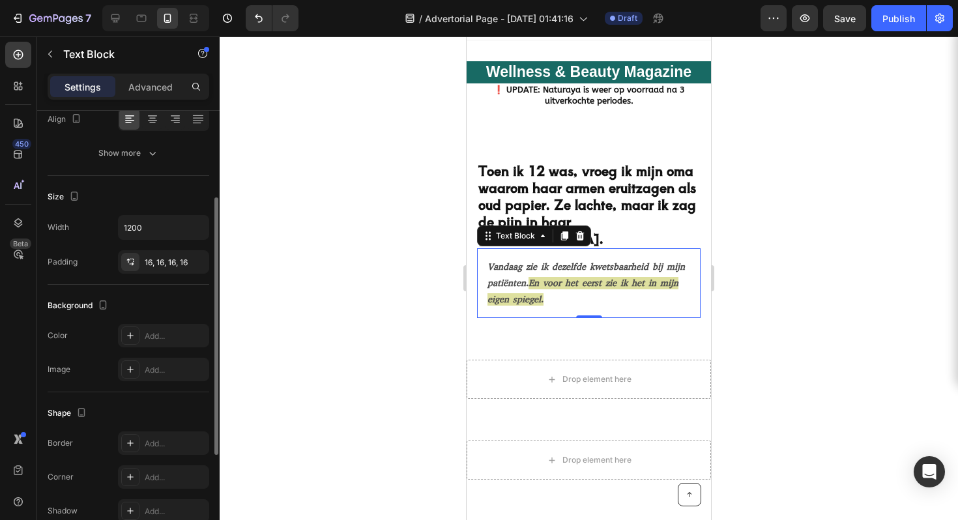
scroll to position [100, 0]
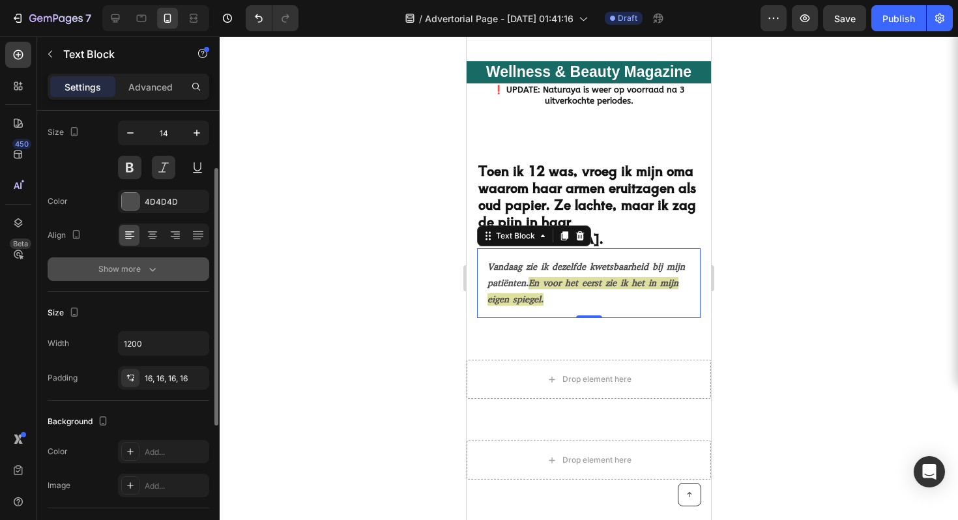
click at [149, 264] on icon "button" at bounding box center [152, 269] width 13 height 13
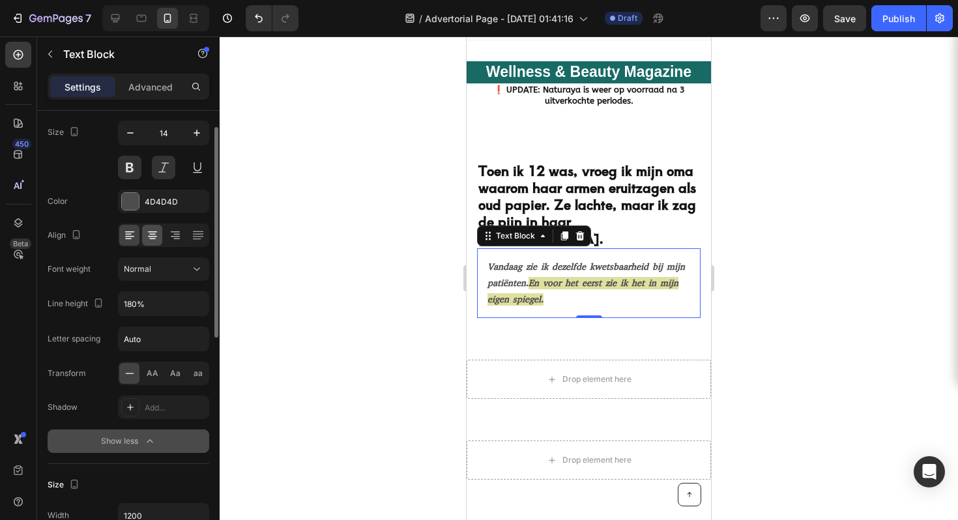
scroll to position [0, 0]
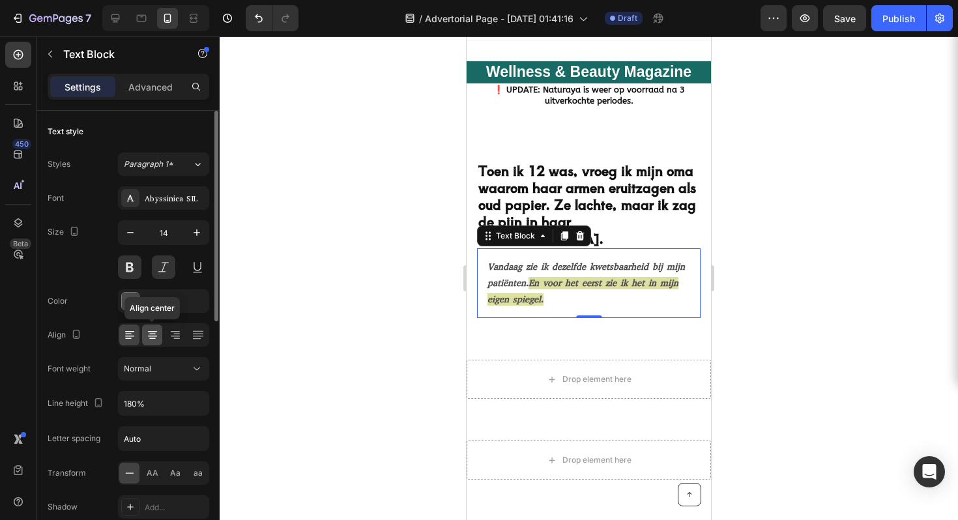
click at [146, 337] on icon at bounding box center [152, 334] width 13 height 13
click at [134, 336] on icon at bounding box center [129, 336] width 9 height 1
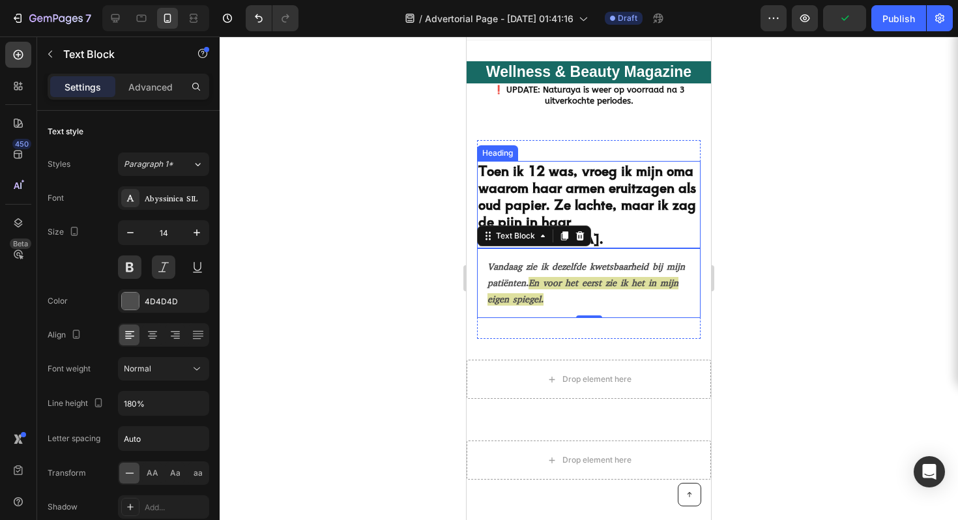
click at [510, 187] on p "Toen ik 12 was, vroeg ik mijn oma waarom haar armen eruitzagen als oud papier. …" at bounding box center [588, 204] width 221 height 85
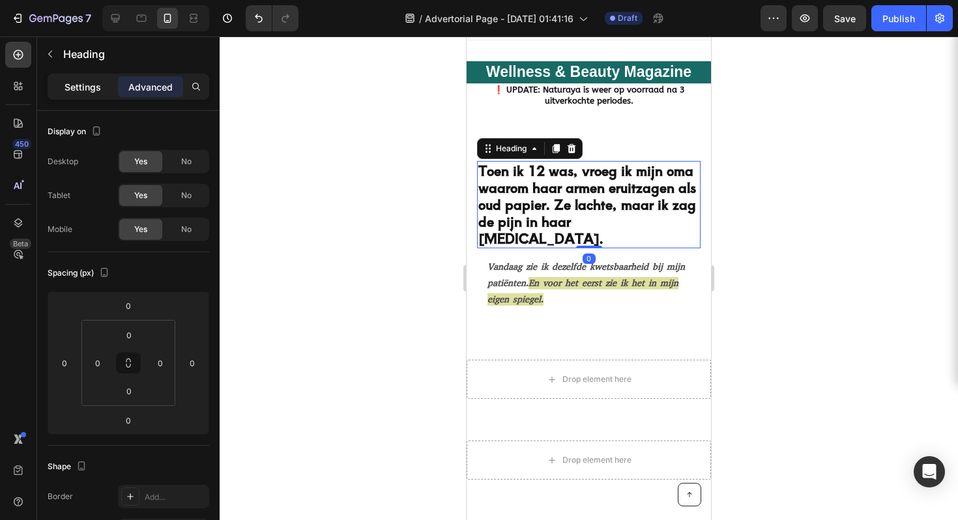
click at [90, 93] on p "Settings" at bounding box center [83, 87] width 36 height 14
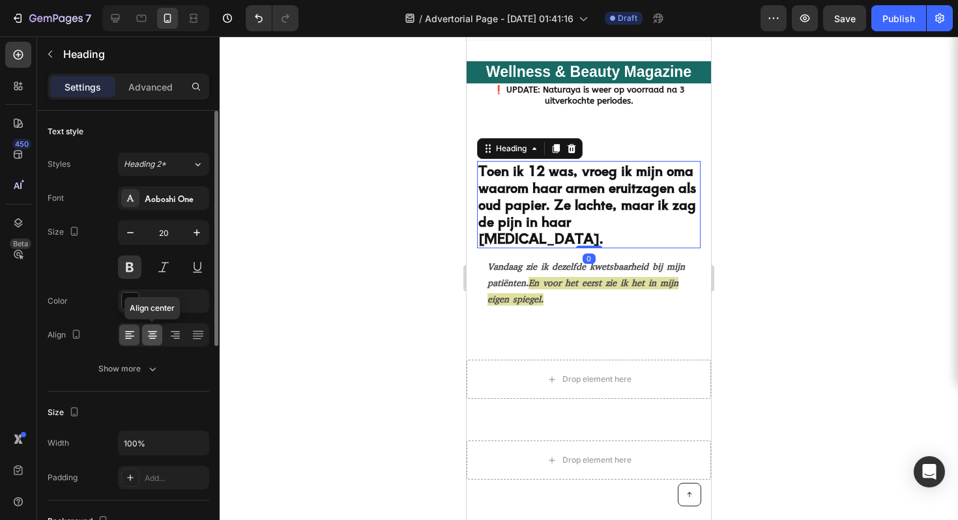
click at [150, 338] on icon at bounding box center [152, 338] width 7 height 1
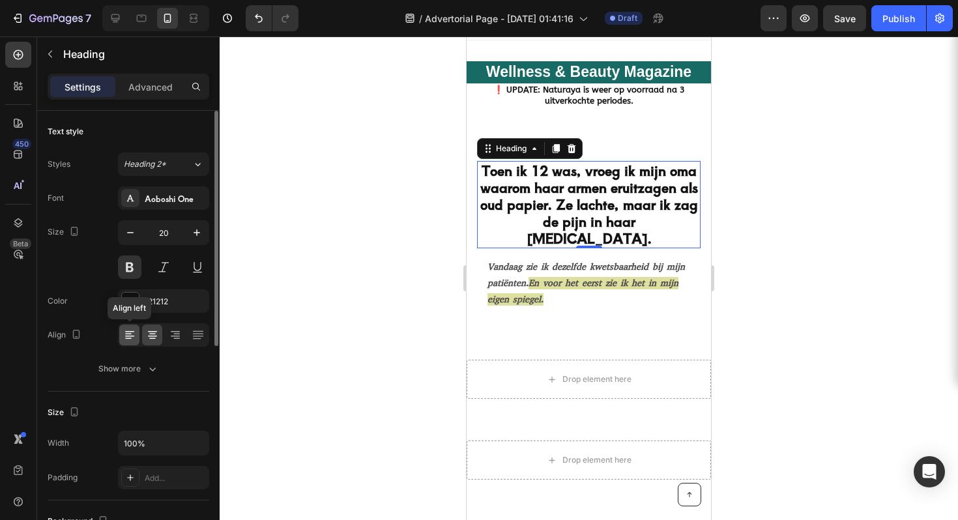
click at [131, 340] on icon at bounding box center [129, 334] width 13 height 13
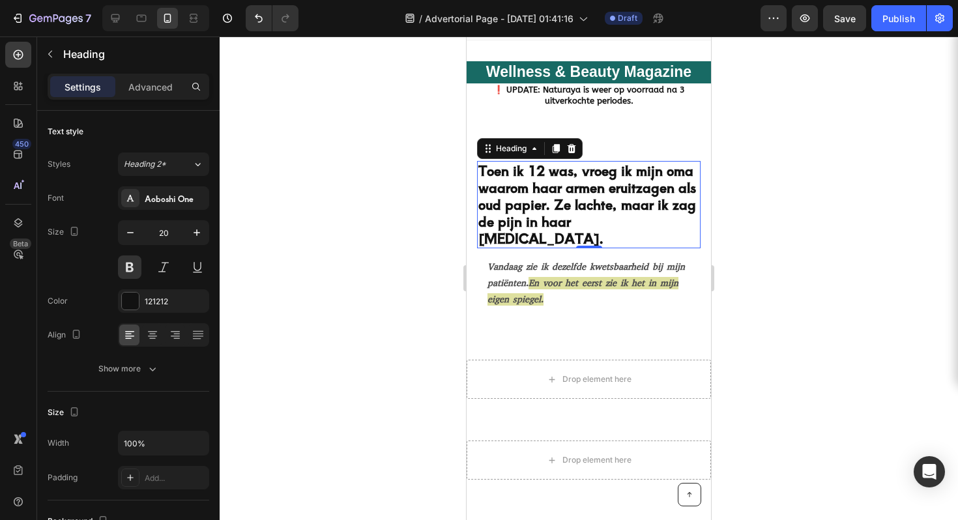
click at [521, 276] on p "Vandaag zie ik dezelfde kwetsbaarheid bij mijn patiënten. En voor het eerst zie…" at bounding box center [589, 284] width 203 height 50
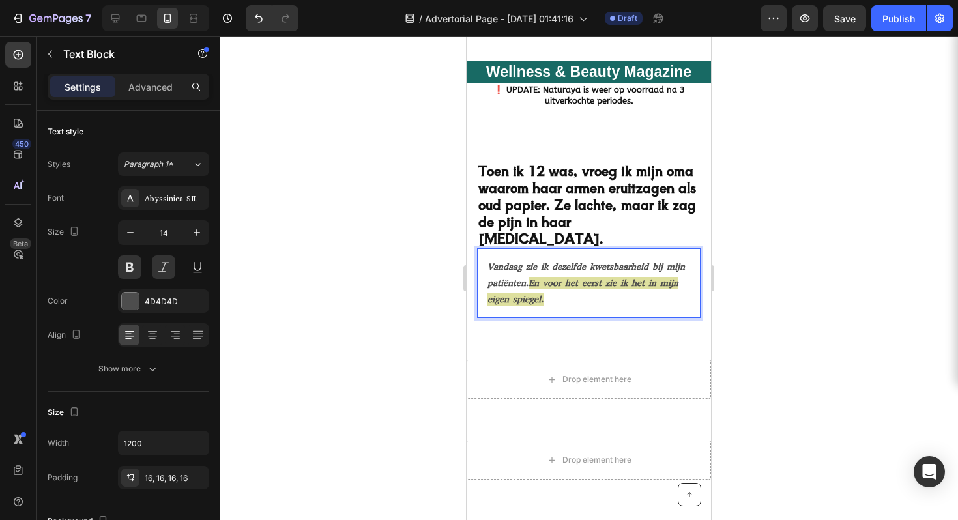
click at [613, 297] on p "Vandaag zie ik dezelfde kwetsbaarheid bij mijn patiënten. En voor het eerst zie…" at bounding box center [589, 284] width 203 height 50
click at [594, 301] on p "Vandaag zie ik dezelfde kwetsbaarheid bij mijn patiënten. En voor het eerst zie…" at bounding box center [589, 284] width 203 height 50
click at [392, 257] on div at bounding box center [589, 278] width 738 height 484
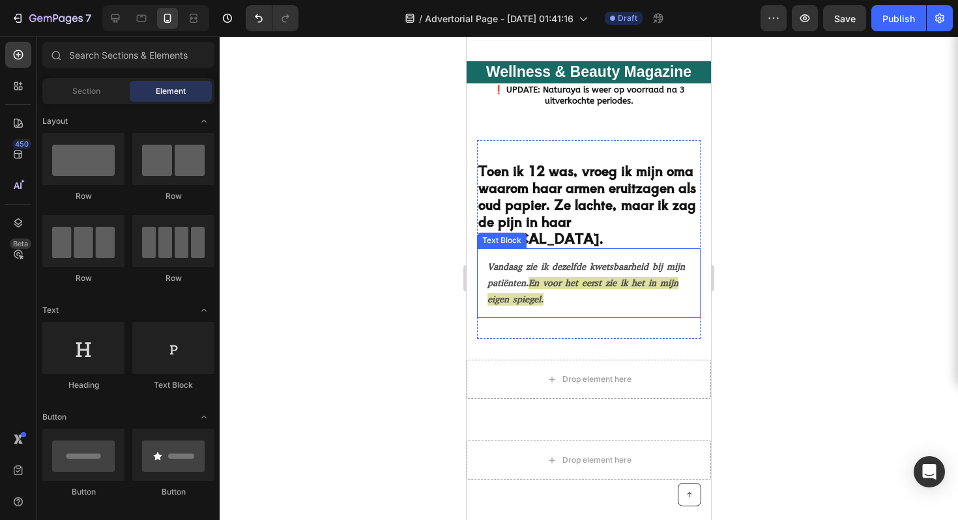
click at [570, 277] on span "En voor het eerst zie ik het in mijn eigen spiegel." at bounding box center [583, 291] width 191 height 29
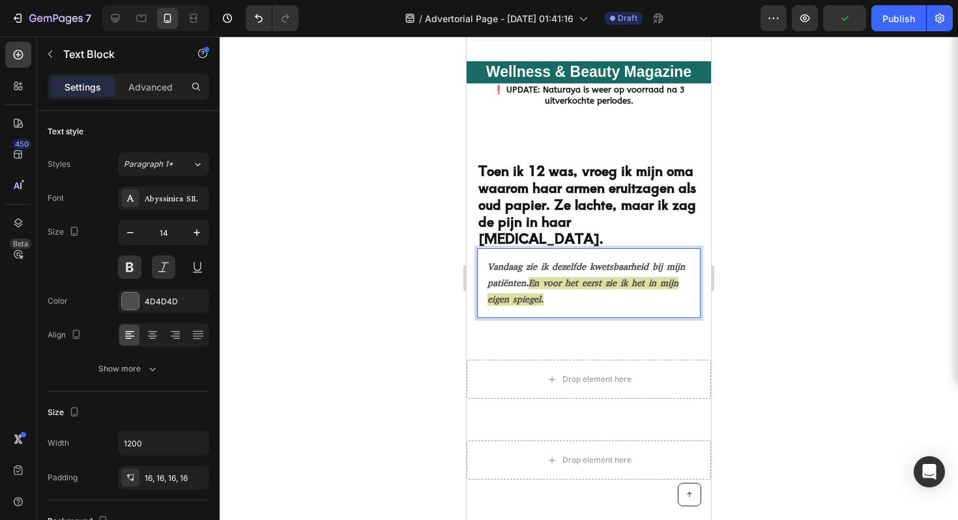
click at [555, 283] on span "En voor het eerst zie ik het in mijn eigen spiegel." at bounding box center [583, 291] width 191 height 29
drag, startPoint x: 555, startPoint y: 283, endPoint x: 589, endPoint y: 299, distance: 37.9
click at [589, 299] on p "Vandaag zie ik dezelfde kwetsbaarheid bij mijn patiënten. En voor het eerst zie…" at bounding box center [589, 284] width 203 height 50
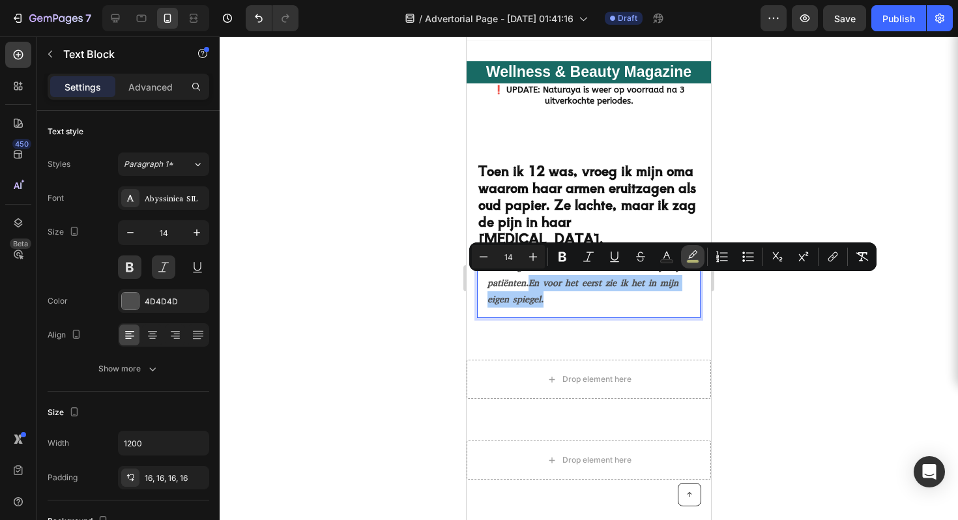
click at [688, 255] on icon "Editor contextual toolbar" at bounding box center [692, 256] width 13 height 13
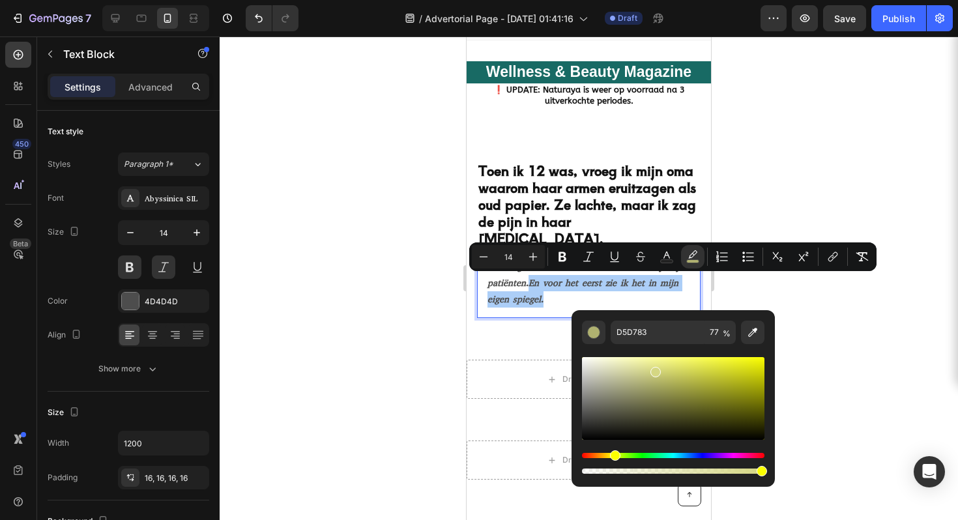
drag, startPoint x: 724, startPoint y: 470, endPoint x: 763, endPoint y: 462, distance: 39.9
click at [763, 462] on div "Editor contextual toolbar" at bounding box center [673, 463] width 182 height 21
type input "99"
click at [615, 457] on div "Hue" at bounding box center [616, 455] width 10 height 10
click at [736, 371] on div "Editor contextual toolbar" at bounding box center [673, 398] width 182 height 83
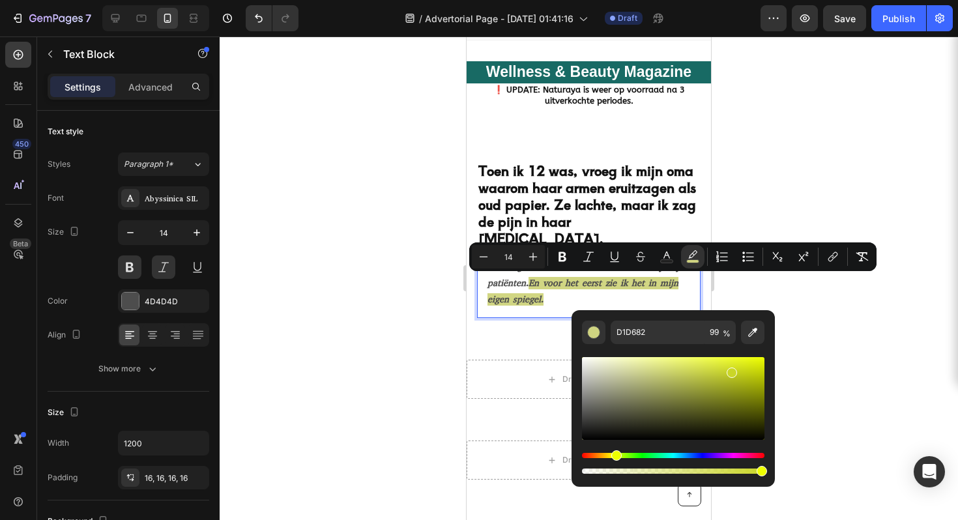
click at [731, 370] on div "Editor contextual toolbar" at bounding box center [673, 398] width 182 height 83
drag, startPoint x: 733, startPoint y: 370, endPoint x: 736, endPoint y: 362, distance: 8.2
click at [736, 362] on div "Editor contextual toolbar" at bounding box center [738, 366] width 10 height 10
type input "DFED25"
click at [850, 312] on div at bounding box center [589, 278] width 738 height 484
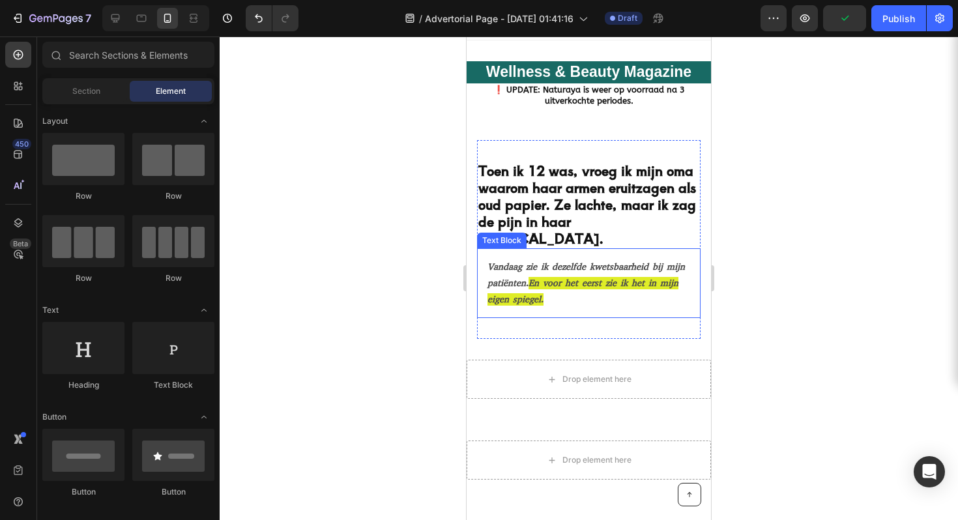
click at [577, 279] on span "En voor het eerst zie ik het in mijn eigen spiegel." at bounding box center [583, 291] width 191 height 29
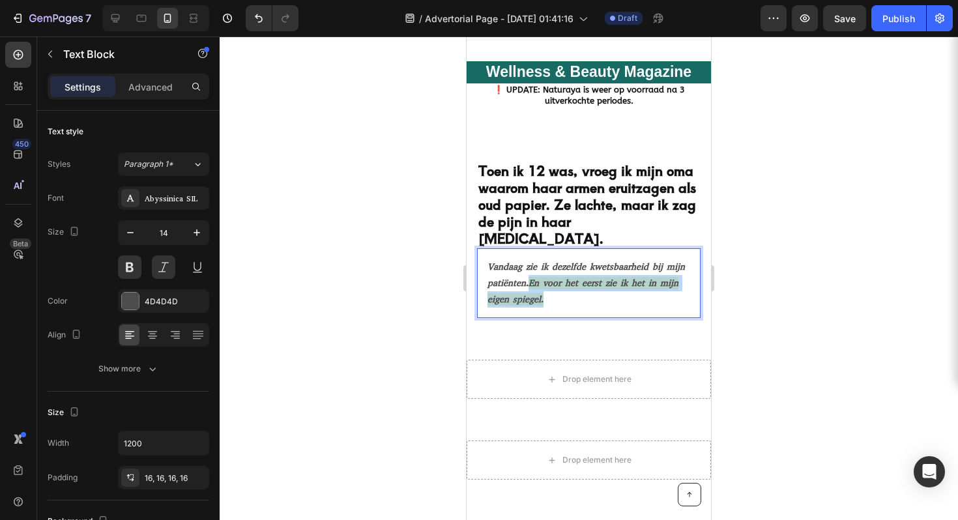
drag, startPoint x: 557, startPoint y: 282, endPoint x: 594, endPoint y: 297, distance: 40.9
click at [594, 297] on p "Vandaag zie ik dezelfde kwetsbaarheid bij mijn patiënten. En voor het eerst zie…" at bounding box center [589, 284] width 203 height 50
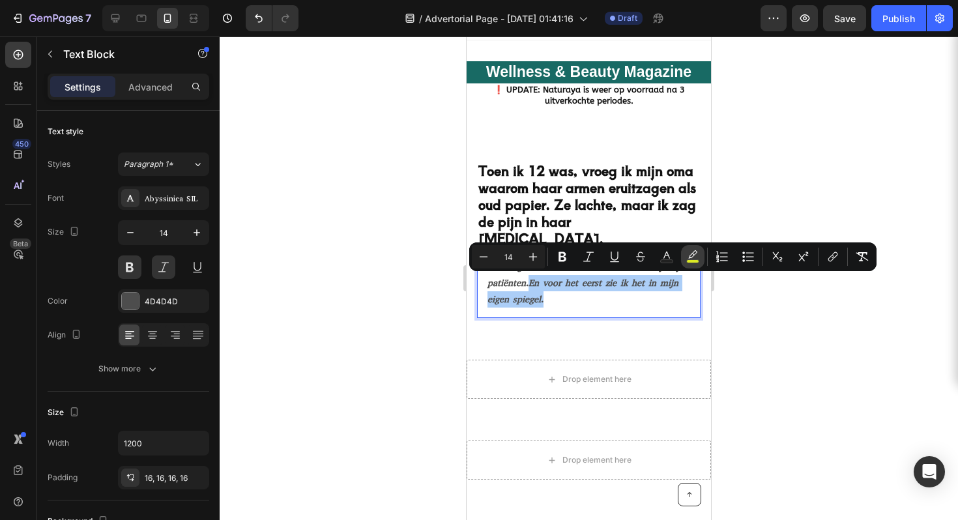
click at [695, 257] on icon "Editor contextual toolbar" at bounding box center [692, 256] width 13 height 13
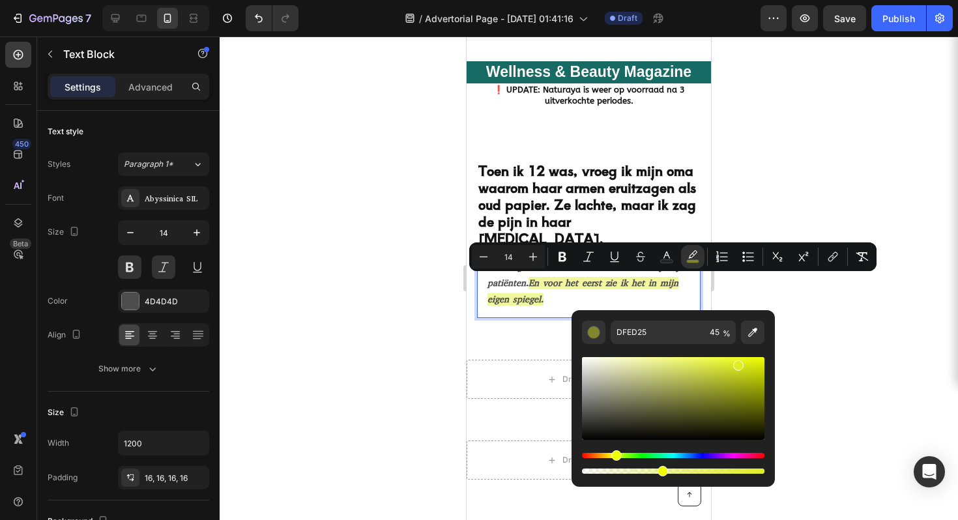
type input "43"
drag, startPoint x: 721, startPoint y: 471, endPoint x: 660, endPoint y: 480, distance: 61.8
click at [660, 480] on div "DFED25 43 %" at bounding box center [673, 398] width 203 height 177
click at [862, 354] on div at bounding box center [589, 278] width 738 height 484
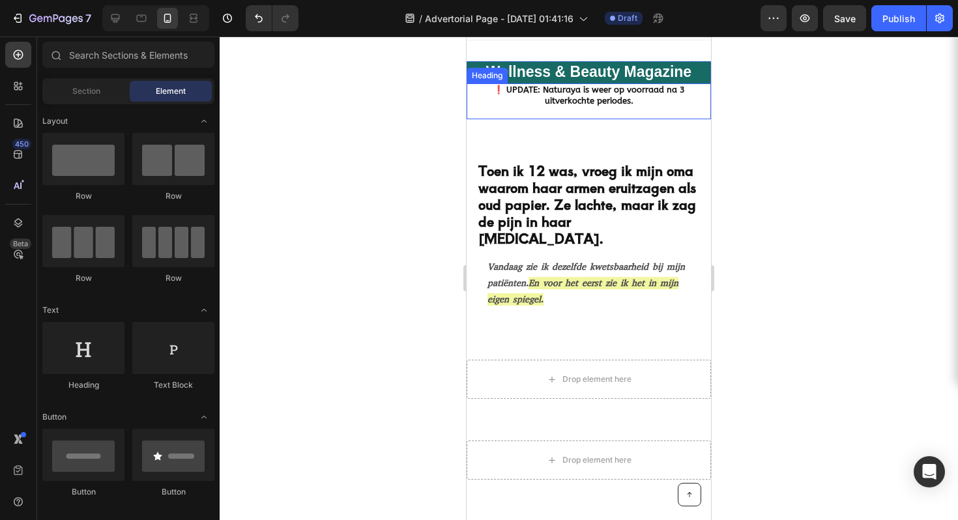
click at [569, 89] on strong "❗️ UPDATE: Naturaya is weer op voorraad na 3 uitverkochte periodes." at bounding box center [589, 95] width 192 height 21
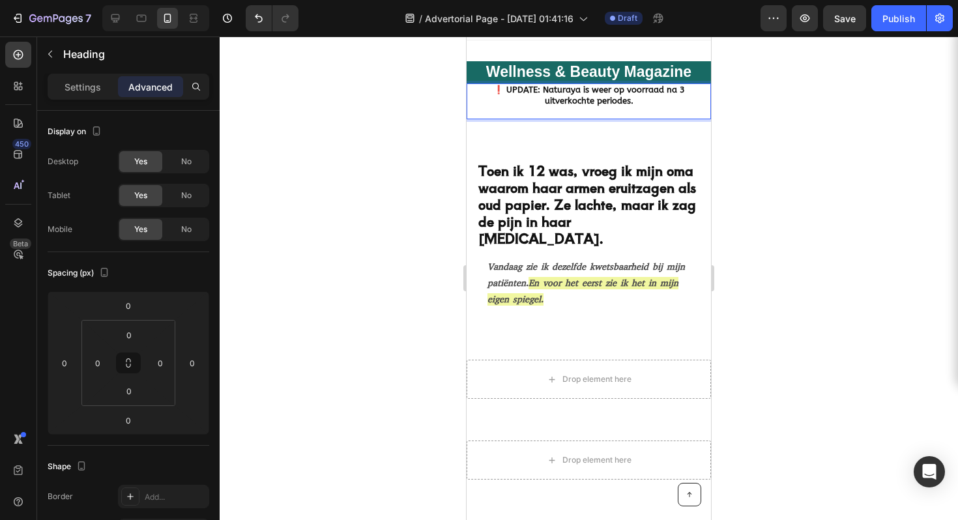
click at [679, 117] on h1 "❗️ UPDATE: Naturaya is weer op voorraad na 3 uitverkochte periodes." at bounding box center [589, 101] width 244 height 36
click at [618, 102] on strong "❗️ UPDATE: Naturaya is weer op voorraad na 3 uitverkochte periodes." at bounding box center [589, 95] width 192 height 21
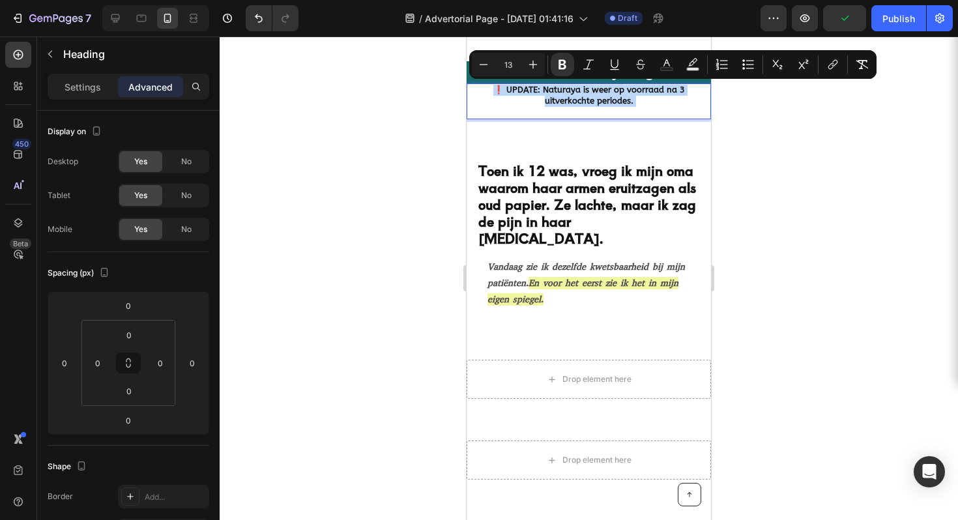
copy p "❗️ UPDATE: Naturaya is weer op voorraad na 3 uitverkochte periodes."
click at [785, 110] on div at bounding box center [589, 278] width 738 height 484
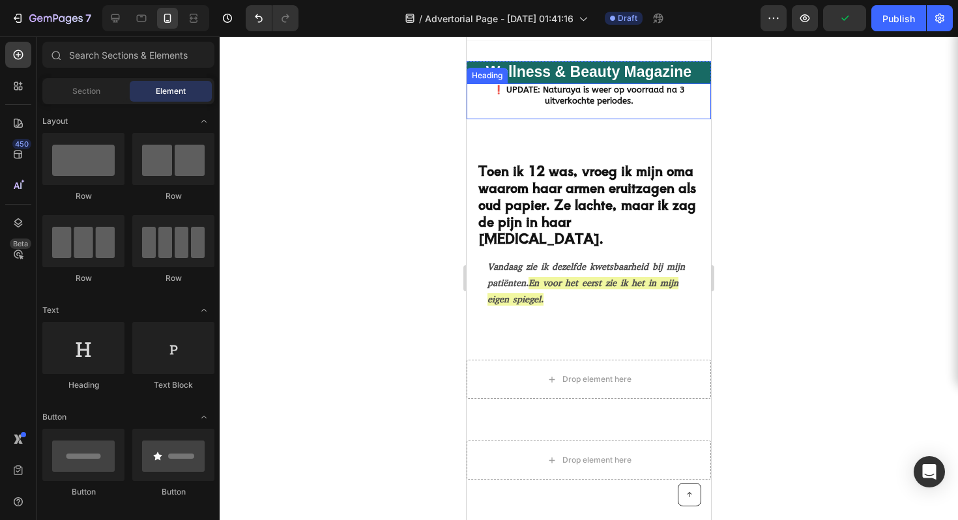
click at [639, 106] on p "⁠⁠⁠⁠⁠⁠⁠ ❗️ UPDATE: Naturaya is weer op voorraad na 3 uitverkochte periodes." at bounding box center [589, 101] width 242 height 33
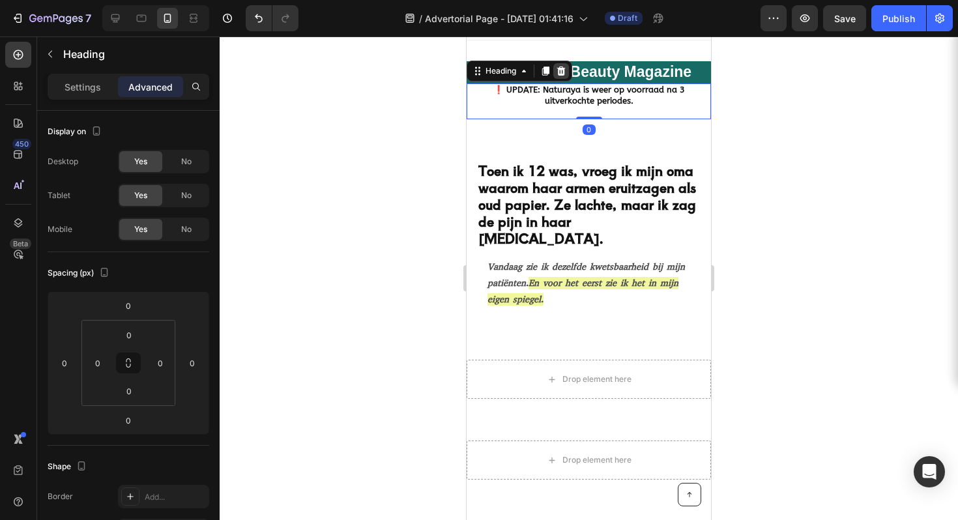
click at [559, 73] on icon at bounding box center [561, 70] width 8 height 9
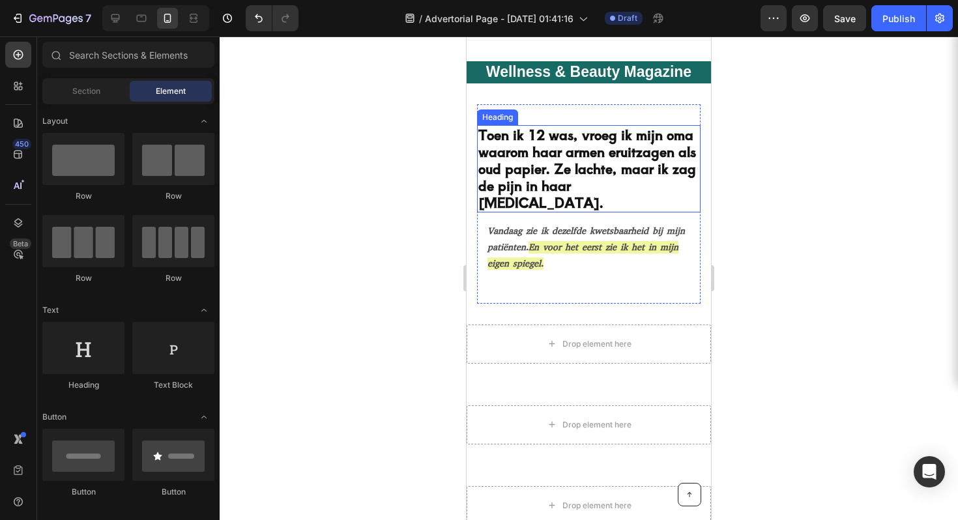
click at [592, 146] on p "Toen ik 12 was, vroeg ik mijn oma waarom haar armen eruitzagen als oud papier. …" at bounding box center [588, 168] width 221 height 85
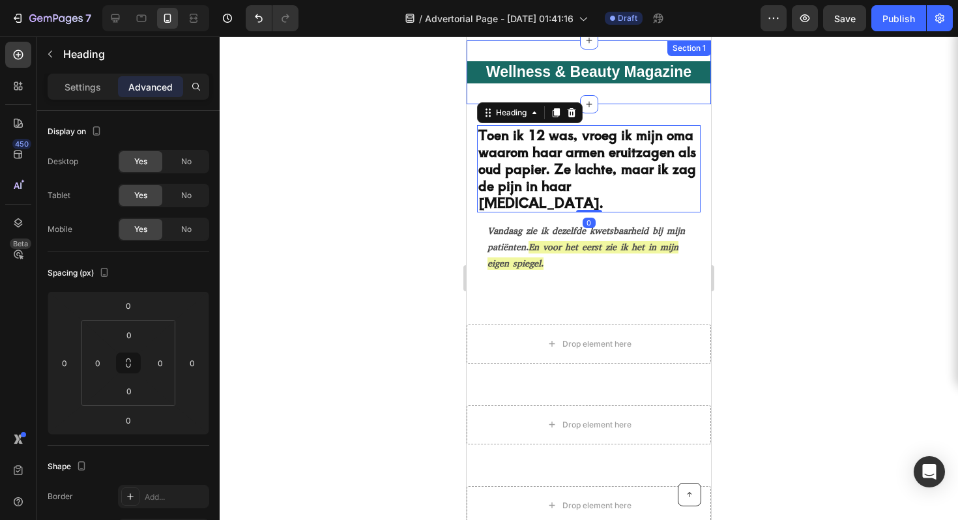
click at [598, 91] on div "Wellness & Beauty Magazine Heading Row Section 1" at bounding box center [589, 72] width 244 height 64
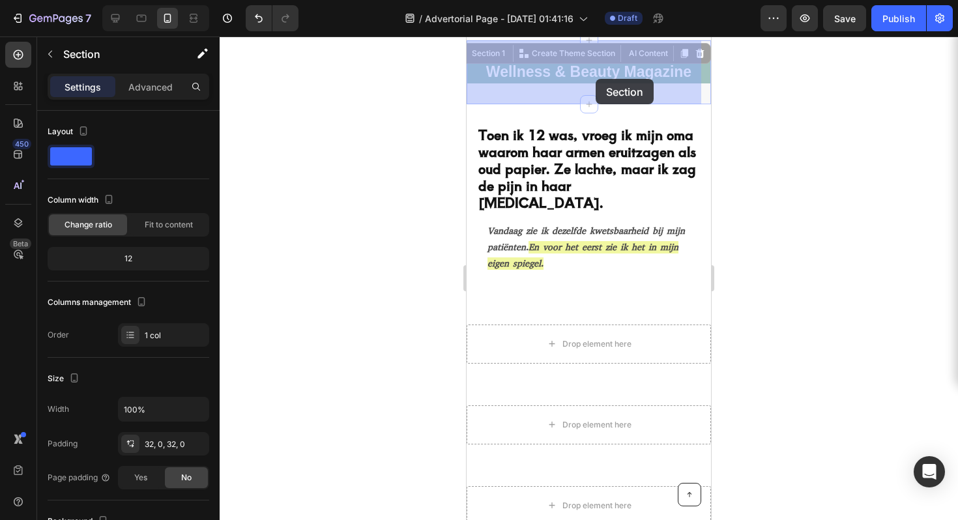
drag, startPoint x: 596, startPoint y: 101, endPoint x: 595, endPoint y: 79, distance: 22.2
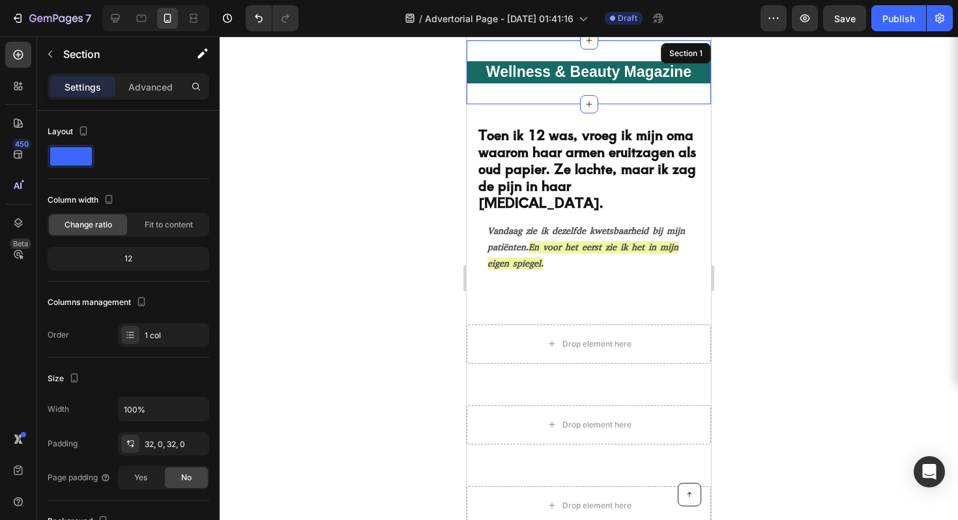
click at [797, 96] on div at bounding box center [589, 278] width 738 height 484
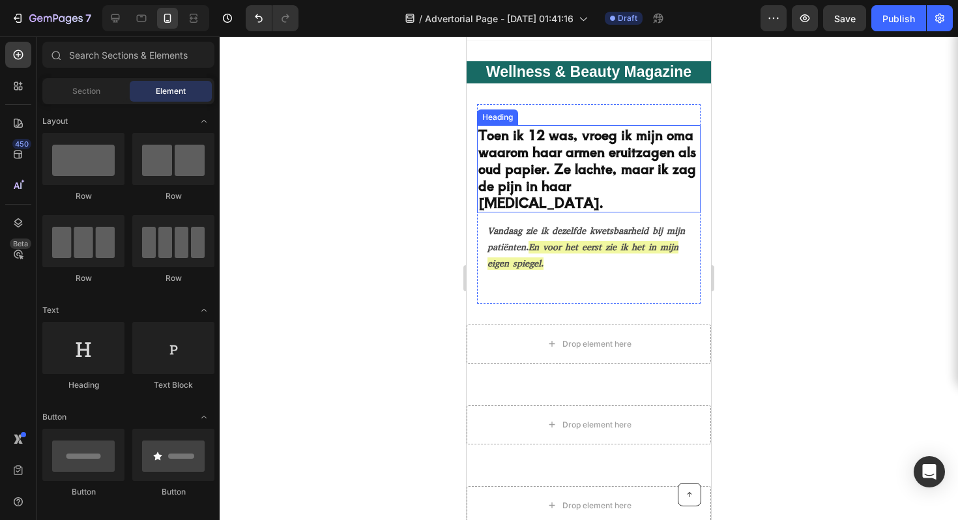
click at [619, 141] on p "Toen ik 12 was, vroeg ik mijn oma waarom haar armen eruitzagen als oud papier. …" at bounding box center [588, 168] width 221 height 85
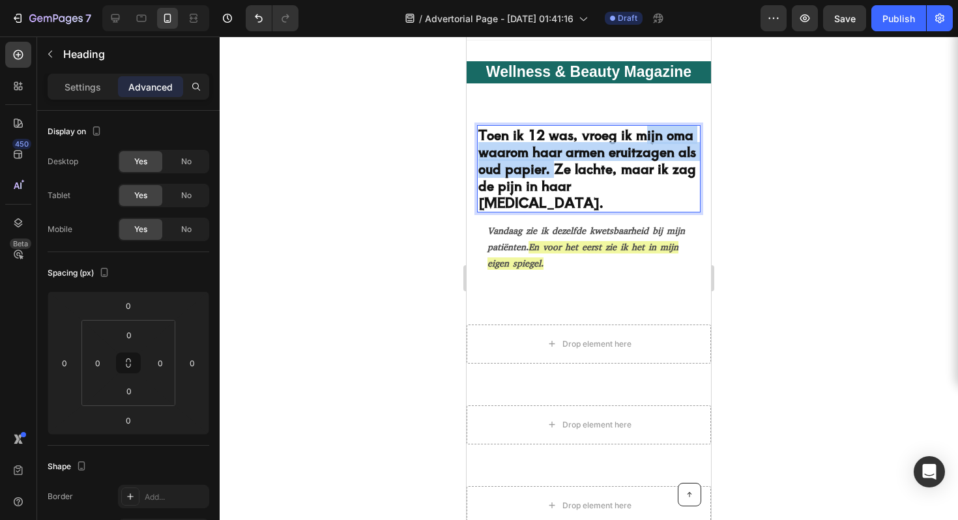
drag, startPoint x: 647, startPoint y: 162, endPoint x: 643, endPoint y: 133, distance: 28.9
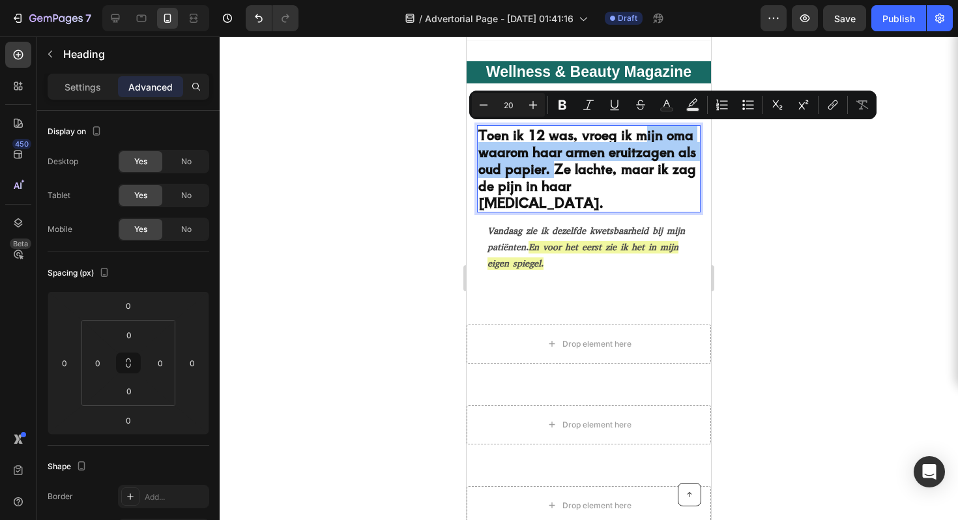
click at [765, 152] on div at bounding box center [589, 278] width 738 height 484
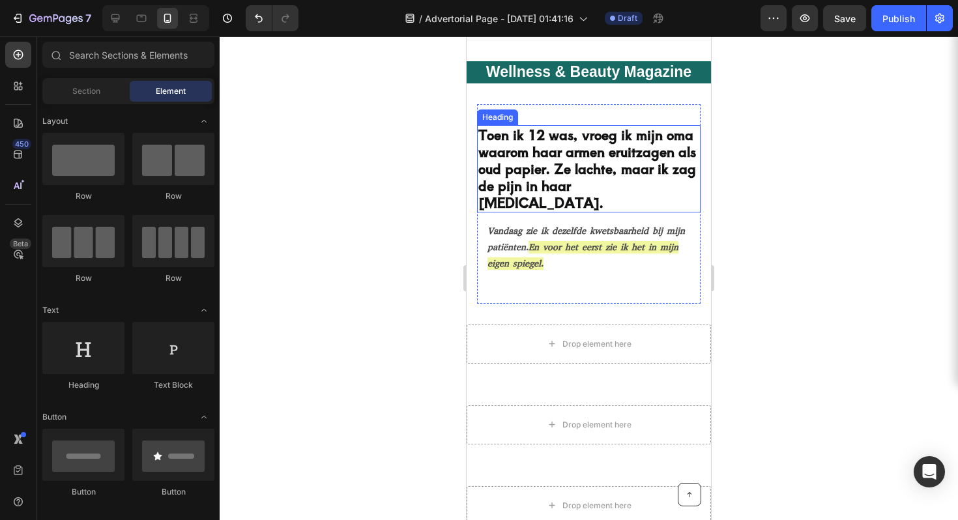
click at [673, 182] on p "Toen ik 12 was, vroeg ik mijn oma waarom haar armen eruitzagen als oud papier. …" at bounding box center [588, 168] width 221 height 85
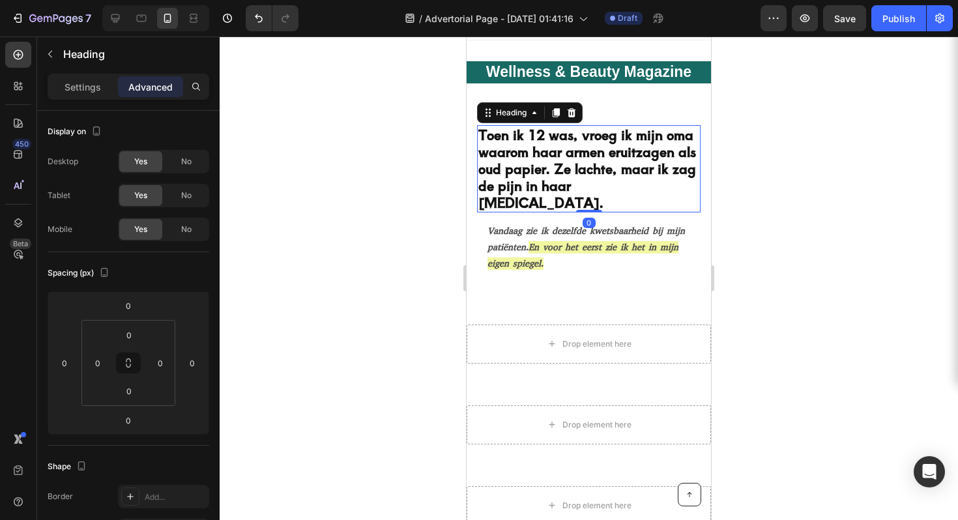
click at [799, 177] on div at bounding box center [589, 278] width 738 height 484
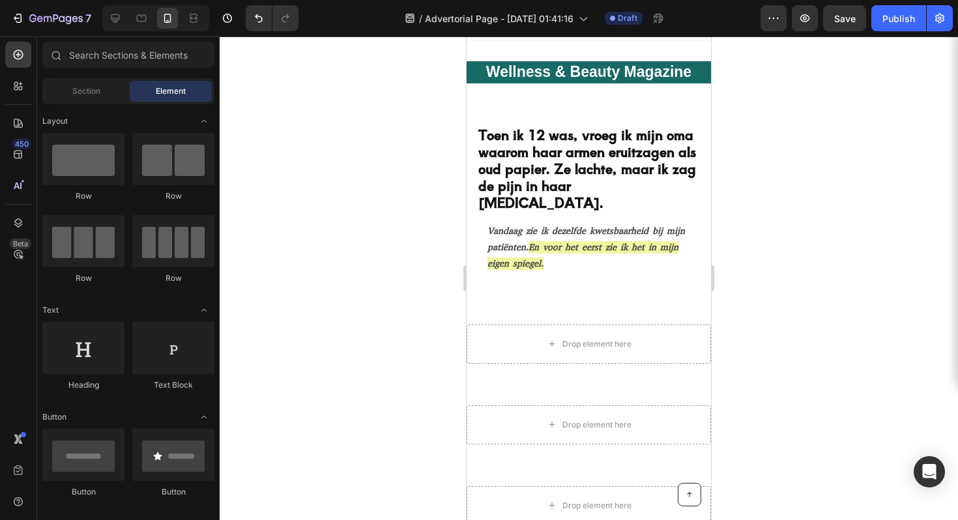
click at [678, 154] on p "Toen ik 12 was, vroeg ik mijn oma waarom haar armen eruitzagen als oud papier. …" at bounding box center [588, 168] width 221 height 85
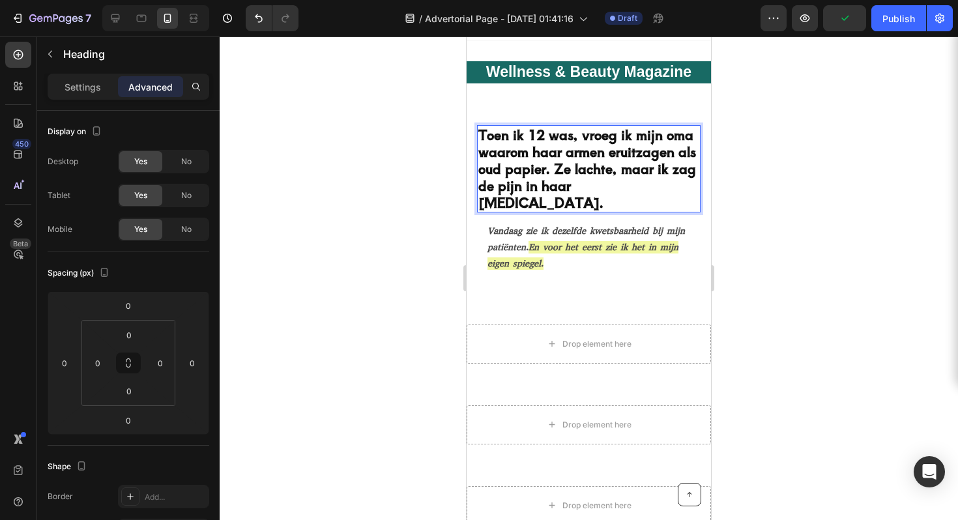
click at [678, 164] on p "Toen ik 12 was, vroeg ik mijn oma waarom haar armen eruitzagen als oud papier. …" at bounding box center [588, 168] width 221 height 85
click at [755, 175] on div at bounding box center [589, 278] width 738 height 484
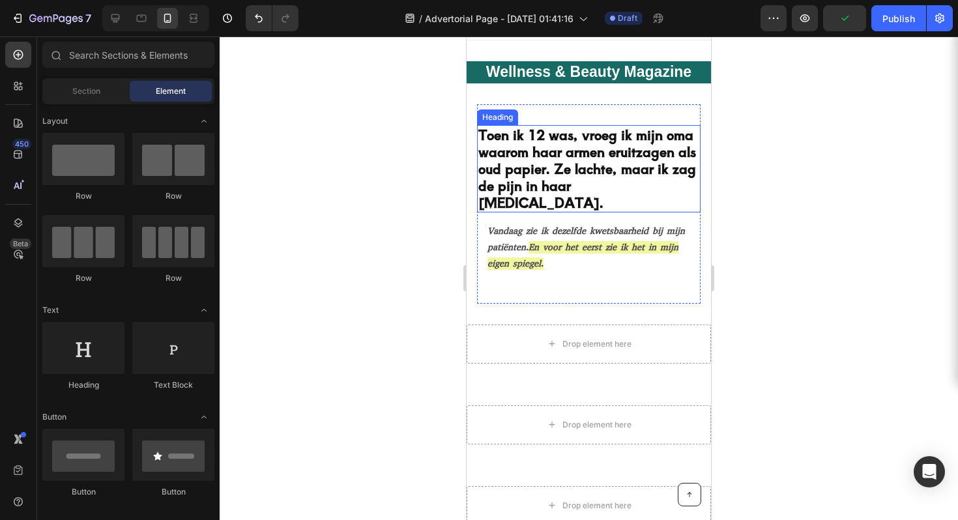
click at [639, 192] on p "Toen ik 12 was, vroeg ik mijn oma waarom haar armen eruitzagen als oud papier. …" at bounding box center [588, 168] width 221 height 85
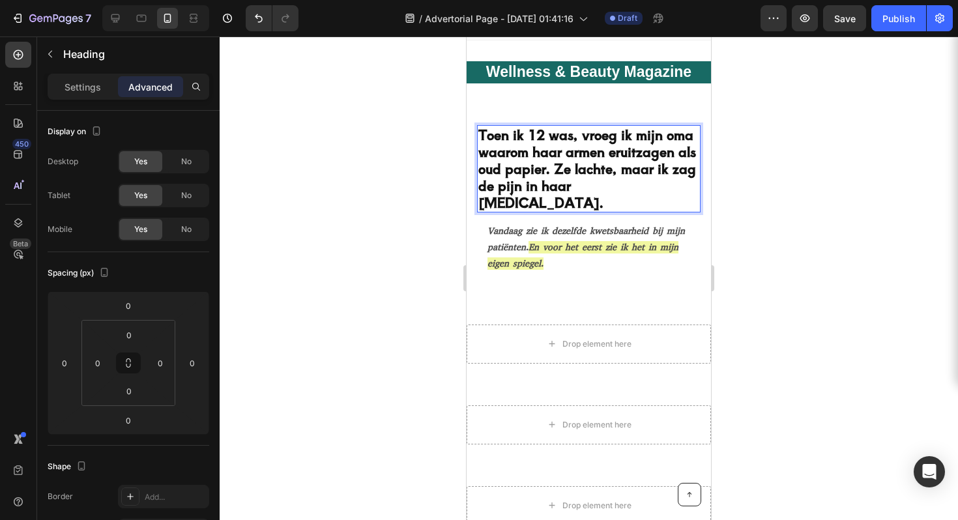
click at [736, 186] on div at bounding box center [589, 278] width 738 height 484
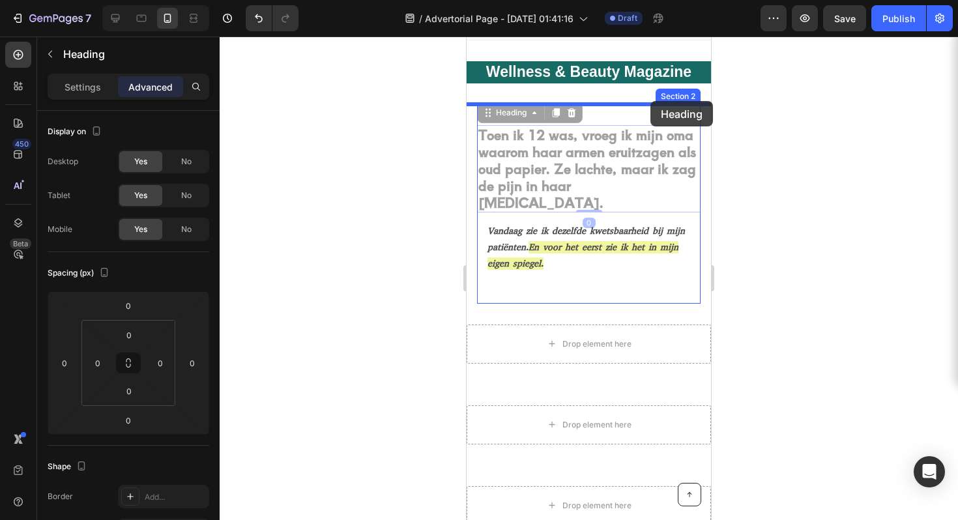
drag, startPoint x: 674, startPoint y: 194, endPoint x: 650, endPoint y: 101, distance: 96.1
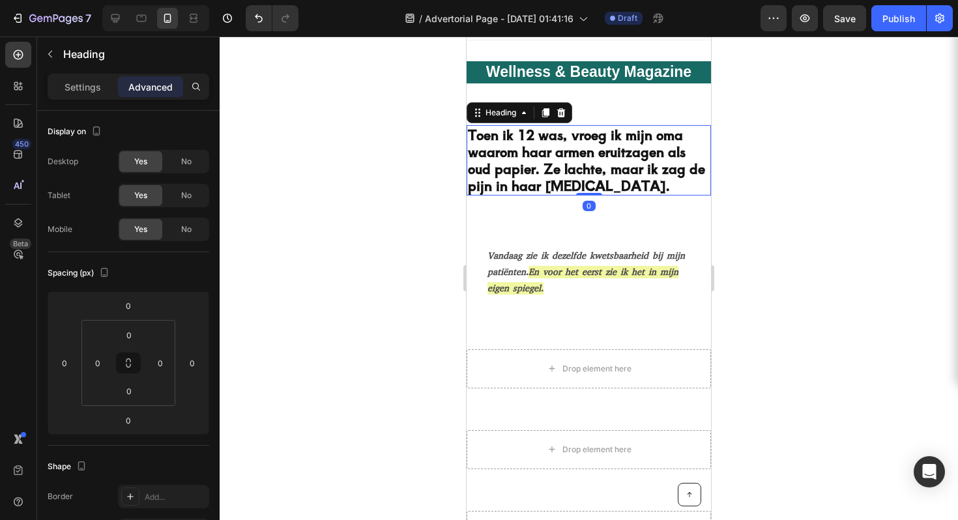
click at [748, 106] on div at bounding box center [589, 278] width 738 height 484
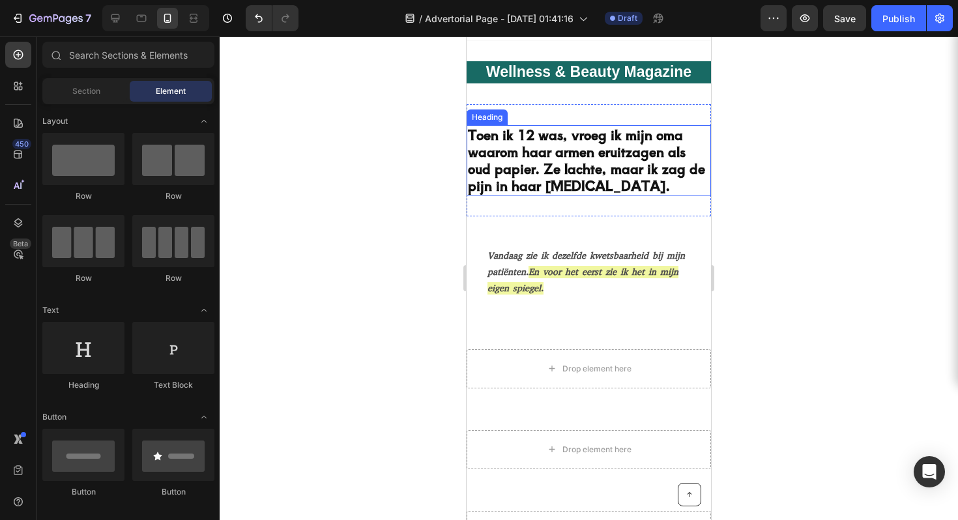
click at [654, 150] on h2 "Toen ik 12 was, vroeg ik mijn oma waarom haar armen eruitzagen als oud papier. …" at bounding box center [589, 160] width 244 height 70
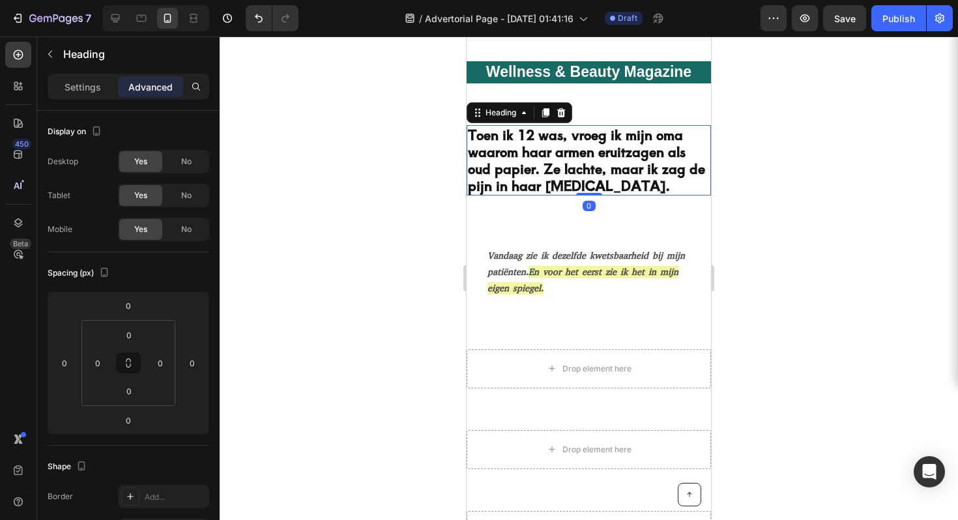
click at [753, 153] on div at bounding box center [589, 278] width 738 height 484
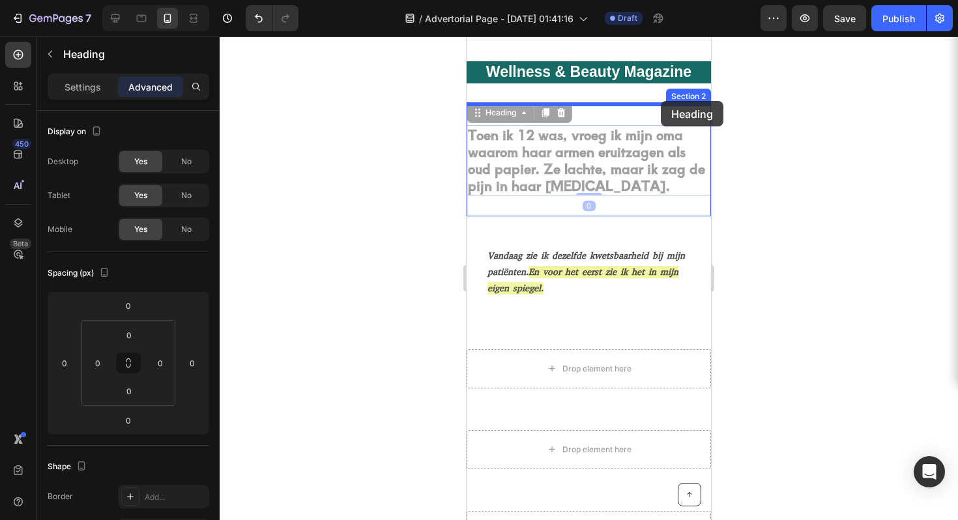
drag, startPoint x: 664, startPoint y: 142, endPoint x: 661, endPoint y: 101, distance: 41.2
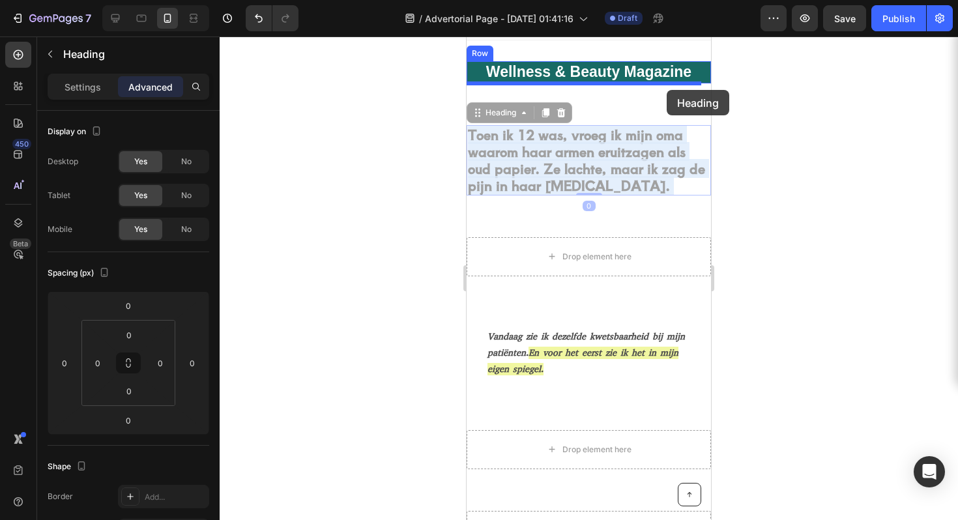
drag, startPoint x: 678, startPoint y: 156, endPoint x: 667, endPoint y: 90, distance: 66.9
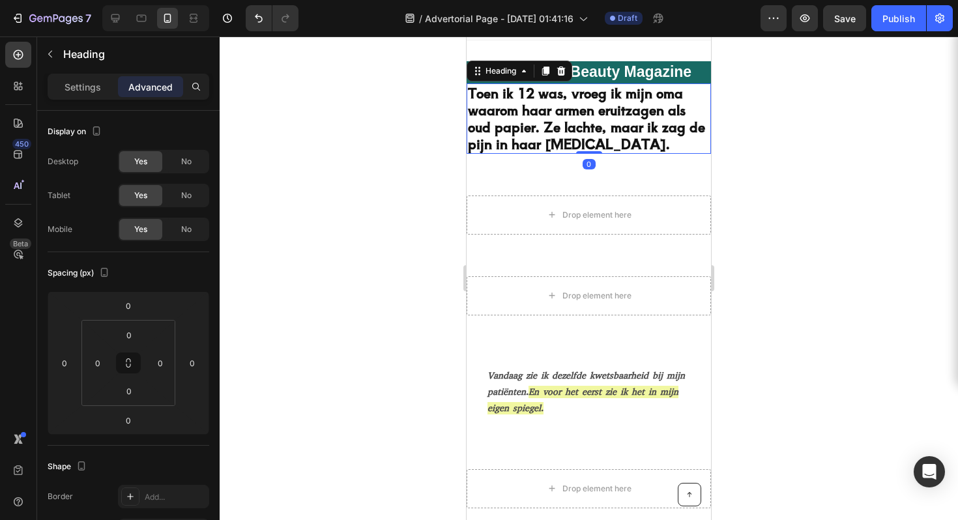
drag, startPoint x: 732, startPoint y: 111, endPoint x: 240, endPoint y: 80, distance: 492.4
click at [732, 111] on div at bounding box center [589, 278] width 738 height 484
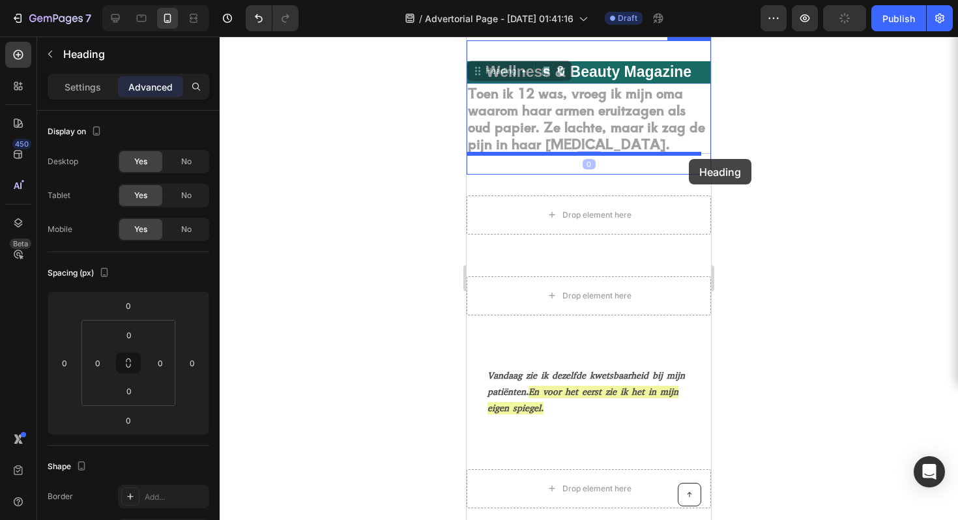
drag, startPoint x: 690, startPoint y: 103, endPoint x: 689, endPoint y: 159, distance: 56.1
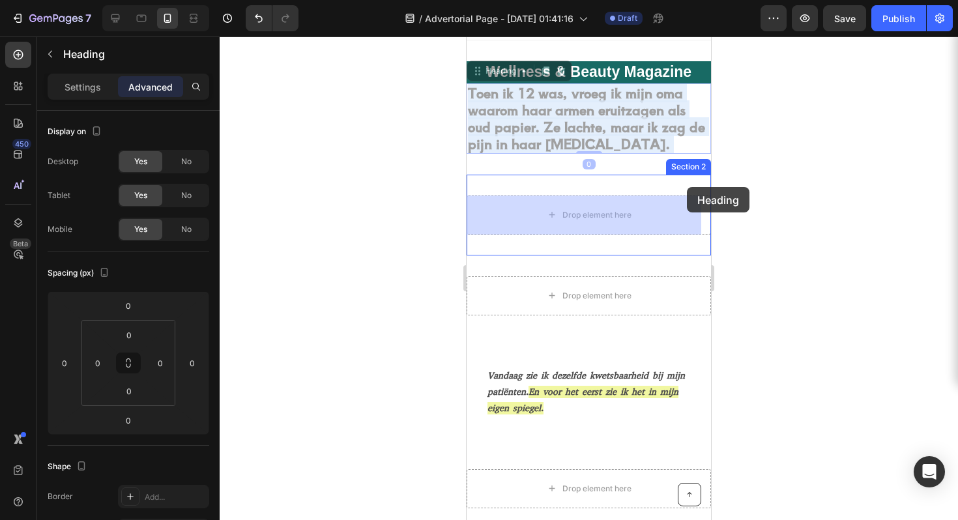
drag, startPoint x: 675, startPoint y: 111, endPoint x: 687, endPoint y: 187, distance: 76.6
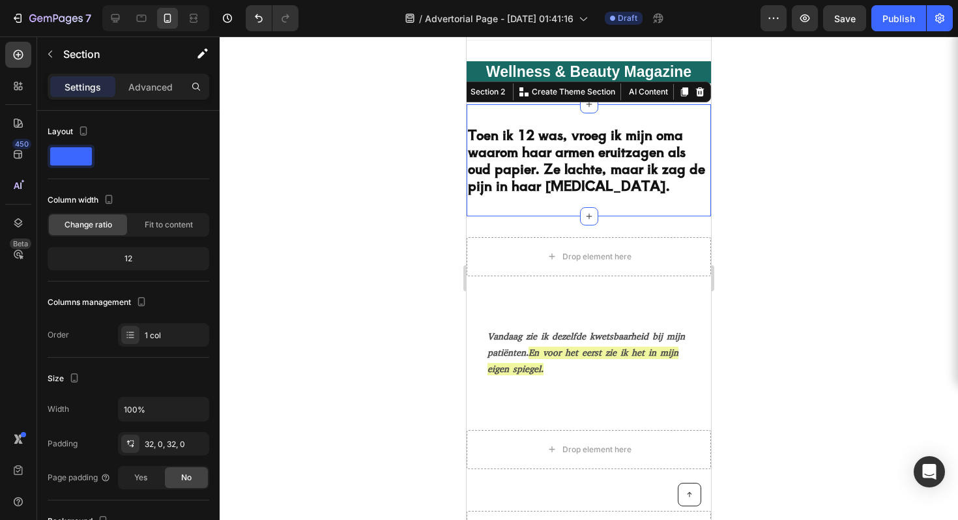
click at [653, 108] on div "Toen ik 12 was, vroeg ik mijn oma waarom haar armen eruitzagen als oud papier. …" at bounding box center [589, 160] width 244 height 112
click at [755, 160] on div at bounding box center [589, 278] width 738 height 484
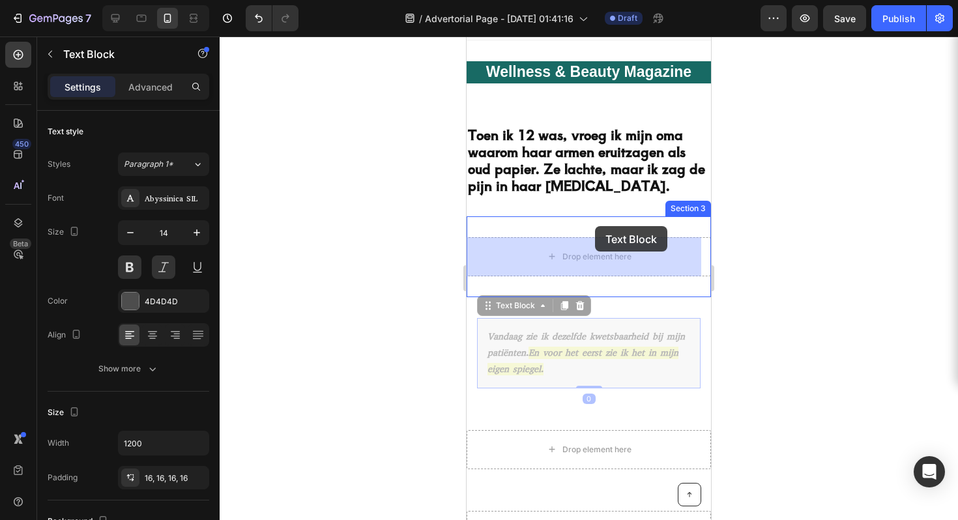
drag, startPoint x: 613, startPoint y: 356, endPoint x: 595, endPoint y: 226, distance: 130.9
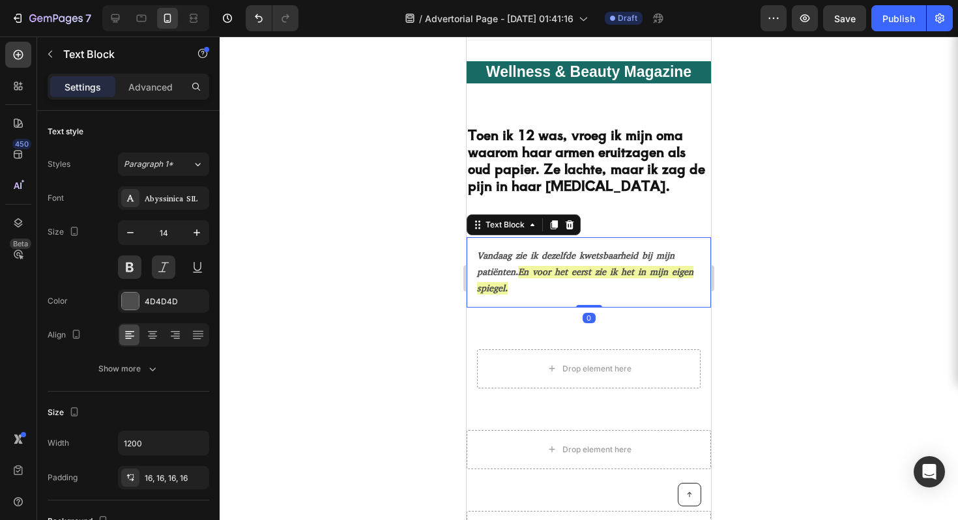
click at [763, 187] on div at bounding box center [589, 278] width 738 height 484
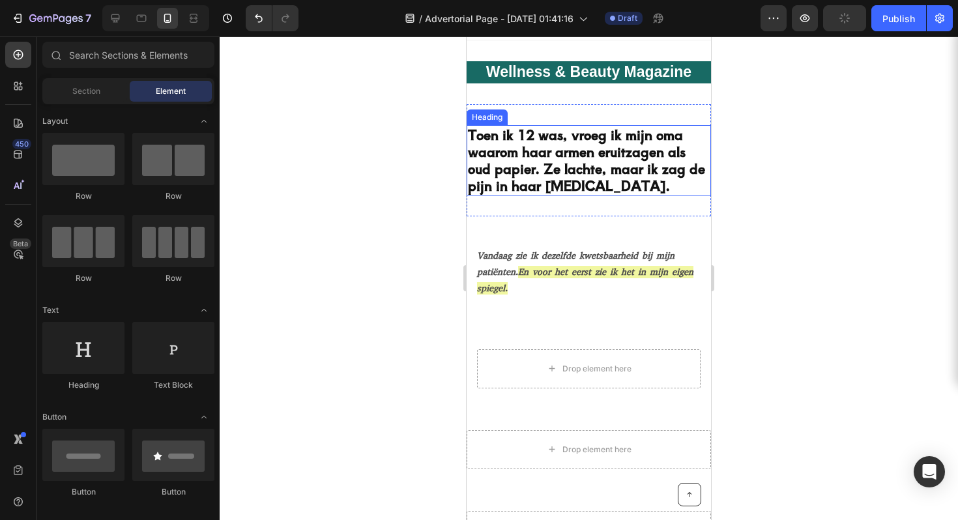
click at [574, 174] on h2 "Toen ik 12 was, vroeg ik mijn oma waarom haar armen eruitzagen als oud papier. …" at bounding box center [589, 160] width 244 height 70
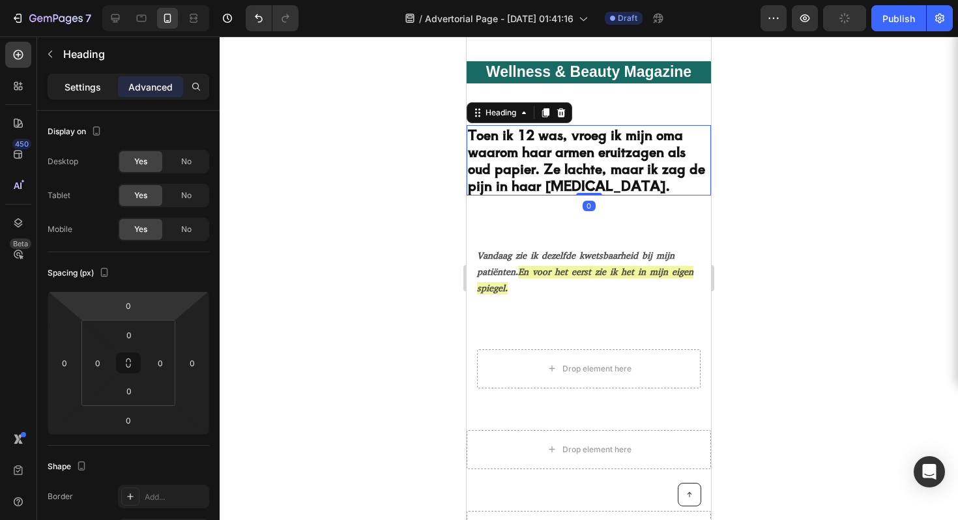
click at [91, 91] on p "Settings" at bounding box center [83, 87] width 36 height 14
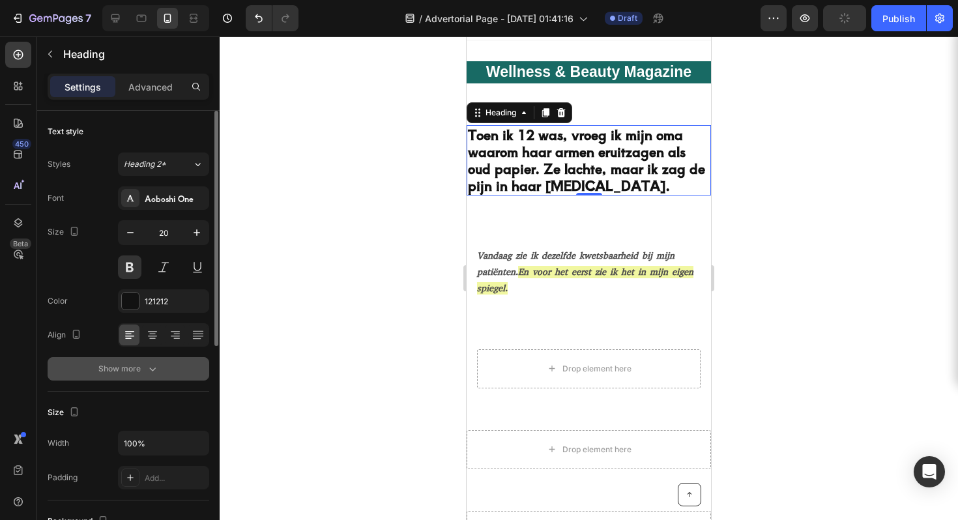
click at [144, 372] on div "Show more" at bounding box center [128, 368] width 61 height 13
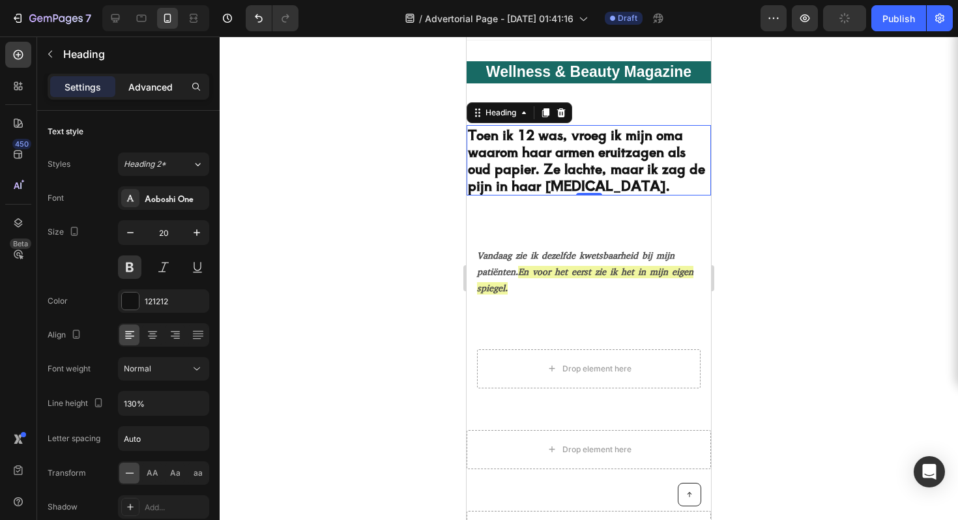
click at [146, 77] on div "Advanced" at bounding box center [150, 86] width 65 height 21
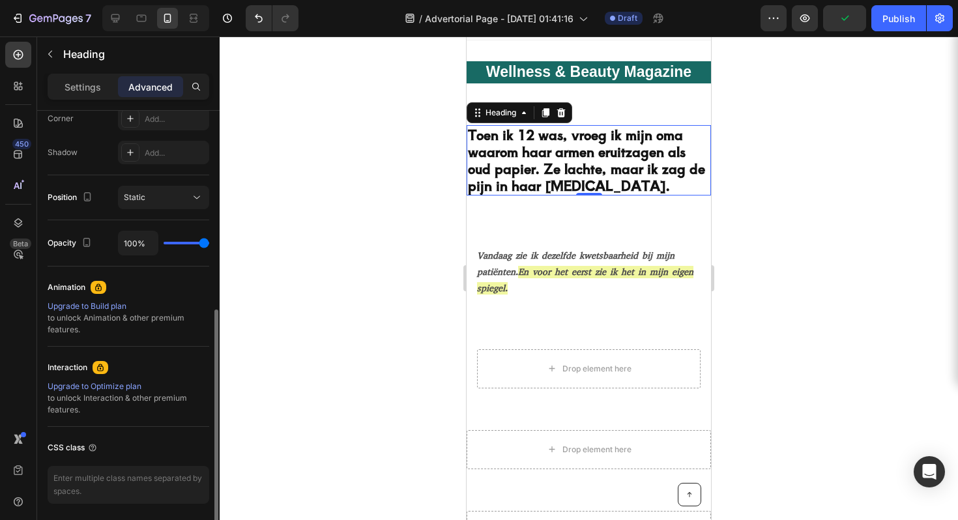
scroll to position [286, 0]
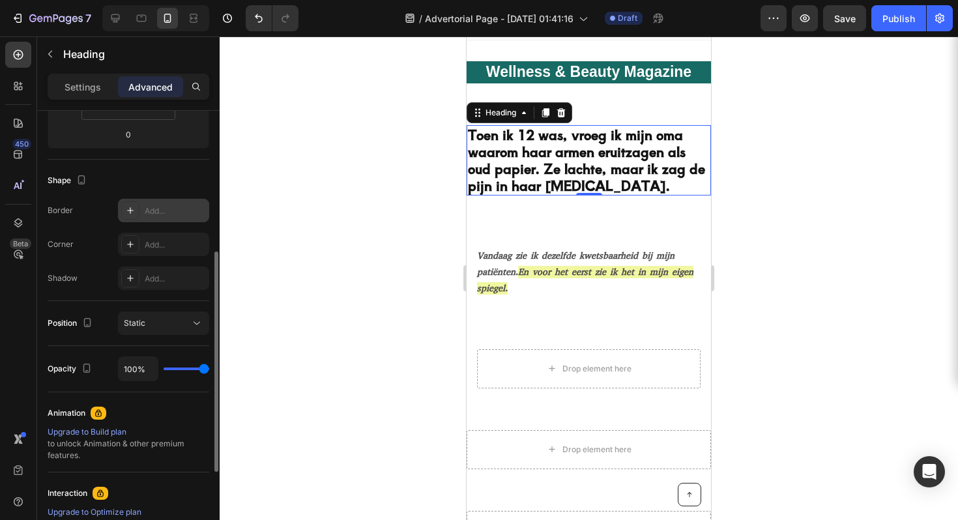
click at [153, 209] on div "Add..." at bounding box center [175, 211] width 61 height 12
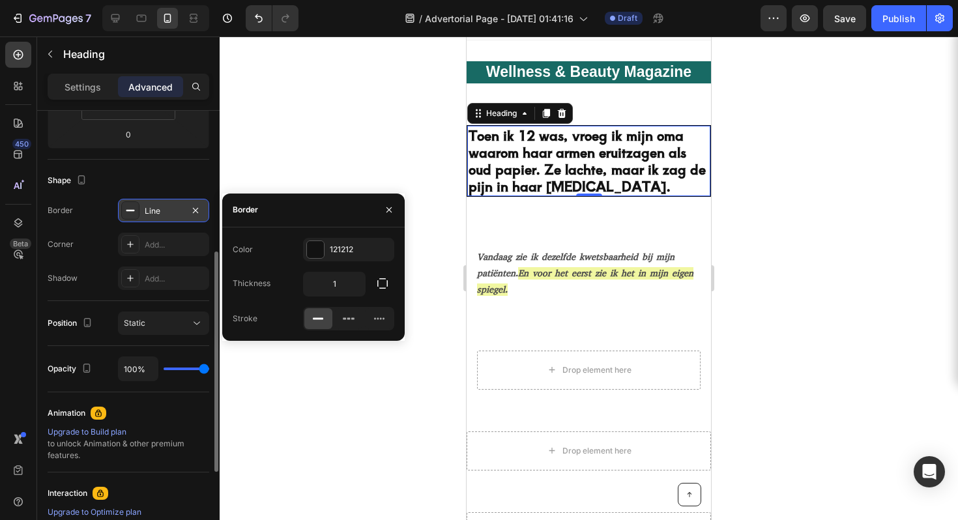
click at [190, 175] on div "Shape" at bounding box center [129, 180] width 162 height 21
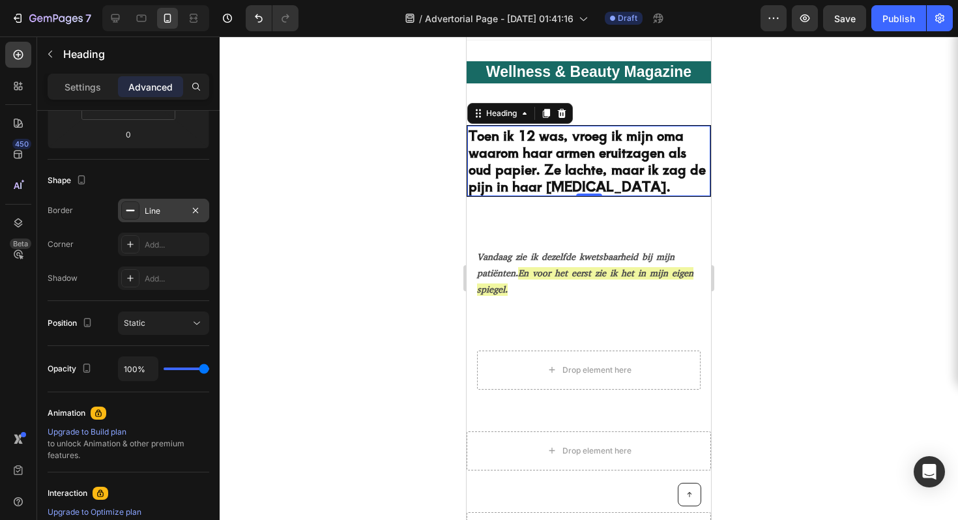
click at [397, 160] on div at bounding box center [589, 278] width 738 height 484
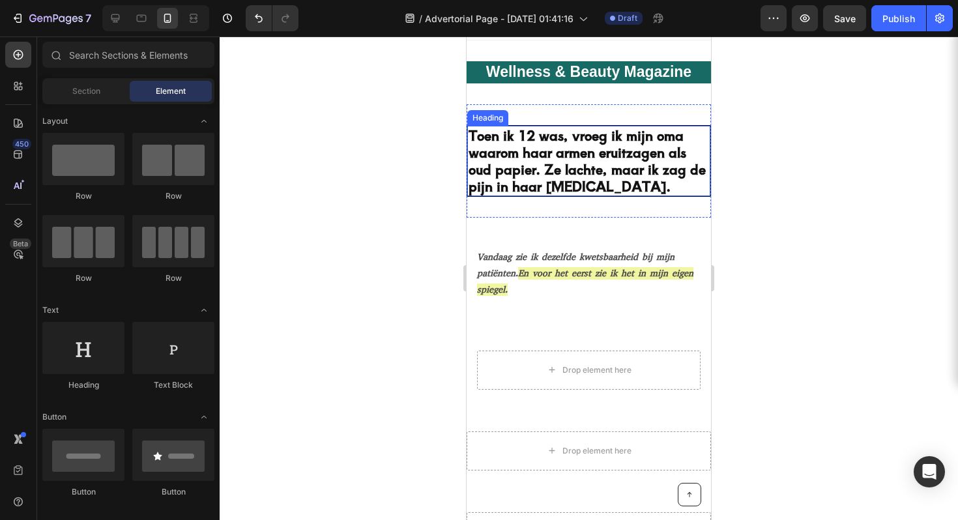
click at [506, 184] on h2 "Toen ik 12 was, vroeg ik mijn oma waarom haar armen eruitzagen als oud papier. …" at bounding box center [588, 161] width 243 height 70
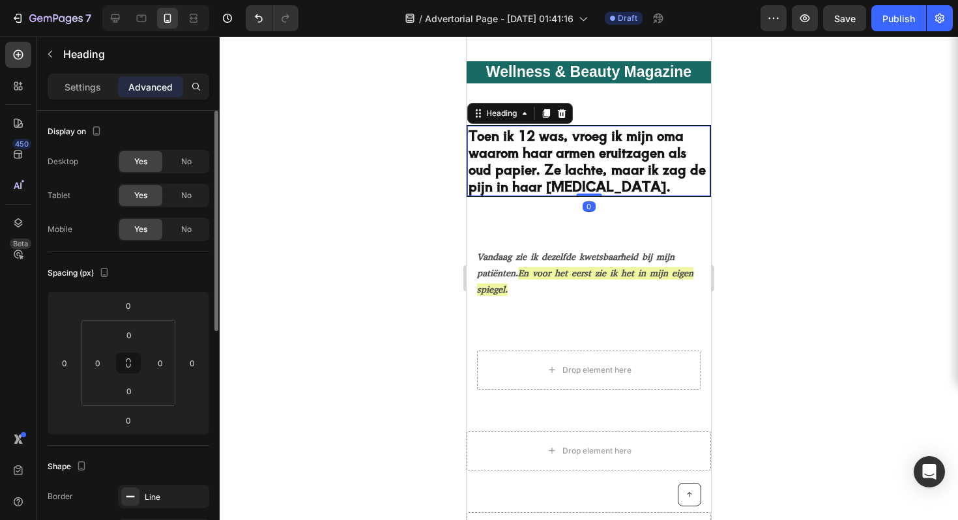
scroll to position [280, 0]
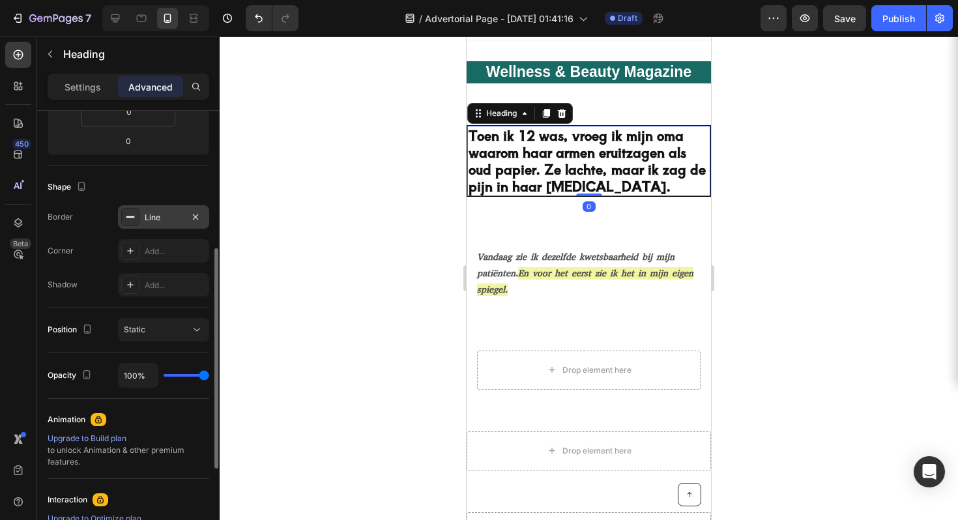
click at [175, 226] on div "Line" at bounding box center [163, 216] width 91 height 23
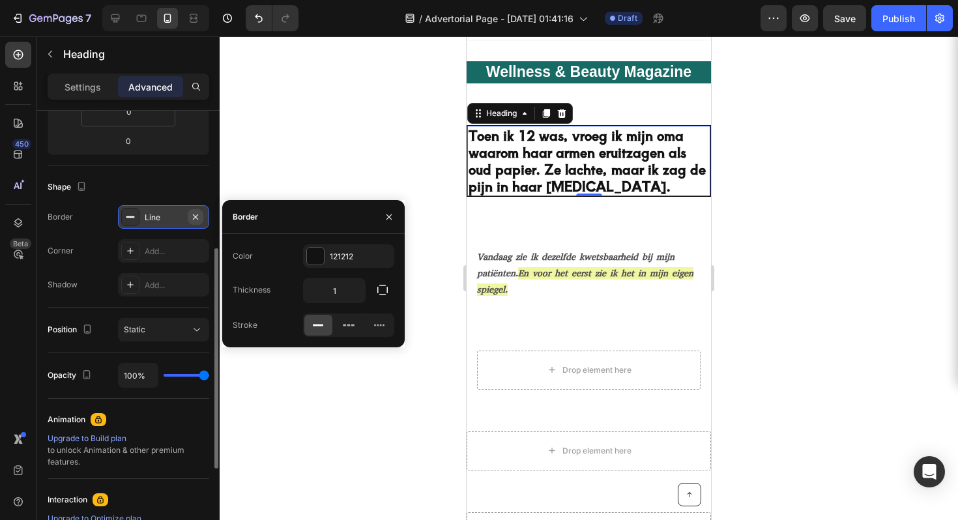
click at [194, 216] on icon "button" at bounding box center [195, 217] width 10 height 10
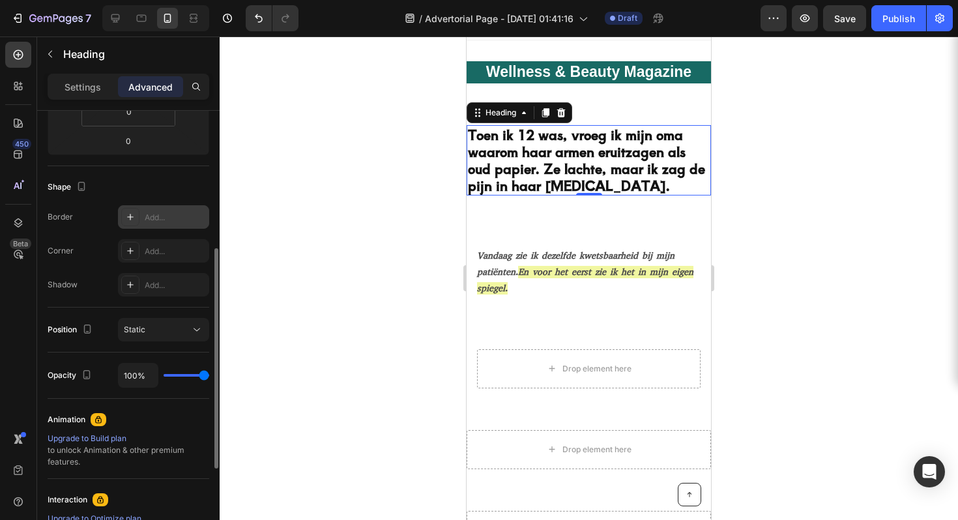
click at [178, 192] on div "Shape" at bounding box center [129, 187] width 162 height 21
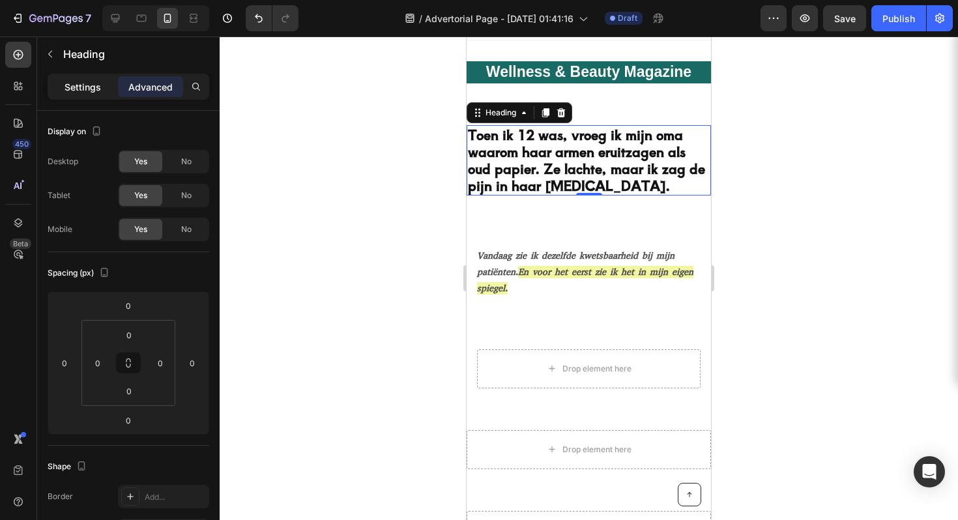
click at [80, 93] on p "Settings" at bounding box center [83, 87] width 36 height 14
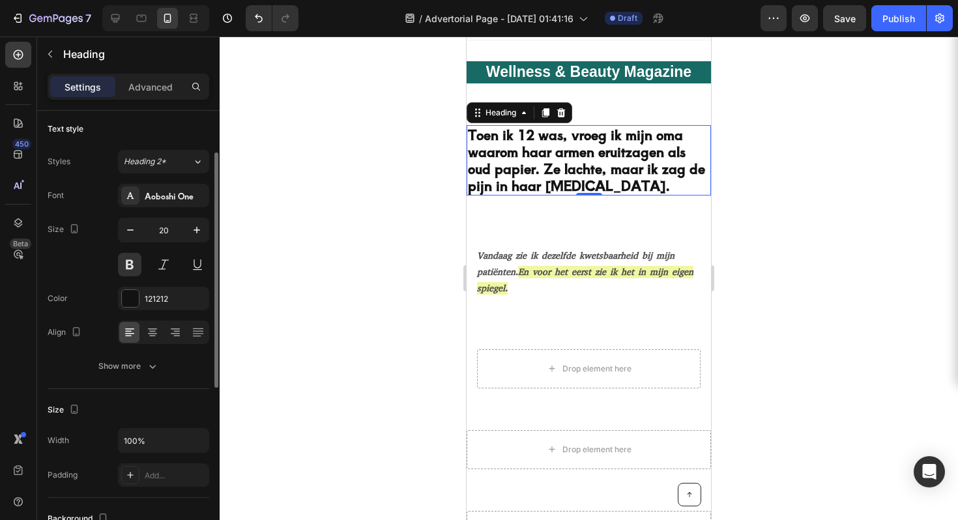
scroll to position [29, 0]
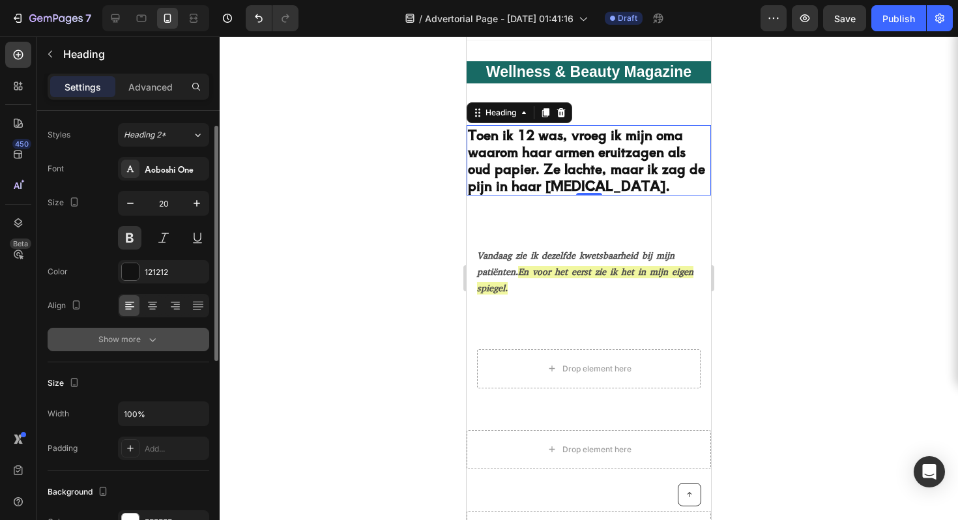
click at [130, 333] on div "Show more" at bounding box center [128, 339] width 61 height 13
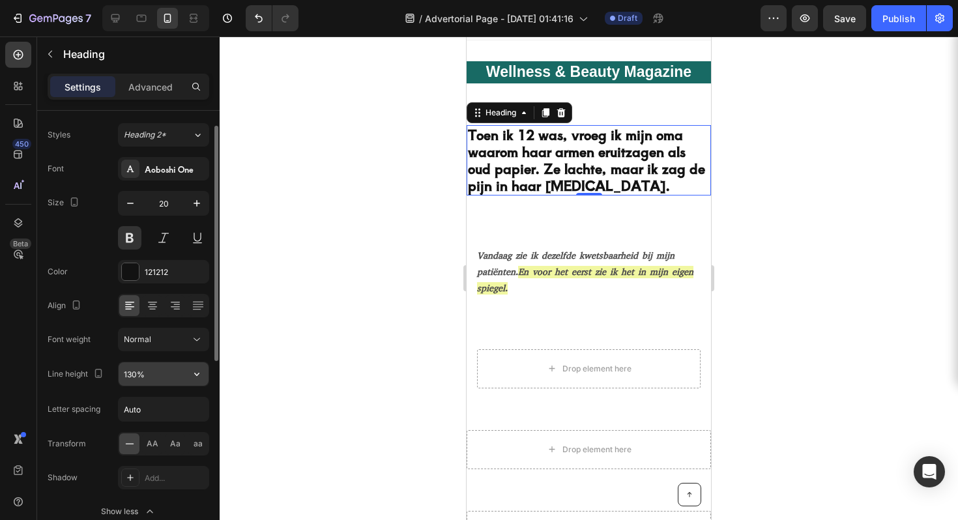
scroll to position [51, 0]
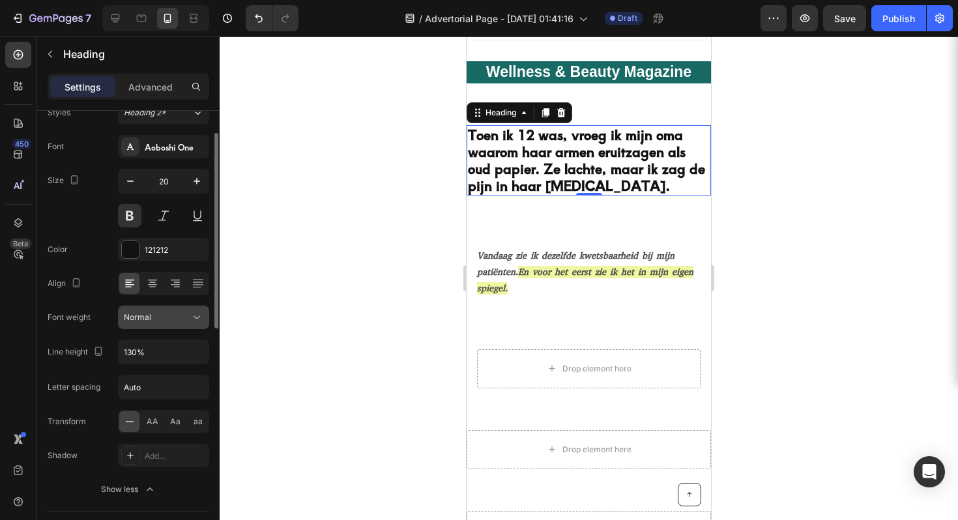
click at [166, 327] on button "Normal" at bounding box center [163, 317] width 91 height 23
click at [100, 313] on div "Font weight Normal" at bounding box center [129, 317] width 162 height 23
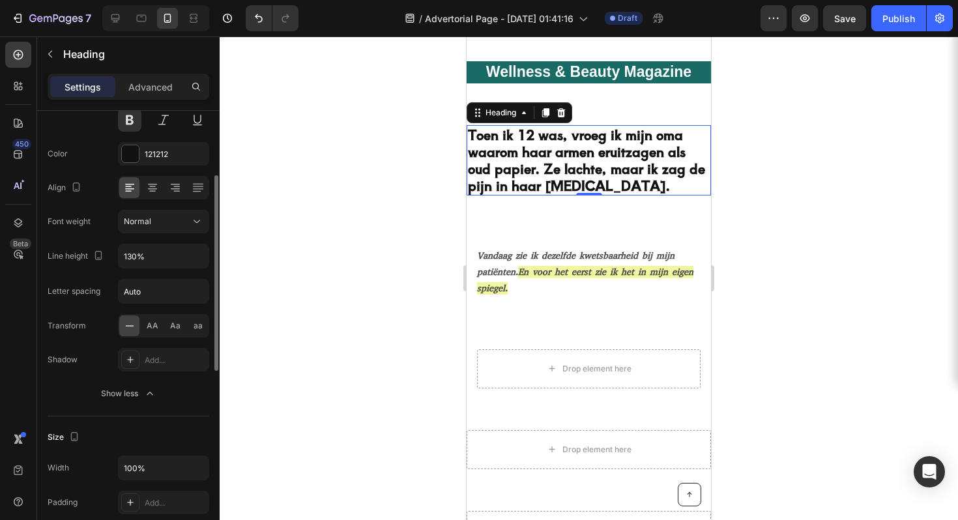
scroll to position [414, 0]
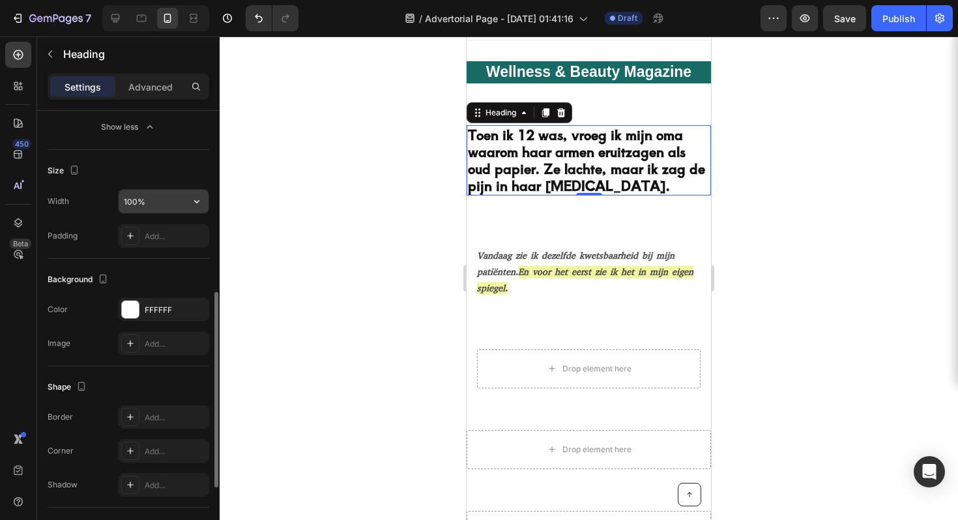
click at [164, 201] on input "100%" at bounding box center [164, 201] width 90 height 23
click at [168, 185] on div "Size Width 100% Padding Add..." at bounding box center [129, 204] width 162 height 109
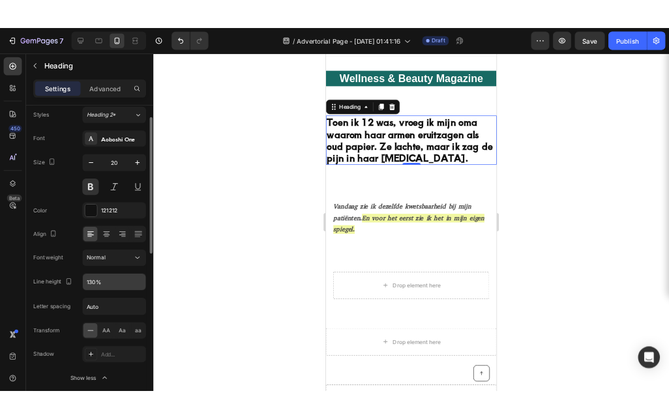
scroll to position [37, 0]
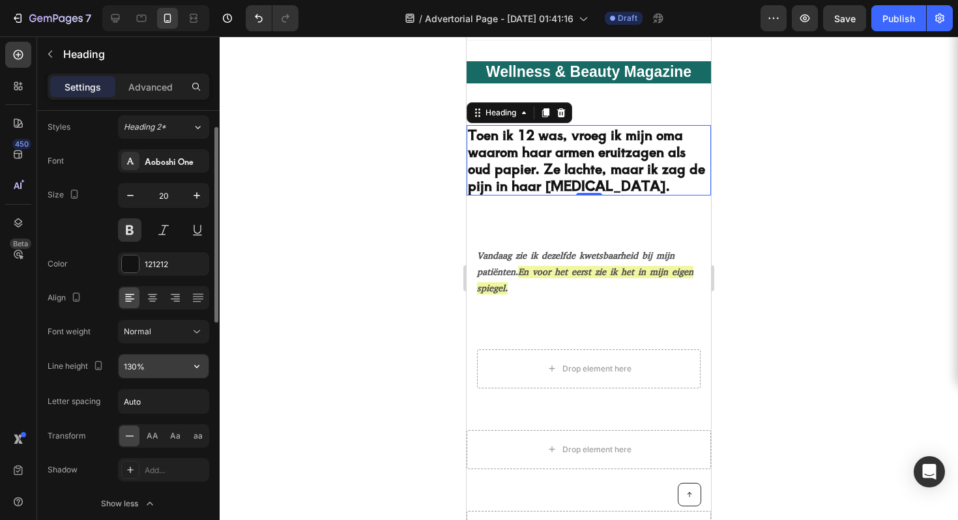
click at [150, 360] on input "130%" at bounding box center [164, 366] width 90 height 23
click at [193, 362] on icon "button" at bounding box center [196, 366] width 13 height 13
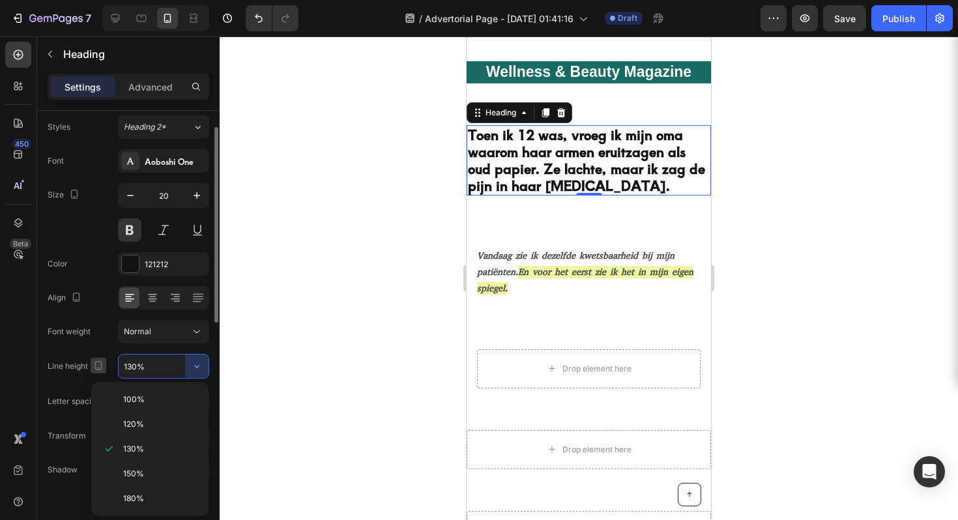
click at [96, 359] on icon "button" at bounding box center [98, 365] width 13 height 13
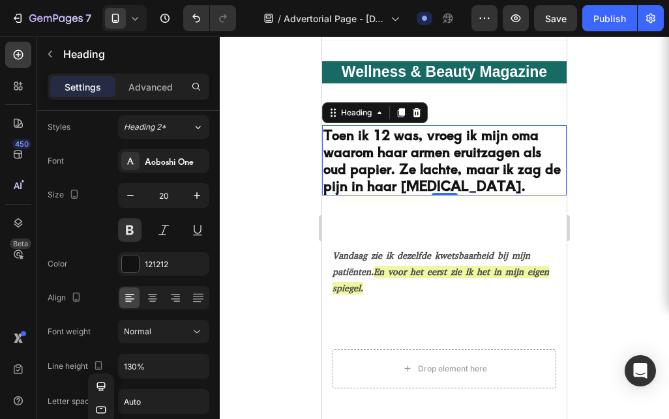
click at [607, 171] on div at bounding box center [444, 227] width 449 height 383
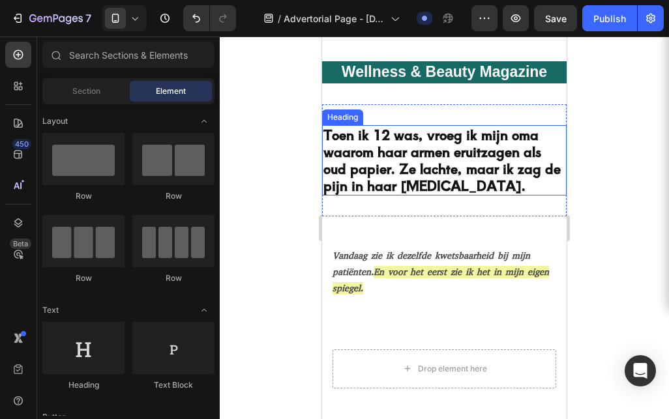
click at [420, 173] on h2 "Toen ik 12 was, vroeg ik mijn oma waarom haar armen eruitzagen als oud papier. …" at bounding box center [444, 160] width 244 height 70
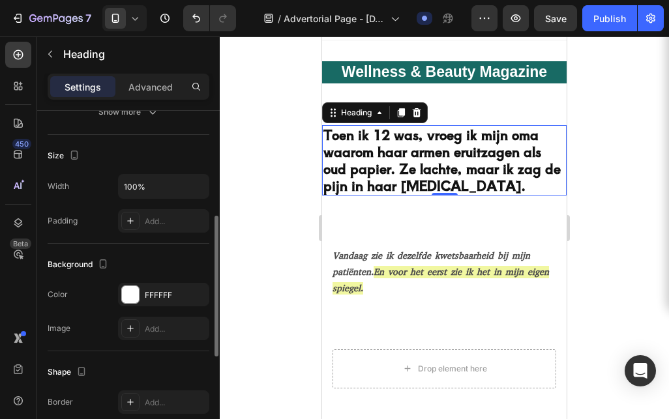
scroll to position [0, 0]
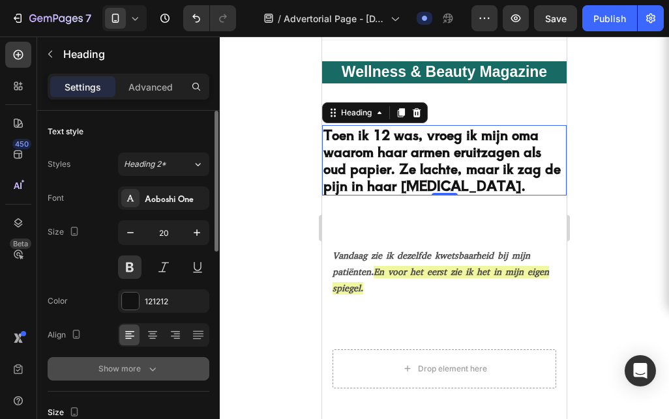
click at [149, 363] on icon "button" at bounding box center [152, 368] width 13 height 13
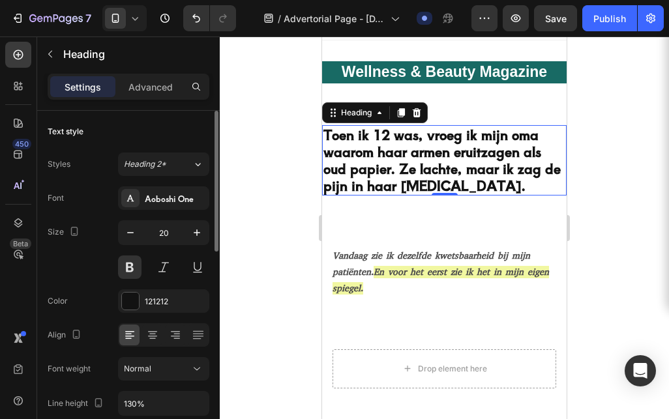
scroll to position [428, 0]
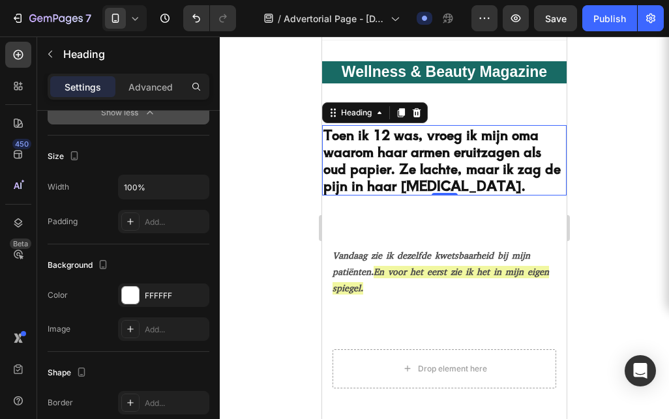
click at [481, 168] on h2 "Toen ik 12 was, vroeg ik mijn oma waarom haar armen eruitzagen als oud papier. …" at bounding box center [444, 160] width 244 height 70
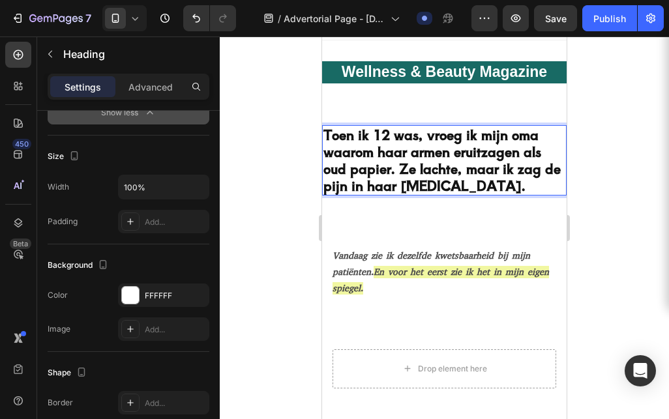
click at [426, 181] on p "Toen ik 12 was, vroeg ik mijn oma waarom haar armen eruitzagen als oud papier. …" at bounding box center [444, 160] width 242 height 68
click at [426, 179] on p "Toen ik 12 was, vroeg ik mijn oma waarom haar armen eruitzagen als oud papier. …" at bounding box center [444, 160] width 242 height 68
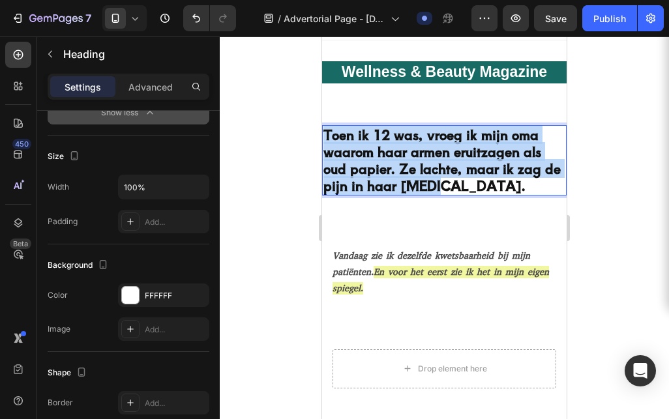
click at [426, 179] on p "Toen ik 12 was, vroeg ik mijn oma waarom haar armen eruitzagen als oud papier. …" at bounding box center [444, 160] width 242 height 68
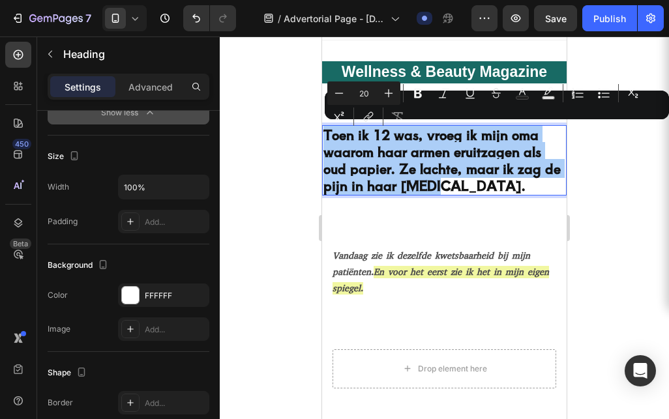
click at [287, 232] on div at bounding box center [444, 227] width 449 height 383
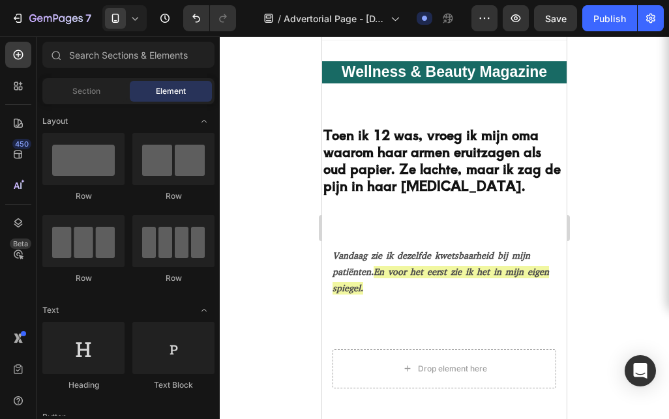
click at [286, 233] on div at bounding box center [444, 227] width 449 height 383
